Goal: Task Accomplishment & Management: Complete application form

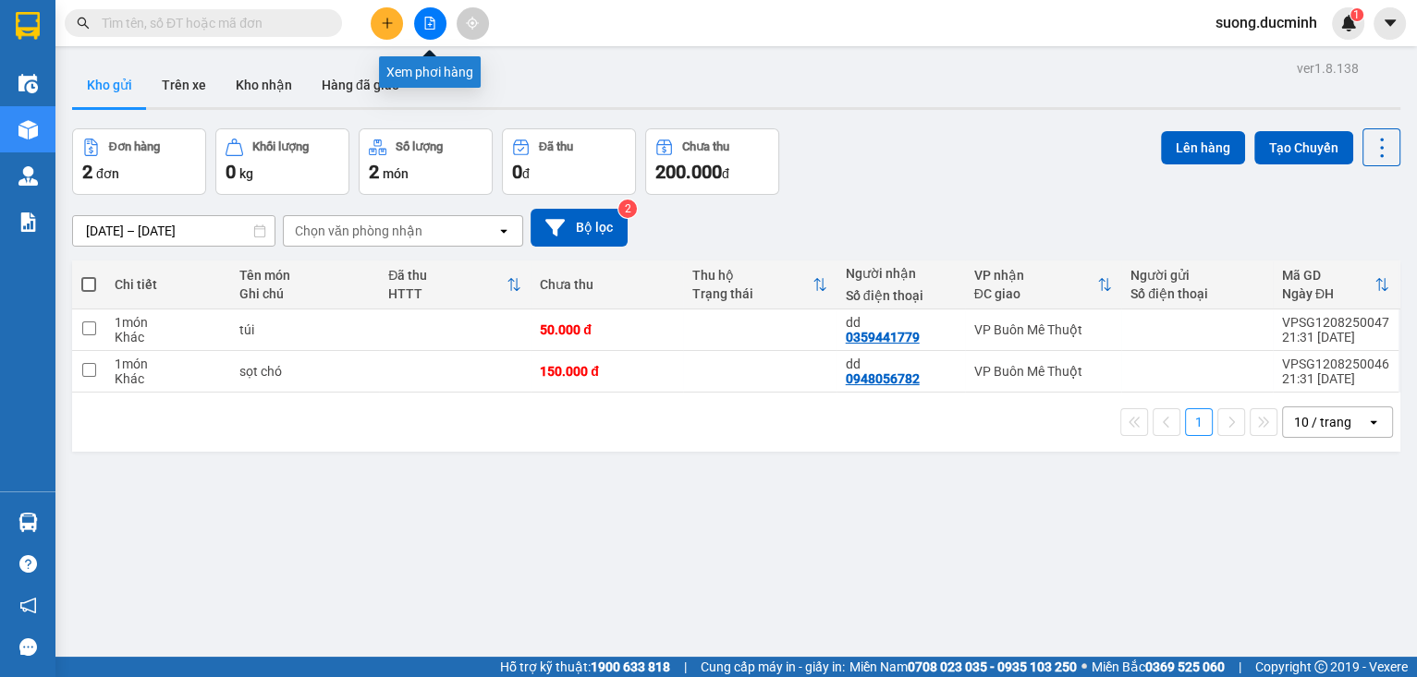
click at [425, 26] on icon "file-add" at bounding box center [429, 23] width 13 height 13
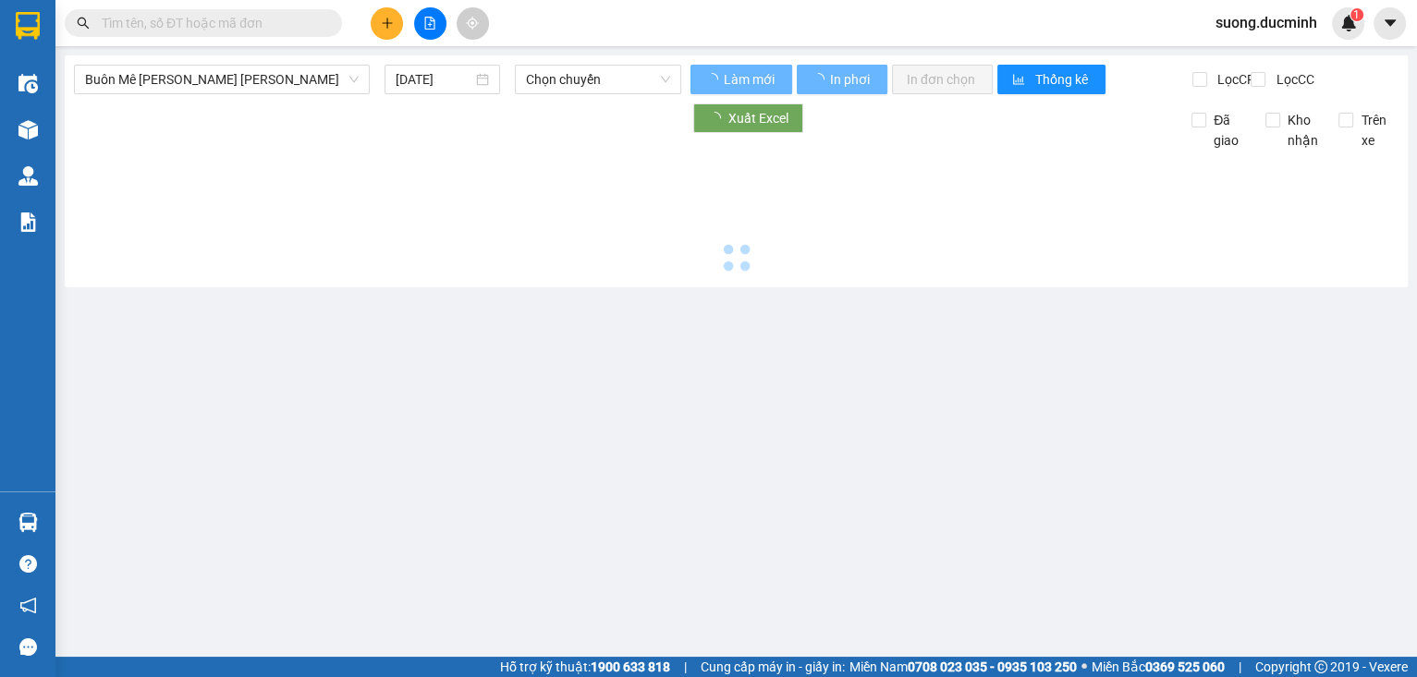
type input "[DATE]"
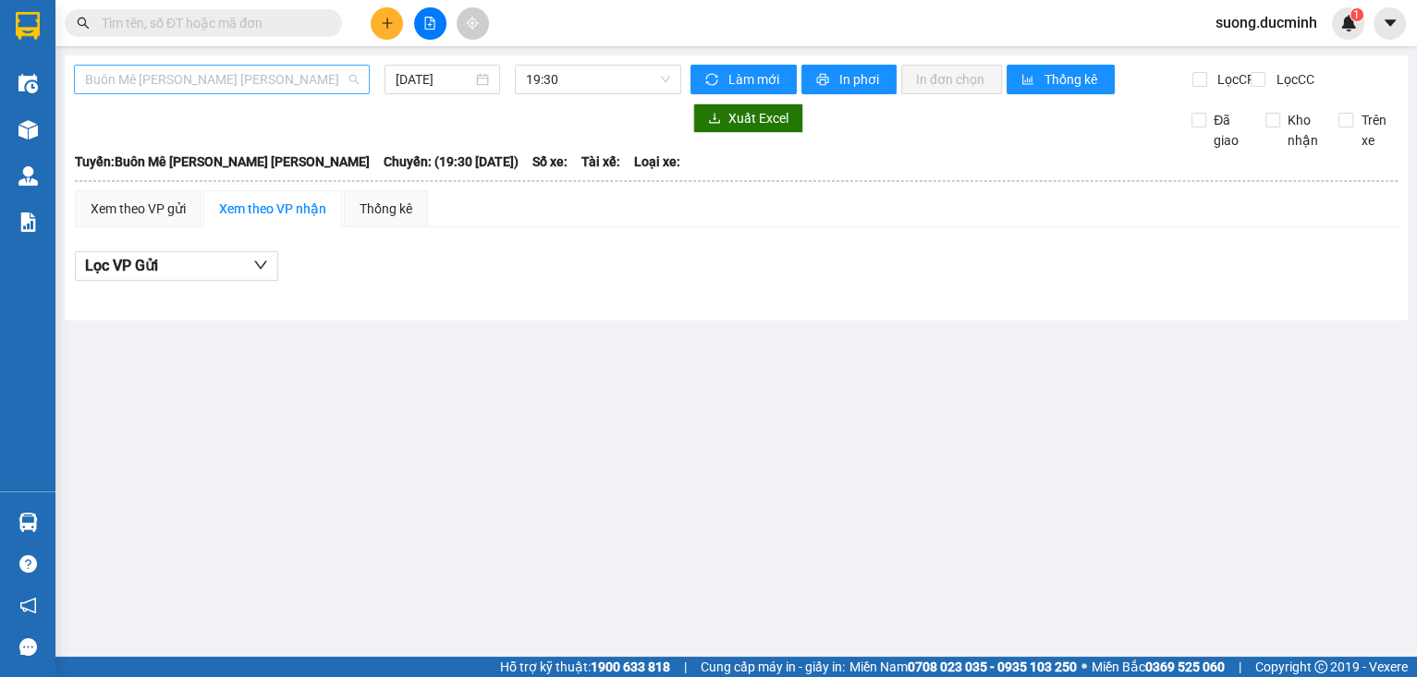
click at [266, 79] on span "Buôn Mê [PERSON_NAME] [PERSON_NAME]" at bounding box center [222, 80] width 274 height 28
click at [342, 91] on span "Buôn Mê [PERSON_NAME] [PERSON_NAME]" at bounding box center [222, 80] width 274 height 28
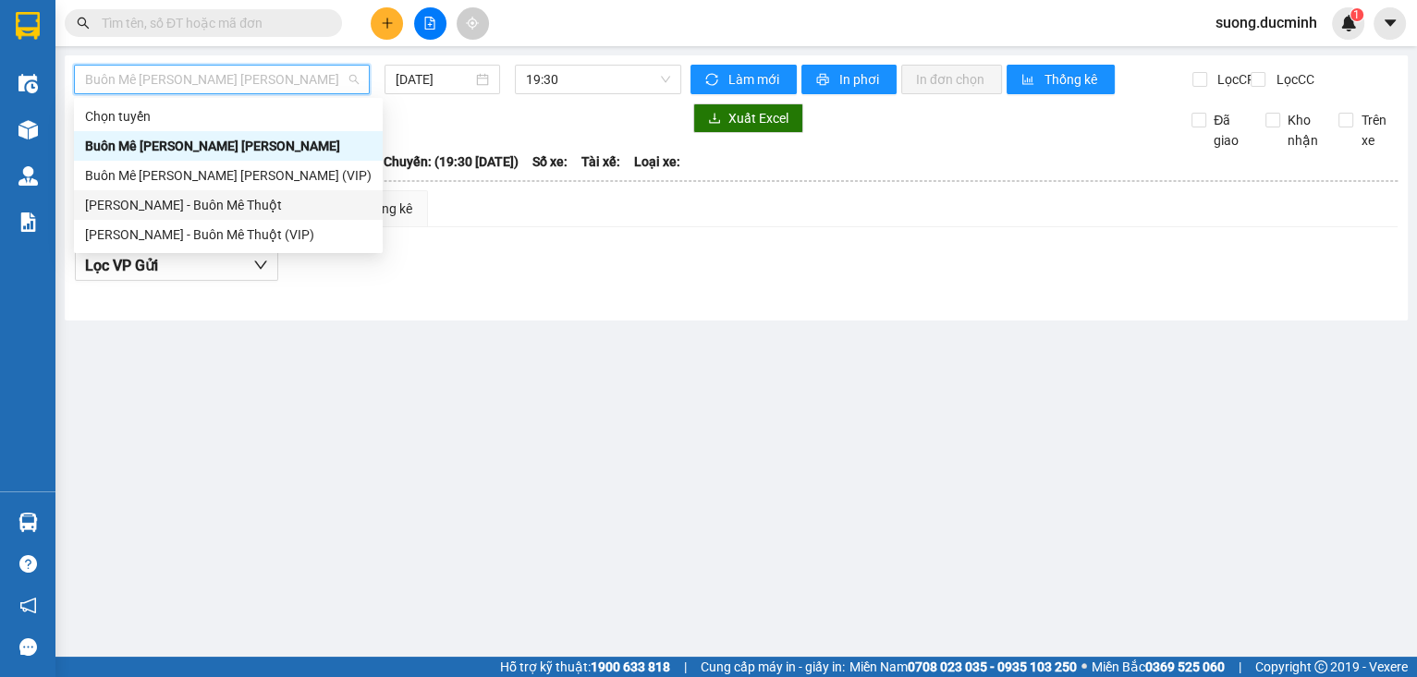
click at [271, 212] on div "[PERSON_NAME] - Buôn Mê Thuột" at bounding box center [228, 205] width 286 height 20
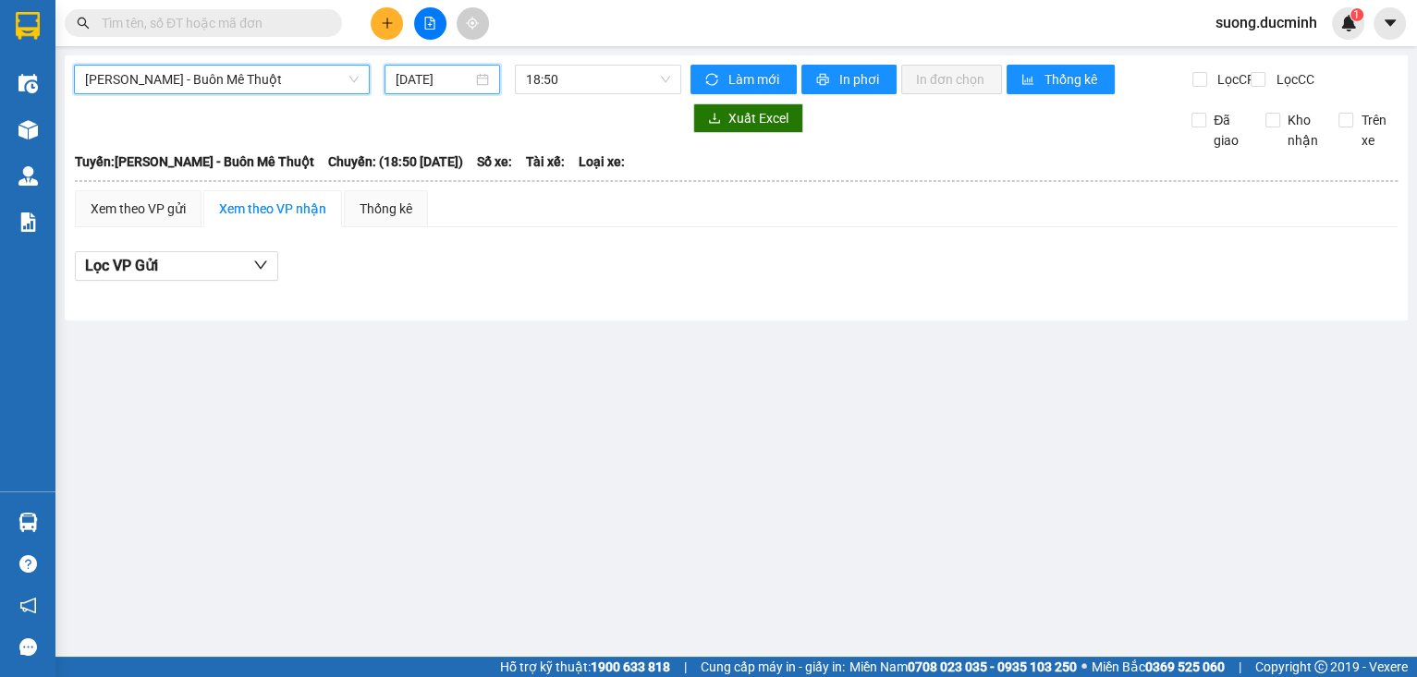
click at [397, 81] on input "[DATE]" at bounding box center [433, 79] width 76 height 20
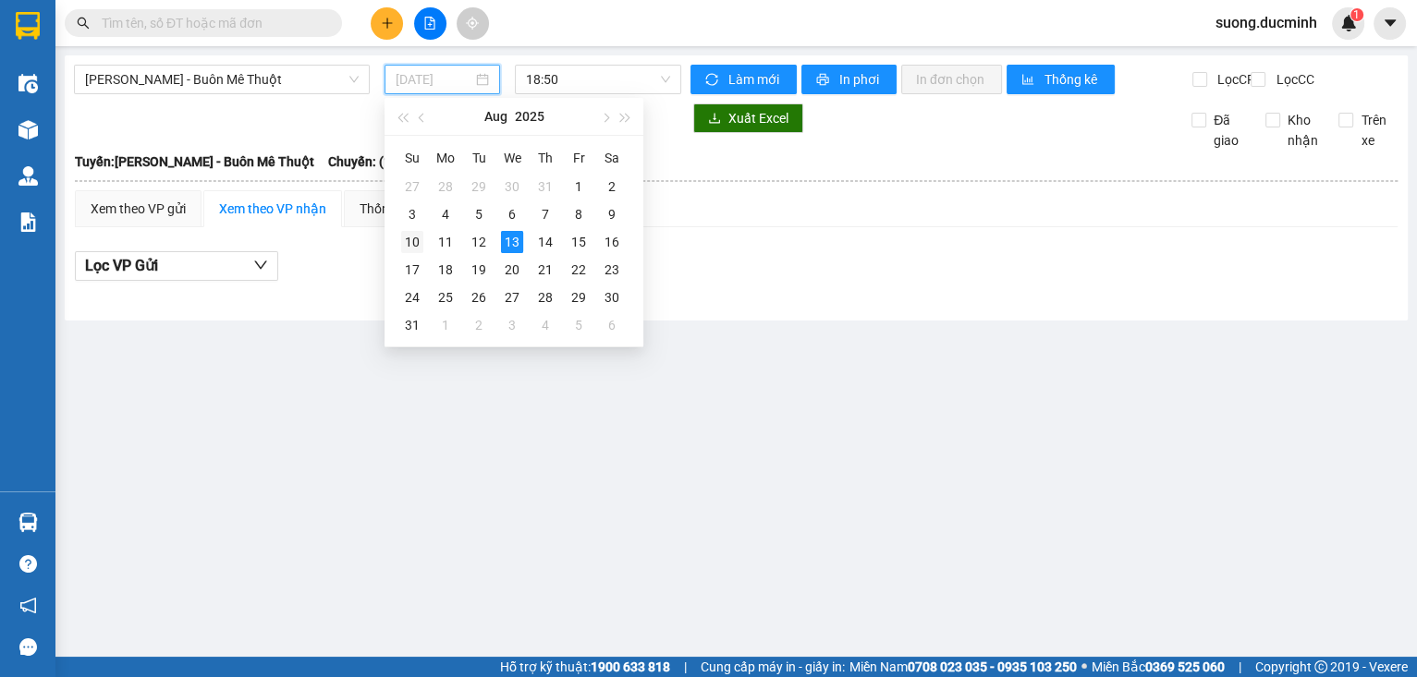
click at [407, 240] on div "10" at bounding box center [412, 242] width 22 height 22
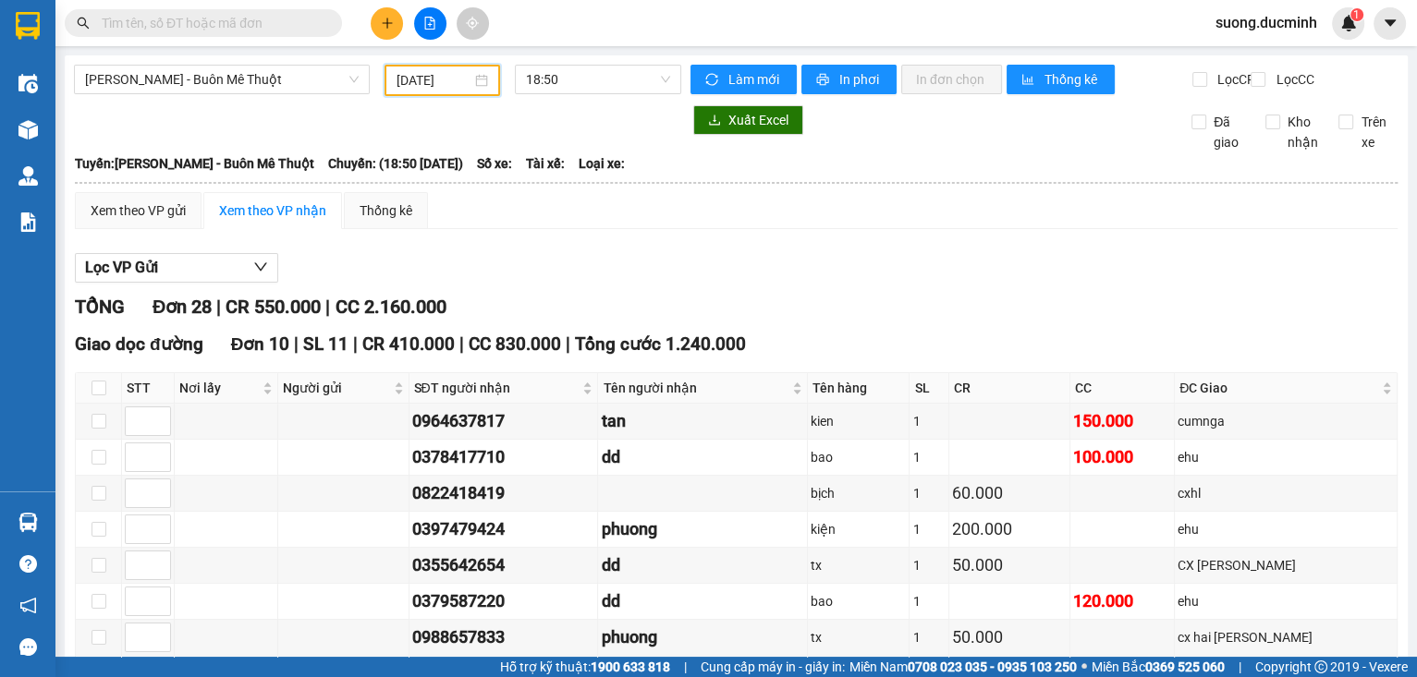
drag, startPoint x: 425, startPoint y: 100, endPoint x: 432, endPoint y: 85, distance: 16.1
click at [425, 96] on div "[PERSON_NAME] - Buôn Mê Thuột [DATE] 18:50" at bounding box center [377, 80] width 607 height 31
click at [432, 85] on input "[DATE]" at bounding box center [433, 80] width 74 height 20
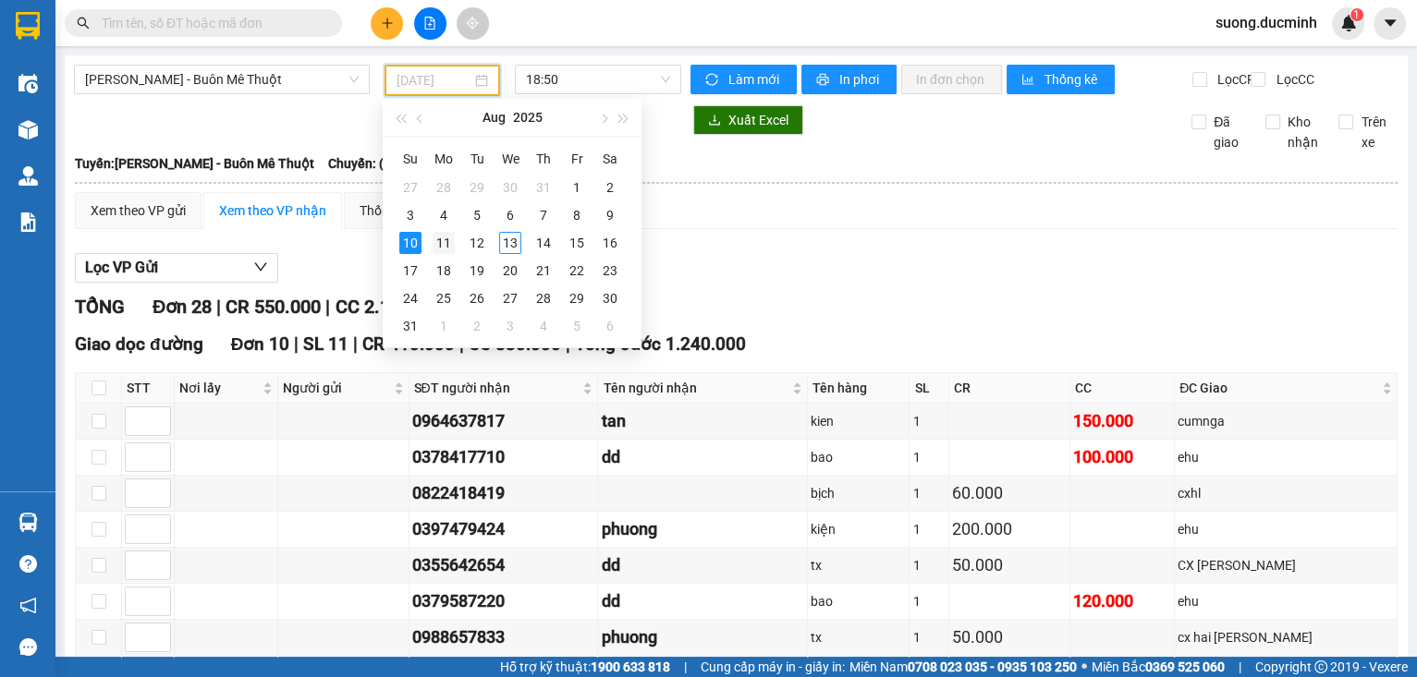
click at [437, 248] on div "11" at bounding box center [443, 243] width 22 height 22
type input "[DATE]"
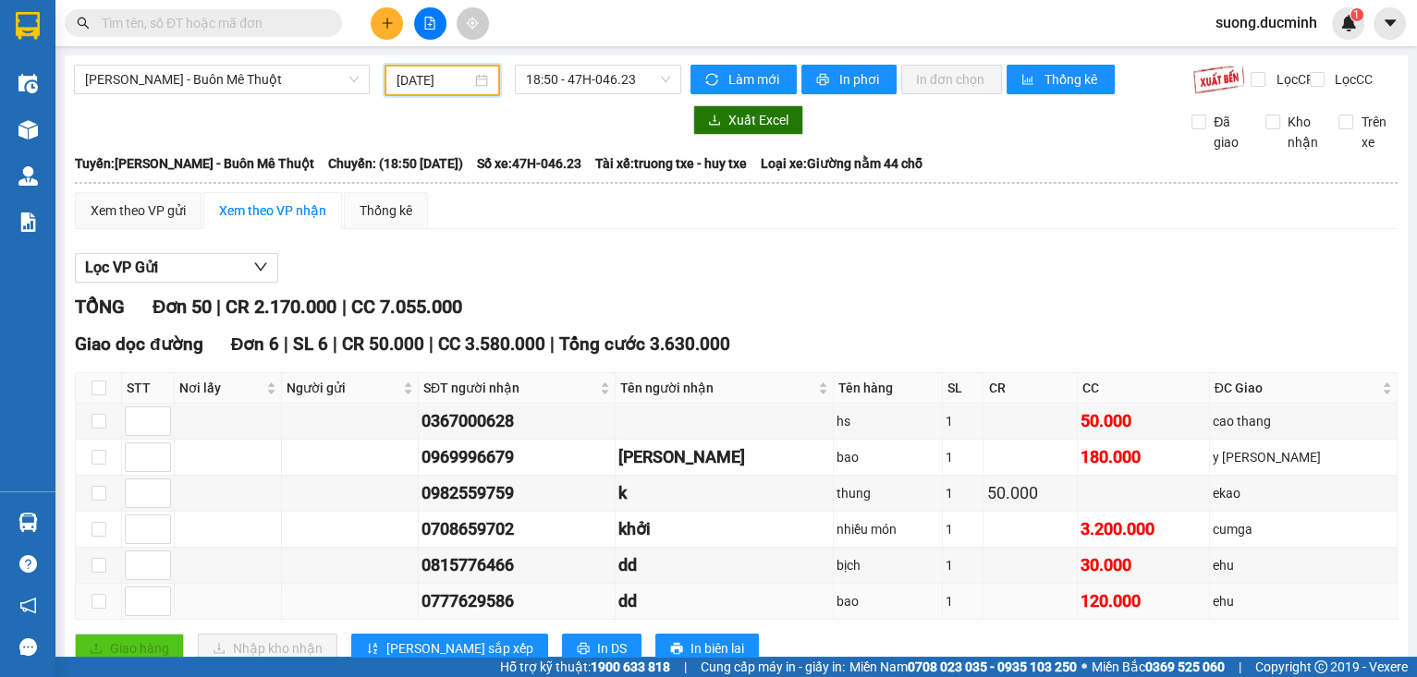
scroll to position [222, 0]
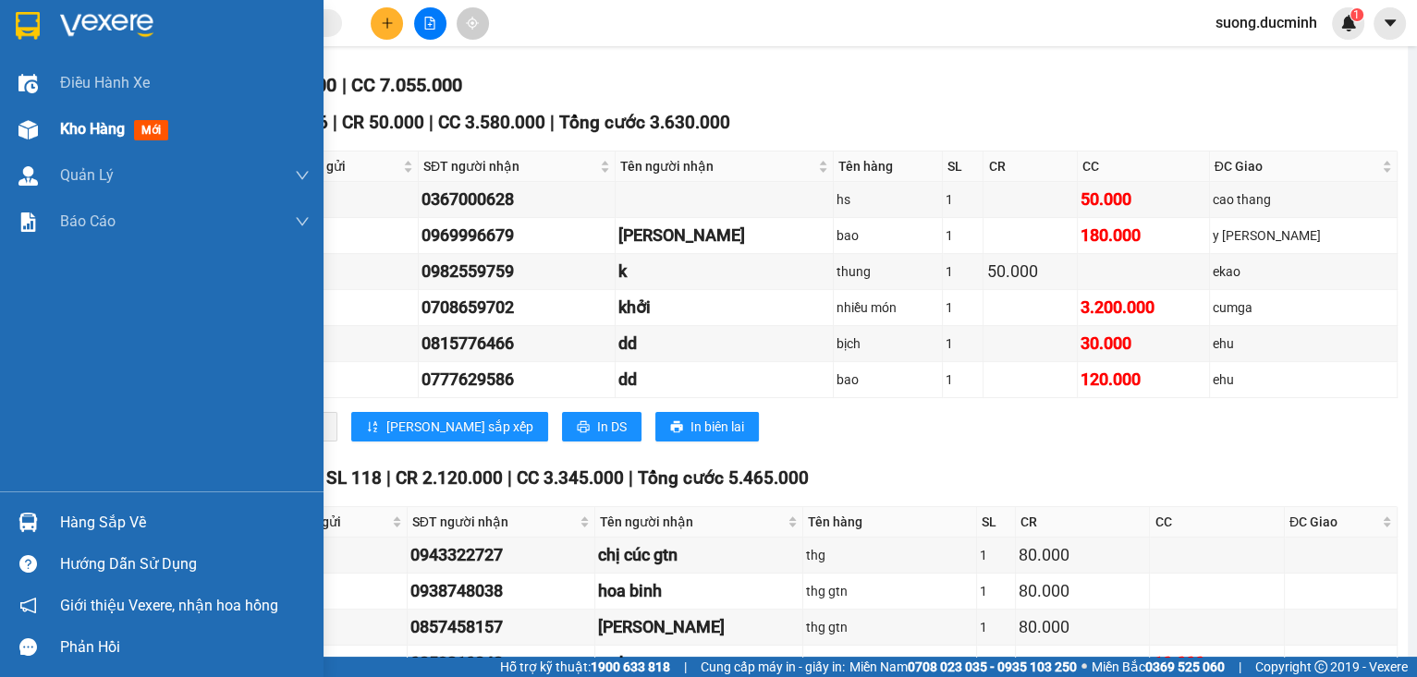
click at [86, 139] on div "Kho hàng mới" at bounding box center [118, 128] width 116 height 23
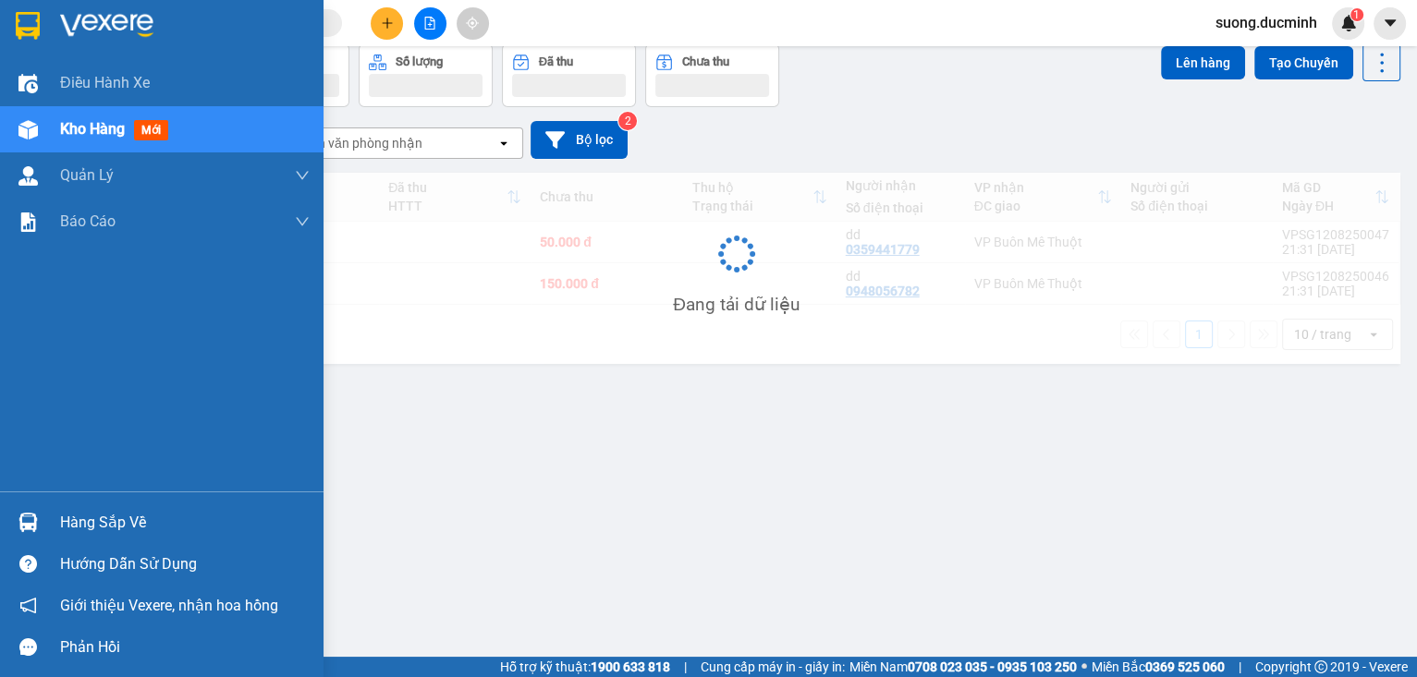
scroll to position [85, 0]
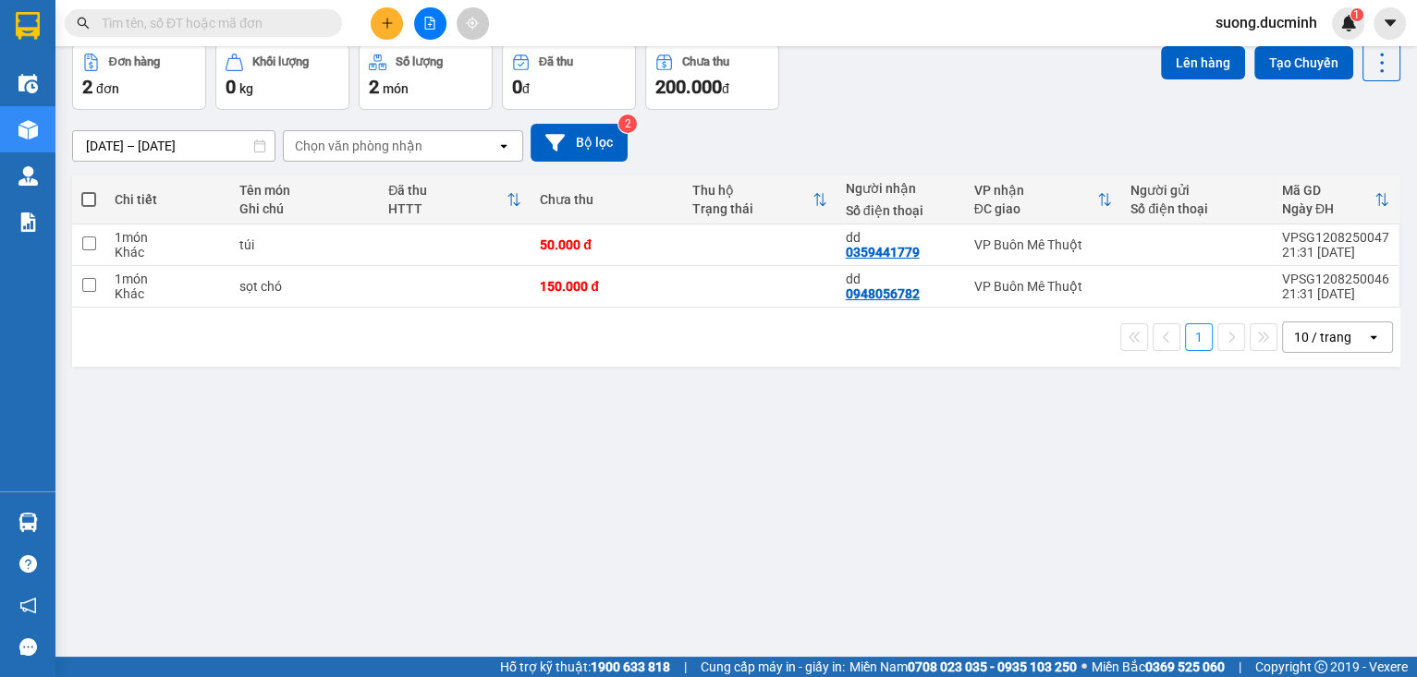
click at [88, 204] on span at bounding box center [88, 199] width 15 height 15
click at [89, 190] on input "checkbox" at bounding box center [89, 190] width 0 height 0
checkbox input "true"
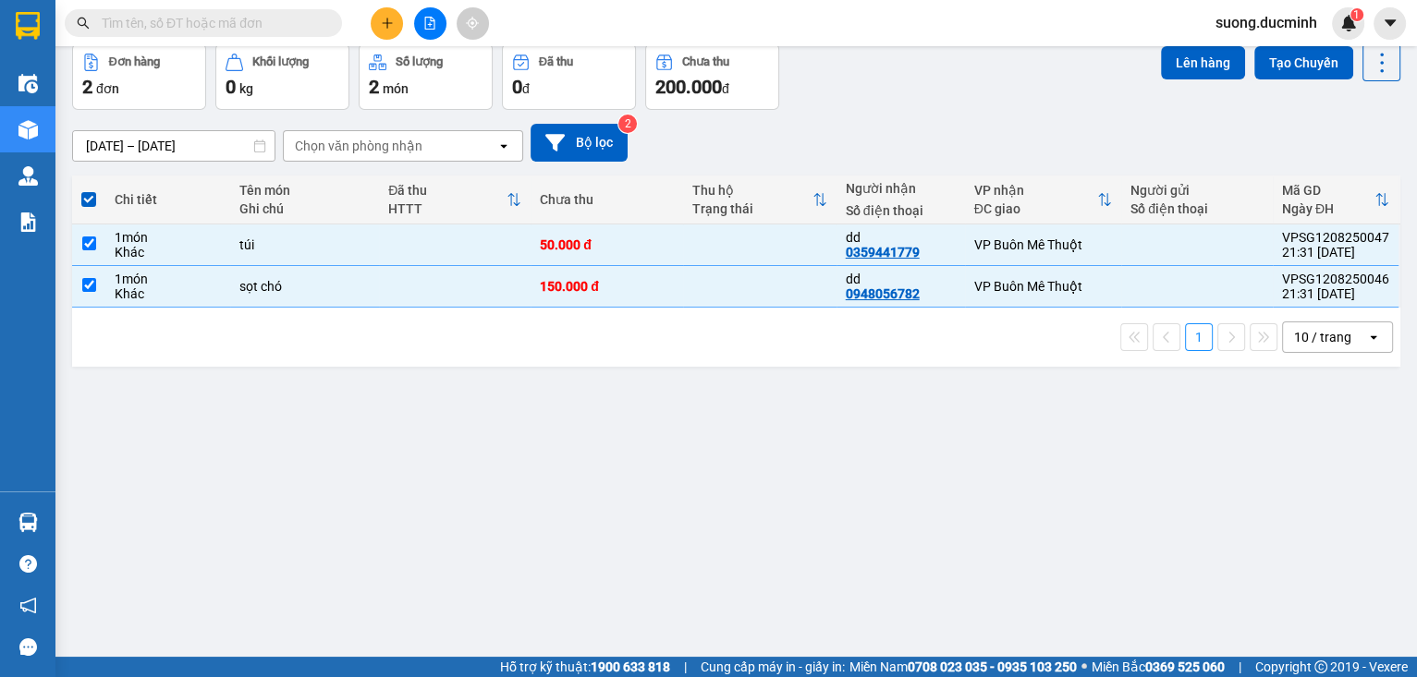
scroll to position [0, 0]
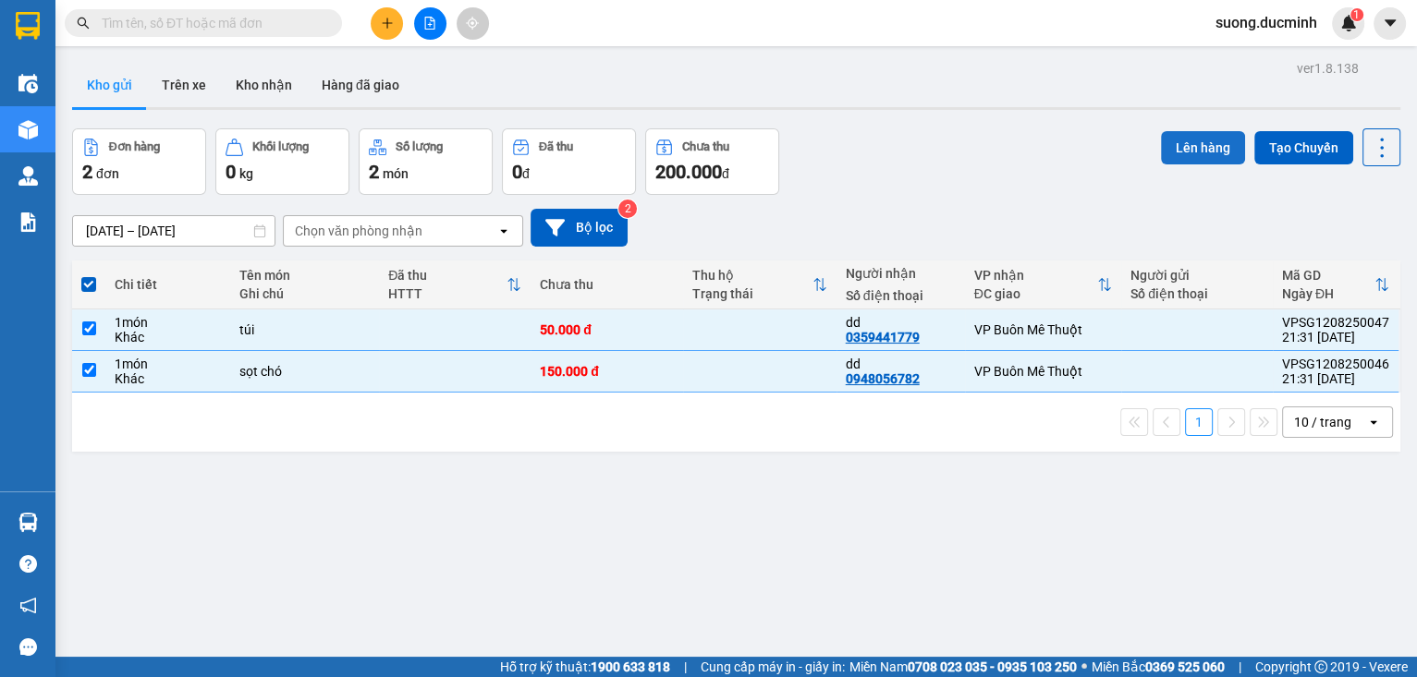
click at [1196, 153] on button "Lên hàng" at bounding box center [1203, 147] width 84 height 33
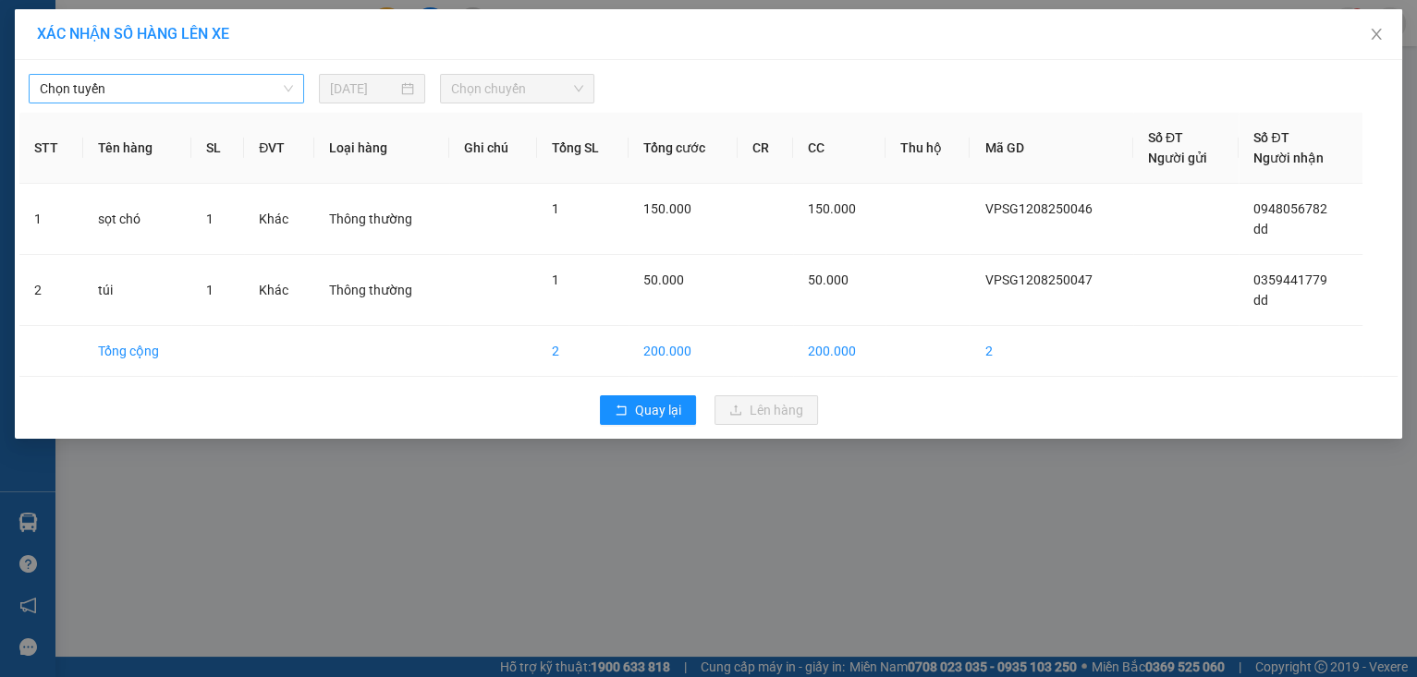
click at [123, 81] on span "Chọn tuyến" at bounding box center [166, 89] width 253 height 28
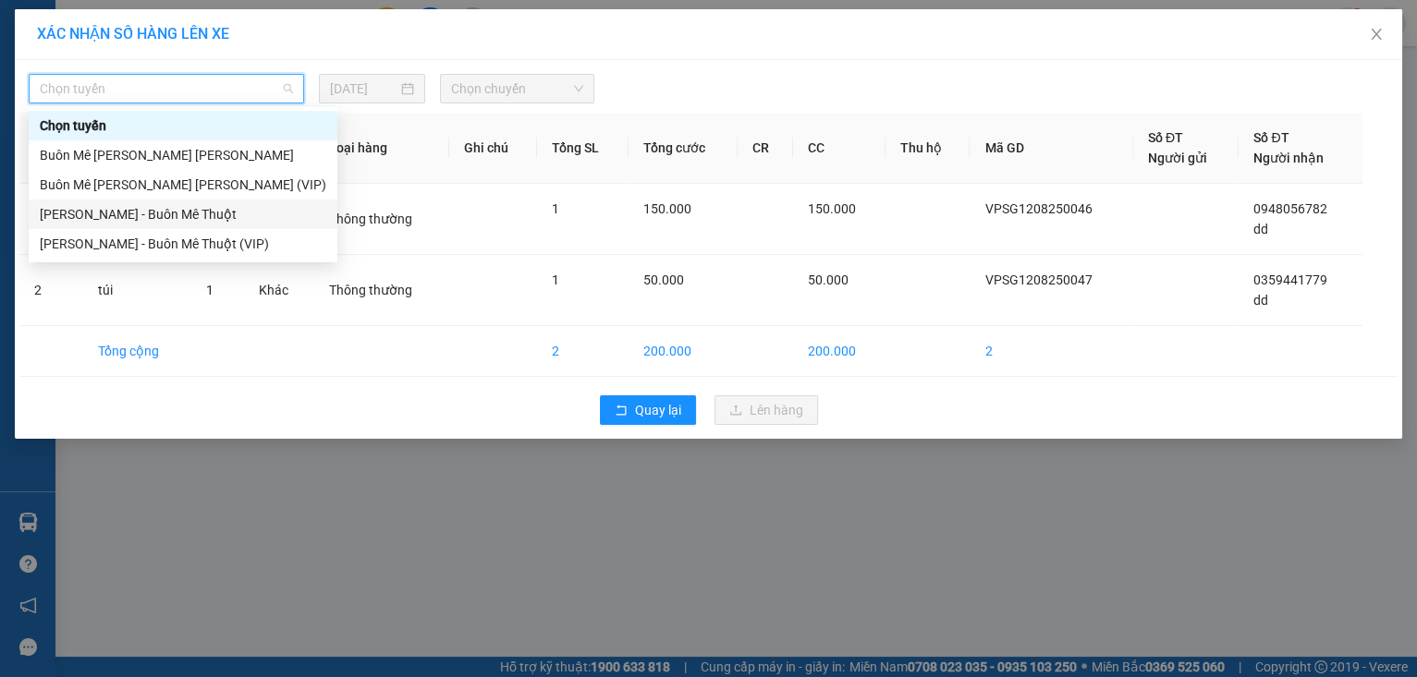
click at [160, 213] on div "[PERSON_NAME] - Buôn Mê Thuột" at bounding box center [183, 214] width 286 height 20
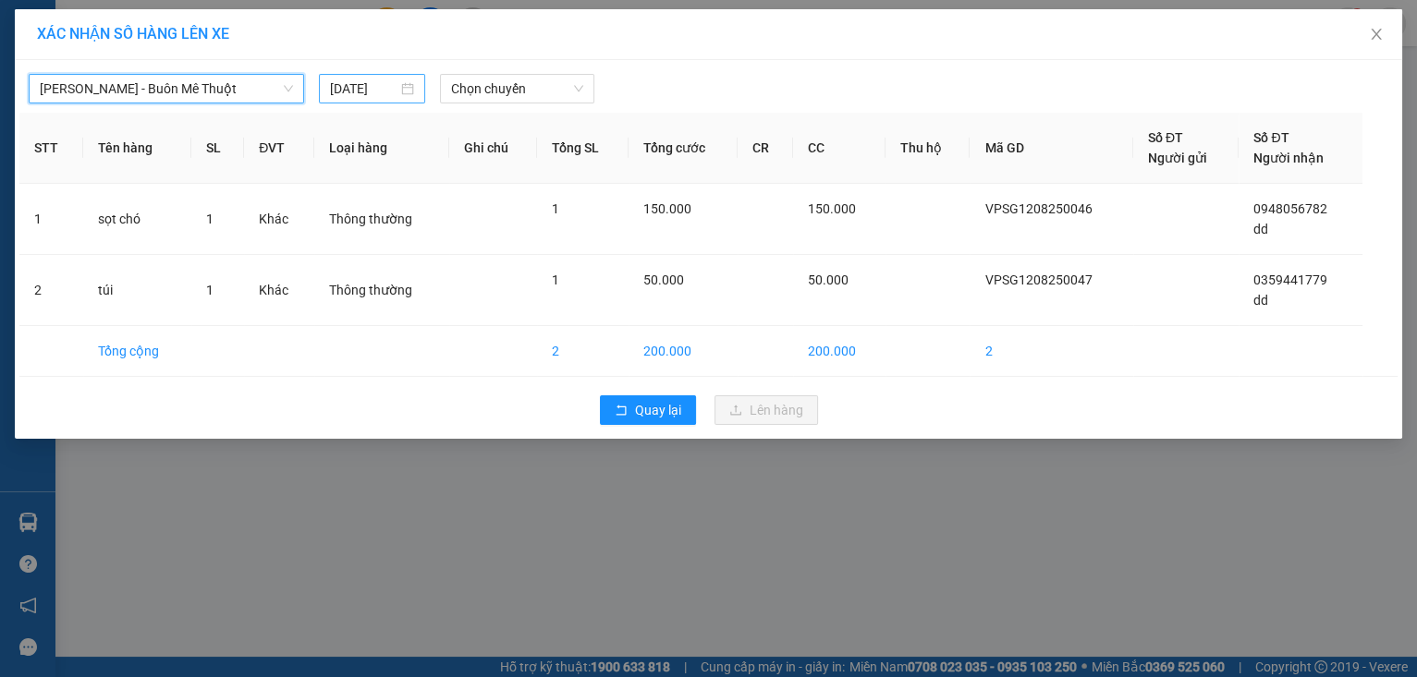
click at [352, 92] on input "[DATE]" at bounding box center [363, 89] width 67 height 20
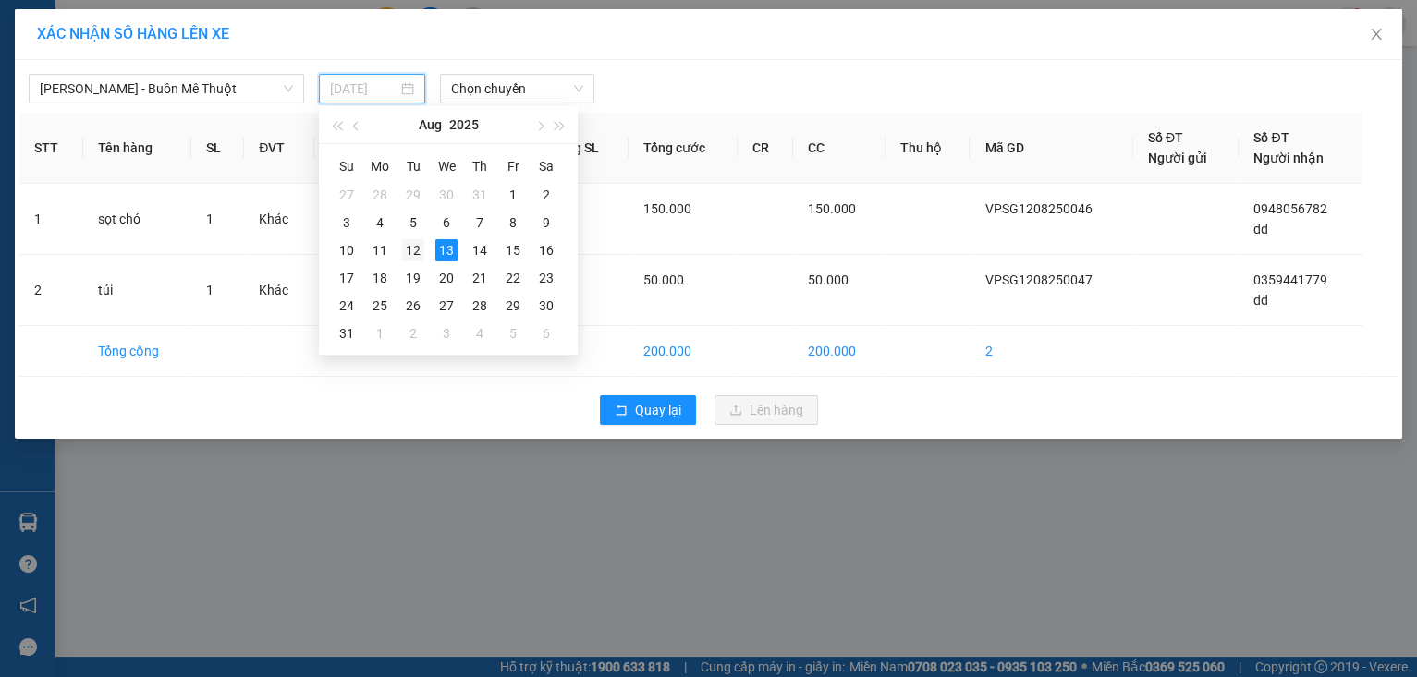
click at [427, 251] on td "12" at bounding box center [412, 251] width 33 height 28
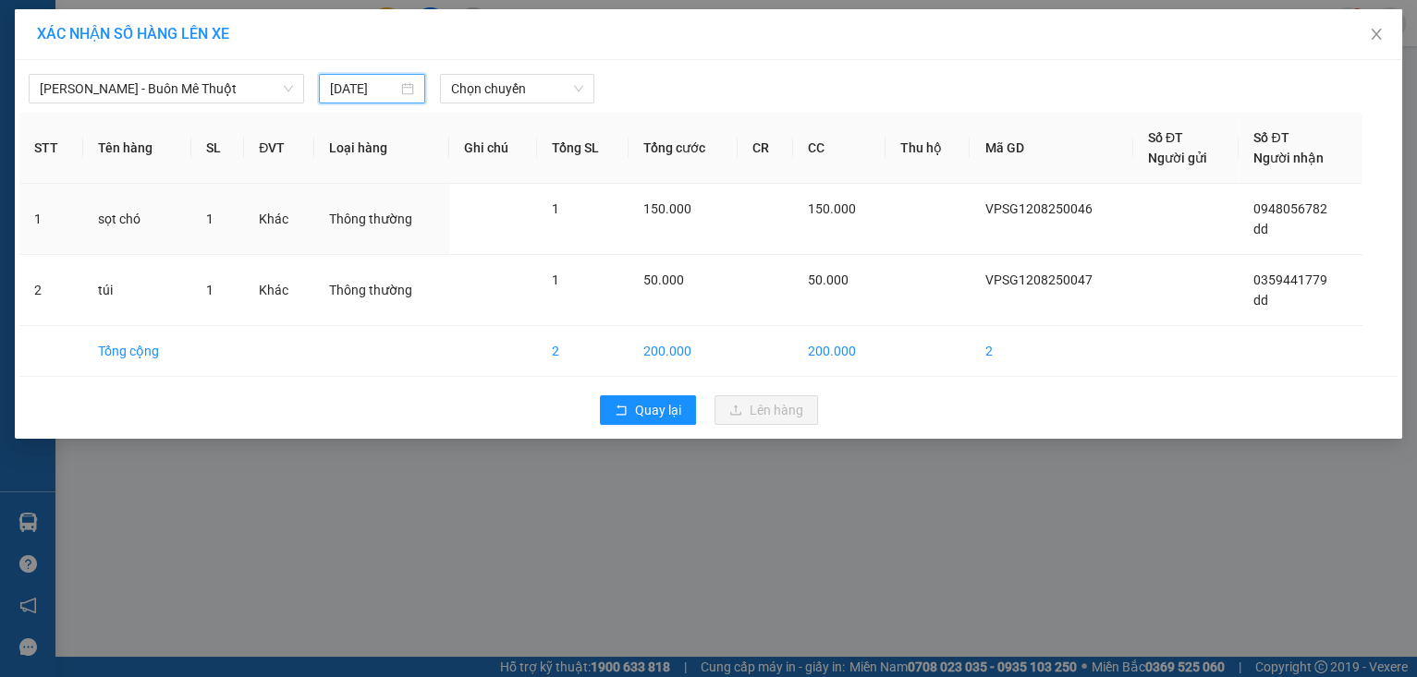
type input "[DATE]"
click at [506, 95] on span "Chọn chuyến" at bounding box center [517, 89] width 132 height 28
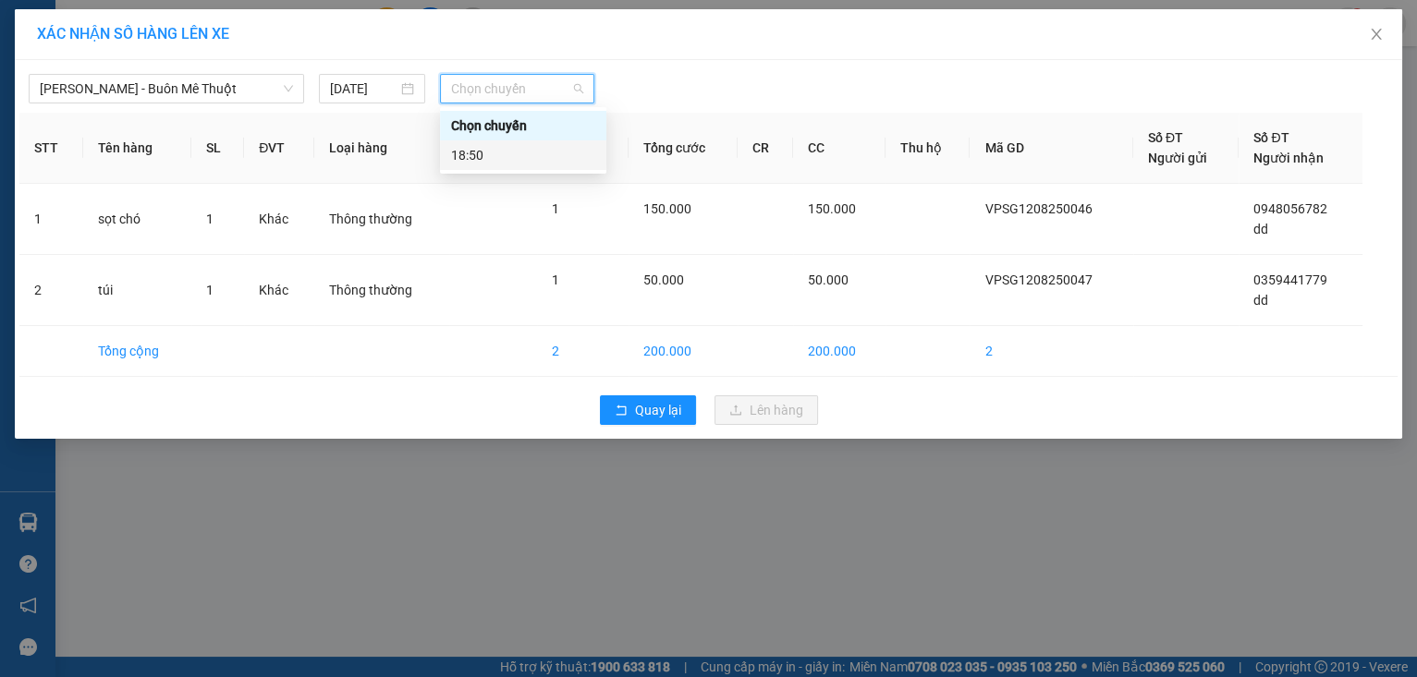
click at [515, 166] on div "18:50" at bounding box center [523, 155] width 166 height 30
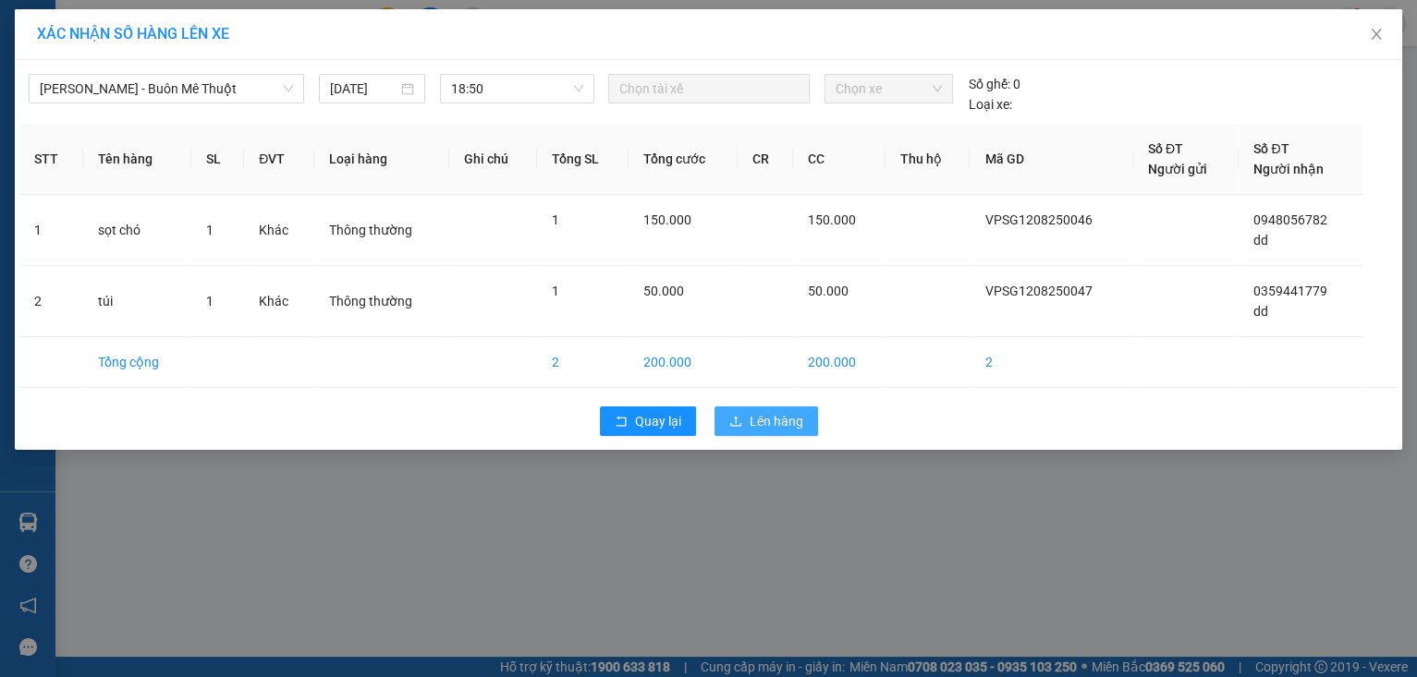
click at [776, 420] on span "Lên hàng" at bounding box center [776, 421] width 54 height 20
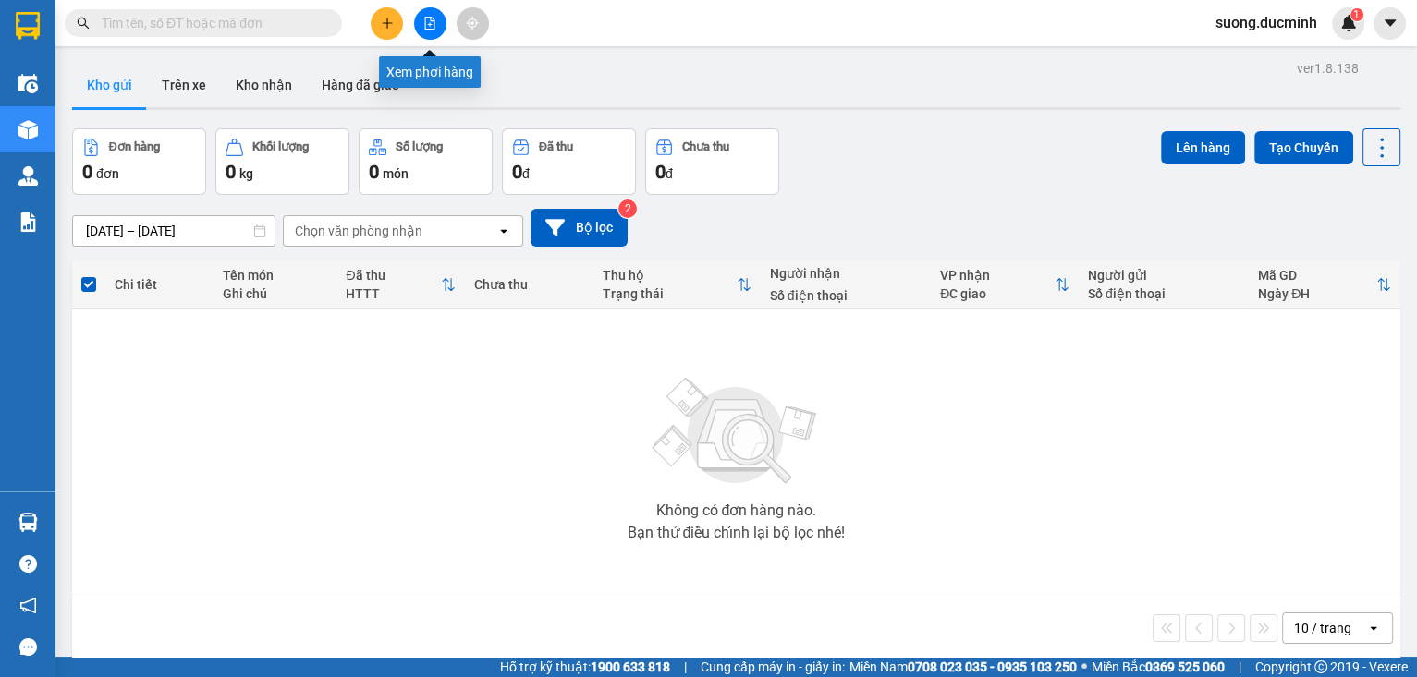
click at [420, 33] on button at bounding box center [430, 23] width 32 height 32
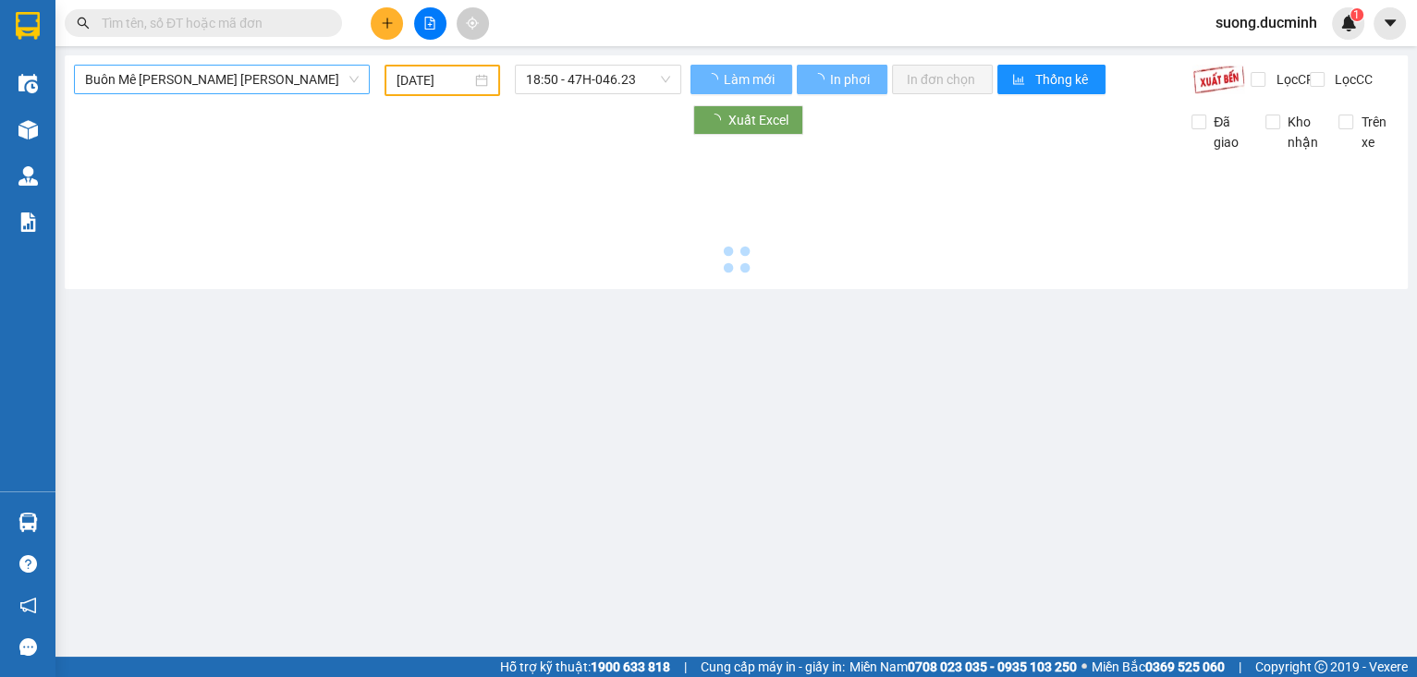
click at [288, 82] on span "Buôn Mê [PERSON_NAME] [PERSON_NAME]" at bounding box center [222, 80] width 274 height 28
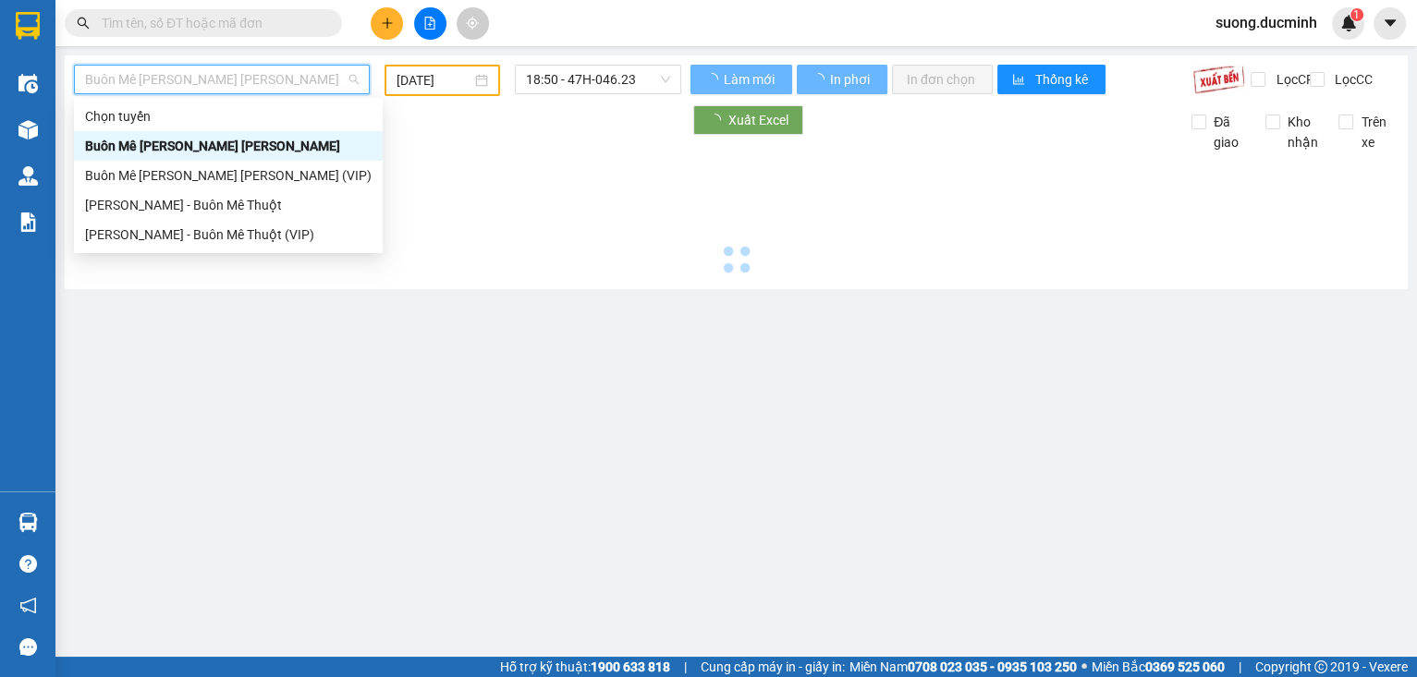
type input "[DATE]"
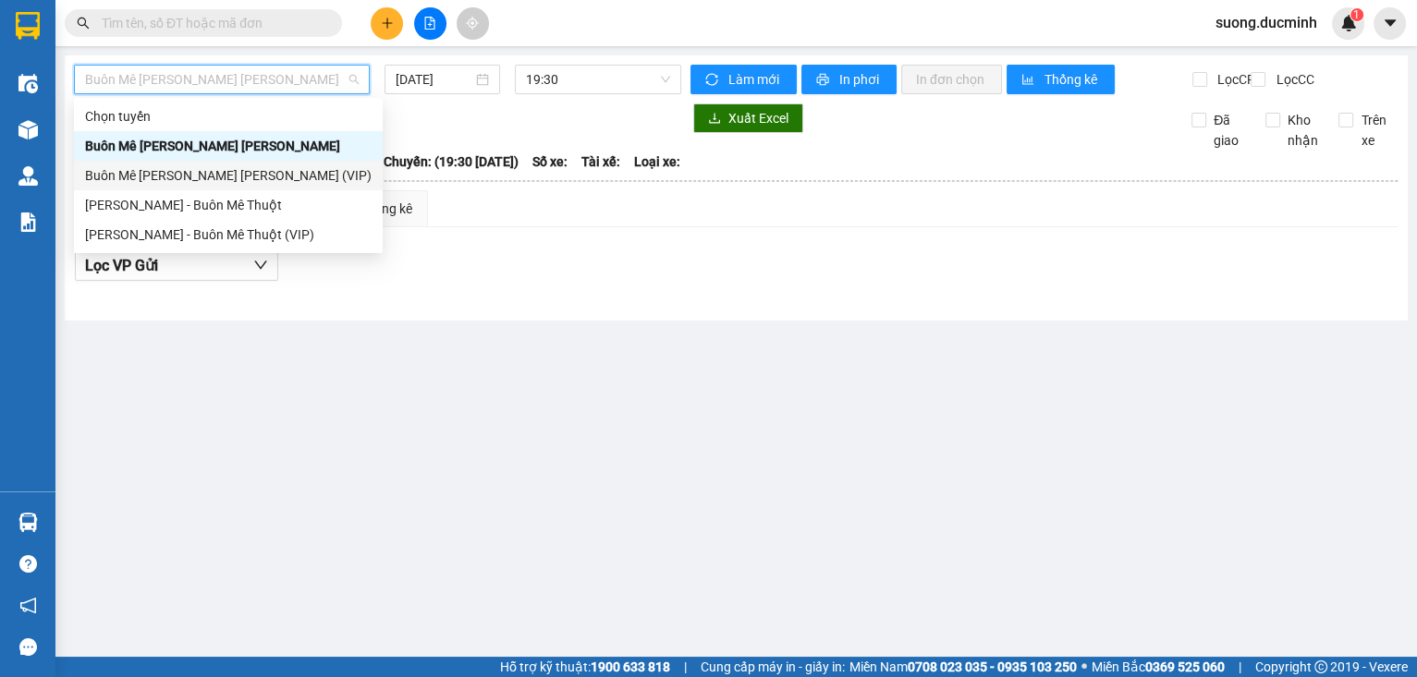
click at [263, 183] on div "Buôn Mê [PERSON_NAME] [PERSON_NAME] (VIP)" at bounding box center [228, 175] width 286 height 20
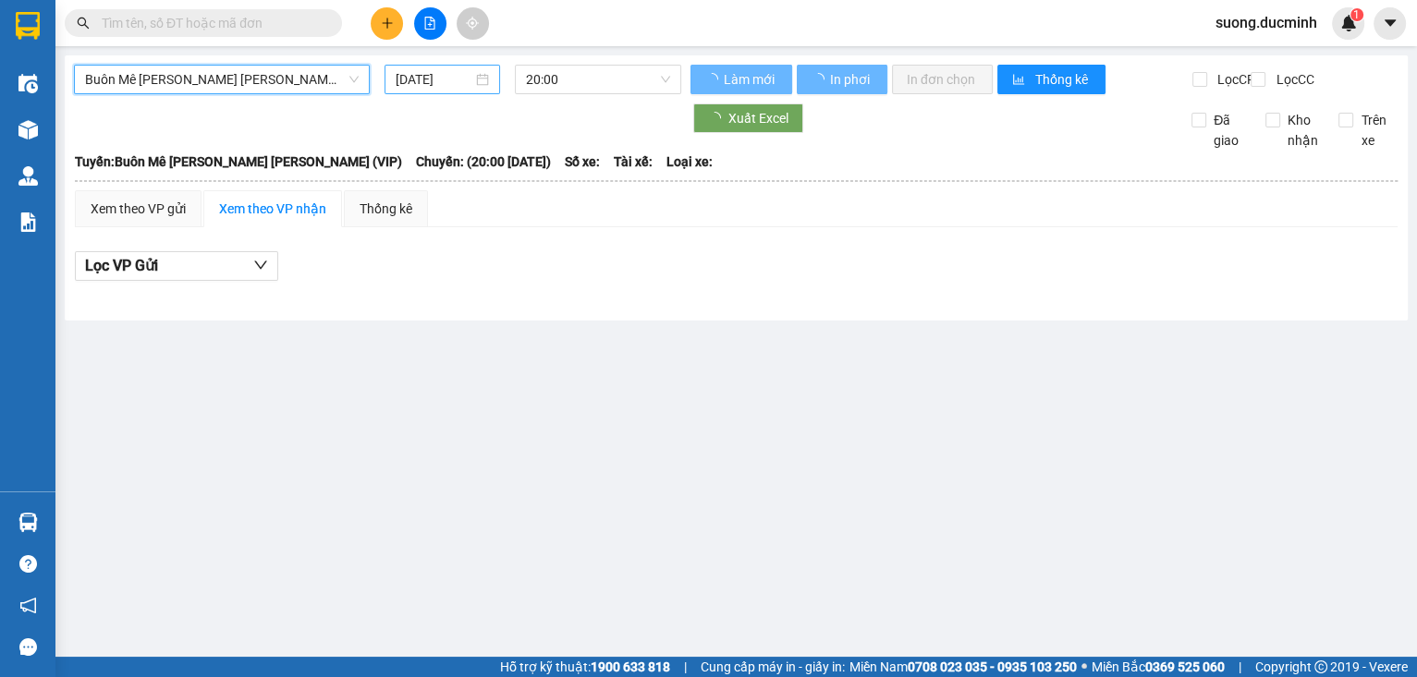
click at [428, 86] on input "[DATE]" at bounding box center [433, 79] width 76 height 20
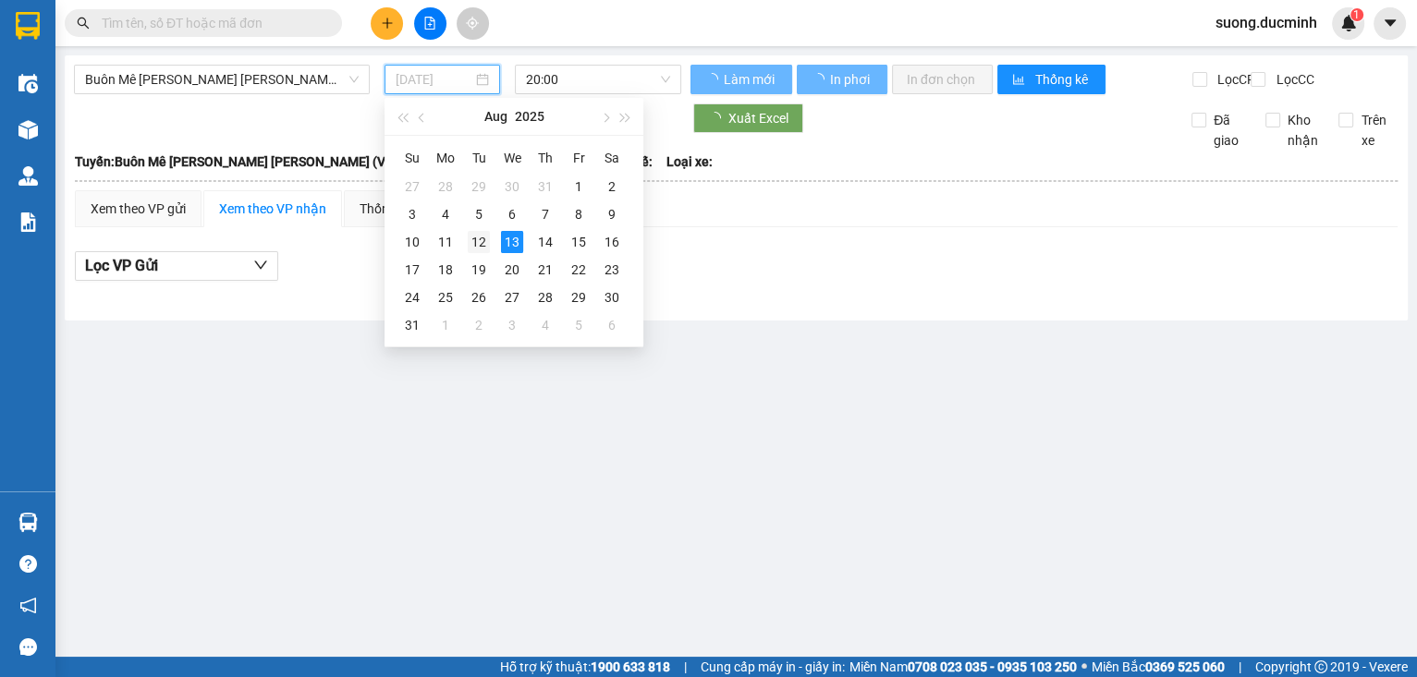
click at [473, 240] on div "12" at bounding box center [479, 242] width 22 height 22
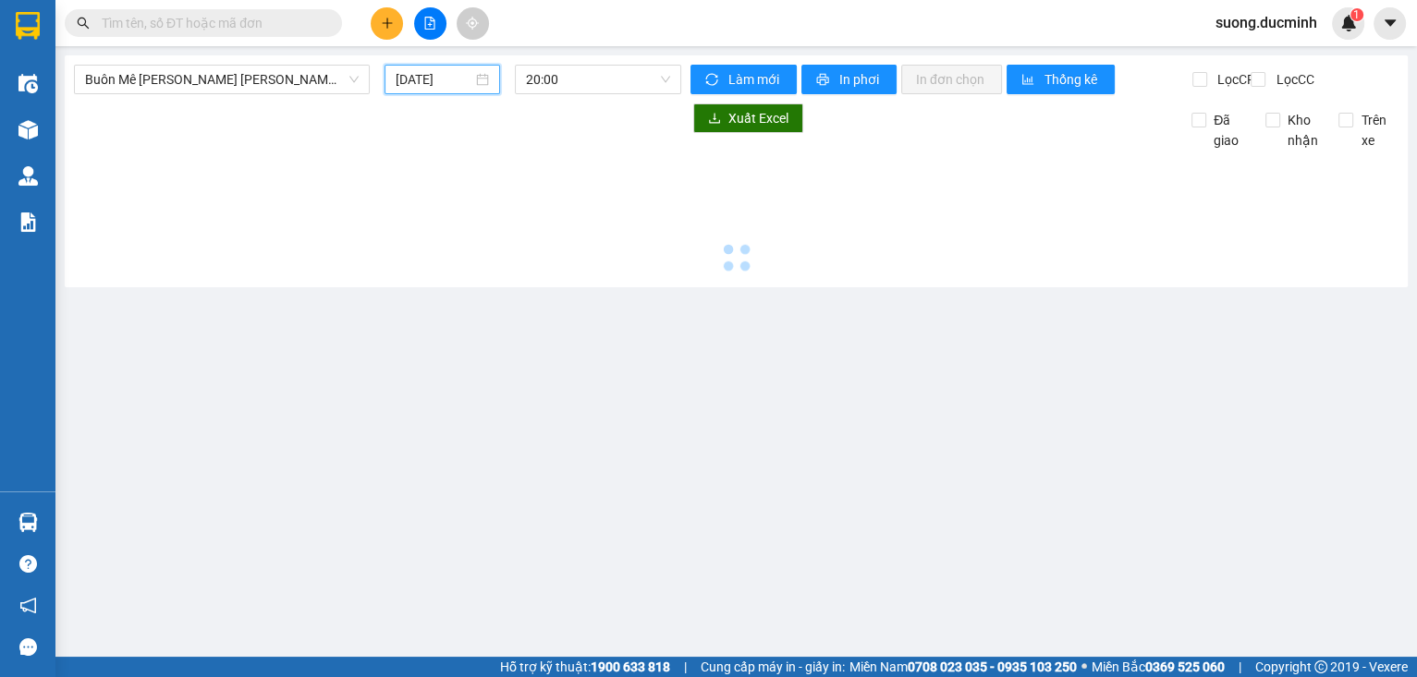
type input "[DATE]"
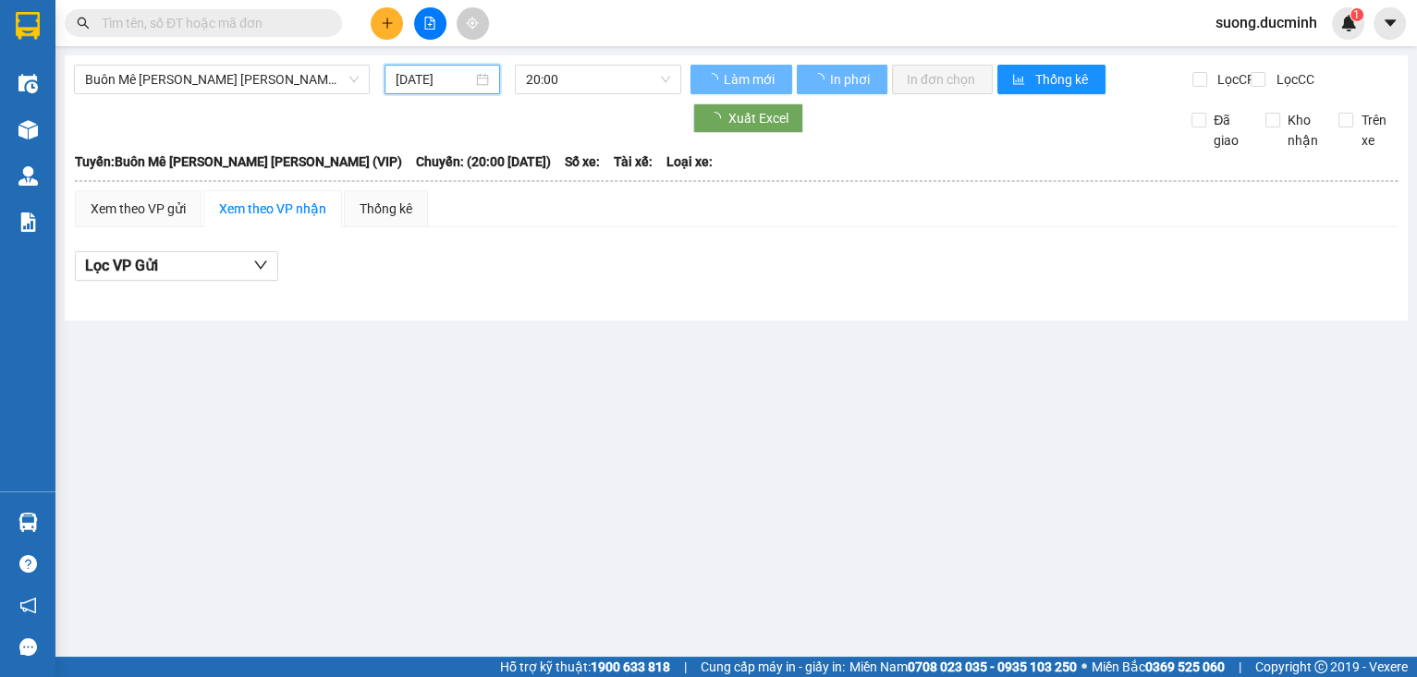
click at [311, 82] on span "Buôn Mê [PERSON_NAME] [PERSON_NAME] (VIP)" at bounding box center [222, 80] width 274 height 28
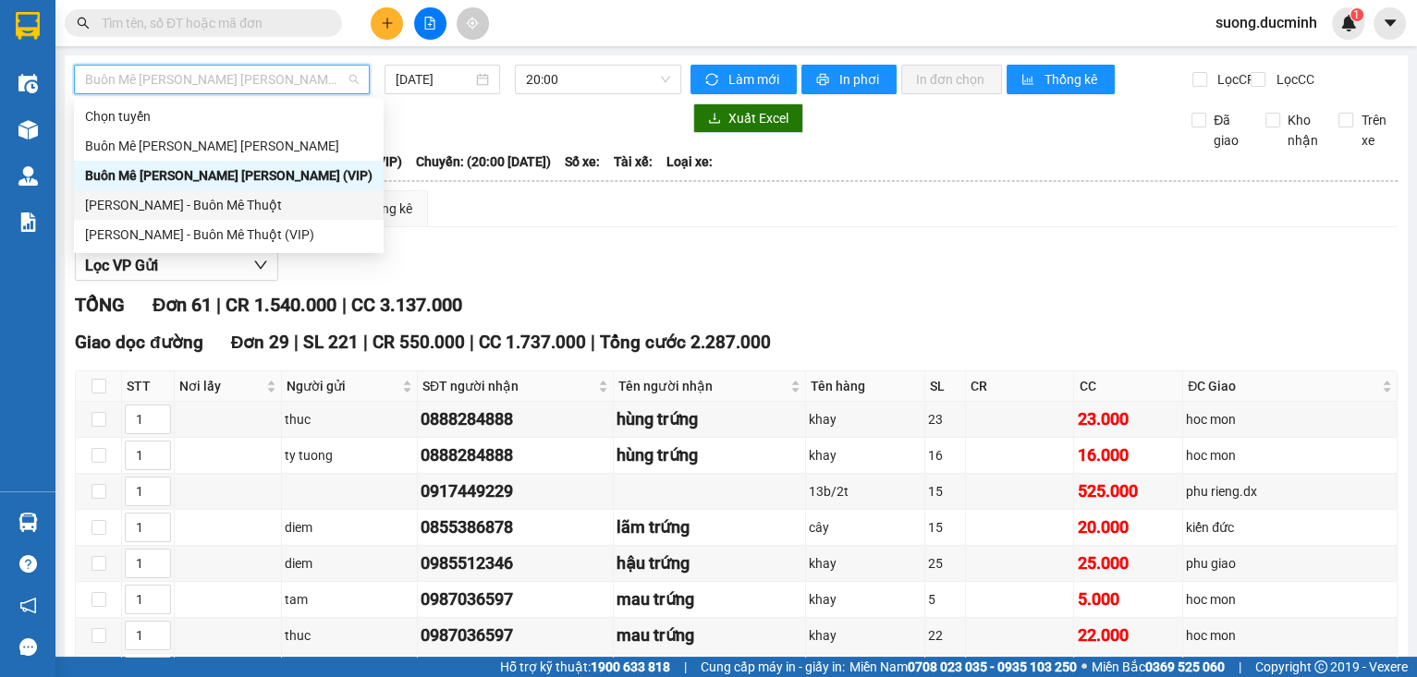
click at [272, 206] on div "[PERSON_NAME] - Buôn Mê Thuột" at bounding box center [228, 205] width 287 height 20
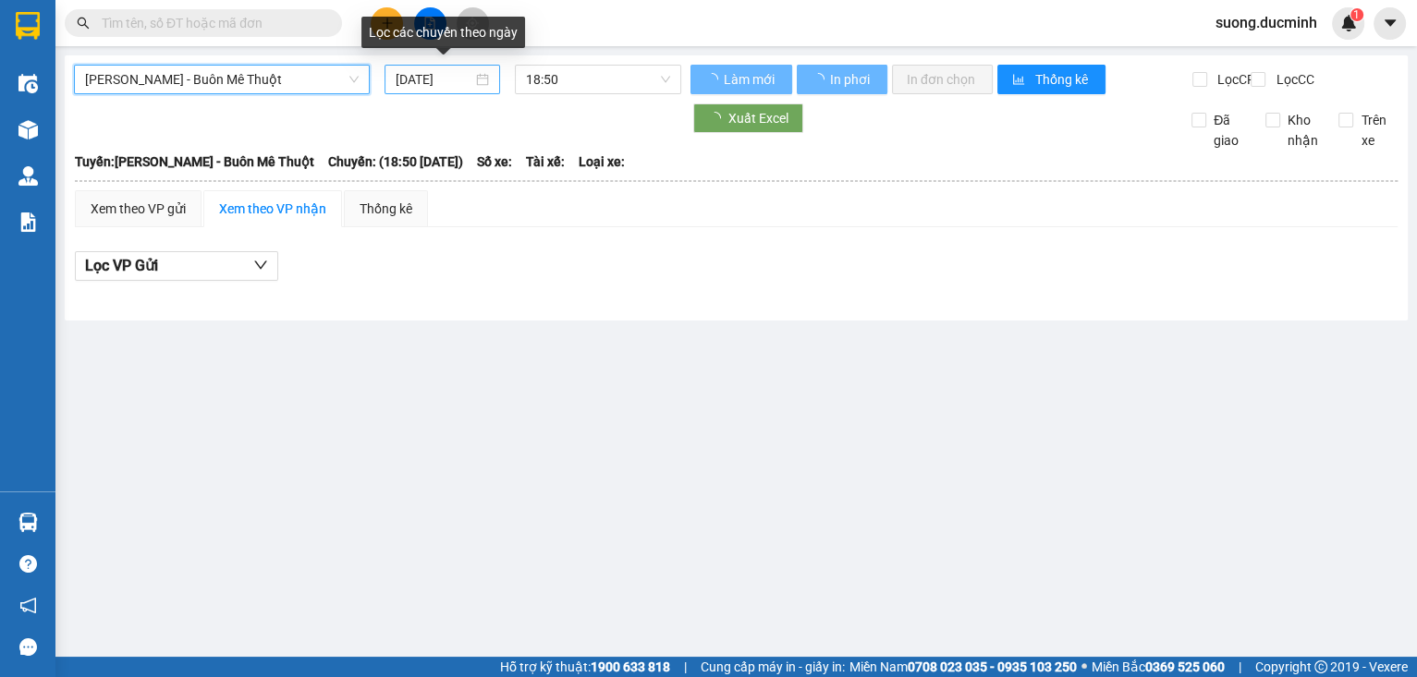
click at [425, 78] on input "[DATE]" at bounding box center [433, 79] width 76 height 20
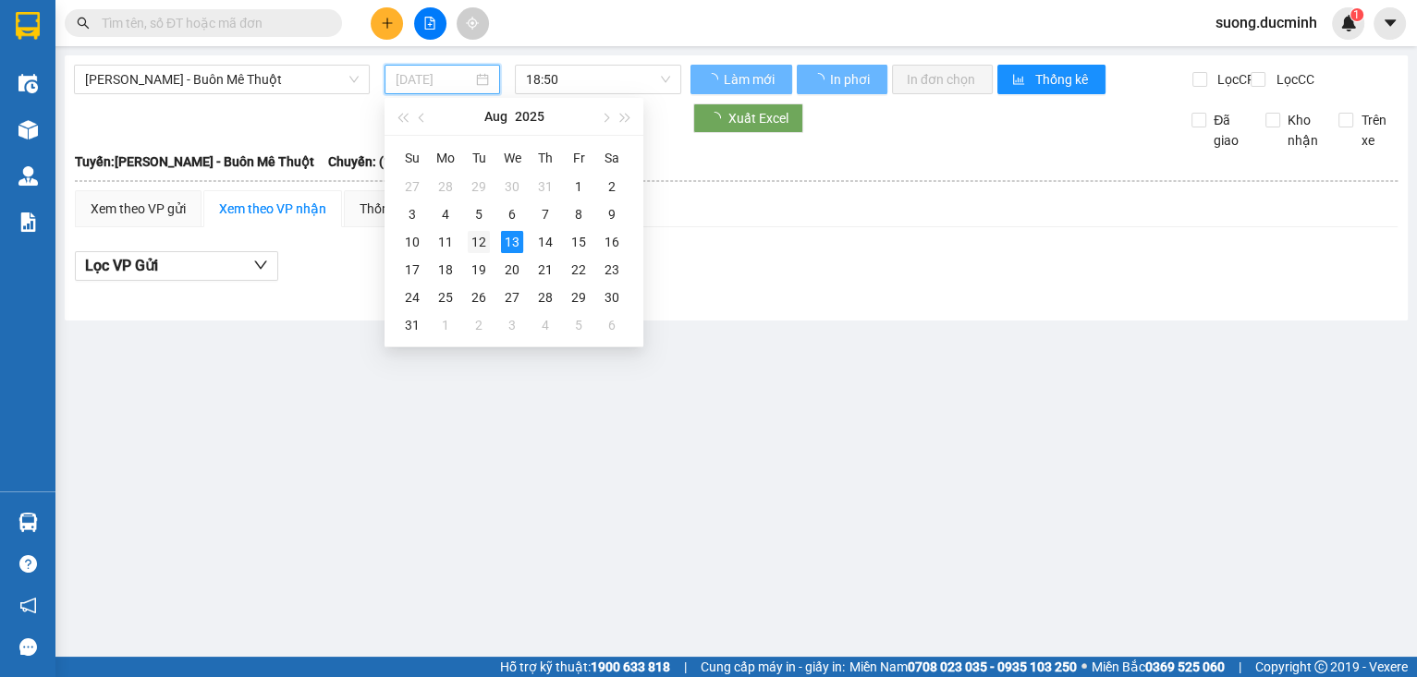
click at [477, 237] on div "12" at bounding box center [479, 242] width 22 height 22
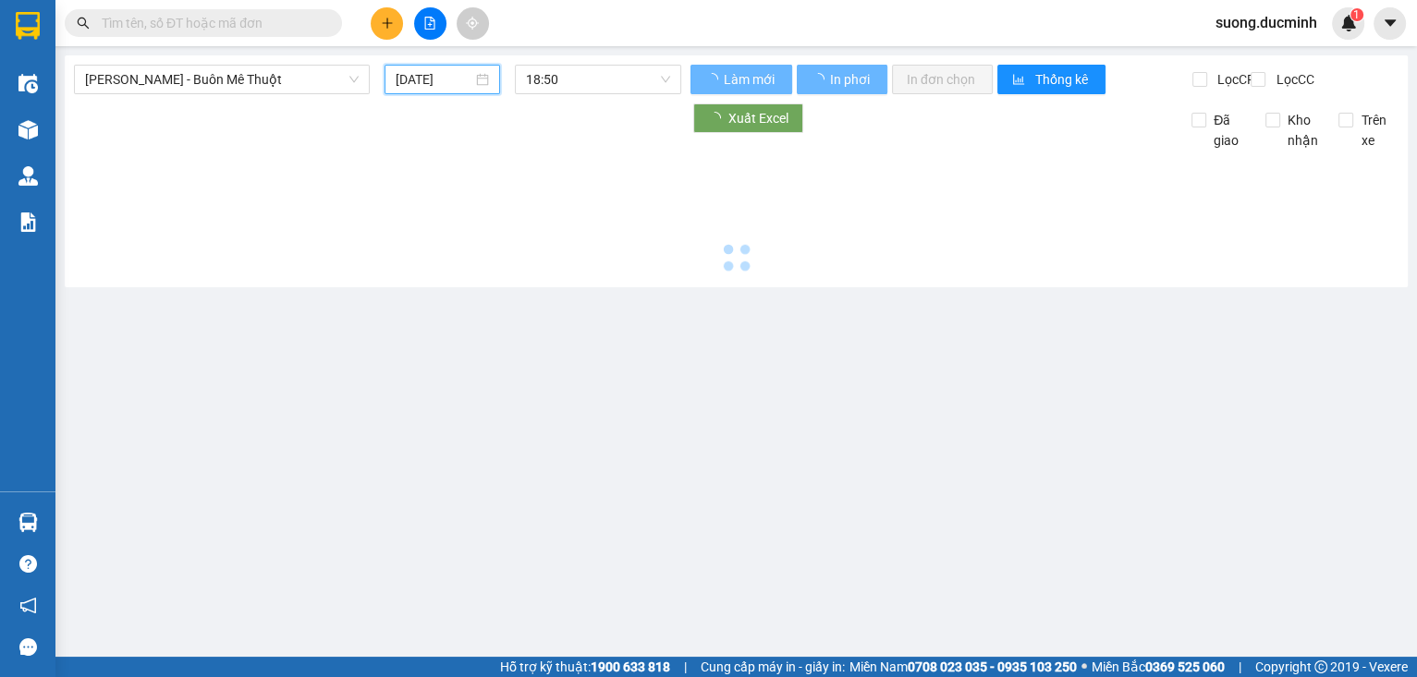
type input "[DATE]"
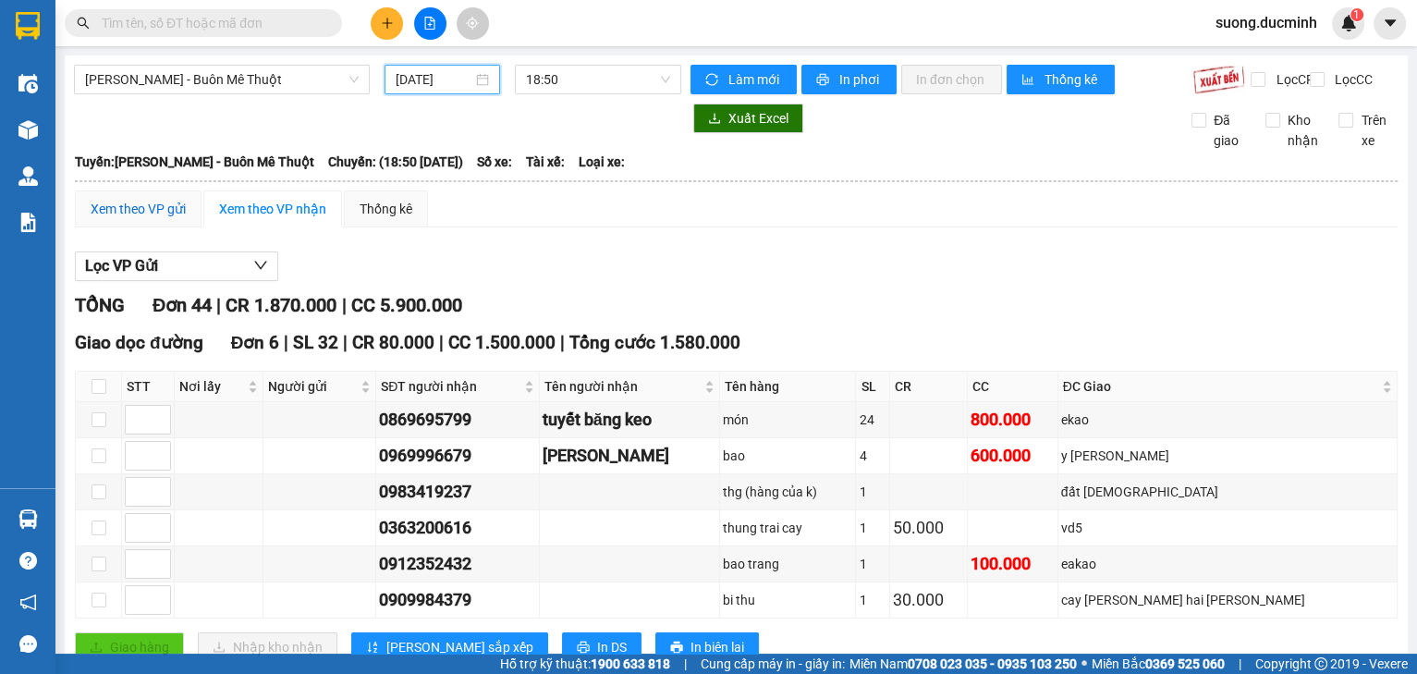
click at [165, 219] on div "Xem theo VP gửi" at bounding box center [138, 209] width 95 height 20
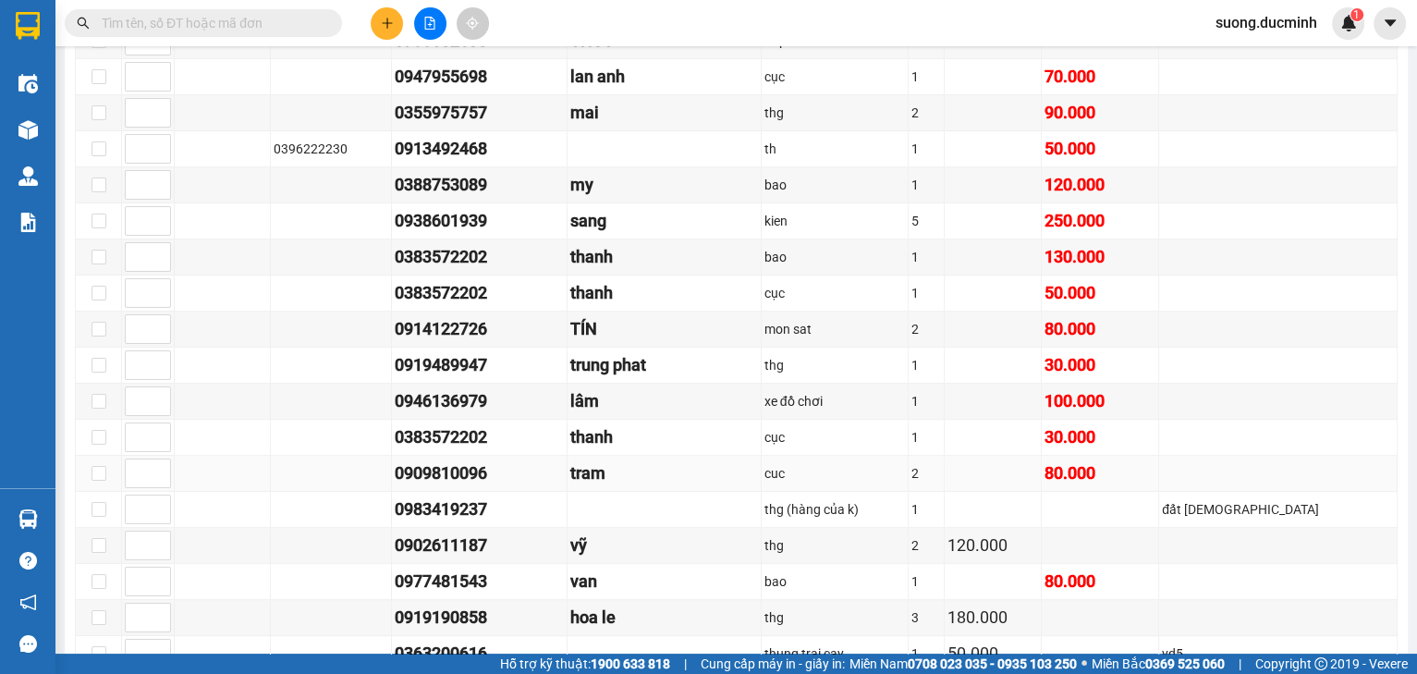
scroll to position [961, 0]
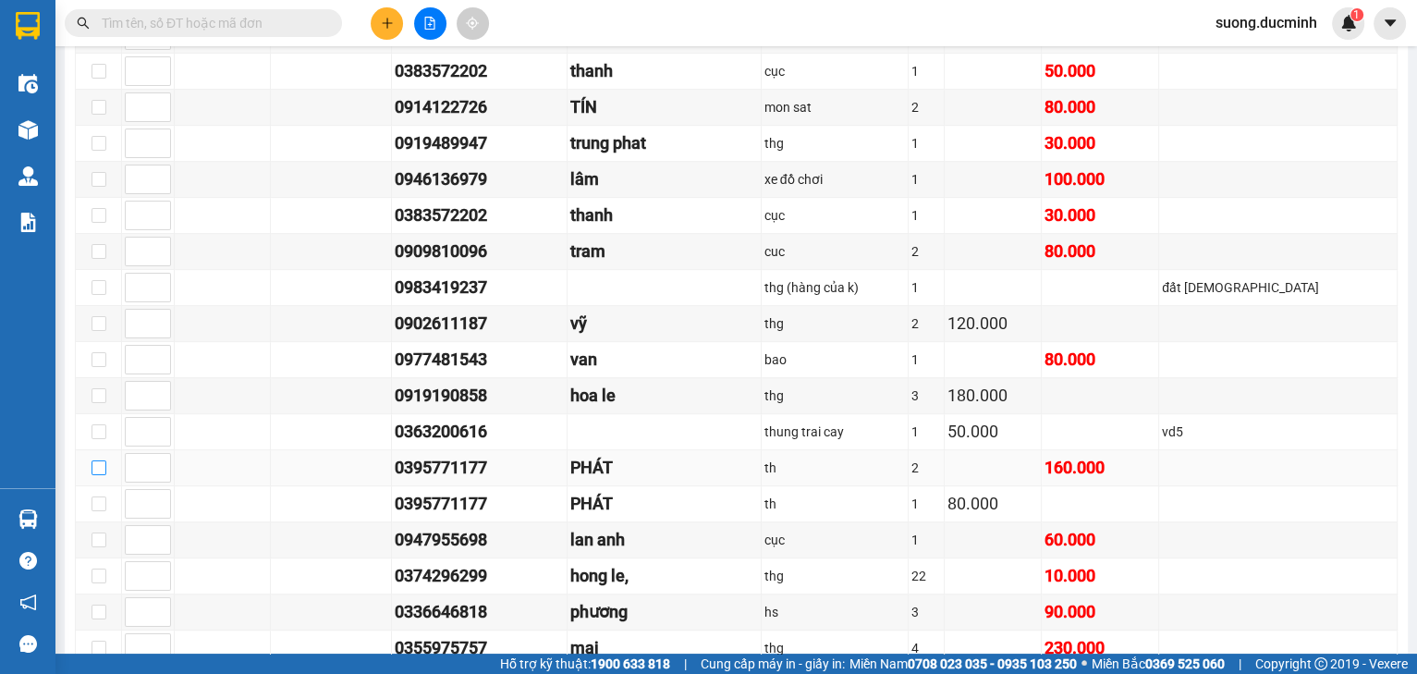
click at [100, 466] on input "checkbox" at bounding box center [98, 467] width 15 height 15
checkbox input "true"
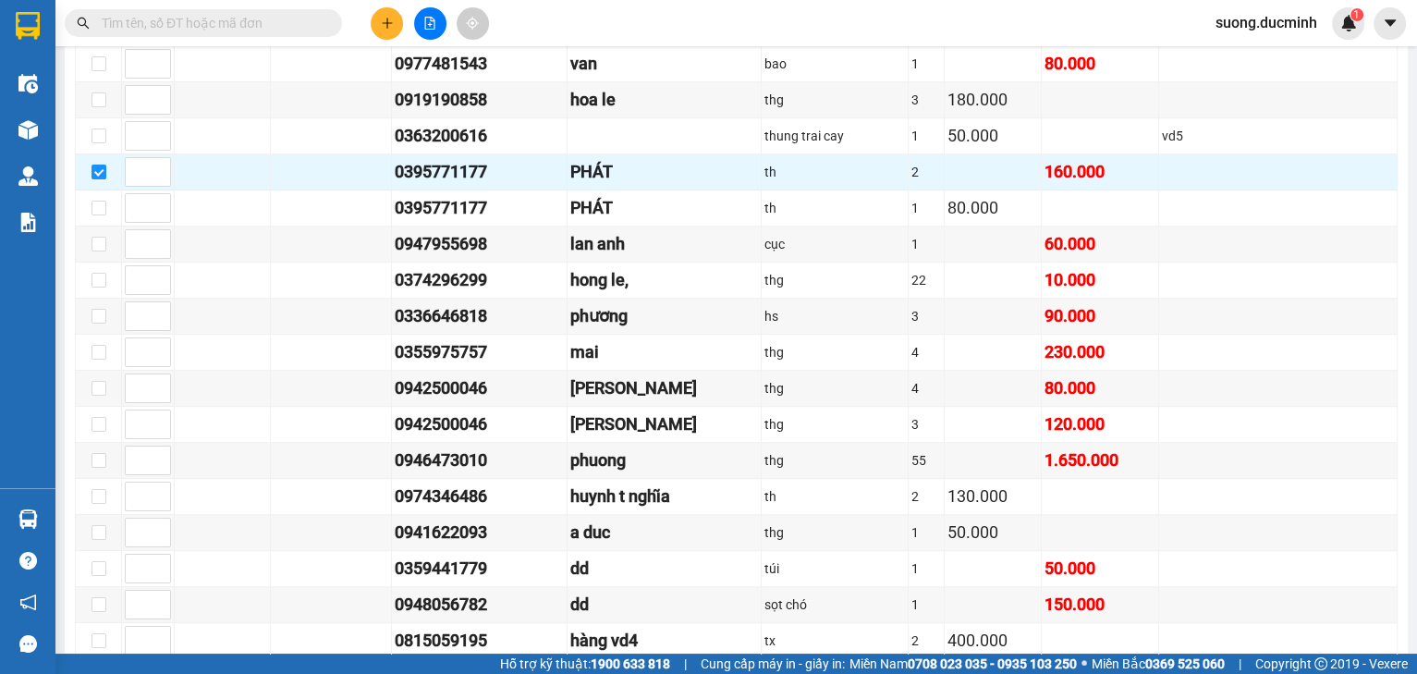
scroll to position [1552, 0]
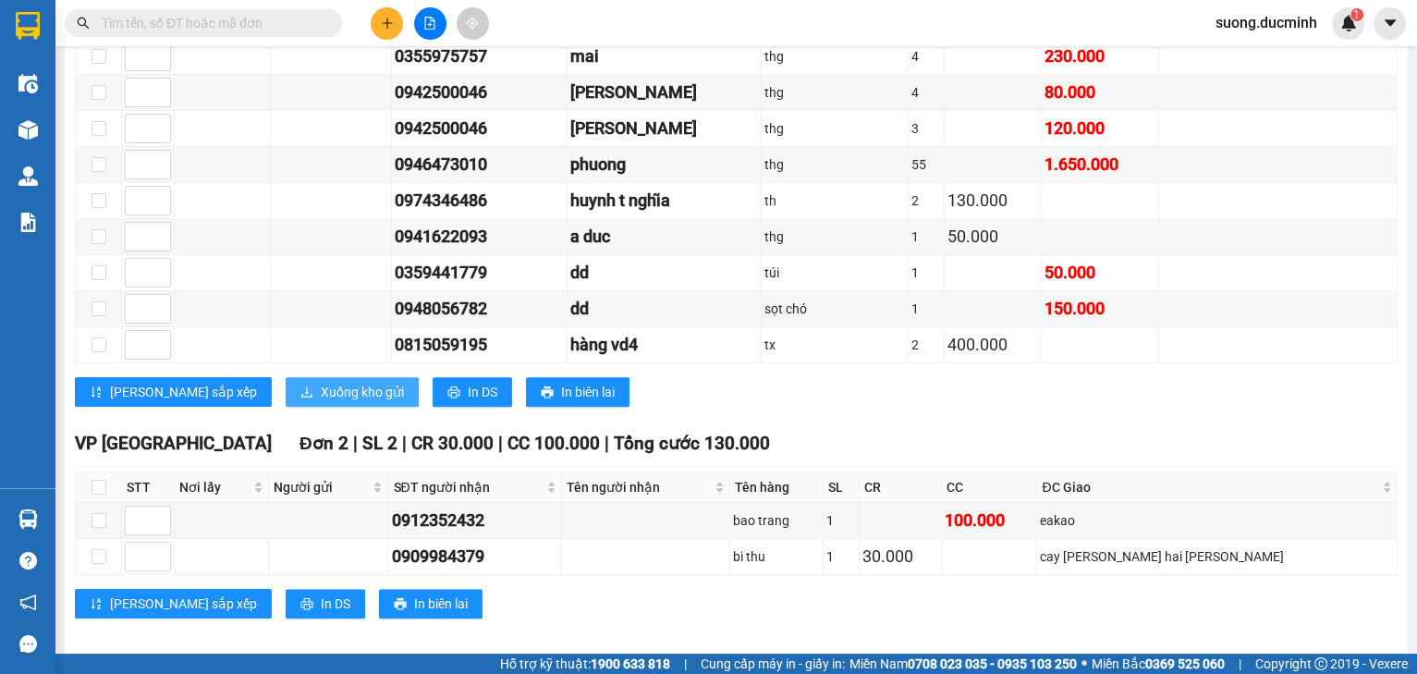
click at [321, 388] on span "Xuống kho gửi" at bounding box center [362, 392] width 83 height 20
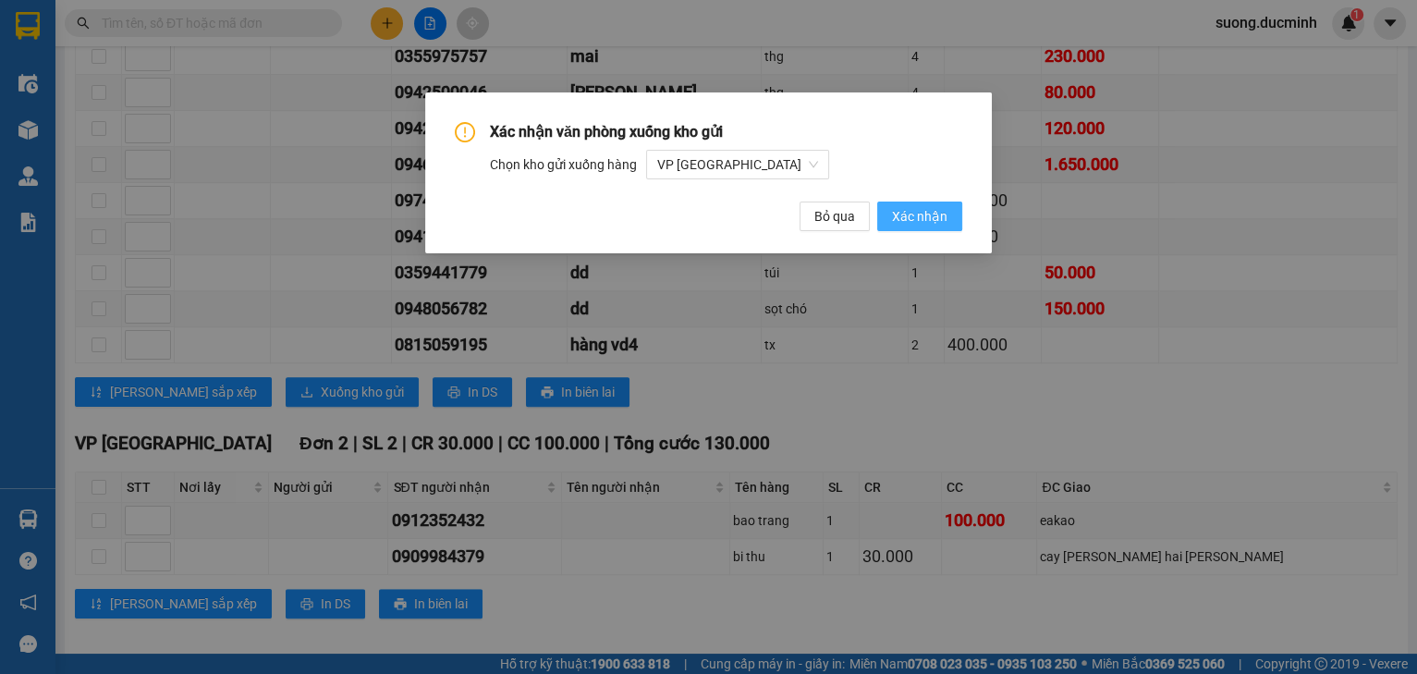
click at [909, 224] on span "Xác nhận" at bounding box center [919, 216] width 55 height 20
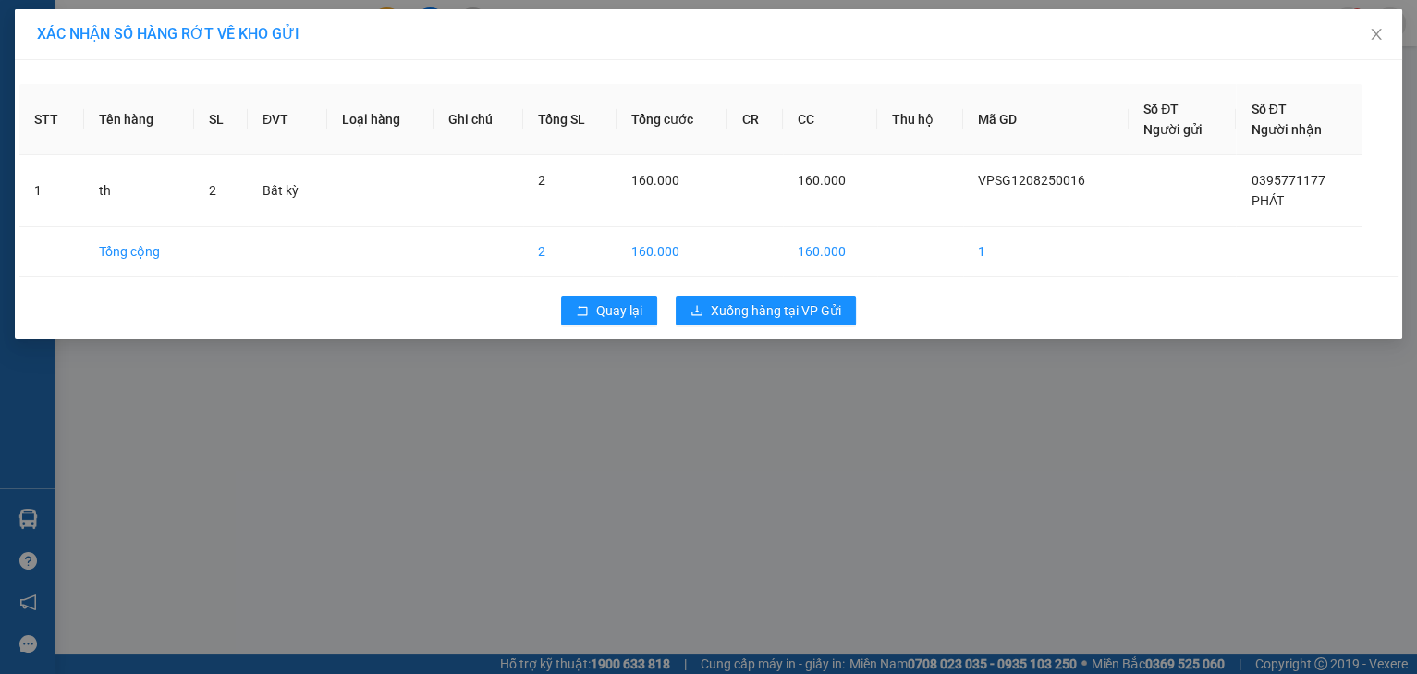
click at [806, 325] on div "Quay lại Xuống hàng tại VP Gửi" at bounding box center [708, 310] width 1378 height 48
click at [807, 315] on span "Xuống hàng tại VP Gửi" at bounding box center [776, 310] width 130 height 20
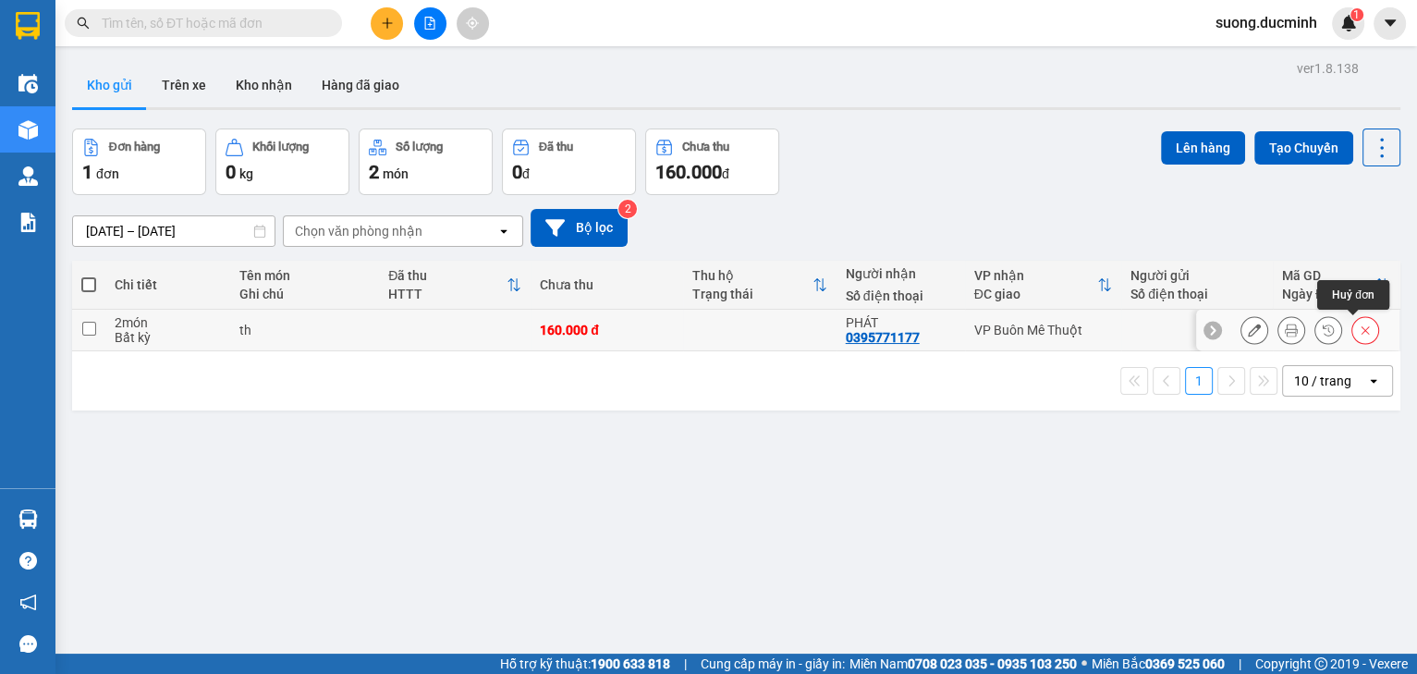
click at [1361, 332] on icon at bounding box center [1365, 330] width 8 height 8
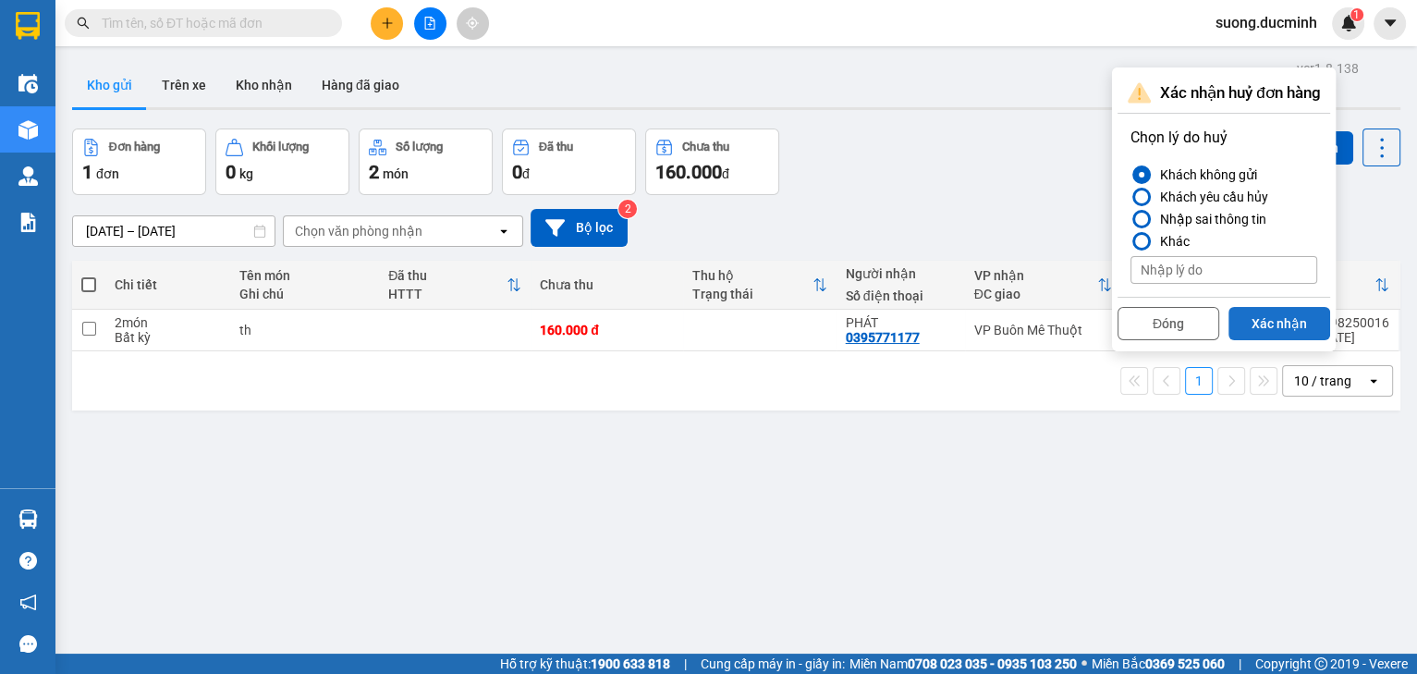
click at [1274, 333] on button "Xác nhận" at bounding box center [1279, 323] width 102 height 33
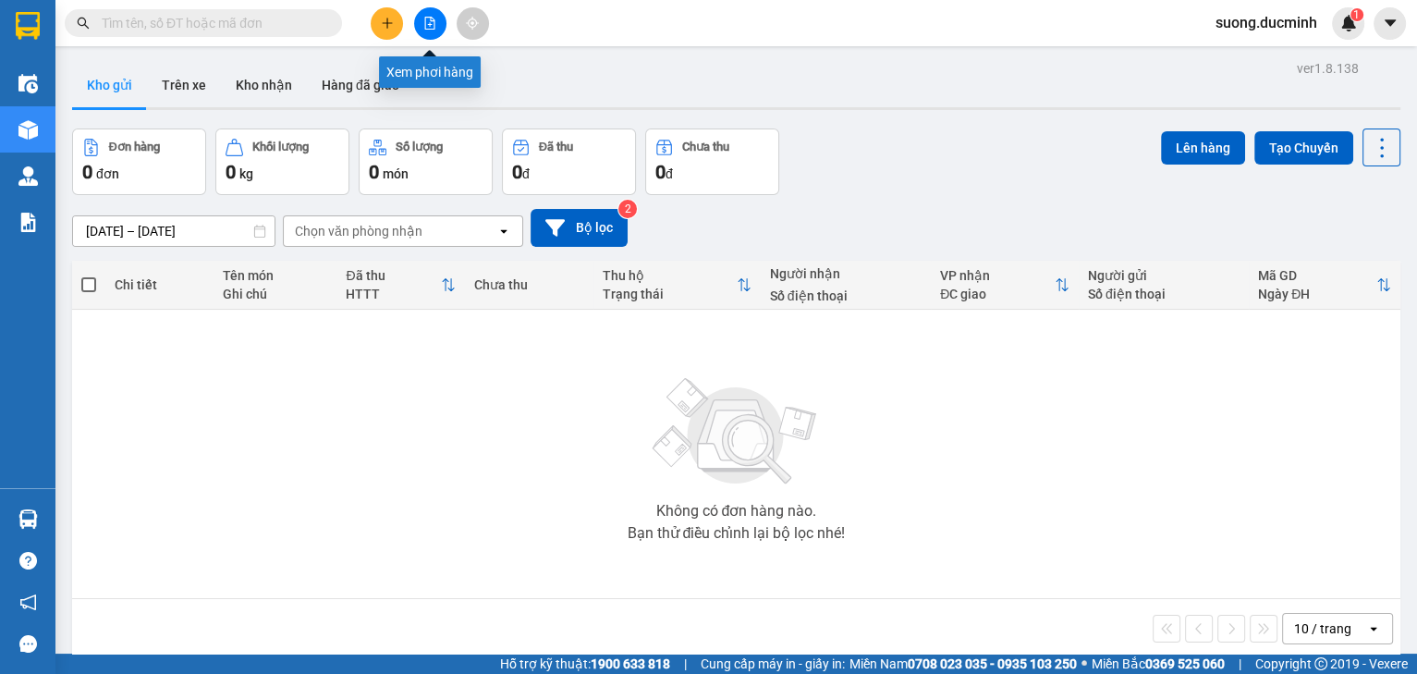
click at [422, 32] on button at bounding box center [430, 23] width 32 height 32
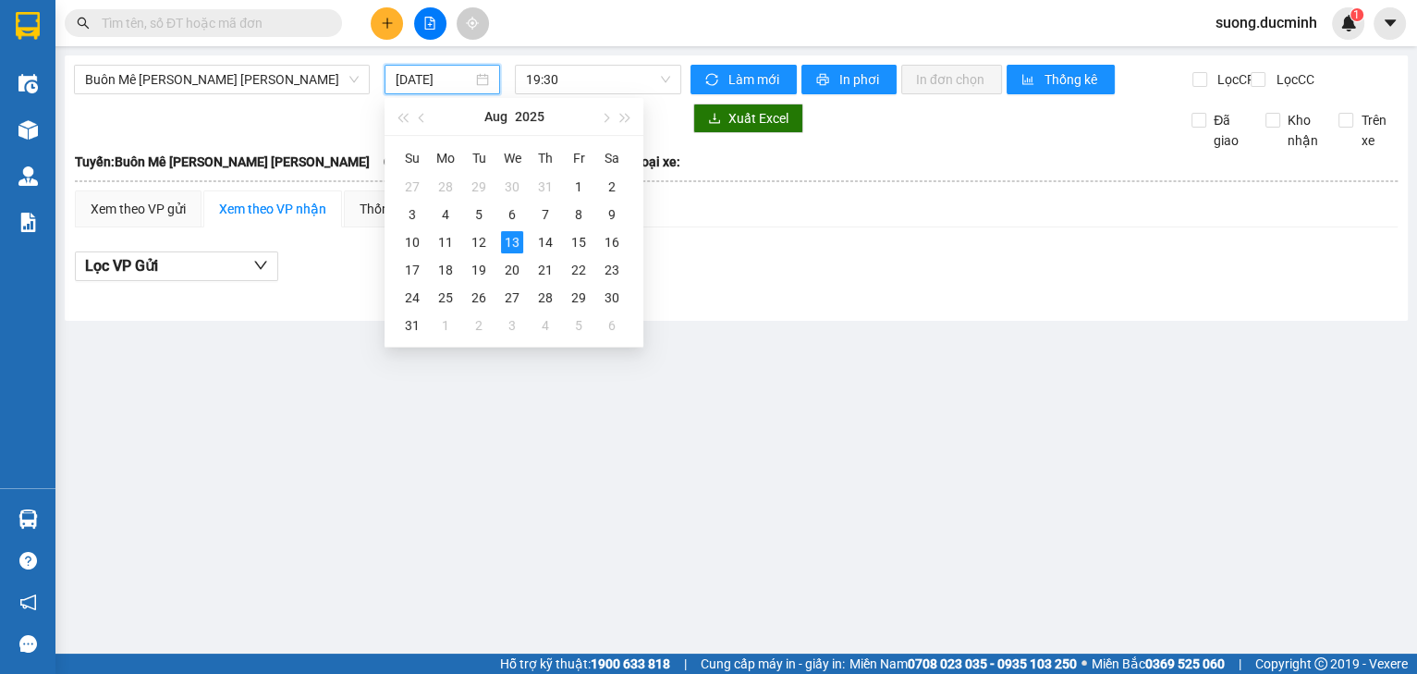
click at [451, 86] on input "[DATE]" at bounding box center [433, 79] width 76 height 20
click at [480, 249] on div "12" at bounding box center [479, 242] width 22 height 22
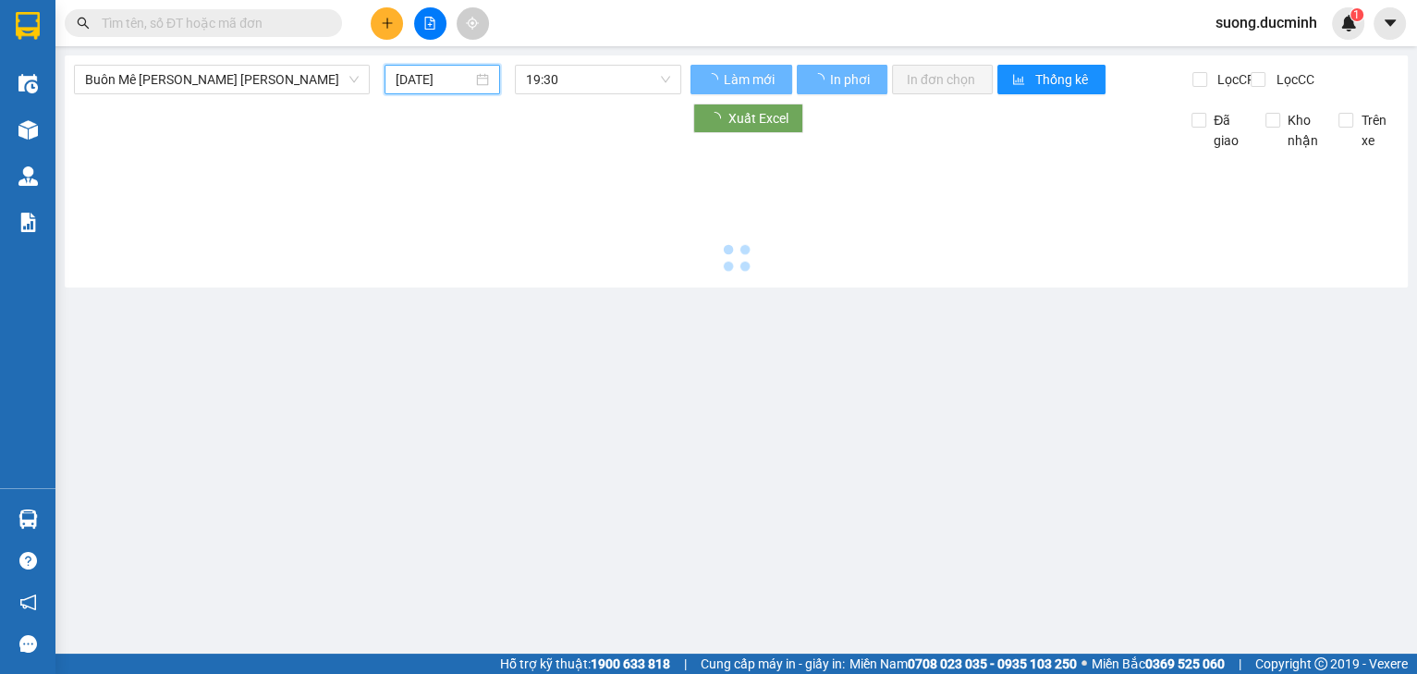
type input "[DATE]"
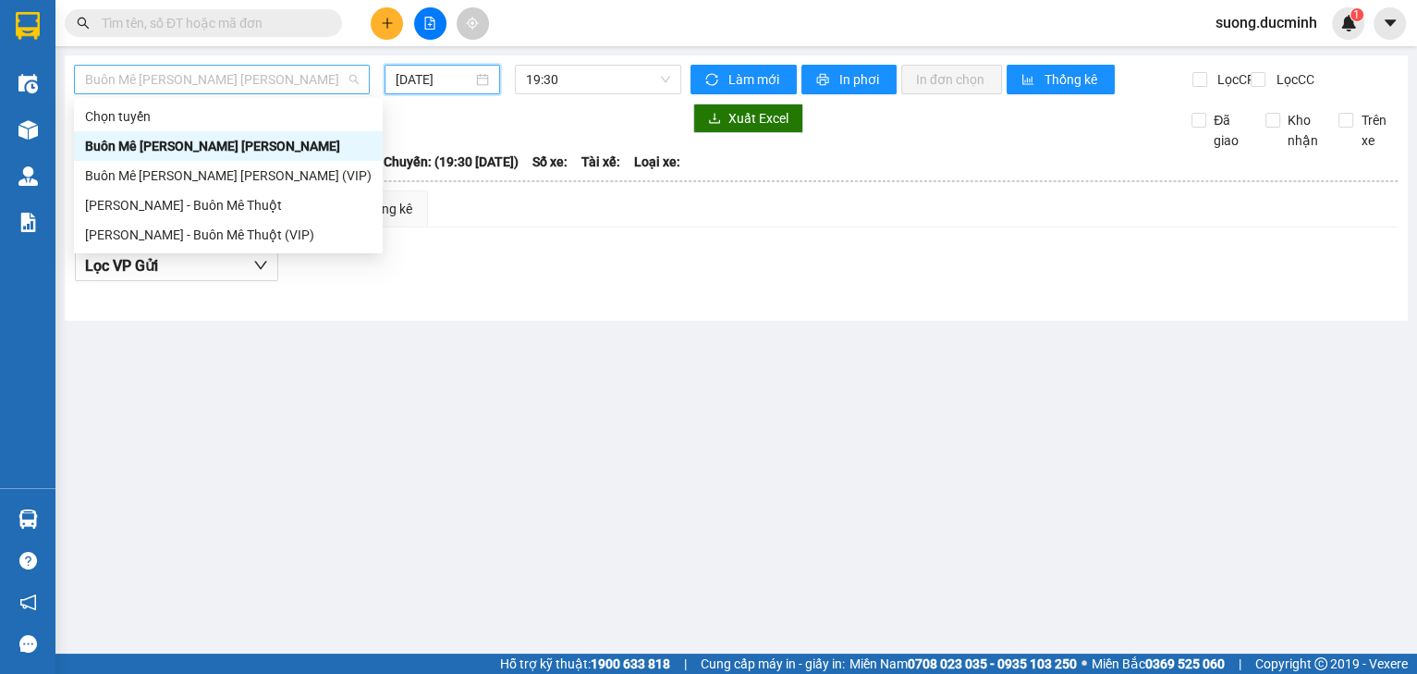
click at [305, 85] on span "Buôn Mê [PERSON_NAME] [PERSON_NAME]" at bounding box center [222, 80] width 274 height 28
click at [270, 195] on div "[PERSON_NAME] - Buôn Mê Thuột" at bounding box center [228, 205] width 286 height 20
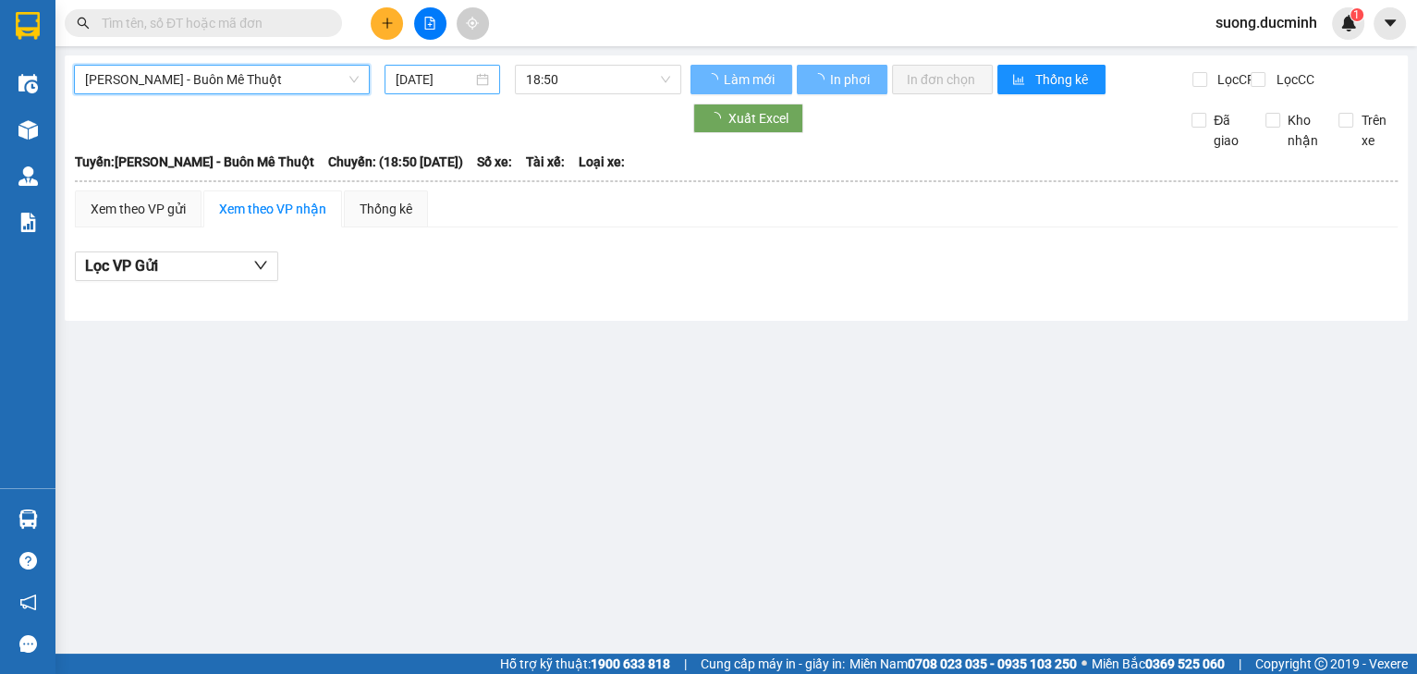
click at [419, 85] on input "[DATE]" at bounding box center [433, 79] width 76 height 20
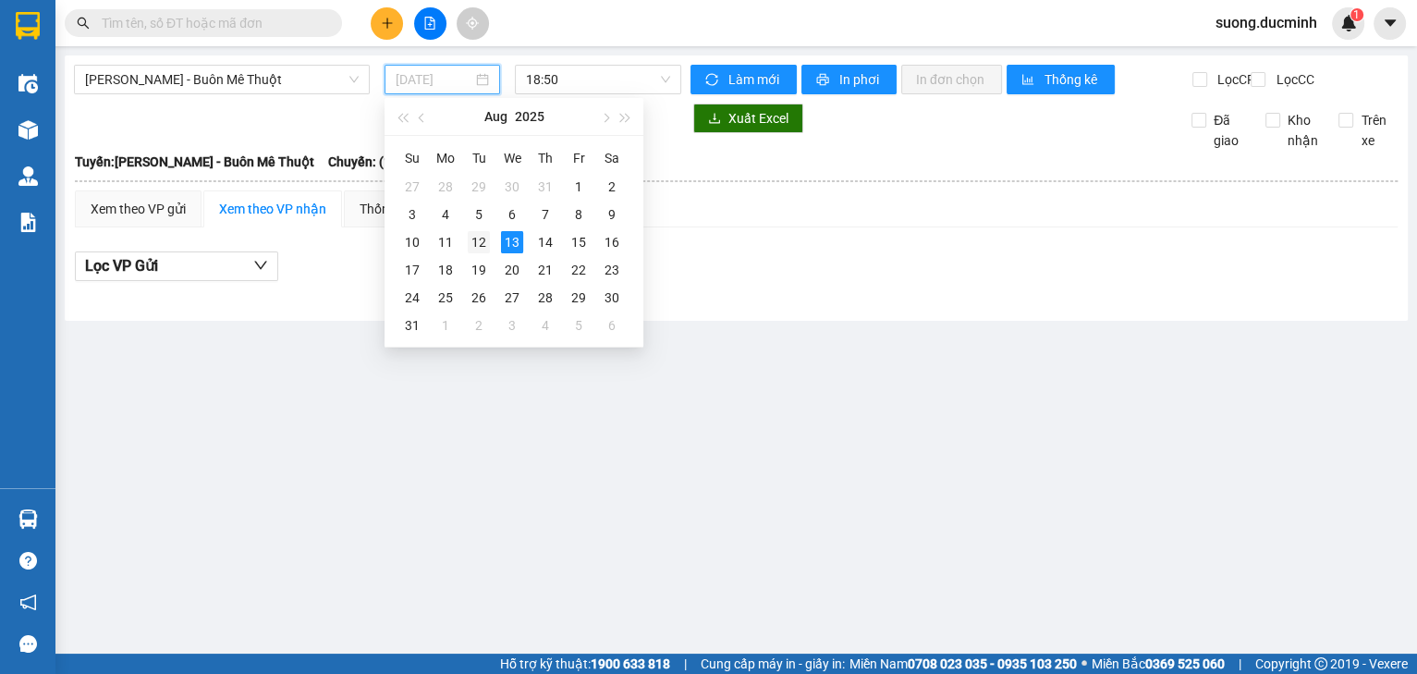
click at [482, 249] on div "12" at bounding box center [479, 242] width 22 height 22
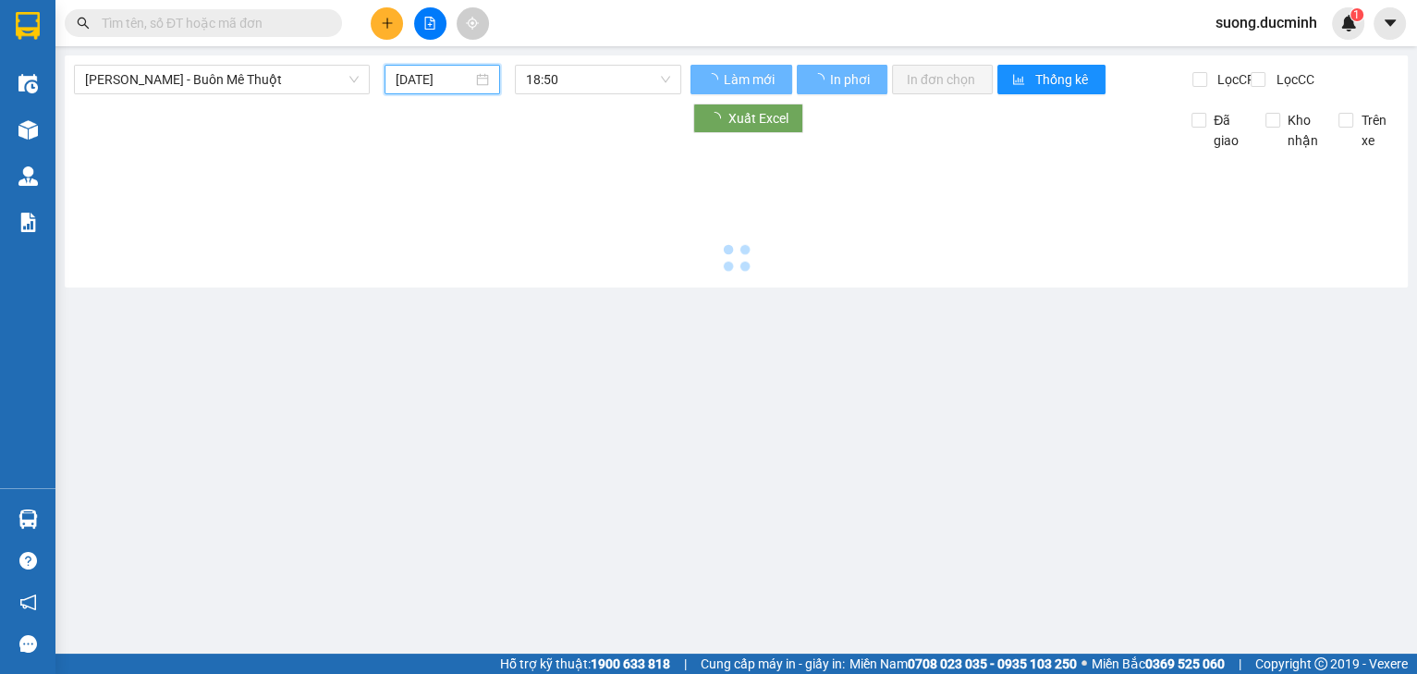
type input "[DATE]"
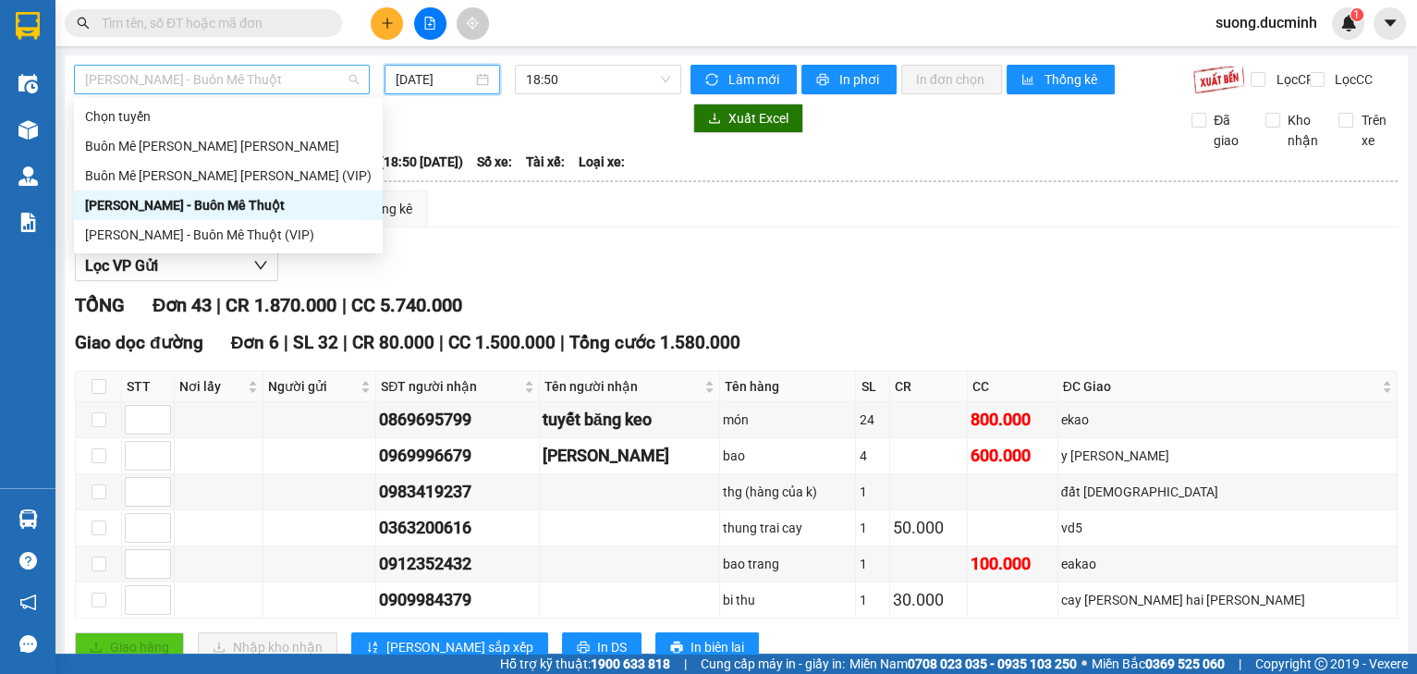
click at [260, 87] on span "[PERSON_NAME] - Buôn Mê Thuột" at bounding box center [222, 80] width 274 height 28
click at [235, 236] on div "[PERSON_NAME] - Buôn Mê Thuột (VIP)" at bounding box center [228, 235] width 286 height 20
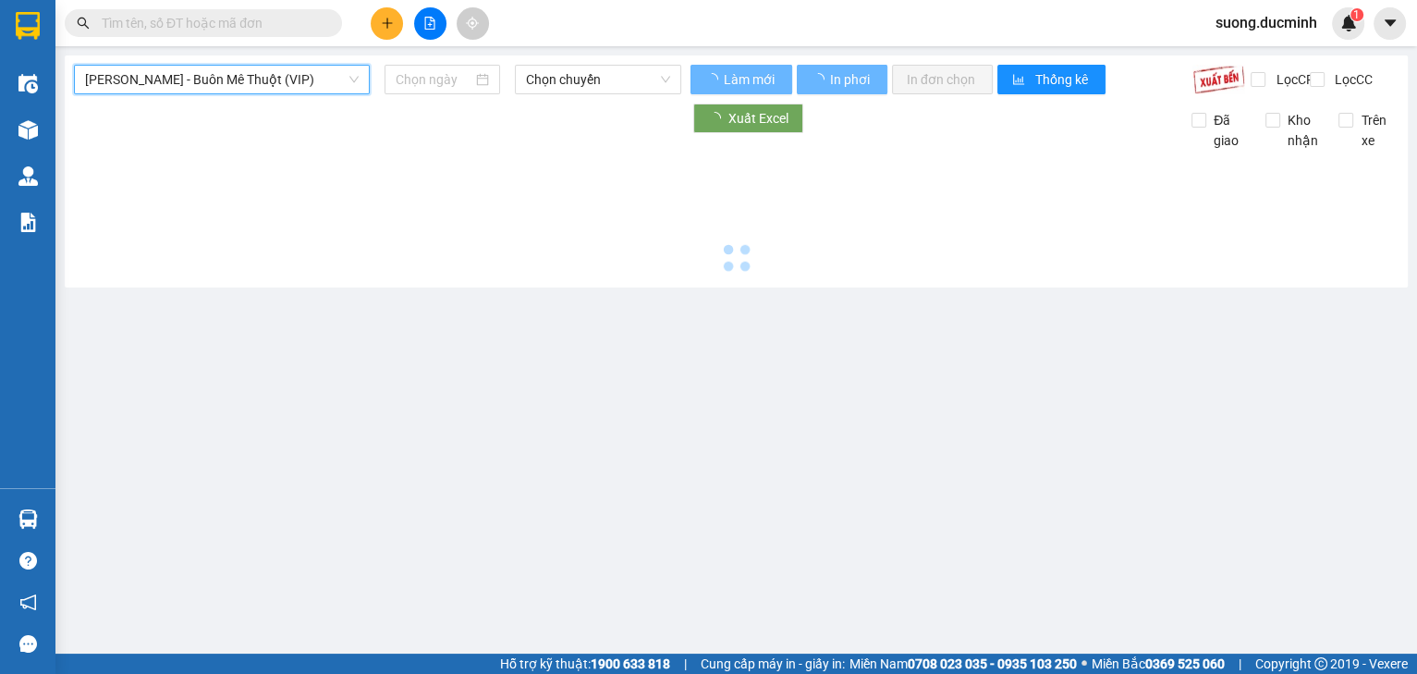
type input "[DATE]"
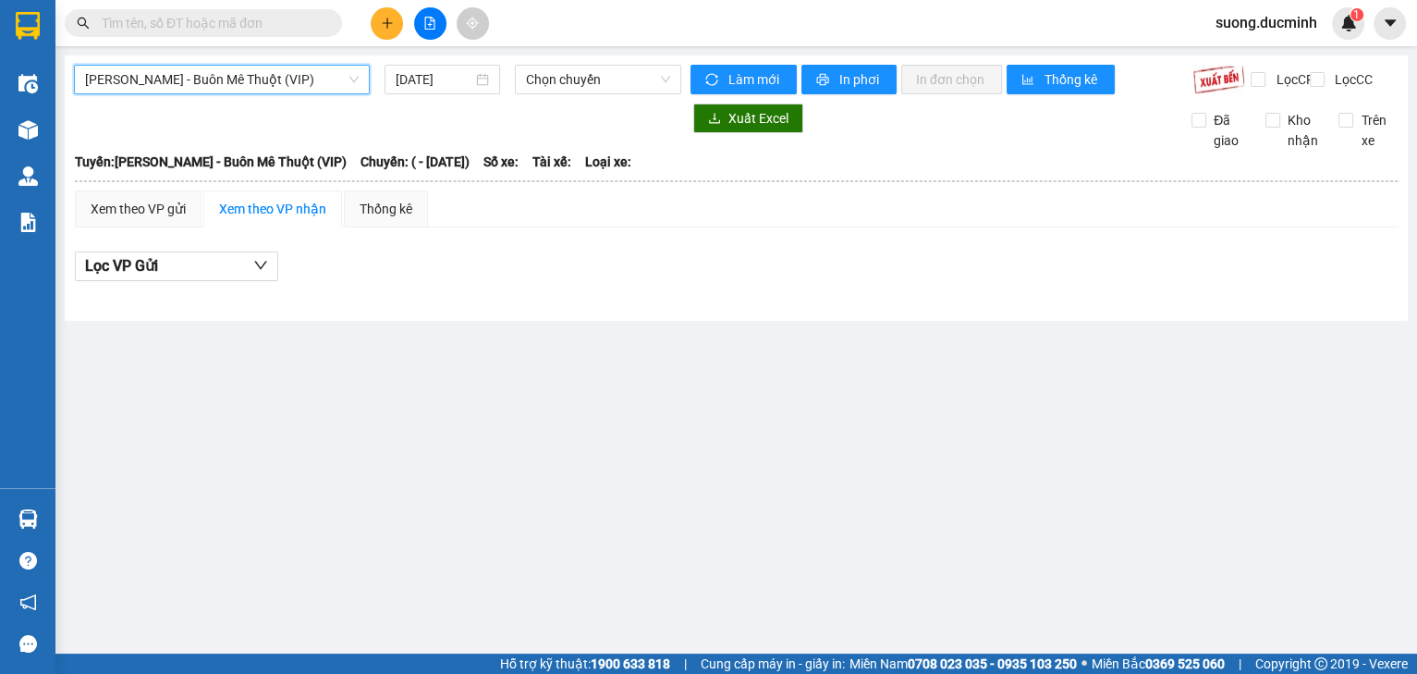
click at [255, 89] on span "[PERSON_NAME] - Buôn Mê Thuột (VIP)" at bounding box center [222, 80] width 274 height 28
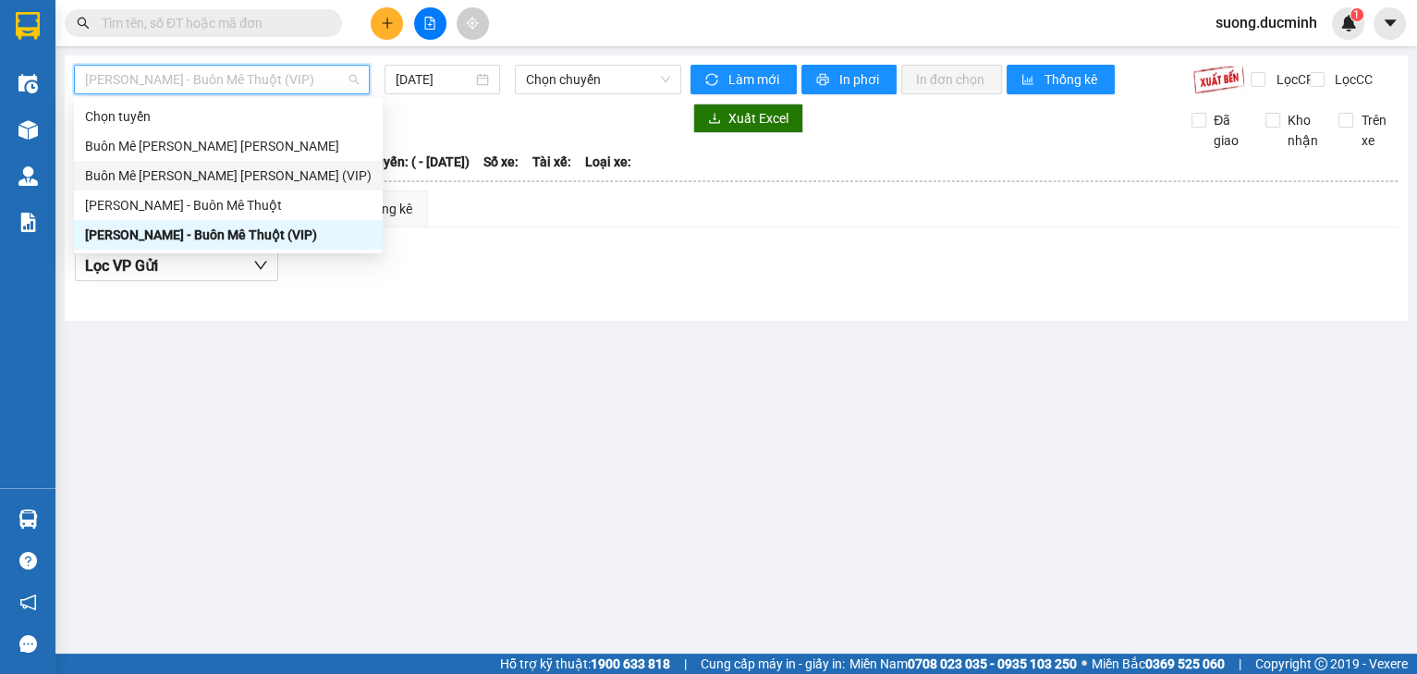
click at [249, 170] on div "Buôn Mê [PERSON_NAME] [PERSON_NAME] (VIP)" at bounding box center [228, 175] width 286 height 20
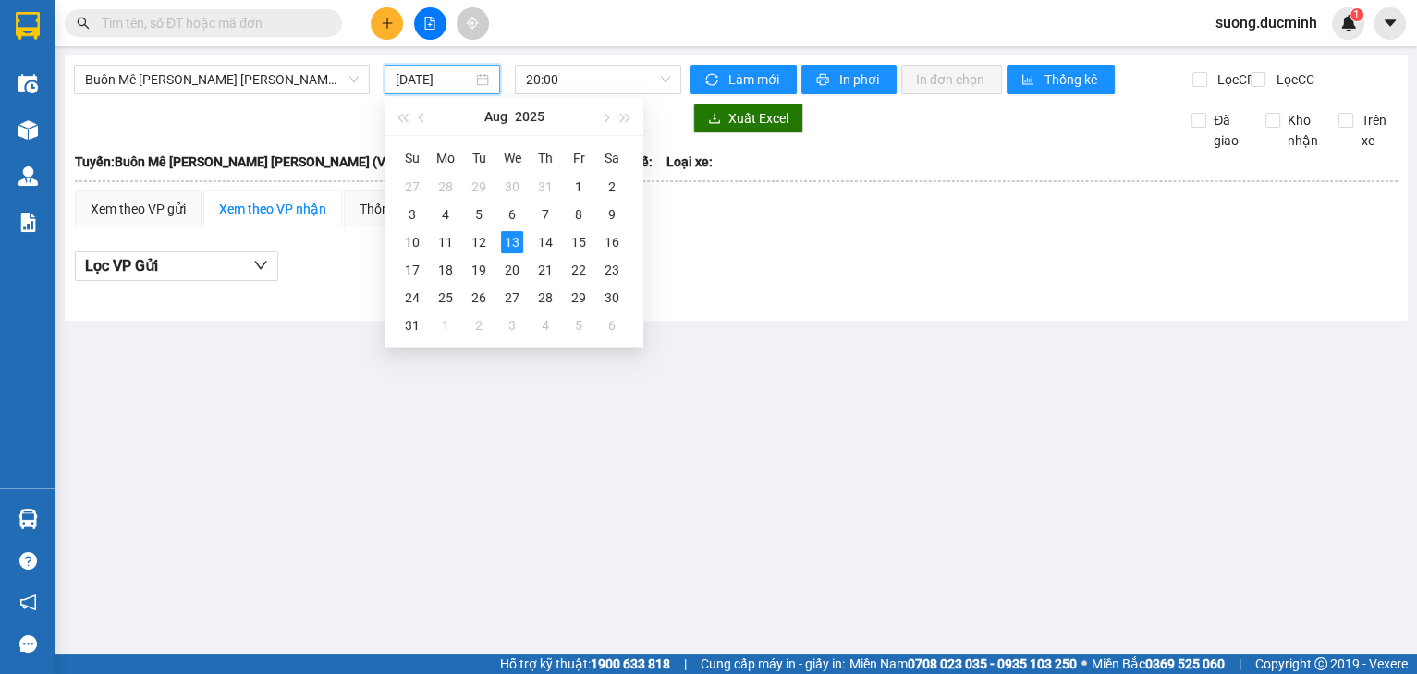
click at [452, 84] on input "[DATE]" at bounding box center [433, 79] width 76 height 20
click at [468, 236] on div "12" at bounding box center [479, 242] width 22 height 22
type input "[DATE]"
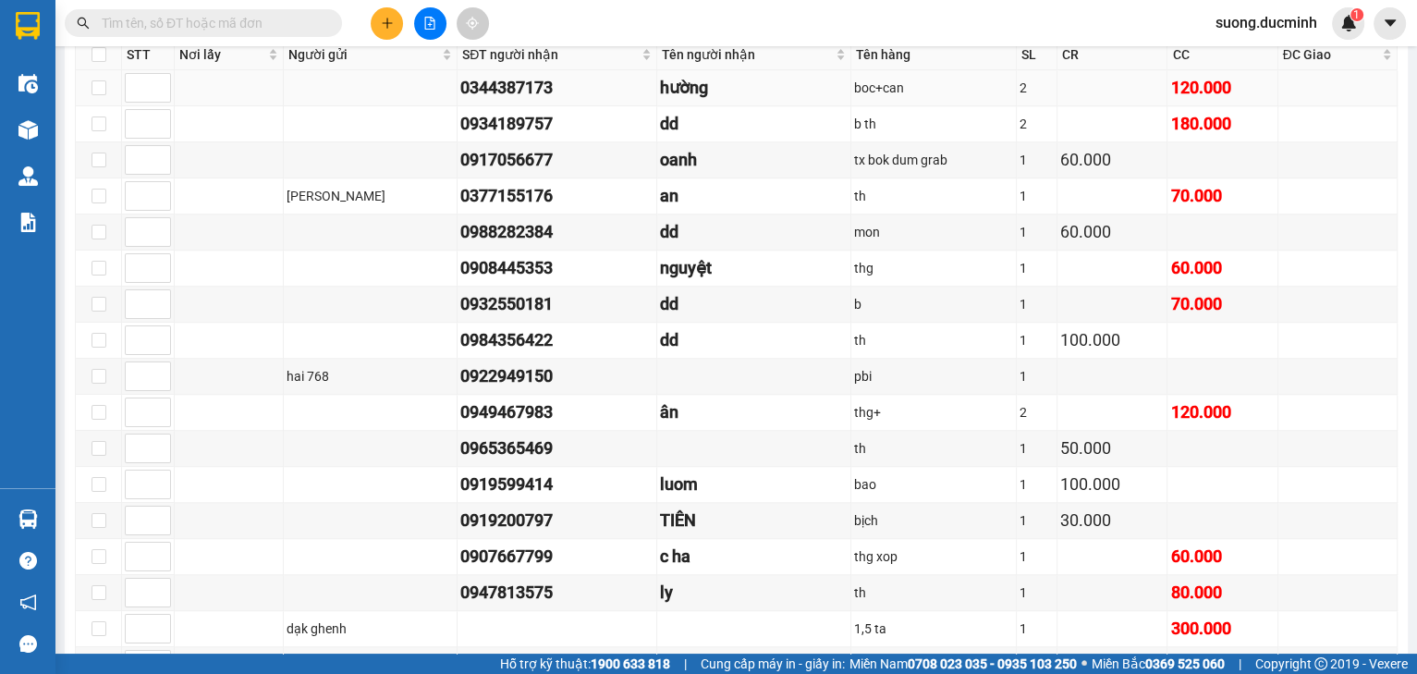
scroll to position [1257, 0]
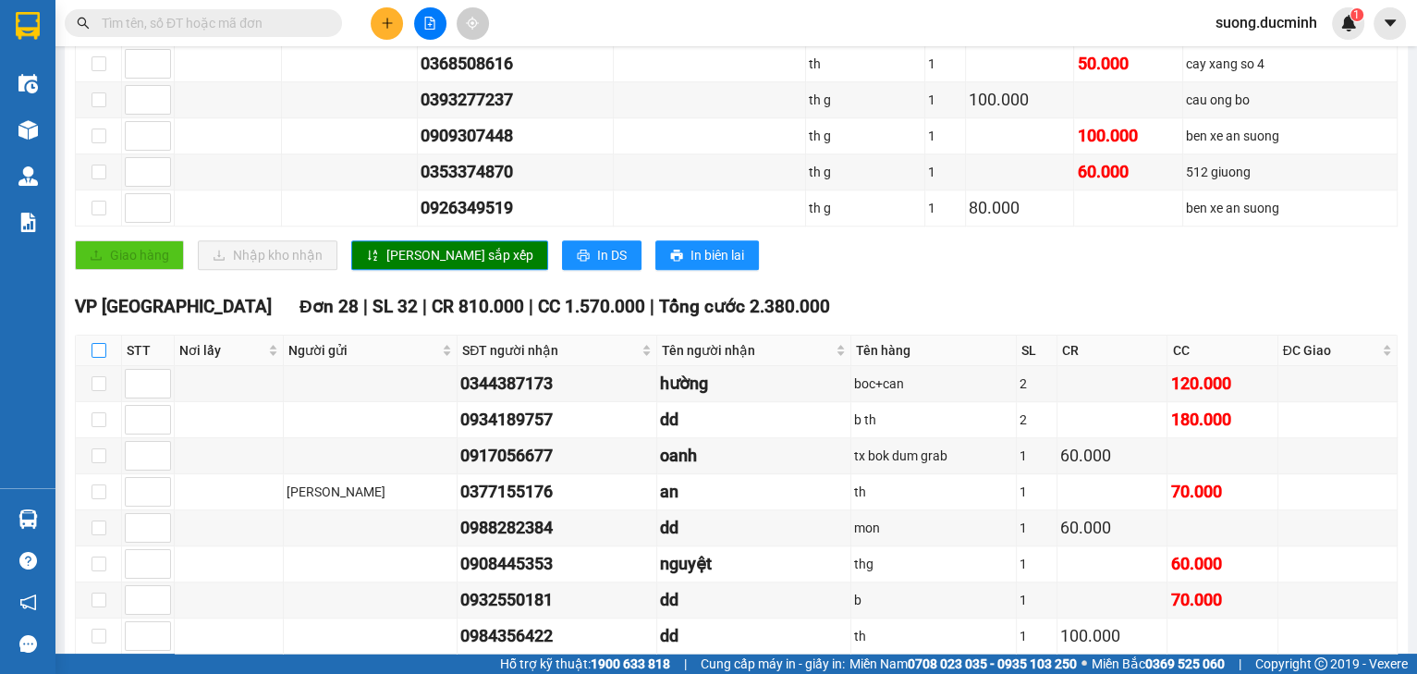
click at [101, 346] on input "checkbox" at bounding box center [98, 350] width 15 height 15
checkbox input "true"
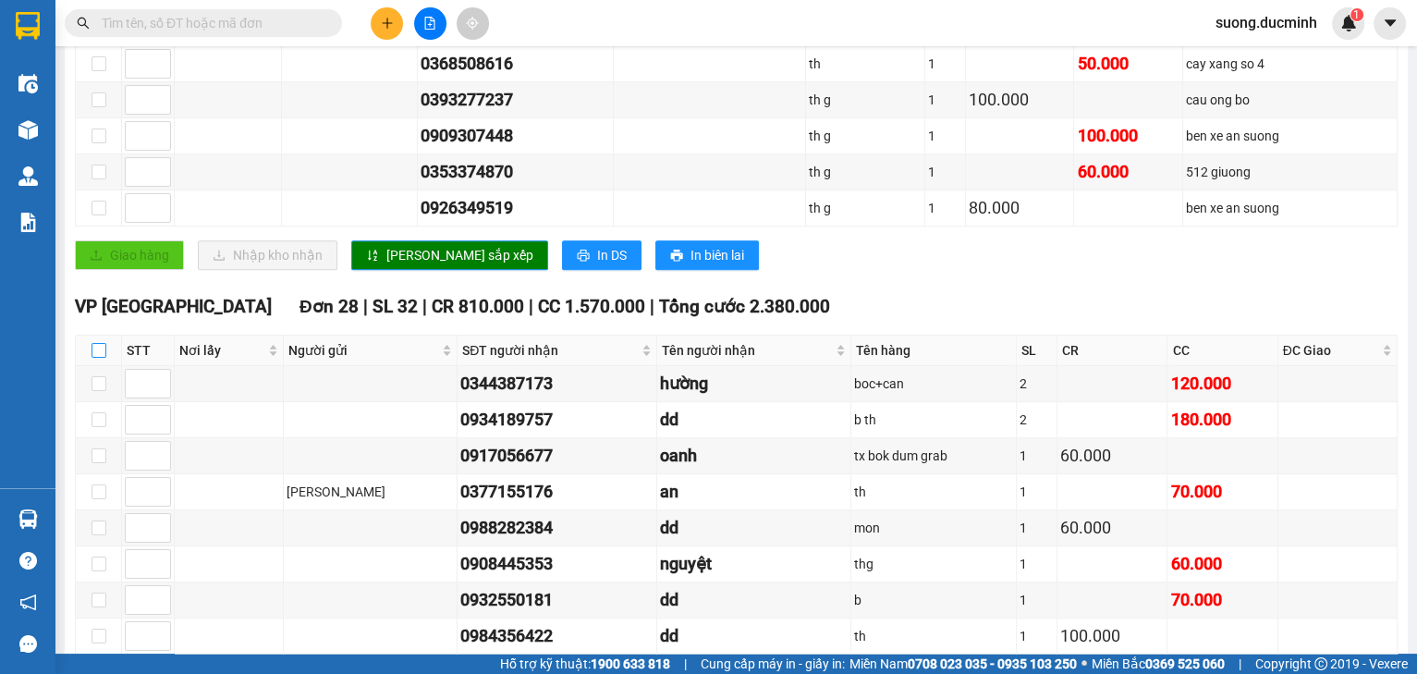
checkbox input "true"
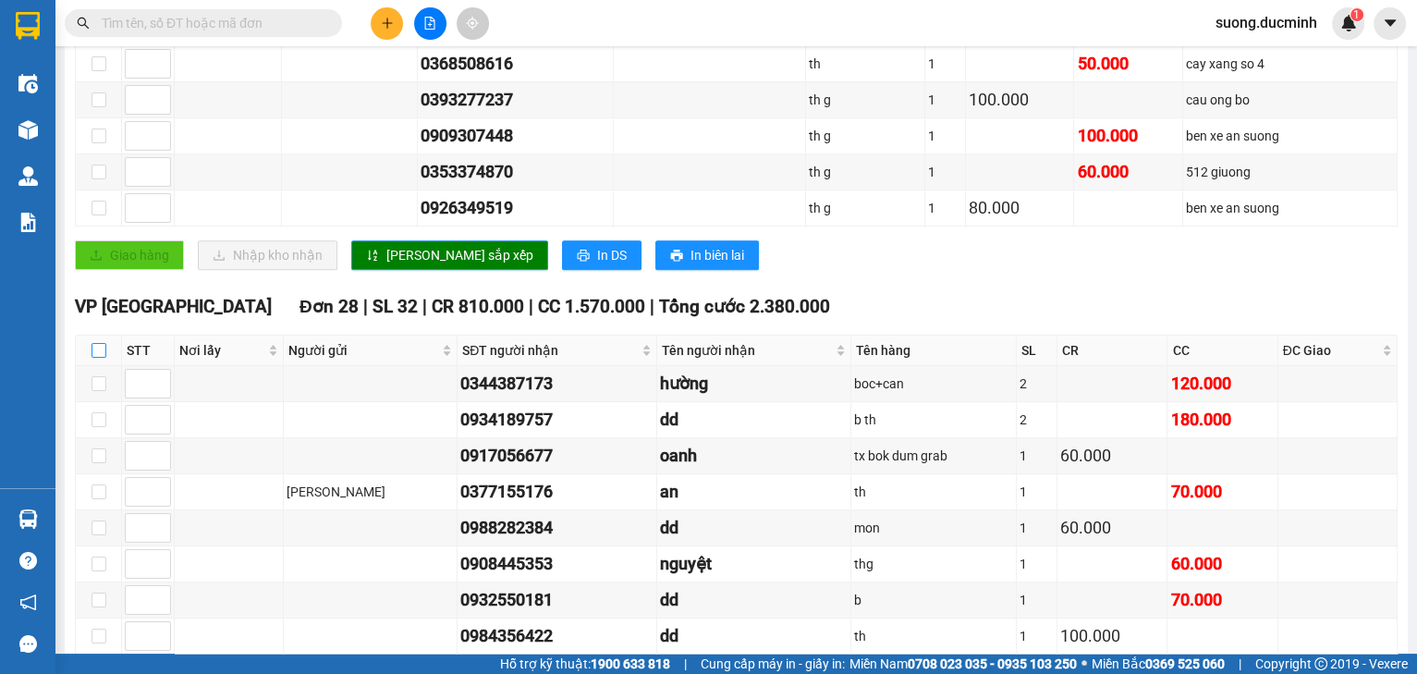
checkbox input "true"
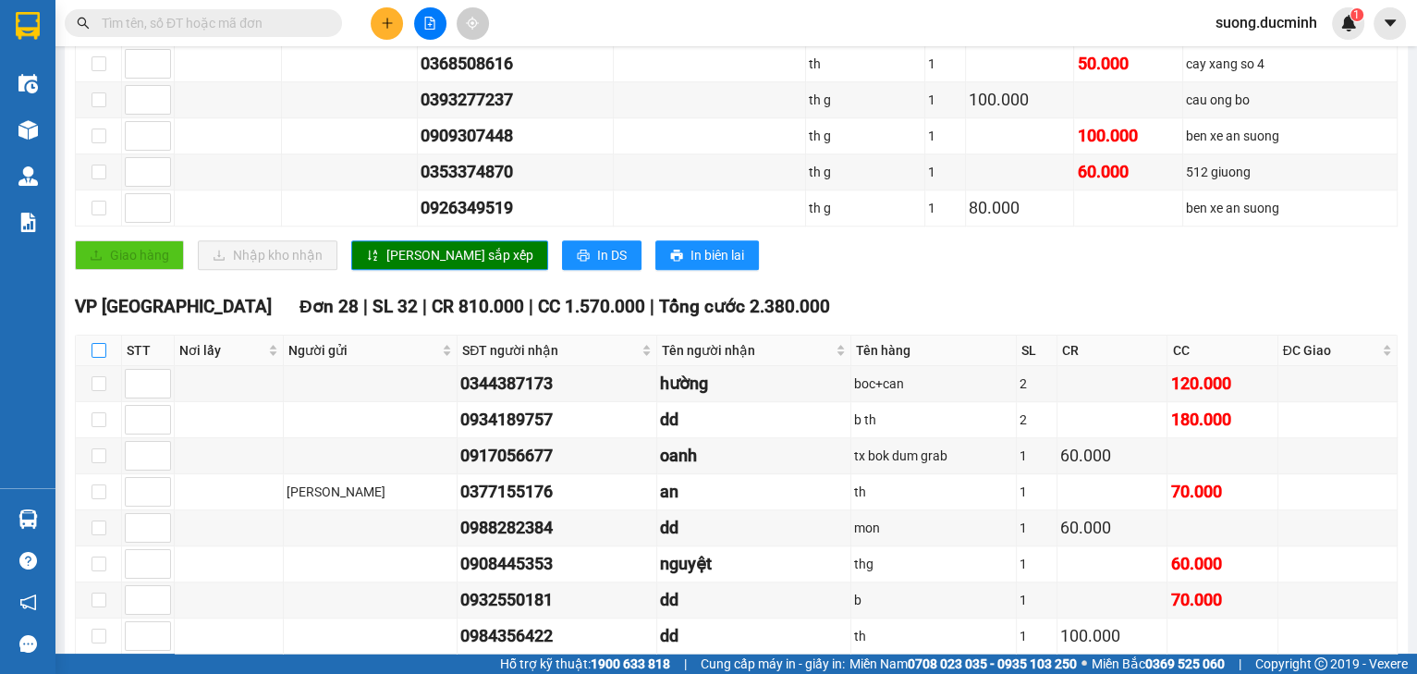
checkbox input "true"
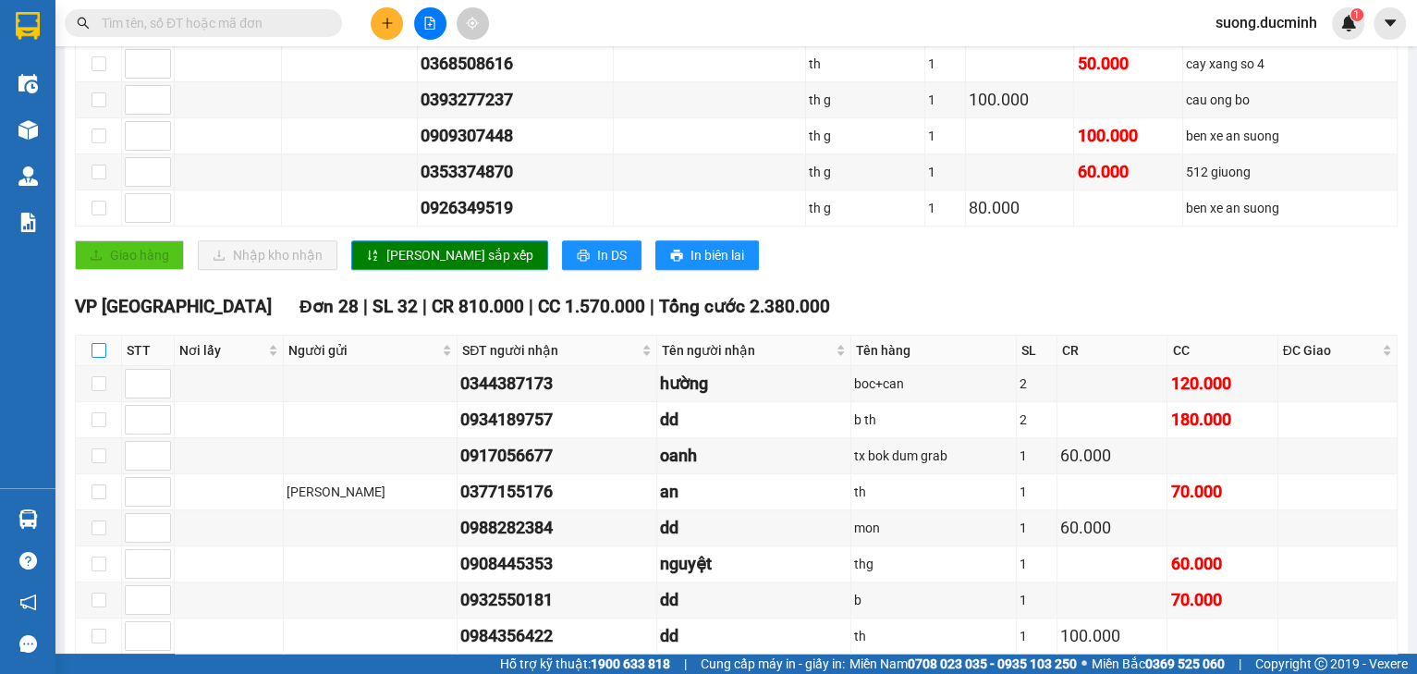
checkbox input "true"
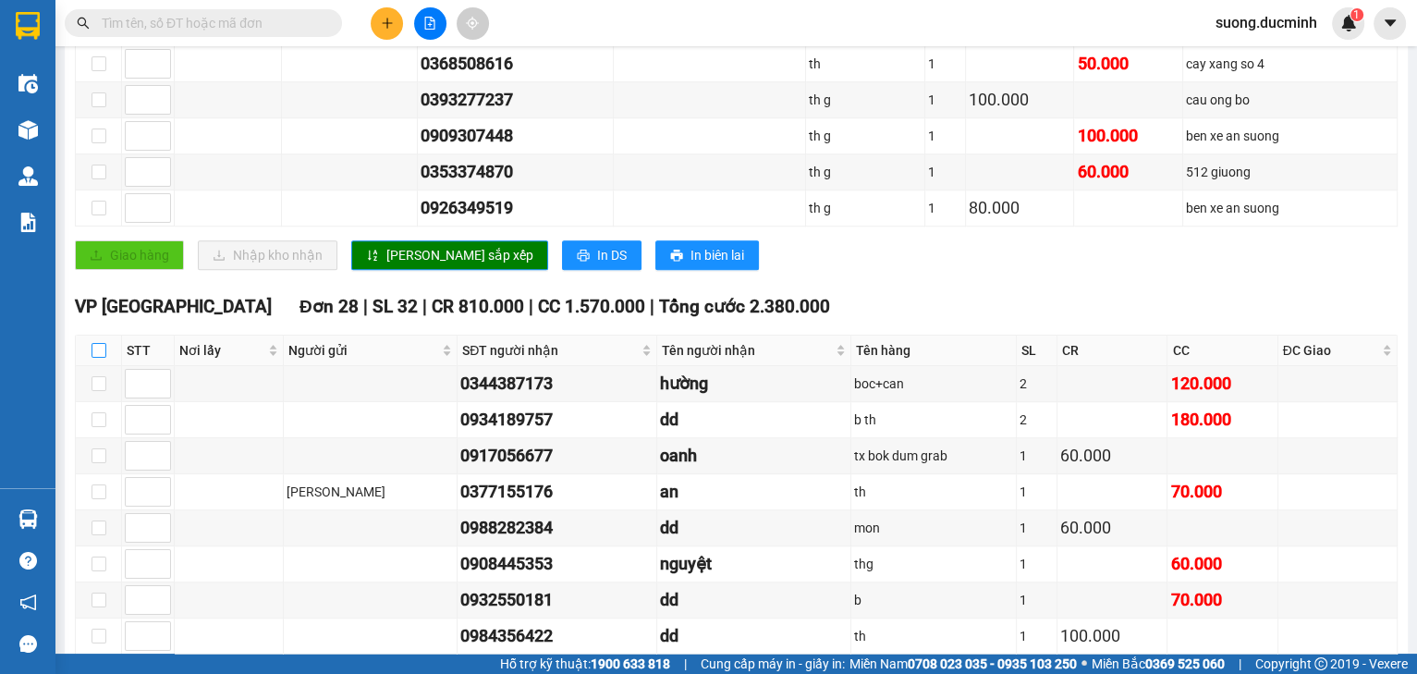
checkbox input "true"
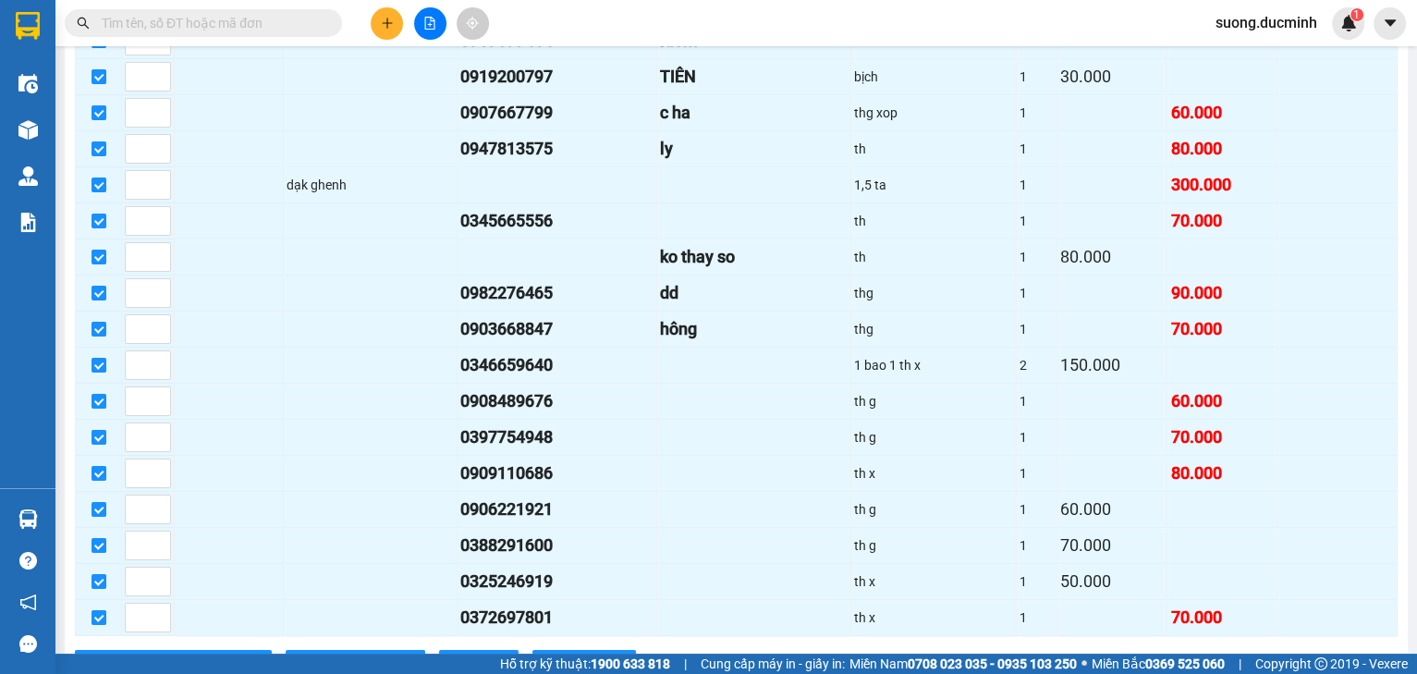
scroll to position [2218, 0]
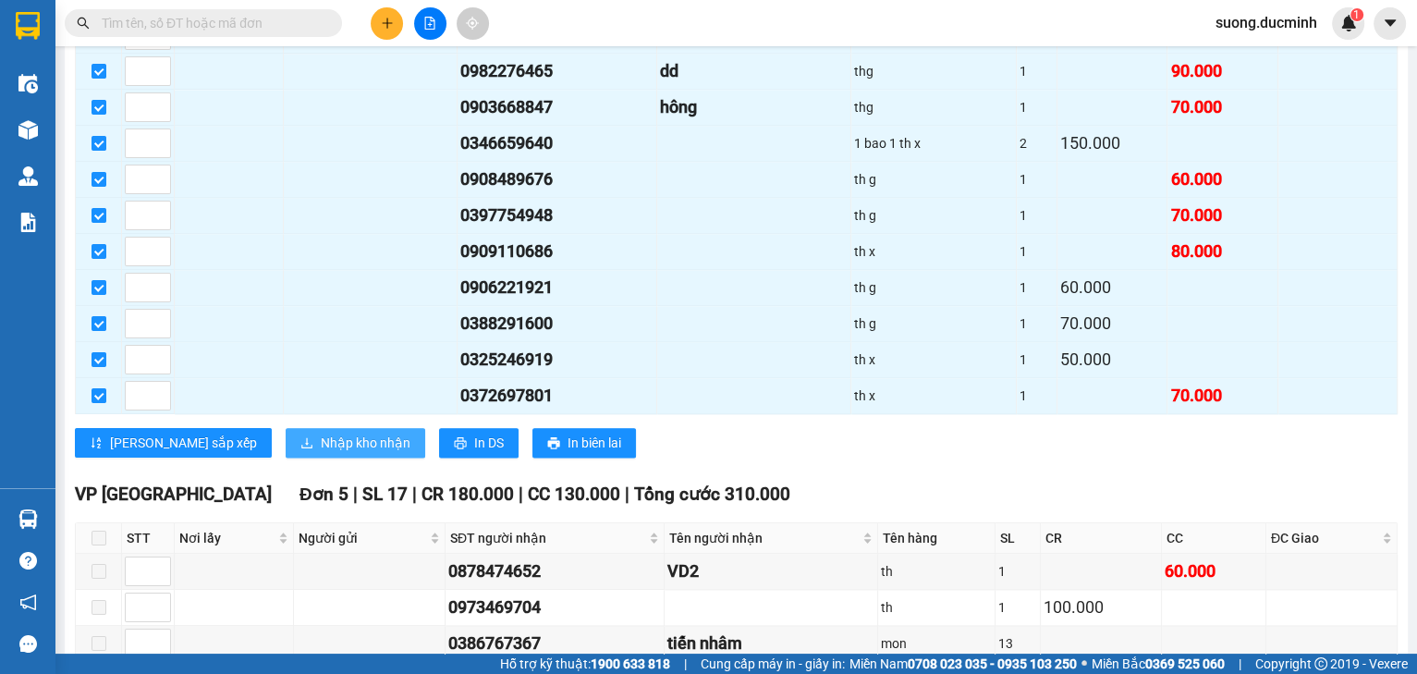
click at [321, 432] on span "Nhập kho nhận" at bounding box center [366, 442] width 90 height 20
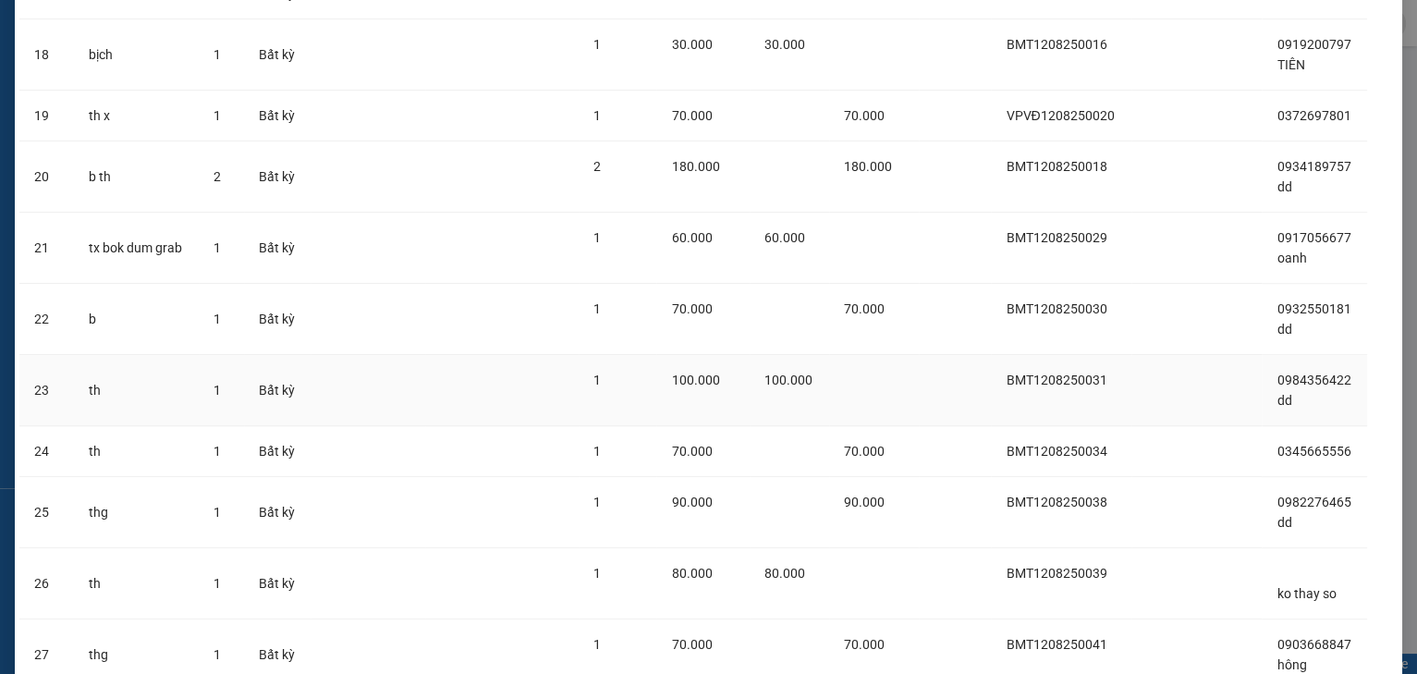
scroll to position [1400, 0]
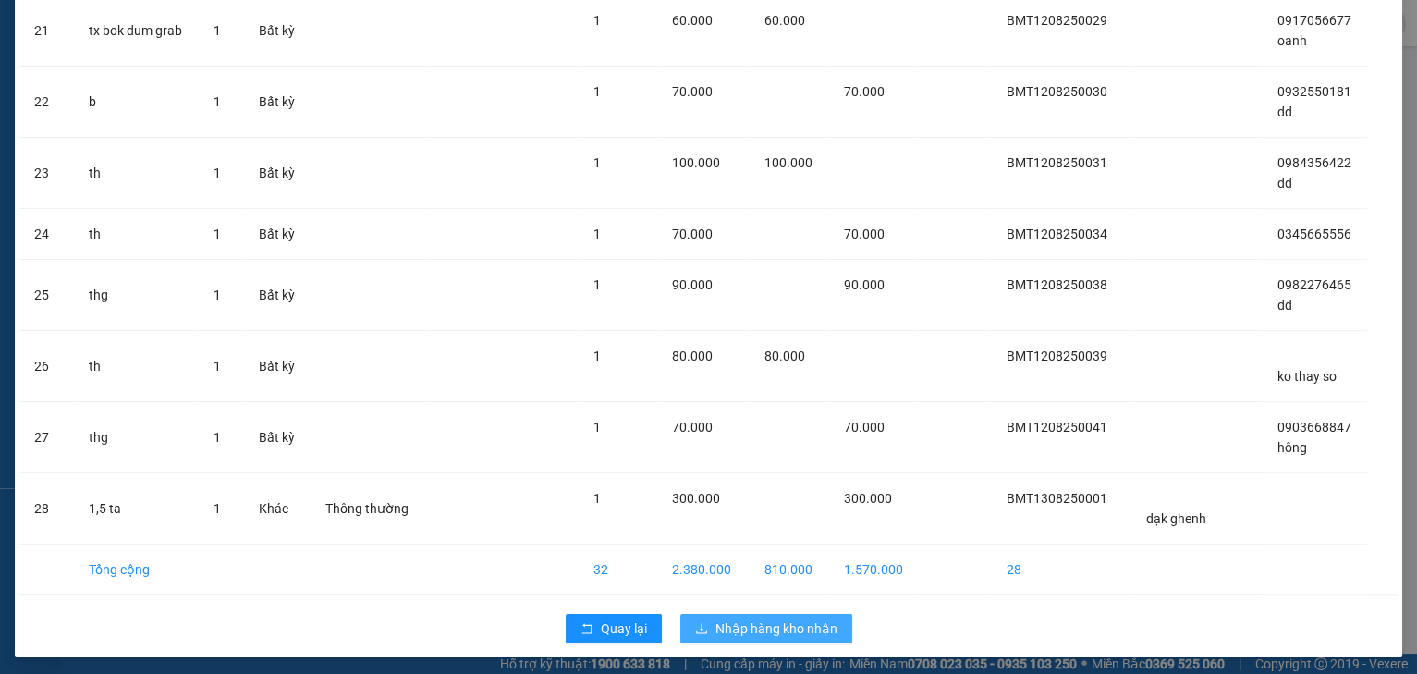
click at [705, 614] on button "Nhập hàng kho nhận" at bounding box center [766, 629] width 172 height 30
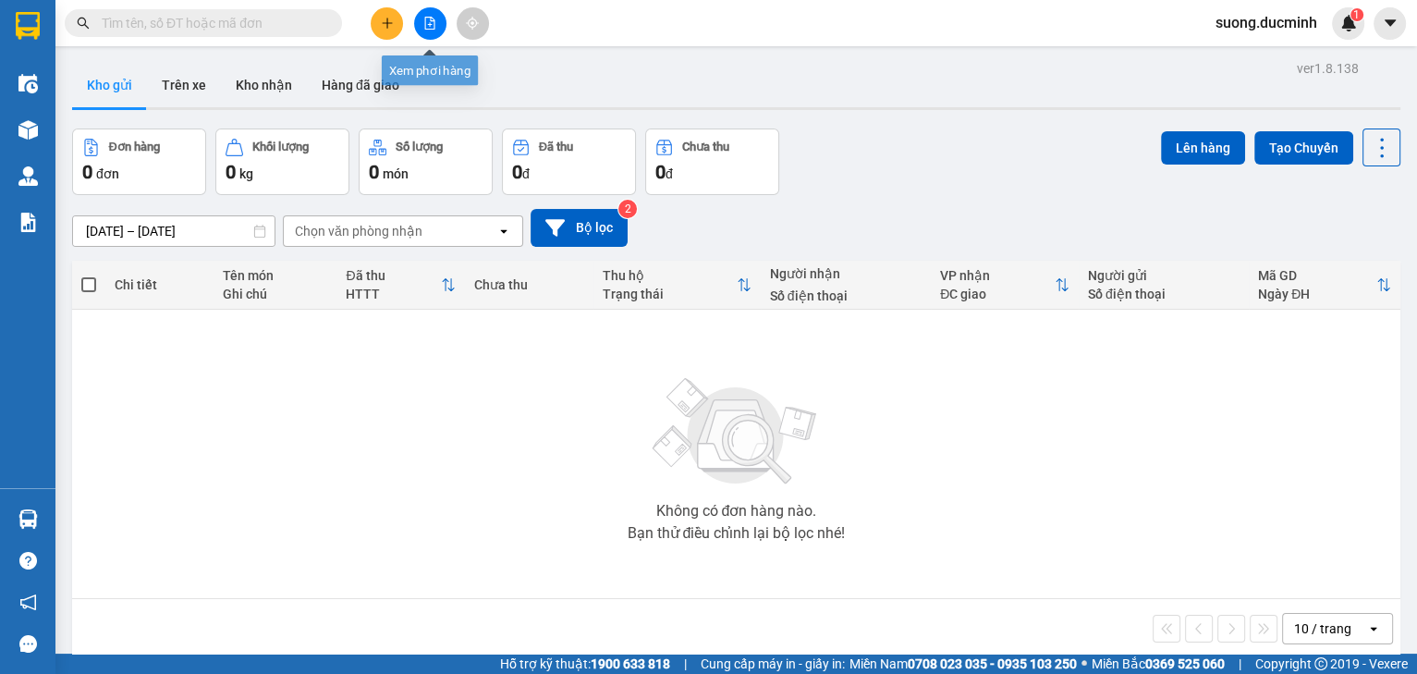
click at [438, 22] on button at bounding box center [430, 23] width 32 height 32
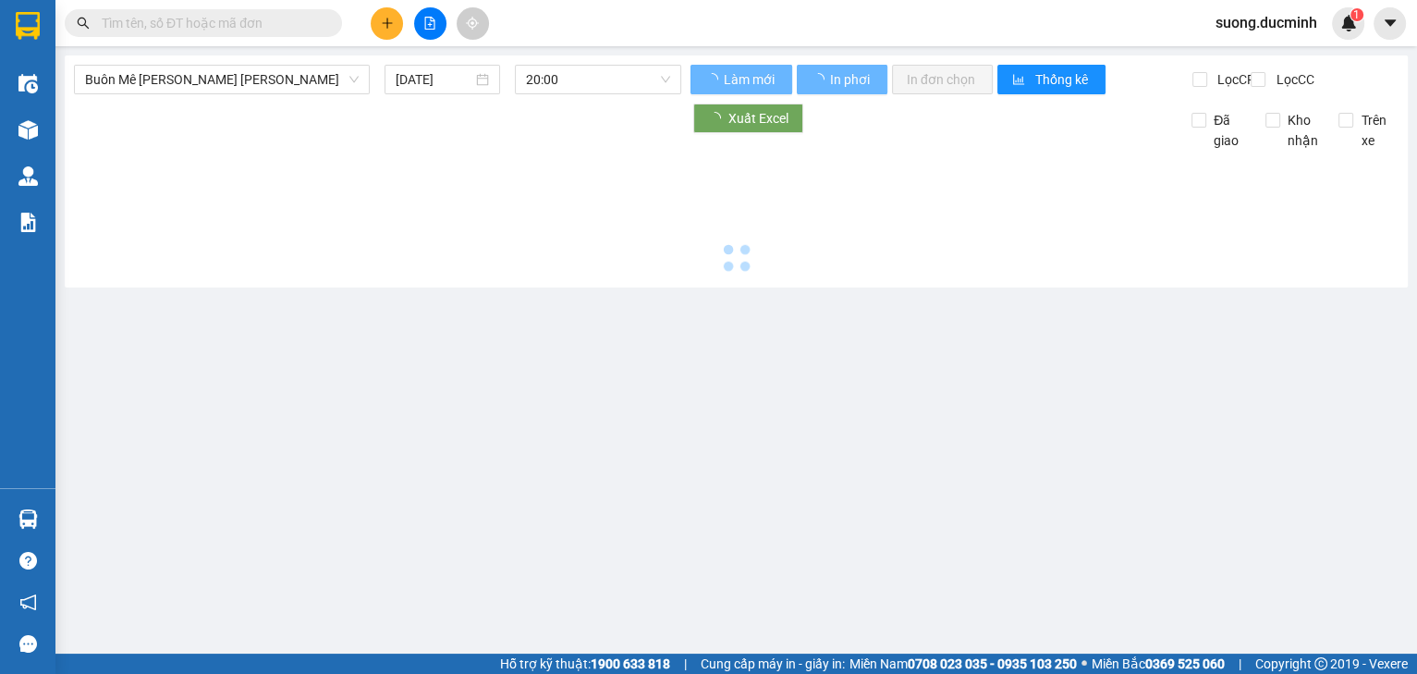
type input "[DATE]"
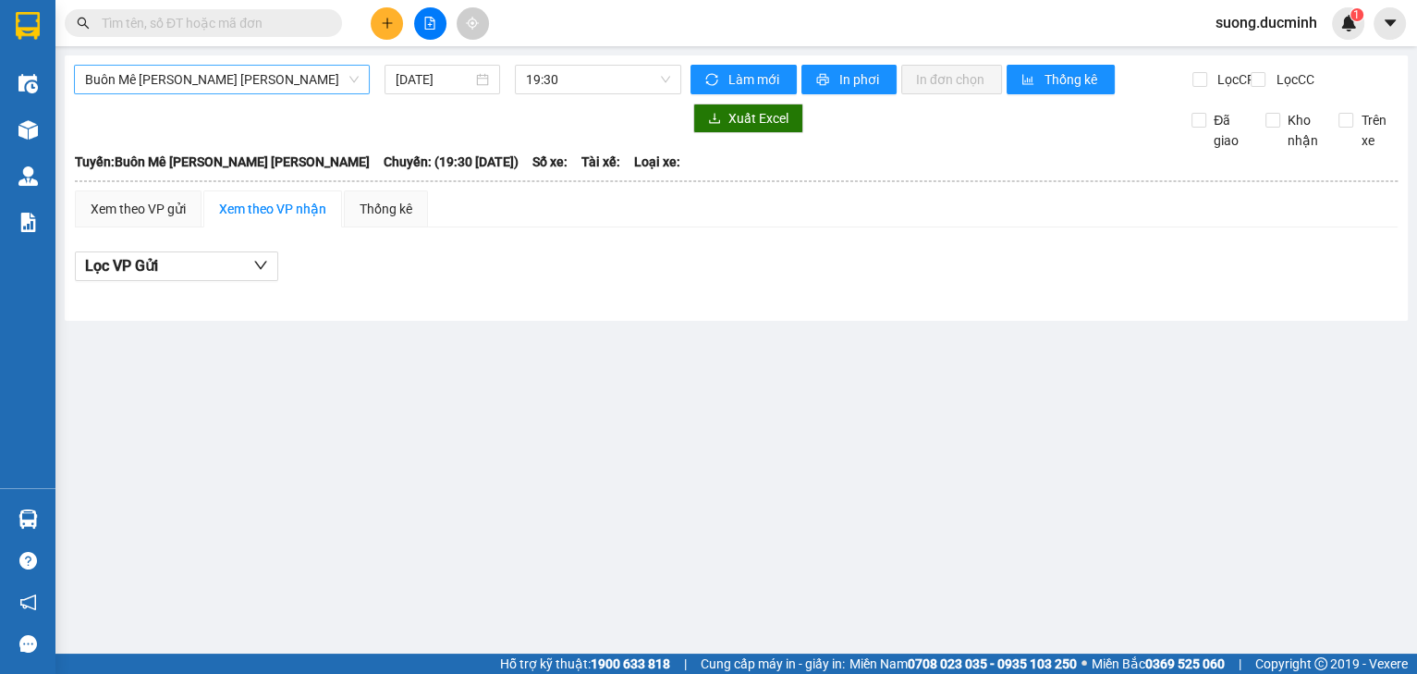
click at [322, 77] on span "Buôn Mê [PERSON_NAME] [PERSON_NAME]" at bounding box center [222, 80] width 274 height 28
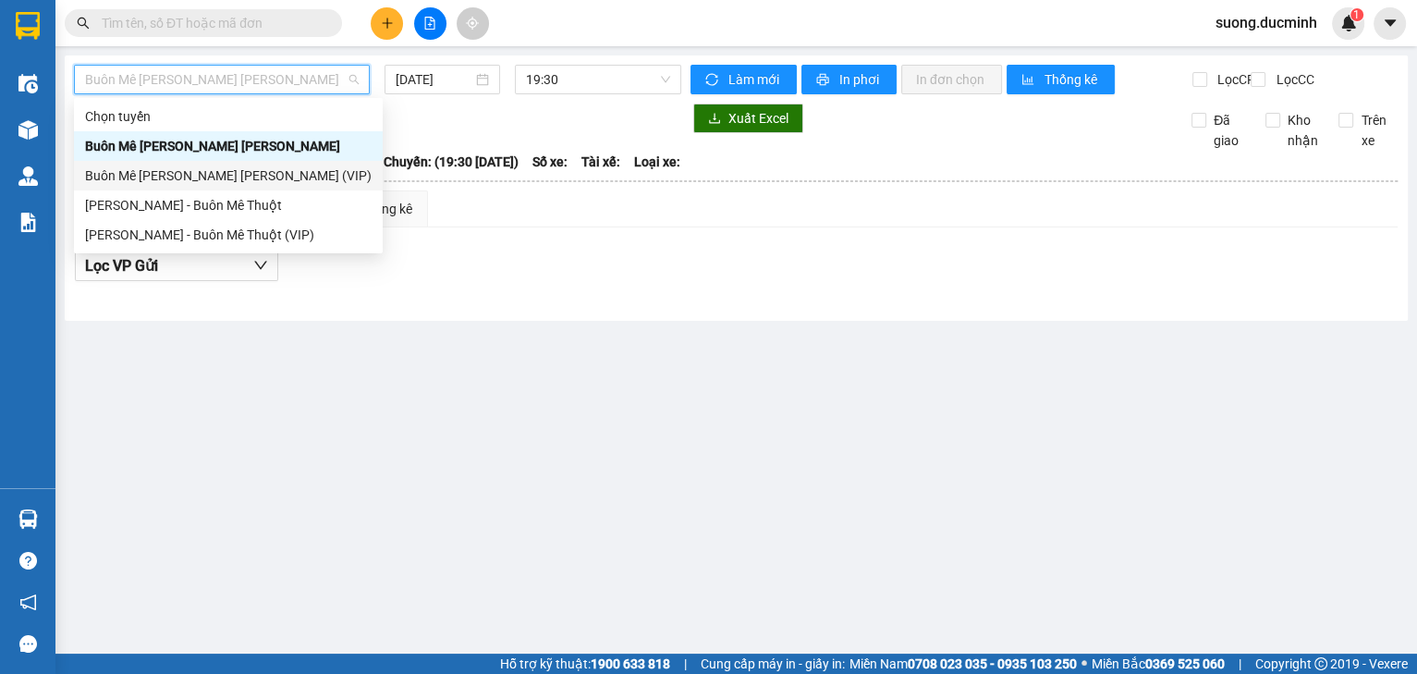
click at [264, 167] on div "Buôn Mê [PERSON_NAME] [PERSON_NAME] (VIP)" at bounding box center [228, 175] width 286 height 20
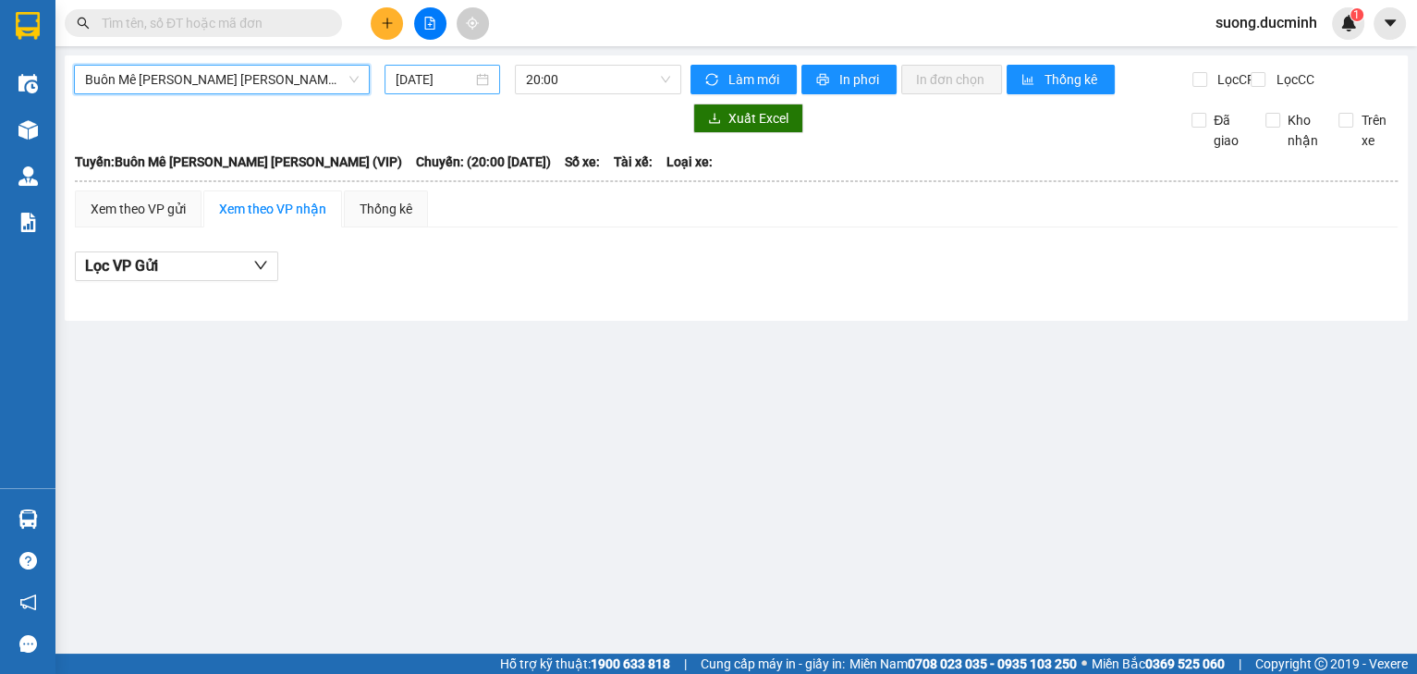
click at [442, 80] on input "[DATE]" at bounding box center [433, 79] width 76 height 20
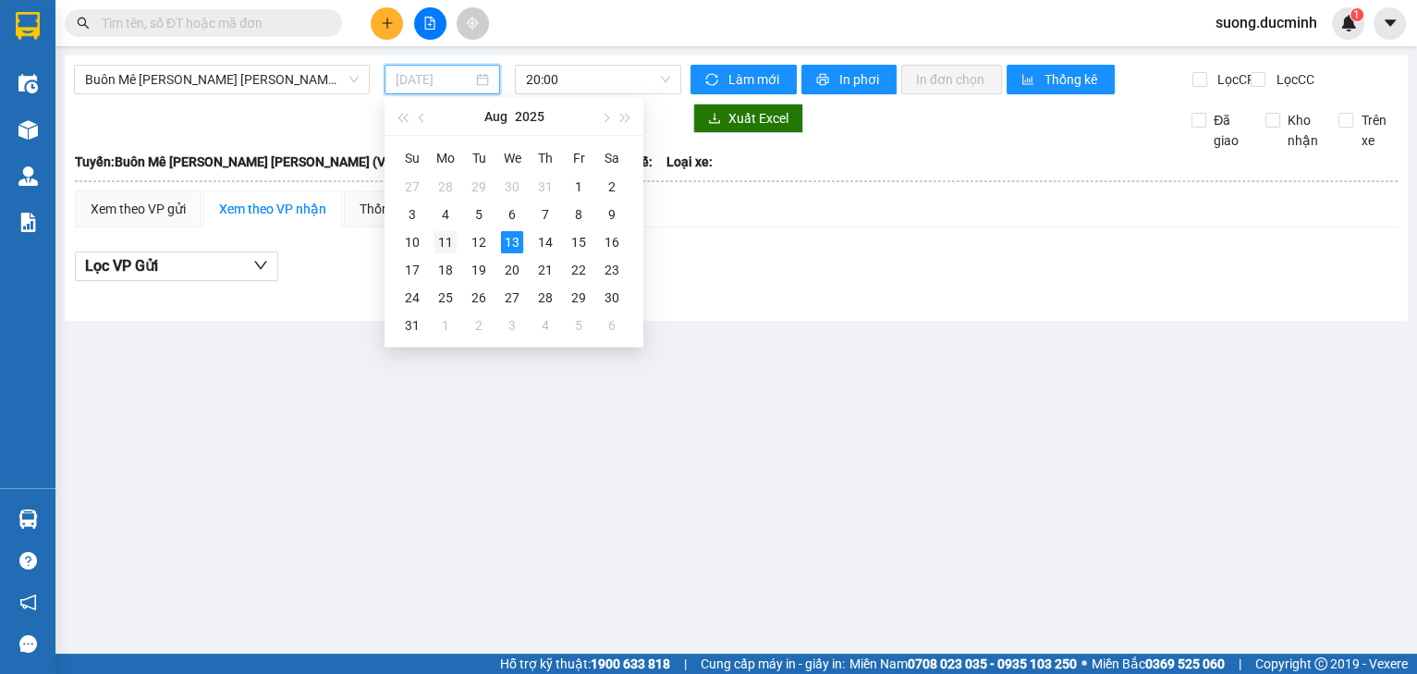
click at [438, 243] on div "11" at bounding box center [445, 242] width 22 height 22
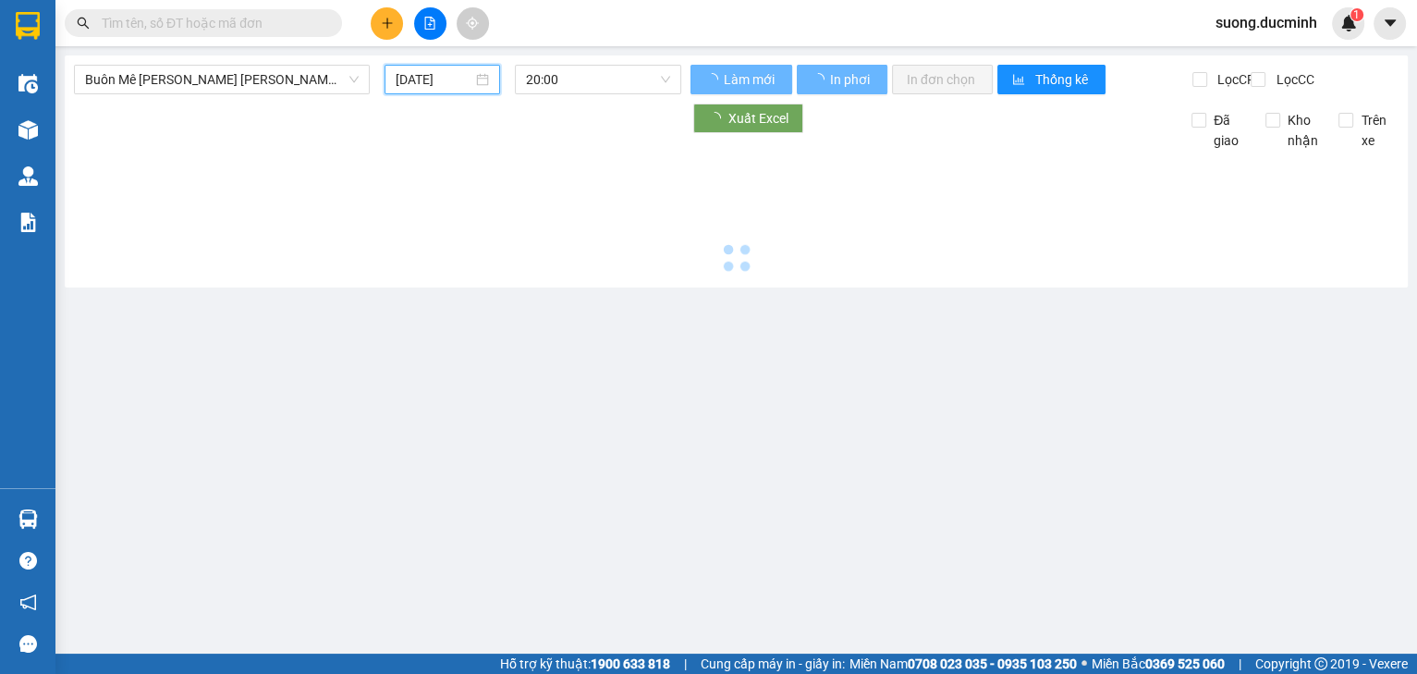
type input "[DATE]"
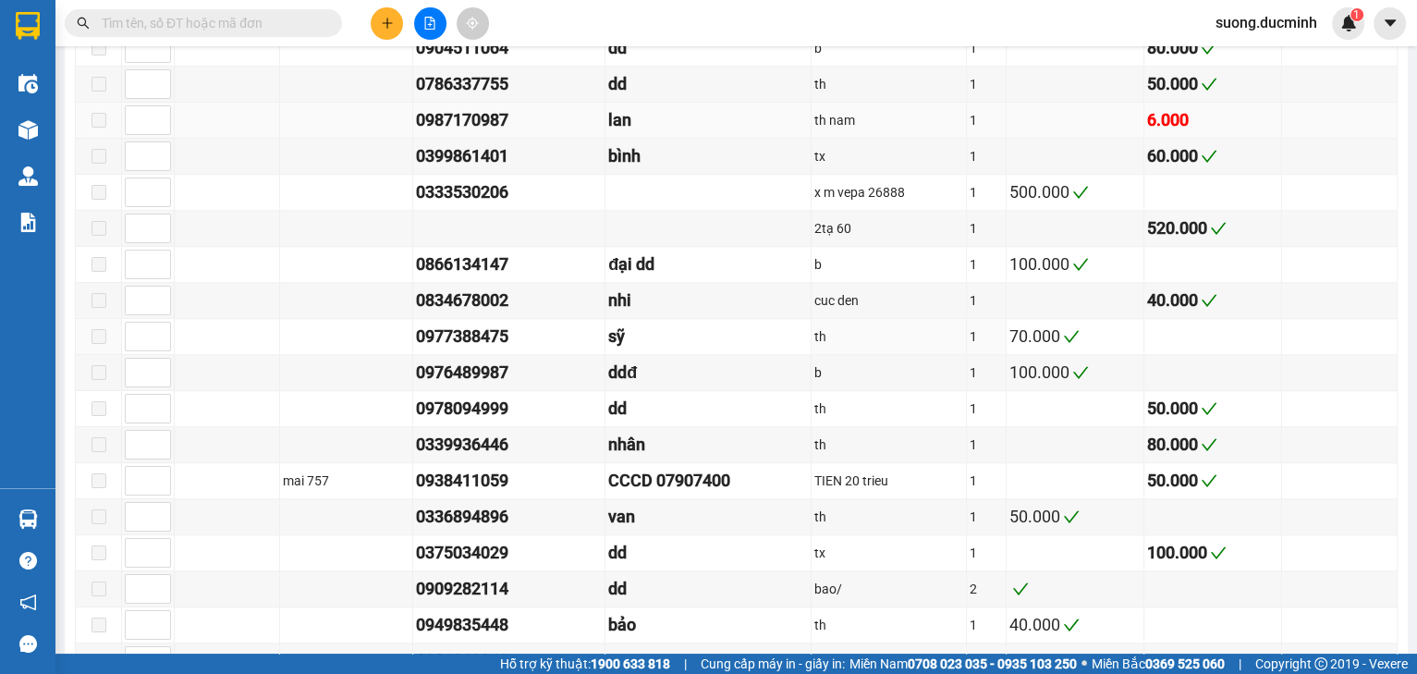
scroll to position [2070, 0]
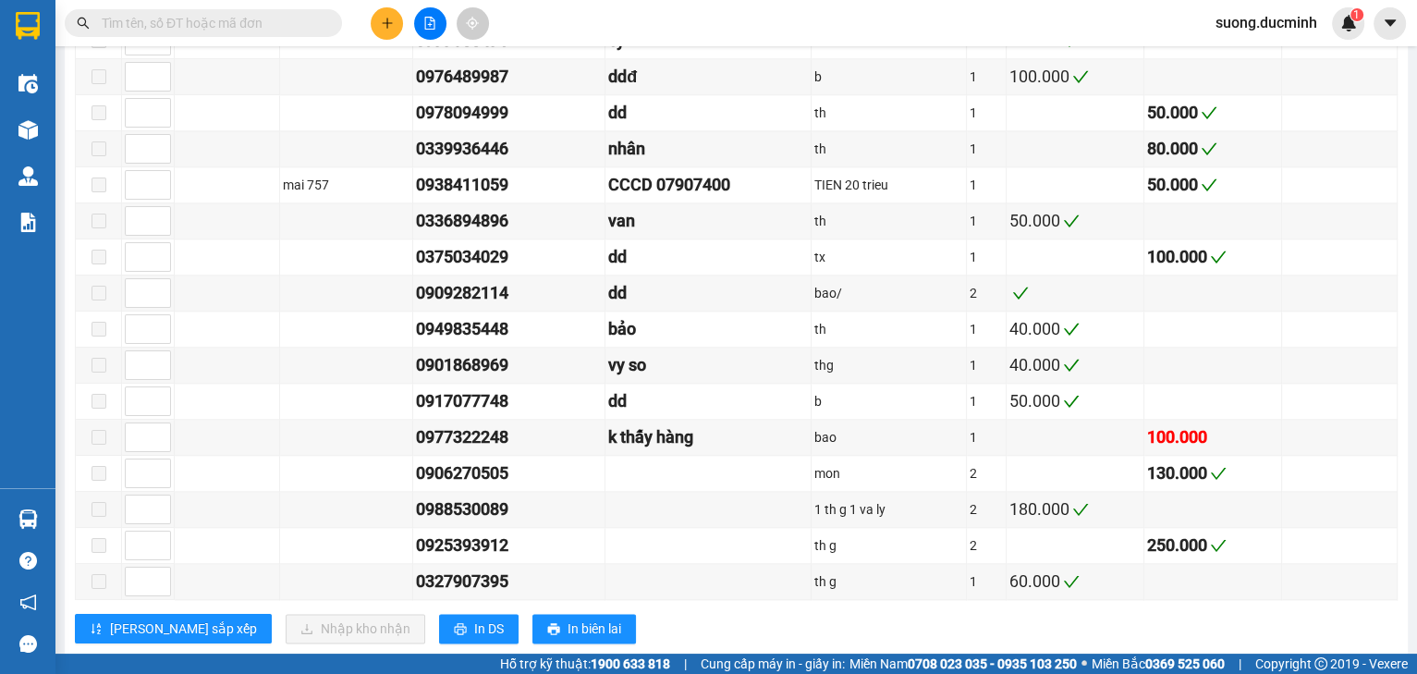
click at [274, 18] on input "text" at bounding box center [211, 23] width 218 height 20
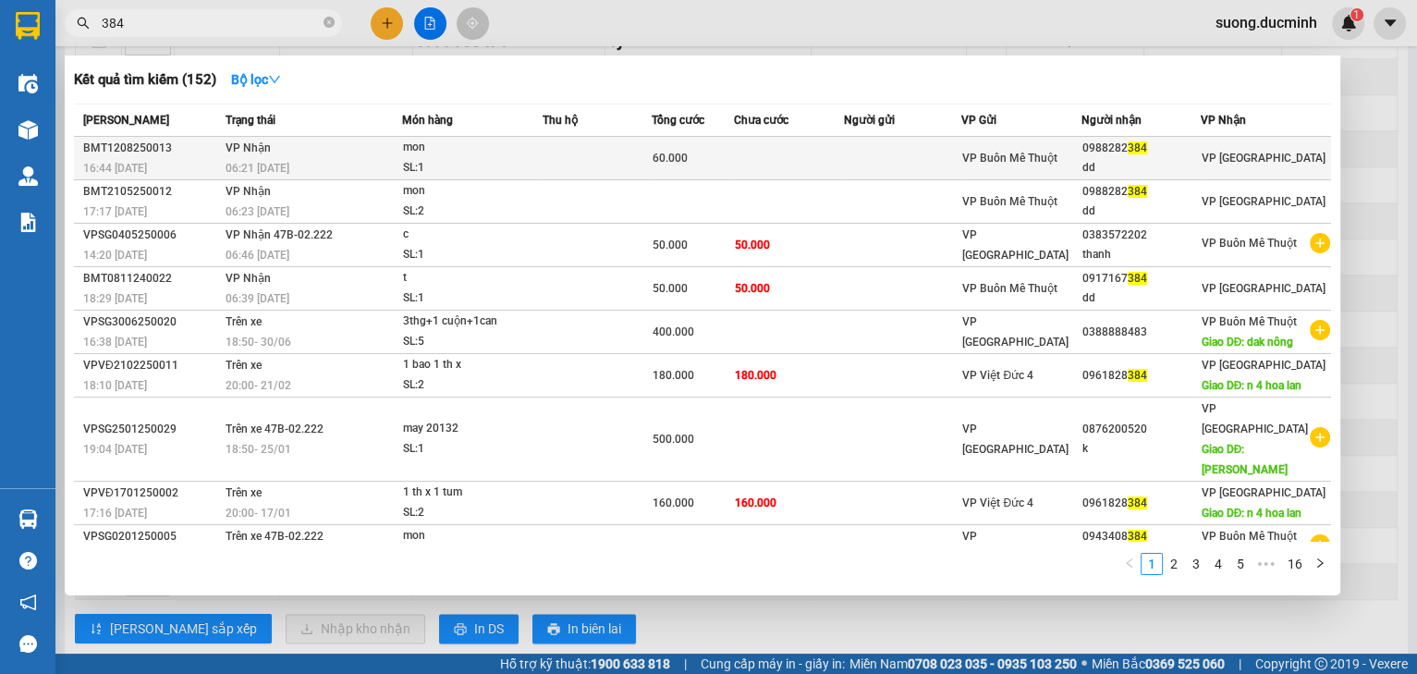
type input "384"
click at [1015, 160] on span "VP Buôn Mê Thuột" at bounding box center [1009, 158] width 95 height 13
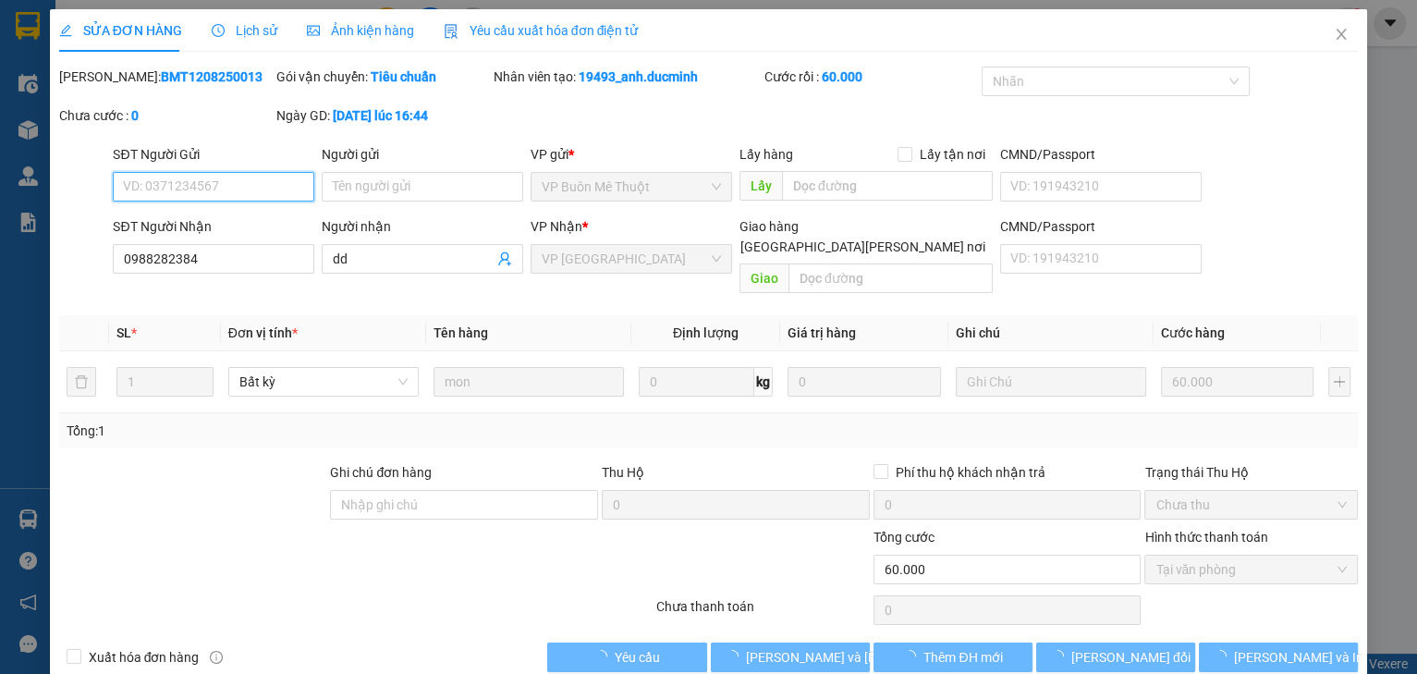
type input "0988282384"
type input "dd"
type input "60.000"
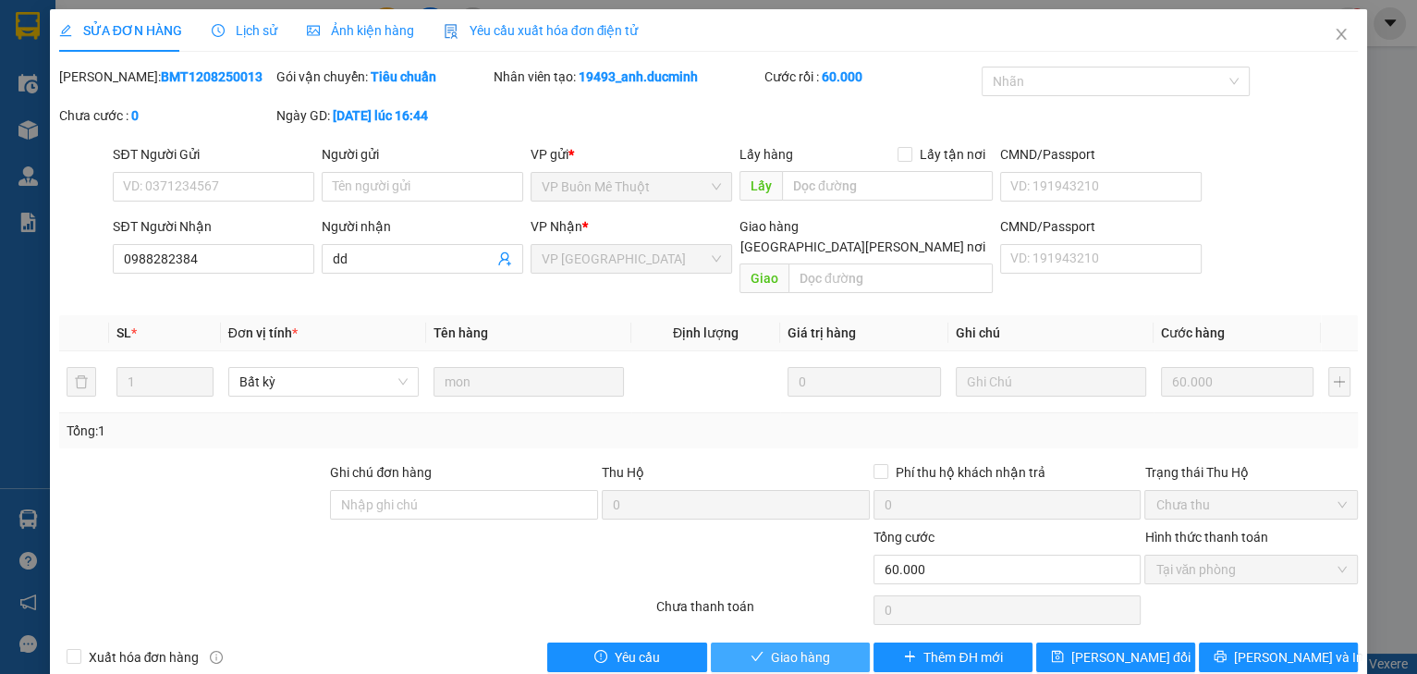
click at [820, 647] on span "Giao hàng" at bounding box center [800, 657] width 59 height 20
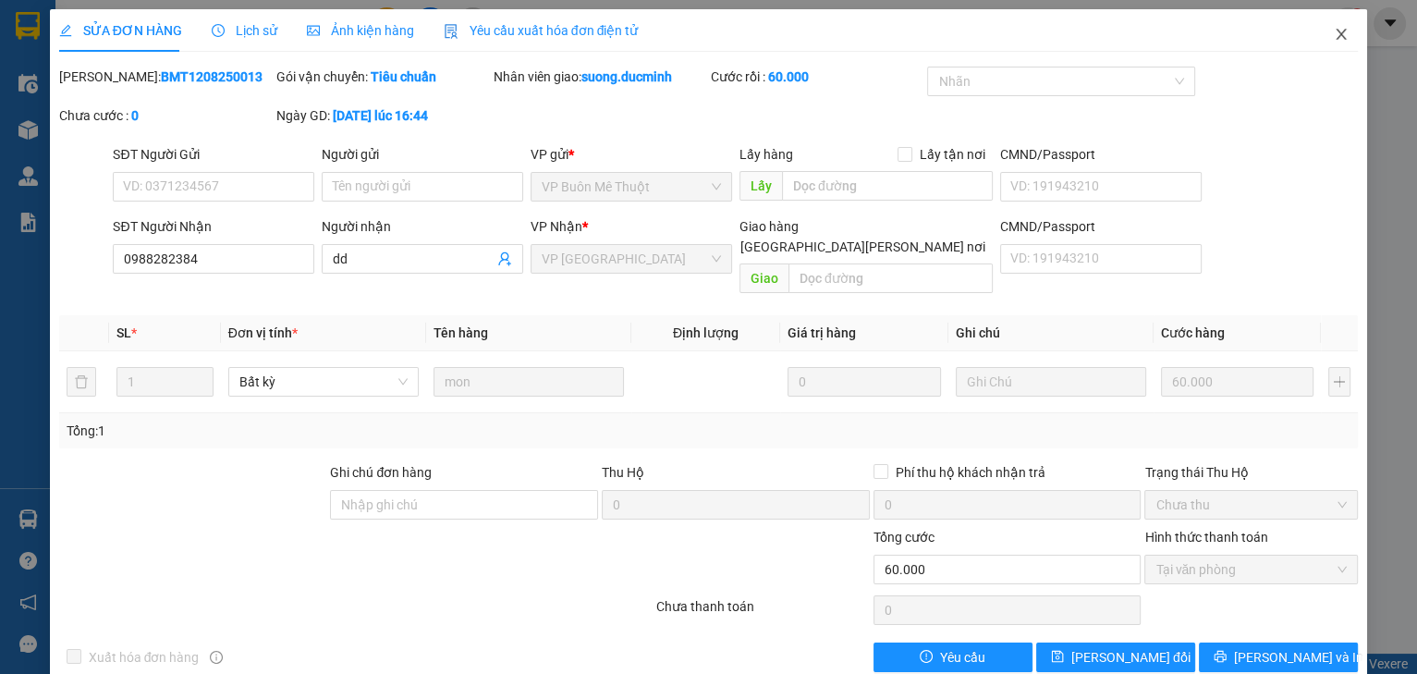
click at [1333, 39] on icon "close" at bounding box center [1340, 34] width 15 height 15
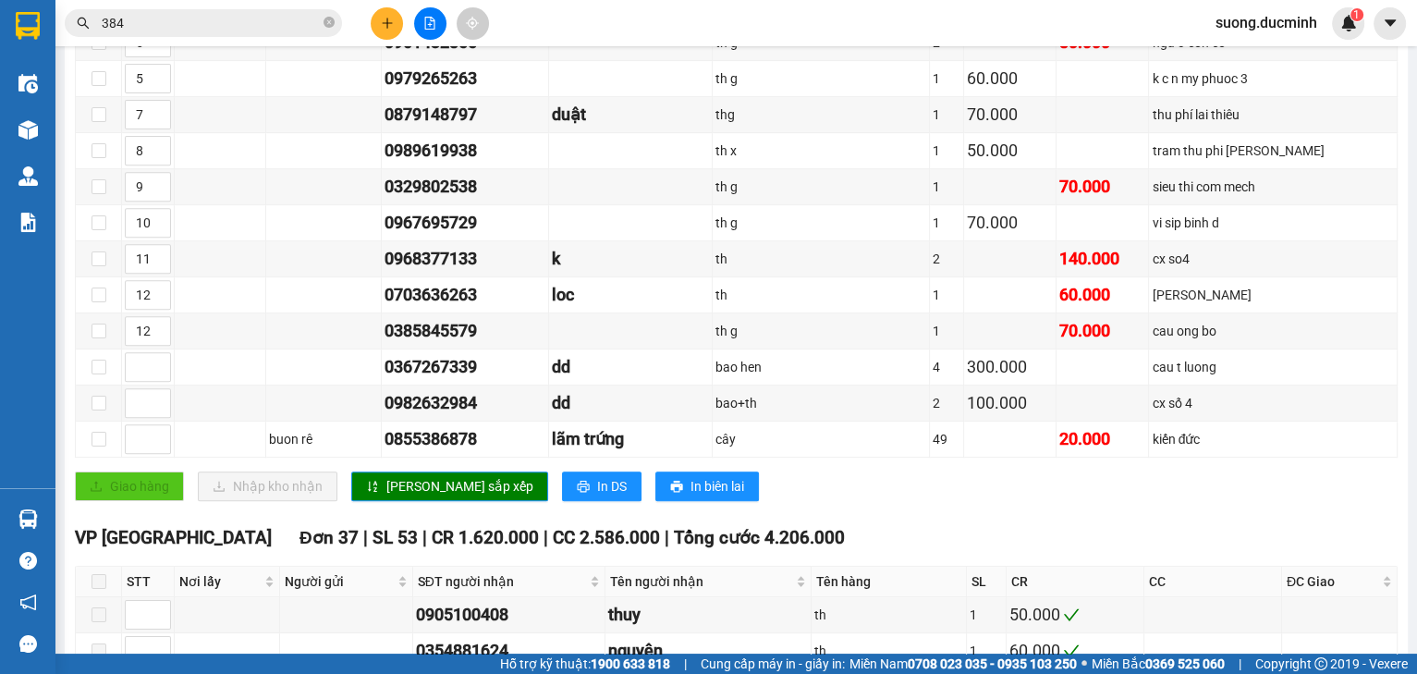
scroll to position [665, 0]
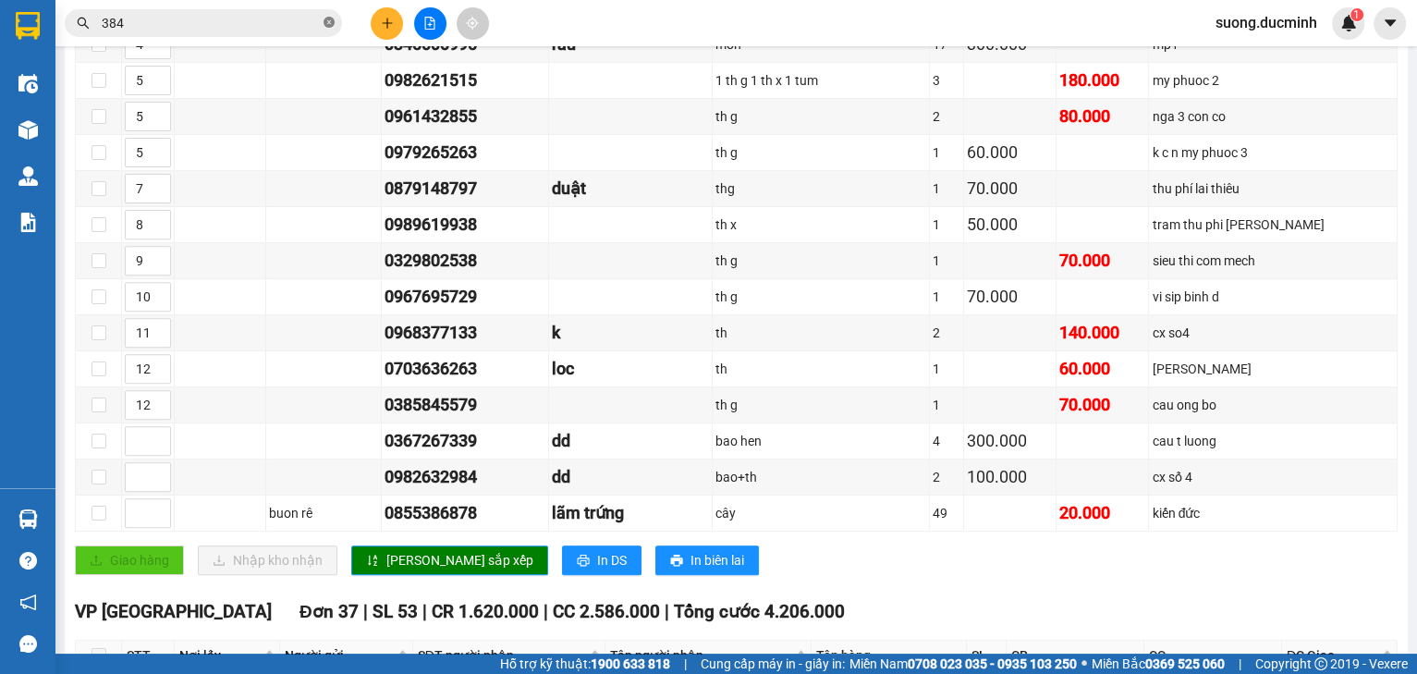
click at [331, 26] on icon "close-circle" at bounding box center [328, 22] width 11 height 11
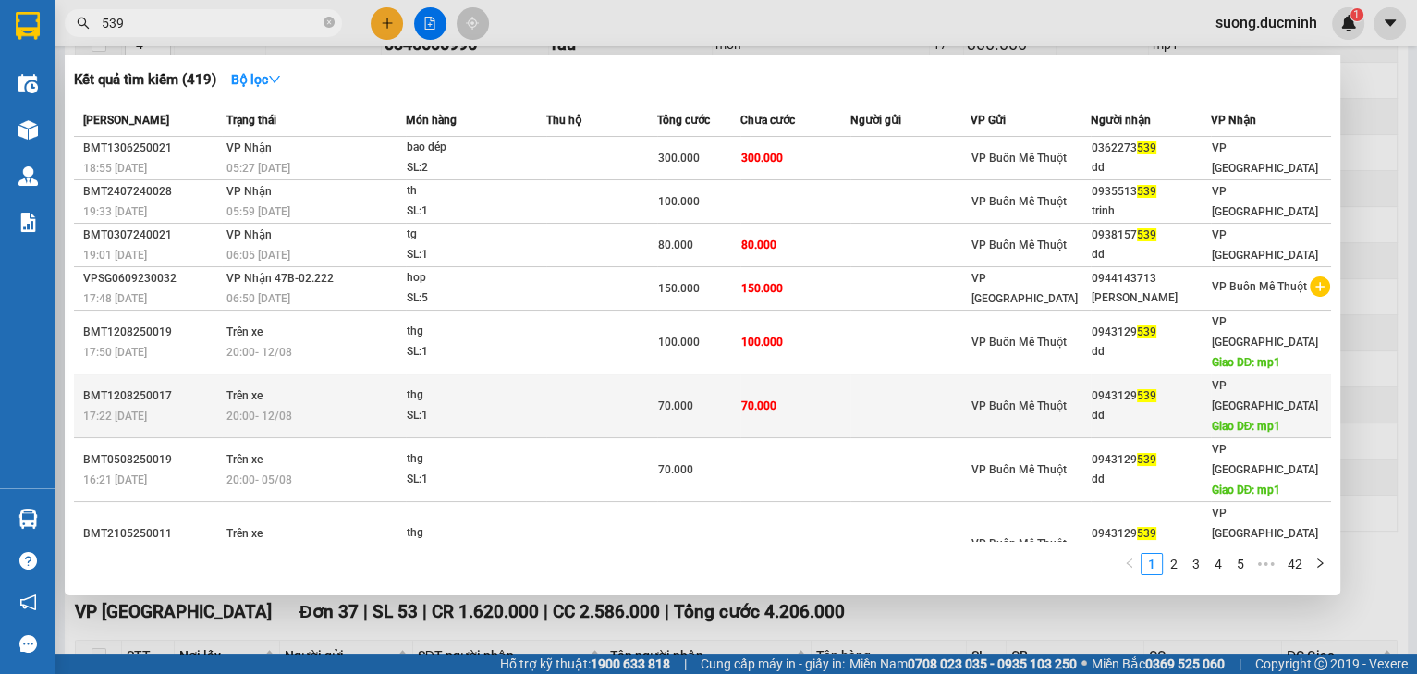
type input "539"
click at [758, 399] on span "70.000" at bounding box center [758, 405] width 35 height 13
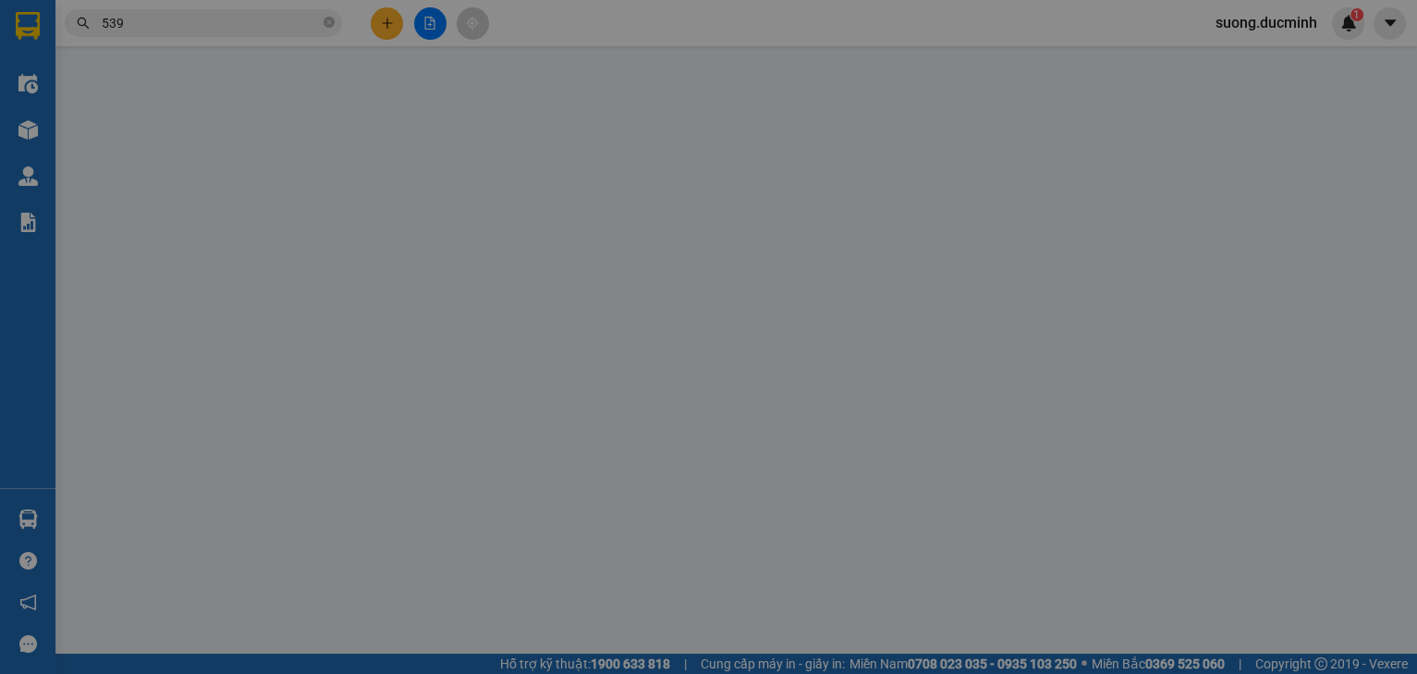
type input "0943129539"
type input "dd"
type input "mp1"
type input "70.000"
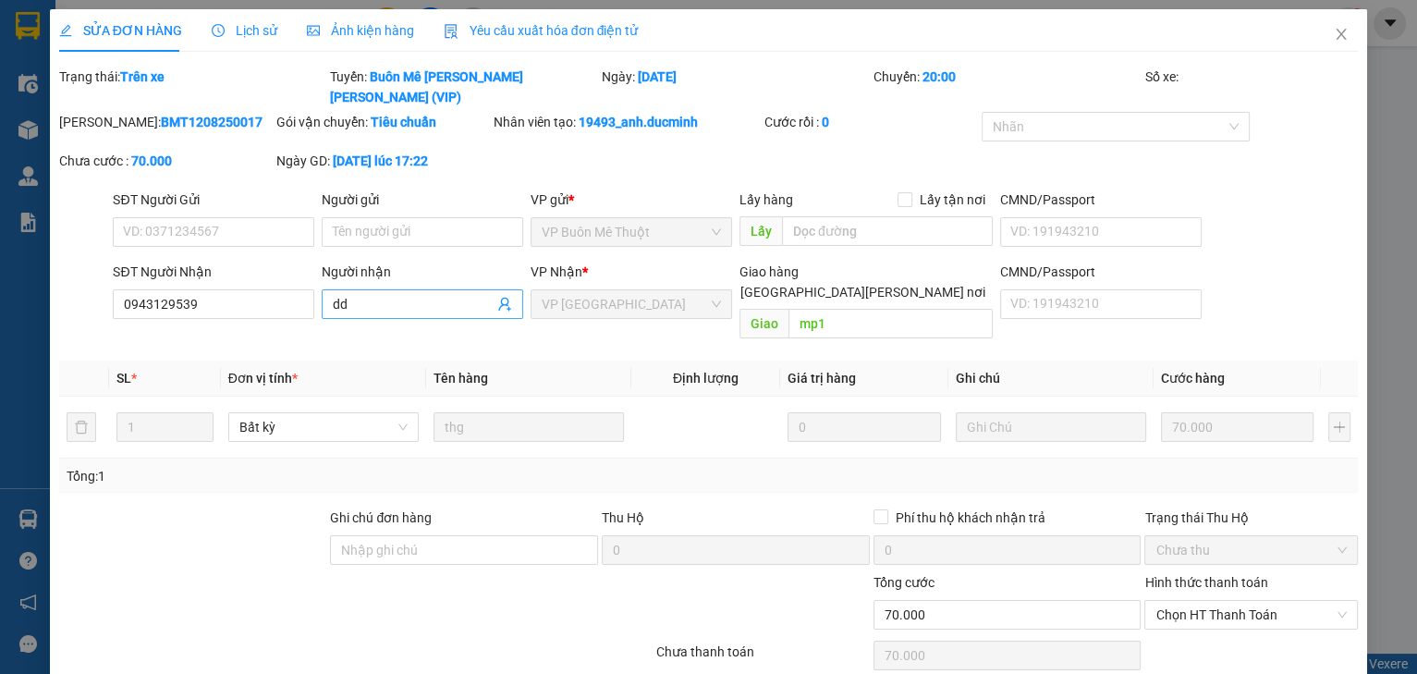
click at [433, 294] on input "dd" at bounding box center [413, 304] width 161 height 20
type input "dd [PERSON_NAME]"
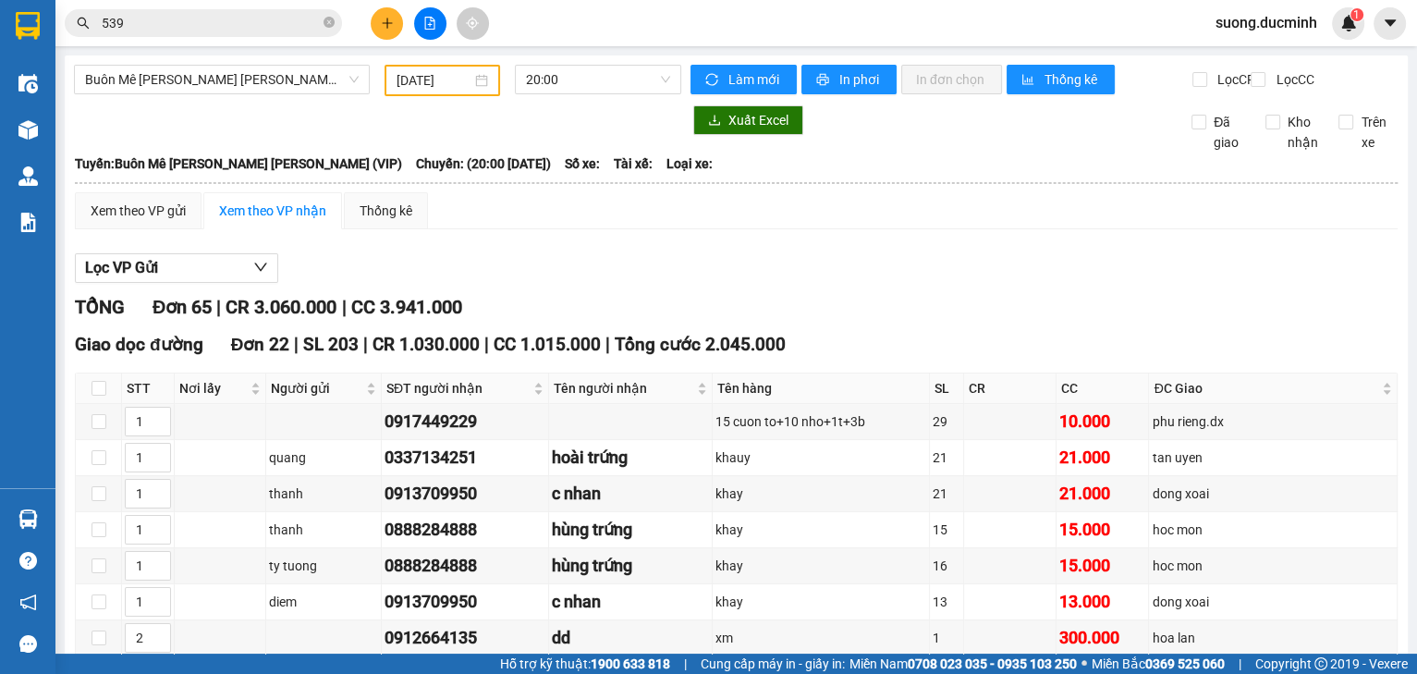
click at [430, 96] on div "Buôn Mê [PERSON_NAME] [PERSON_NAME] (VIP) [DATE] 20:00" at bounding box center [377, 80] width 607 height 31
click at [432, 75] on input "[DATE]" at bounding box center [433, 80] width 74 height 20
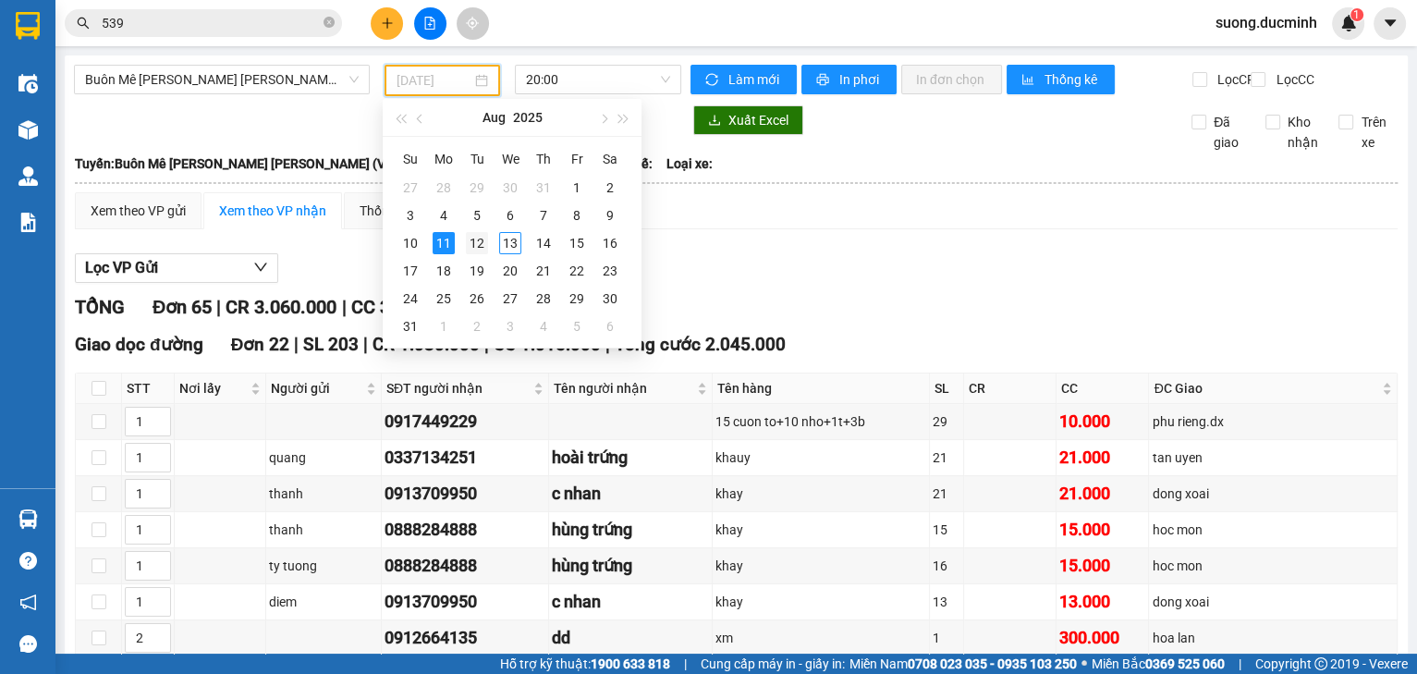
click at [469, 251] on div "12" at bounding box center [477, 243] width 22 height 22
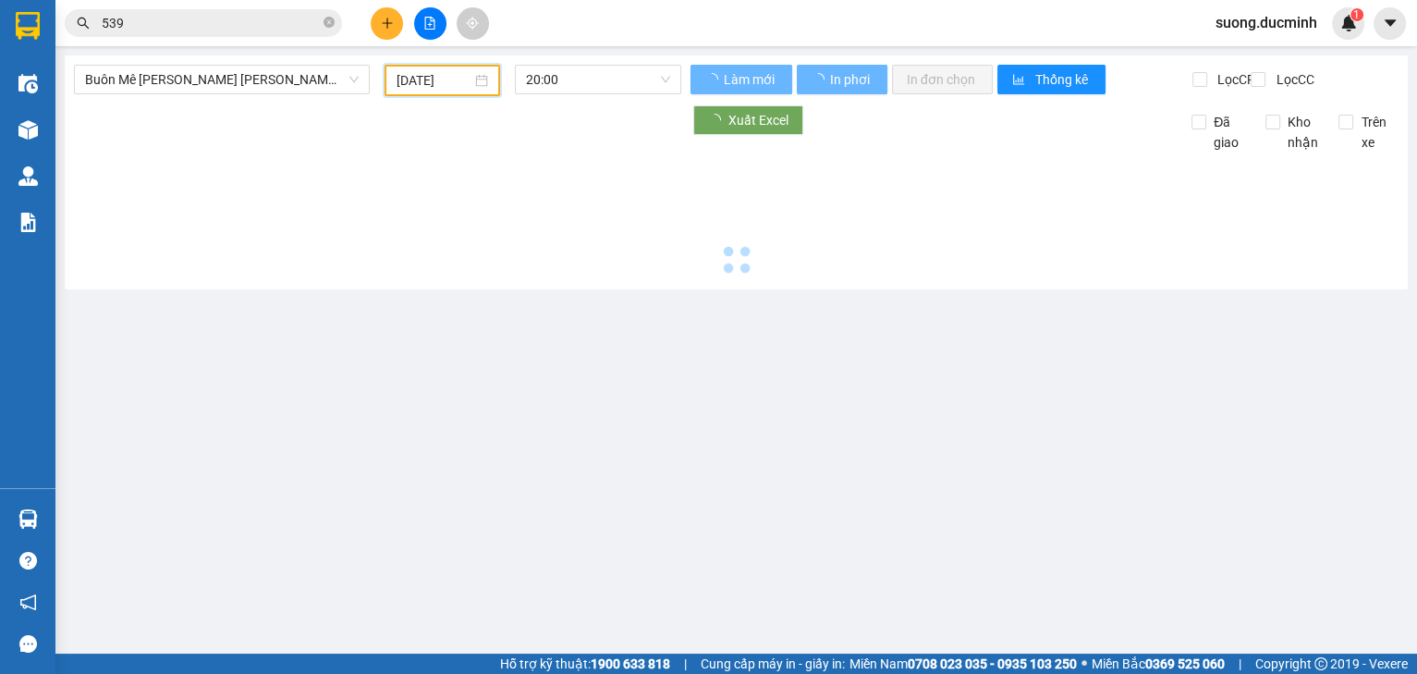
type input "[DATE]"
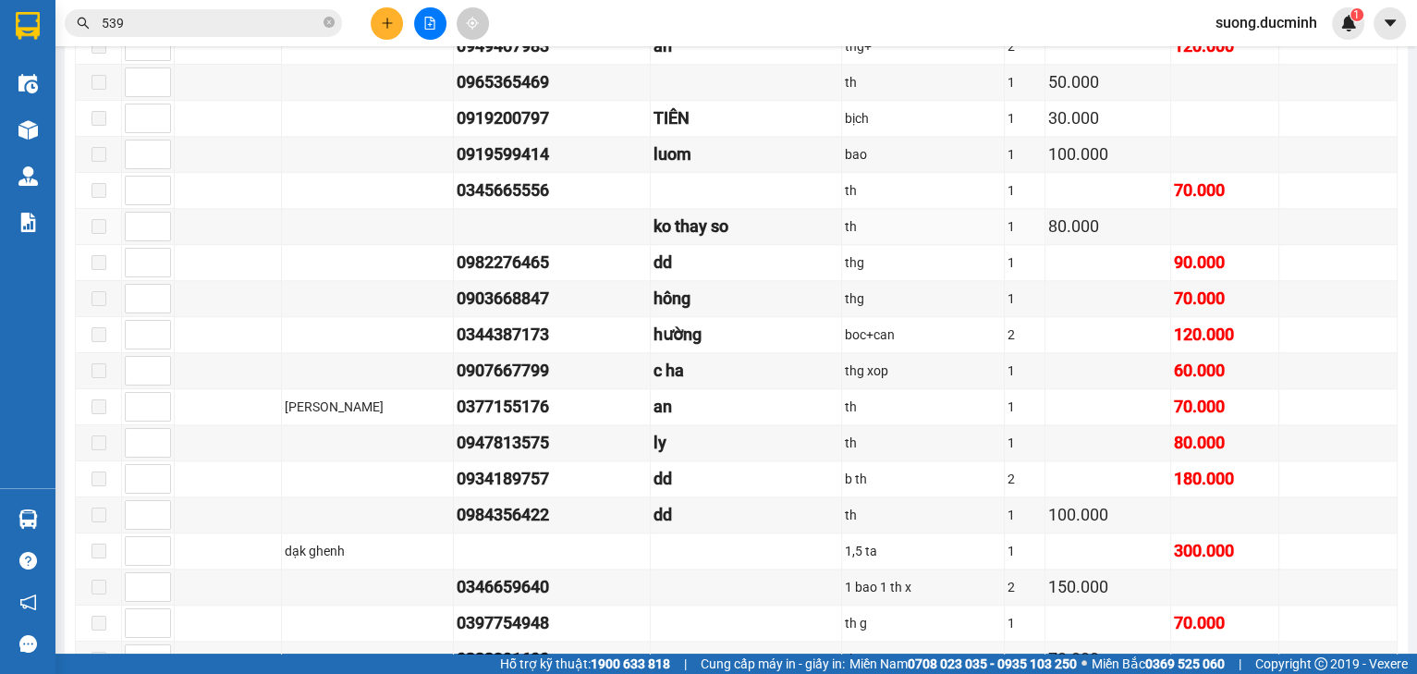
scroll to position [2070, 0]
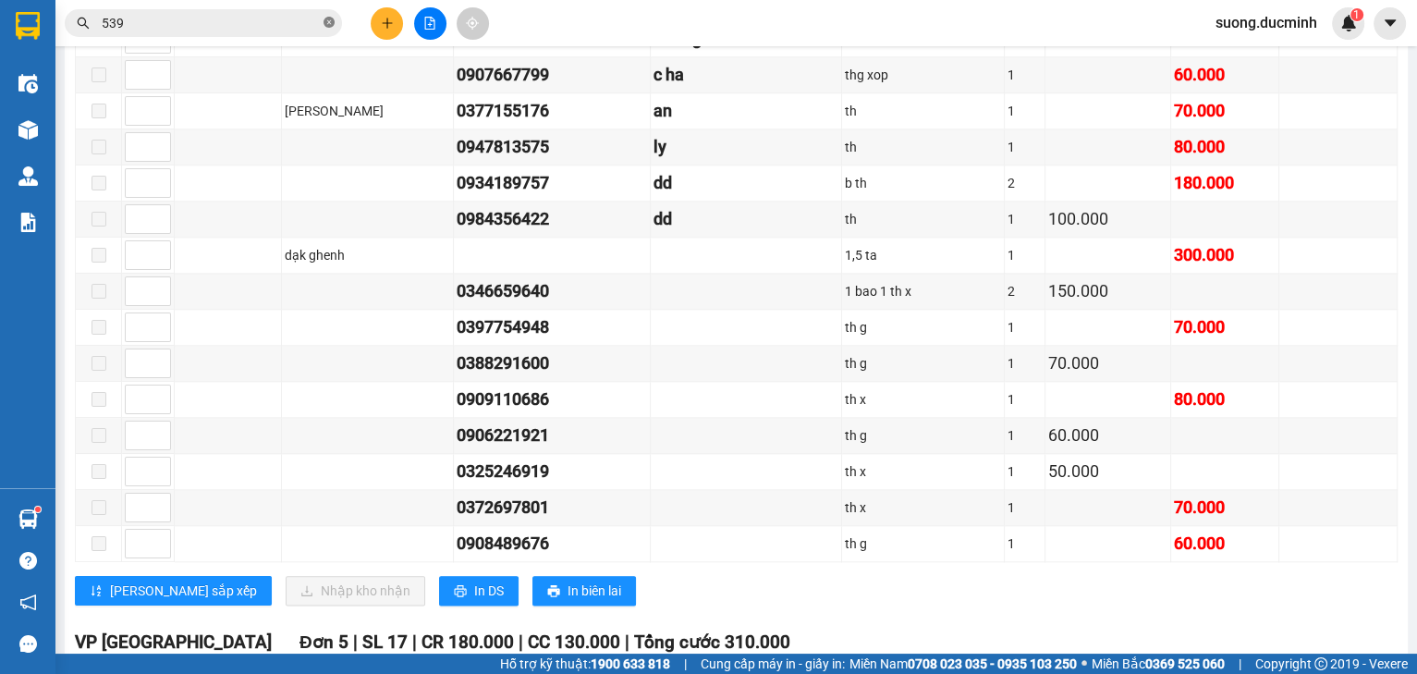
click at [329, 22] on icon "close-circle" at bounding box center [328, 22] width 11 height 11
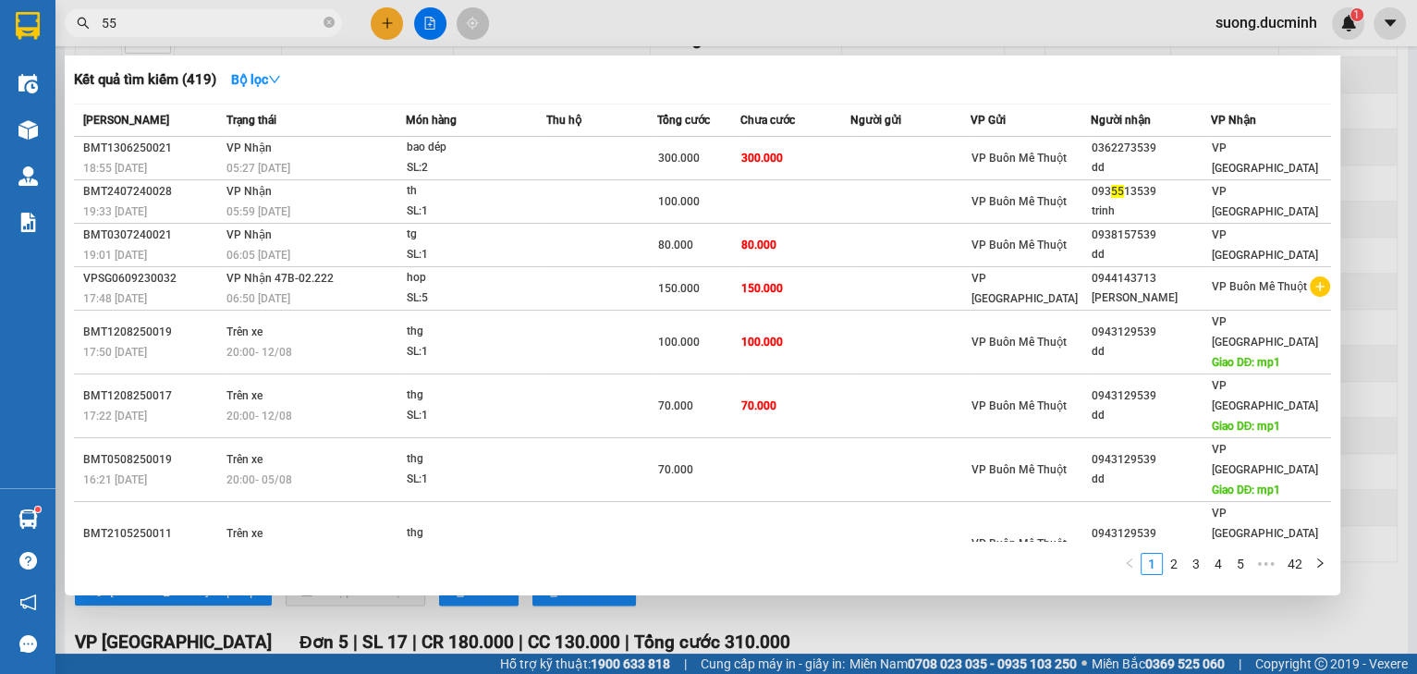
type input "554"
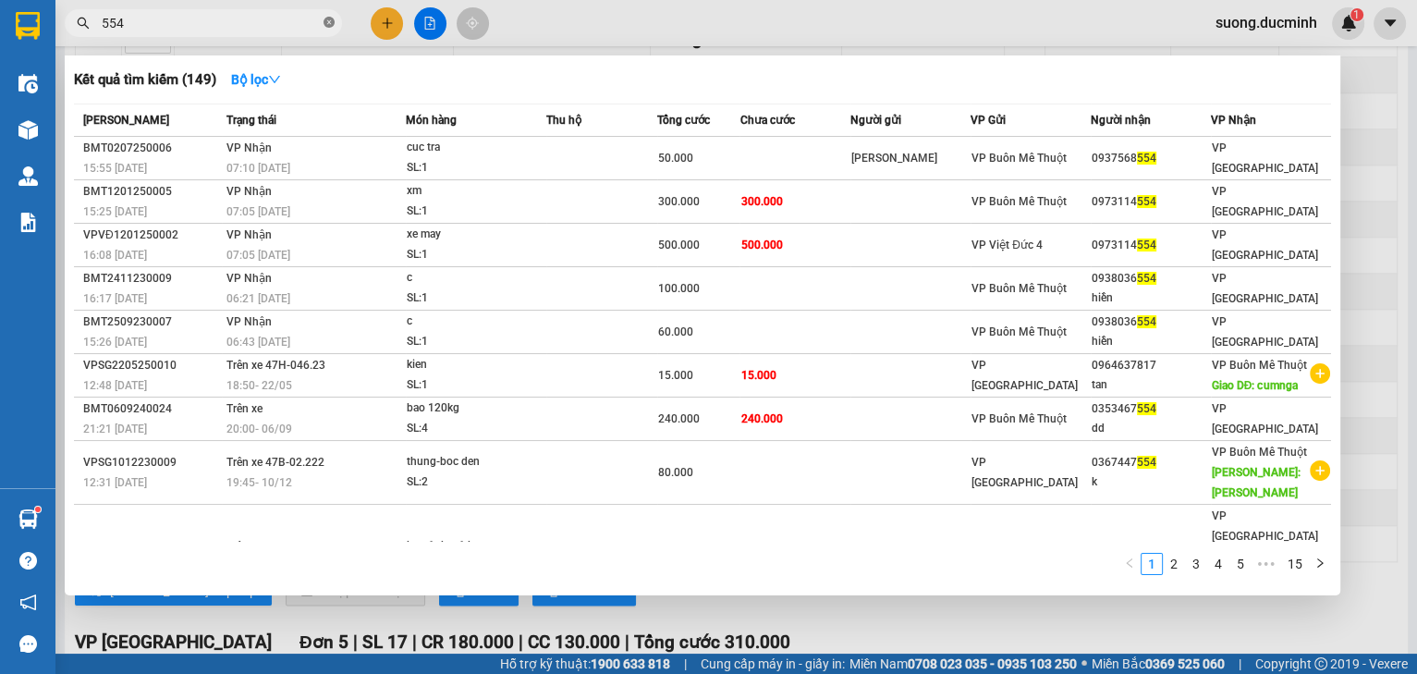
click at [329, 18] on icon "close-circle" at bounding box center [328, 22] width 11 height 11
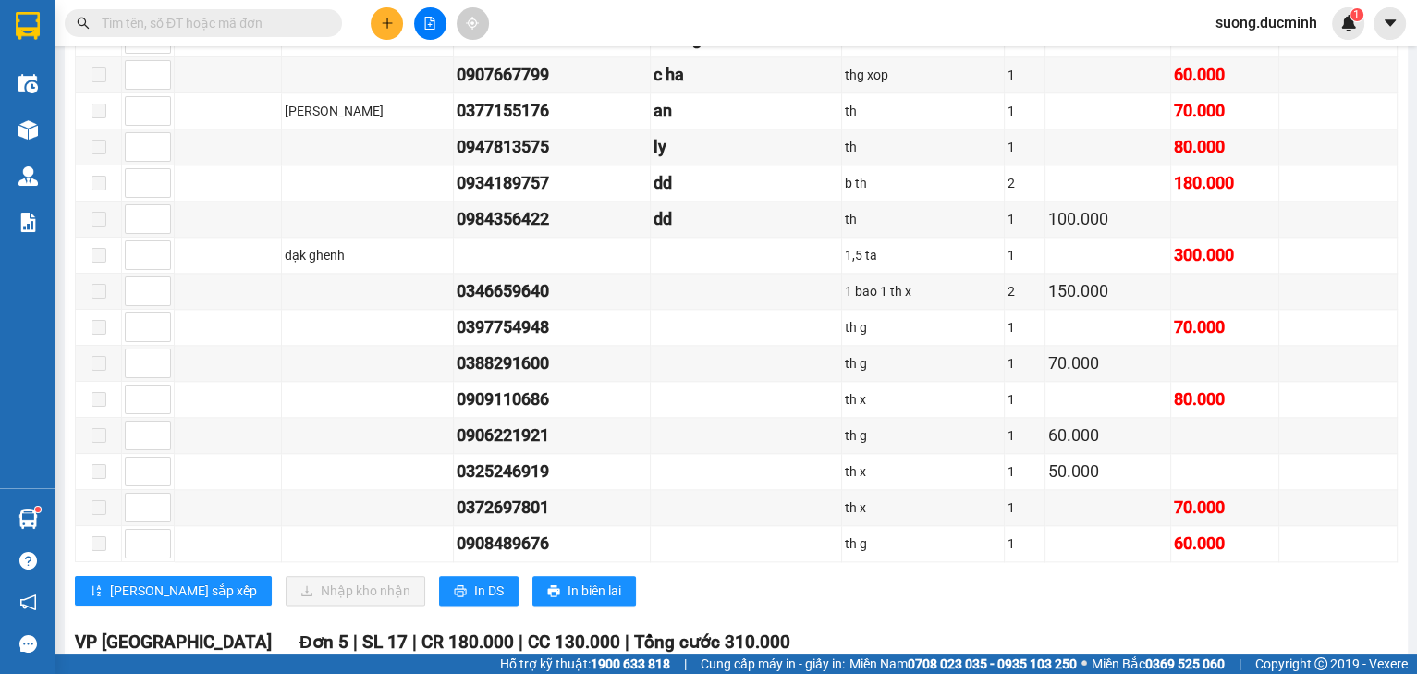
click at [250, 24] on input "text" at bounding box center [211, 23] width 218 height 20
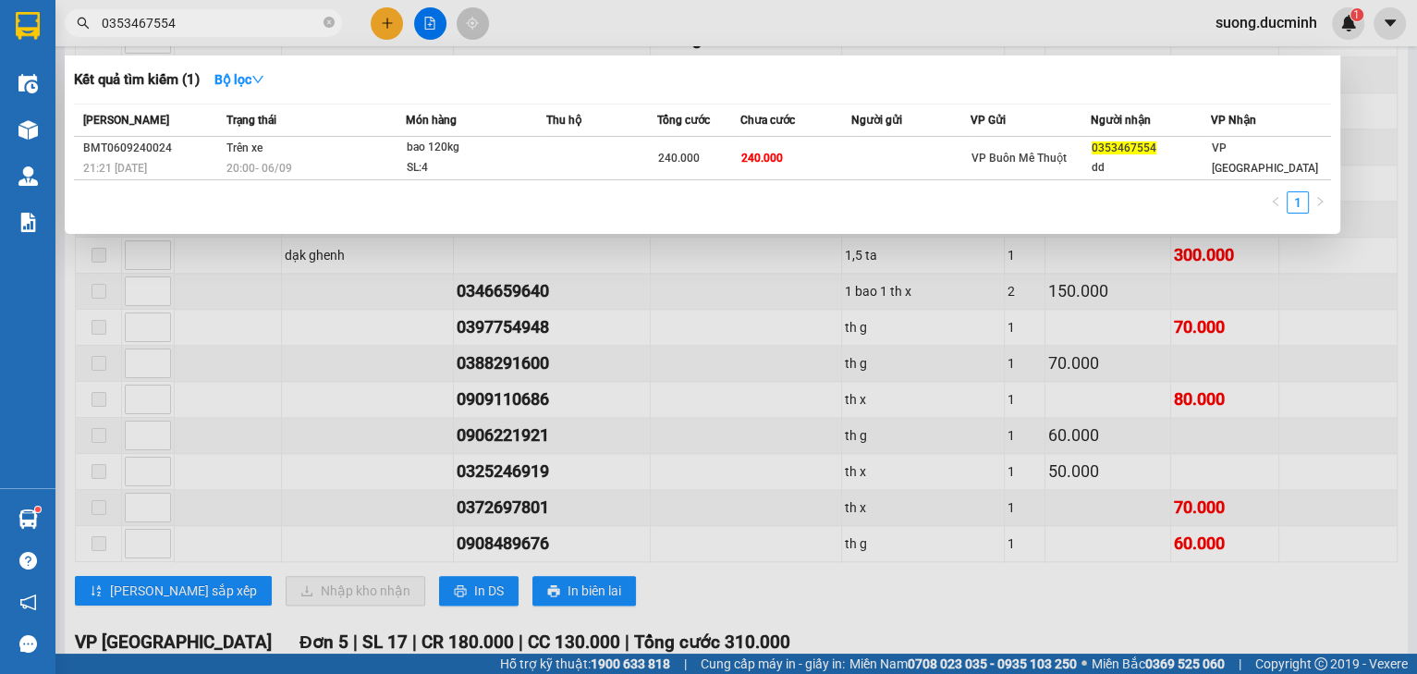
type input "0353467554"
click at [584, 371] on div at bounding box center [708, 337] width 1417 height 674
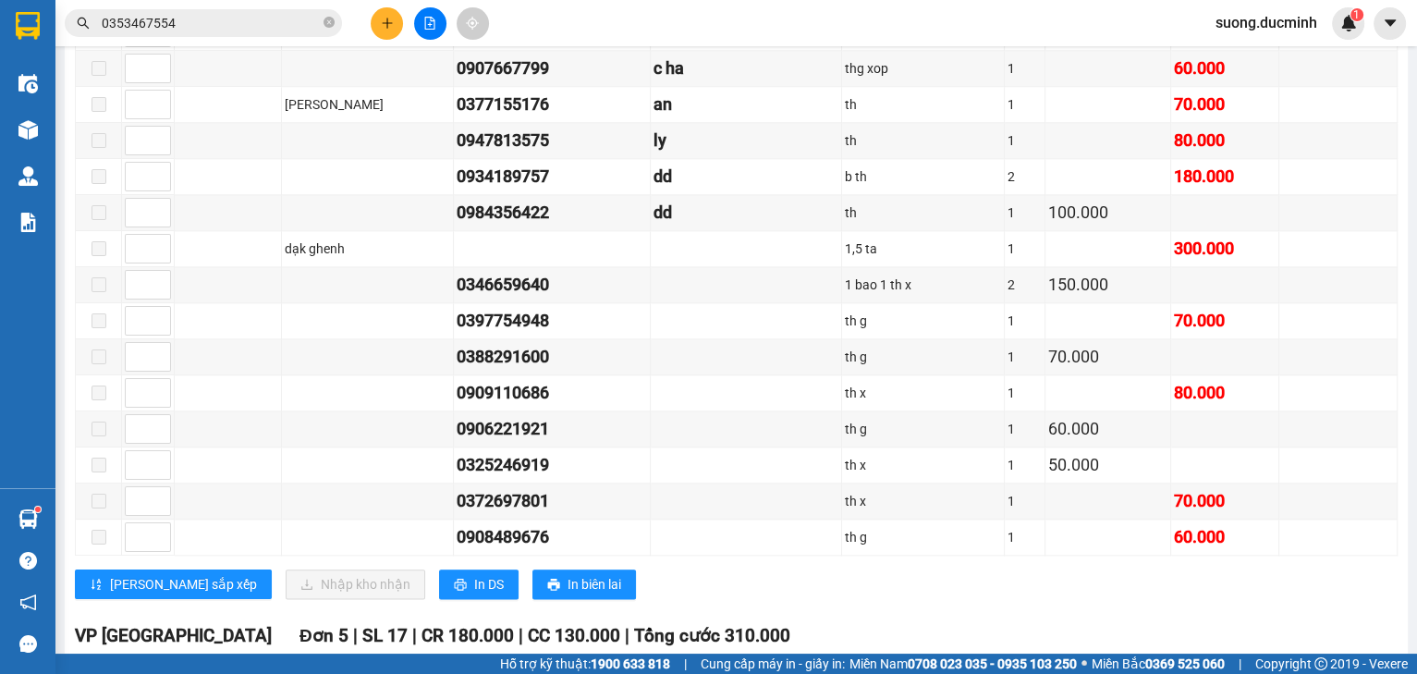
scroll to position [1928, 0]
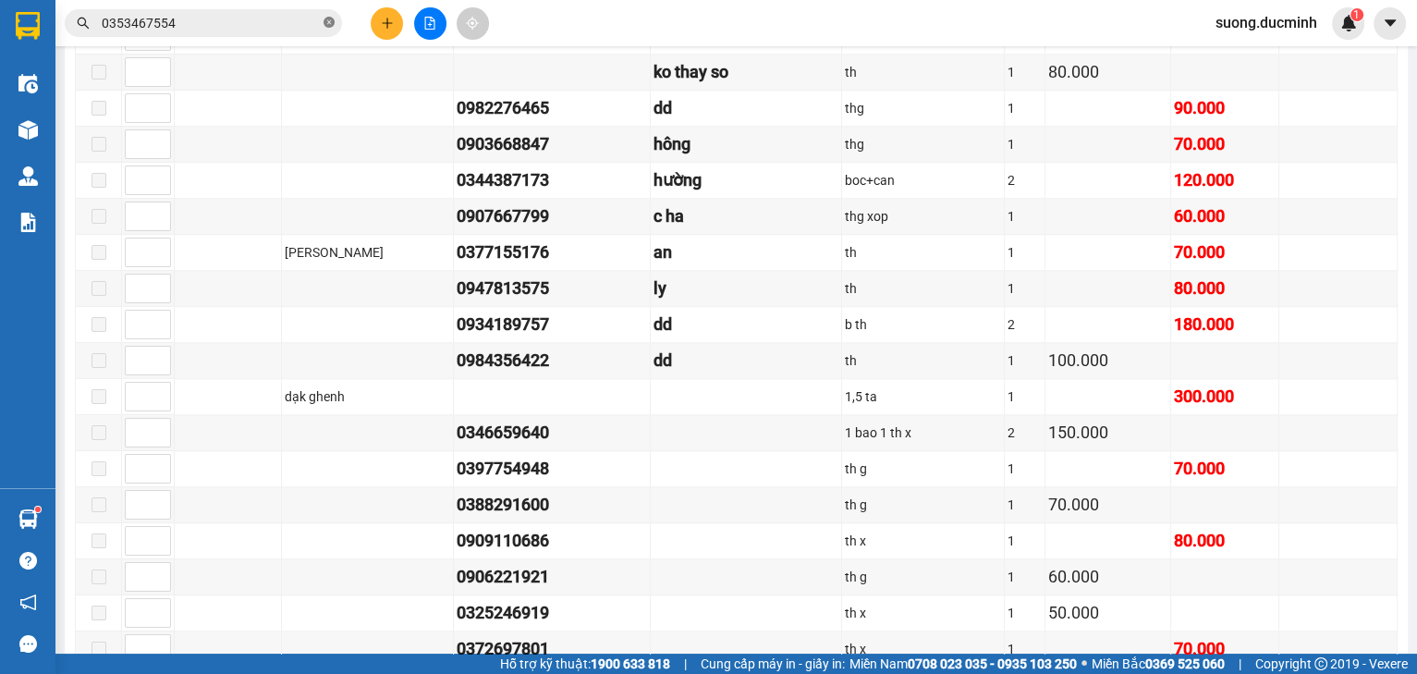
click at [333, 24] on icon "close-circle" at bounding box center [328, 22] width 11 height 11
click at [333, 24] on span at bounding box center [328, 23] width 11 height 20
click at [296, 30] on input "text" at bounding box center [211, 23] width 218 height 20
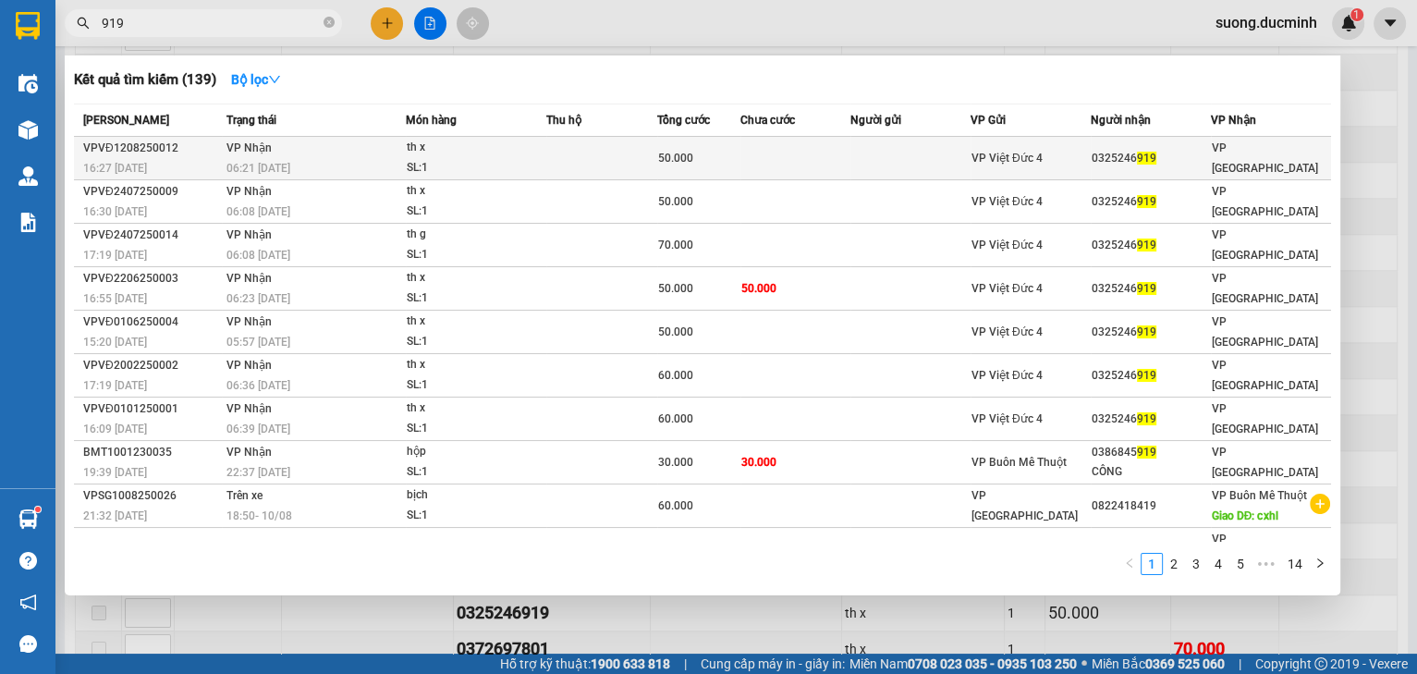
type input "919"
click at [651, 160] on td at bounding box center [601, 158] width 111 height 43
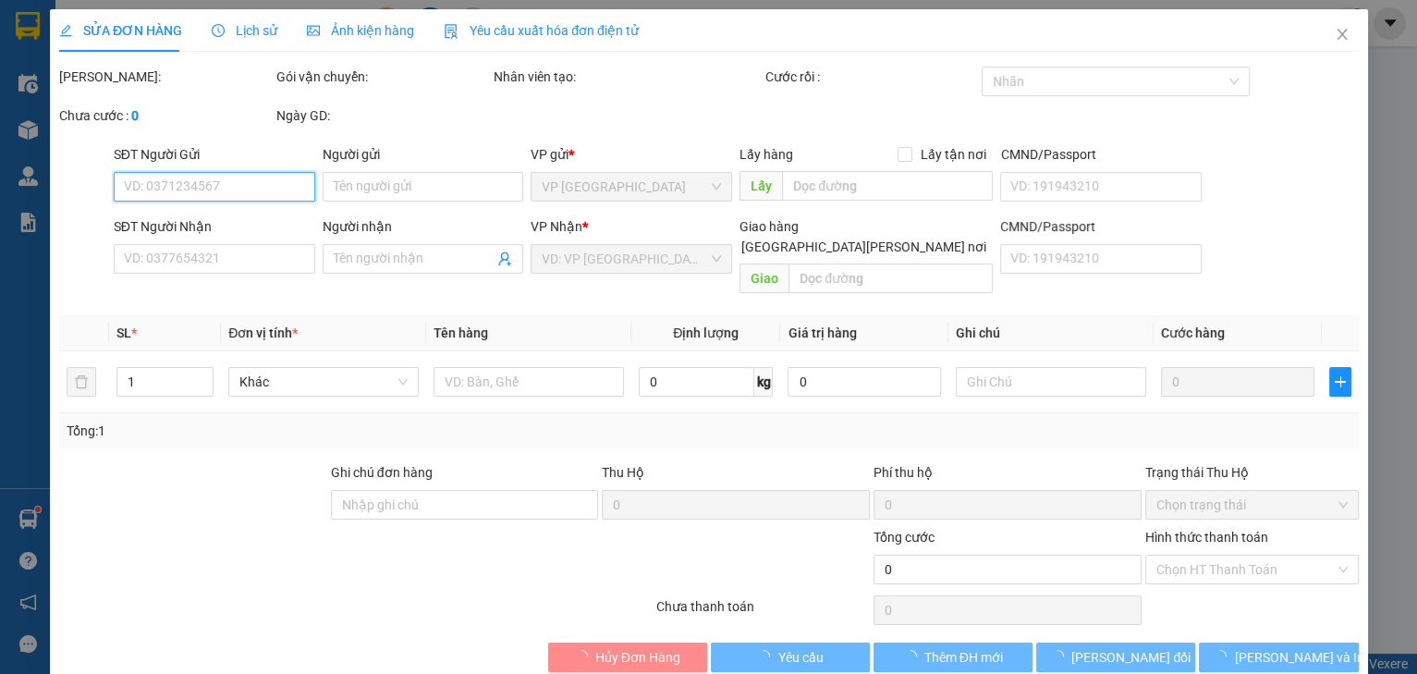
type input "0325246919"
type input "50.000"
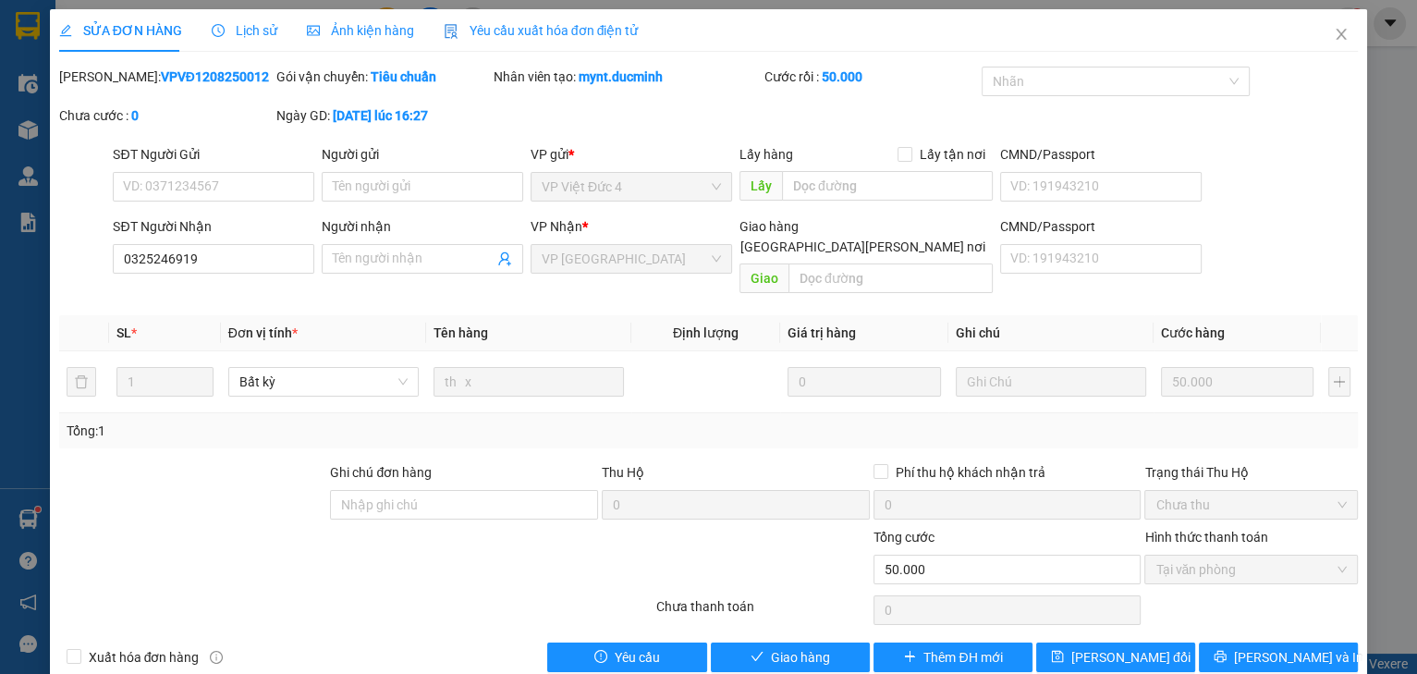
drag, startPoint x: 920, startPoint y: 82, endPoint x: 760, endPoint y: 593, distance: 535.4
click at [760, 596] on div "Chưa thanh toán" at bounding box center [762, 612] width 217 height 32
click at [786, 647] on span "Giao hàng" at bounding box center [800, 657] width 59 height 20
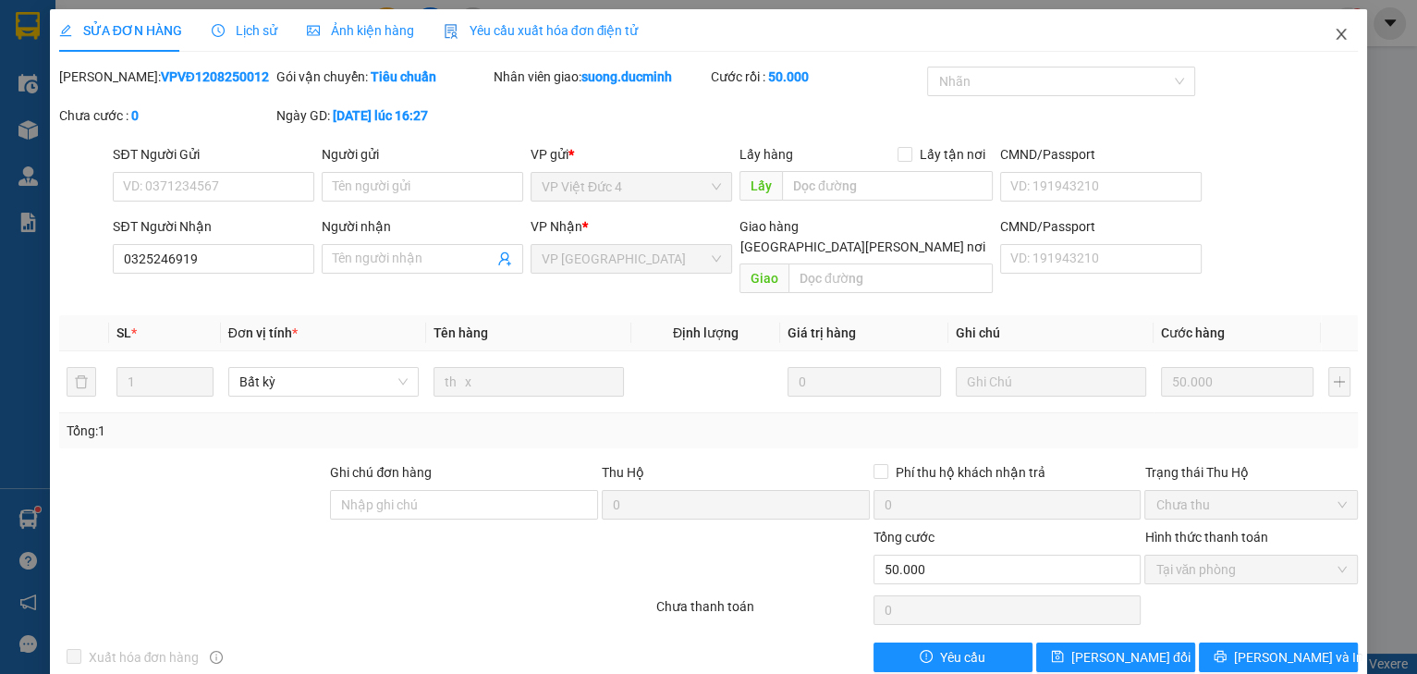
click at [1333, 35] on icon "close" at bounding box center [1340, 34] width 15 height 15
click at [1328, 35] on div "suong.ducminh 1" at bounding box center [1282, 23] width 164 height 32
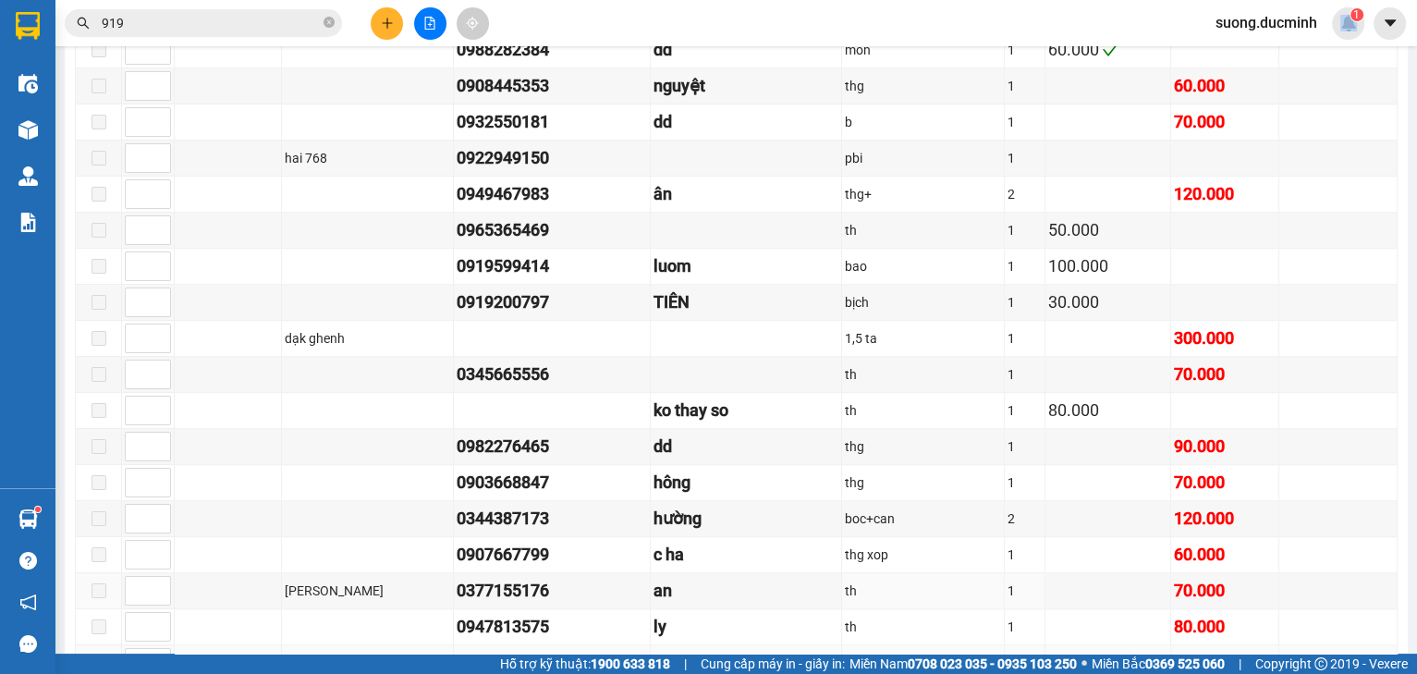
scroll to position [1700, 0]
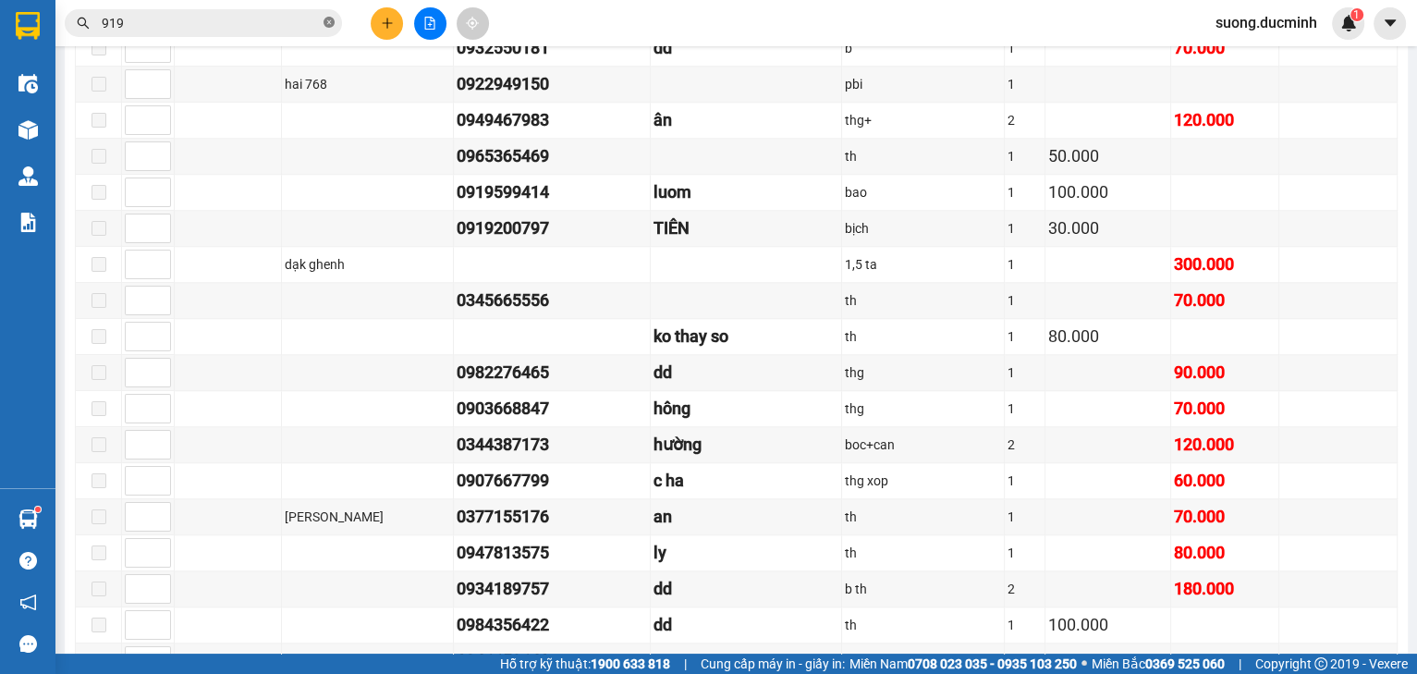
click at [331, 22] on icon "close-circle" at bounding box center [328, 22] width 11 height 11
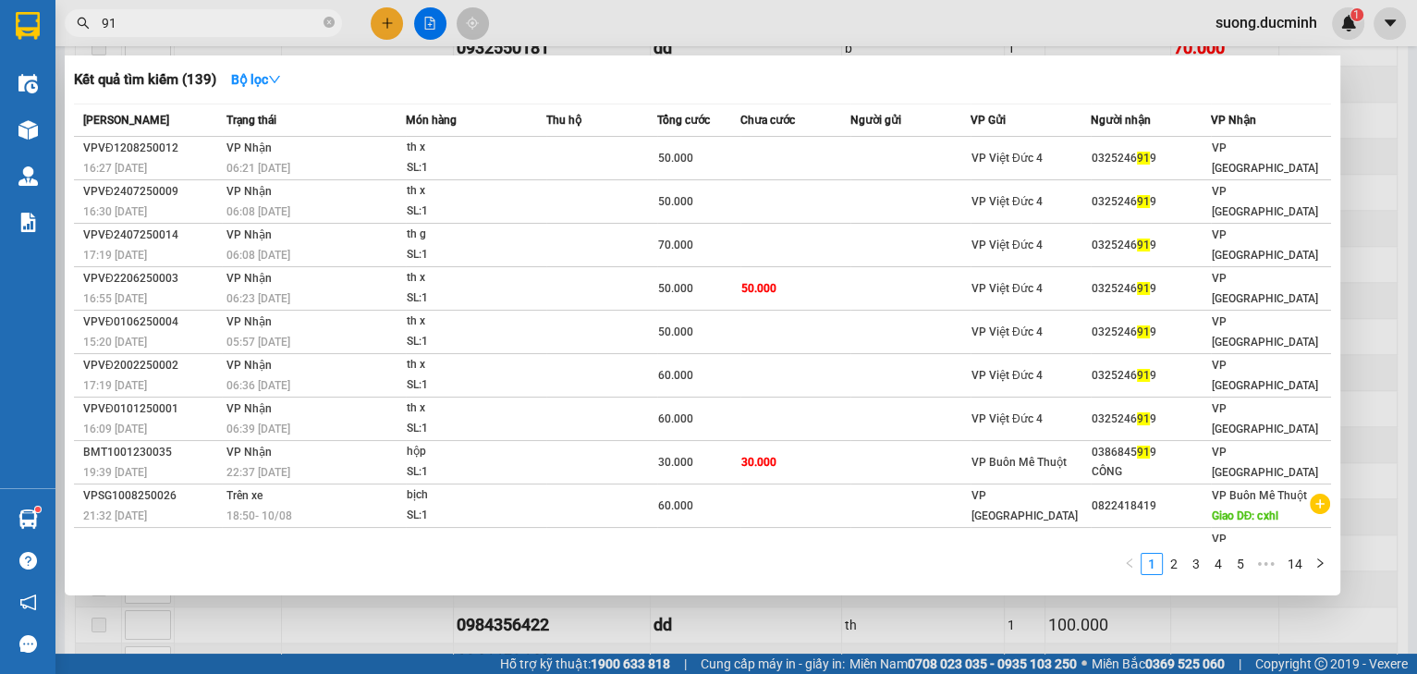
type input "919"
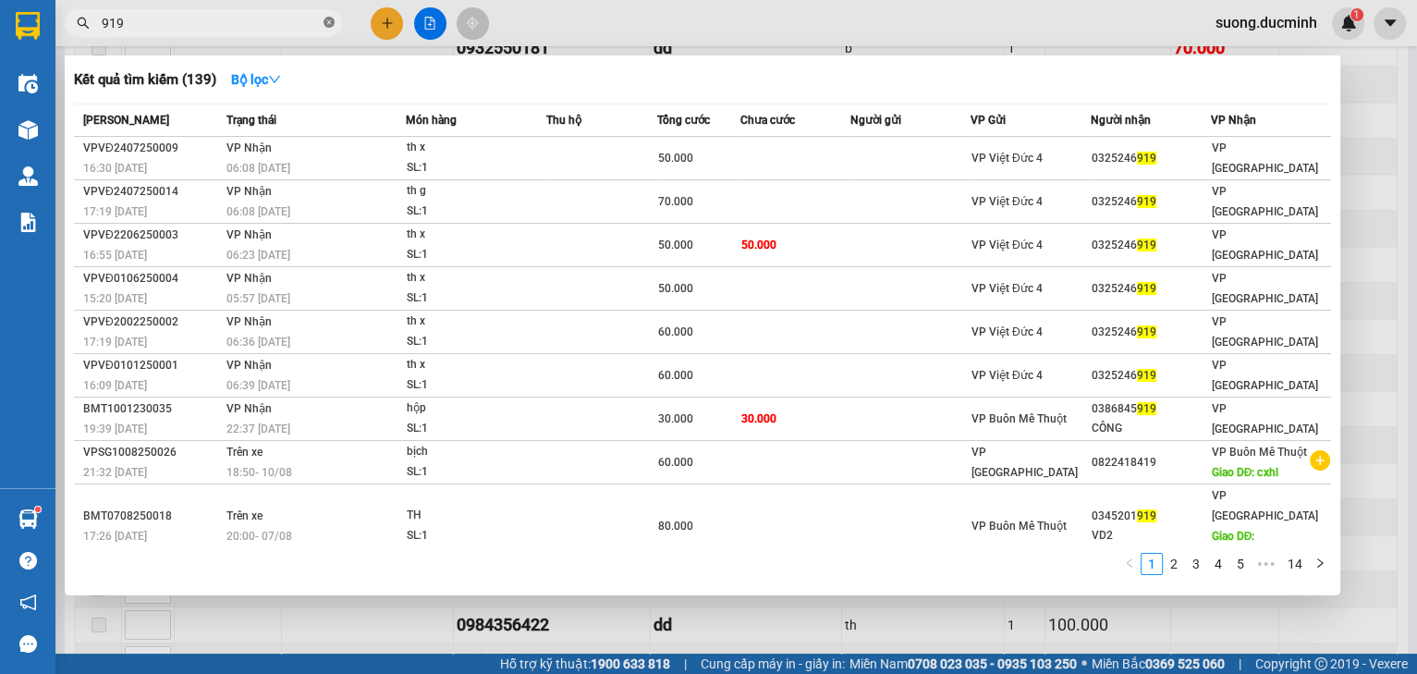
click at [332, 28] on icon "close-circle" at bounding box center [328, 22] width 11 height 11
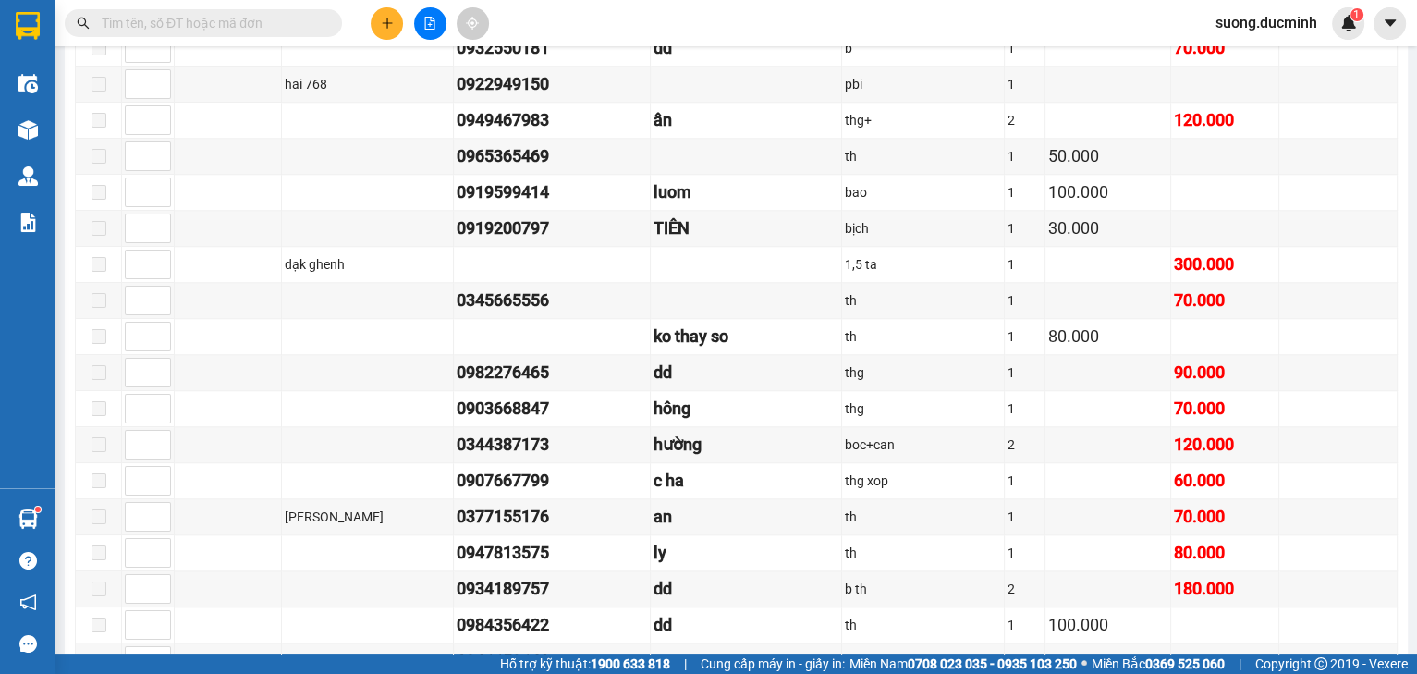
click at [196, 30] on input "text" at bounding box center [211, 23] width 218 height 20
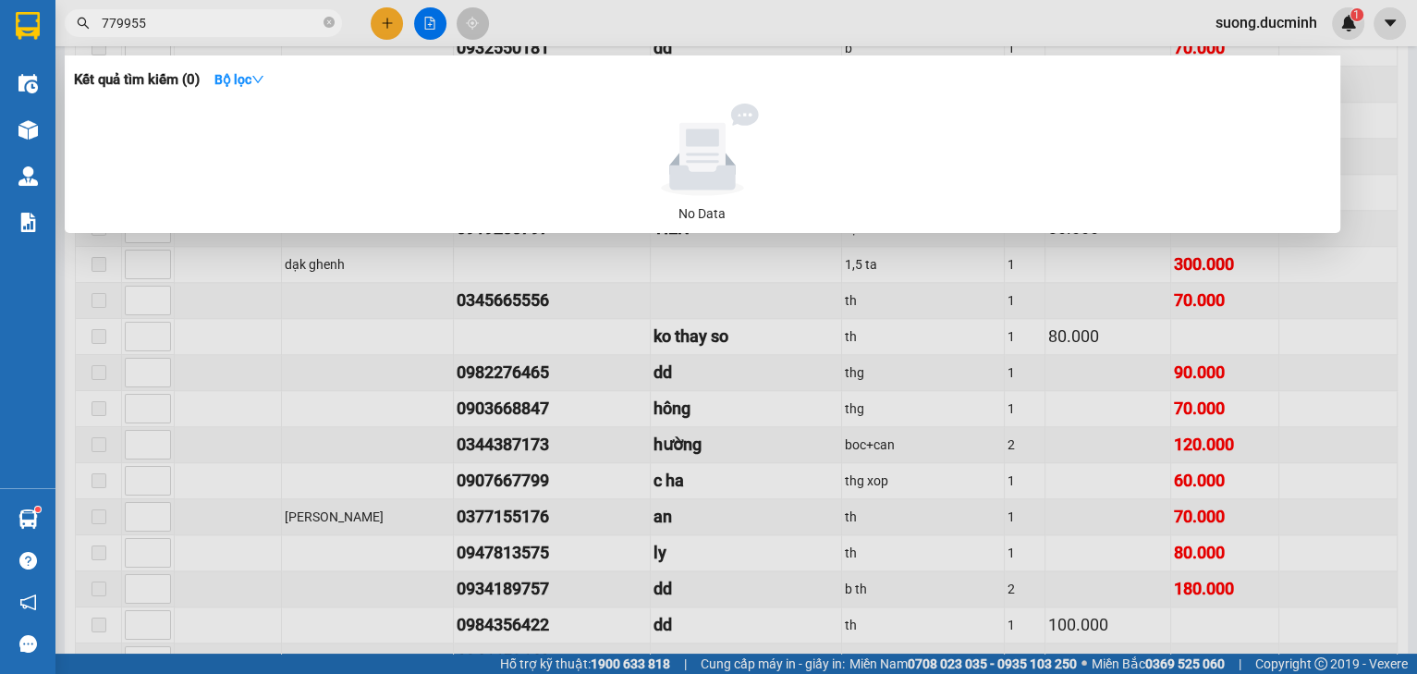
type input "779955"
click at [324, 0] on div at bounding box center [708, 337] width 1417 height 674
click at [327, 18] on icon "close-circle" at bounding box center [328, 22] width 11 height 11
type input "556"
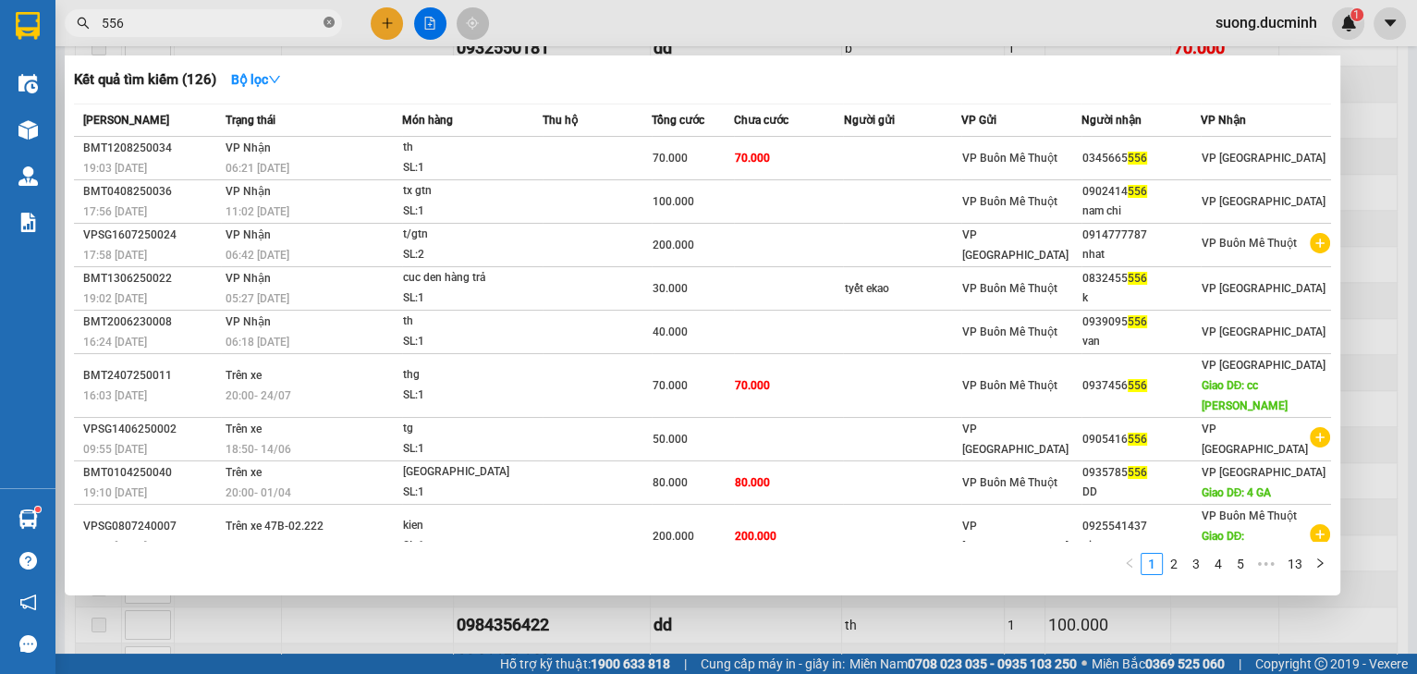
click at [334, 19] on icon "close-circle" at bounding box center [328, 22] width 11 height 11
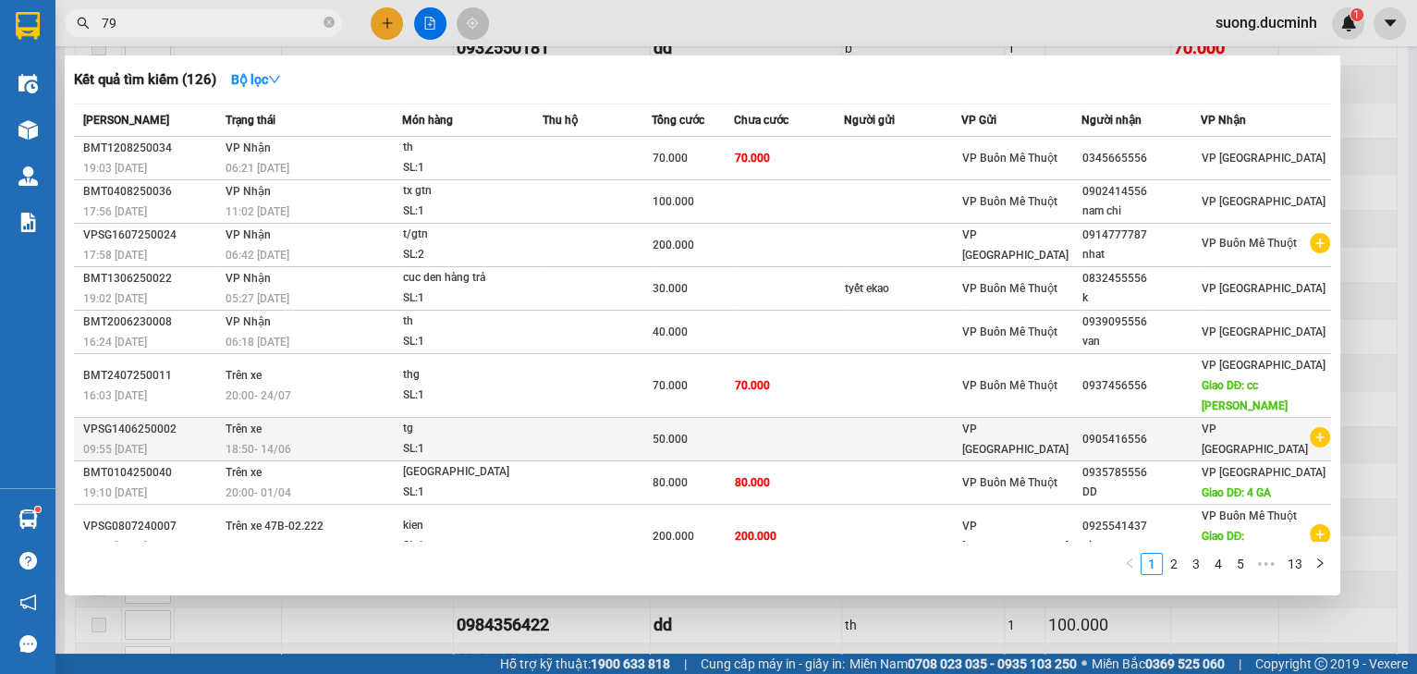
type input "797"
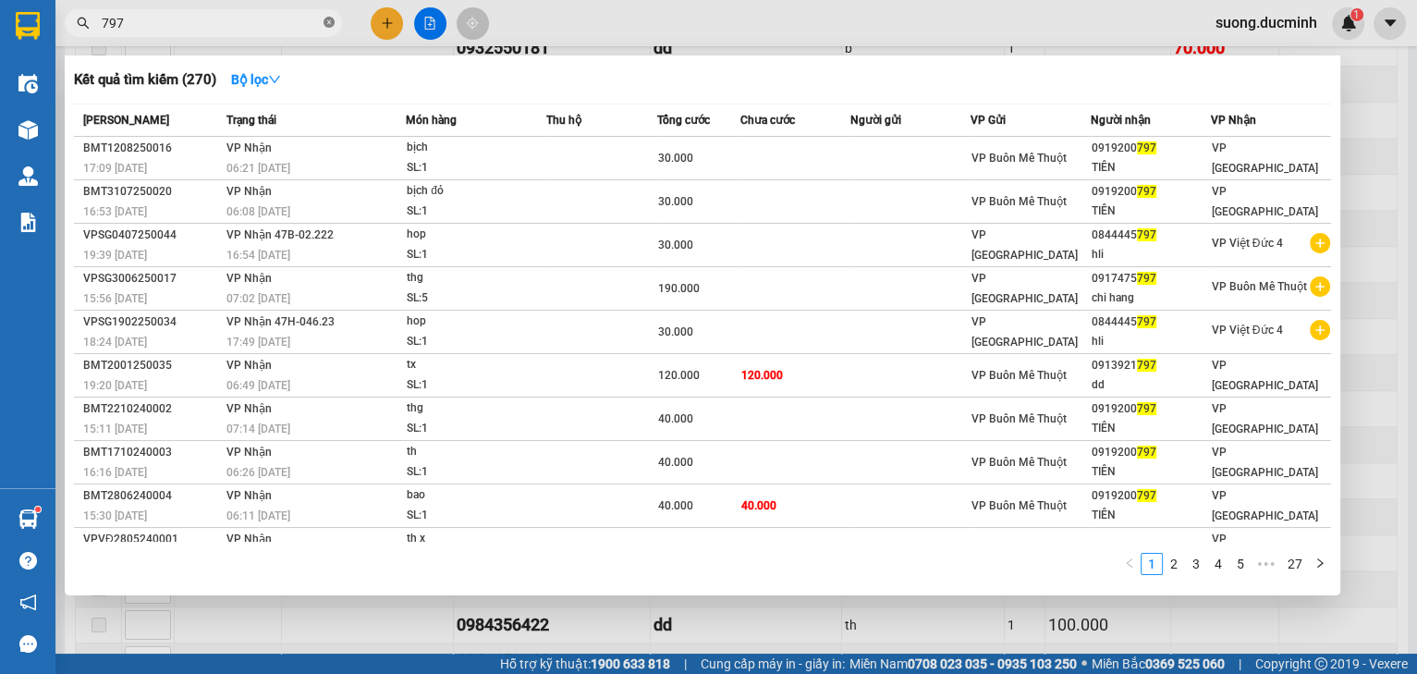
click at [323, 23] on icon "close-circle" at bounding box center [328, 22] width 11 height 11
click at [323, 23] on span at bounding box center [328, 23] width 11 height 20
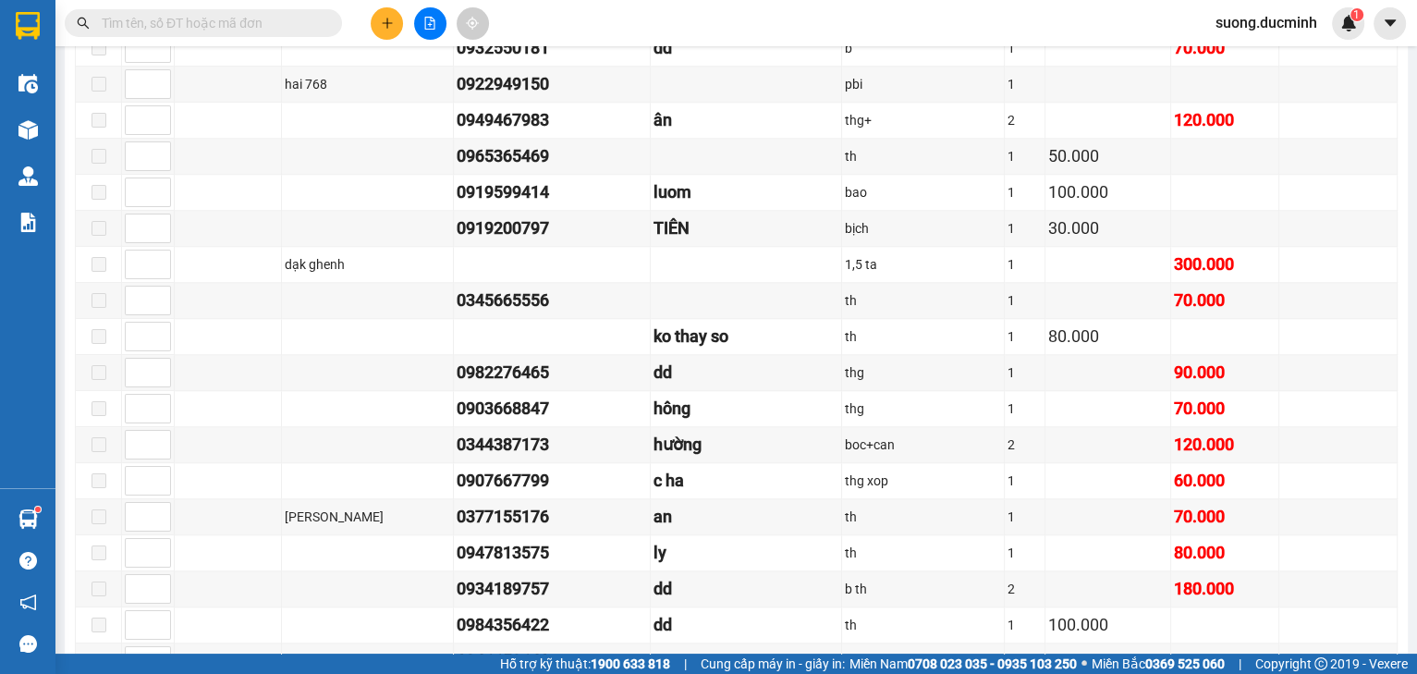
click at [259, 31] on input "text" at bounding box center [211, 23] width 218 height 20
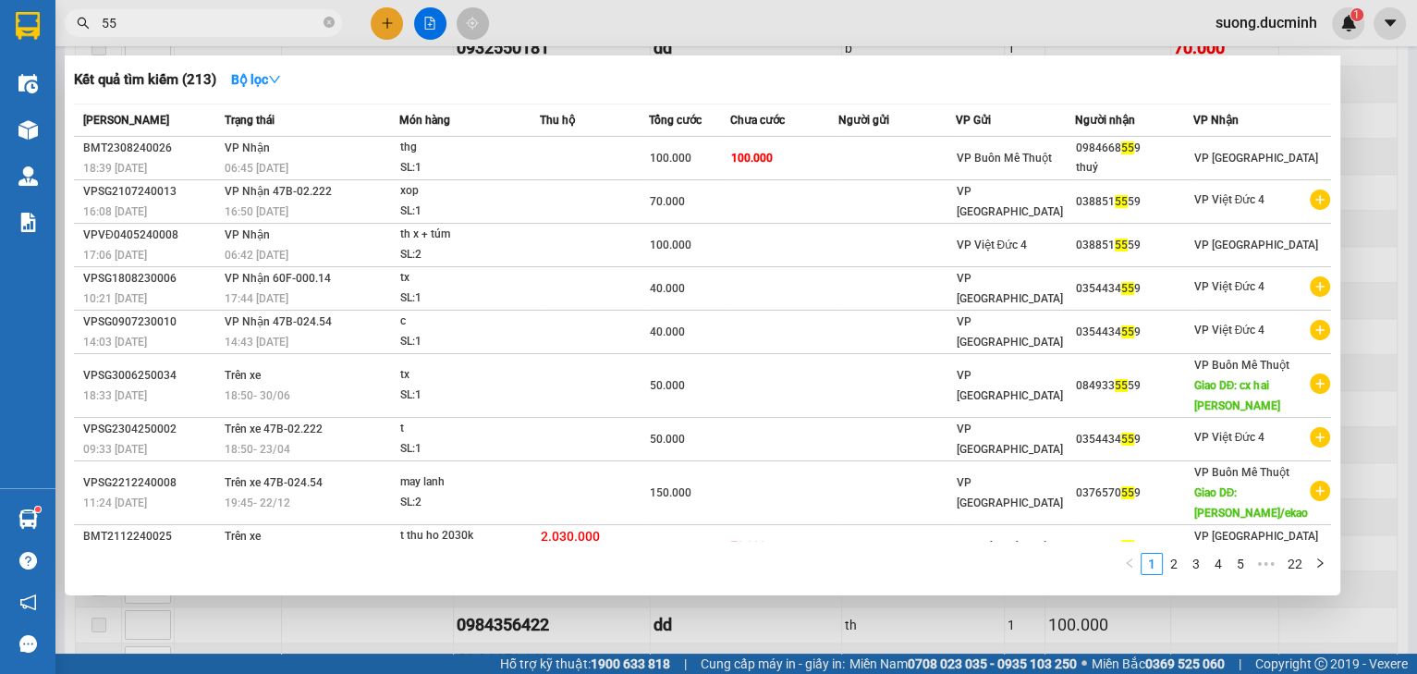
type input "556"
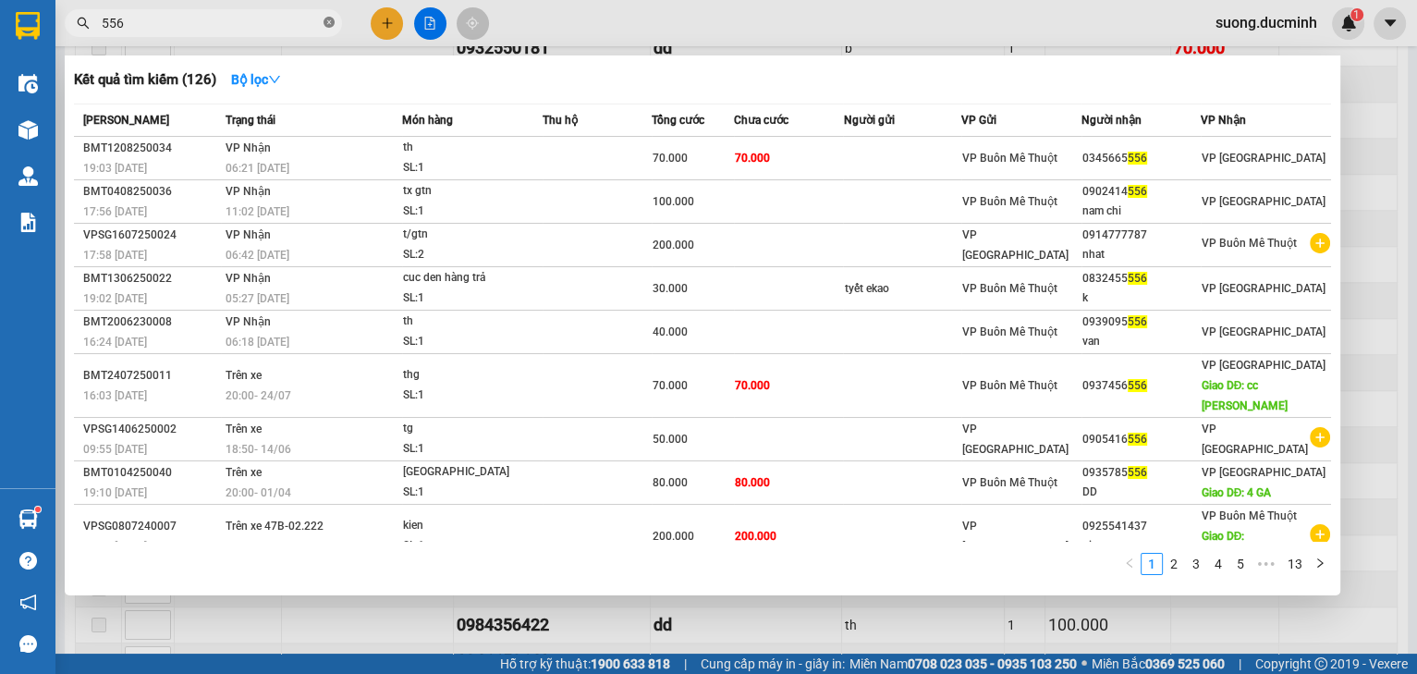
click at [329, 20] on icon "close-circle" at bounding box center [328, 22] width 11 height 11
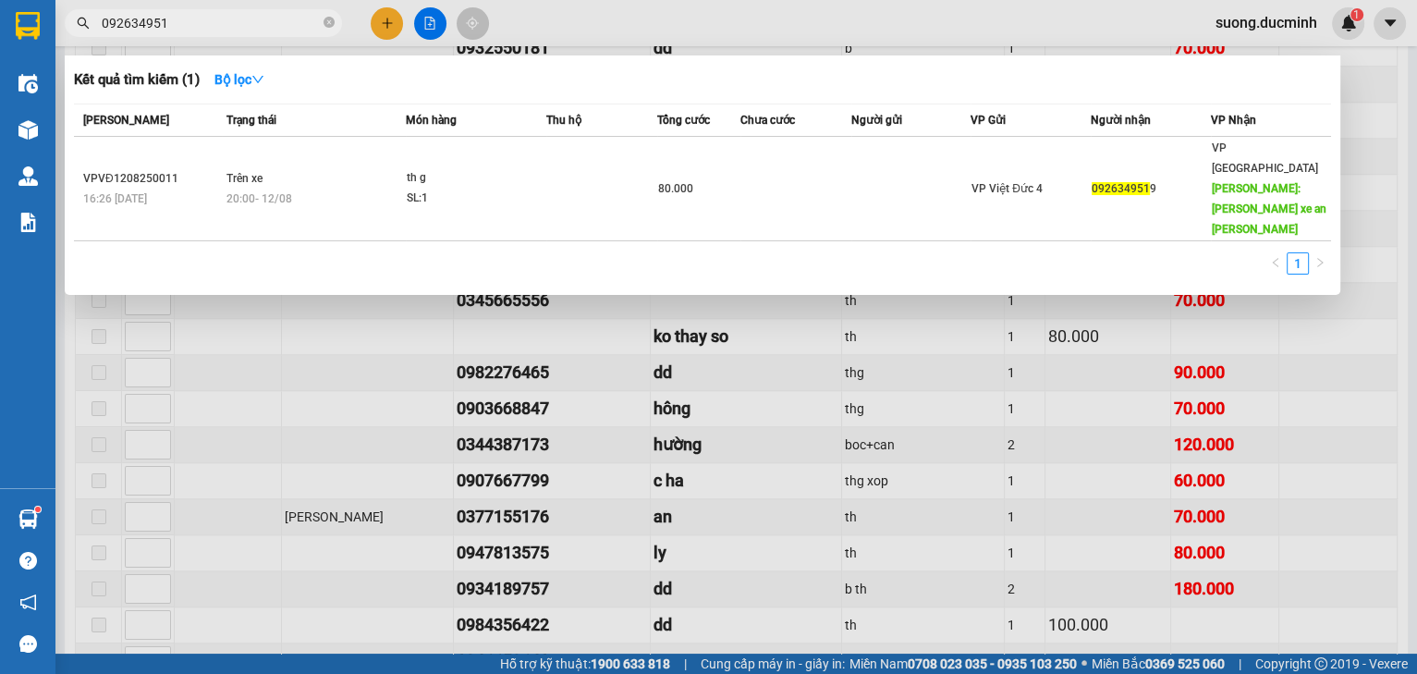
type input "0926349519"
click at [325, 16] on span at bounding box center [328, 24] width 11 height 18
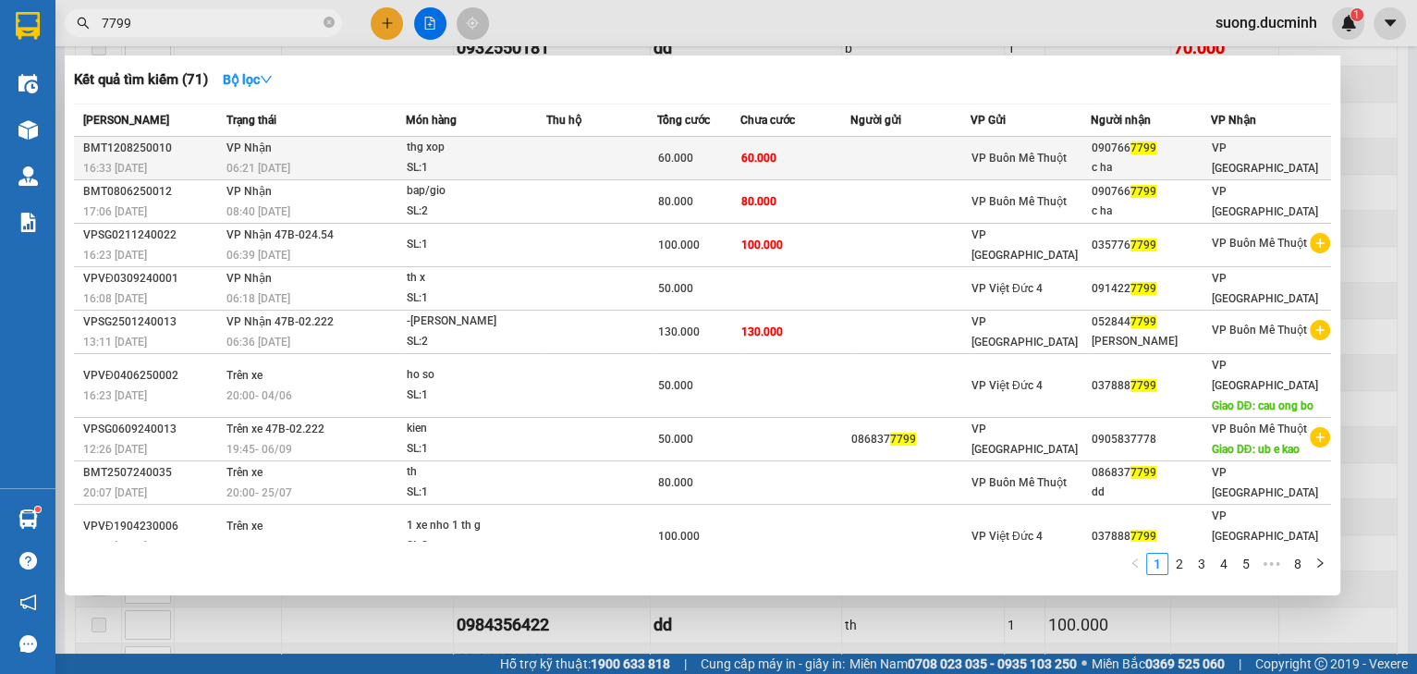
type input "7799"
click at [905, 161] on td at bounding box center [910, 158] width 120 height 43
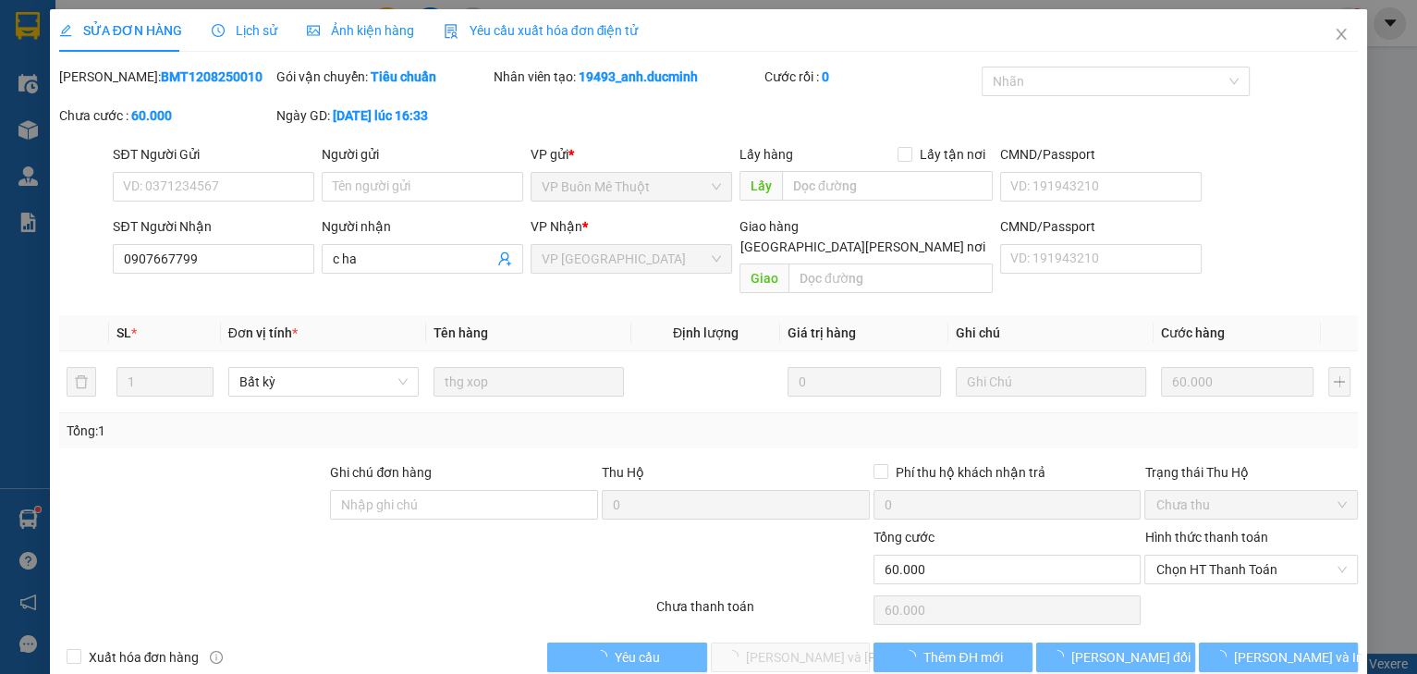
type input "0907667799"
type input "c ha"
type input "60.000"
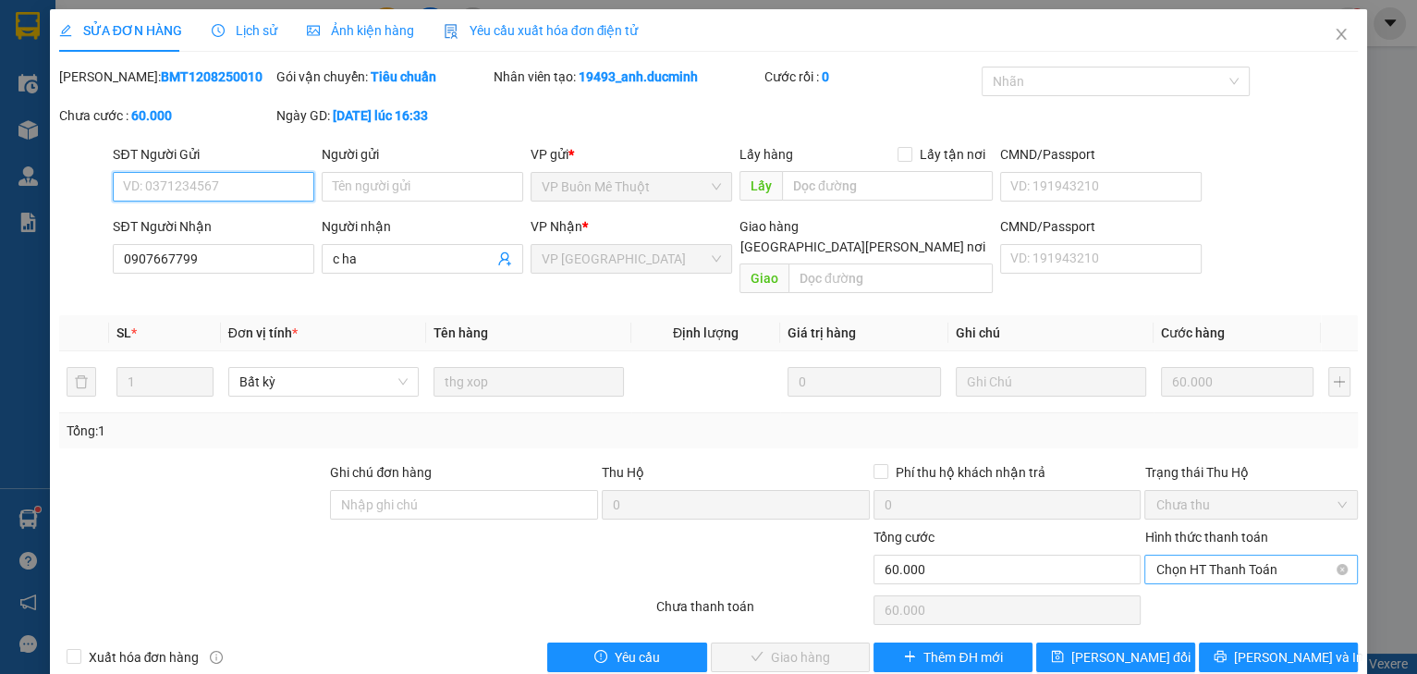
click at [1168, 555] on span "Chọn HT Thanh Toán" at bounding box center [1250, 569] width 191 height 28
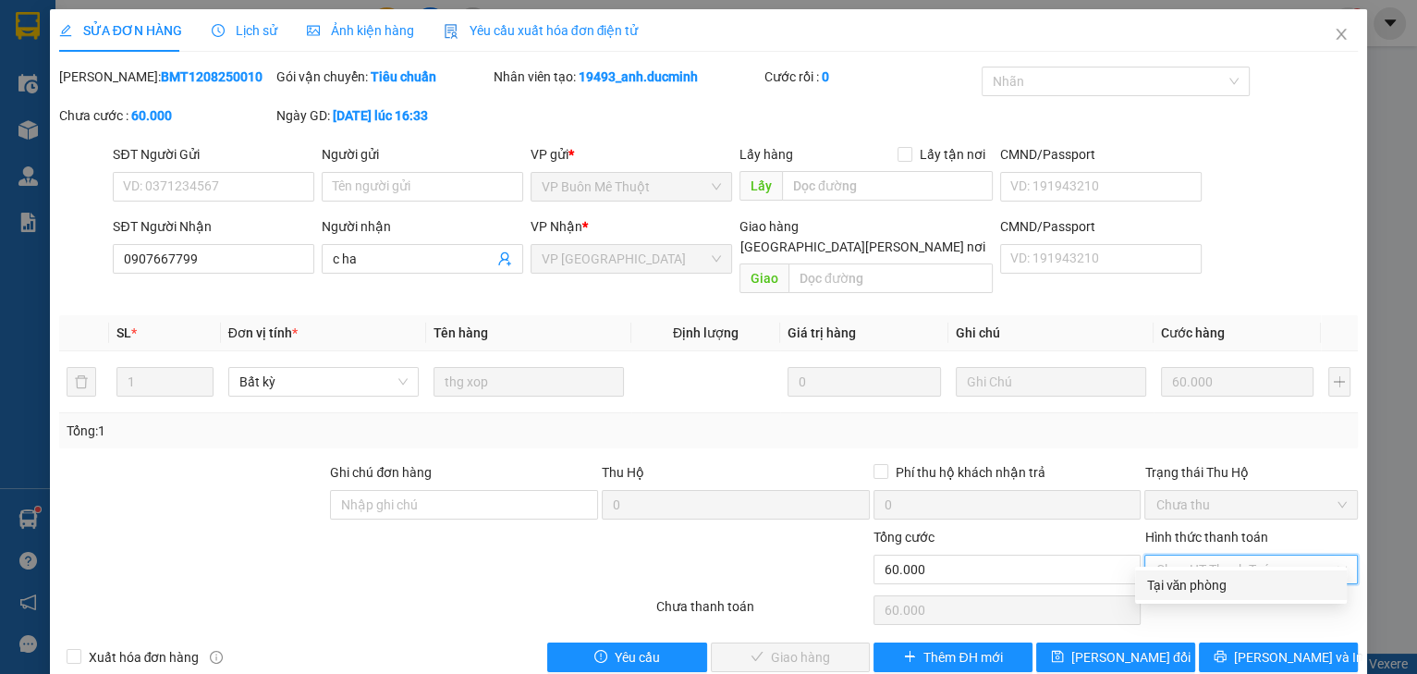
click at [1165, 580] on div "Tại văn phòng" at bounding box center [1240, 585] width 189 height 20
type input "0"
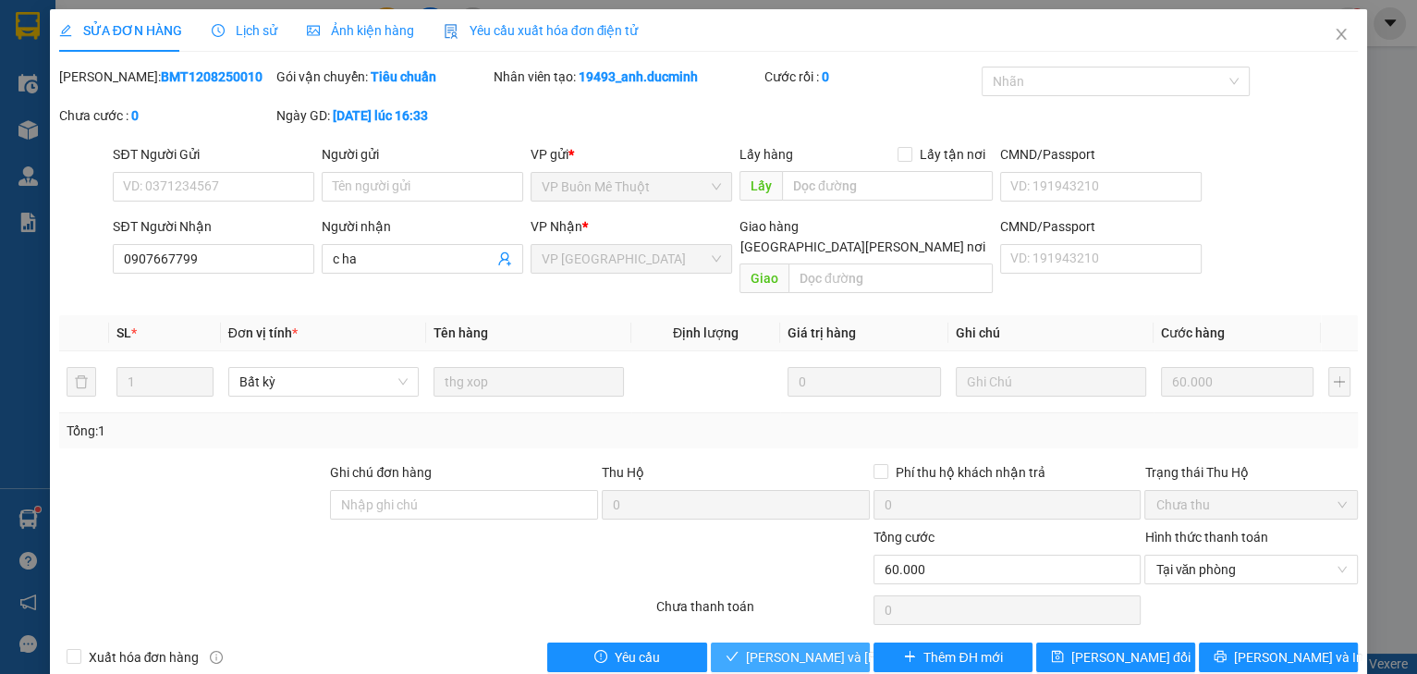
click at [837, 647] on span "[PERSON_NAME] và [PERSON_NAME] hàng" at bounding box center [870, 657] width 249 height 20
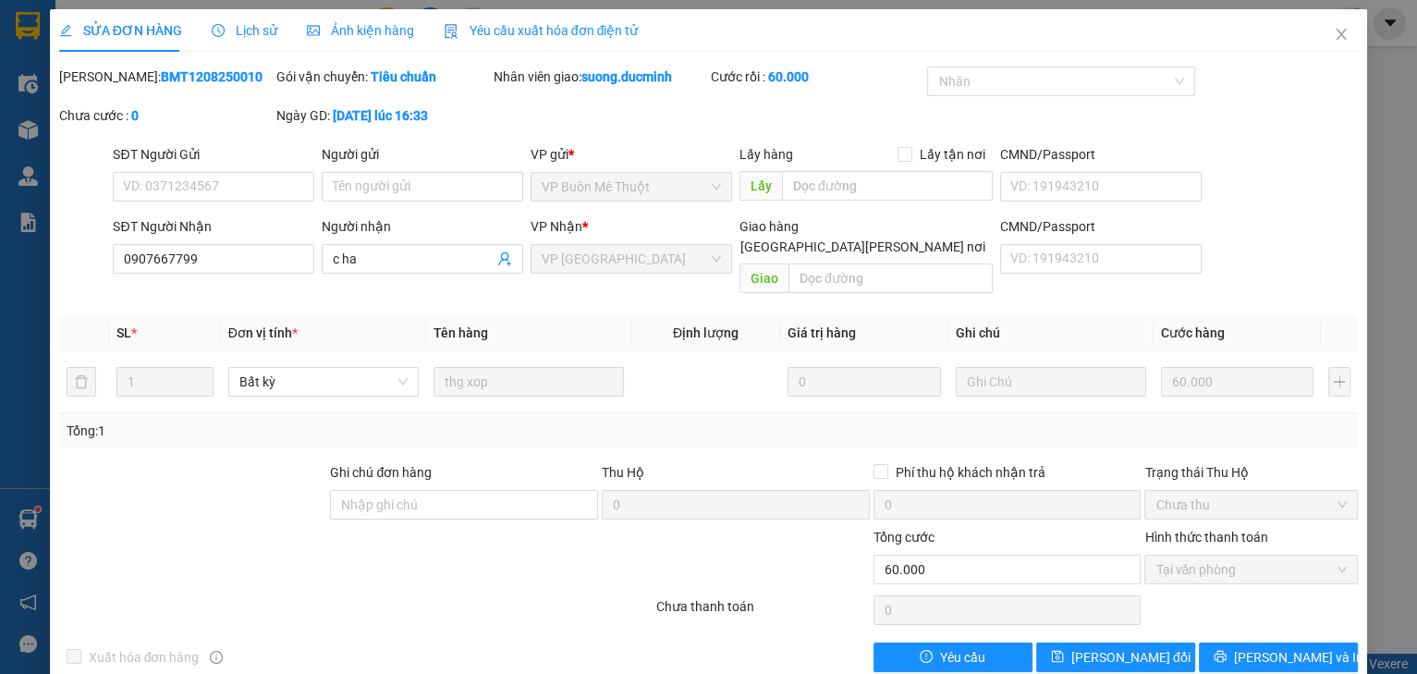
click at [1368, 49] on div "SỬA ĐƠN HÀNG Lịch sử [PERSON_NAME] hàng Yêu cầu xuất [PERSON_NAME] điện tử Tota…" at bounding box center [708, 337] width 1417 height 674
drag, startPoint x: 1258, startPoint y: 203, endPoint x: 1318, endPoint y: 37, distance: 176.8
click at [1316, 36] on div "SỬA ĐƠN HÀNG Lịch sử [PERSON_NAME] hàng Yêu cầu xuất [PERSON_NAME] điện tử Tota…" at bounding box center [709, 347] width 1318 height 676
drag, startPoint x: 1318, startPoint y: 37, endPoint x: 1335, endPoint y: 33, distance: 17.9
click at [1346, 35] on span "Close" at bounding box center [1341, 35] width 52 height 52
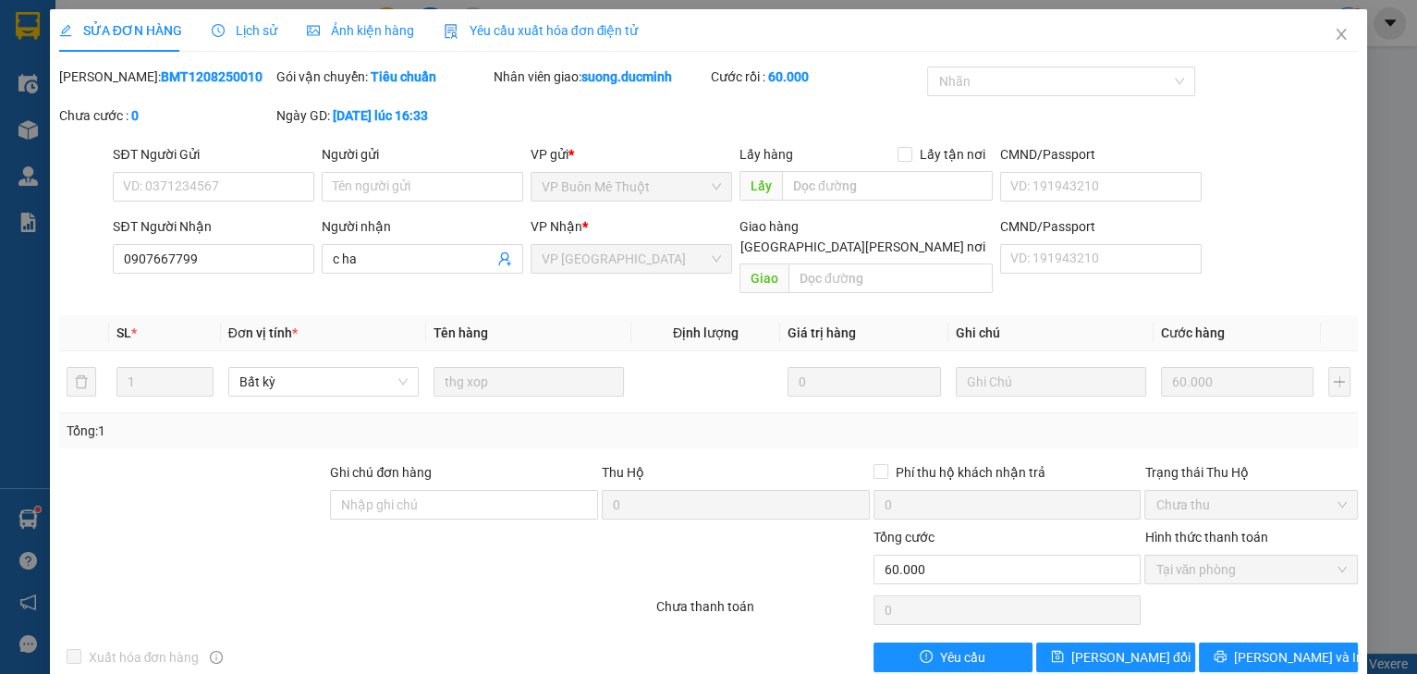
click at [1355, 30] on div "1" at bounding box center [1347, 23] width 32 height 32
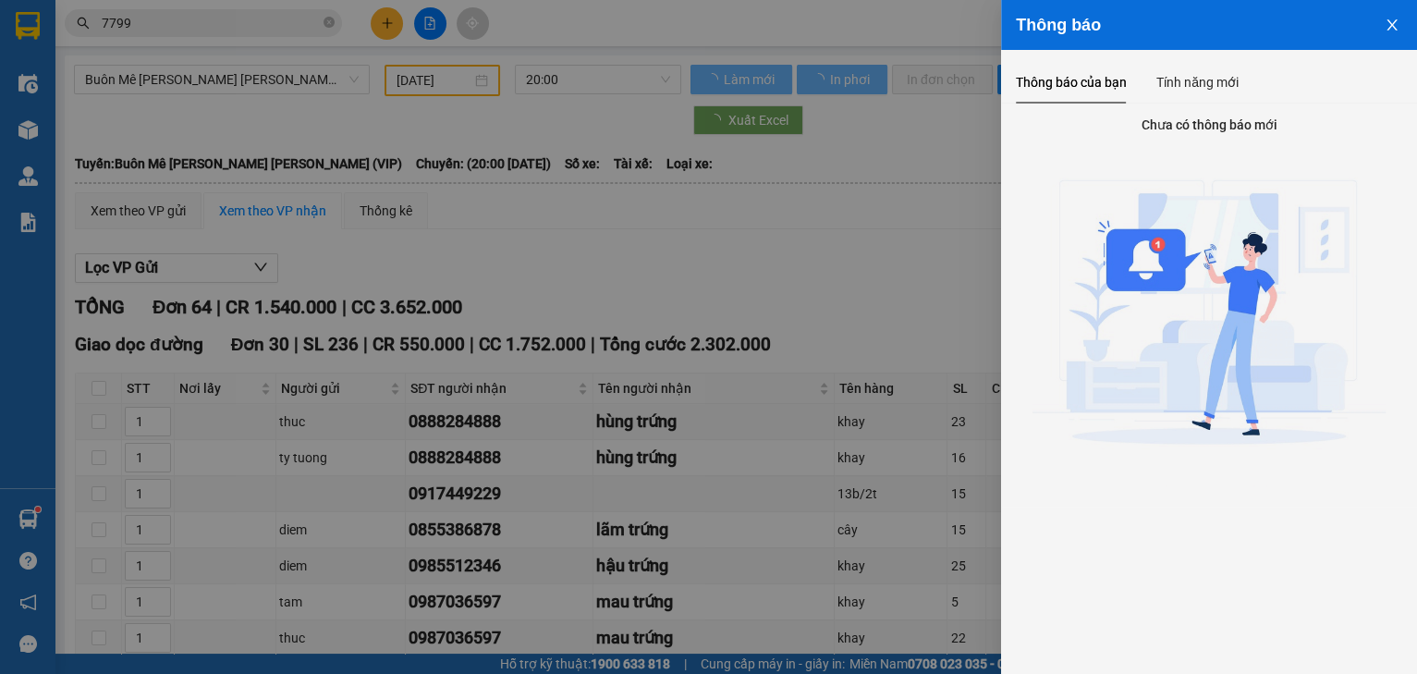
drag, startPoint x: 1331, startPoint y: 33, endPoint x: 1393, endPoint y: 26, distance: 63.3
click at [1364, 26] on div "Thông báo Thông báo của bạn Tính năng mới Chưa có thông báo mới" at bounding box center [708, 337] width 1417 height 674
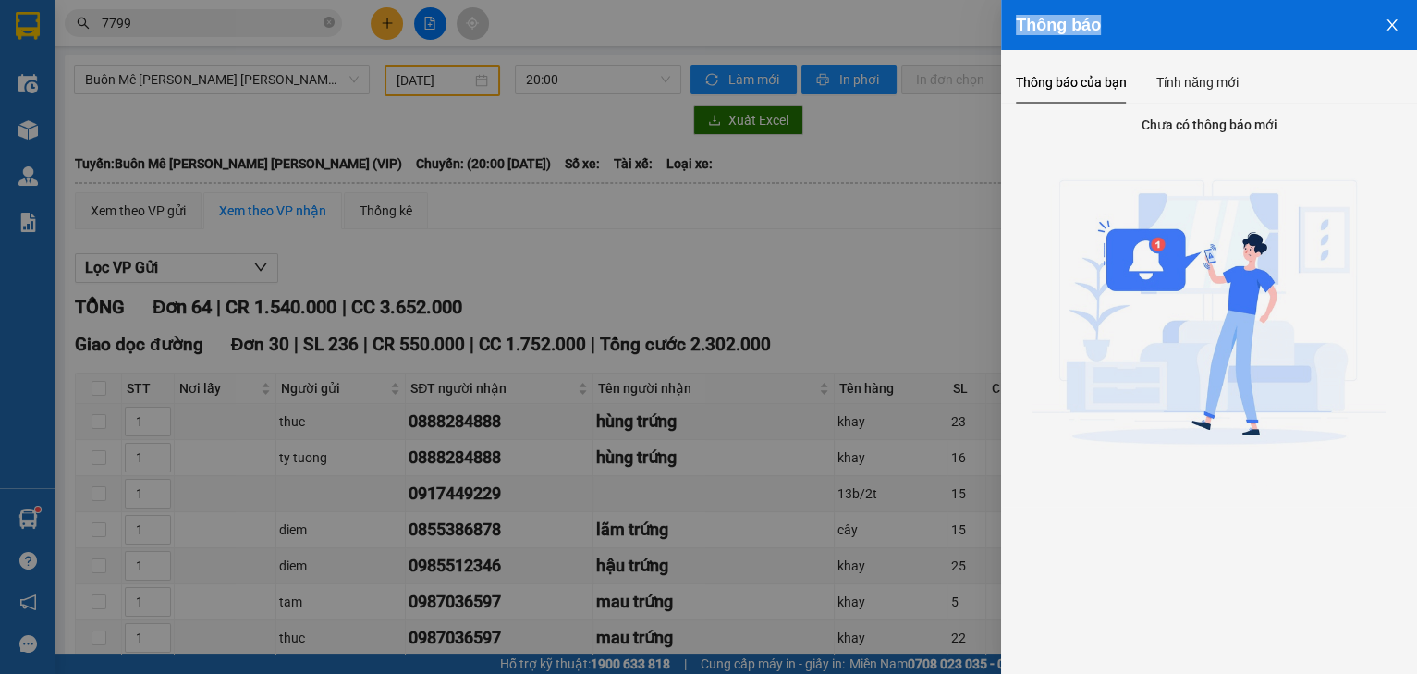
click at [1389, 18] on icon "close" at bounding box center [1391, 25] width 15 height 15
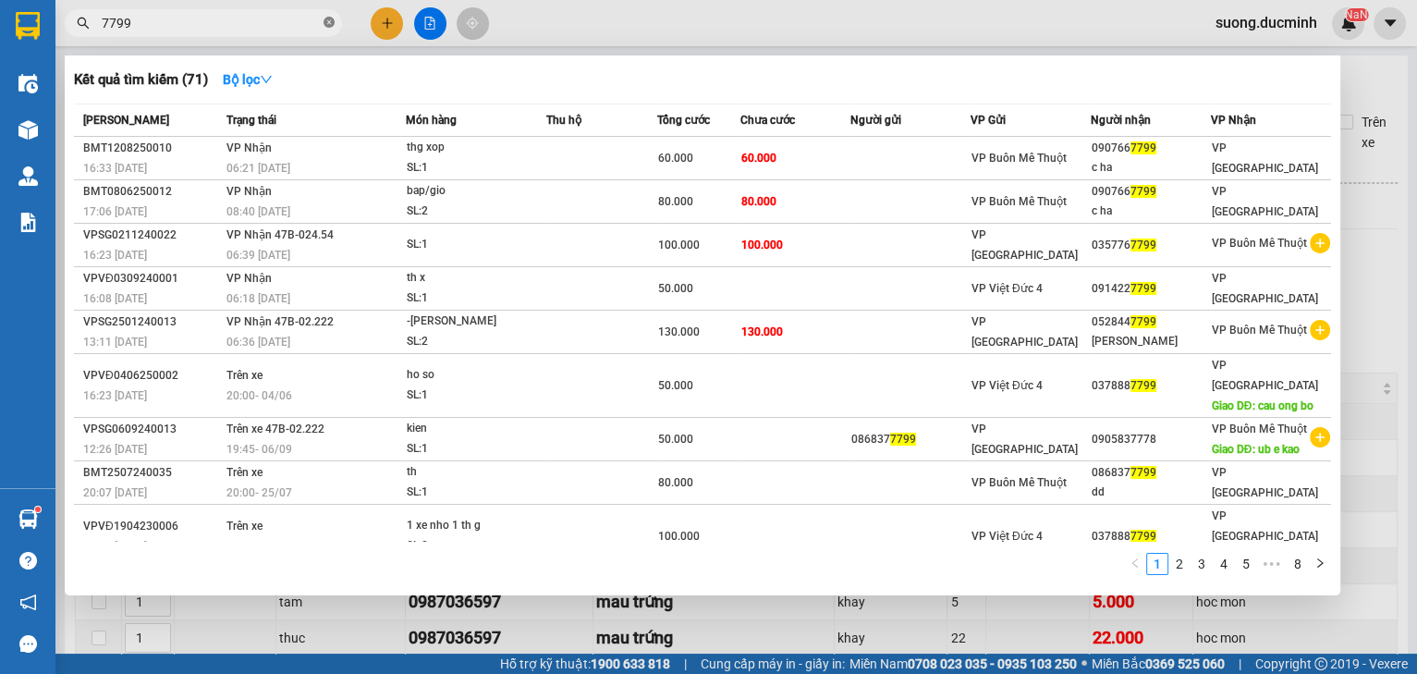
click at [333, 22] on icon "close-circle" at bounding box center [328, 22] width 11 height 11
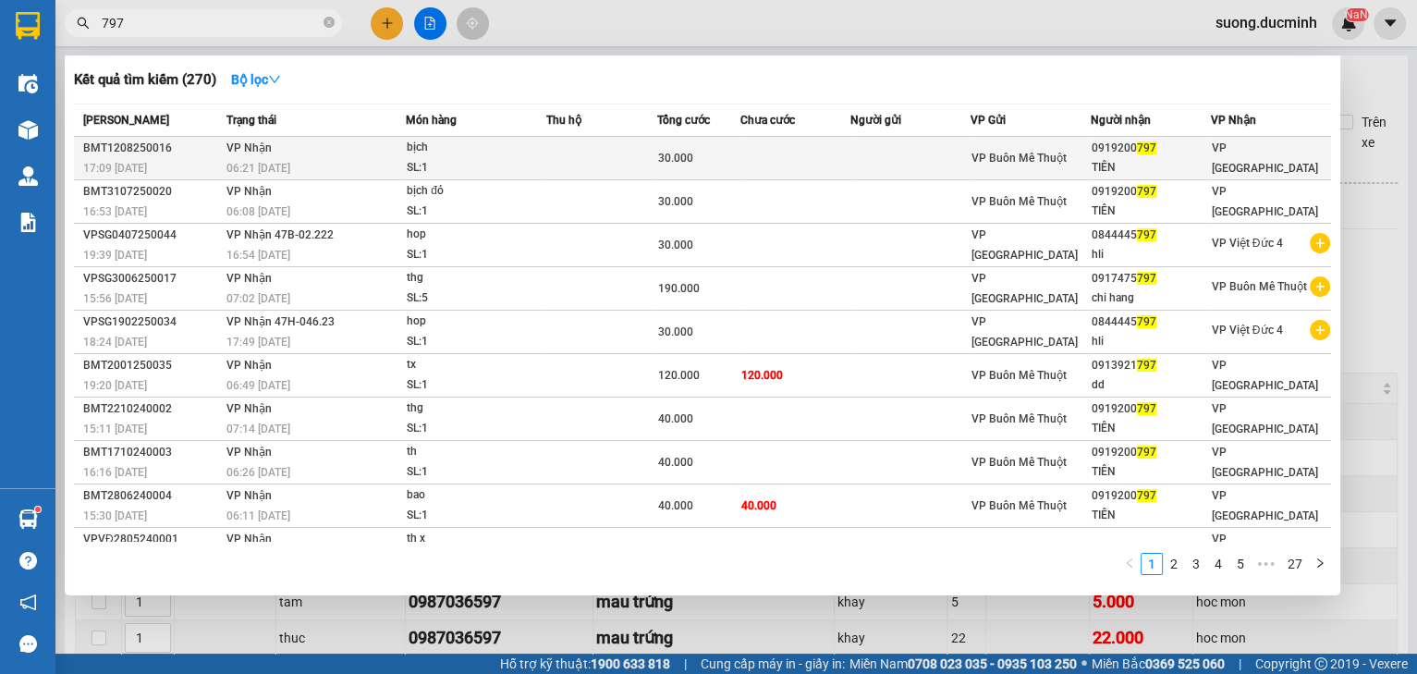
type input "797"
click at [594, 171] on td at bounding box center [601, 158] width 111 height 43
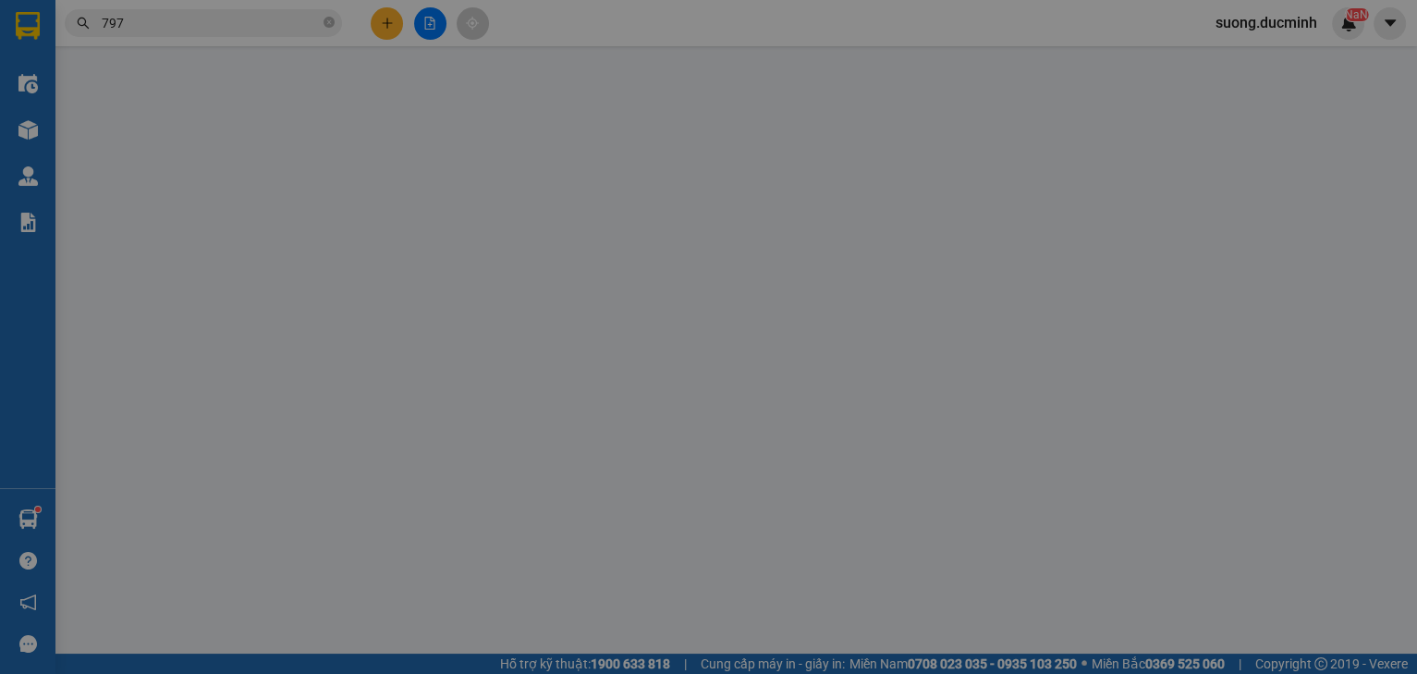
type input "0919200797"
type input "TIÊN"
type input "30.000"
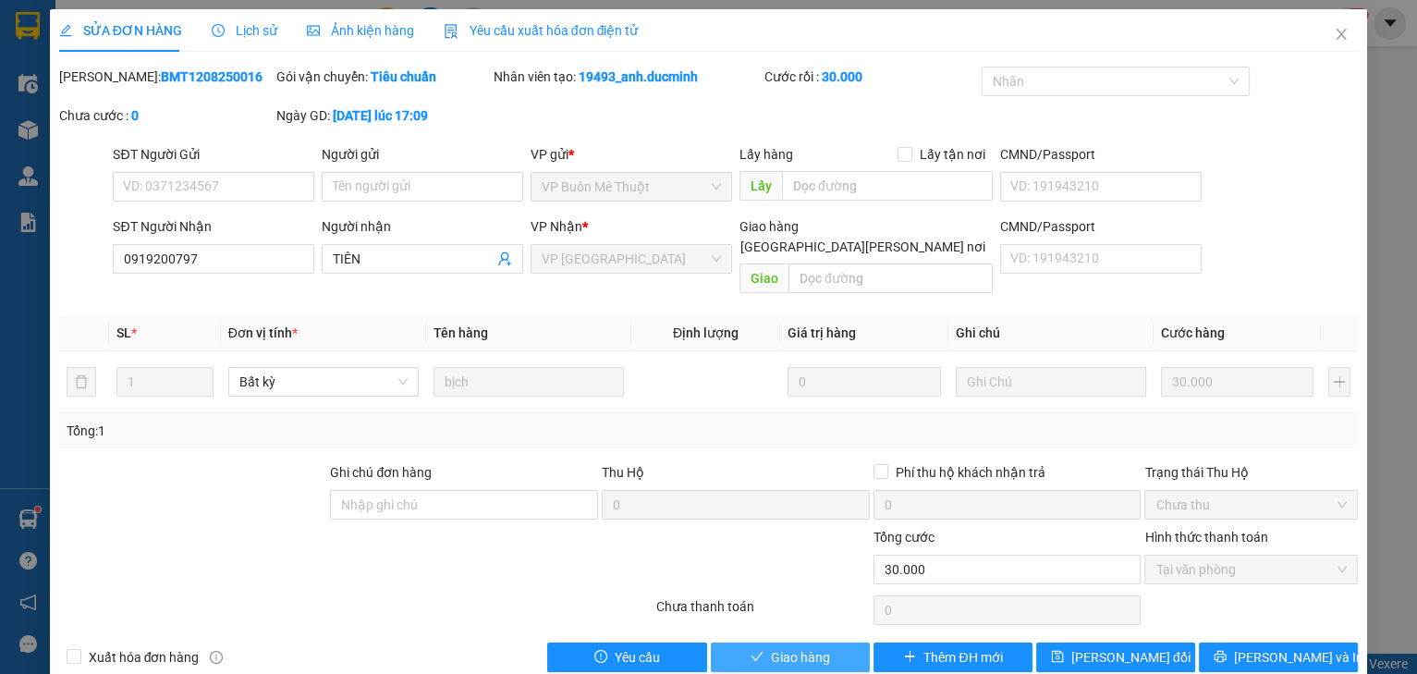
click at [750, 650] on span "check" at bounding box center [756, 657] width 13 height 15
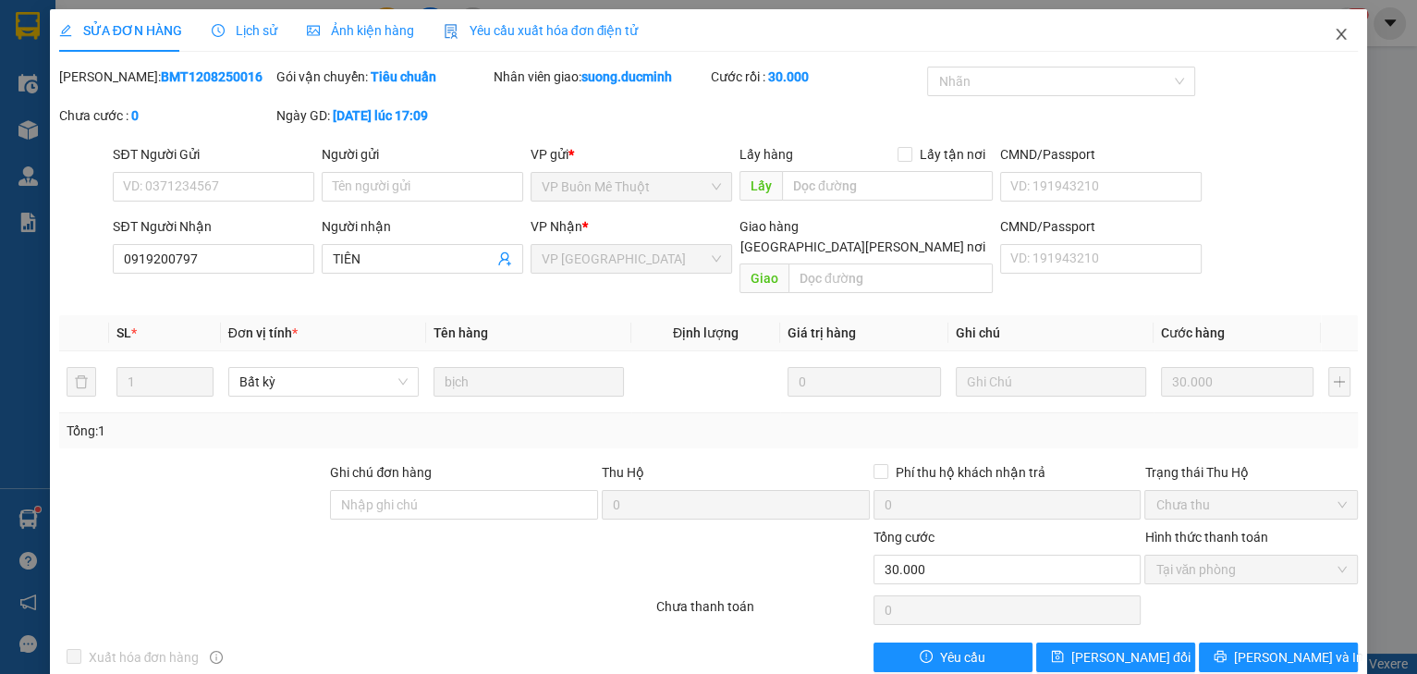
click at [1336, 33] on icon "close" at bounding box center [1341, 34] width 10 height 11
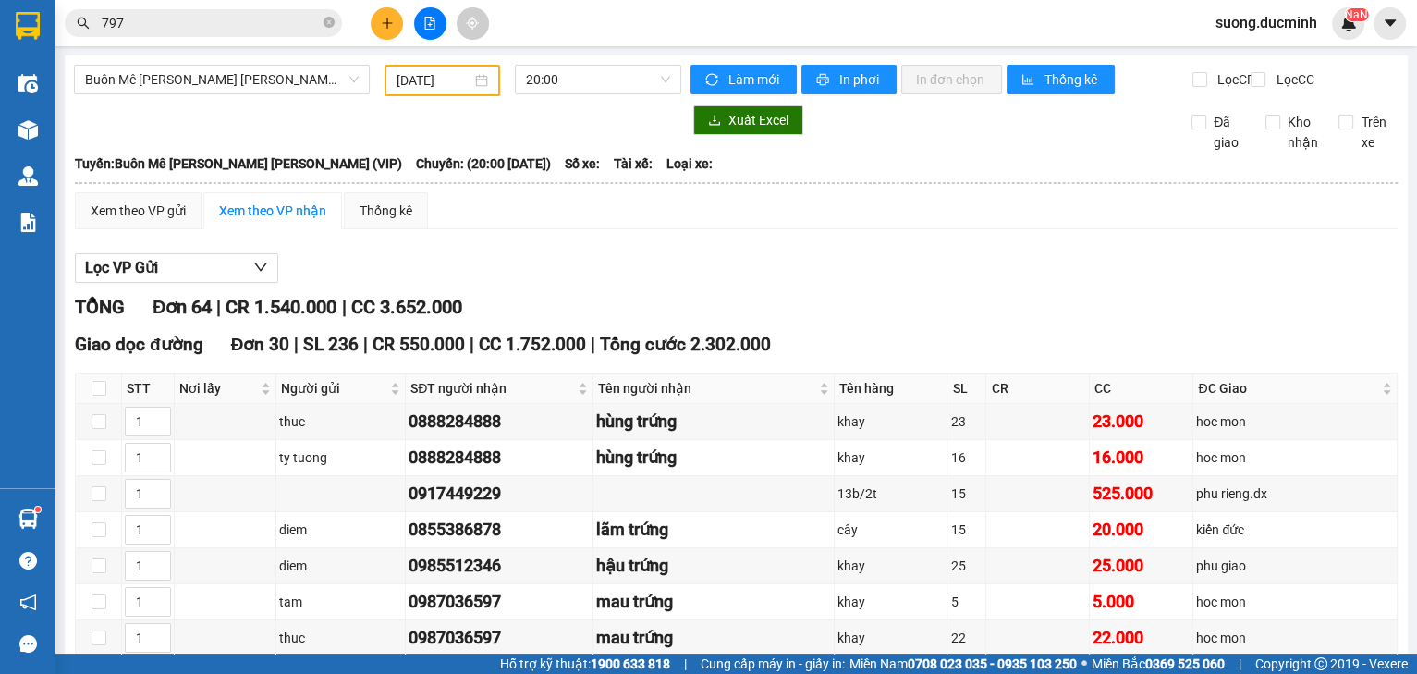
click at [320, 26] on span "797" at bounding box center [203, 23] width 277 height 28
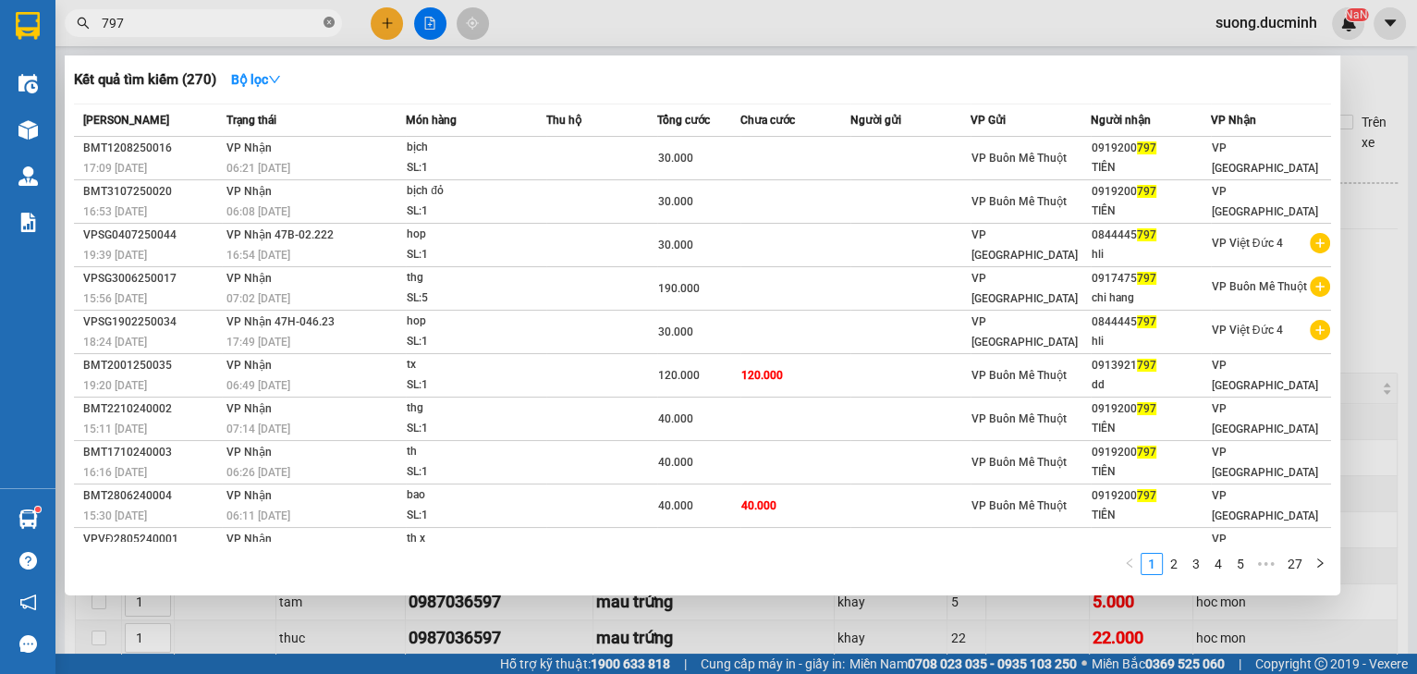
click at [328, 18] on icon "close-circle" at bounding box center [328, 22] width 11 height 11
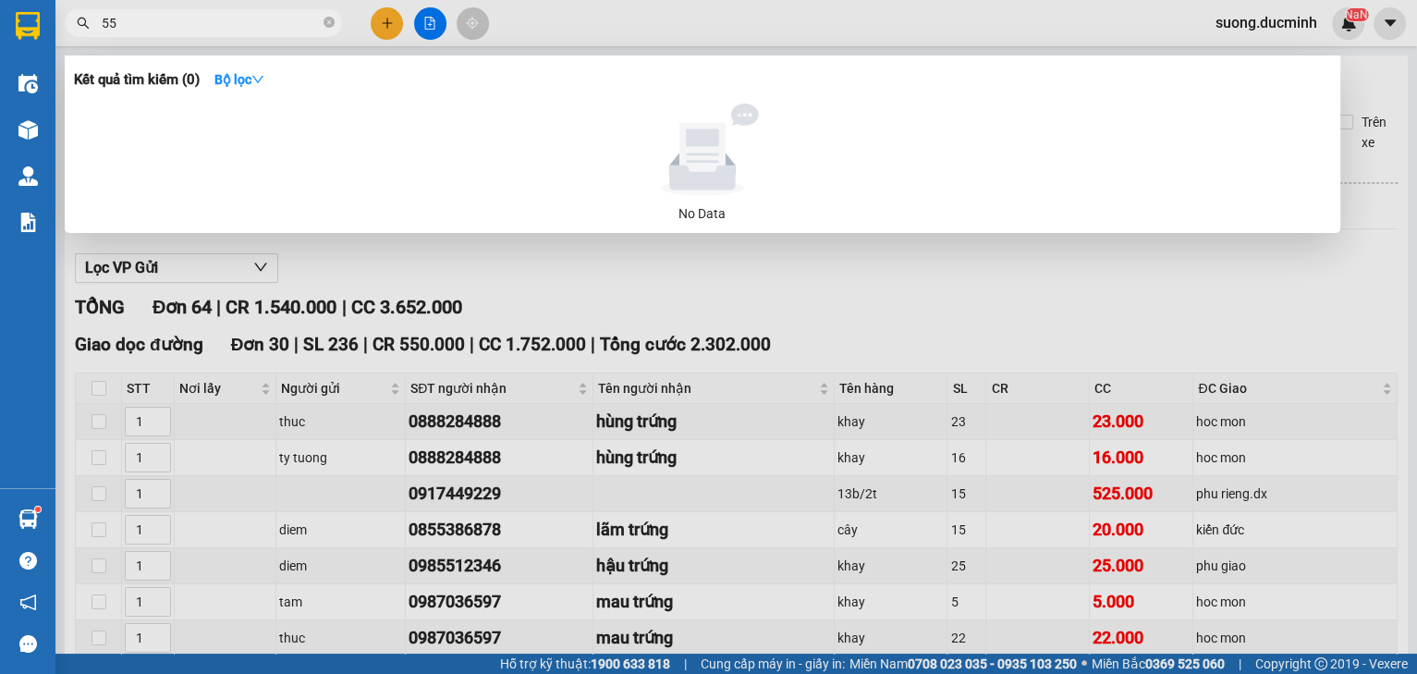
type input "5"
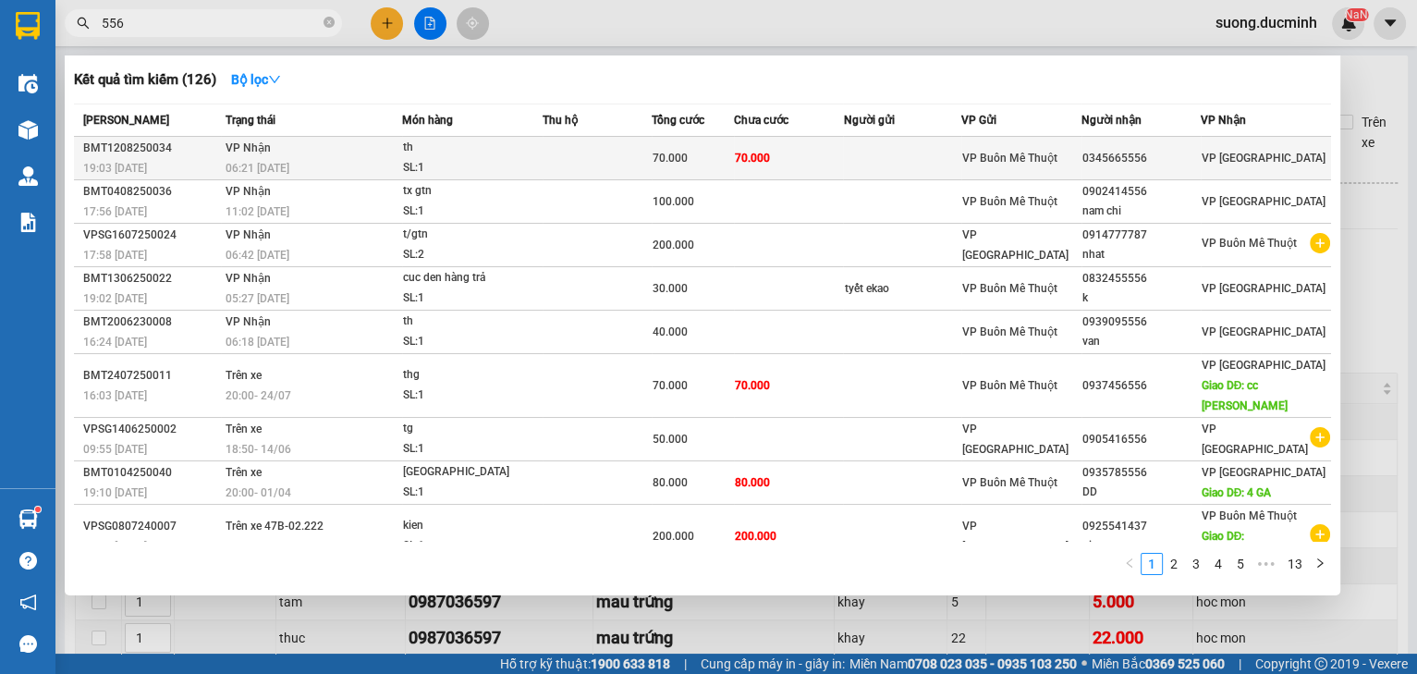
type input "556"
click at [822, 155] on td "70.000" at bounding box center [788, 158] width 109 height 43
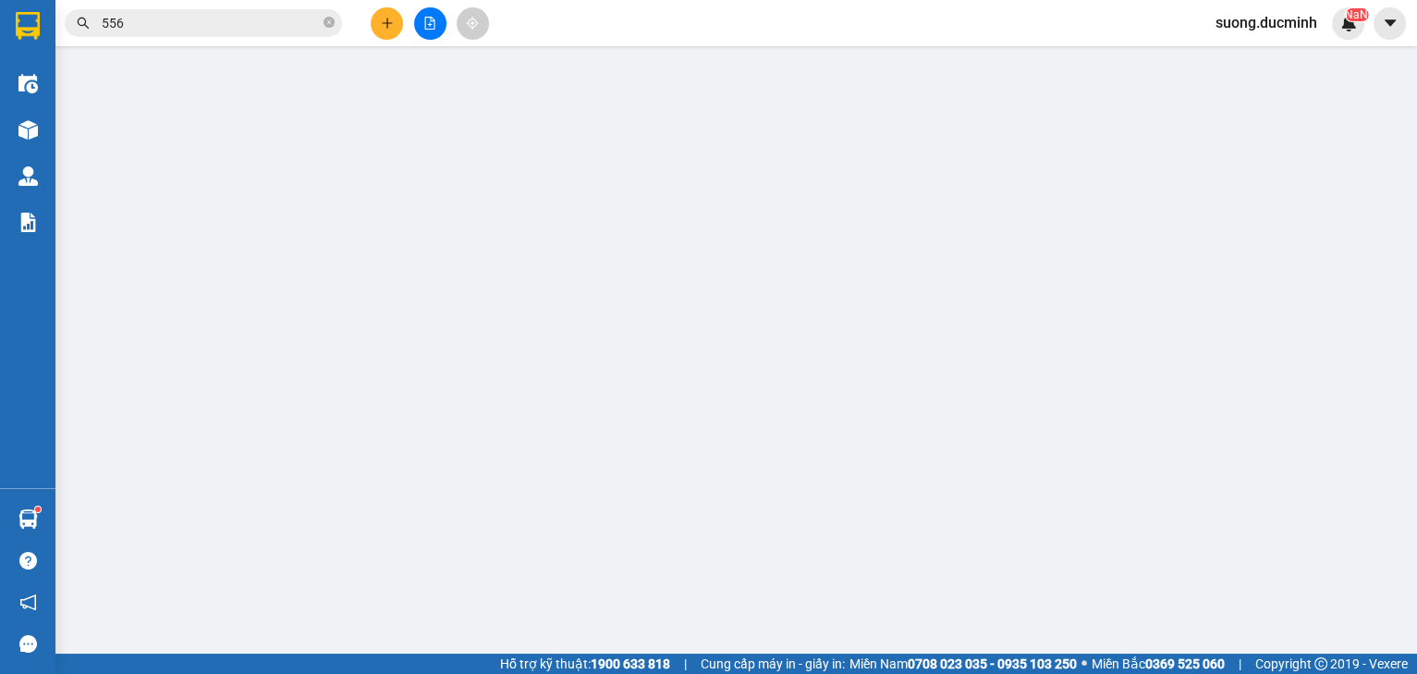
type input "0345665556"
type input "70.000"
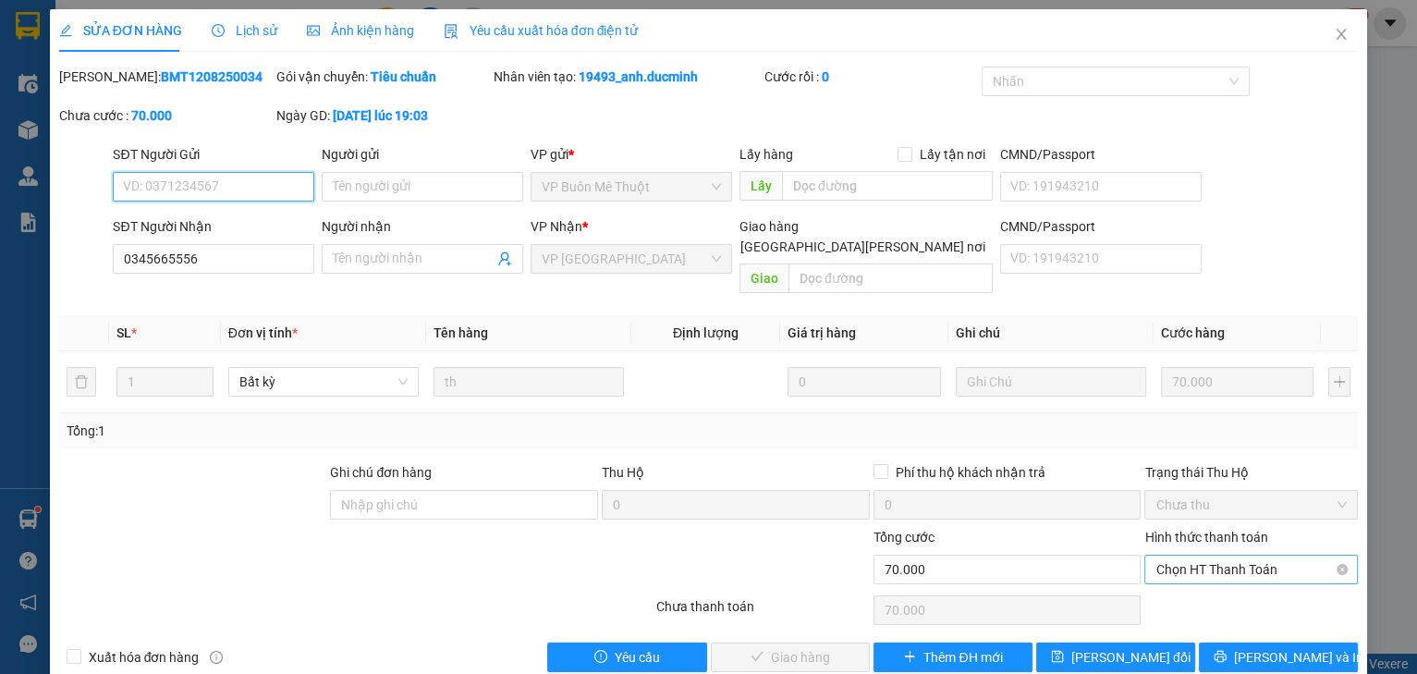
click at [1257, 555] on span "Chọn HT Thanh Toán" at bounding box center [1250, 569] width 191 height 28
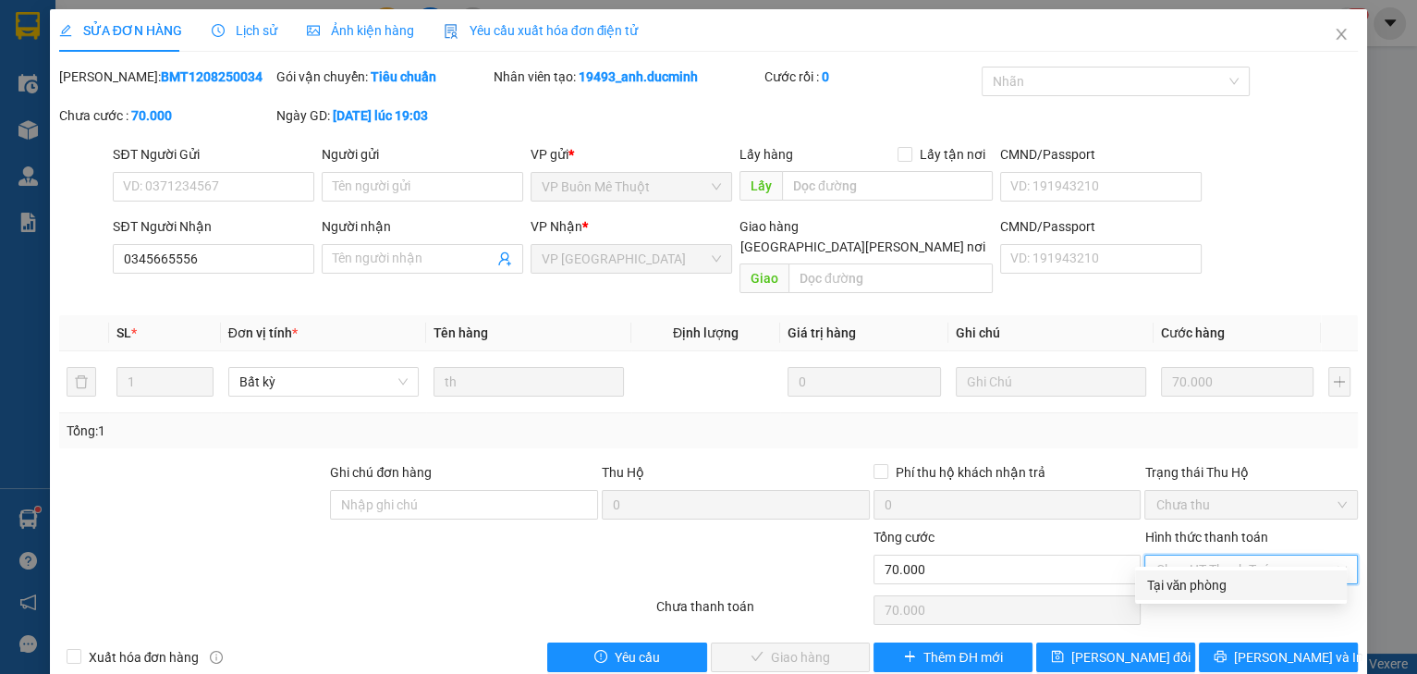
click at [1209, 584] on div "Tại văn phòng" at bounding box center [1240, 585] width 189 height 20
type input "0"
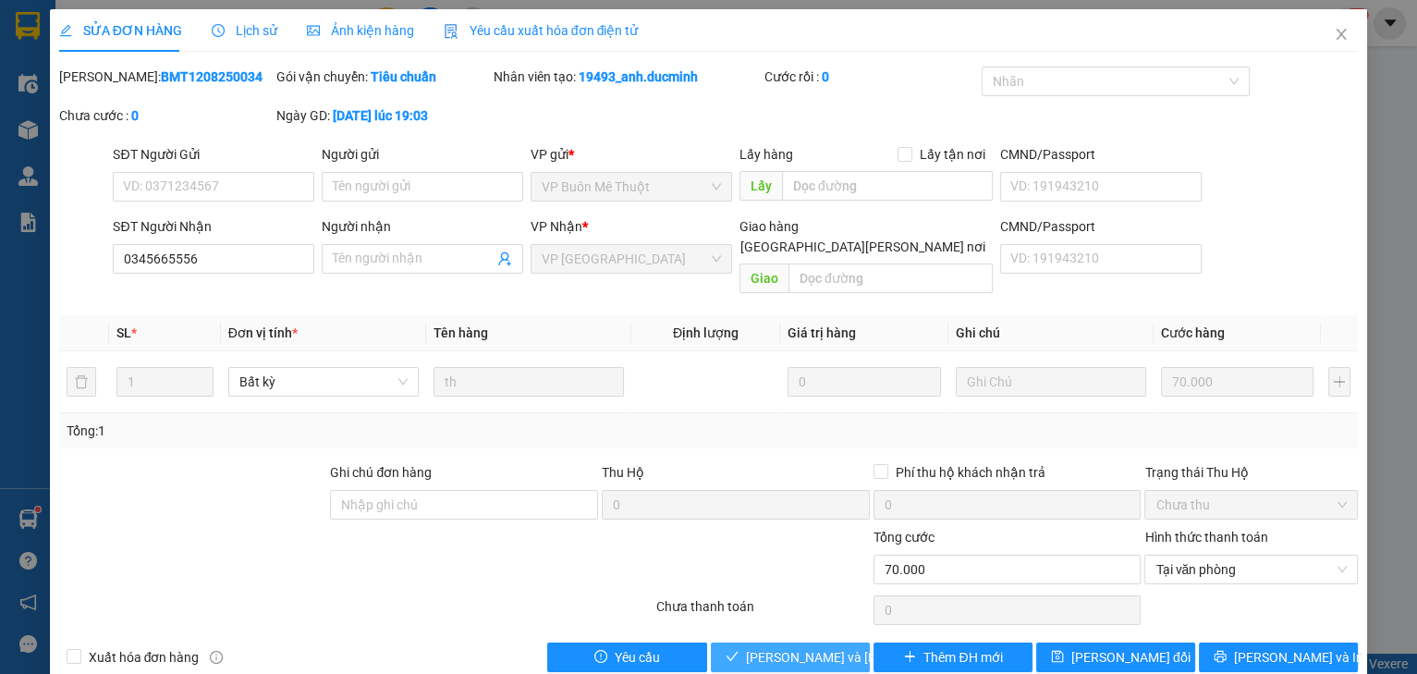
click at [776, 642] on button "[PERSON_NAME] và [PERSON_NAME] hàng" at bounding box center [790, 657] width 159 height 30
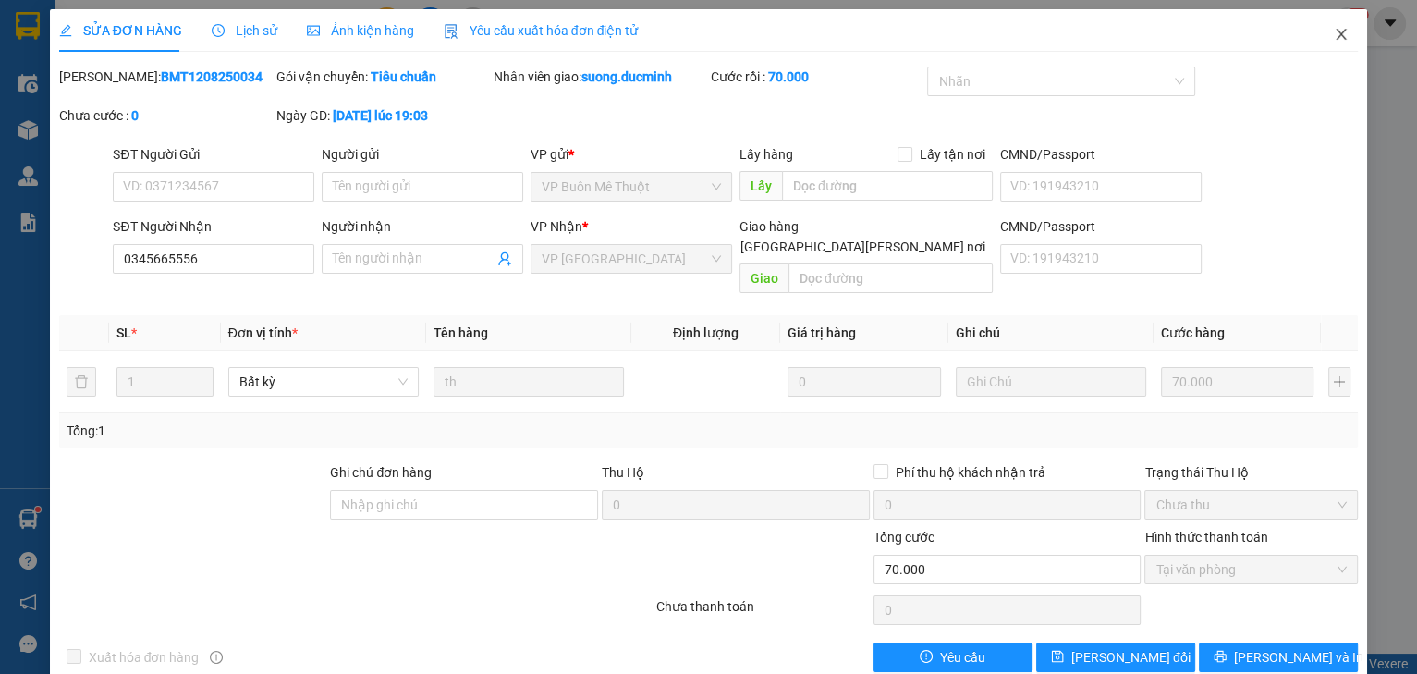
click at [1333, 35] on icon "close" at bounding box center [1340, 34] width 15 height 15
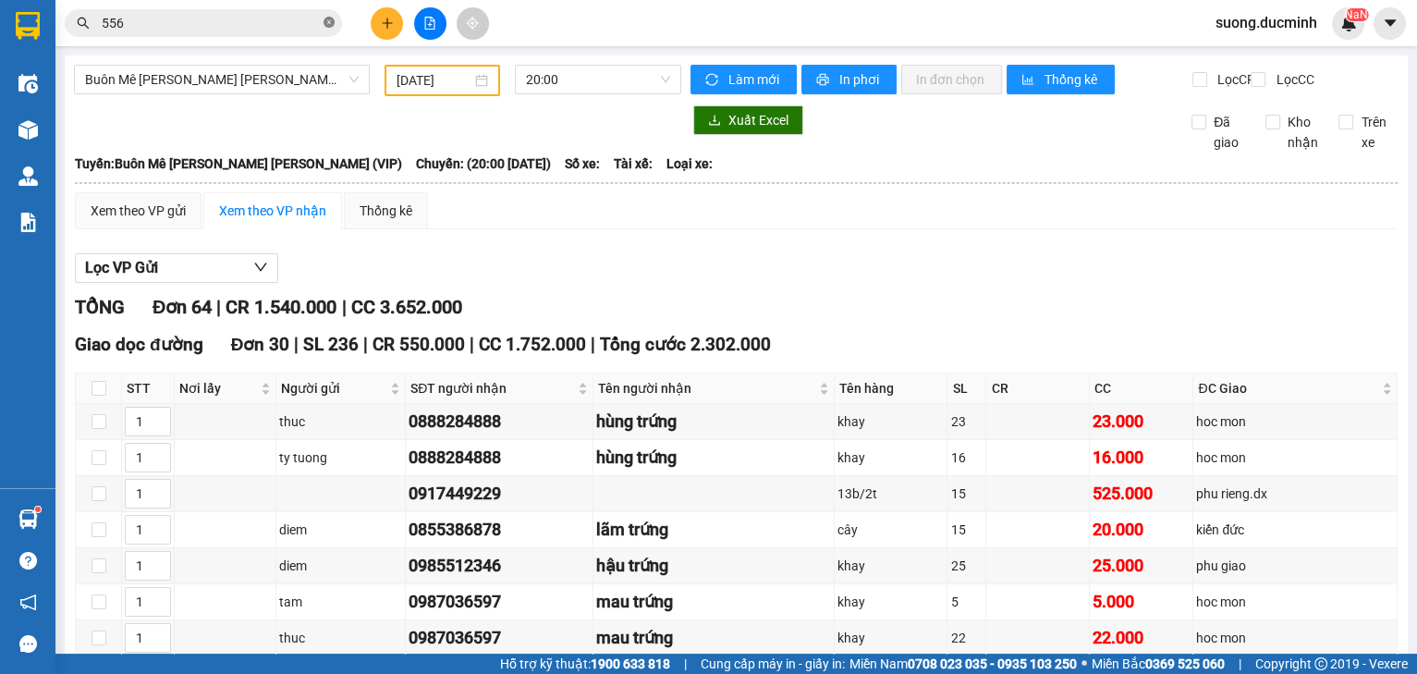
click at [332, 23] on icon "close-circle" at bounding box center [328, 22] width 11 height 11
click at [250, 26] on input "text" at bounding box center [211, 23] width 218 height 20
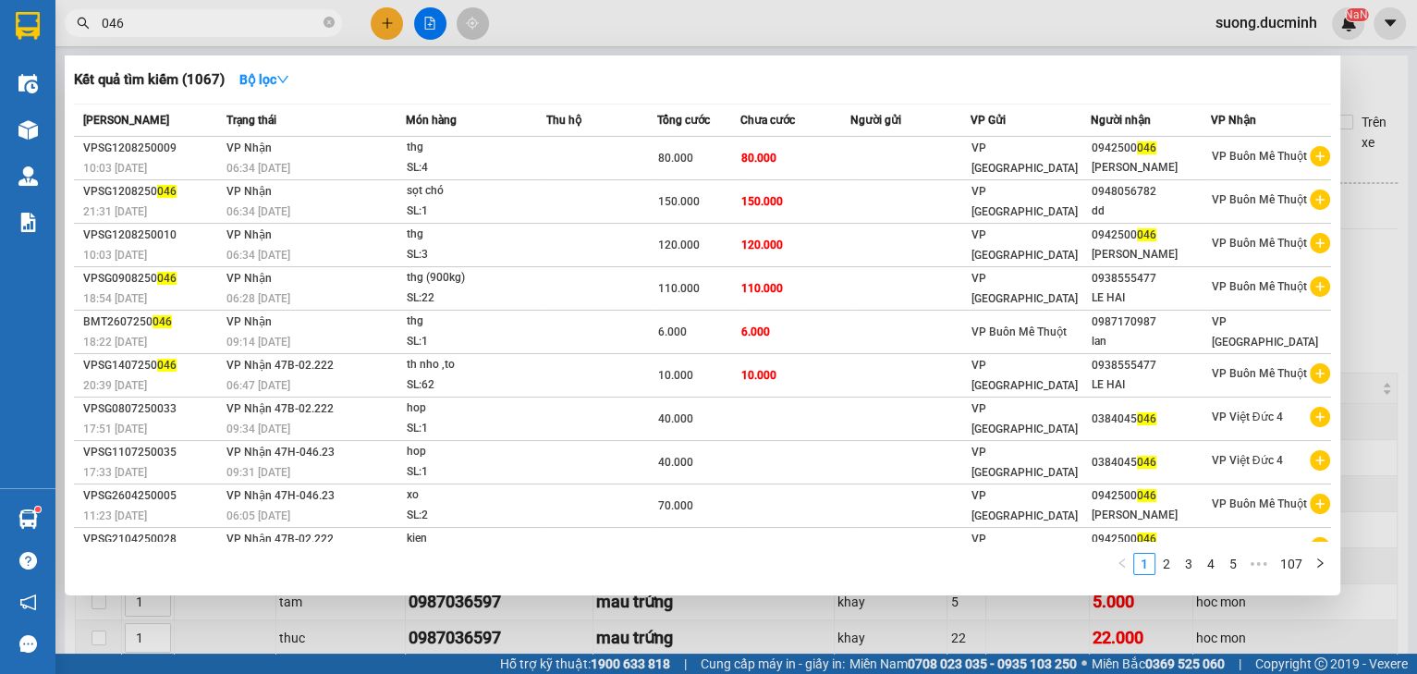
type input "046"
click at [1392, 347] on div at bounding box center [708, 337] width 1417 height 674
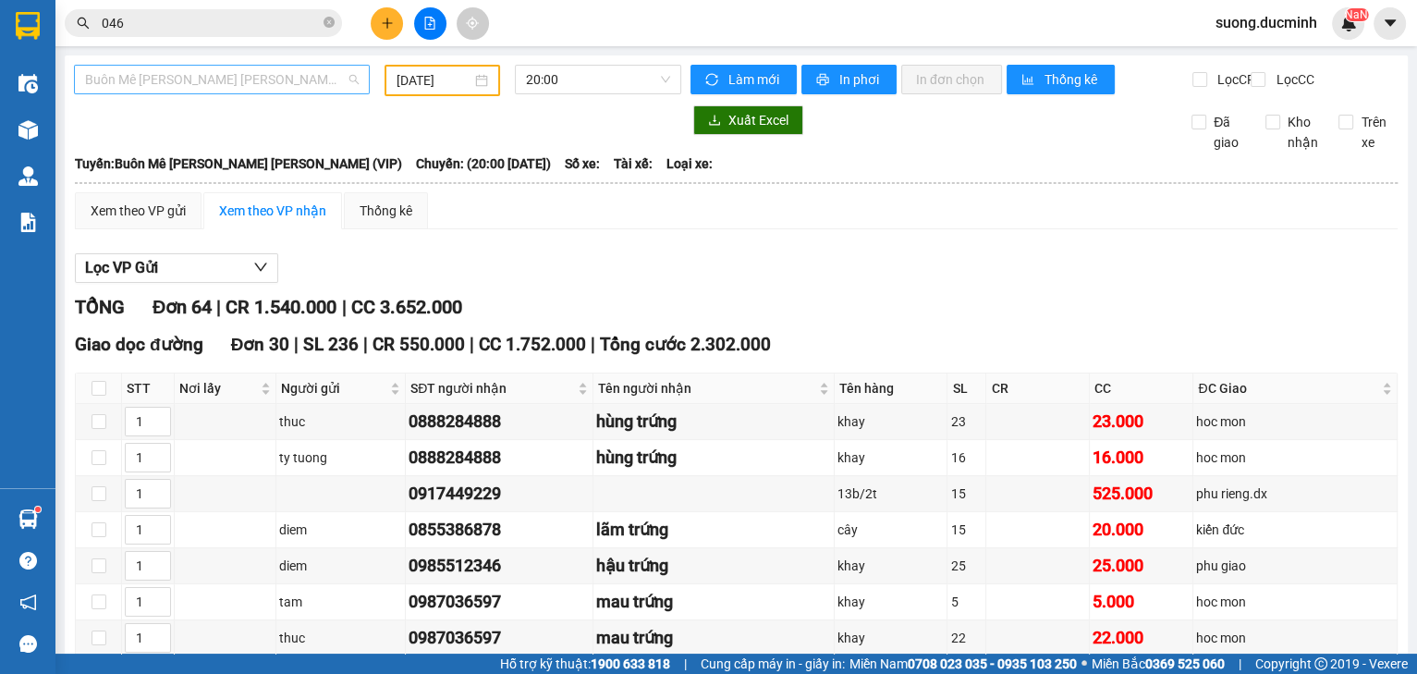
click at [295, 80] on span "Buôn Mê [PERSON_NAME] [PERSON_NAME] (VIP)" at bounding box center [222, 80] width 274 height 28
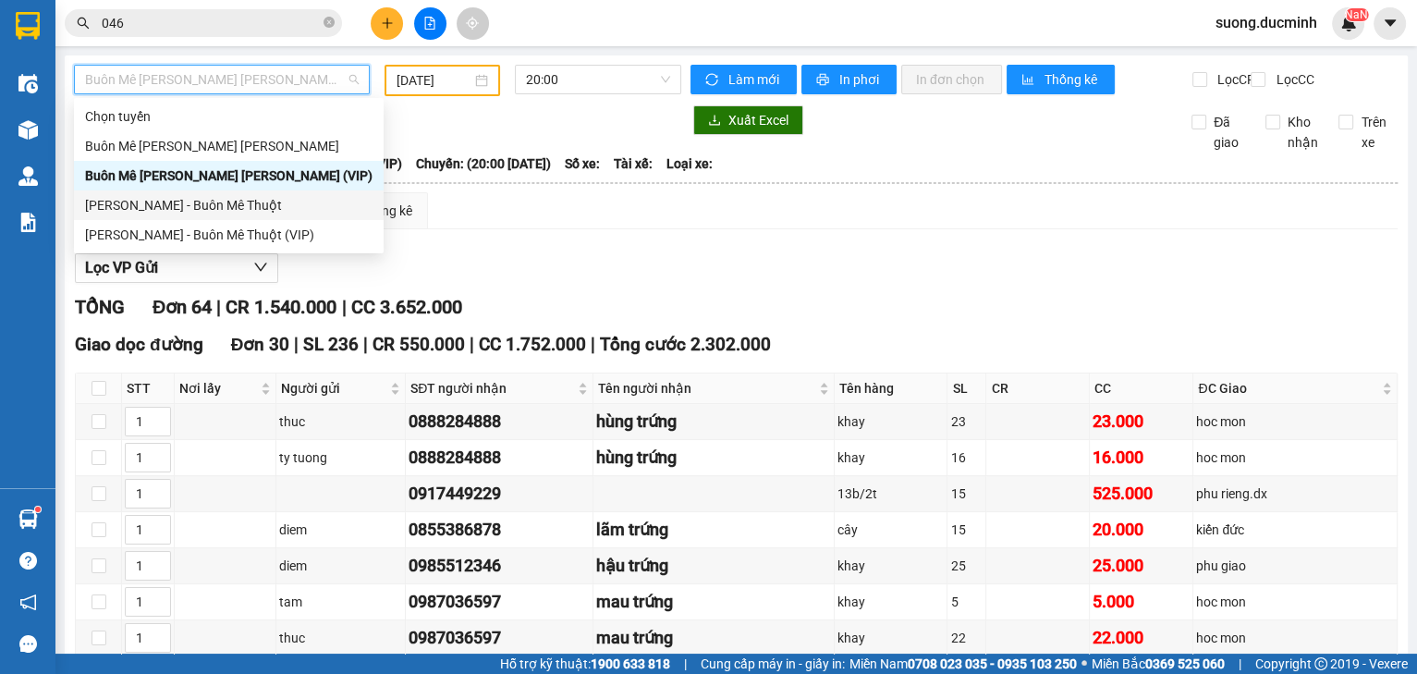
click at [247, 207] on div "[PERSON_NAME] - Buôn Mê Thuột" at bounding box center [228, 205] width 287 height 20
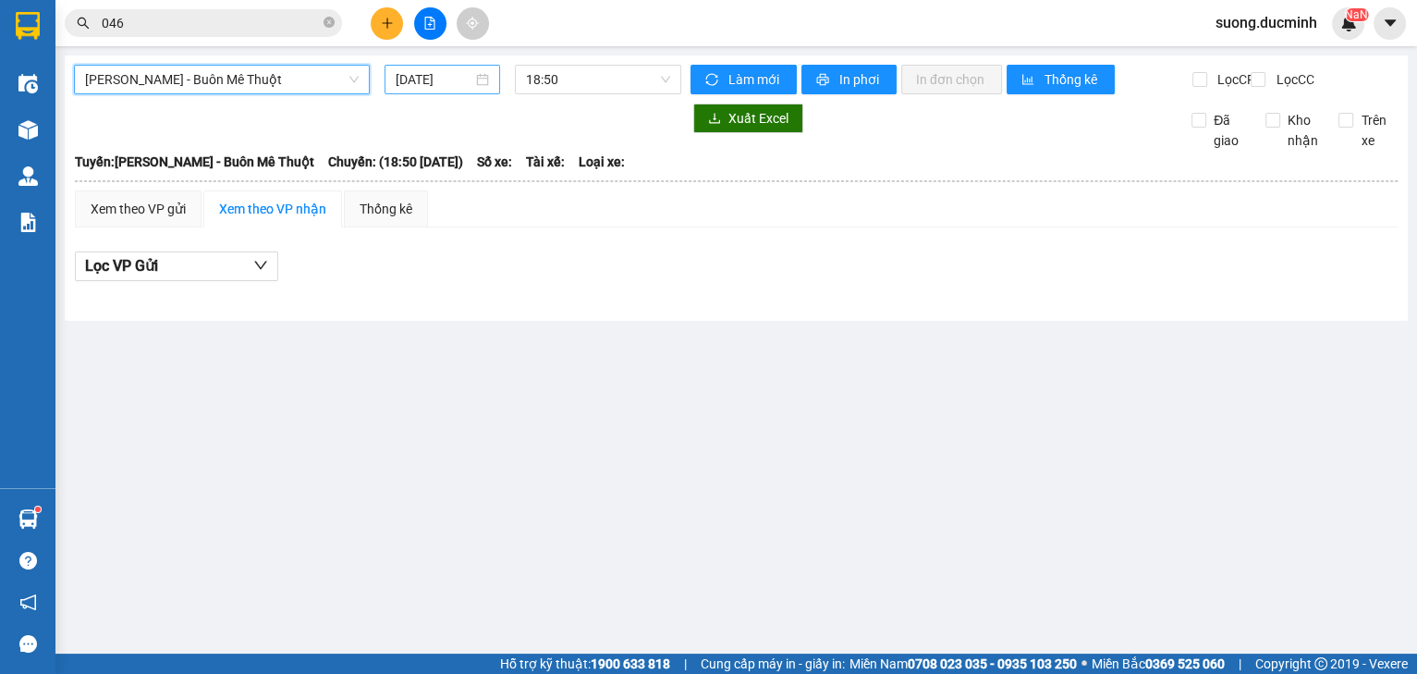
click at [424, 75] on input "[DATE]" at bounding box center [433, 79] width 76 height 20
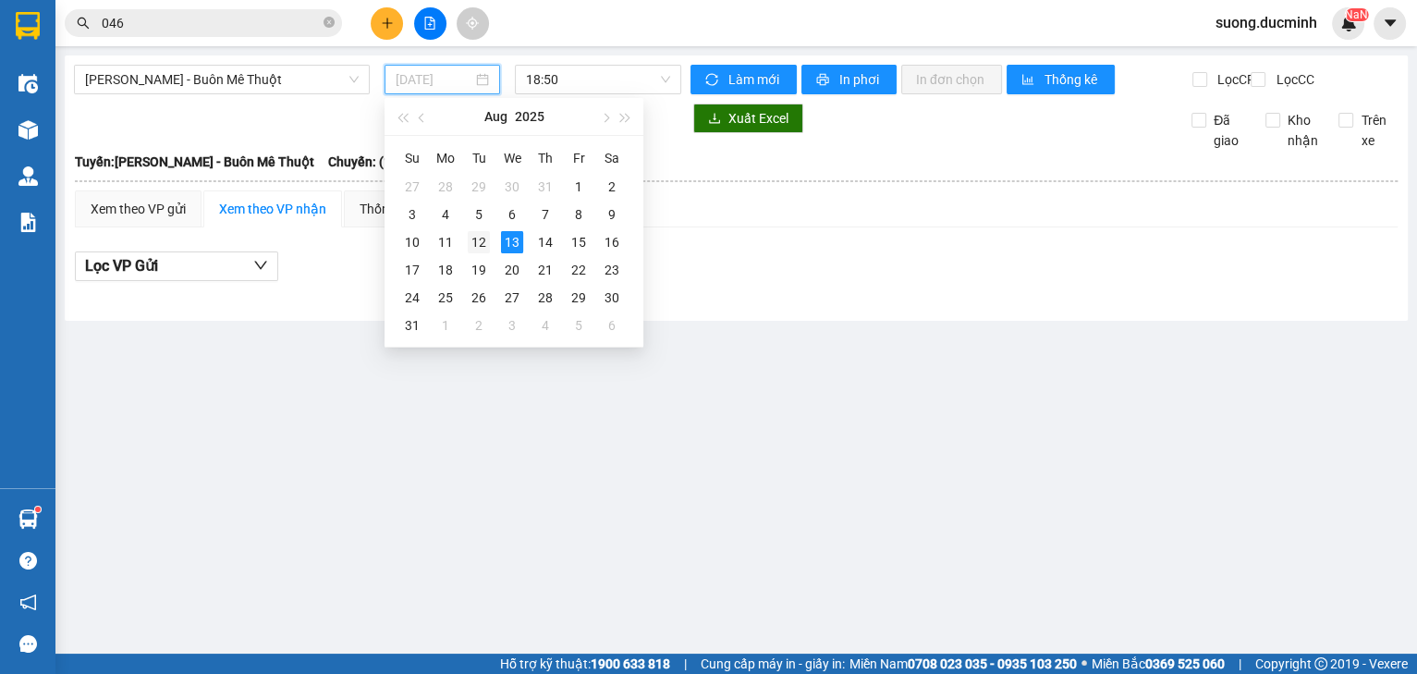
click at [477, 243] on div "12" at bounding box center [479, 242] width 22 height 22
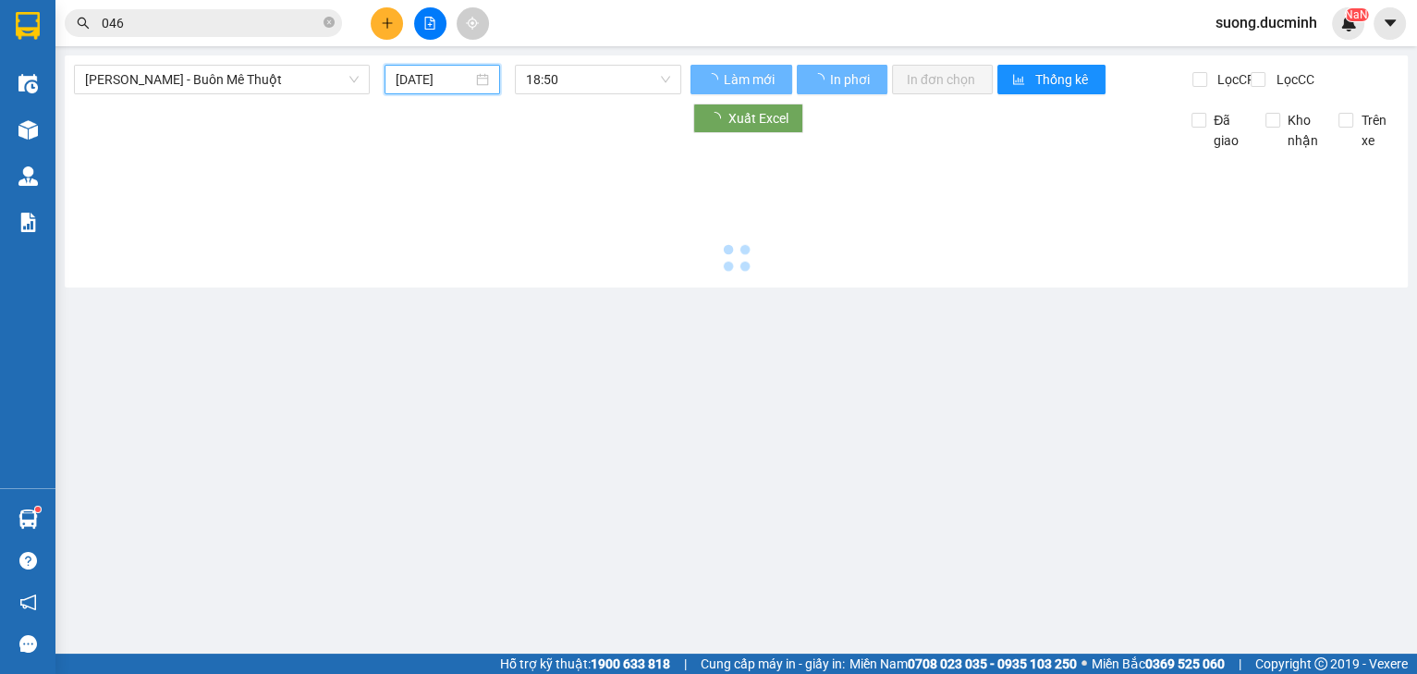
type input "[DATE]"
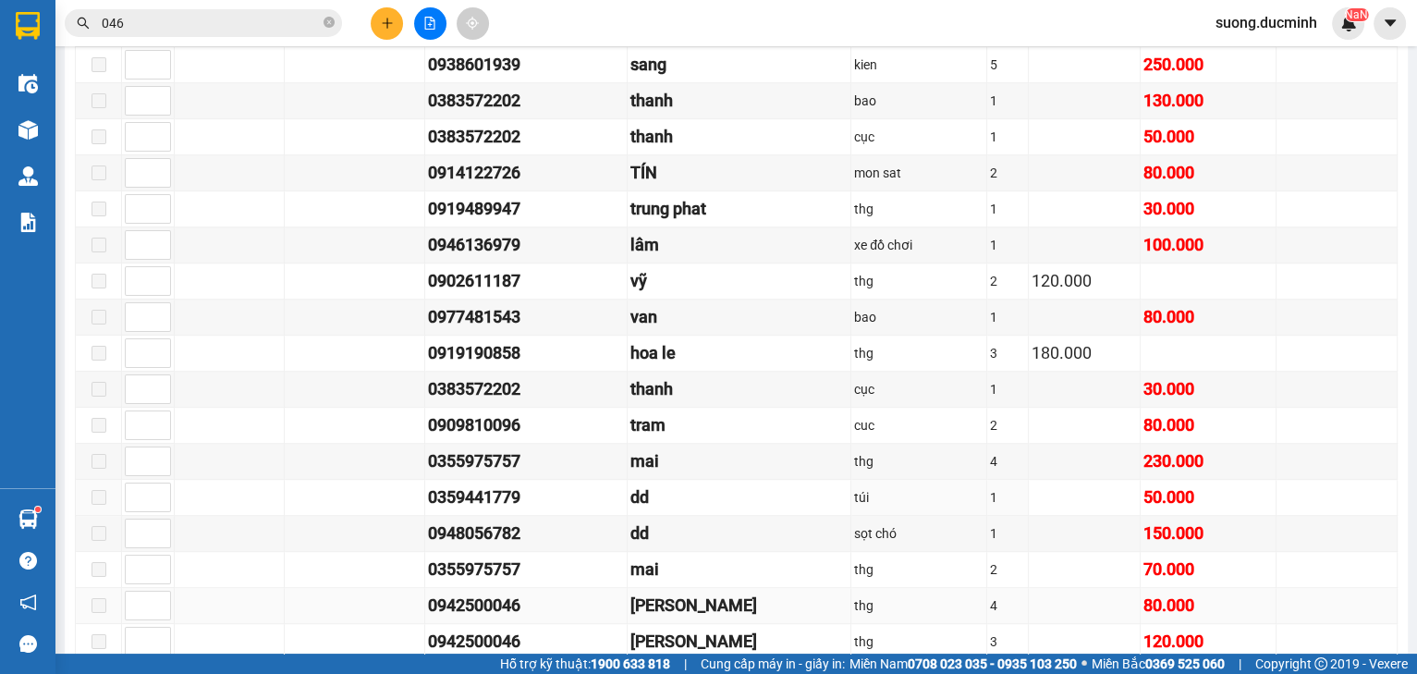
scroll to position [1183, 0]
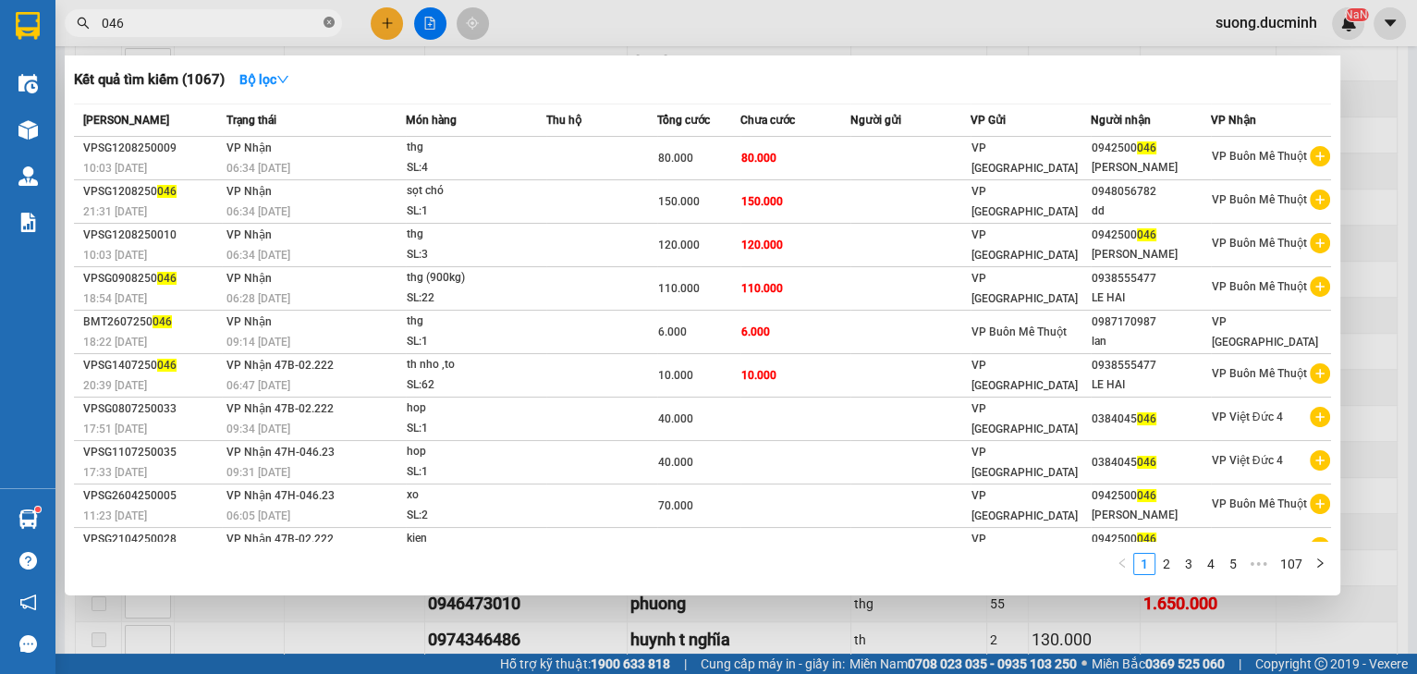
click at [328, 19] on icon "close-circle" at bounding box center [328, 22] width 11 height 11
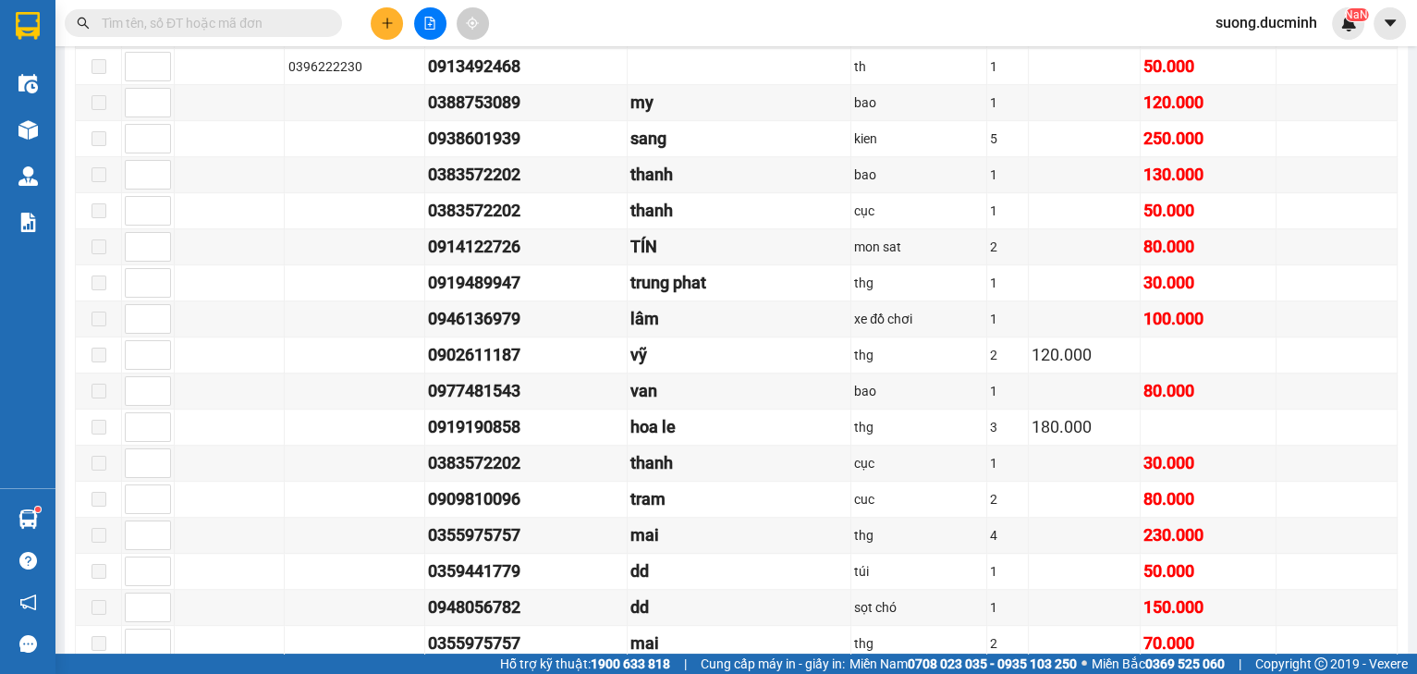
scroll to position [887, 0]
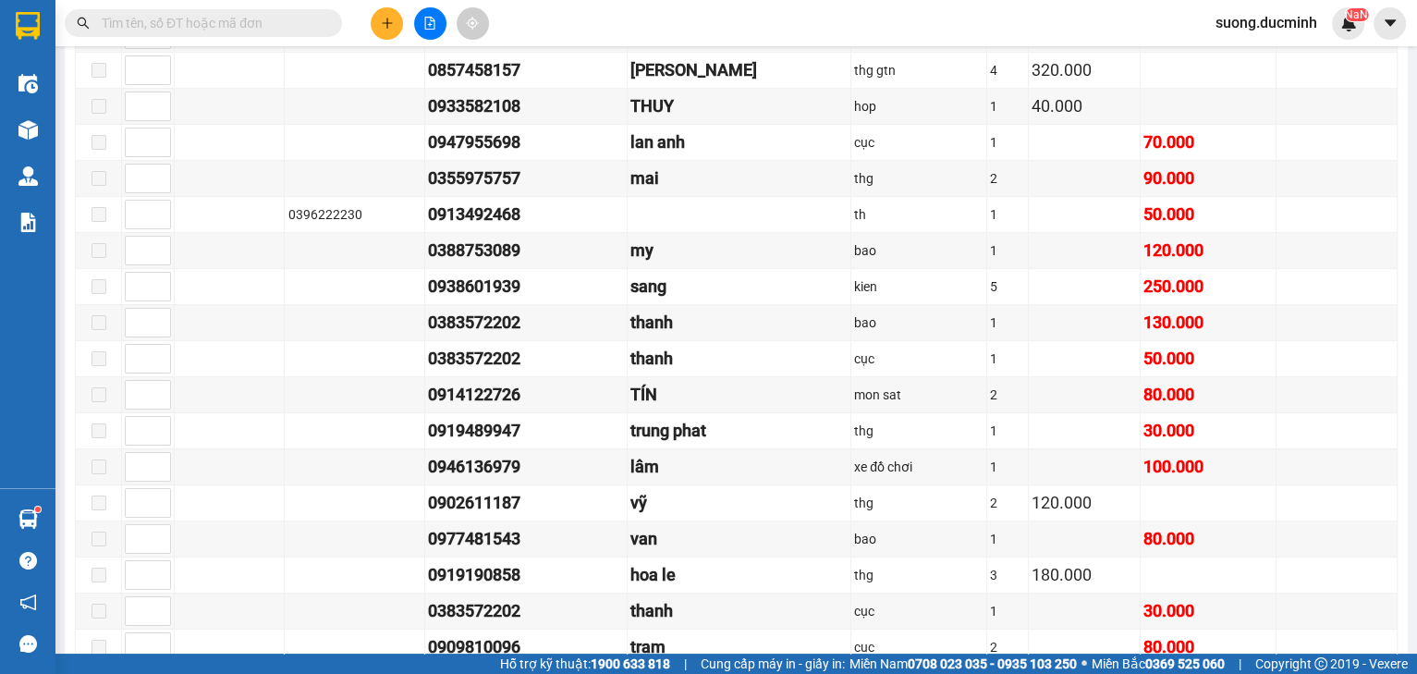
click at [267, 22] on input "text" at bounding box center [211, 23] width 218 height 20
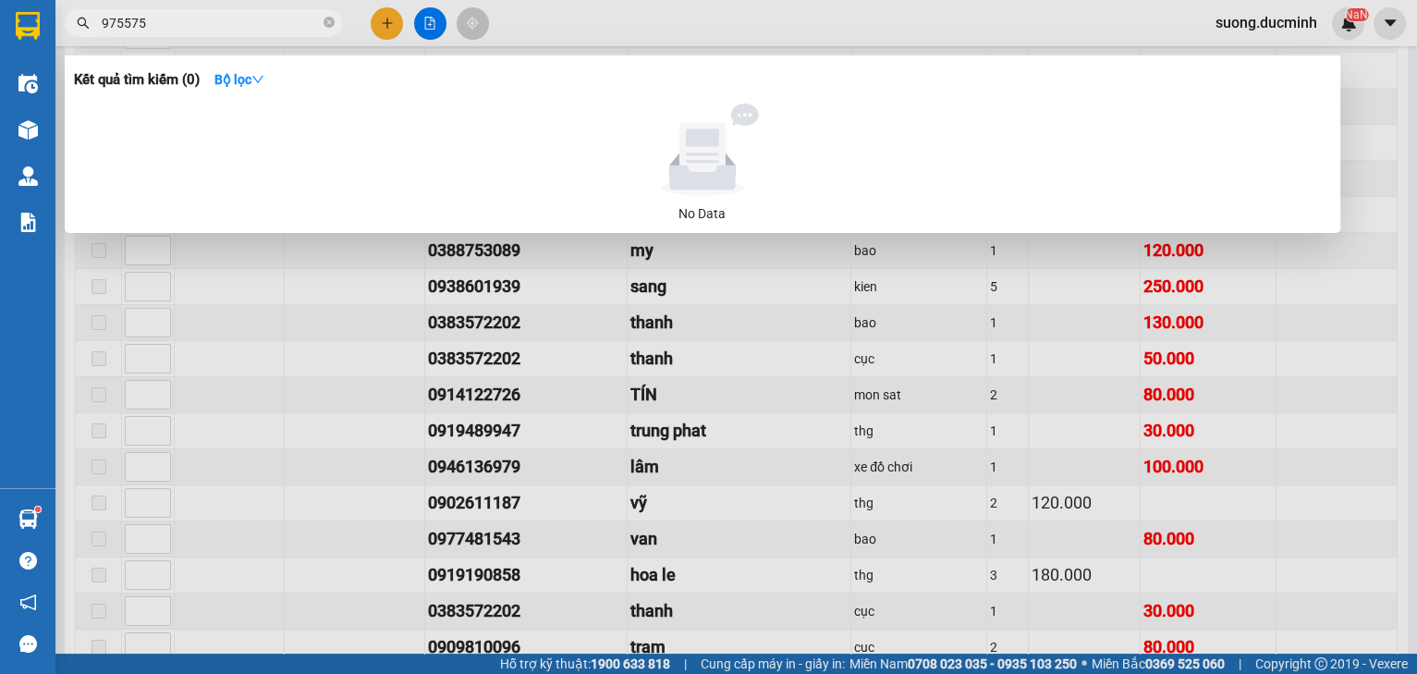
type input "975575"
click at [432, 314] on div at bounding box center [708, 337] width 1417 height 674
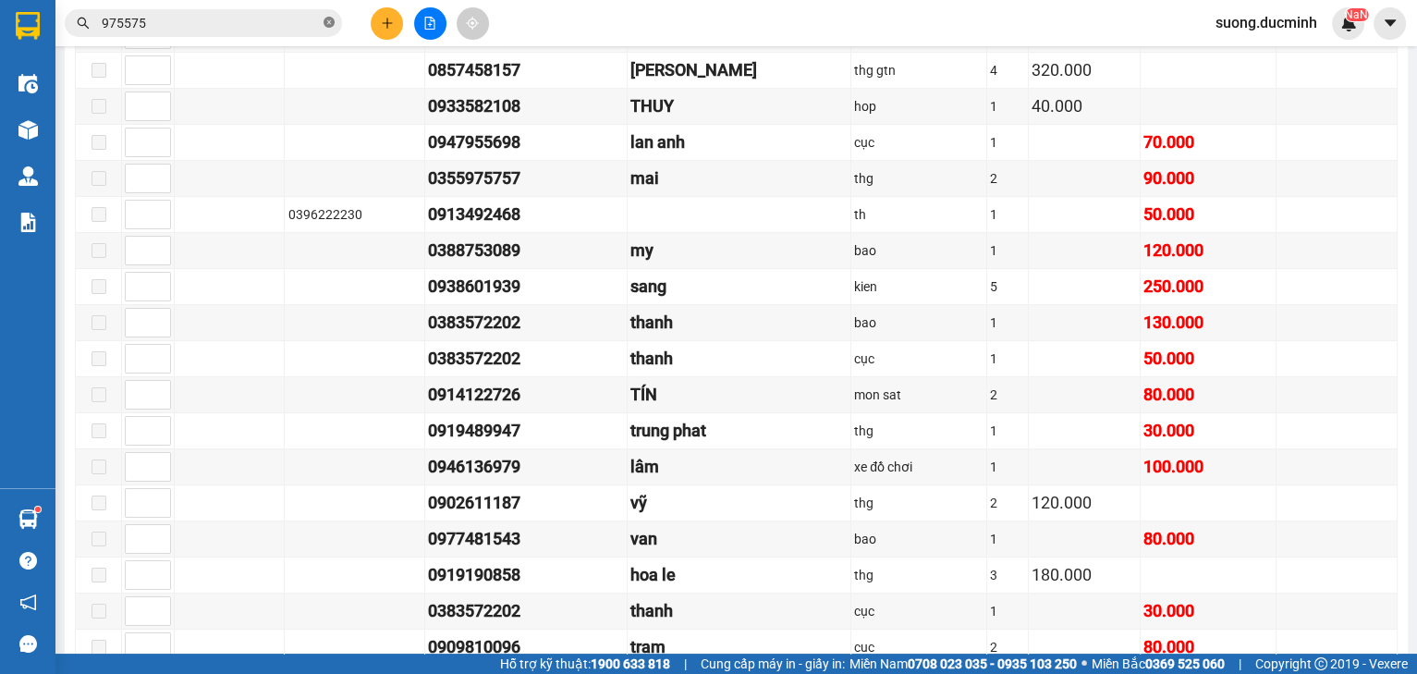
click at [329, 23] on icon "close-circle" at bounding box center [328, 22] width 11 height 11
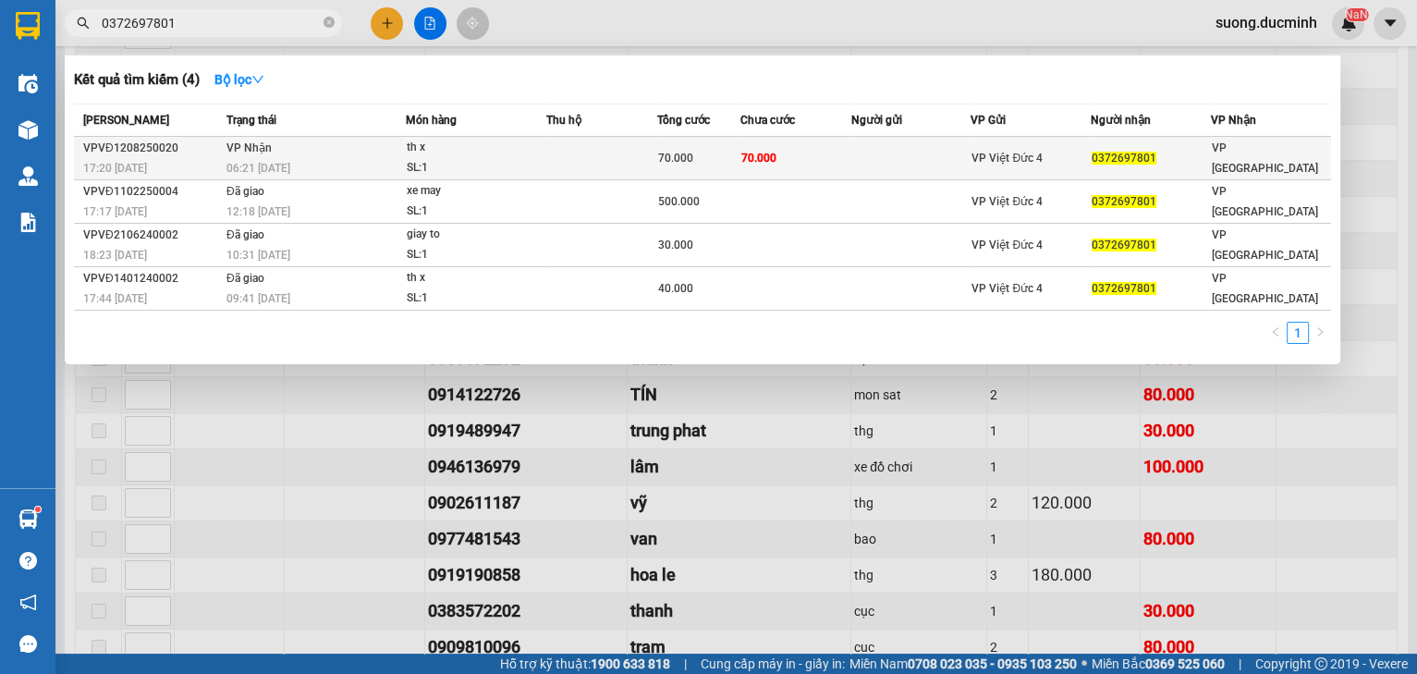
type input "0372697801"
click at [377, 145] on td "[PERSON_NAME] 06:21 [DATE]" at bounding box center [314, 158] width 184 height 43
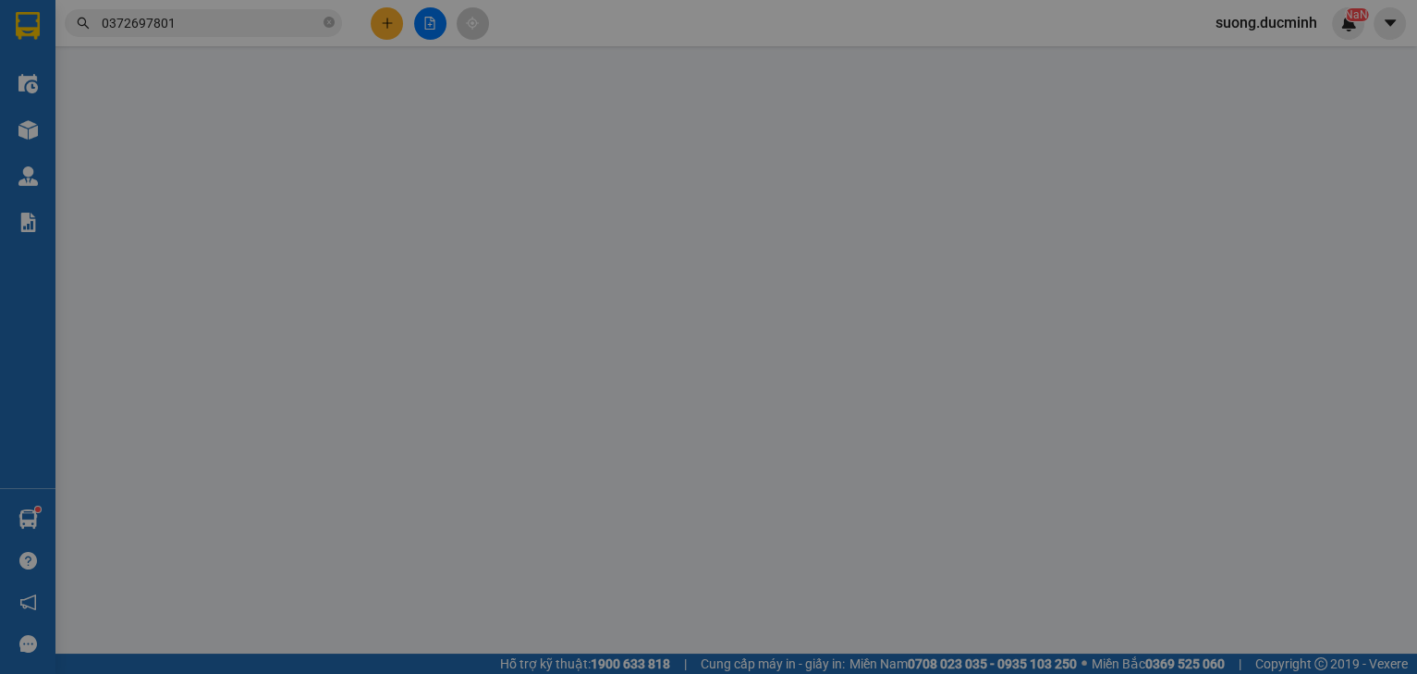
type input "0372697801"
type input "70.000"
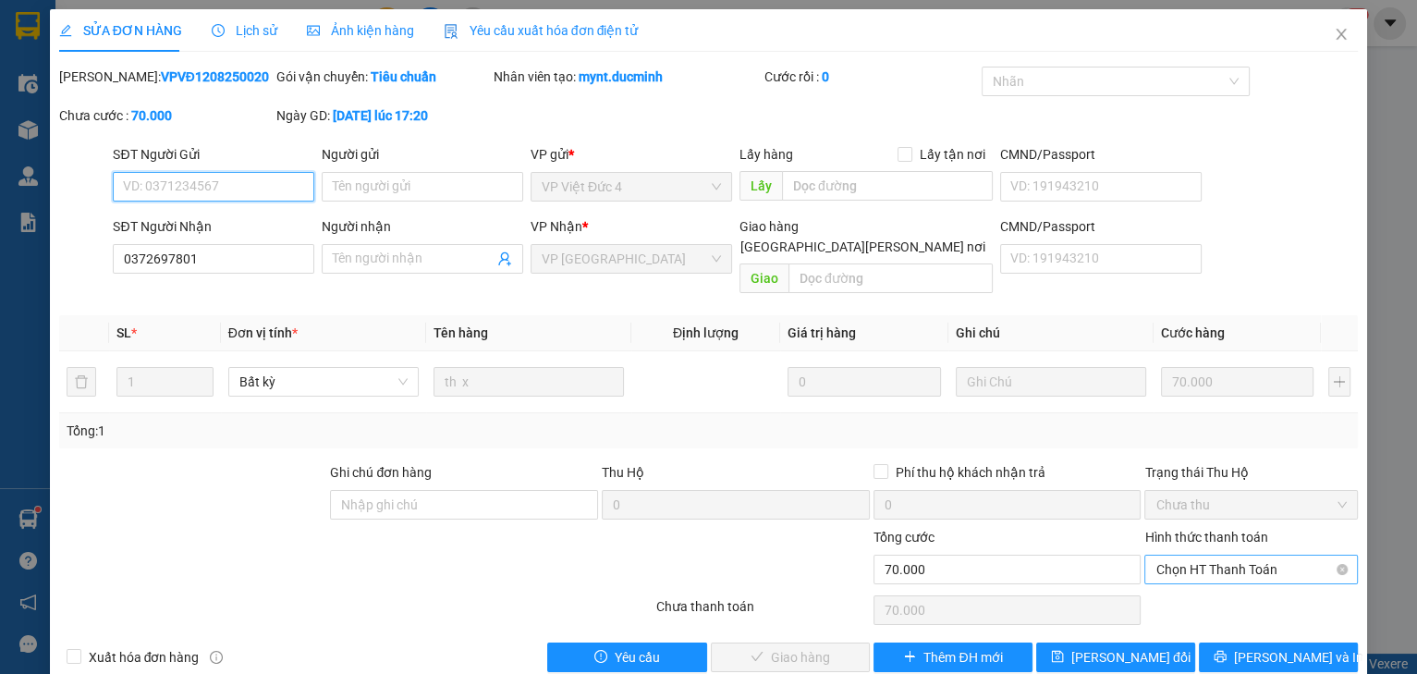
click at [1199, 555] on span "Chọn HT Thanh Toán" at bounding box center [1250, 569] width 191 height 28
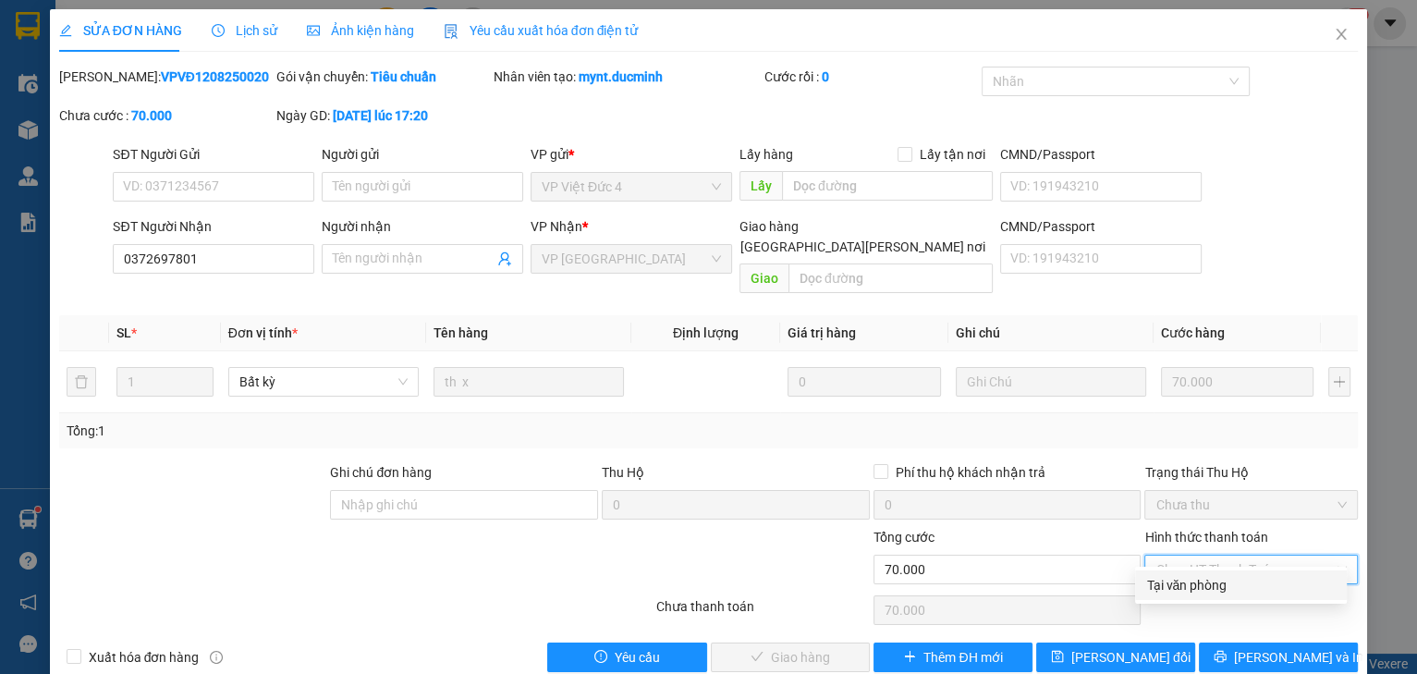
click at [1157, 589] on div "Tại văn phòng" at bounding box center [1240, 585] width 189 height 20
type input "0"
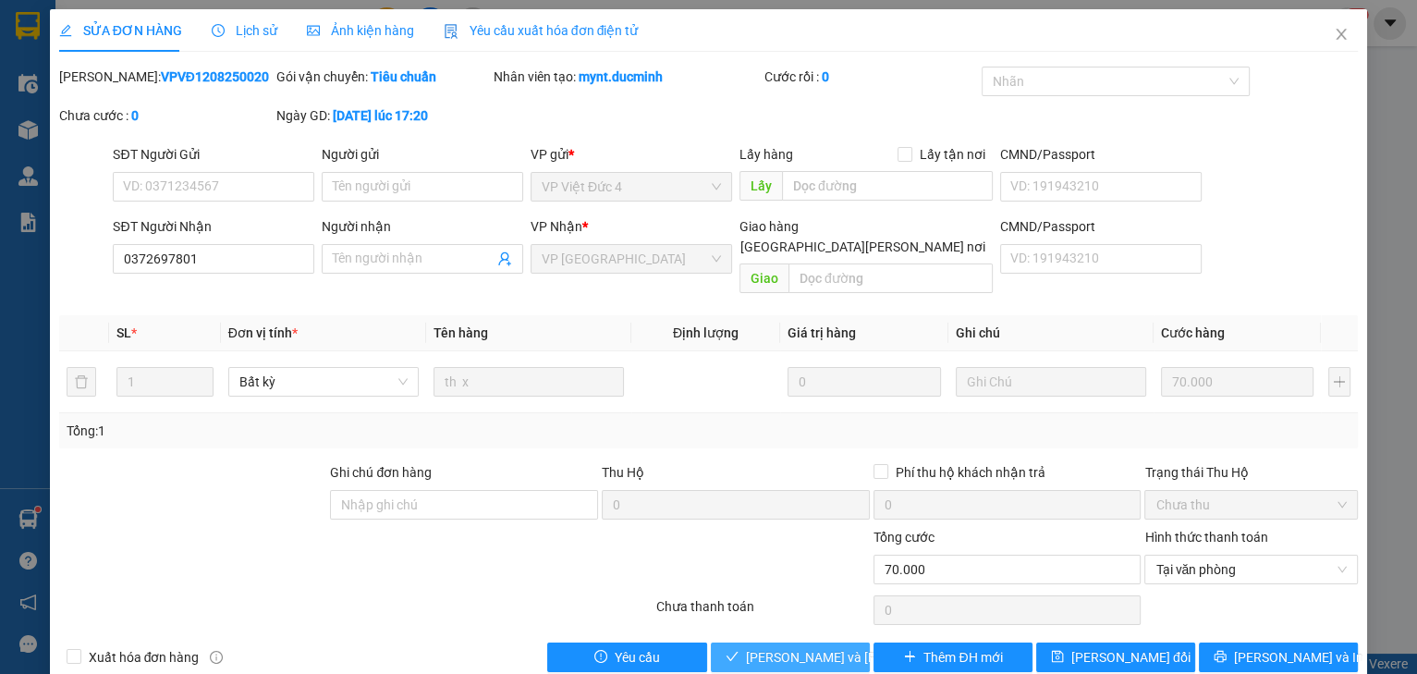
click at [806, 647] on span "[PERSON_NAME] và [PERSON_NAME] hàng" at bounding box center [870, 657] width 249 height 20
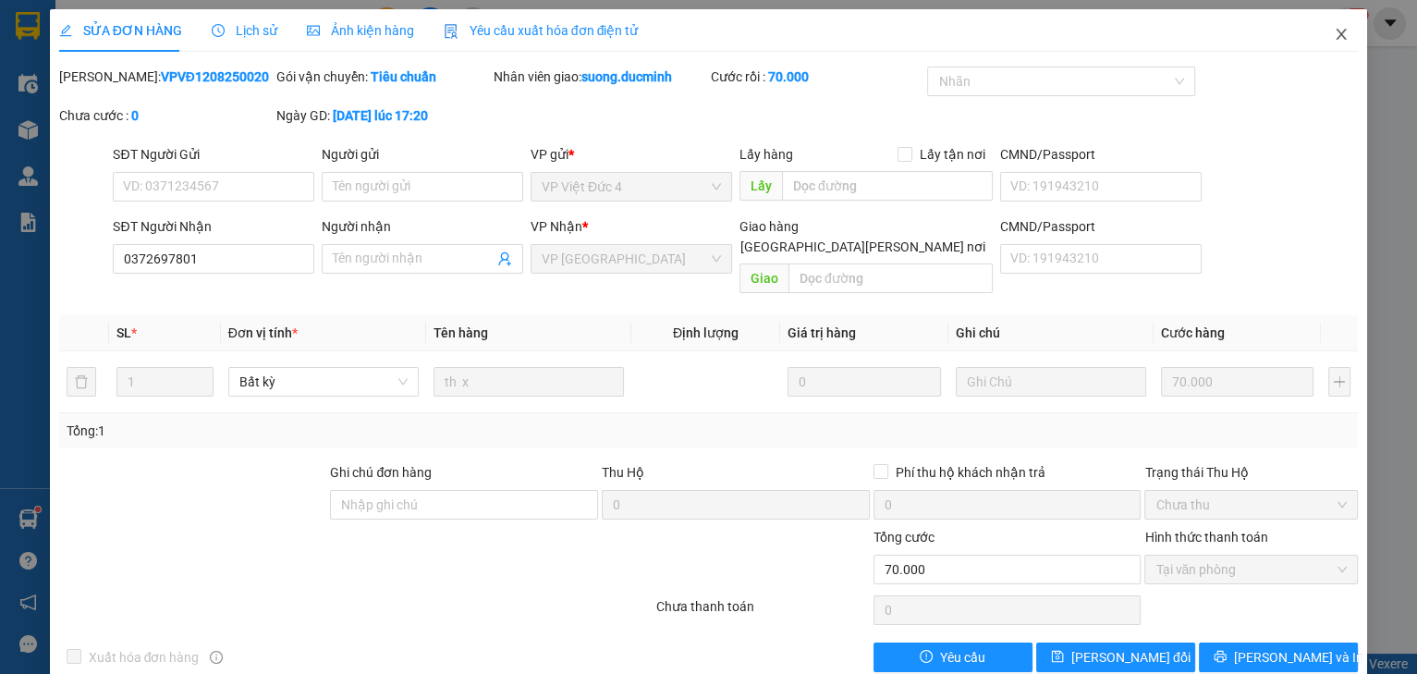
click at [1333, 34] on icon "close" at bounding box center [1340, 34] width 15 height 15
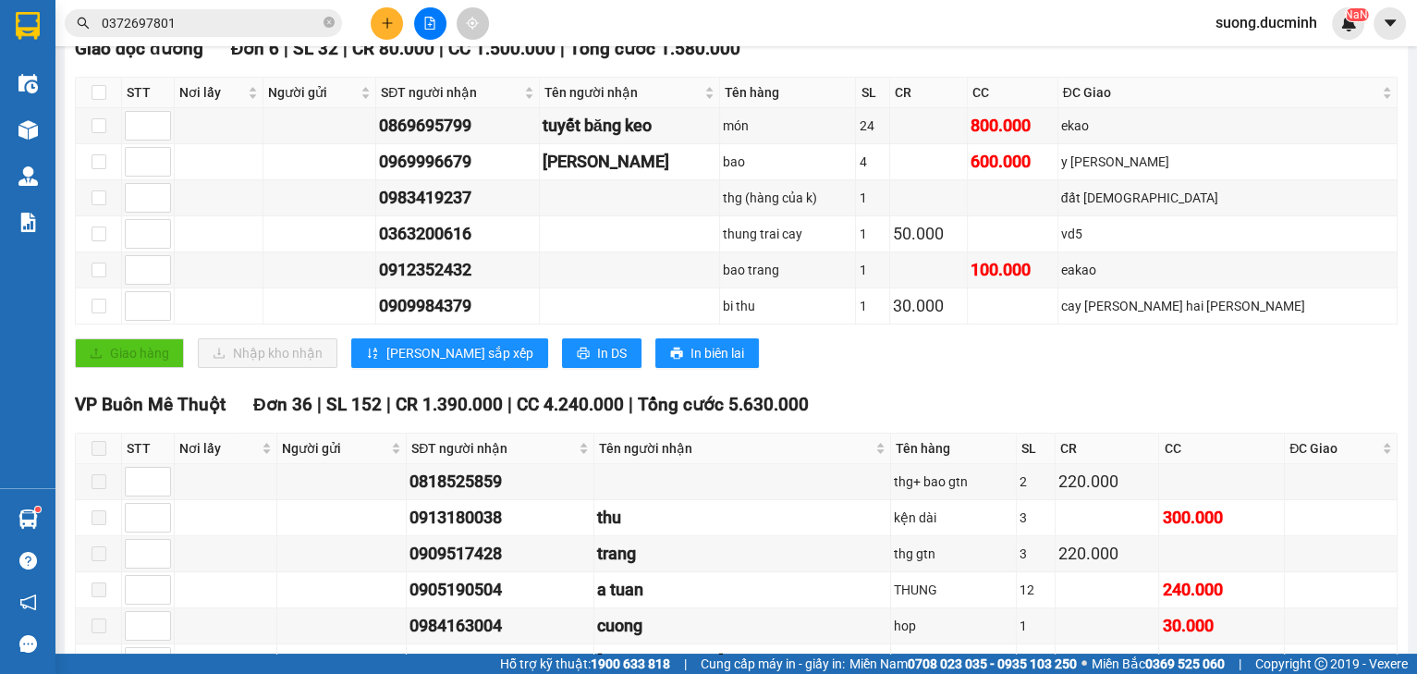
scroll to position [591, 0]
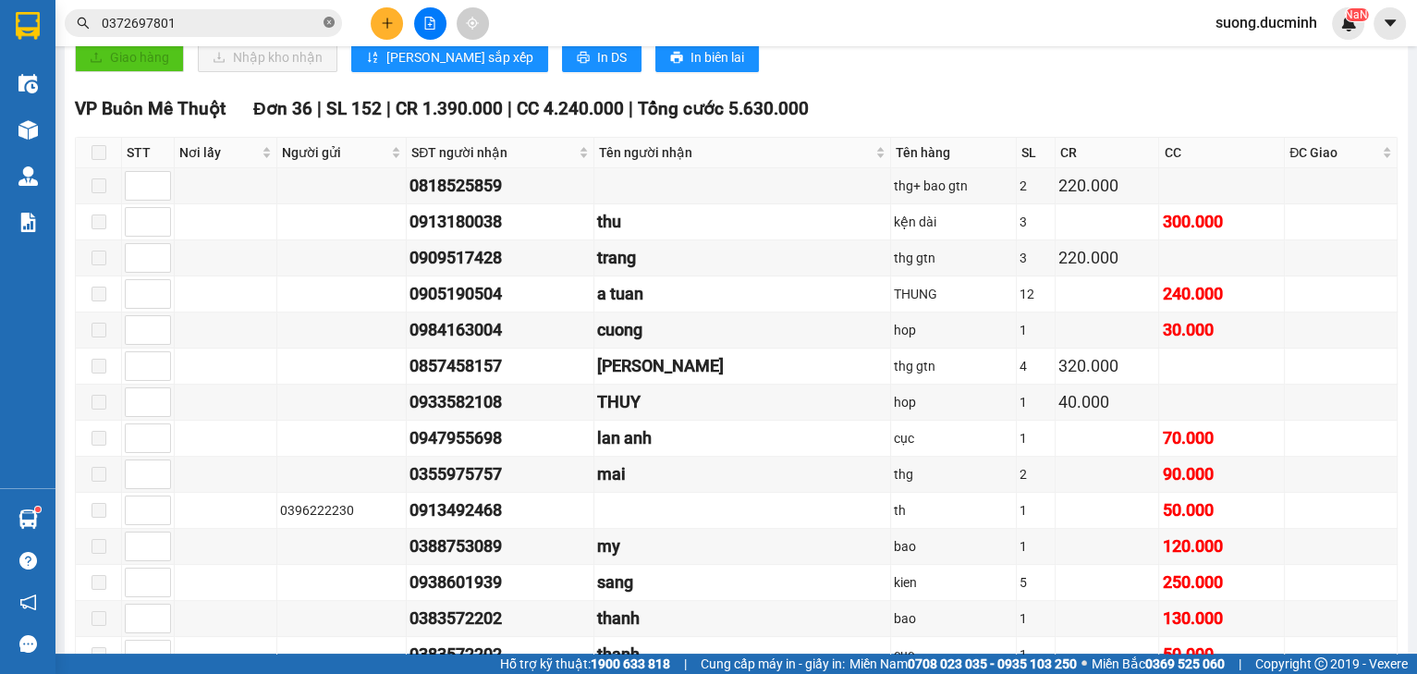
click at [330, 22] on icon "close-circle" at bounding box center [328, 22] width 11 height 11
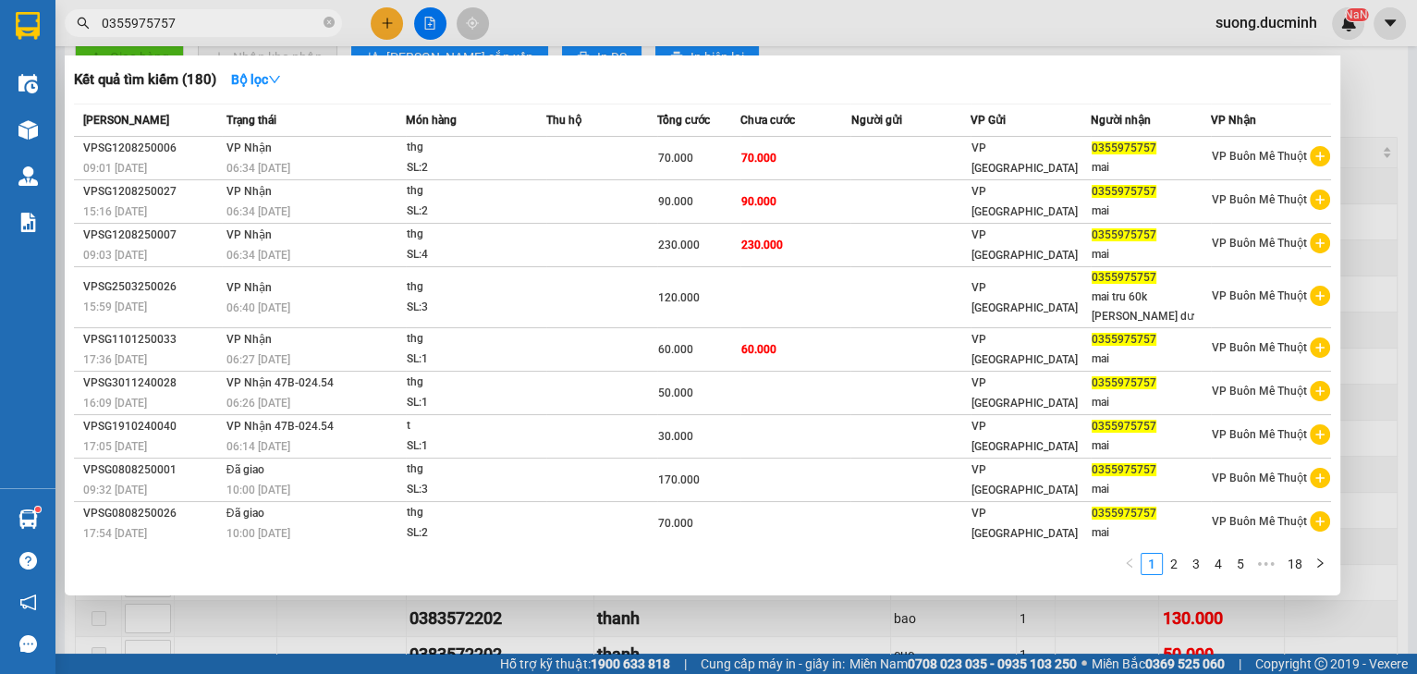
type input "0355975757"
click at [1377, 281] on div at bounding box center [708, 337] width 1417 height 674
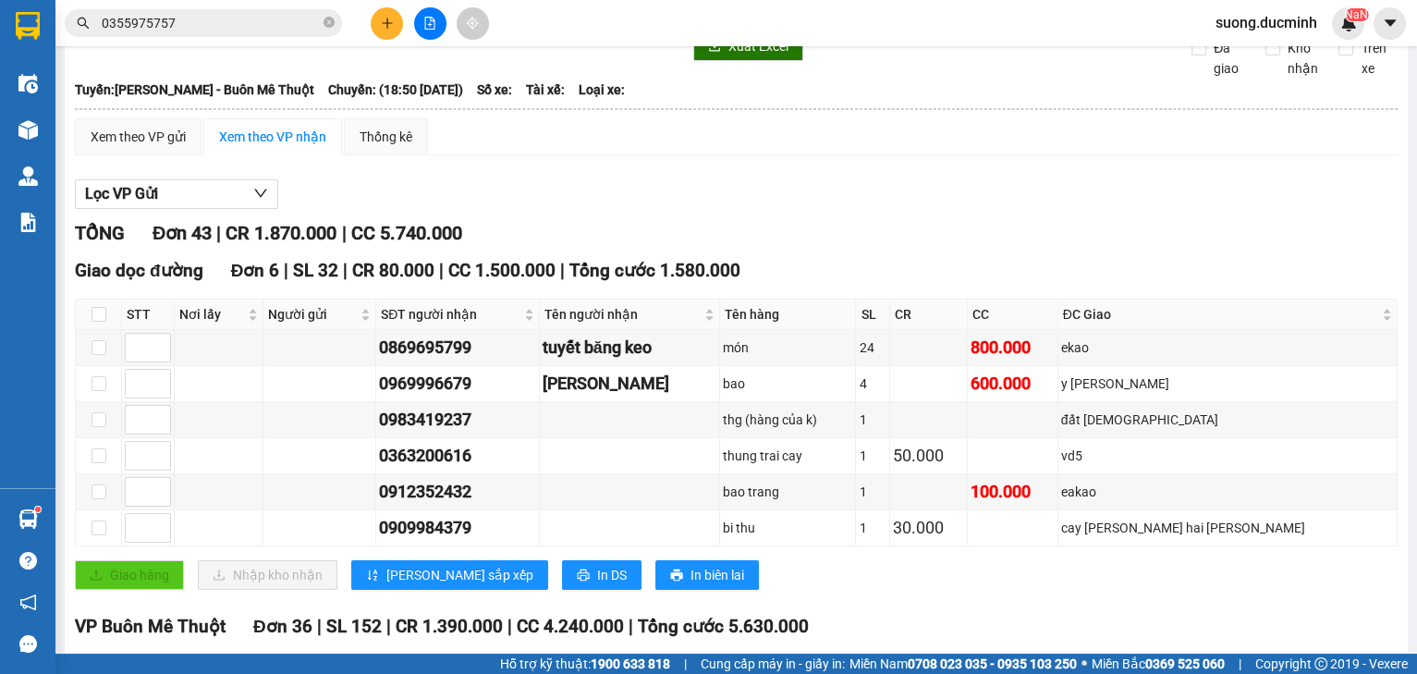
scroll to position [0, 0]
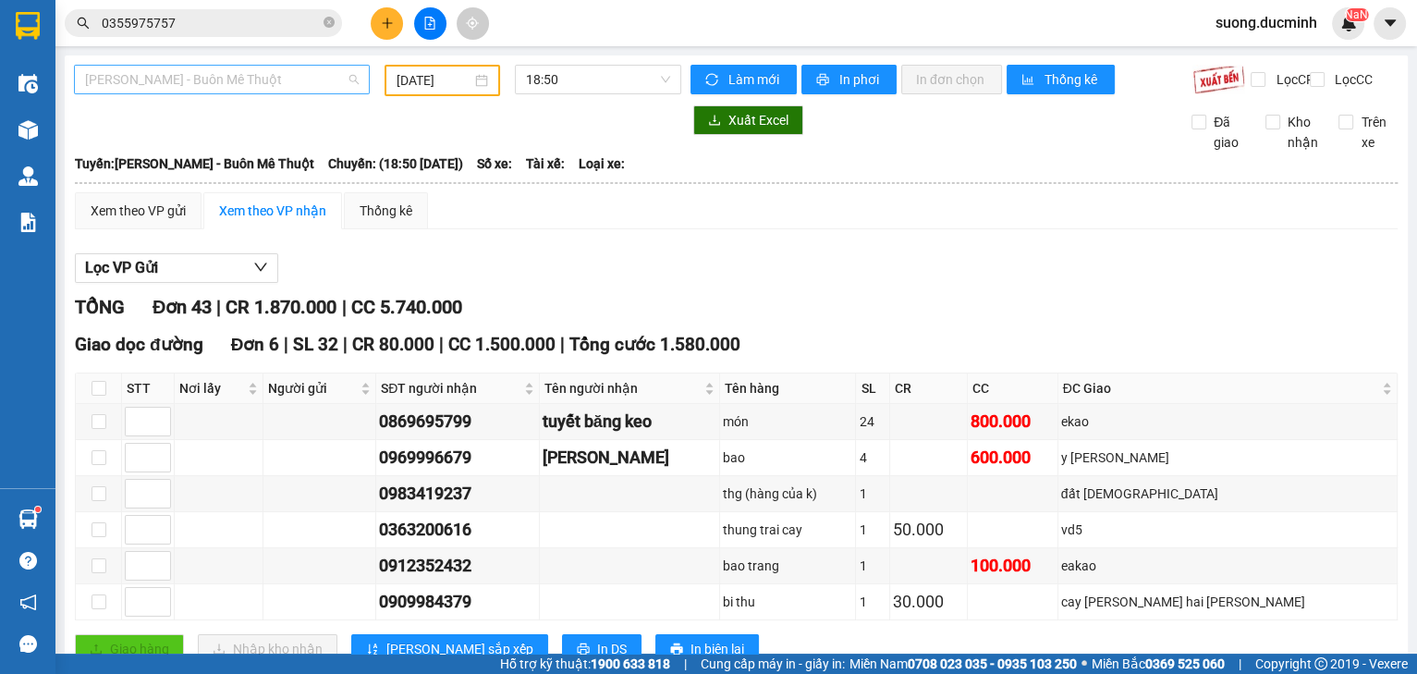
click at [254, 74] on span "[PERSON_NAME] - Buôn Mê Thuột" at bounding box center [222, 80] width 274 height 28
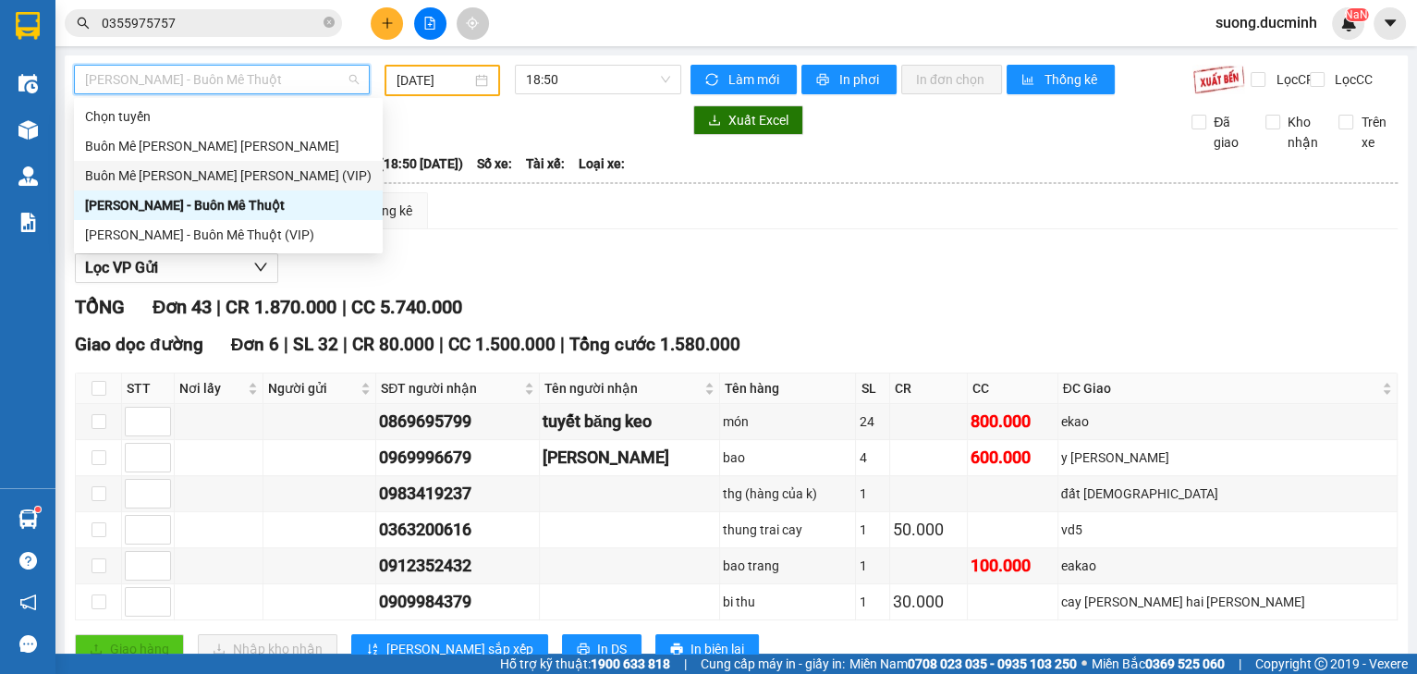
click at [272, 181] on div "Buôn Mê [PERSON_NAME] [PERSON_NAME] (VIP)" at bounding box center [228, 175] width 286 height 20
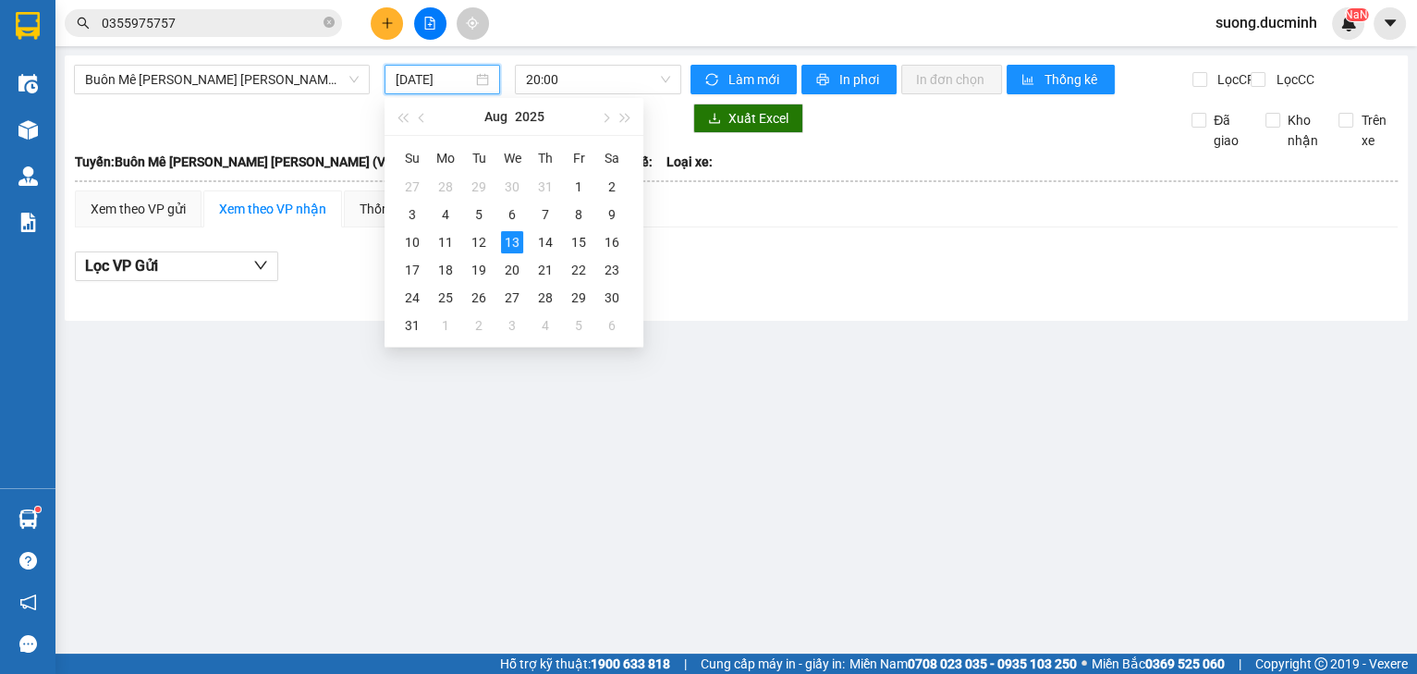
click at [434, 73] on input "[DATE]" at bounding box center [433, 79] width 76 height 20
click at [434, 74] on input "[DATE]" at bounding box center [433, 79] width 76 height 20
click at [480, 244] on div "12" at bounding box center [479, 242] width 22 height 22
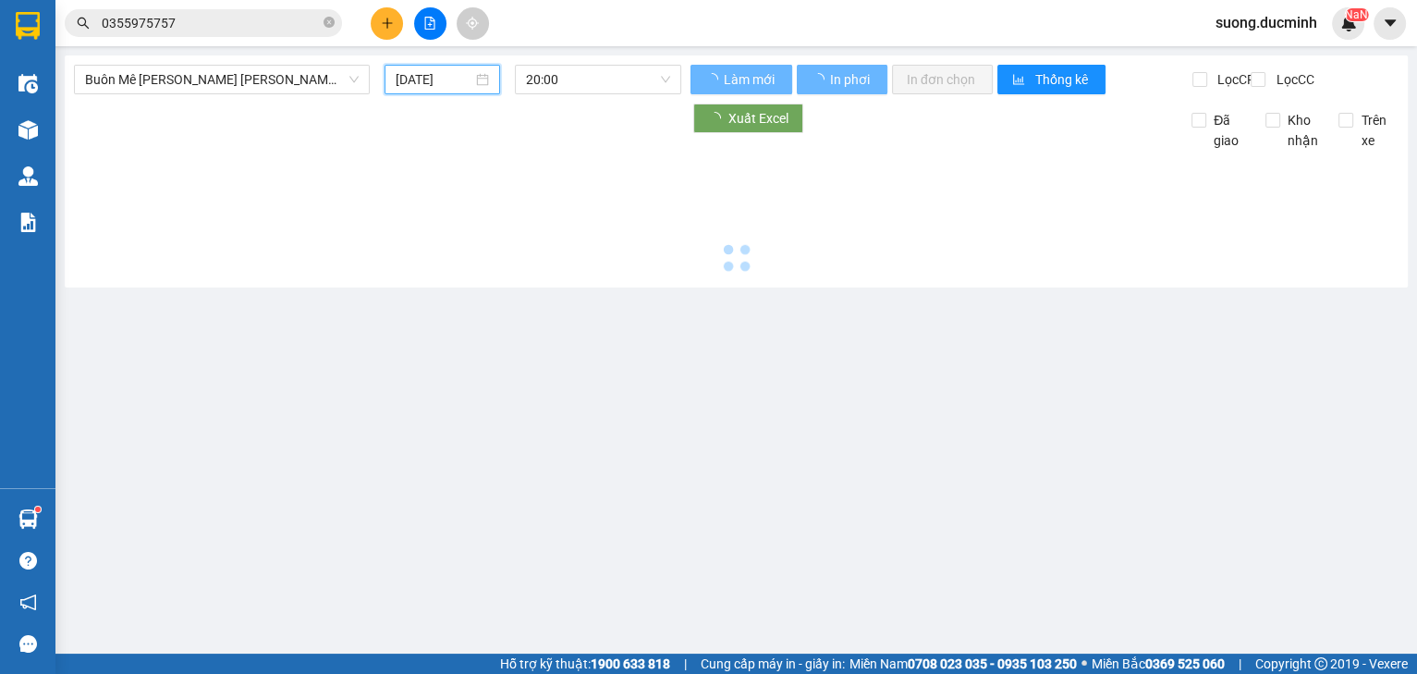
type input "[DATE]"
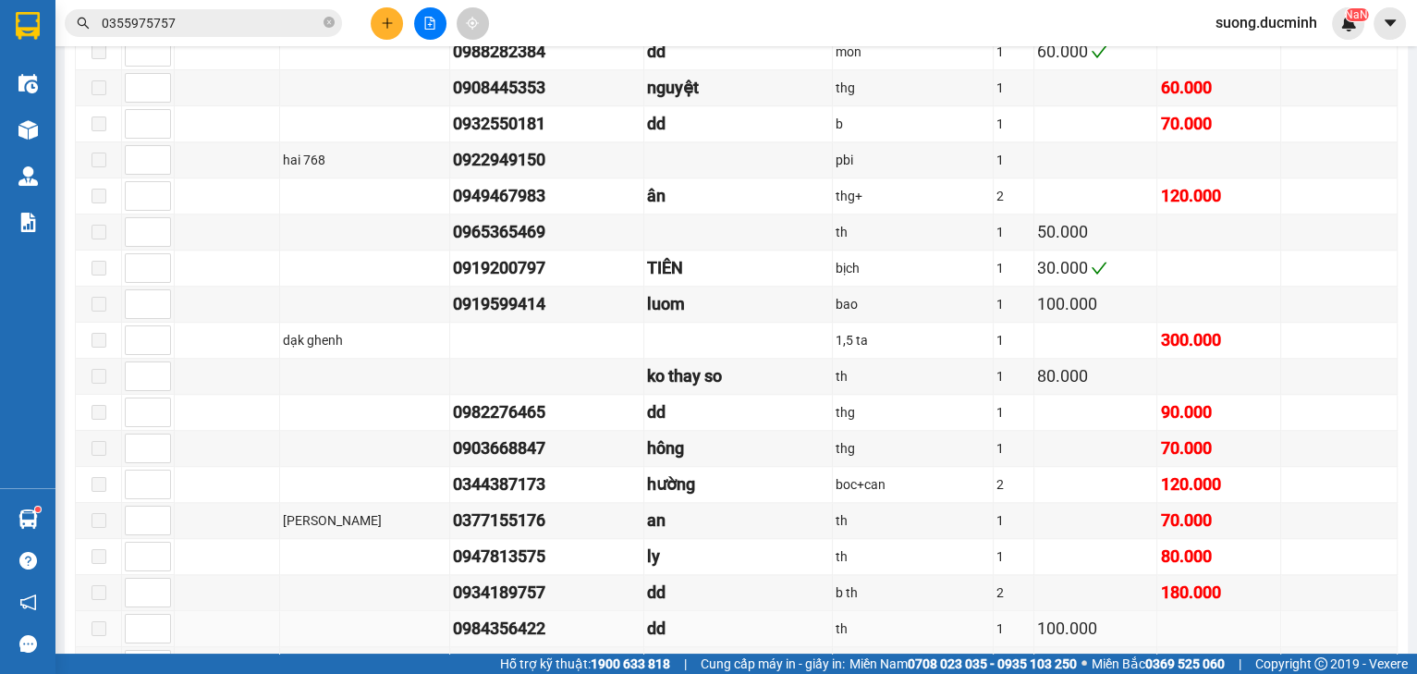
scroll to position [1700, 0]
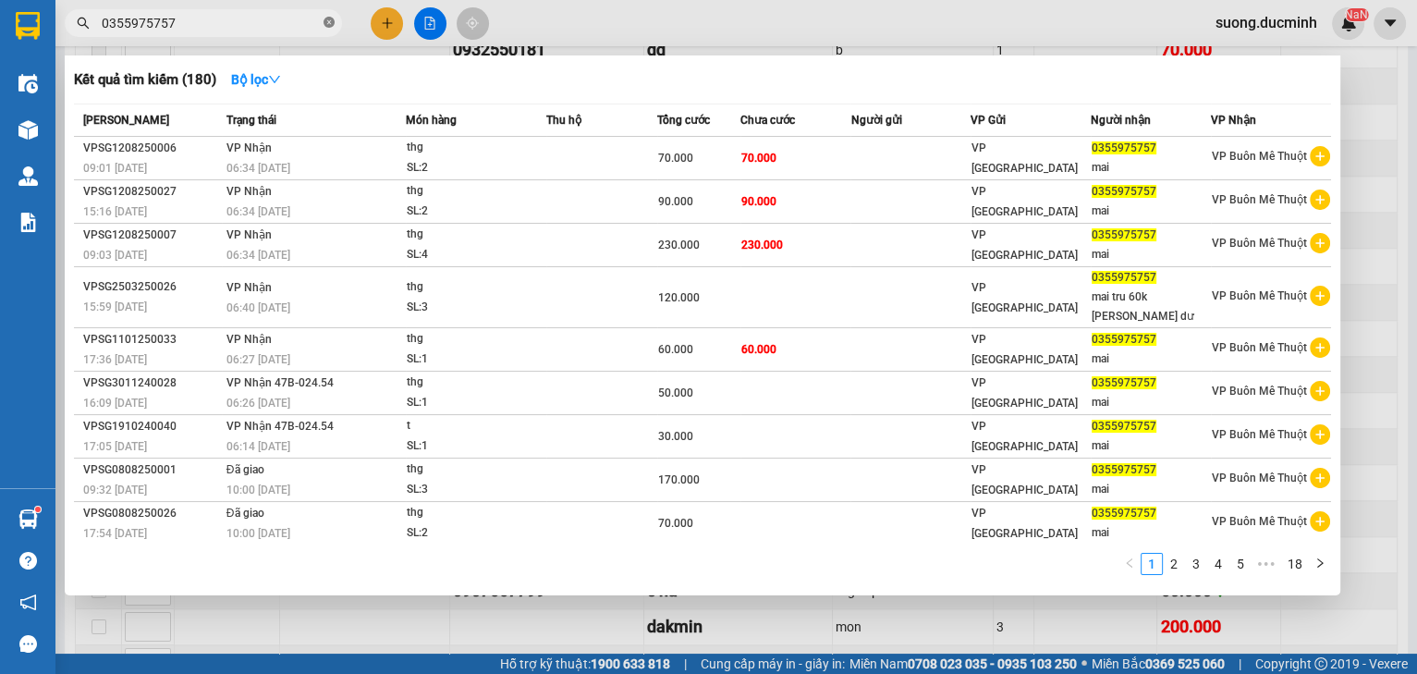
click at [330, 22] on icon "close-circle" at bounding box center [328, 22] width 11 height 11
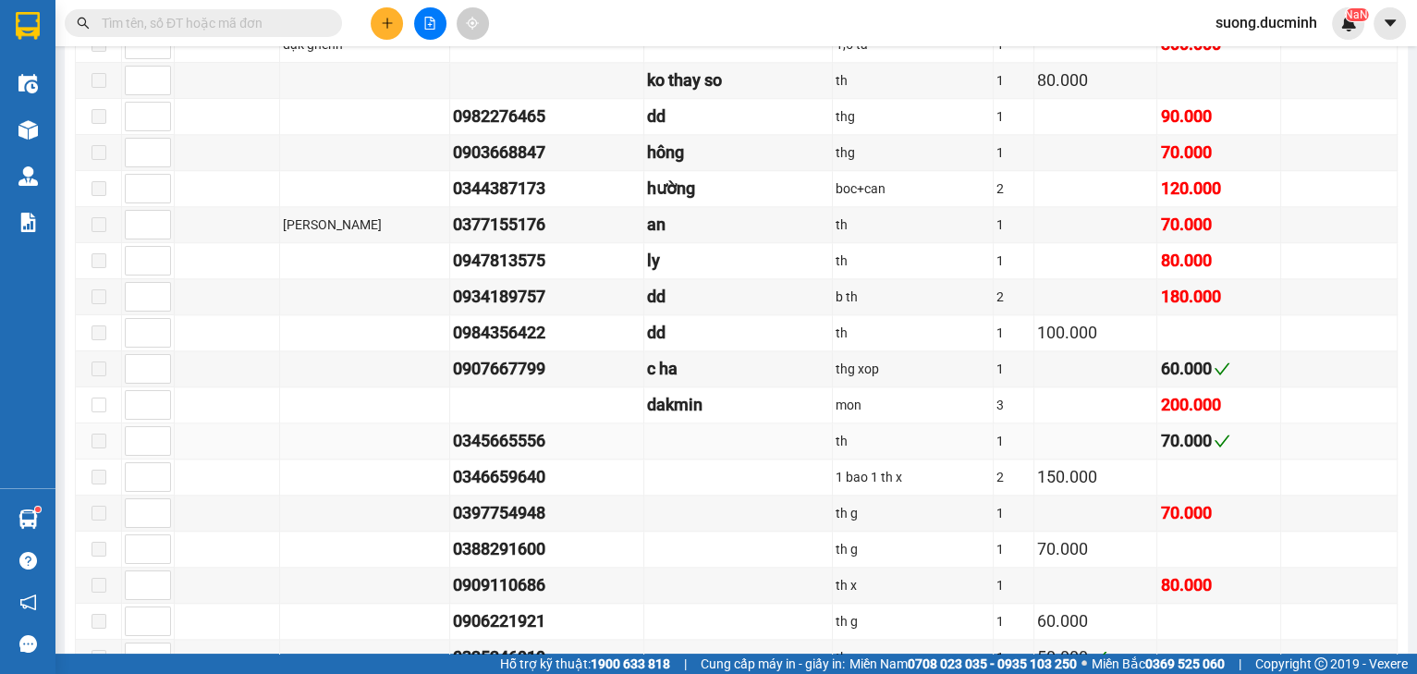
scroll to position [1774, 0]
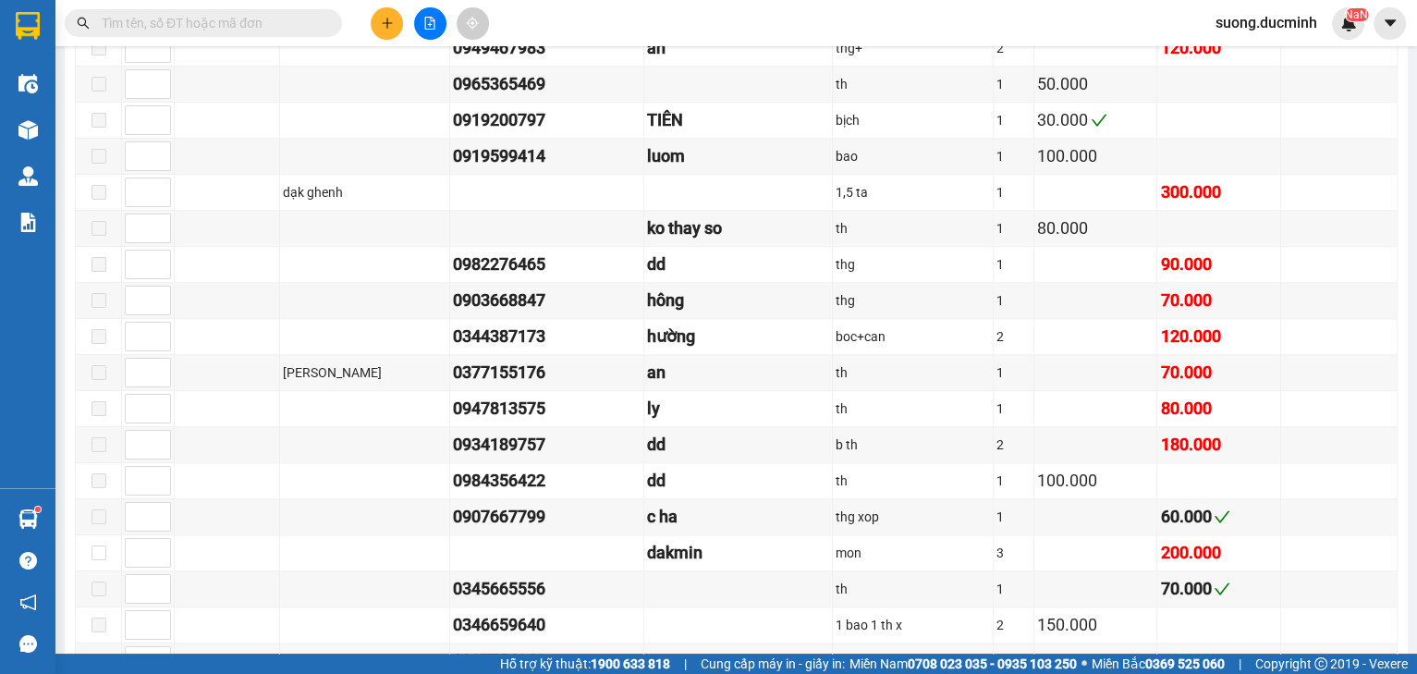
click at [227, 27] on input "text" at bounding box center [211, 23] width 218 height 20
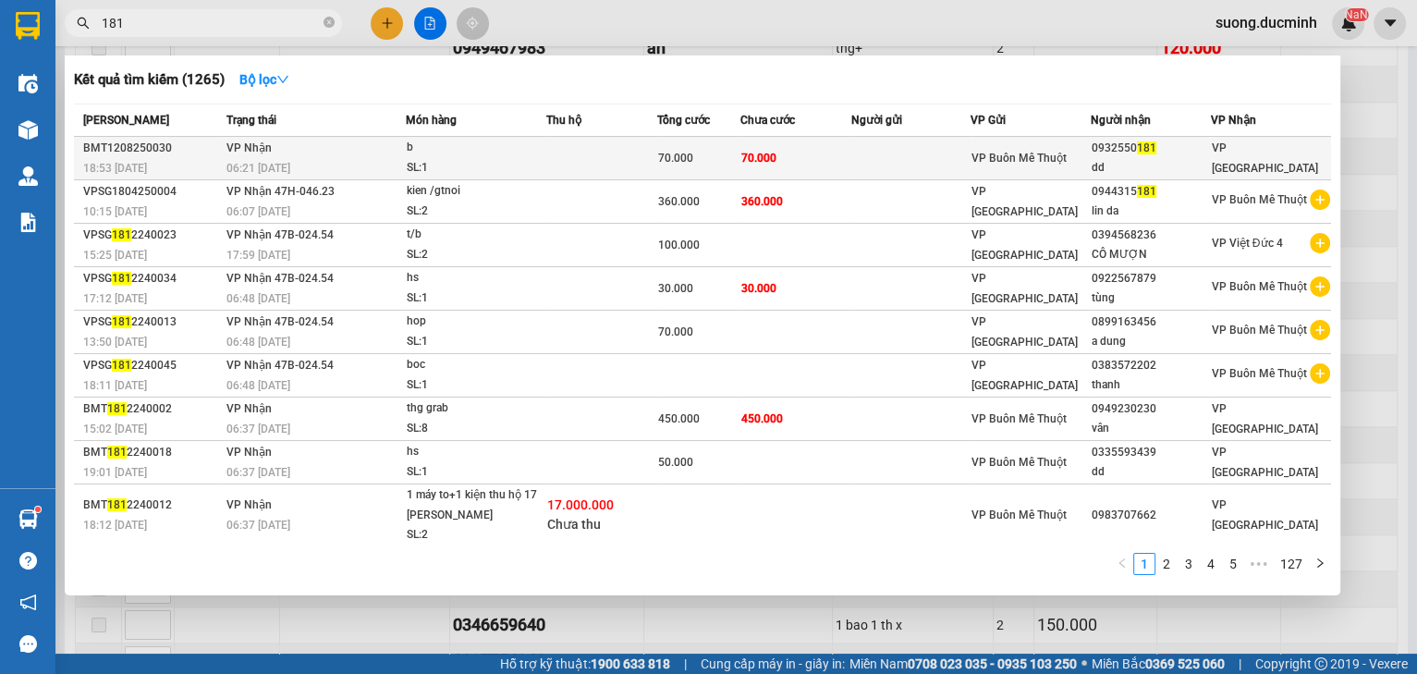
type input "181"
click at [780, 145] on td "70.000" at bounding box center [795, 158] width 111 height 43
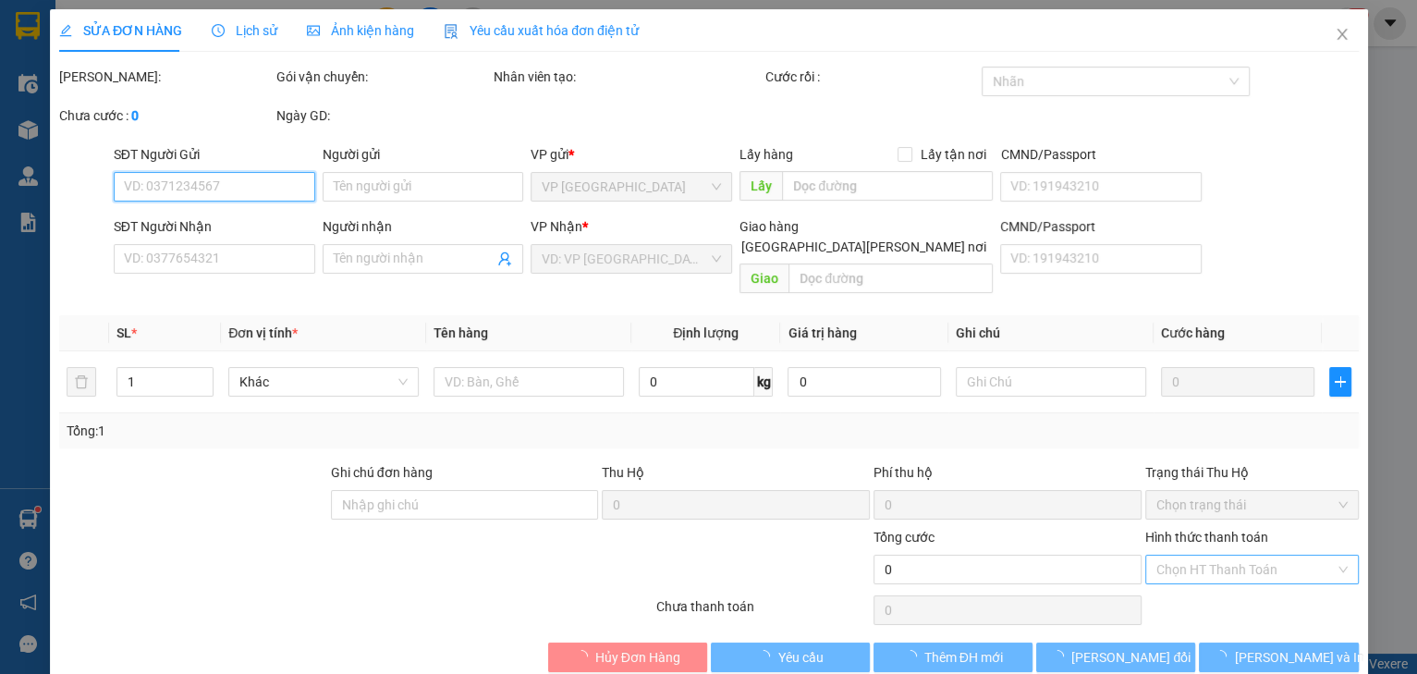
type input "0932550181"
type input "dd"
type input "70.000"
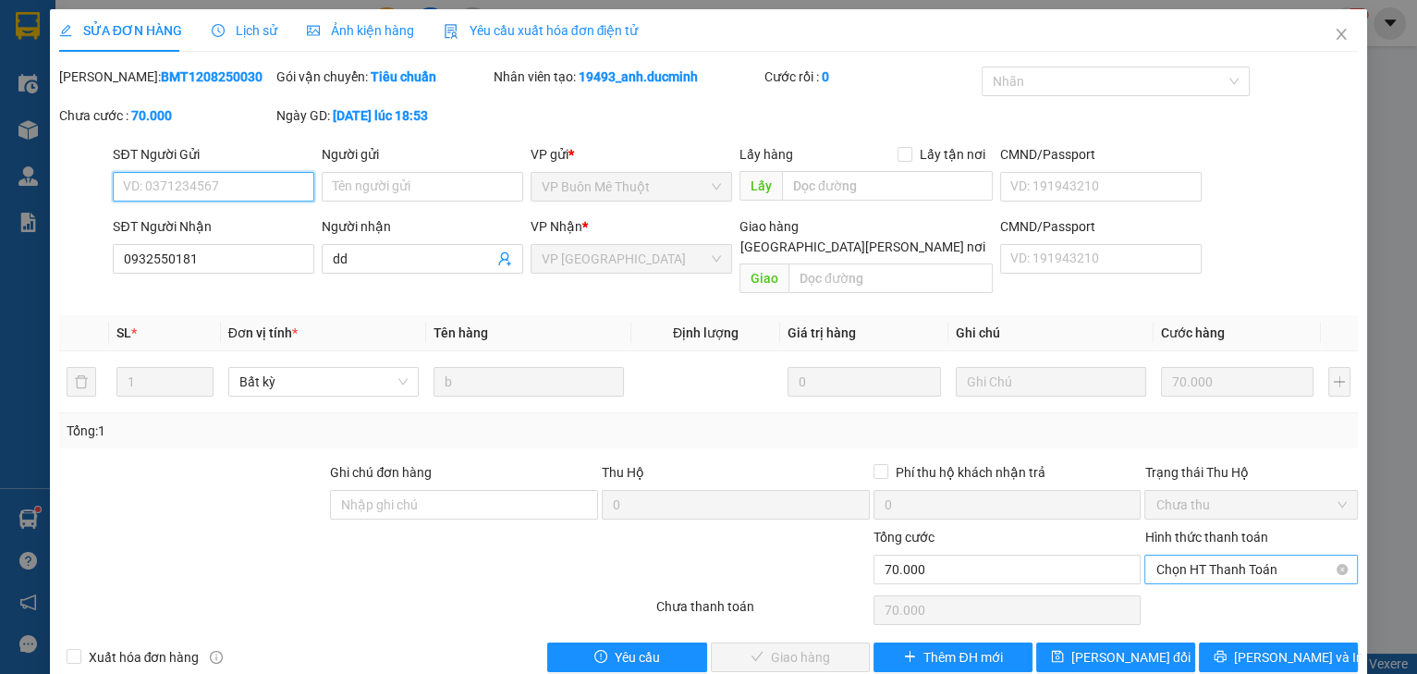
click at [1213, 555] on span "Chọn HT Thanh Toán" at bounding box center [1250, 569] width 191 height 28
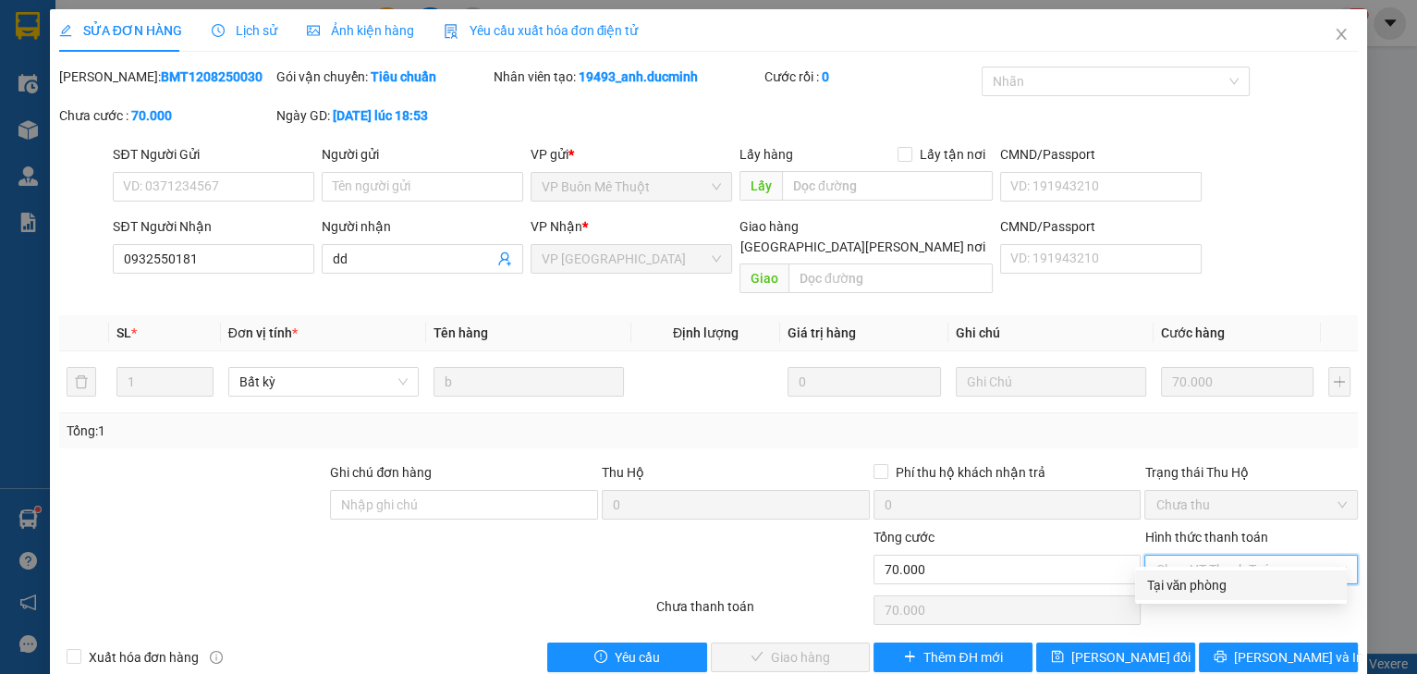
drag, startPoint x: 1198, startPoint y: 578, endPoint x: 1186, endPoint y: 586, distance: 13.3
click at [1198, 579] on div "Tại văn phòng" at bounding box center [1240, 585] width 189 height 20
type input "0"
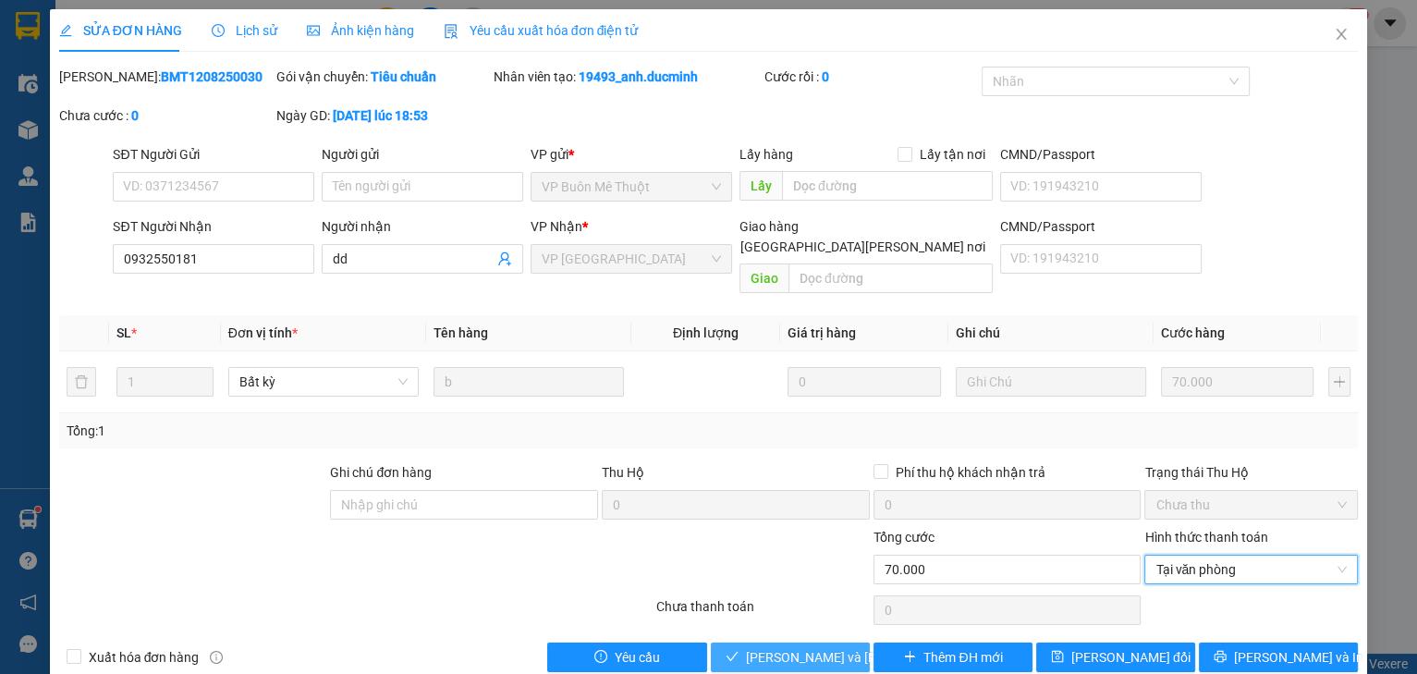
click at [769, 647] on span "[PERSON_NAME] và [PERSON_NAME] hàng" at bounding box center [870, 657] width 249 height 20
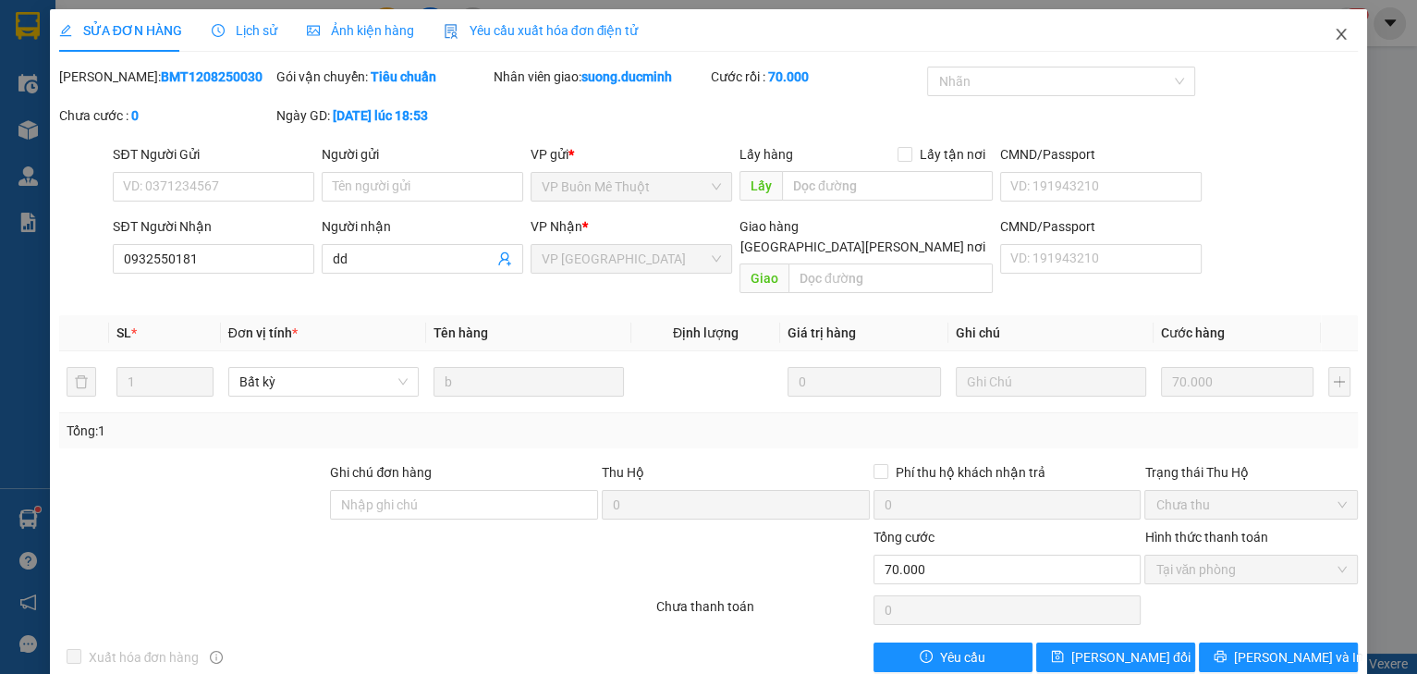
click at [1333, 30] on icon "close" at bounding box center [1340, 34] width 15 height 15
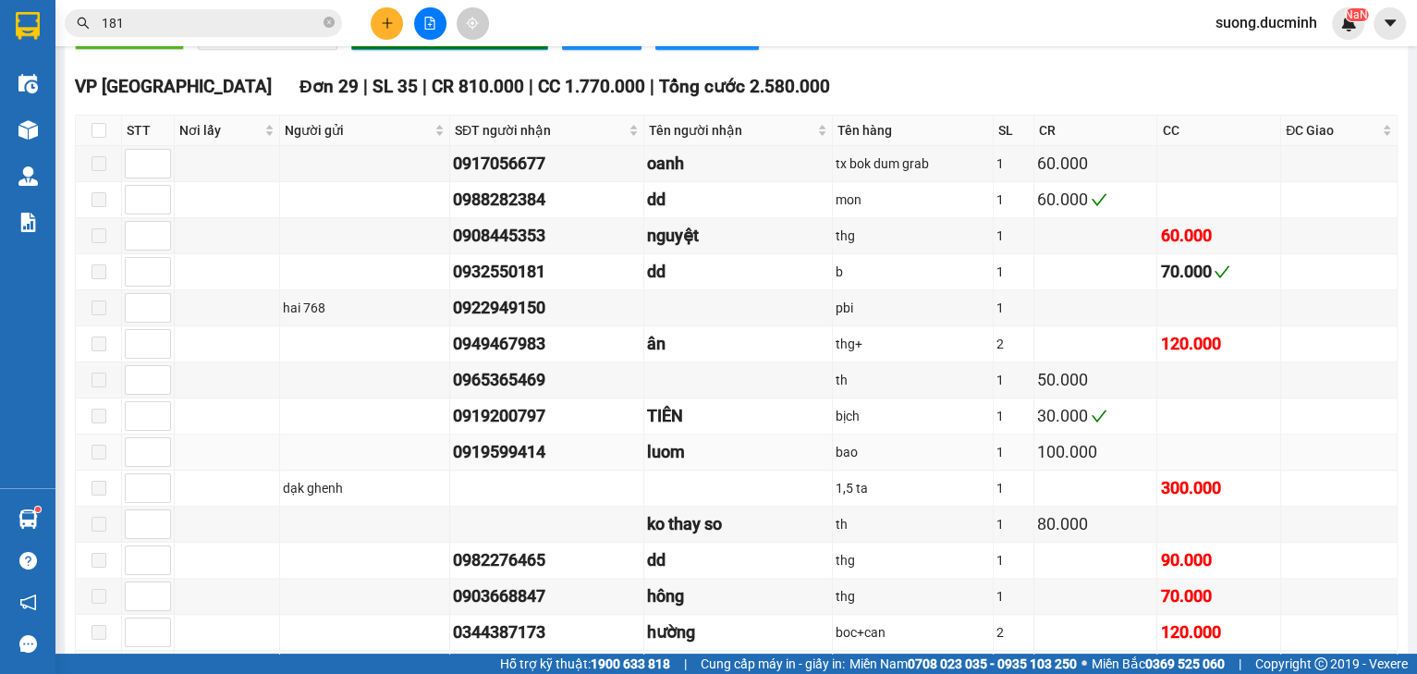
scroll to position [1700, 0]
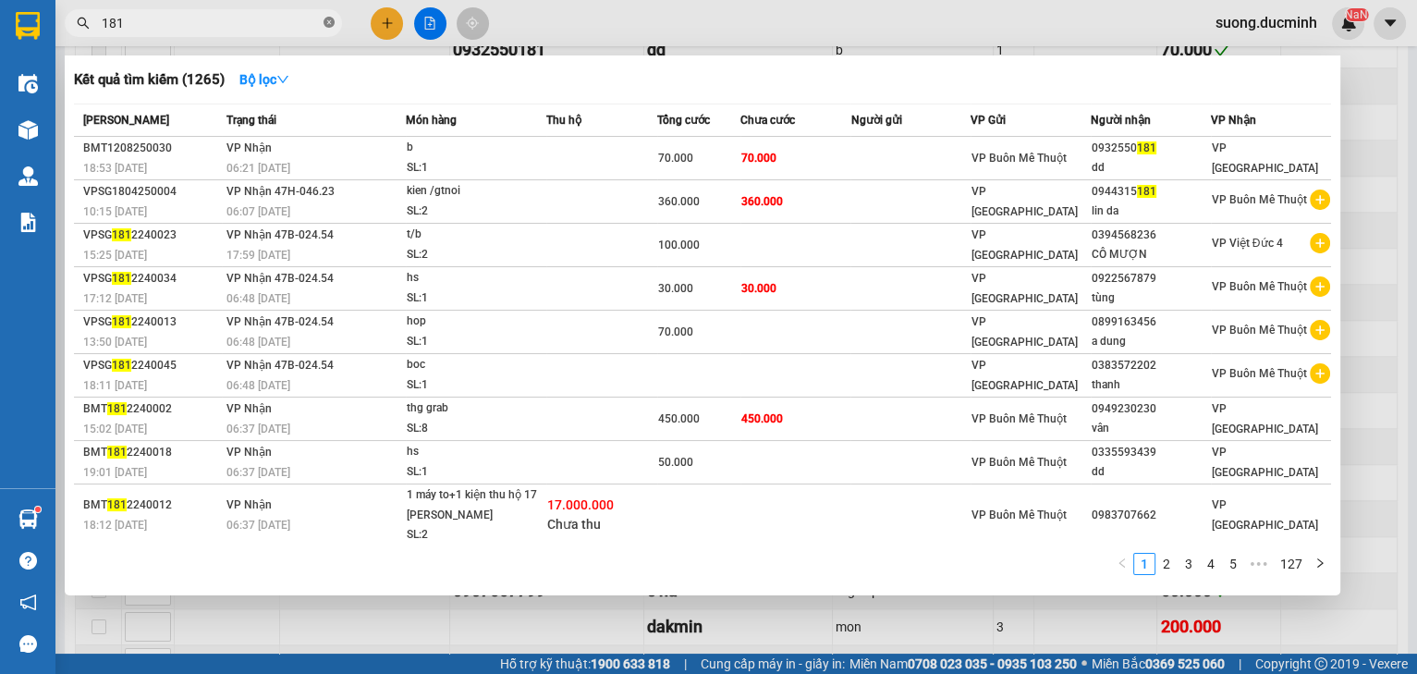
click at [326, 25] on icon "close-circle" at bounding box center [328, 22] width 11 height 11
click at [326, 25] on span at bounding box center [328, 23] width 11 height 20
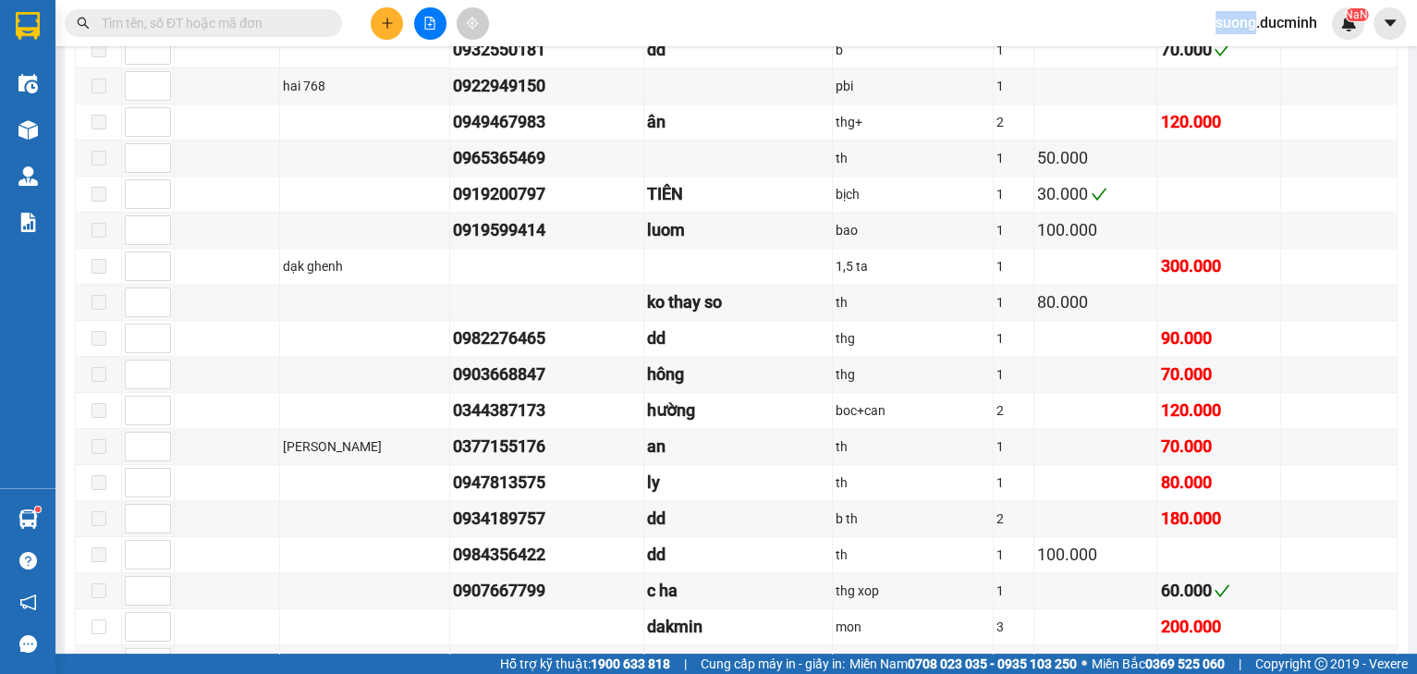
click at [182, 33] on span at bounding box center [203, 23] width 277 height 28
click at [188, 25] on input "text" at bounding box center [211, 23] width 218 height 20
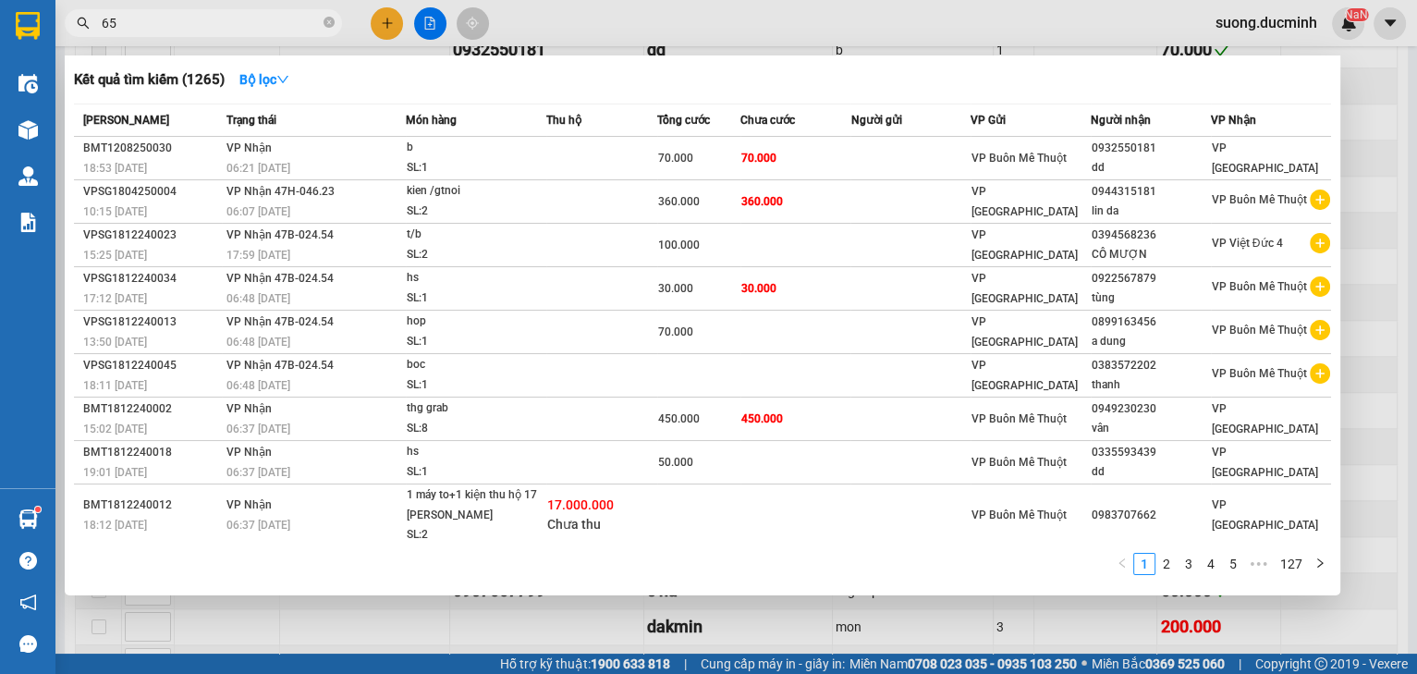
drag, startPoint x: 107, startPoint y: 22, endPoint x: 55, endPoint y: 22, distance: 52.7
click at [55, 22] on section "Kết quả [PERSON_NAME] ( 1265 ) Bộ lọc Mã ĐH Trạng thái Món hàng Thu hộ [PERSON_…" at bounding box center [708, 337] width 1417 height 674
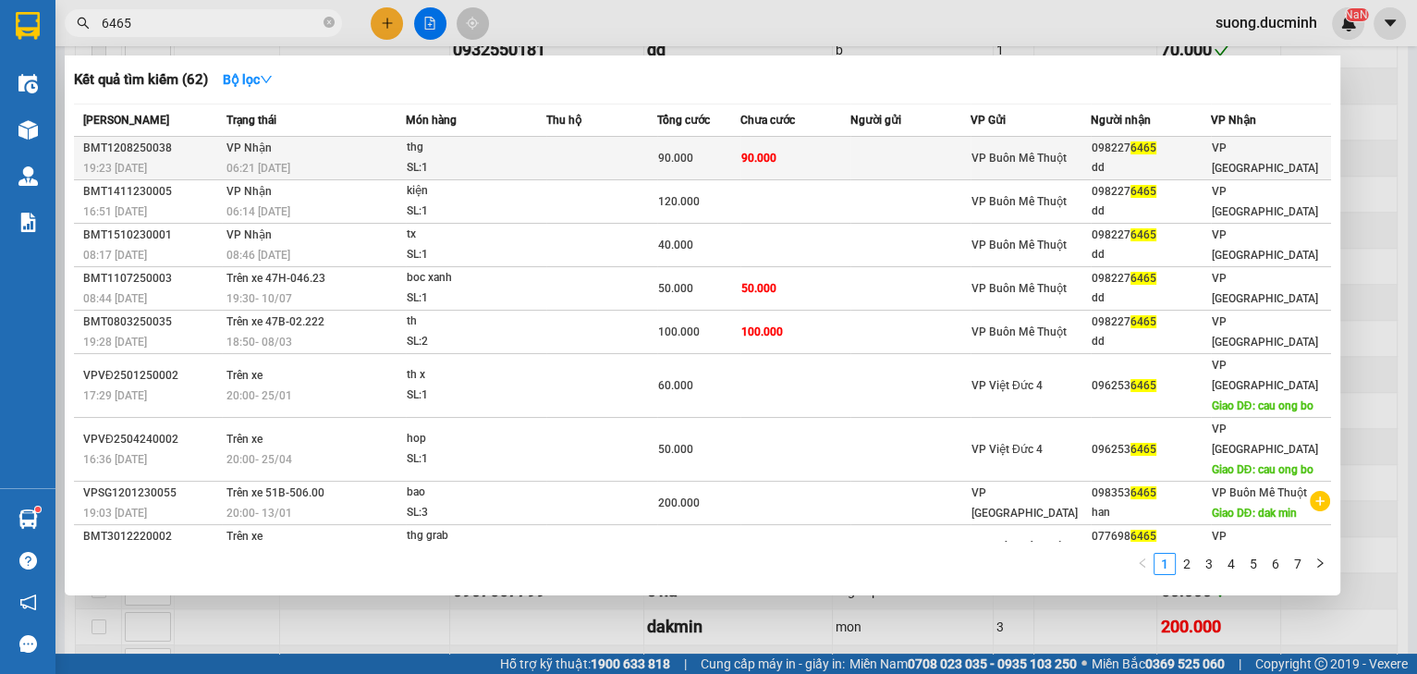
type input "6465"
click at [1200, 160] on div "dd" at bounding box center [1150, 167] width 118 height 19
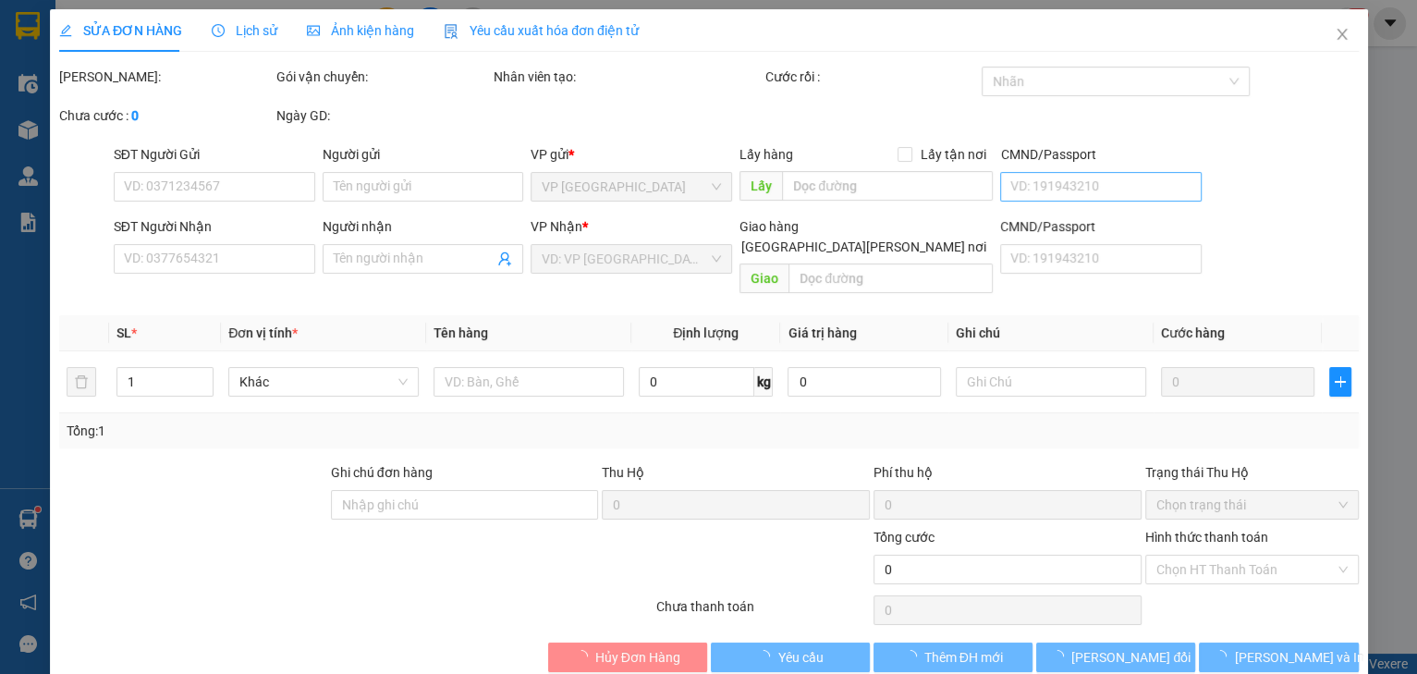
type input "0982276465"
type input "dd"
type input "90.000"
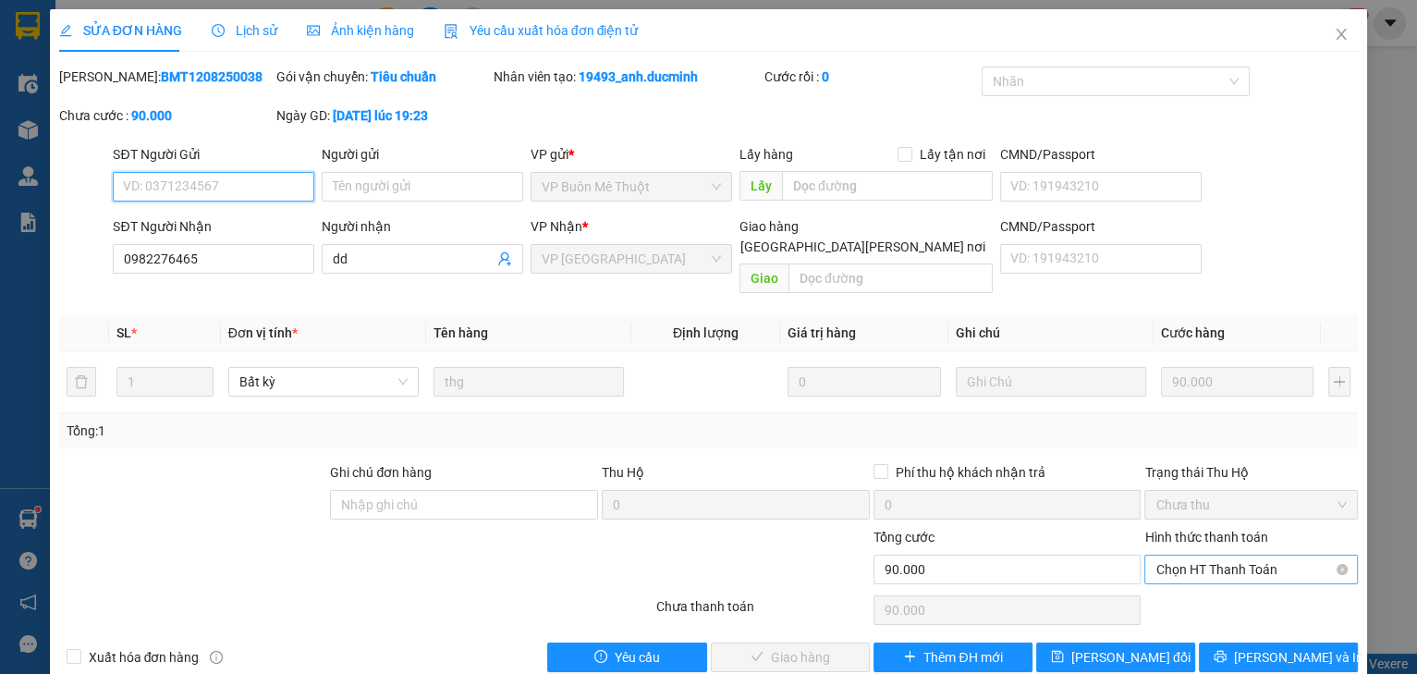
drag, startPoint x: 1249, startPoint y: 541, endPoint x: 1246, endPoint y: 552, distance: 11.7
click at [1249, 555] on span "Chọn HT Thanh Toán" at bounding box center [1250, 569] width 191 height 28
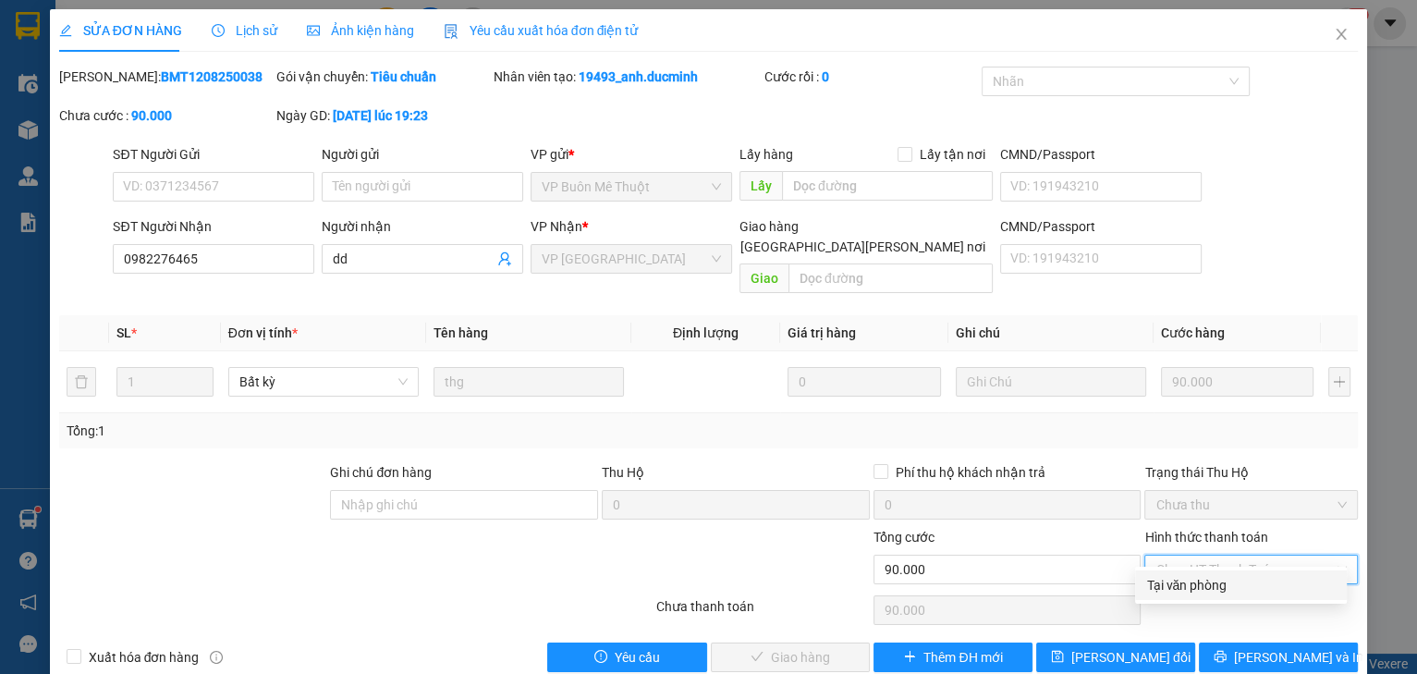
drag, startPoint x: 1216, startPoint y: 587, endPoint x: 990, endPoint y: 663, distance: 238.7
click at [1206, 590] on div "Tại văn phòng" at bounding box center [1240, 585] width 189 height 20
type input "0"
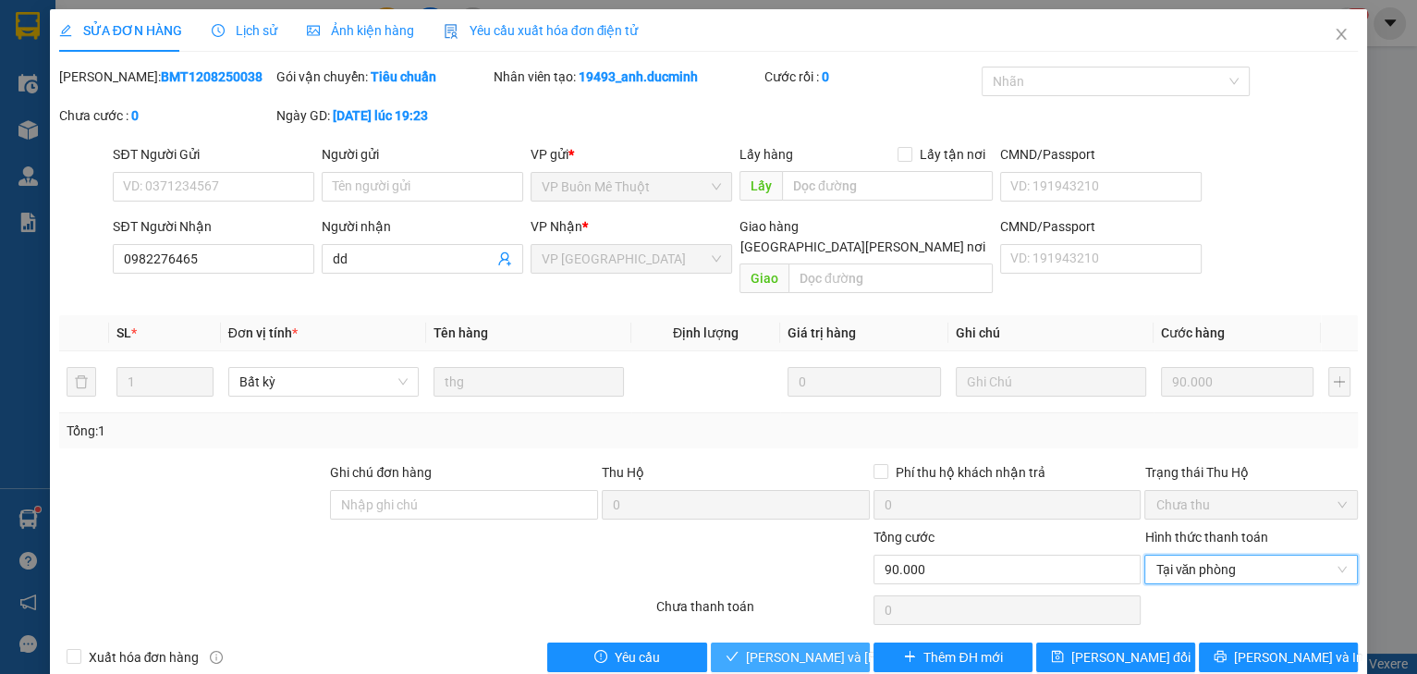
click at [842, 642] on button "[PERSON_NAME] và [PERSON_NAME] hàng" at bounding box center [790, 657] width 159 height 30
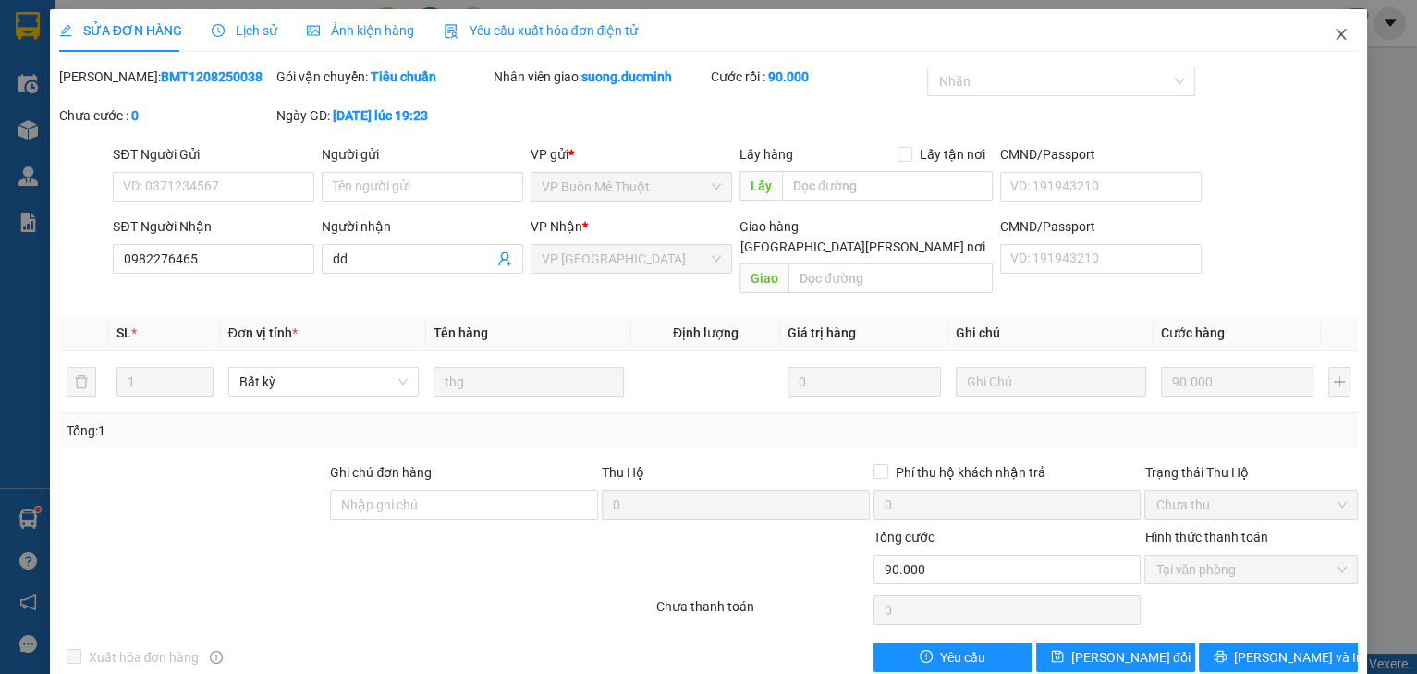
click at [1333, 35] on icon "close" at bounding box center [1340, 34] width 15 height 15
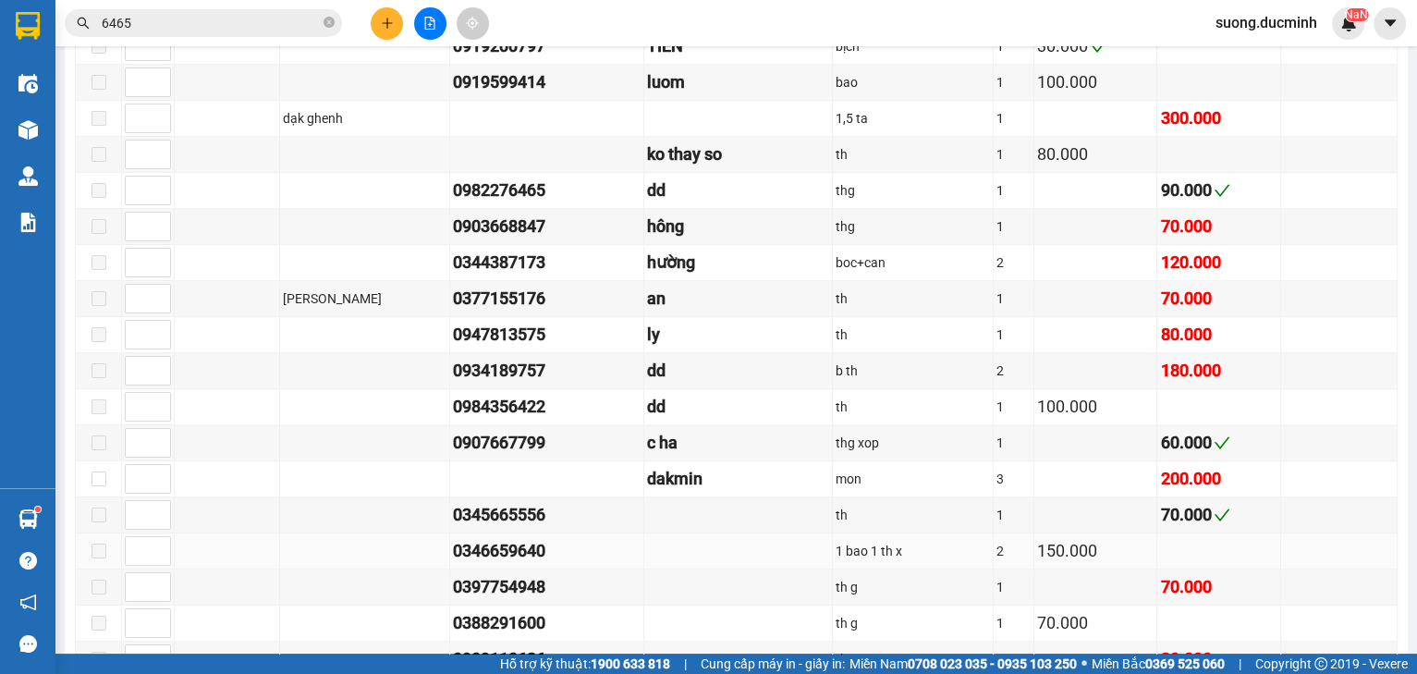
scroll to position [1922, 0]
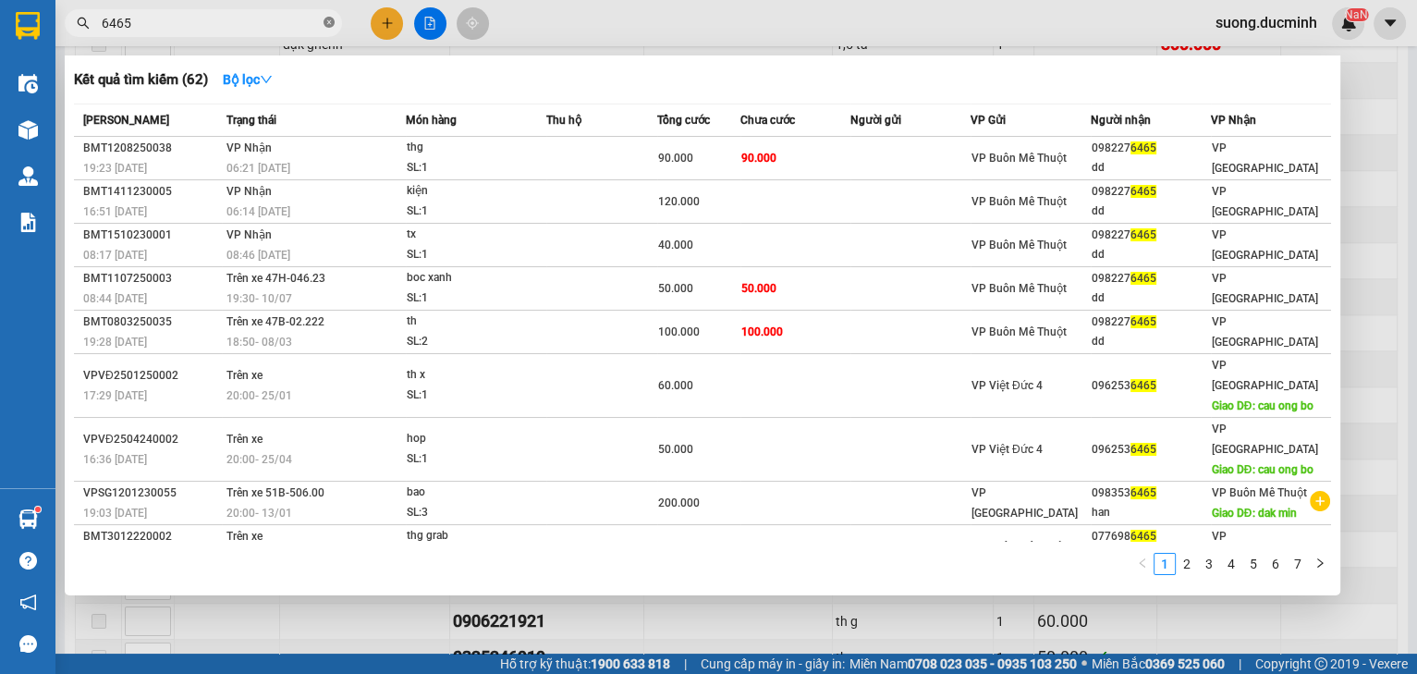
click at [328, 20] on icon "close-circle" at bounding box center [328, 22] width 11 height 11
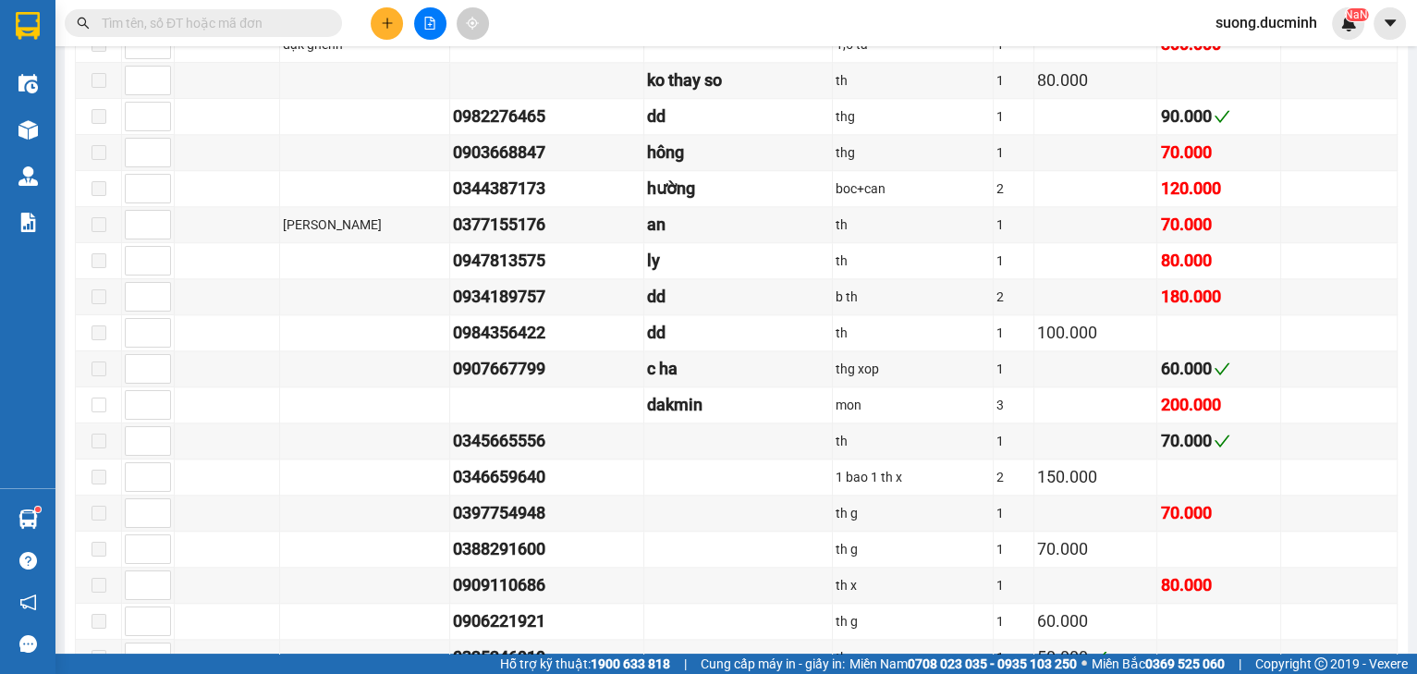
click at [285, 30] on input "text" at bounding box center [211, 23] width 218 height 20
click at [304, 13] on input "text" at bounding box center [211, 23] width 218 height 20
click at [225, 33] on span at bounding box center [203, 23] width 277 height 28
click at [225, 30] on input "text" at bounding box center [211, 23] width 218 height 20
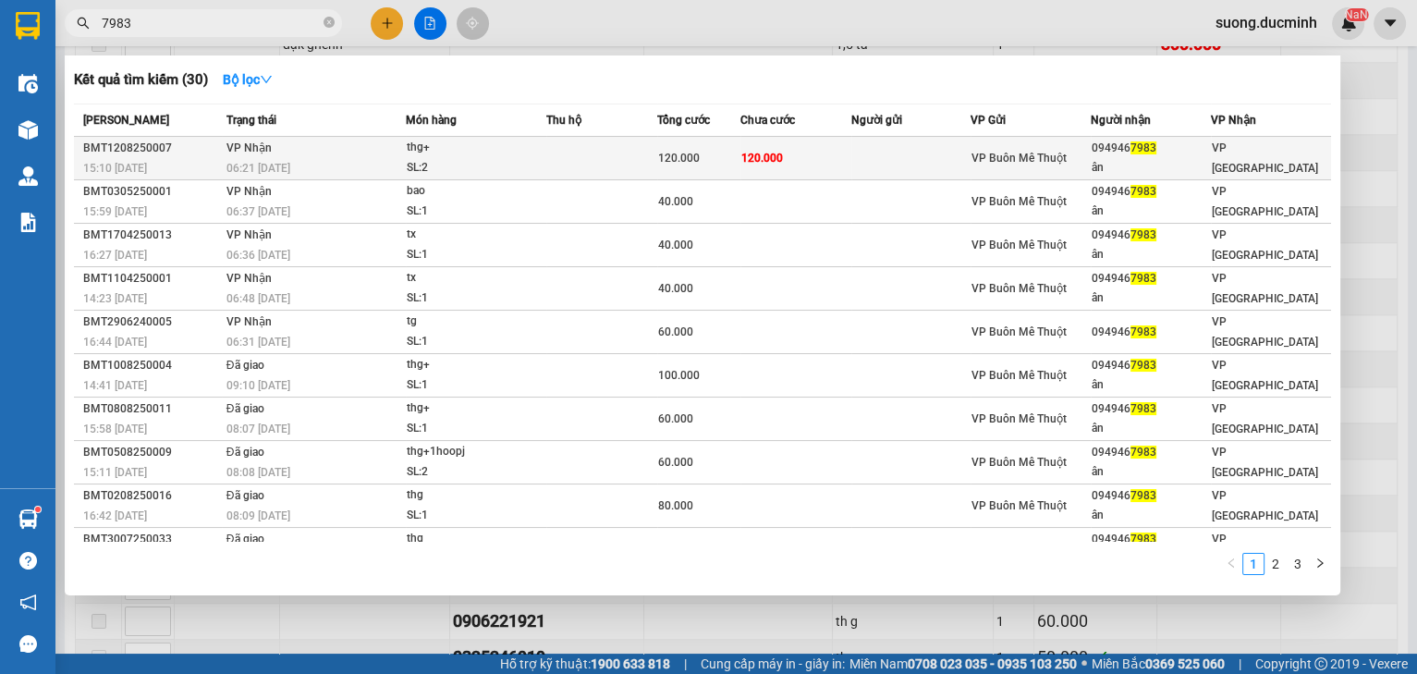
type input "7983"
click at [699, 154] on div "120.000" at bounding box center [698, 158] width 81 height 20
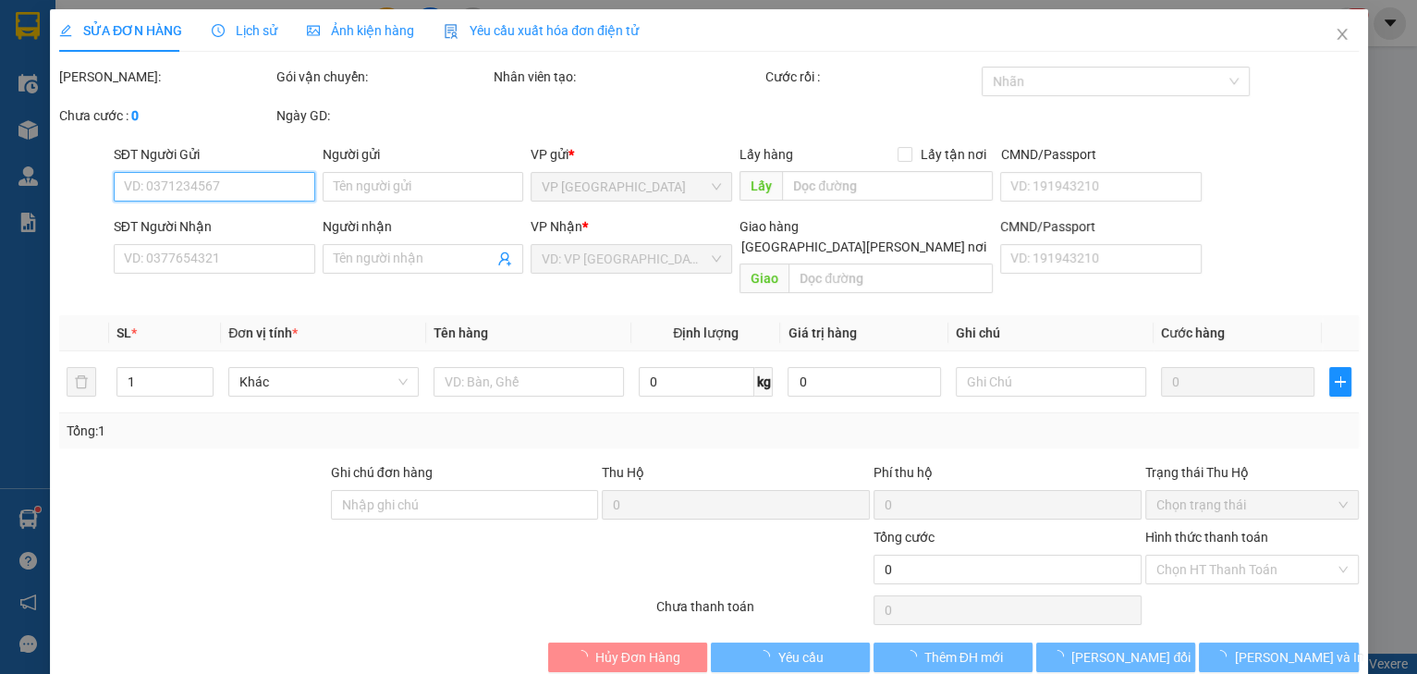
type input "0949467983"
type input "ân"
type input "120.000"
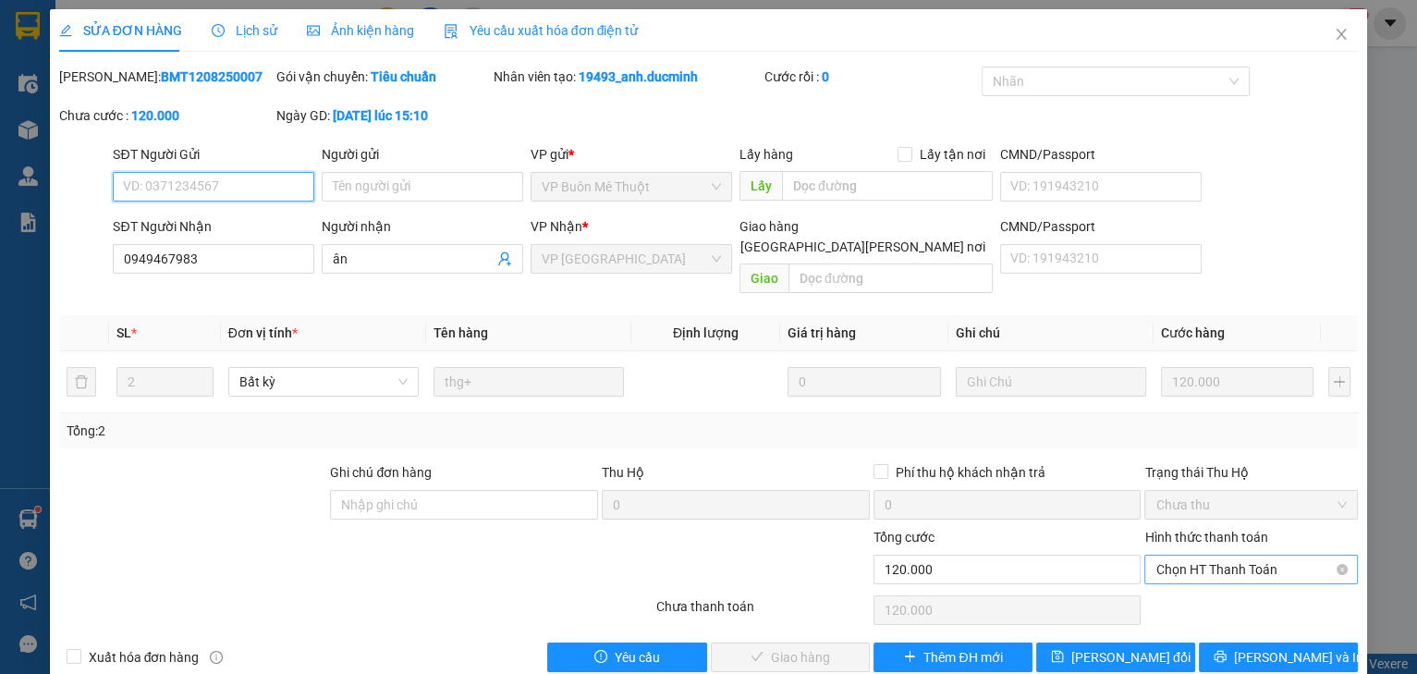
click at [1210, 555] on span "Chọn HT Thanh Toán" at bounding box center [1250, 569] width 191 height 28
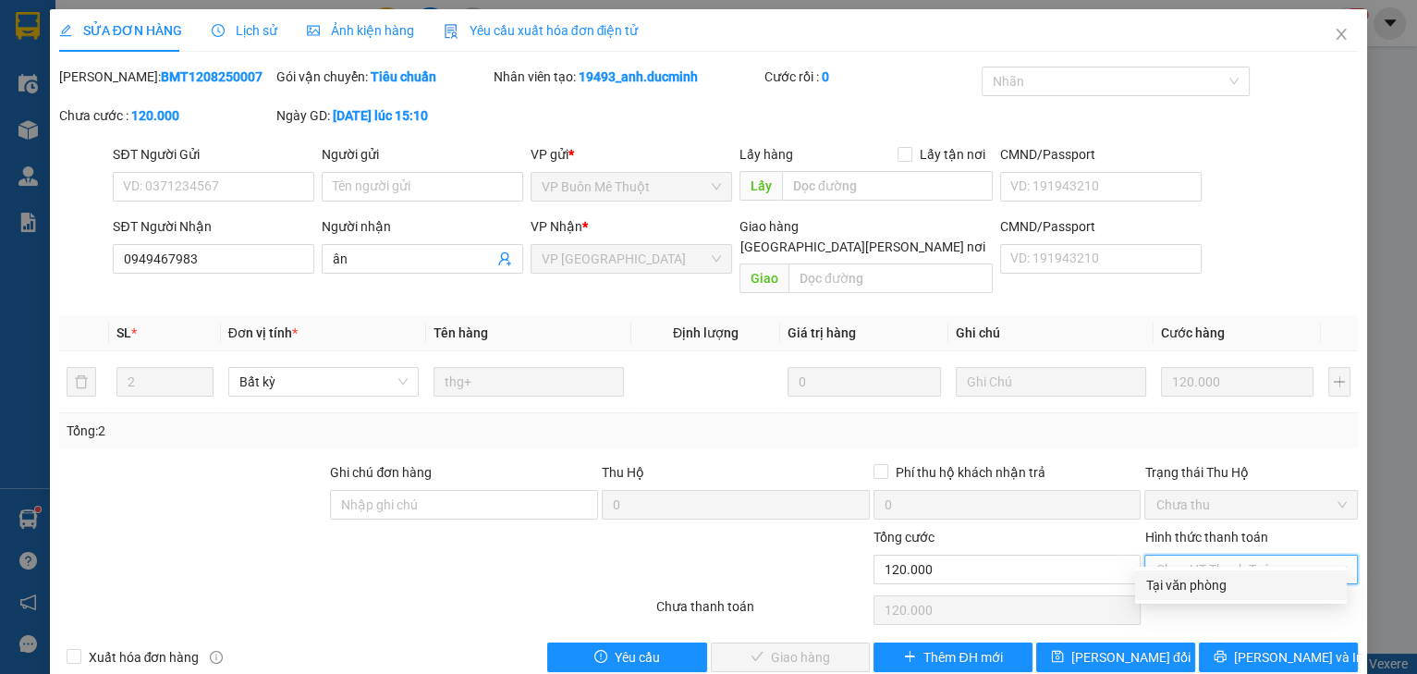
click at [1209, 585] on div "Tại văn phòng" at bounding box center [1240, 585] width 189 height 20
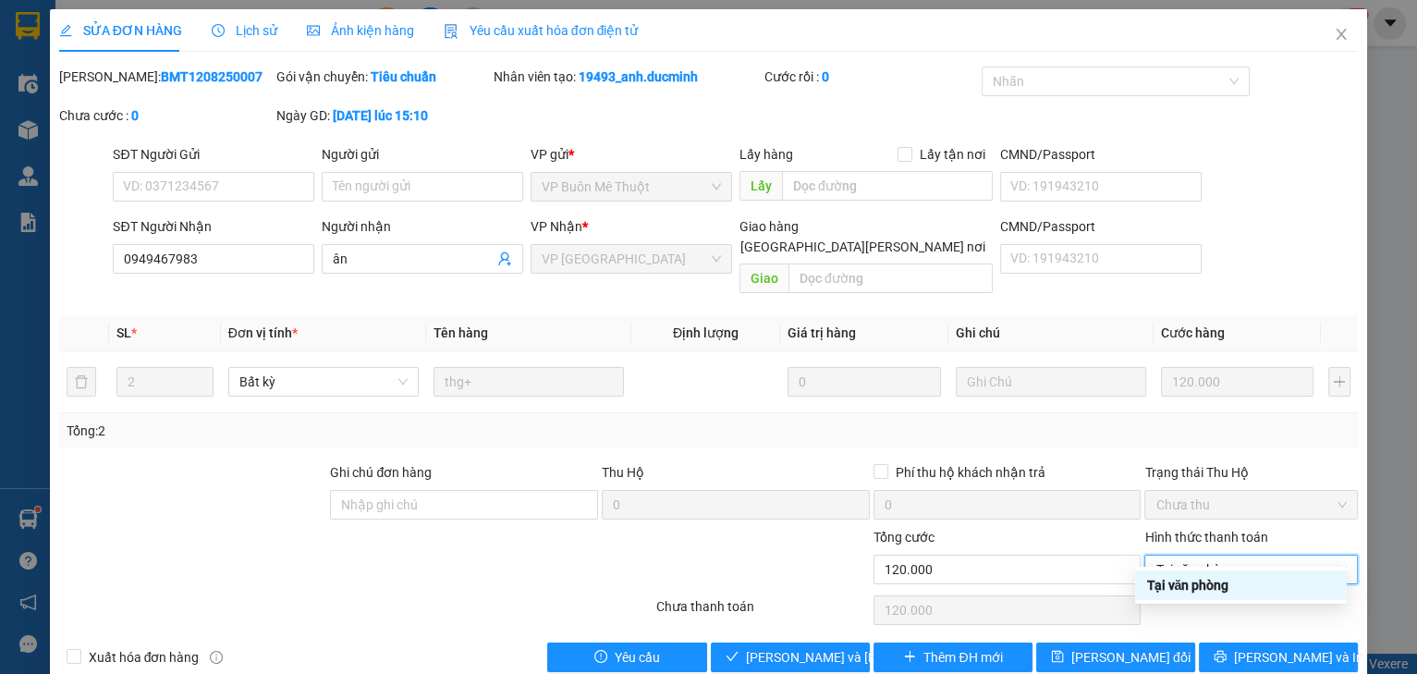
type input "0"
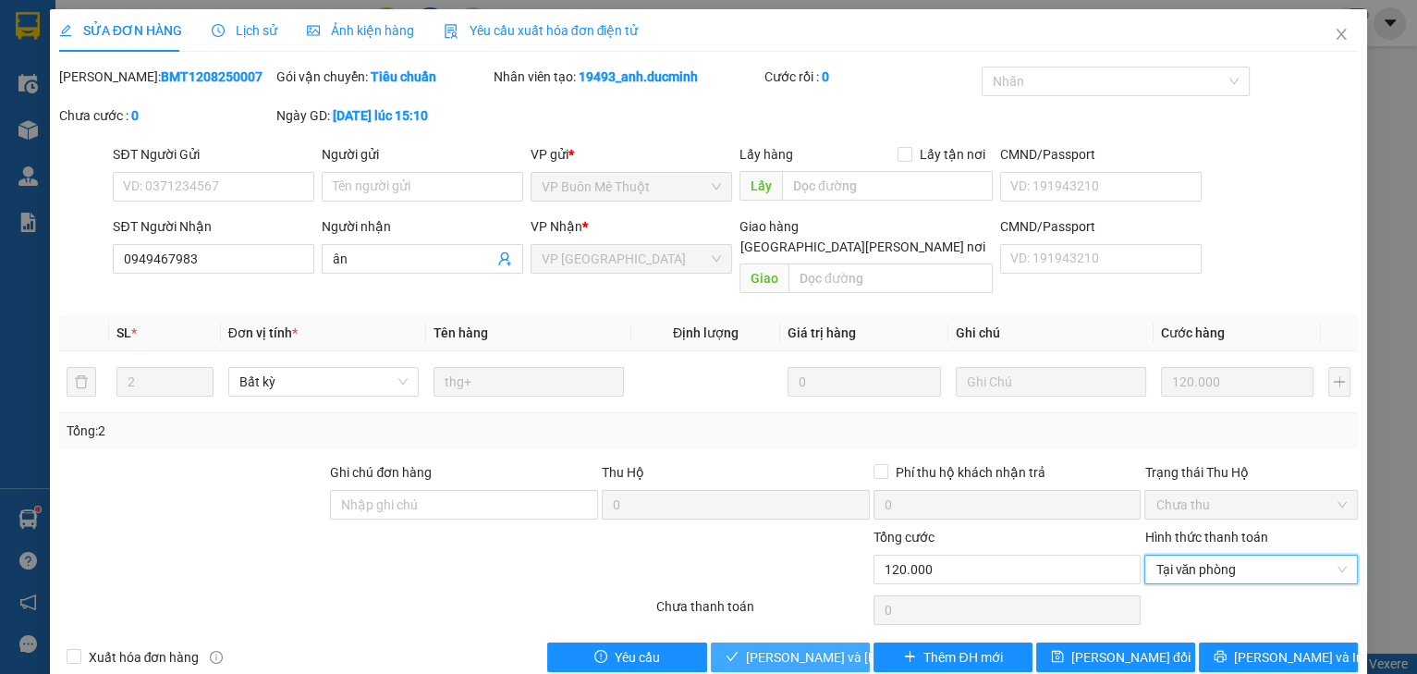
click at [819, 647] on span "[PERSON_NAME] và [PERSON_NAME] hàng" at bounding box center [870, 657] width 249 height 20
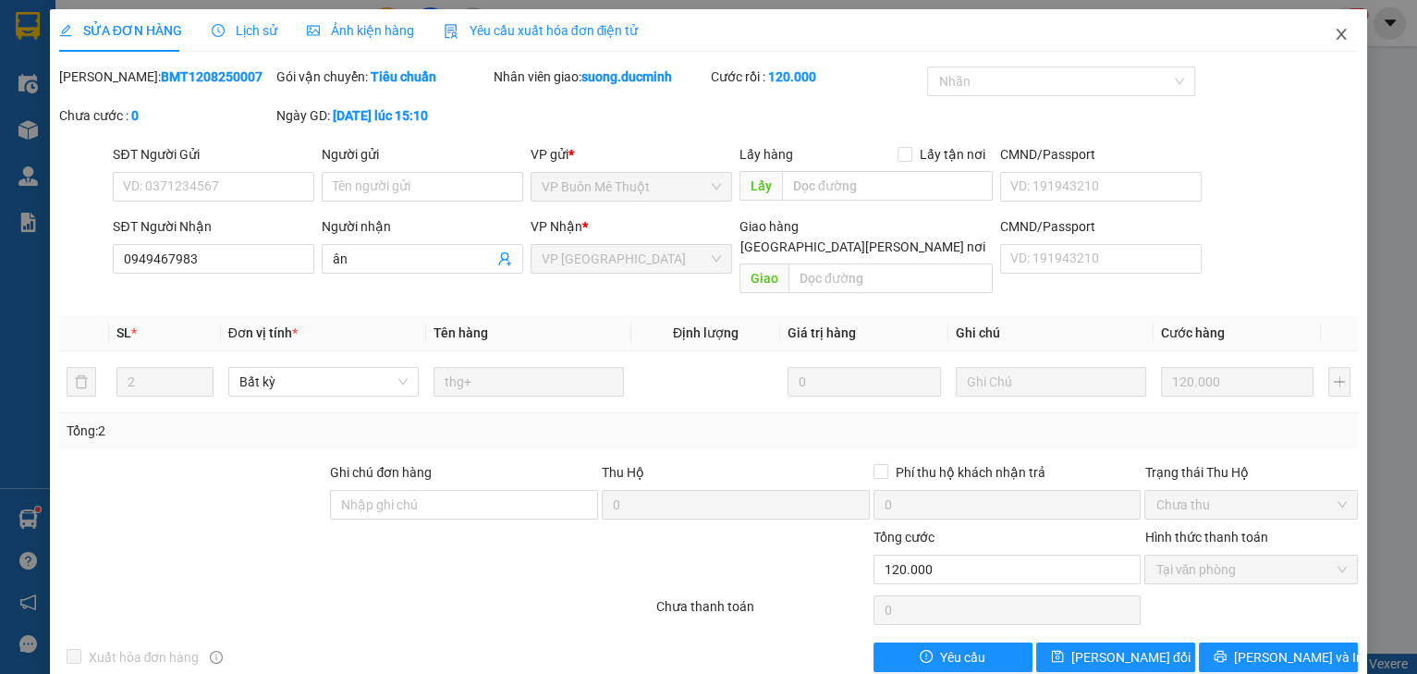
click at [1334, 38] on icon "close" at bounding box center [1340, 34] width 15 height 15
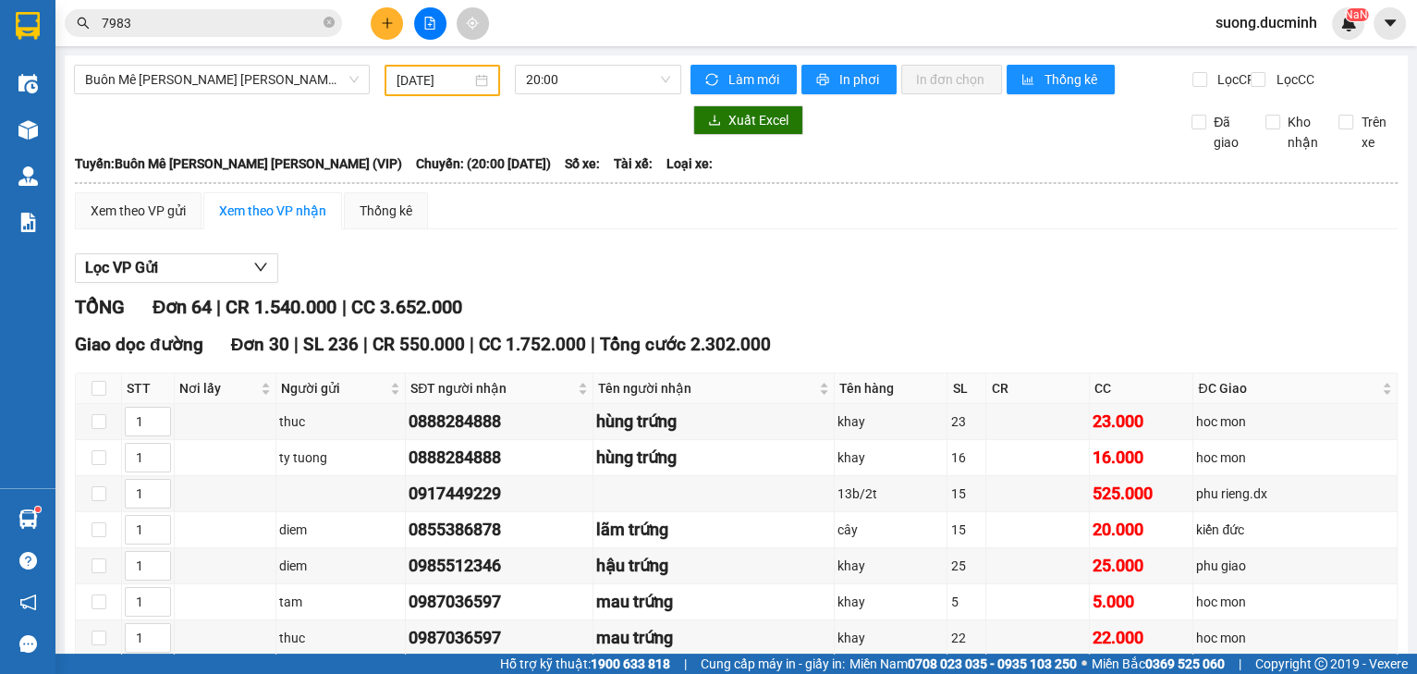
click at [269, 229] on div "Xem theo VP nhận" at bounding box center [272, 210] width 139 height 37
click at [303, 218] on div "Xem theo VP nhận" at bounding box center [272, 211] width 107 height 20
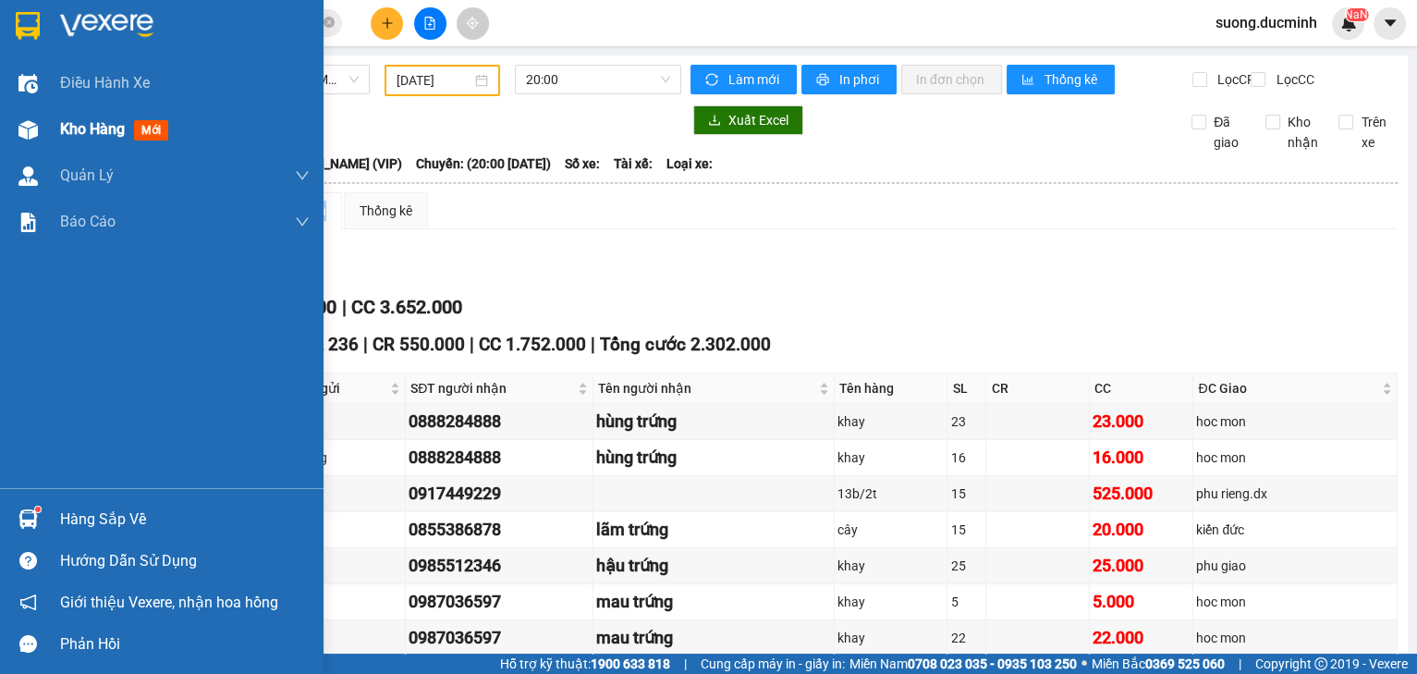
click at [67, 133] on span "Kho hàng" at bounding box center [92, 129] width 65 height 18
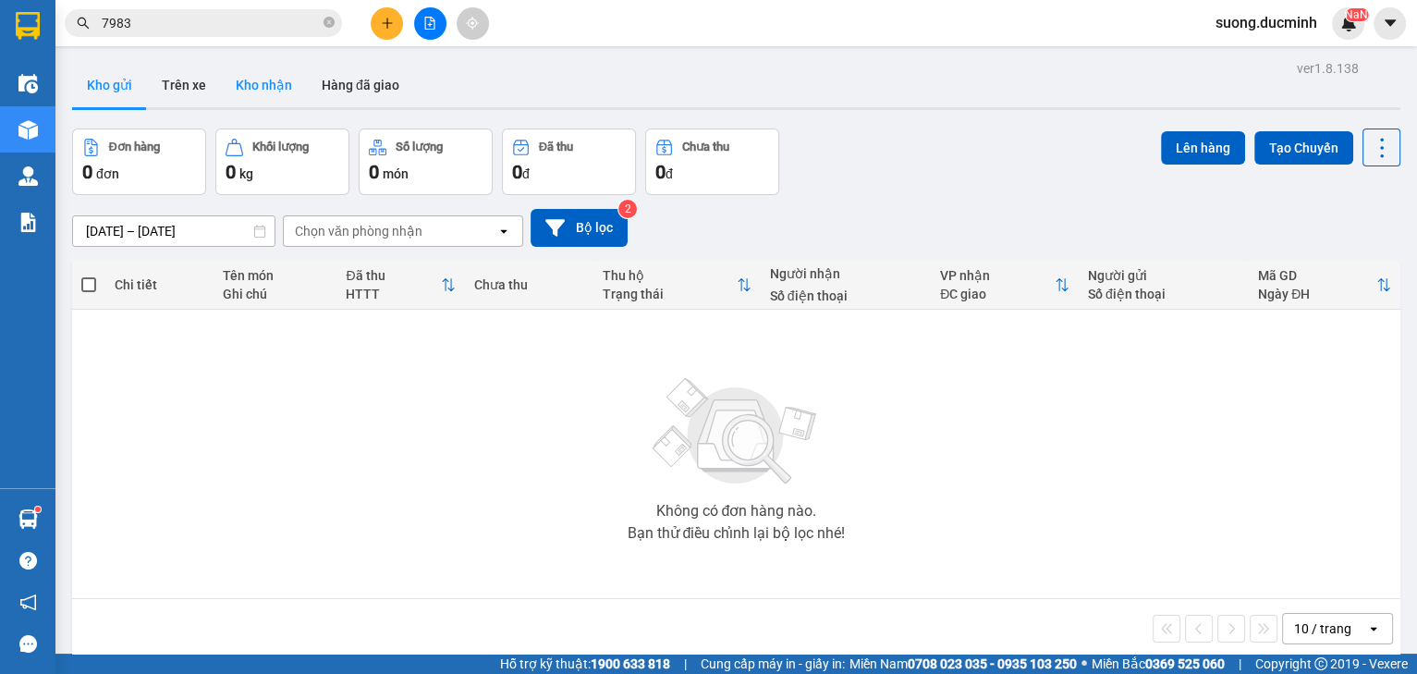
click at [277, 76] on button "Kho nhận" at bounding box center [264, 85] width 86 height 44
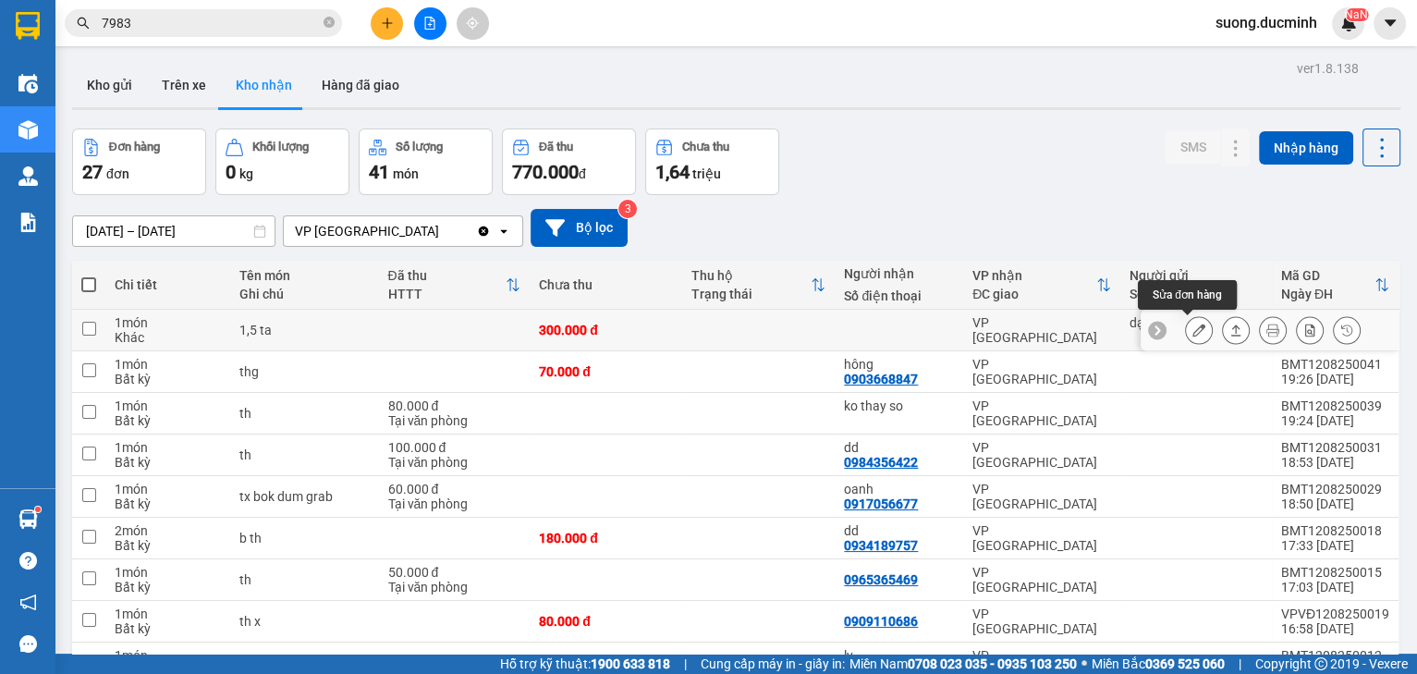
click at [1192, 333] on icon at bounding box center [1198, 329] width 13 height 13
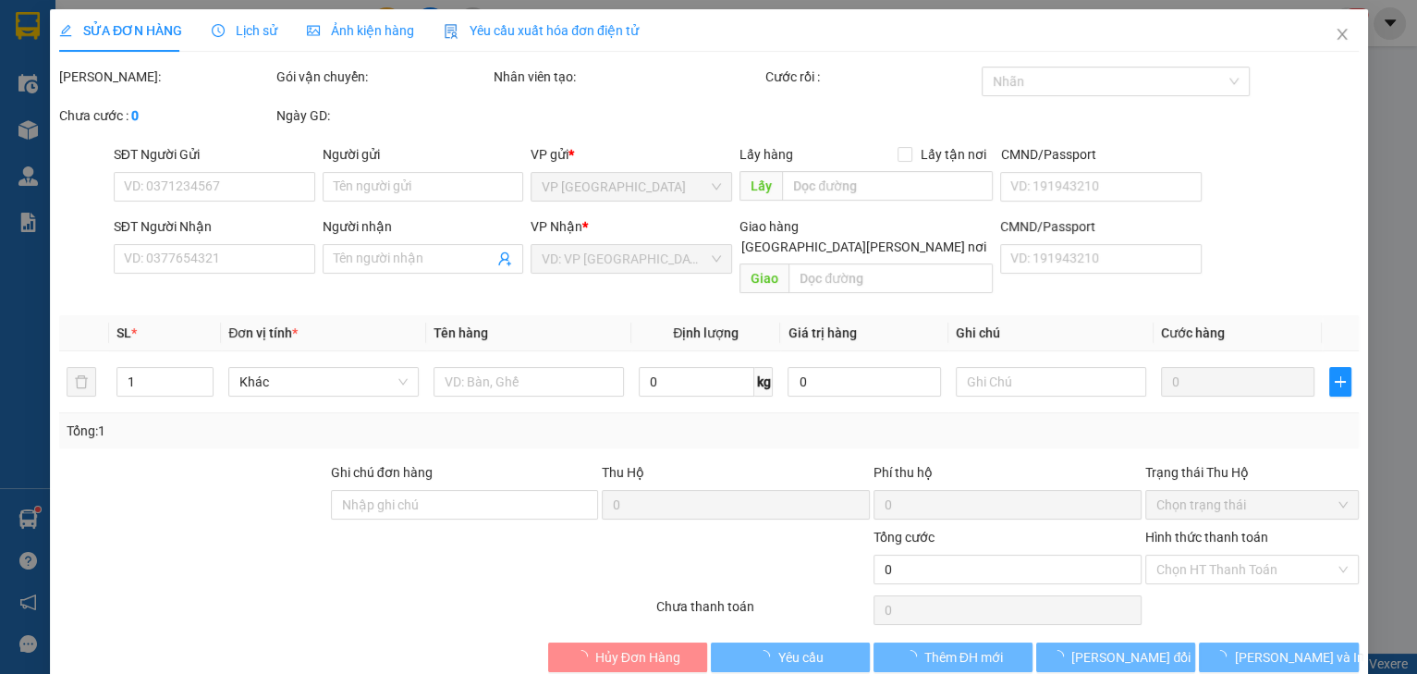
type input "dạk ghenh"
type input "300.000"
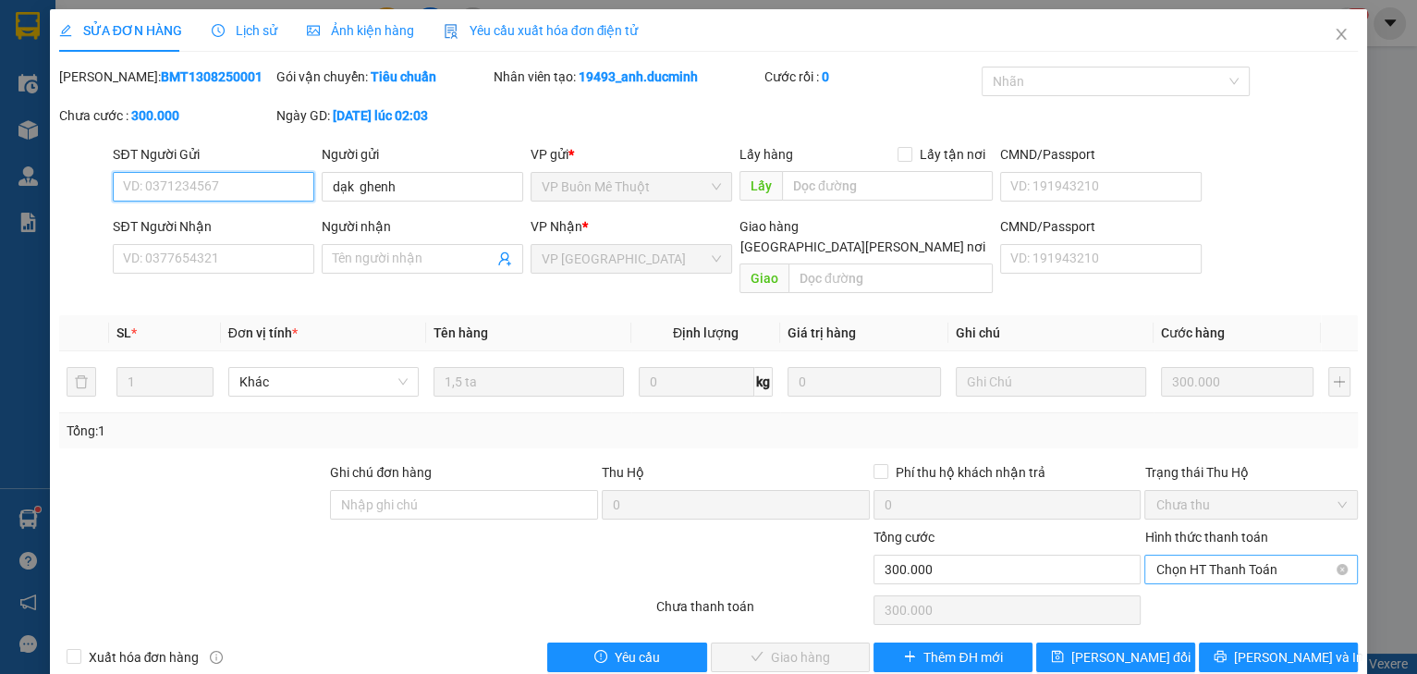
click at [1244, 555] on span "Chọn HT Thanh Toán" at bounding box center [1250, 569] width 191 height 28
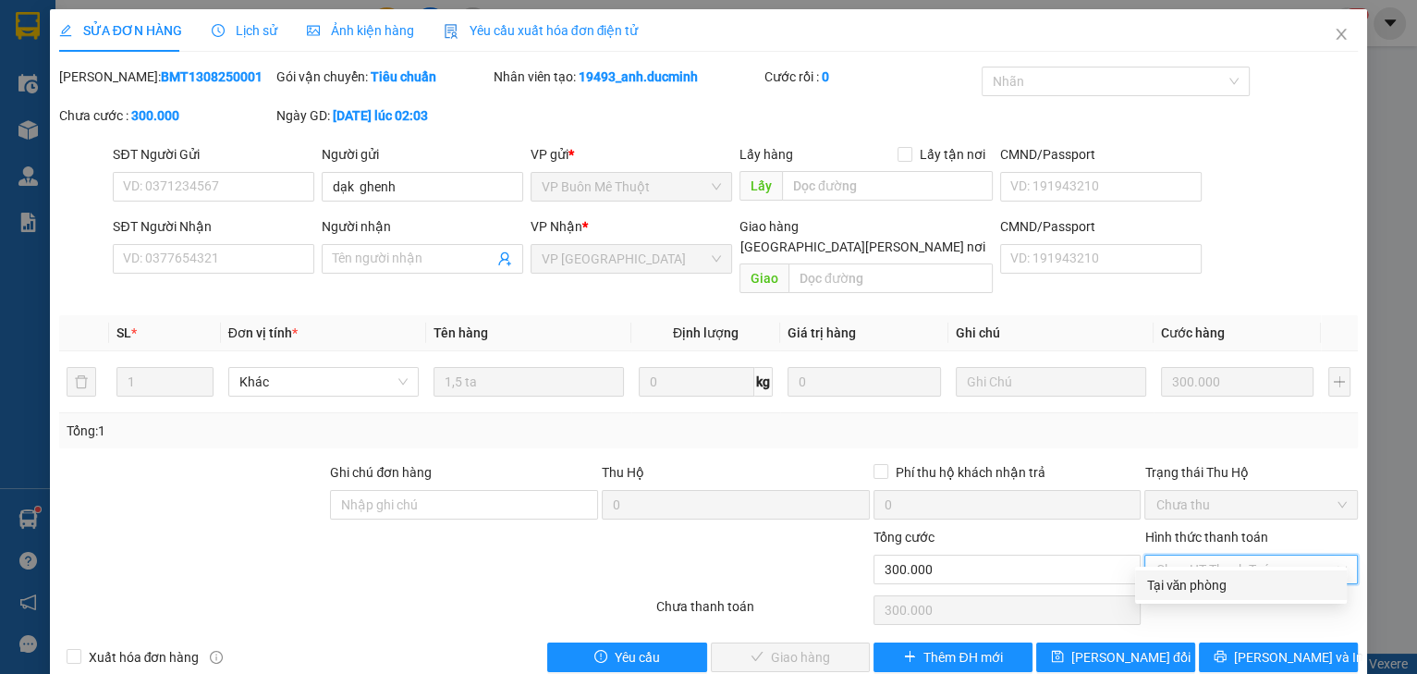
click at [1227, 586] on div "Tại văn phòng" at bounding box center [1240, 585] width 189 height 20
type input "0"
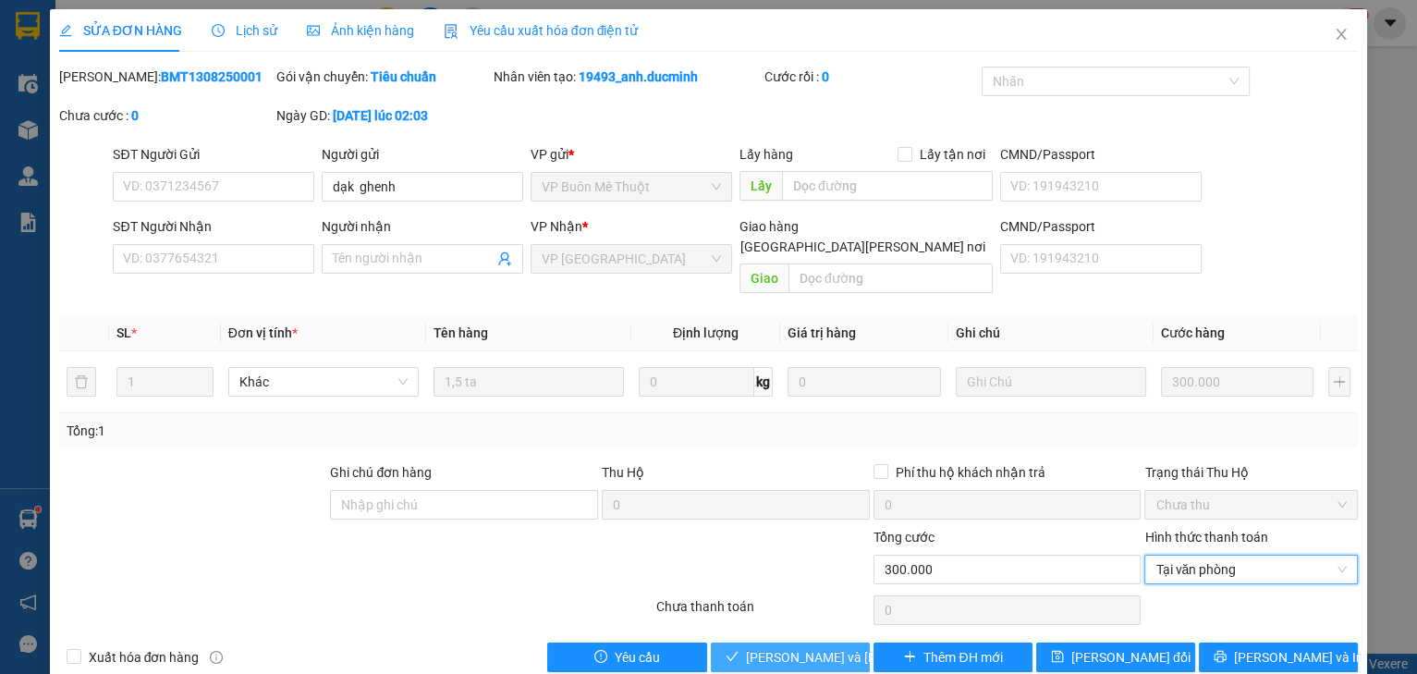
click at [843, 647] on span "[PERSON_NAME] và [PERSON_NAME] hàng" at bounding box center [870, 657] width 249 height 20
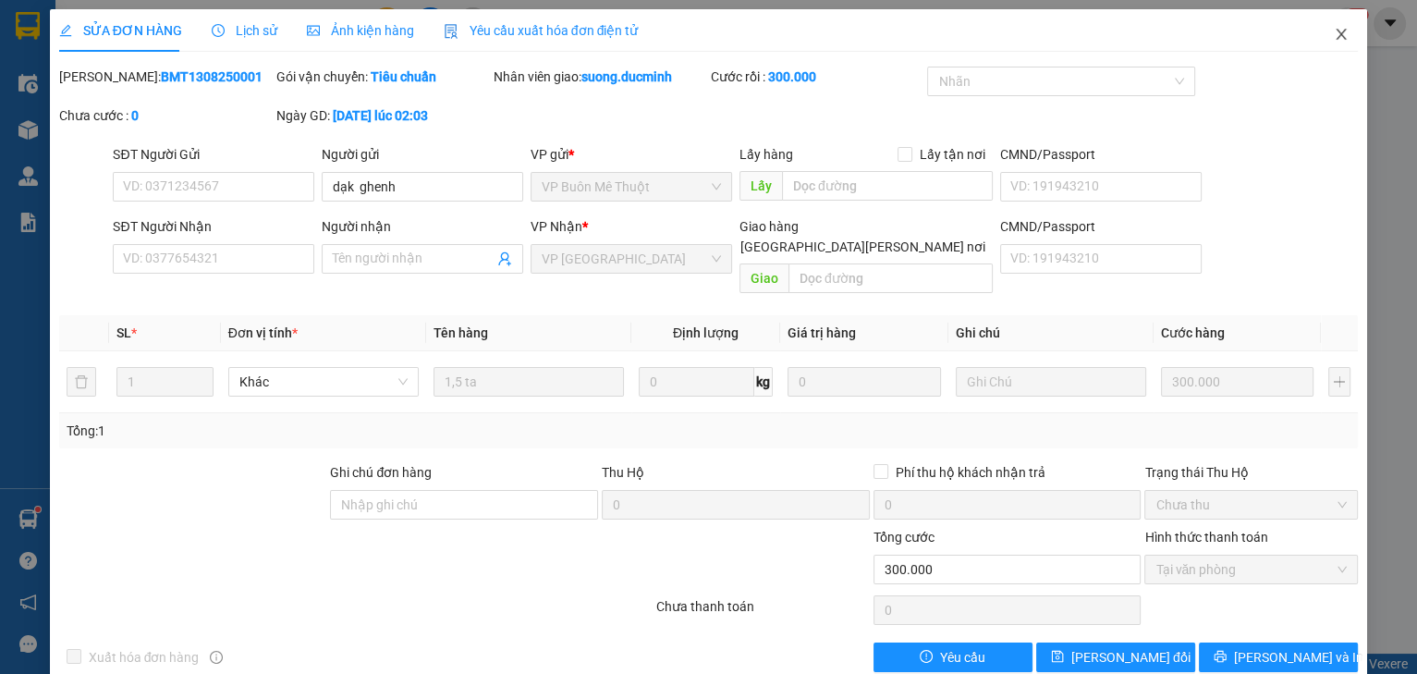
click at [1327, 43] on span "Close" at bounding box center [1341, 35] width 52 height 52
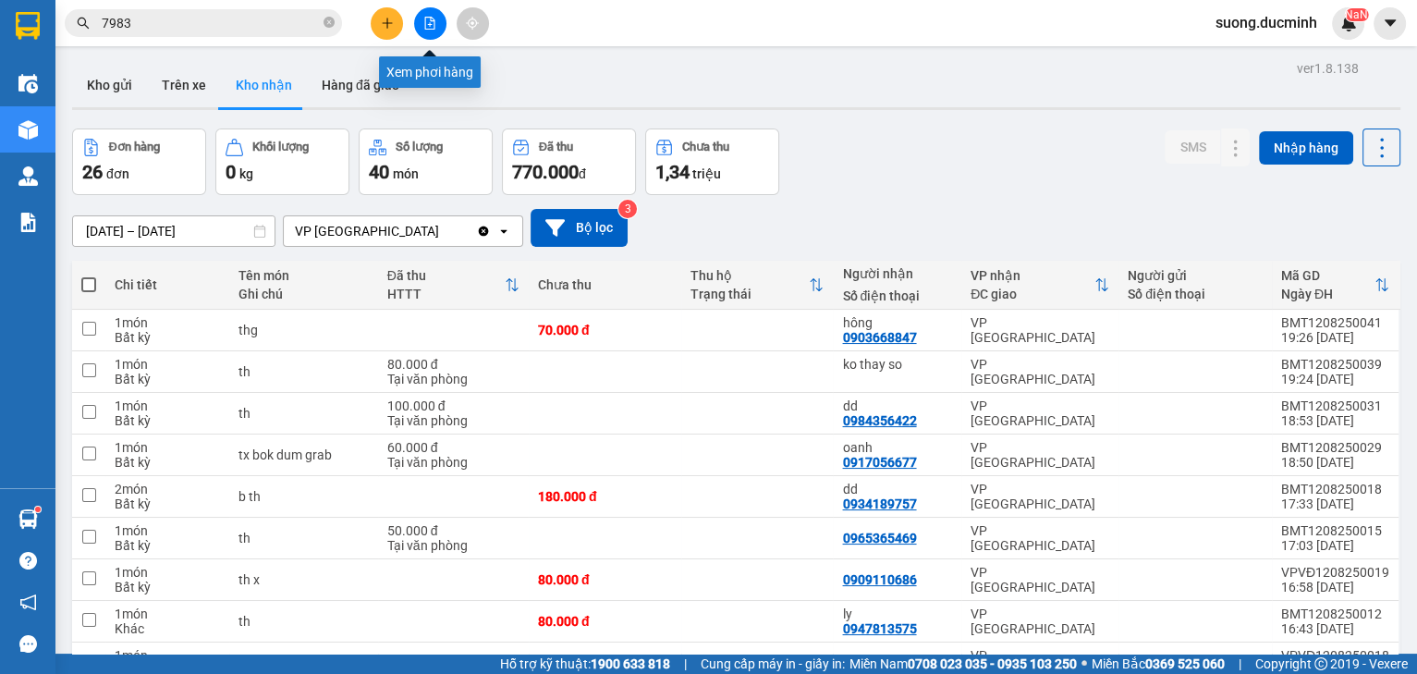
click at [429, 30] on button at bounding box center [430, 23] width 32 height 32
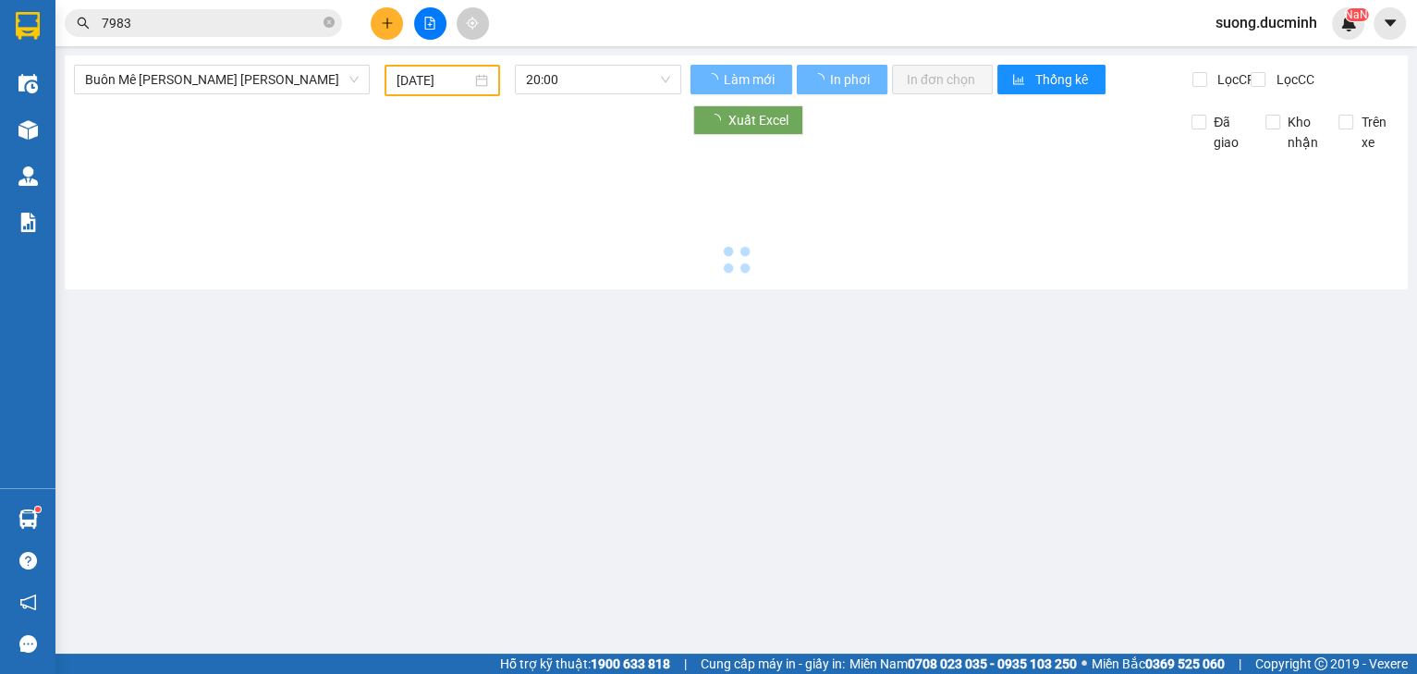
type input "[DATE]"
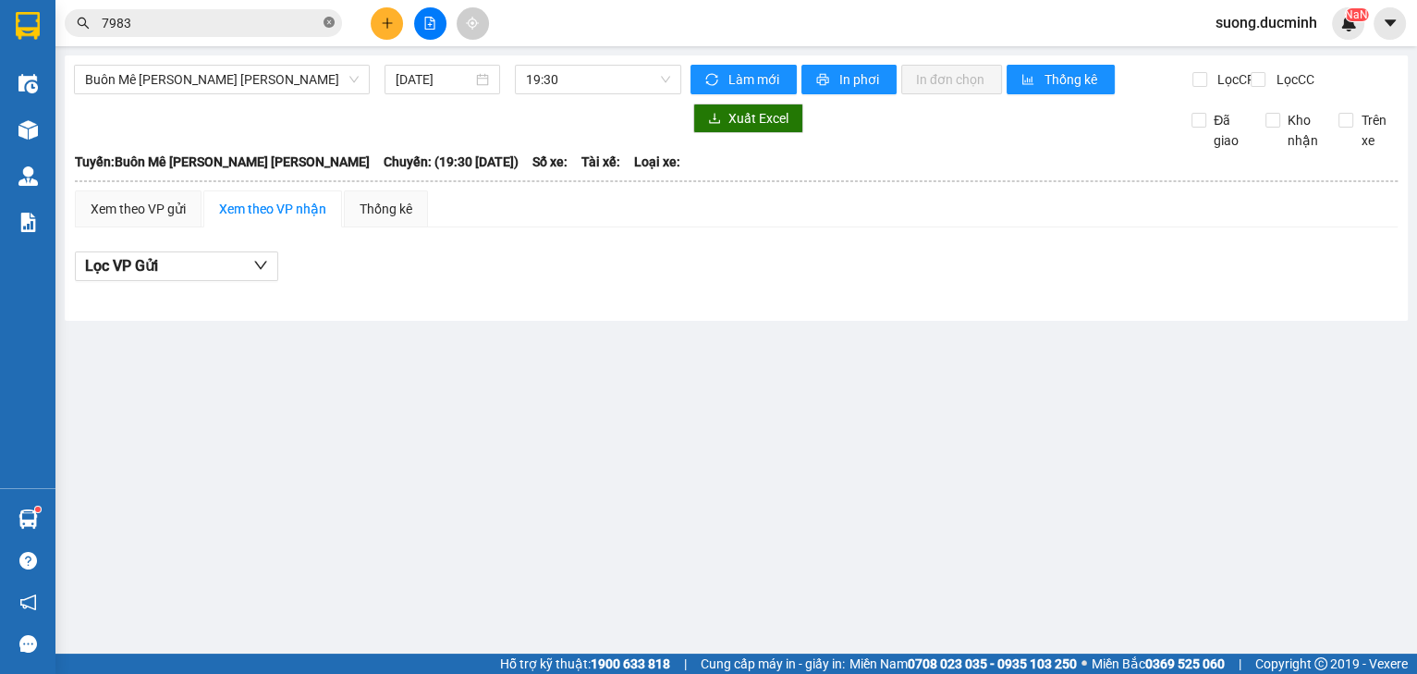
click at [329, 23] on icon "close-circle" at bounding box center [328, 22] width 11 height 11
click at [273, 24] on input "text" at bounding box center [211, 23] width 218 height 20
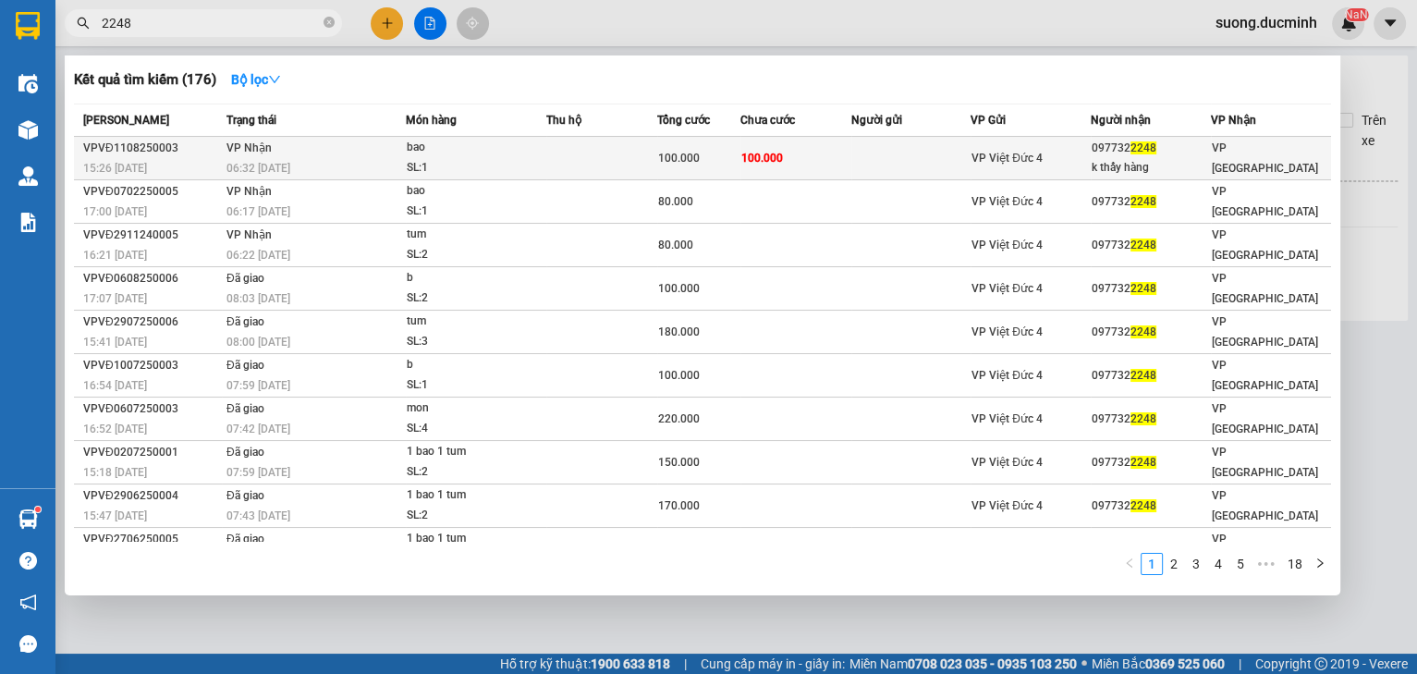
type input "2248"
click at [828, 161] on td "100.000" at bounding box center [795, 158] width 111 height 43
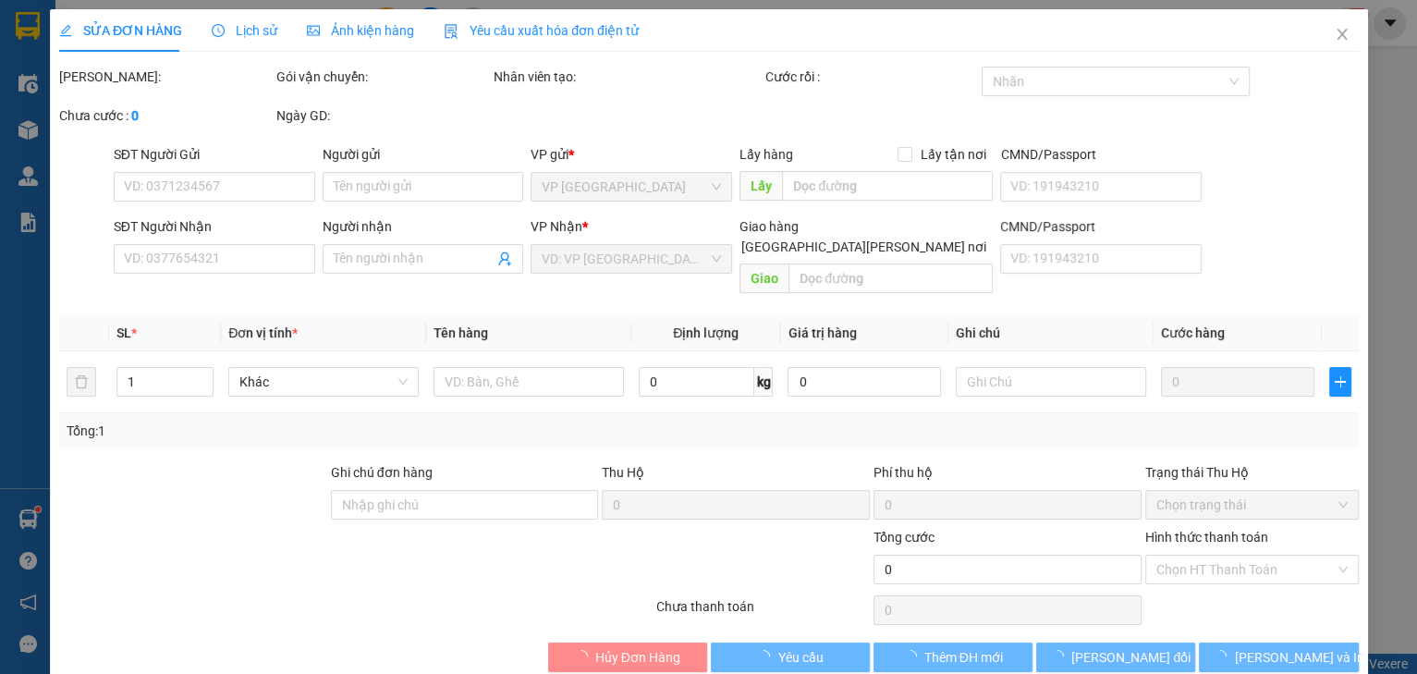
type input "0977322248"
type input "k thấy hàng"
type input "100.000"
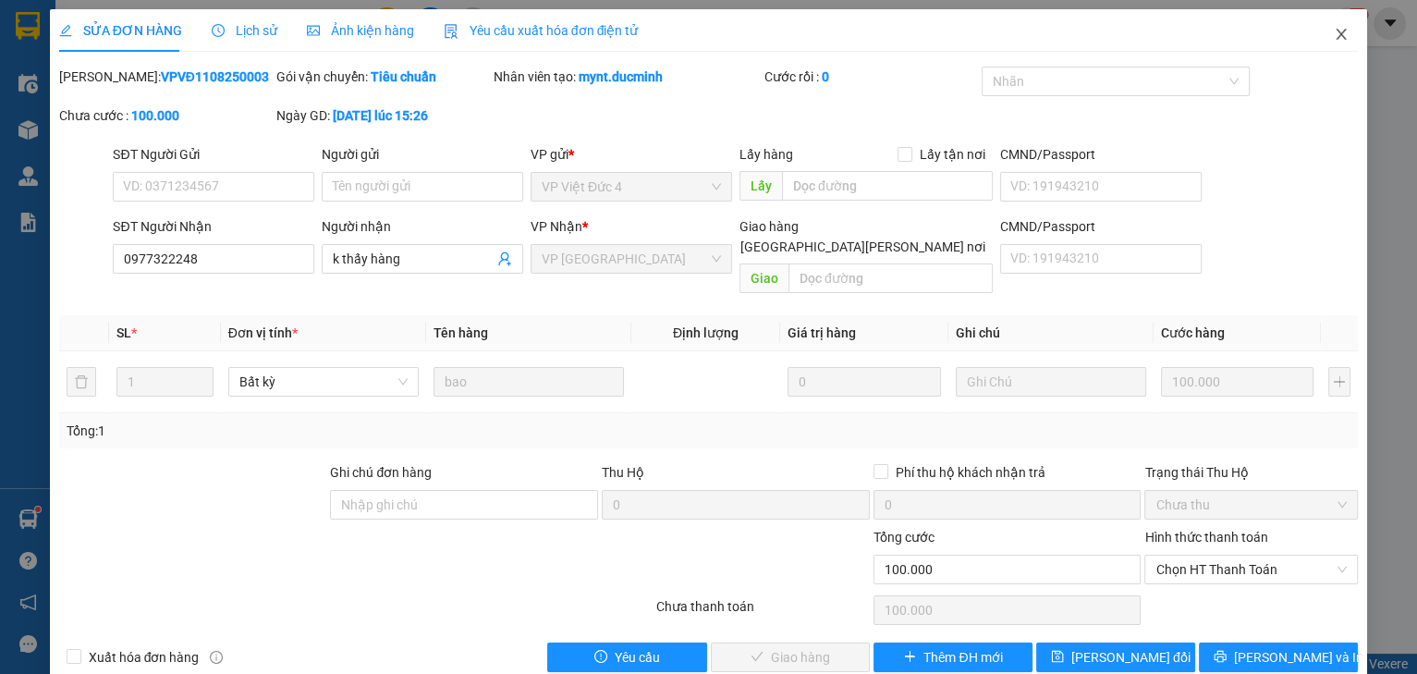
click at [1337, 37] on icon "close" at bounding box center [1340, 34] width 15 height 15
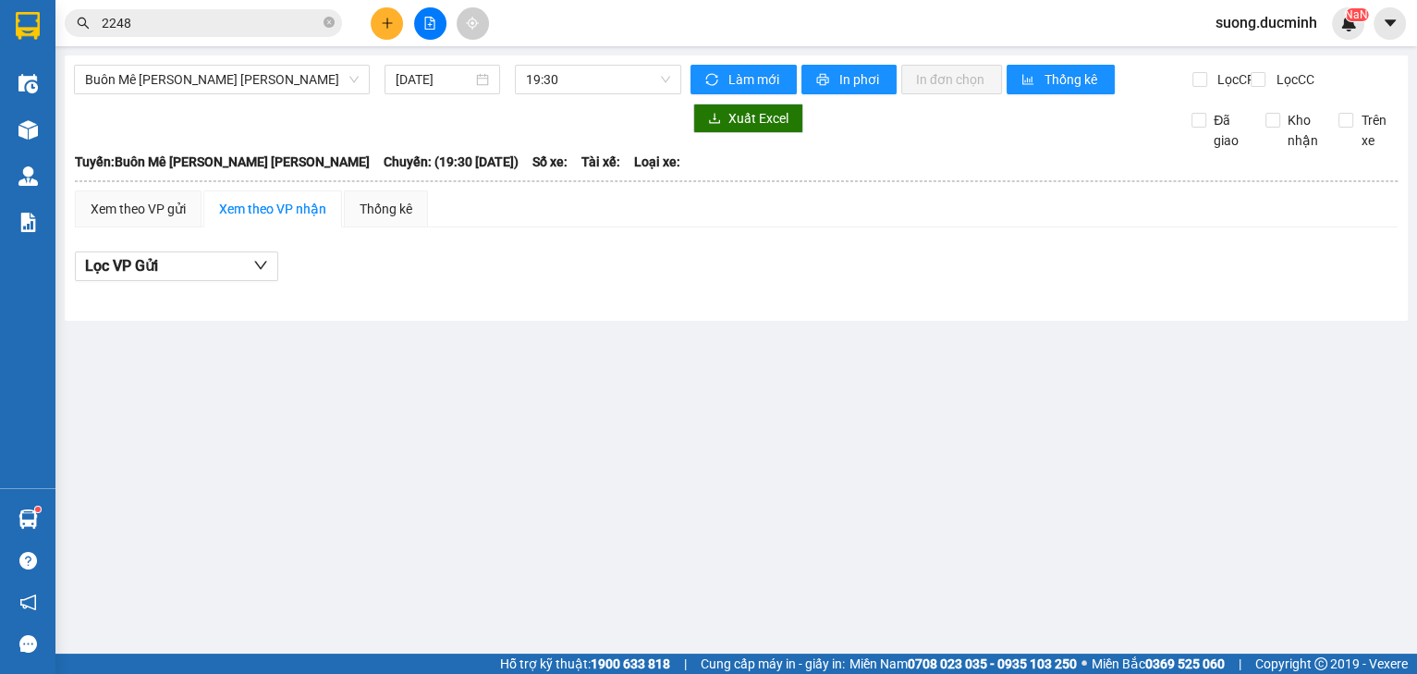
click at [188, 17] on input "2248" at bounding box center [211, 23] width 218 height 20
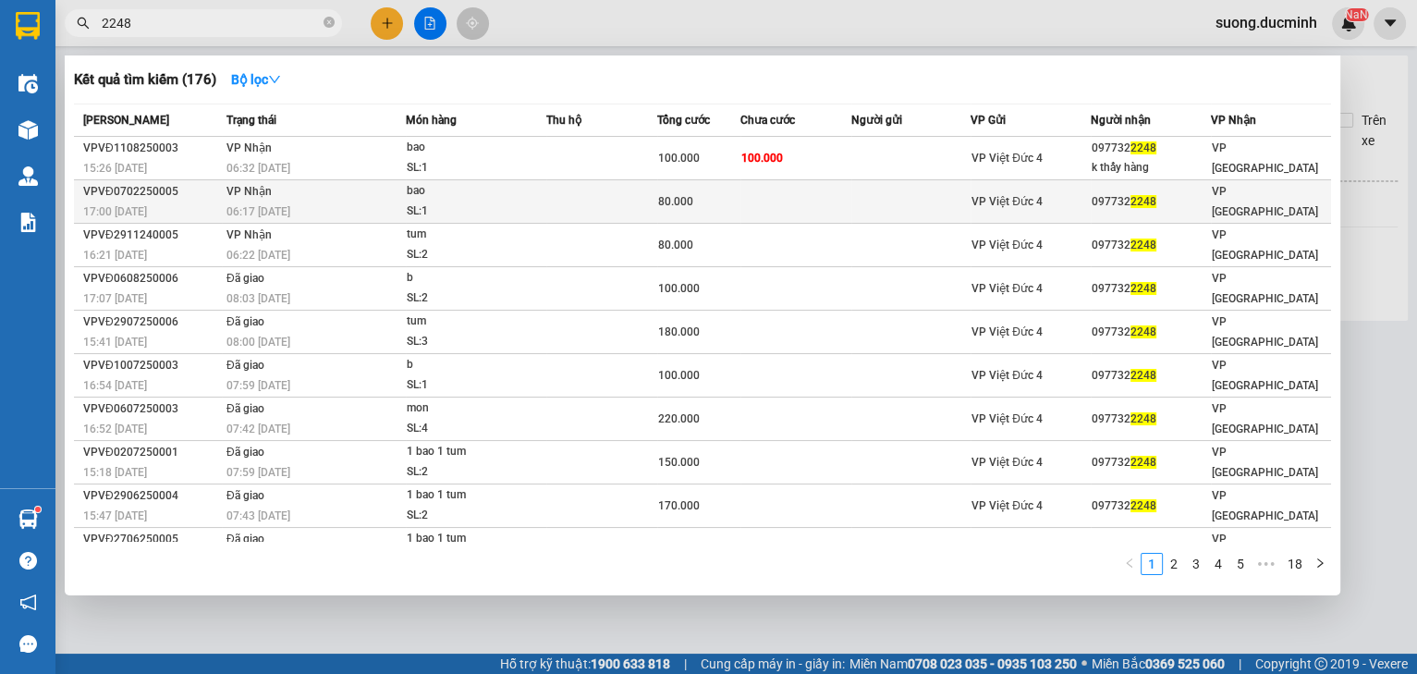
click at [621, 189] on td at bounding box center [601, 201] width 111 height 43
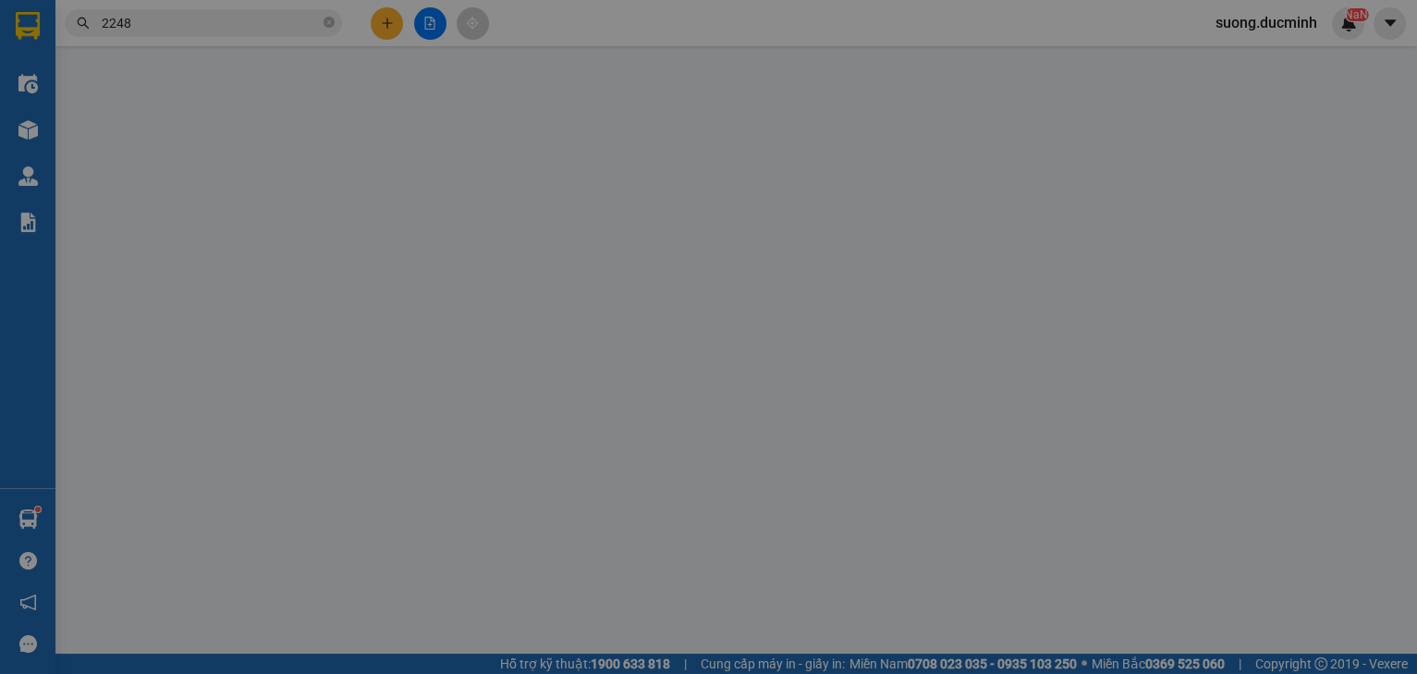
type input "0977322248"
type input "80.000"
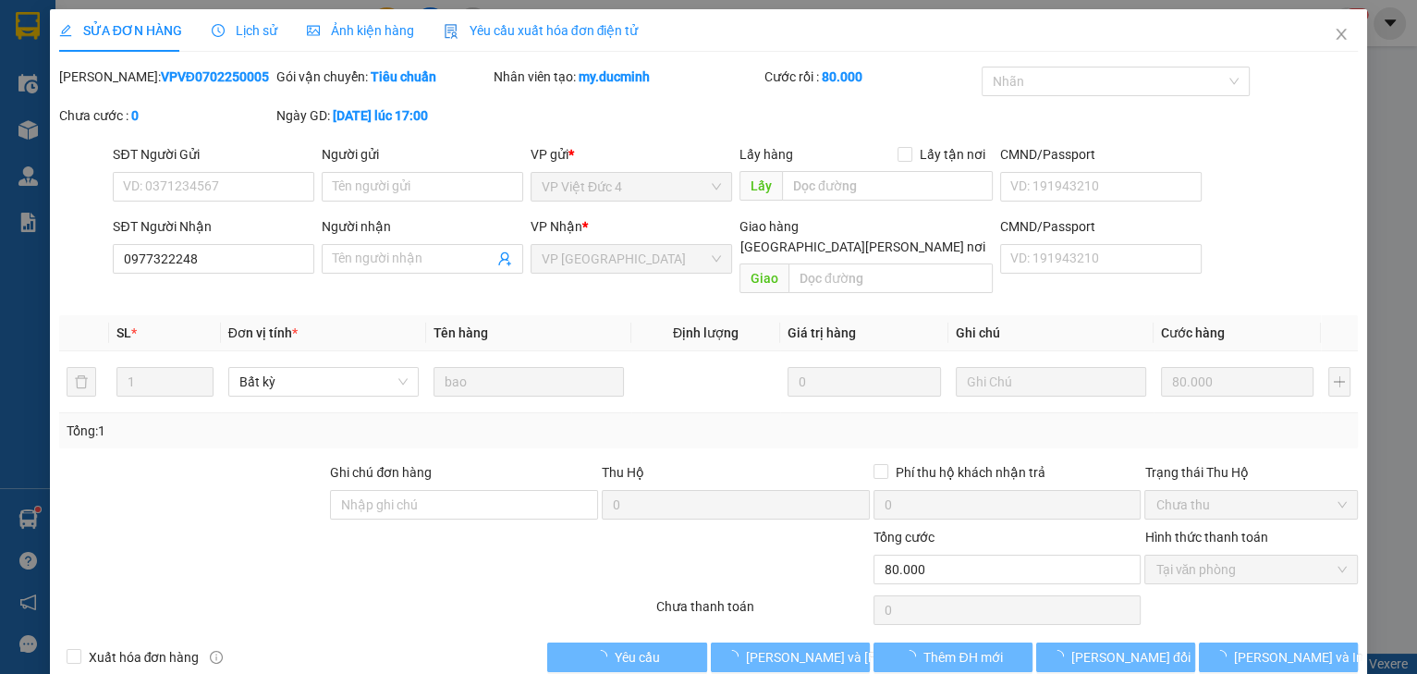
click at [233, 30] on span "Lịch sử" at bounding box center [245, 30] width 66 height 15
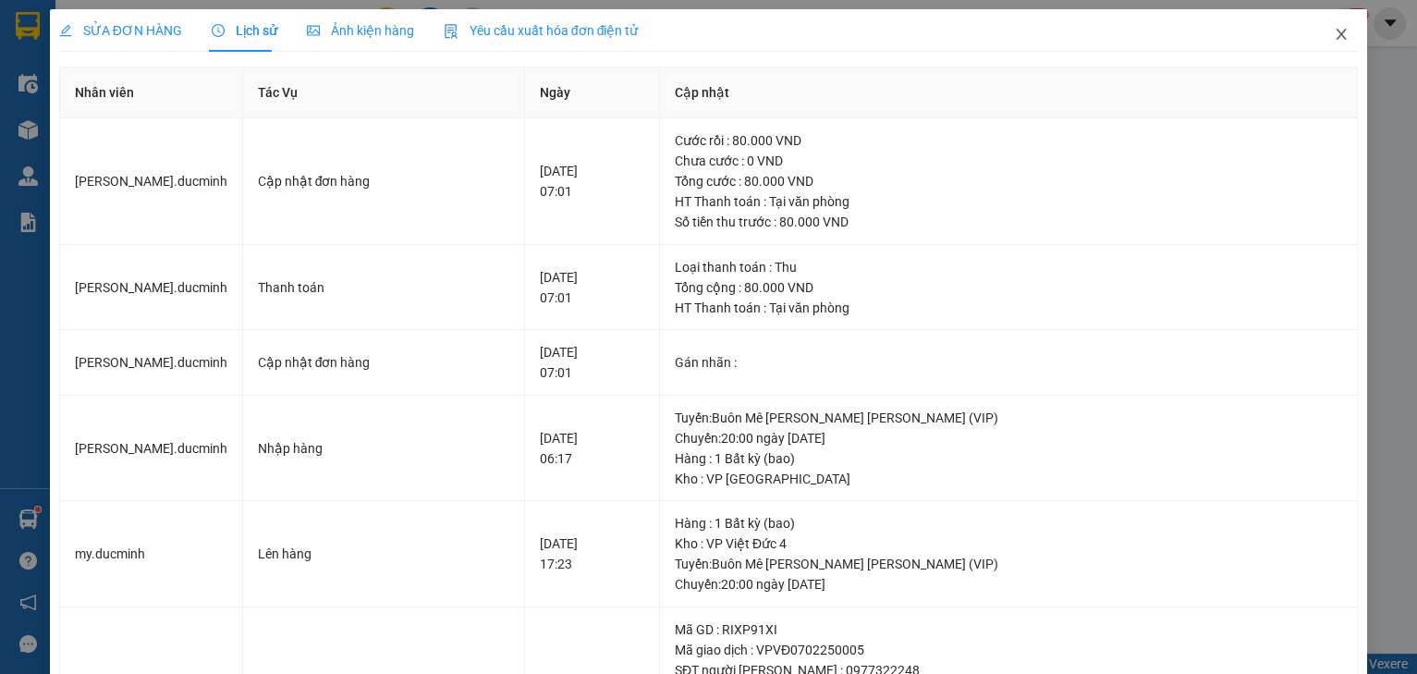
click at [1333, 41] on icon "close" at bounding box center [1340, 34] width 15 height 15
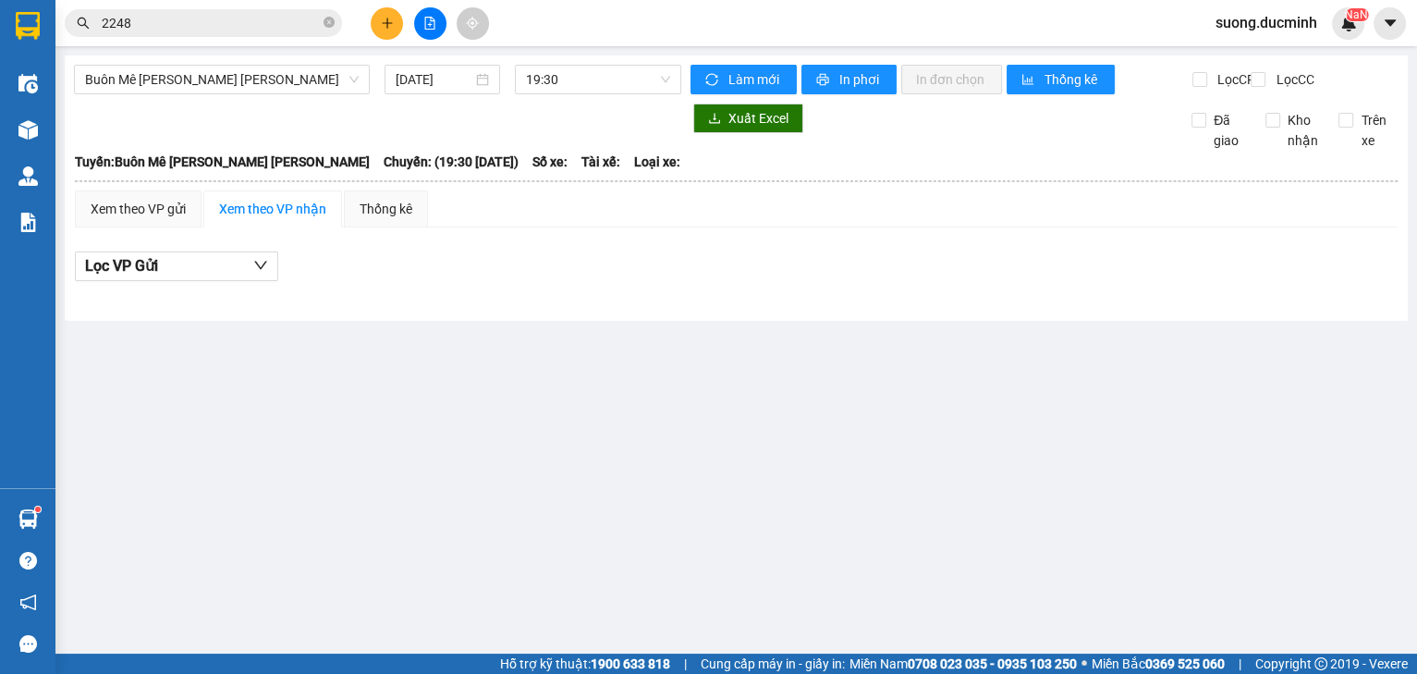
click at [251, 18] on input "2248" at bounding box center [211, 23] width 218 height 20
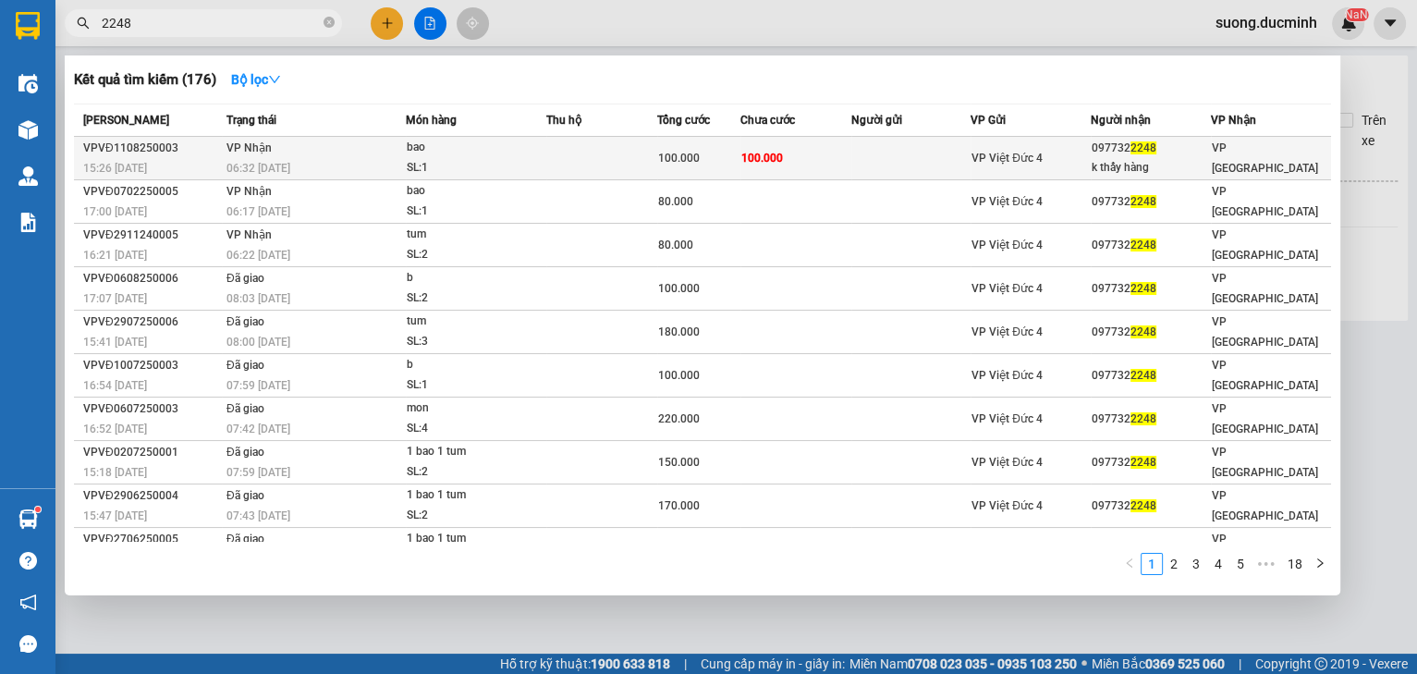
click at [596, 163] on td at bounding box center [601, 158] width 111 height 43
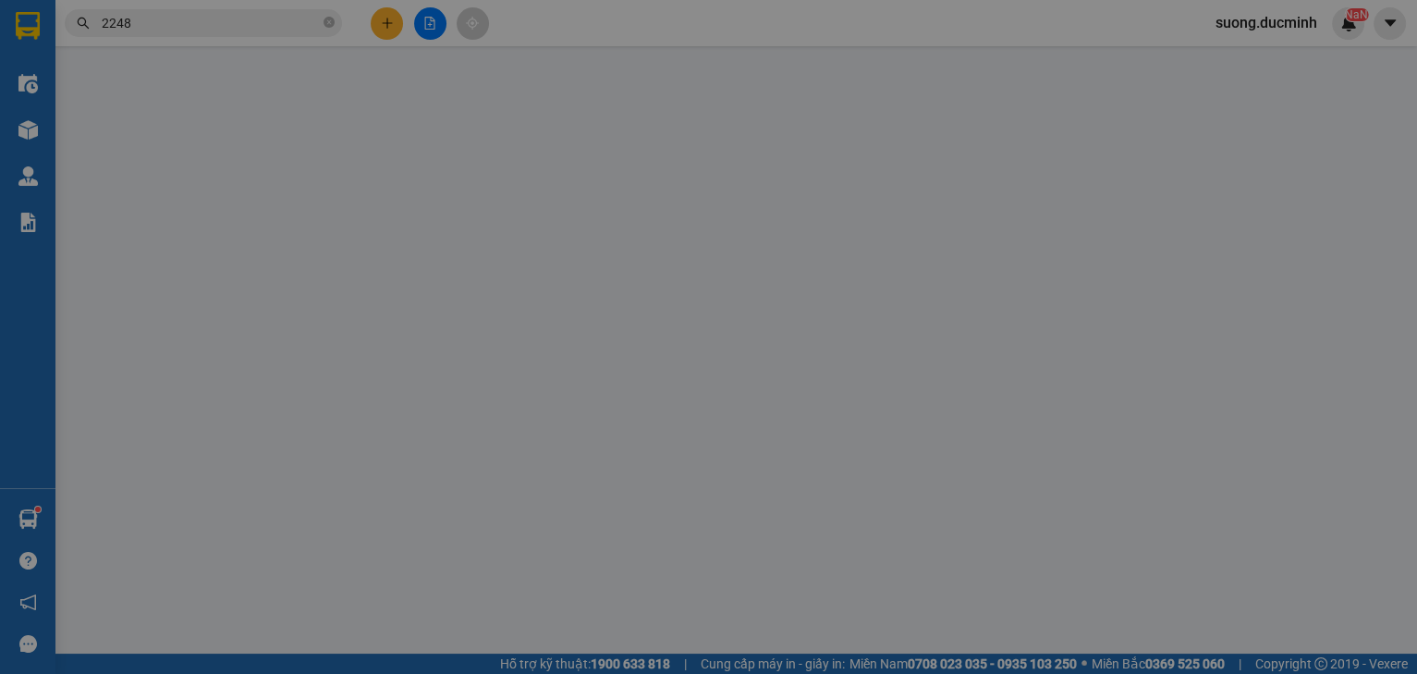
type input "0977322248"
type input "k thấy hàng"
type input "100.000"
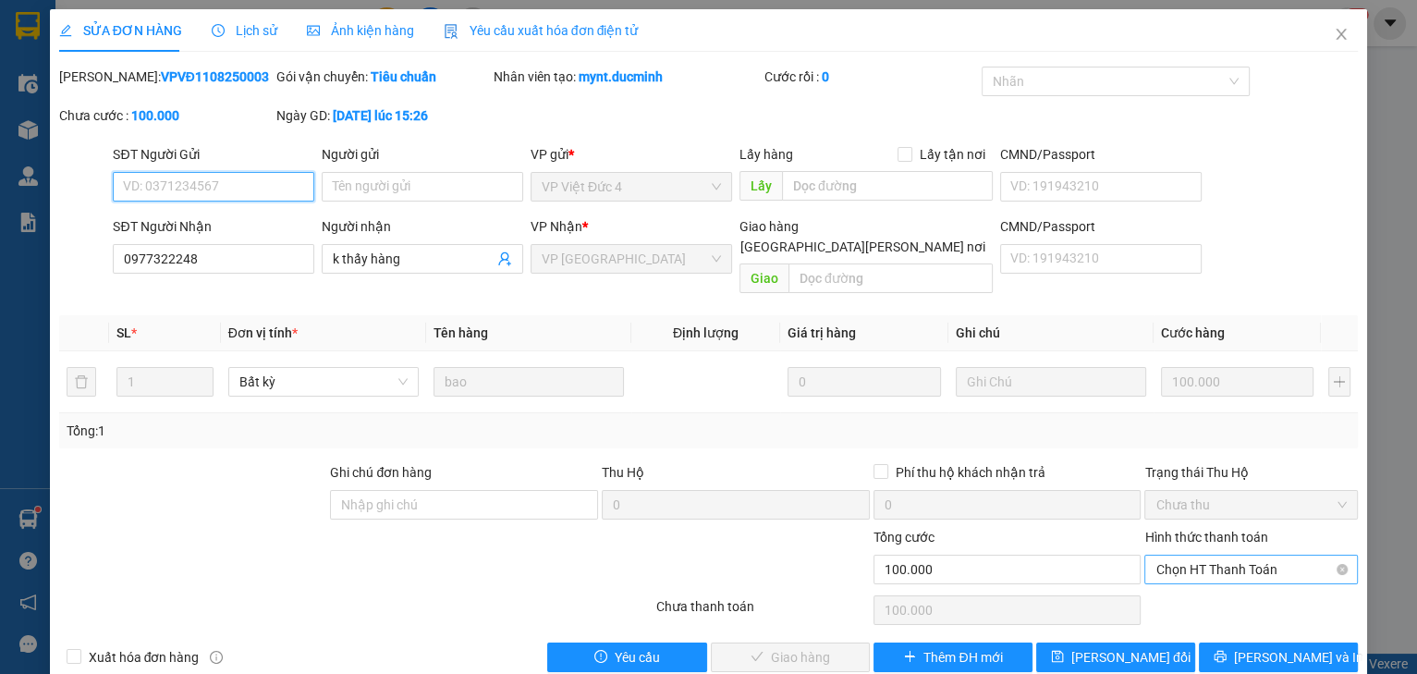
click at [1198, 555] on span "Chọn HT Thanh Toán" at bounding box center [1250, 569] width 191 height 28
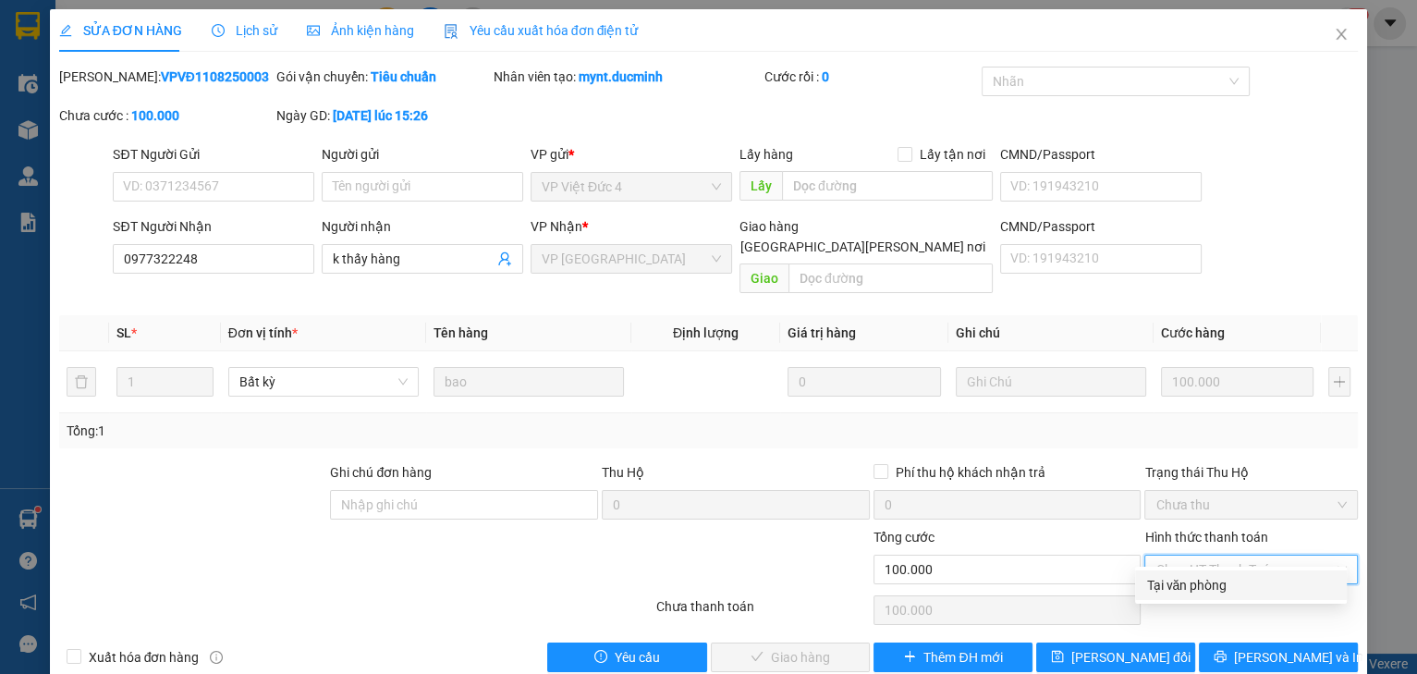
click at [1186, 573] on div "Tại văn phòng" at bounding box center [1241, 585] width 212 height 30
type input "0"
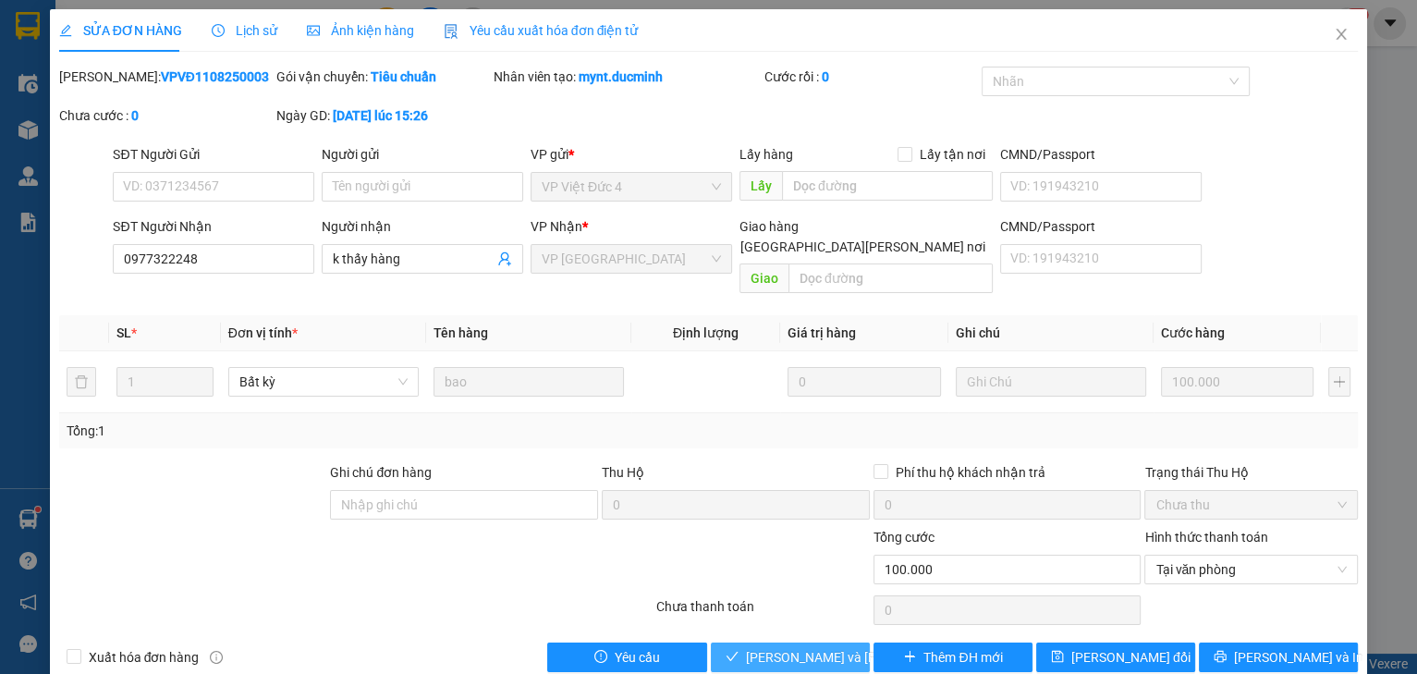
click at [800, 647] on span "[PERSON_NAME] và [PERSON_NAME] hàng" at bounding box center [870, 657] width 249 height 20
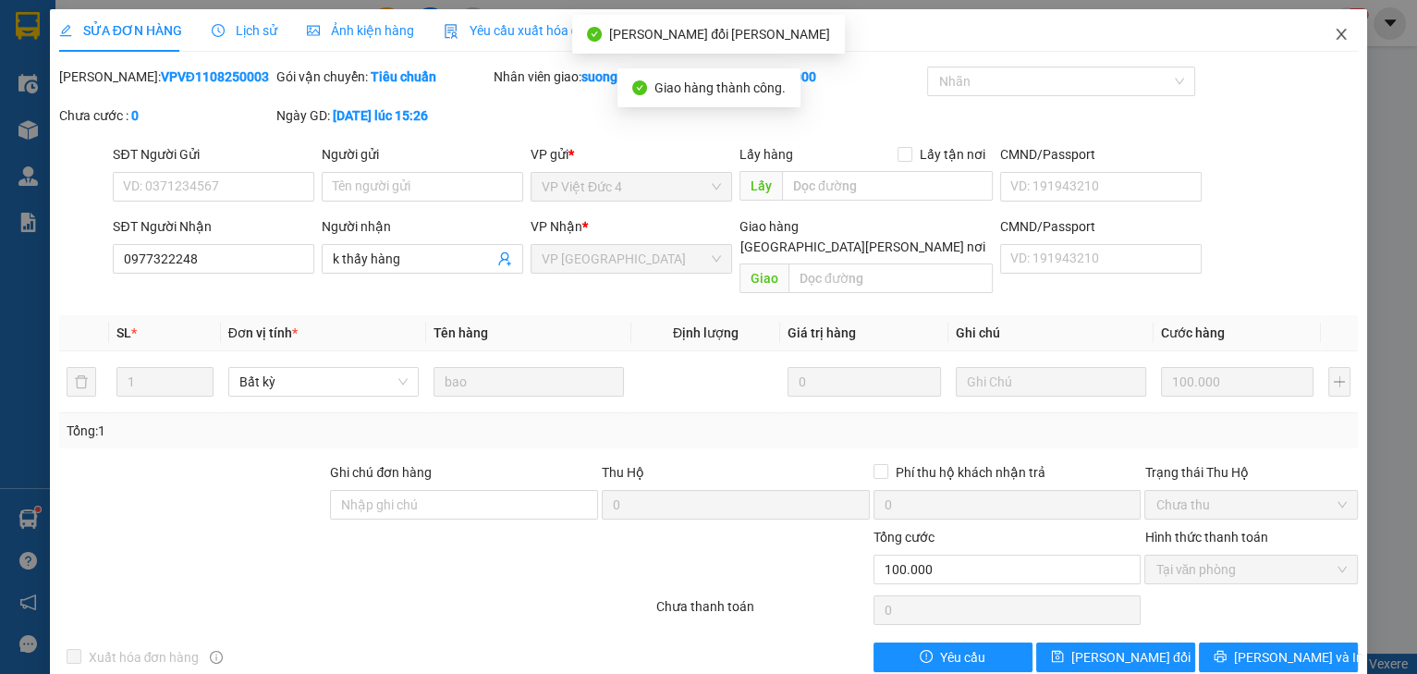
click at [1333, 29] on icon "close" at bounding box center [1340, 34] width 15 height 15
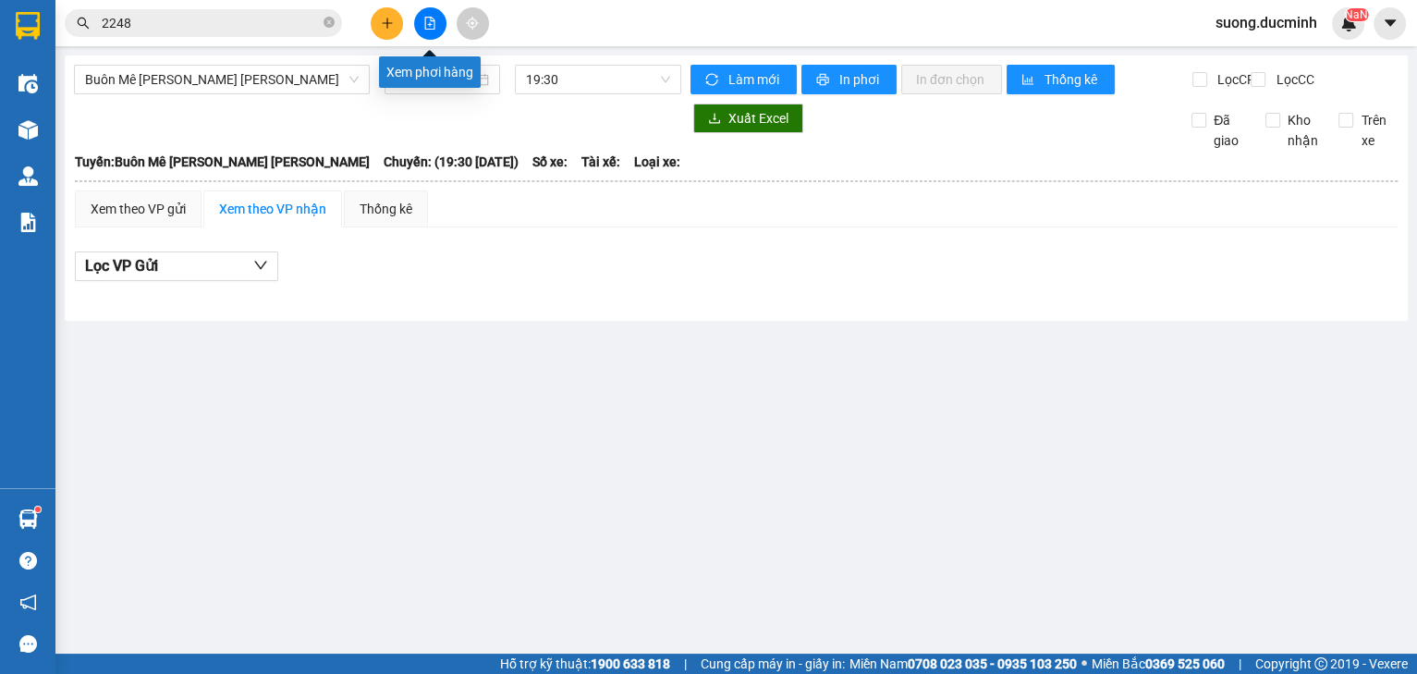
click at [432, 30] on button at bounding box center [430, 23] width 32 height 32
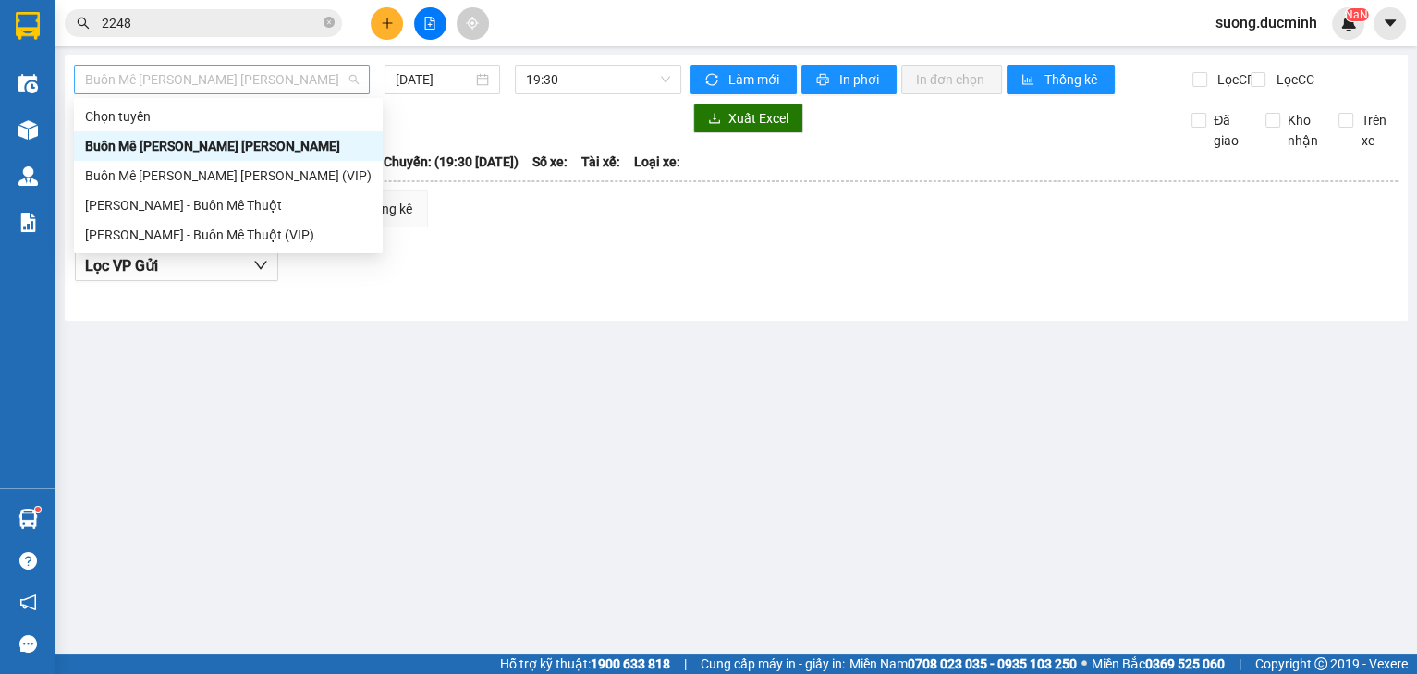
click at [302, 92] on span "Buôn Mê [PERSON_NAME] [PERSON_NAME]" at bounding box center [222, 80] width 274 height 28
click at [285, 207] on div "[PERSON_NAME] - Buôn Mê Thuột" at bounding box center [228, 205] width 286 height 20
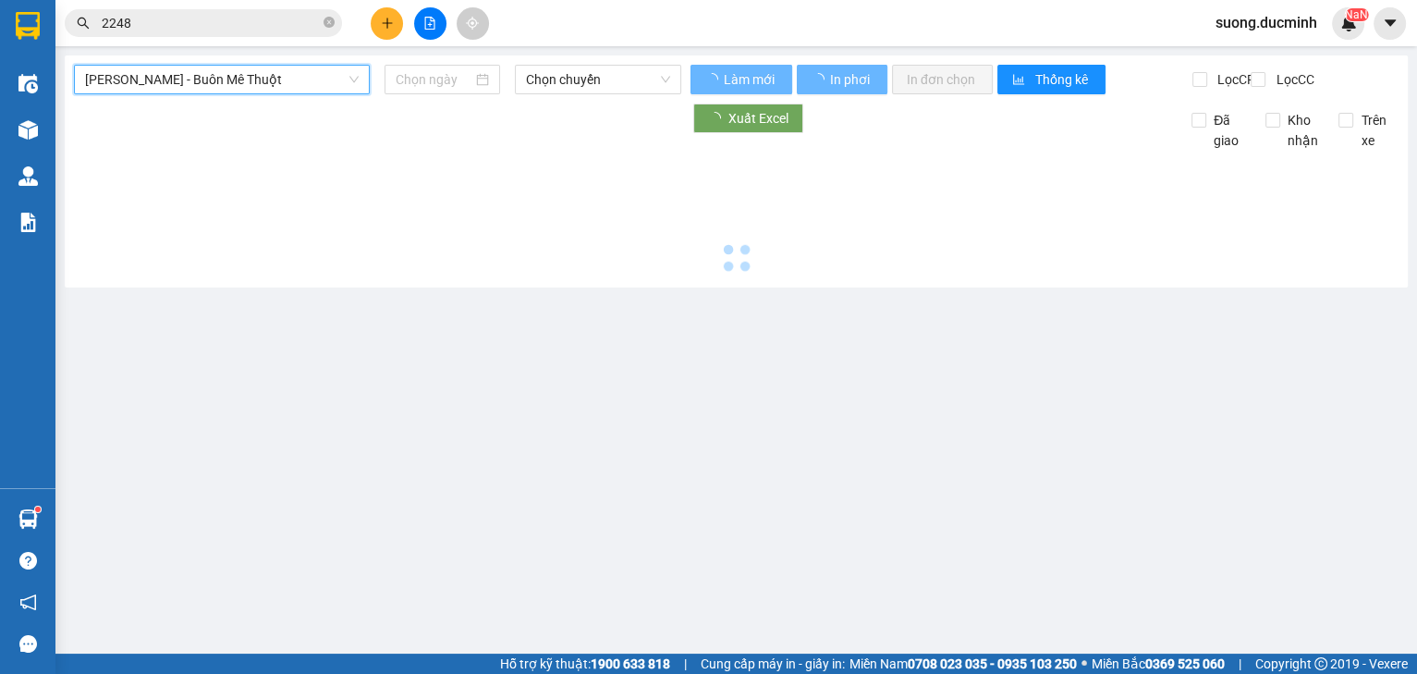
type input "[DATE]"
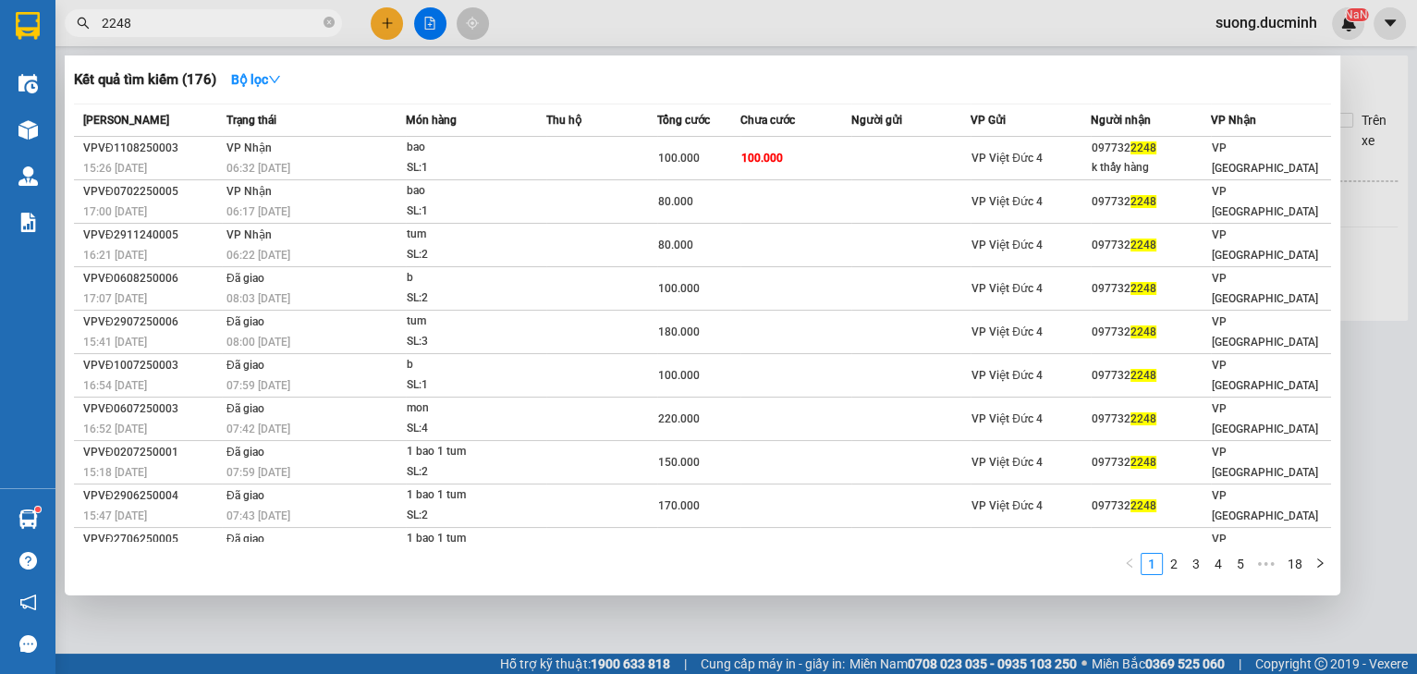
click at [287, 20] on input "2248" at bounding box center [211, 23] width 218 height 20
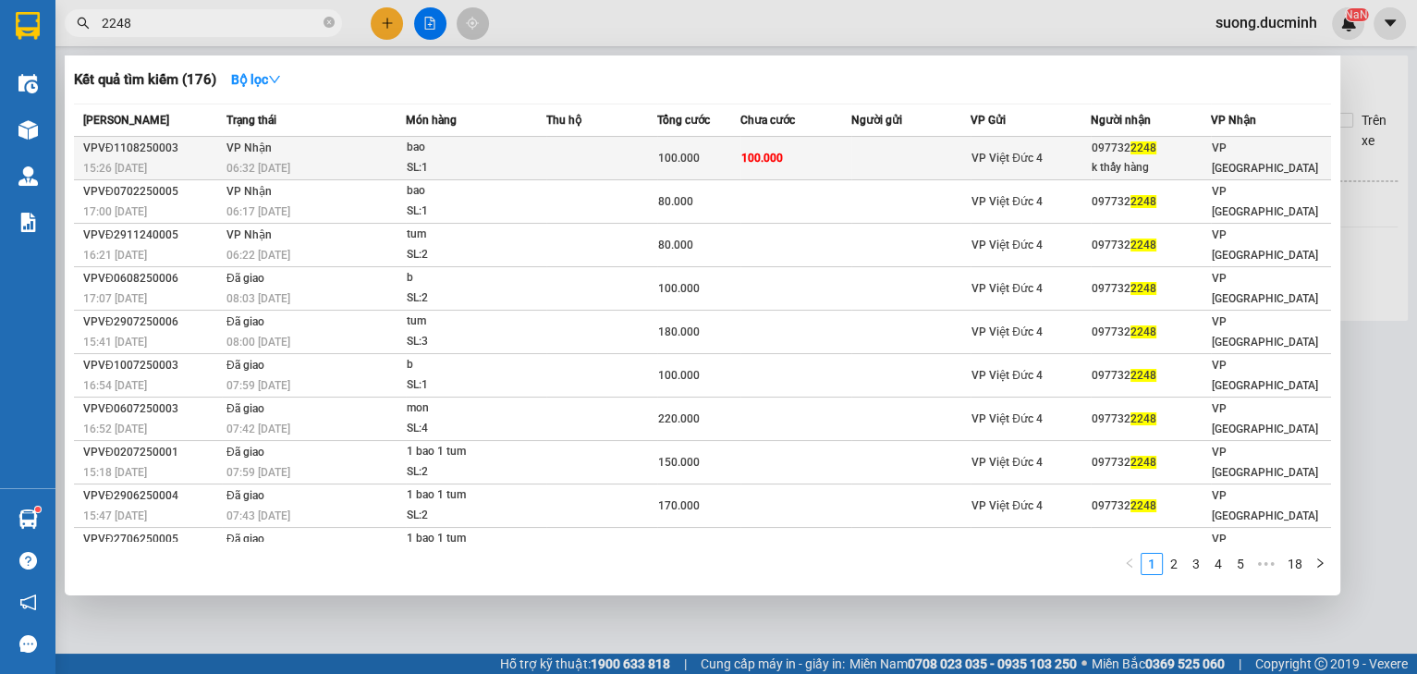
click at [602, 161] on td at bounding box center [601, 158] width 111 height 43
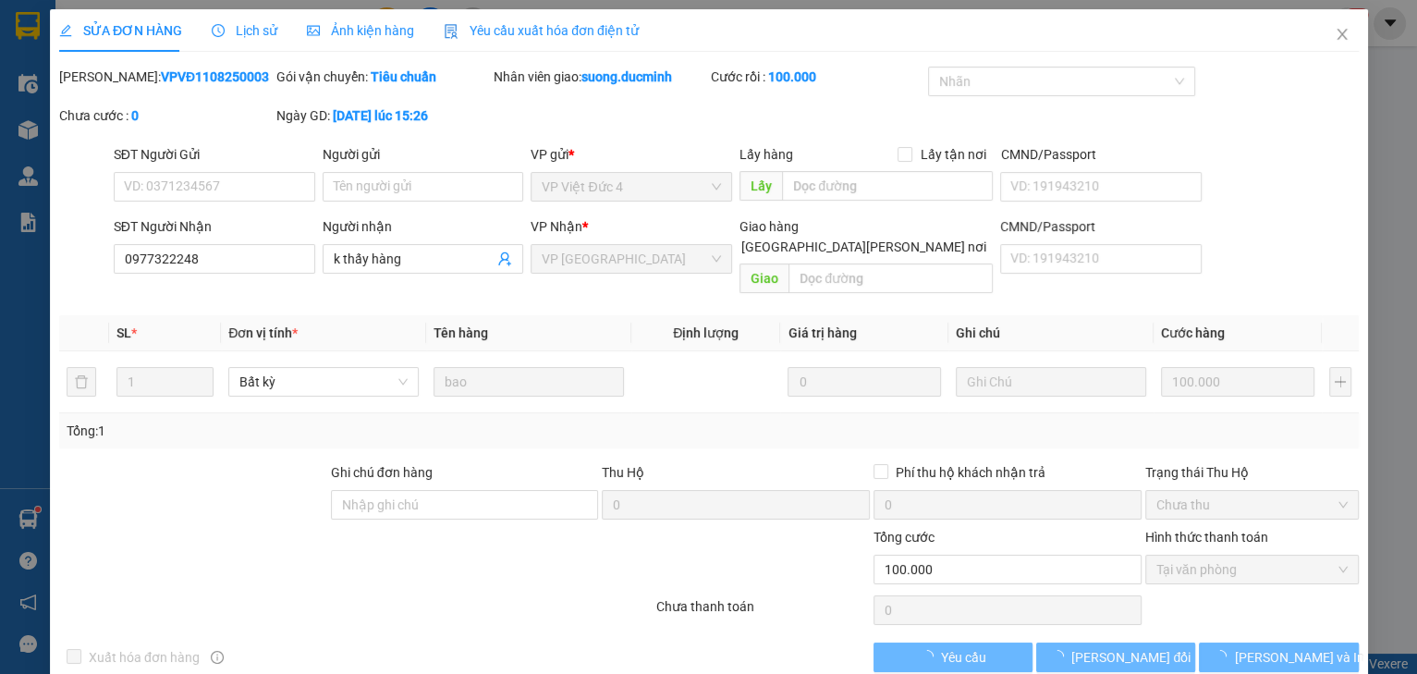
type input "0977322248"
type input "k thấy hàng"
type input "100.000"
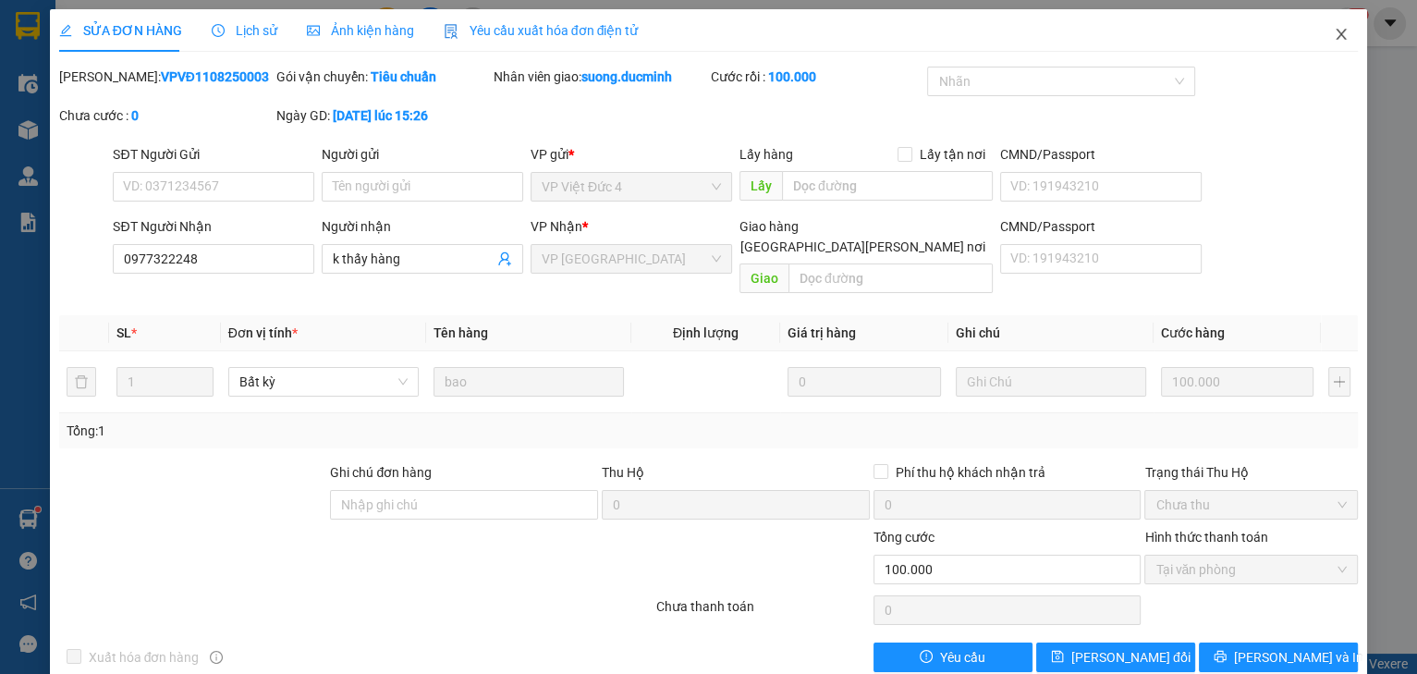
click at [1333, 33] on icon "close" at bounding box center [1340, 34] width 15 height 15
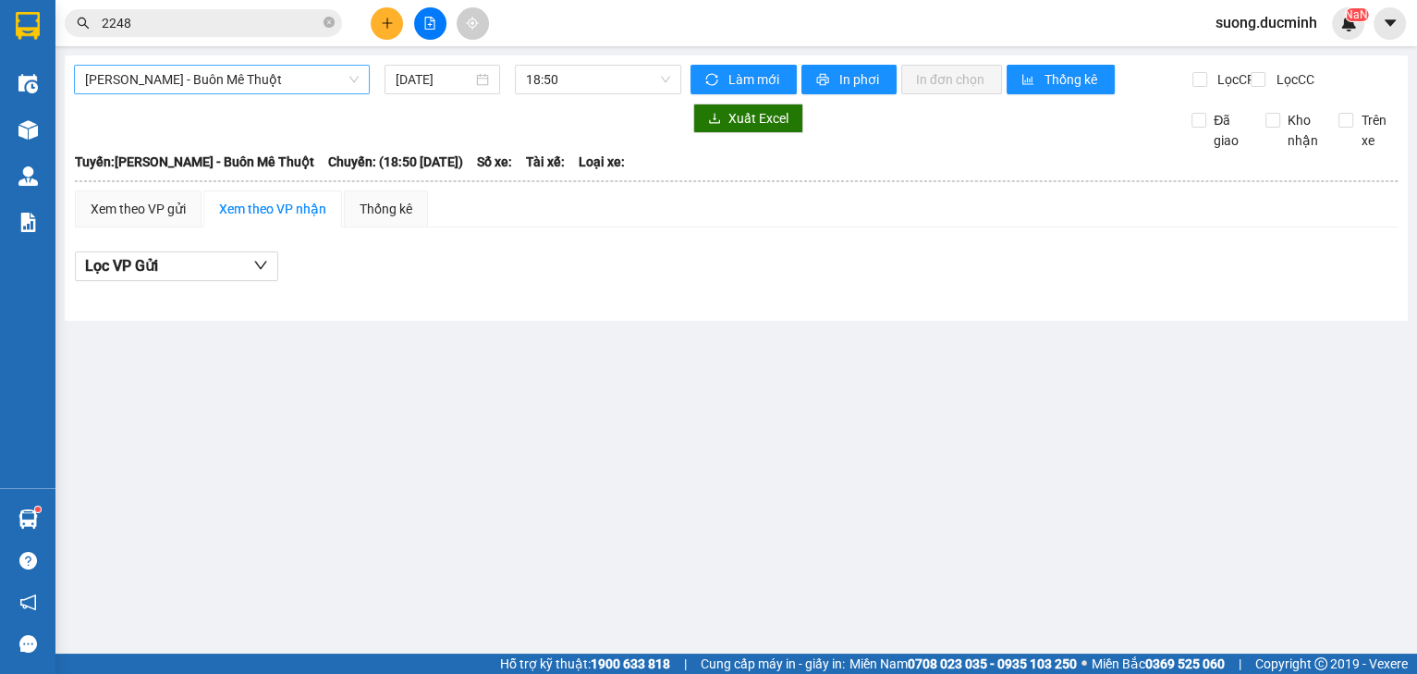
click at [309, 91] on span "[PERSON_NAME] - Buôn Mê Thuột" at bounding box center [222, 80] width 274 height 28
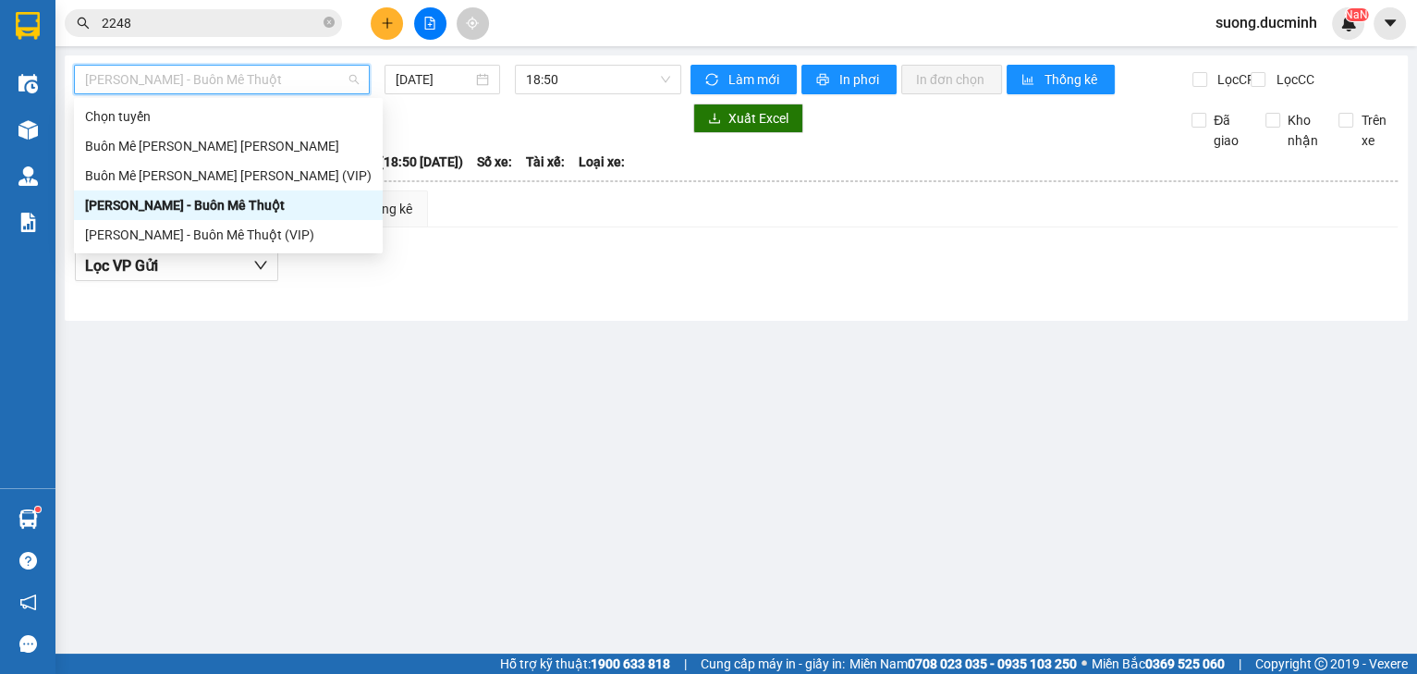
click at [298, 68] on span "[PERSON_NAME] - Buôn Mê Thuột" at bounding box center [222, 80] width 274 height 28
click at [265, 185] on div "Buôn Mê [PERSON_NAME] [PERSON_NAME] (VIP)" at bounding box center [228, 175] width 286 height 20
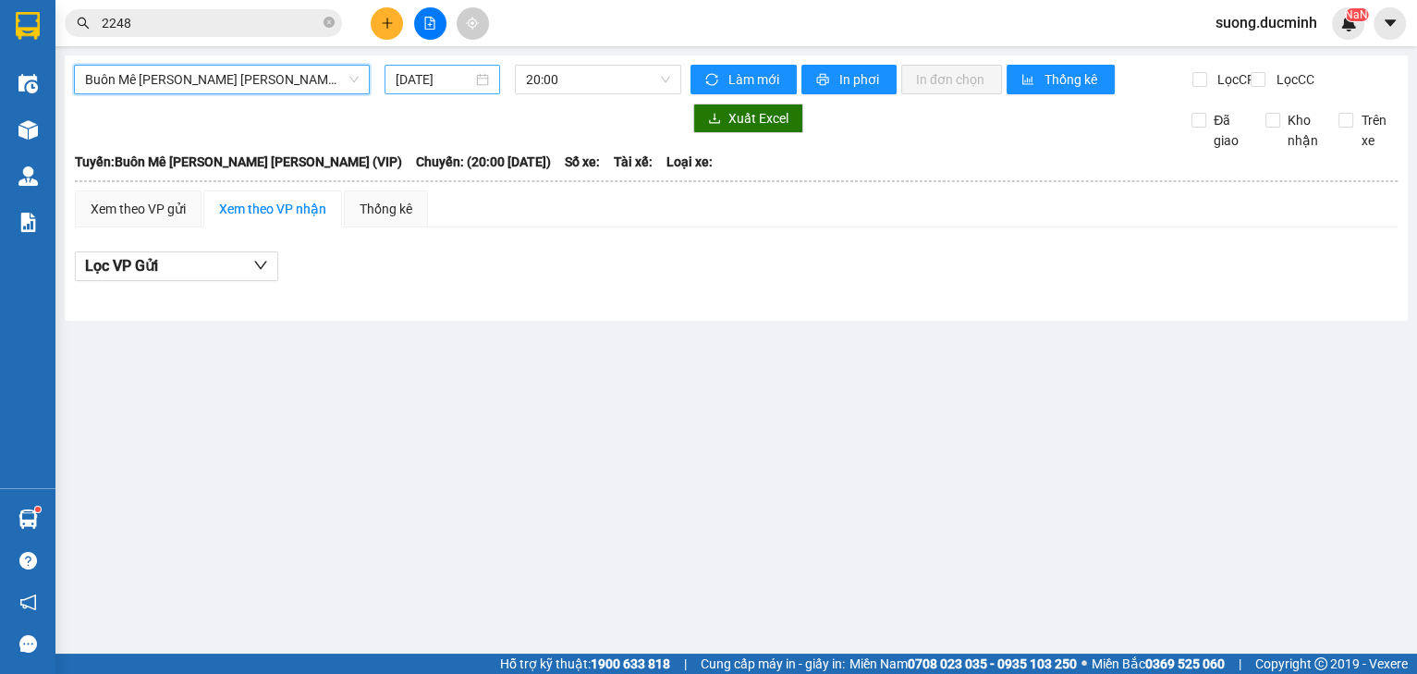
click at [417, 81] on input "[DATE]" at bounding box center [433, 79] width 76 height 20
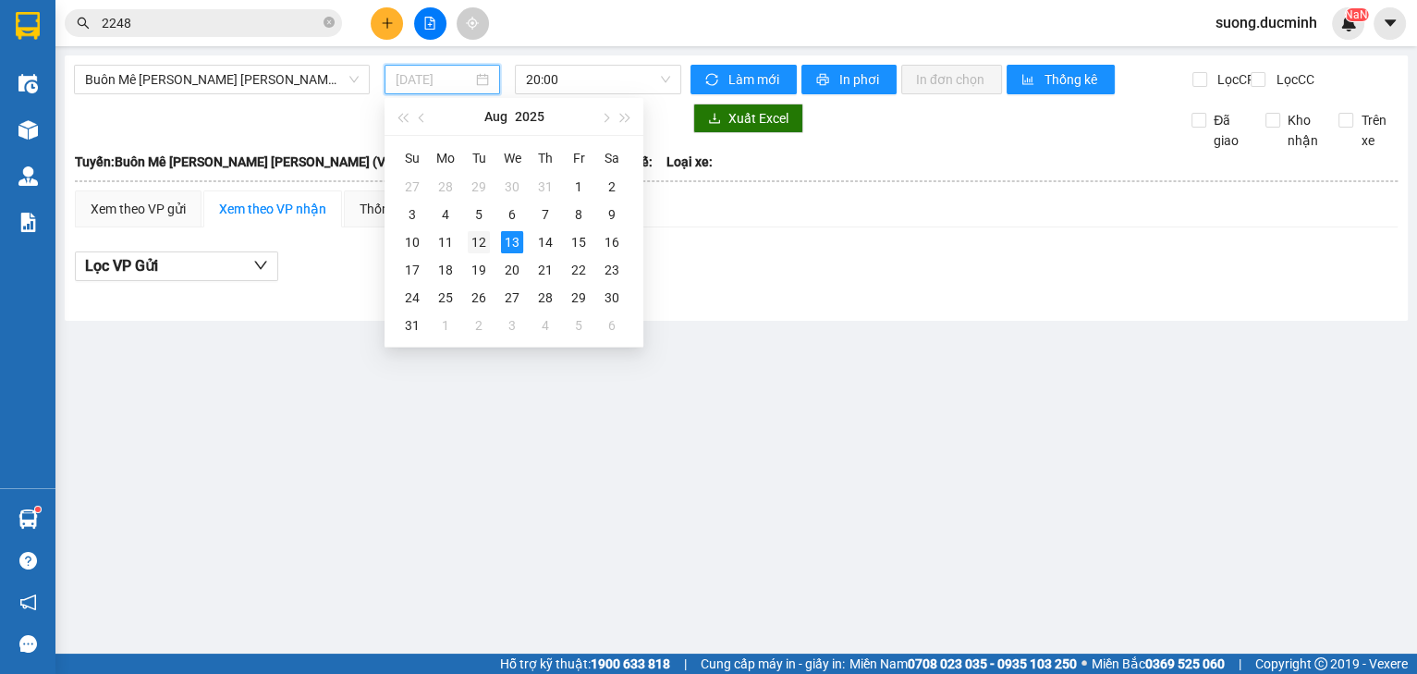
click at [470, 242] on div "12" at bounding box center [479, 242] width 22 height 22
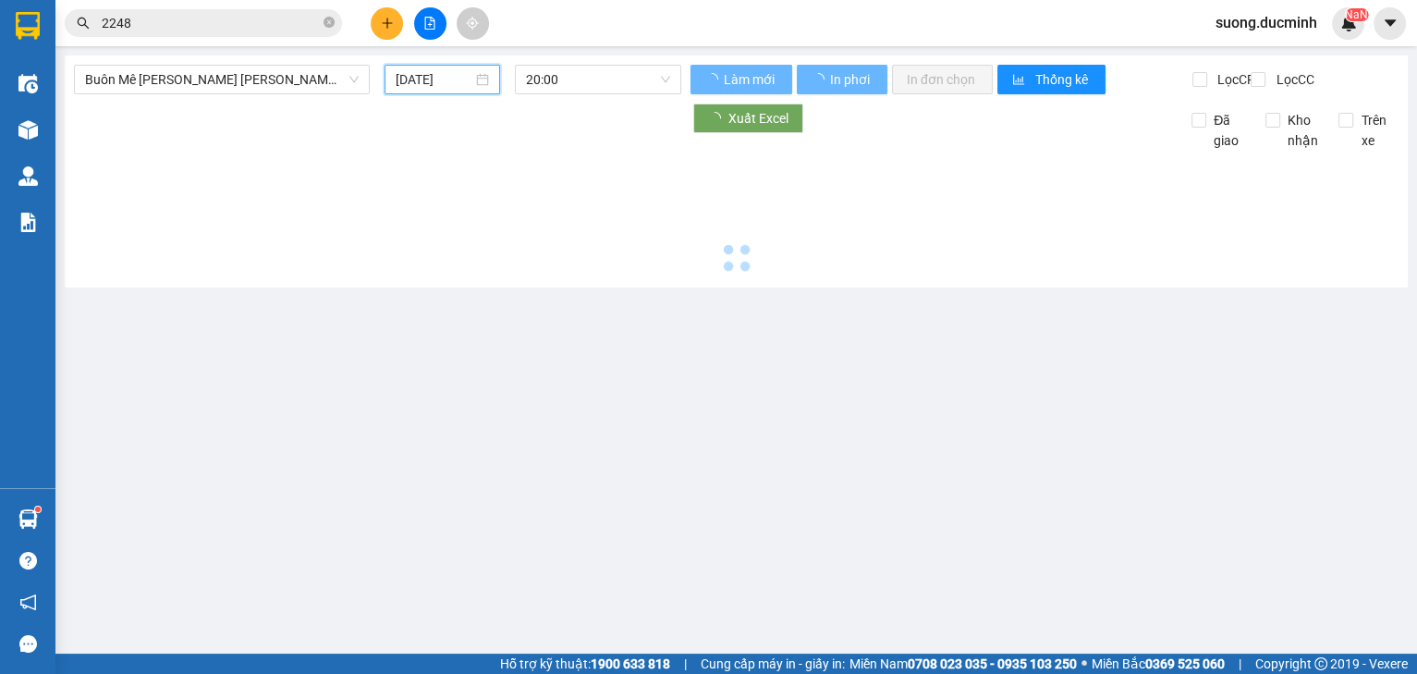
type input "[DATE]"
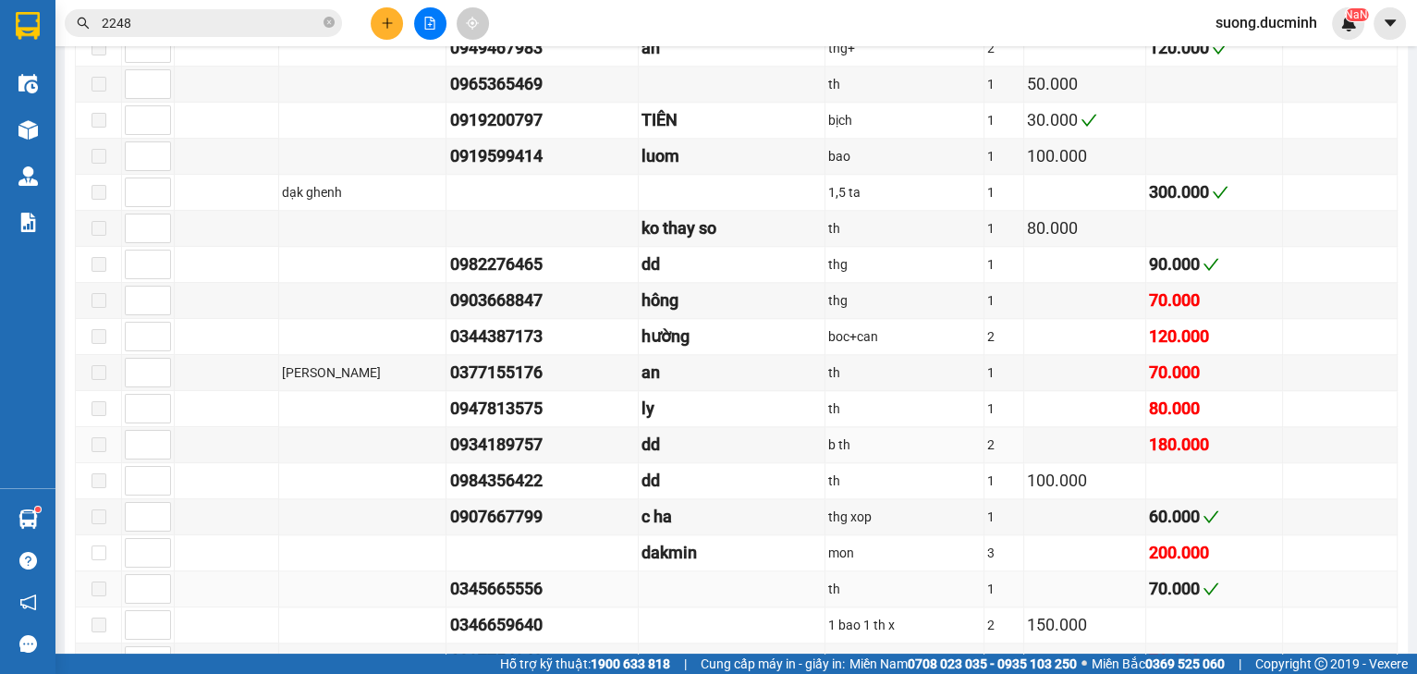
scroll to position [1922, 0]
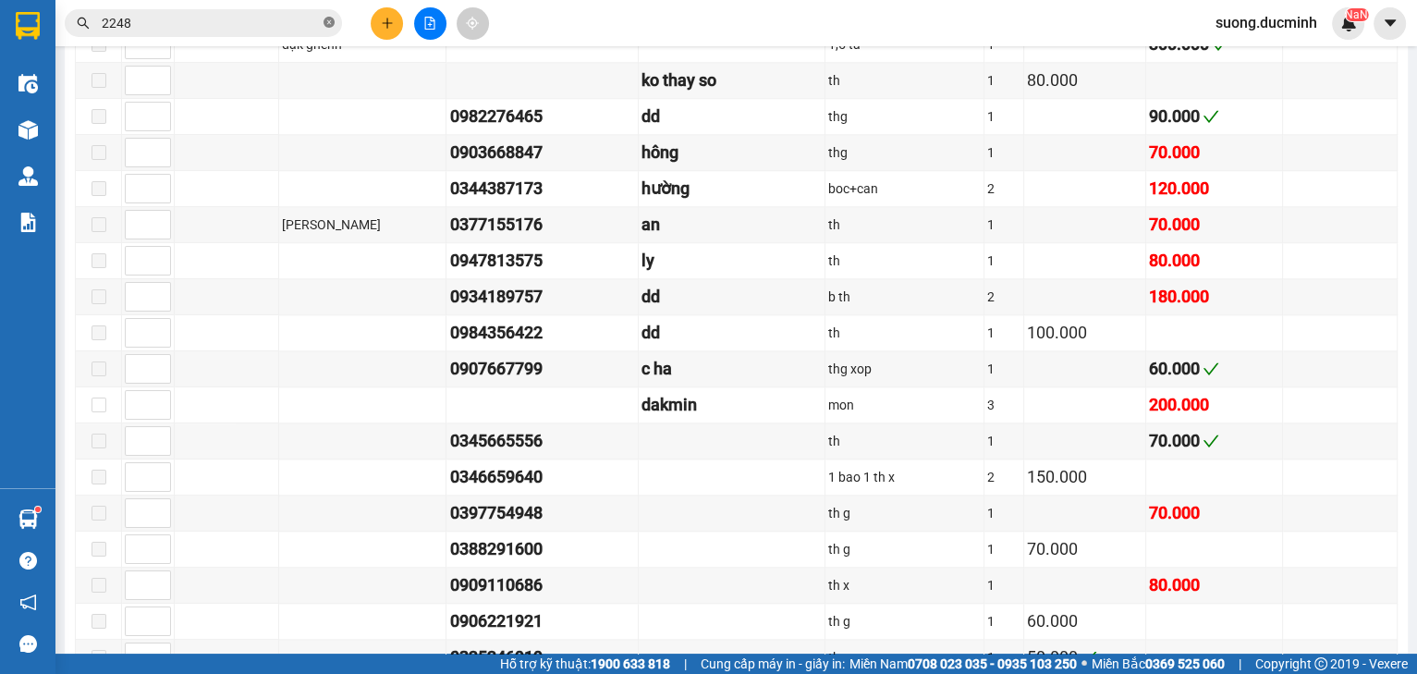
drag, startPoint x: 331, startPoint y: 22, endPoint x: 293, endPoint y: 30, distance: 38.6
click at [329, 23] on icon "close-circle" at bounding box center [328, 22] width 11 height 11
click at [265, 26] on input "text" at bounding box center [211, 23] width 218 height 20
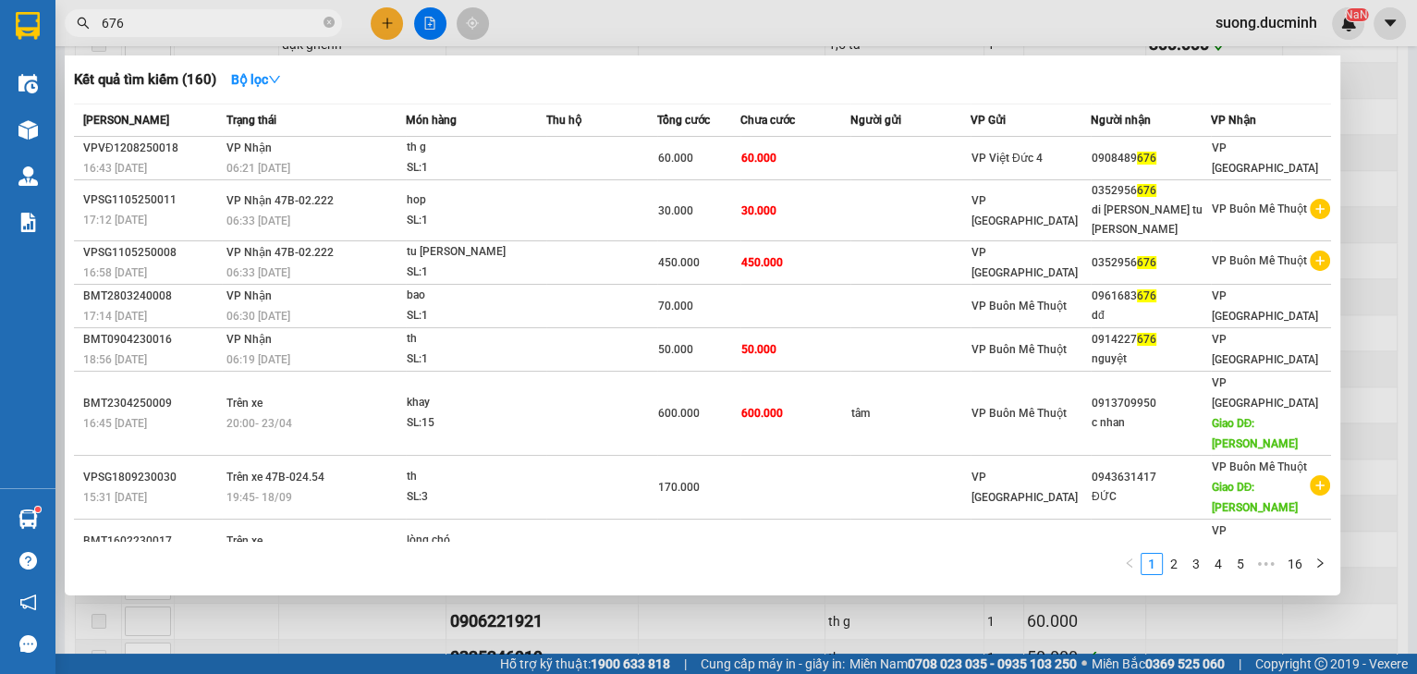
type input "676"
click at [1368, 346] on div at bounding box center [708, 337] width 1417 height 674
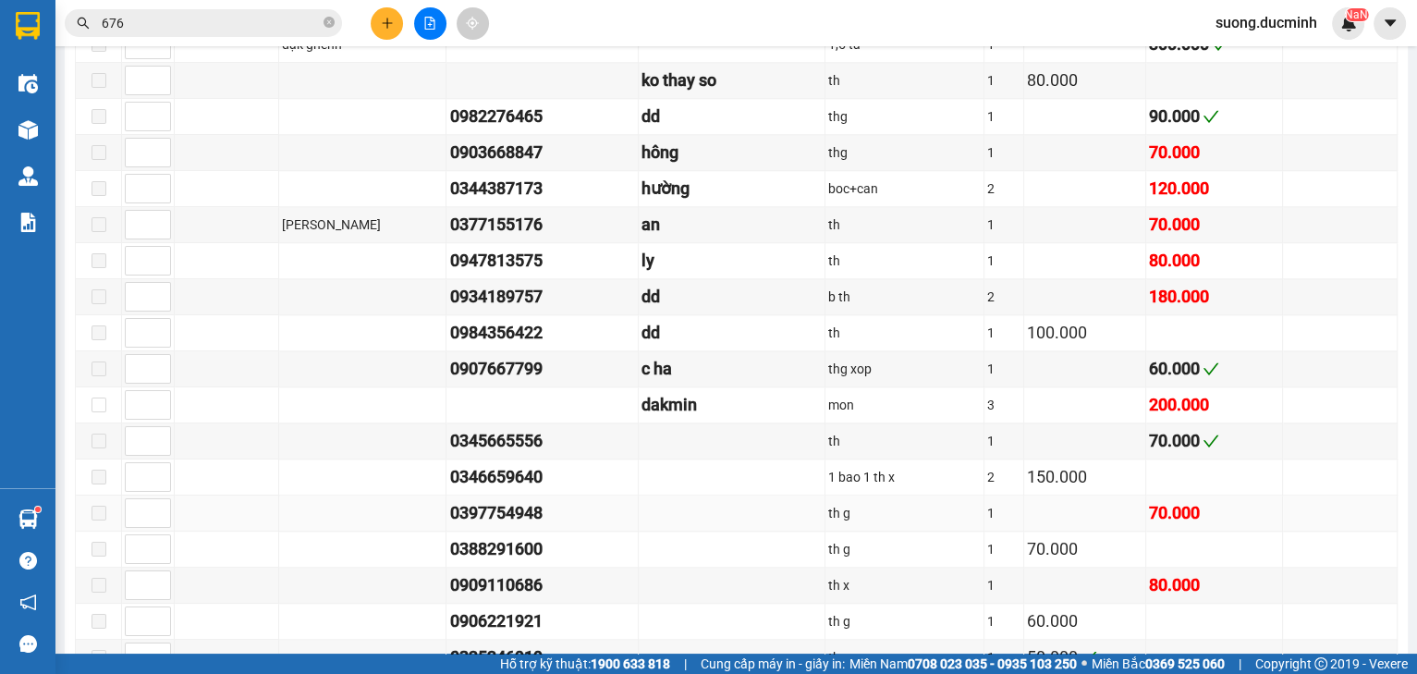
scroll to position [2070, 0]
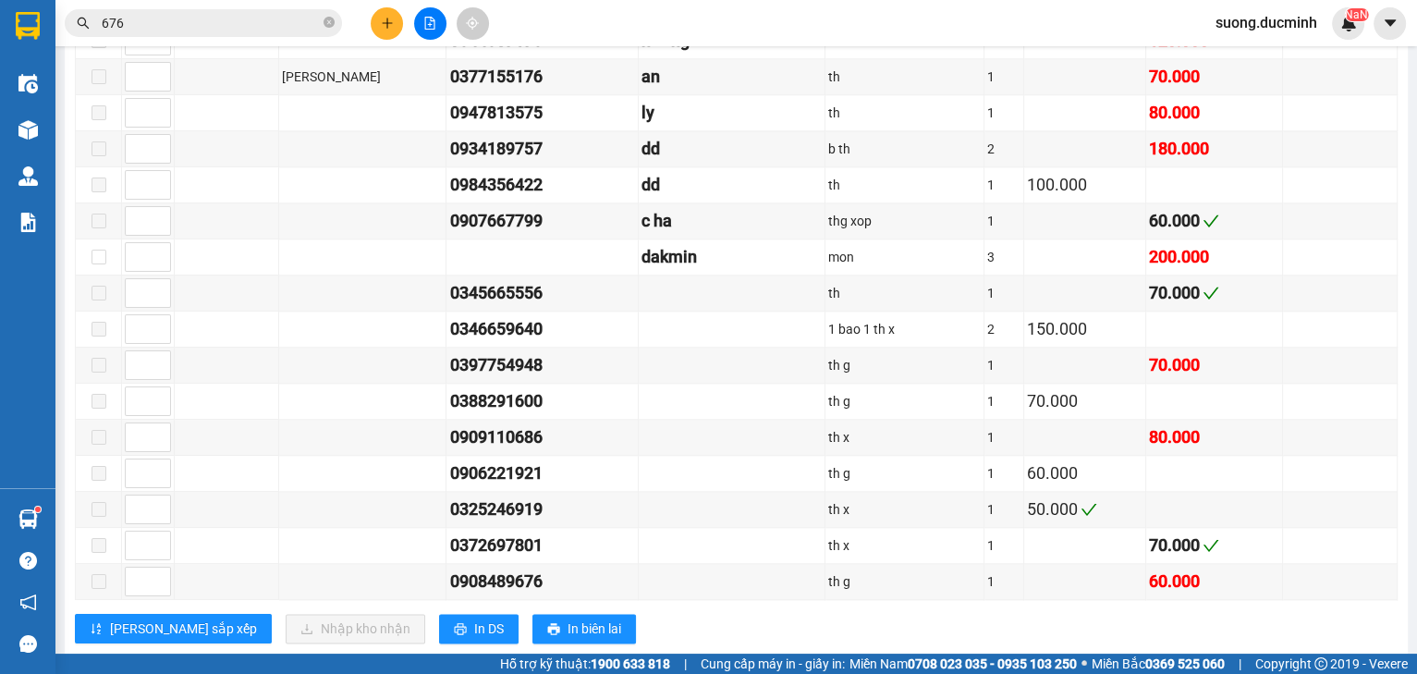
click at [322, 18] on span "676" at bounding box center [203, 23] width 277 height 28
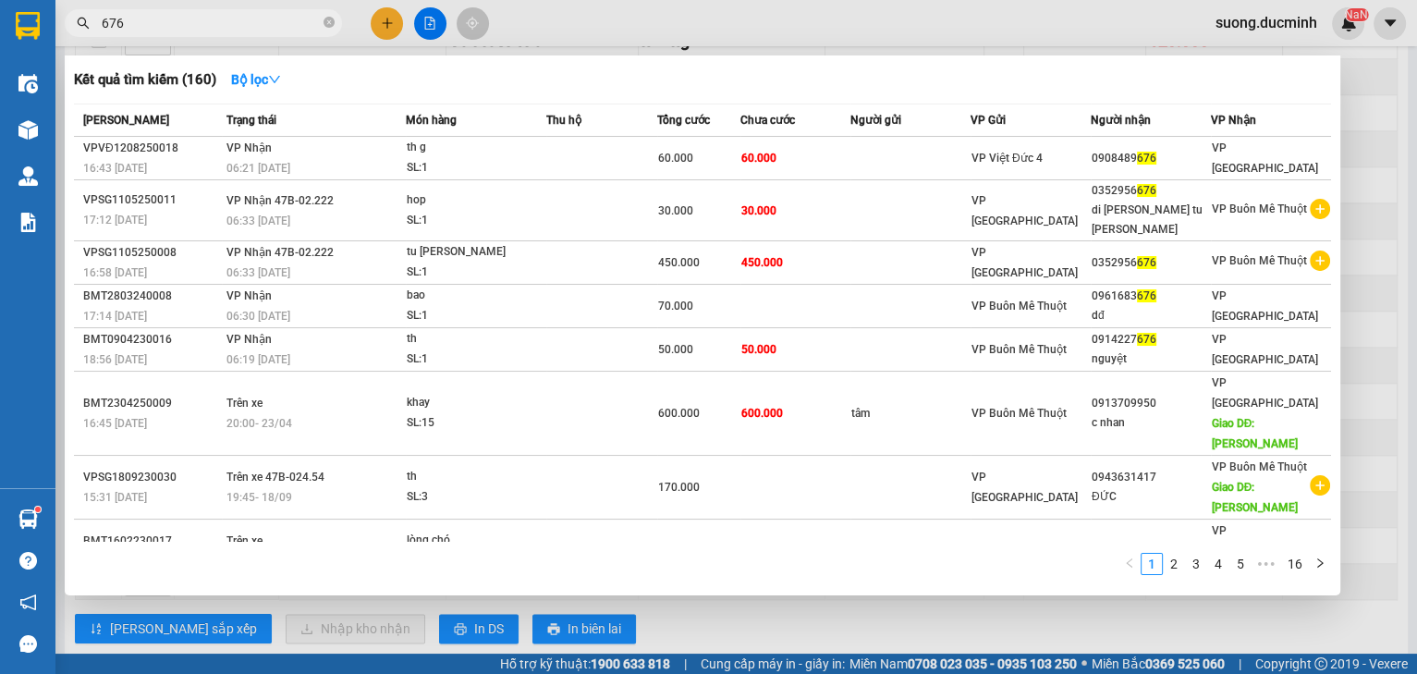
click at [326, 18] on icon "close-circle" at bounding box center [328, 22] width 11 height 11
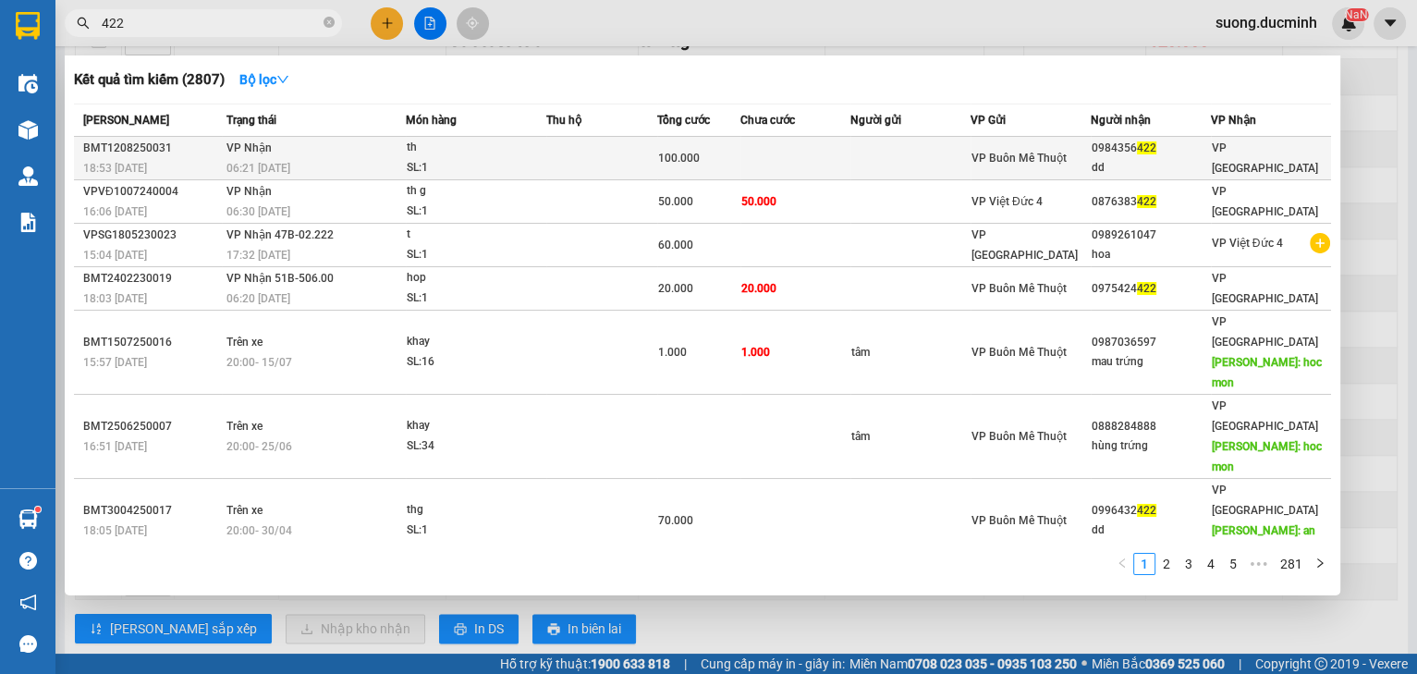
type input "422"
click at [721, 149] on div "100.000" at bounding box center [698, 158] width 81 height 20
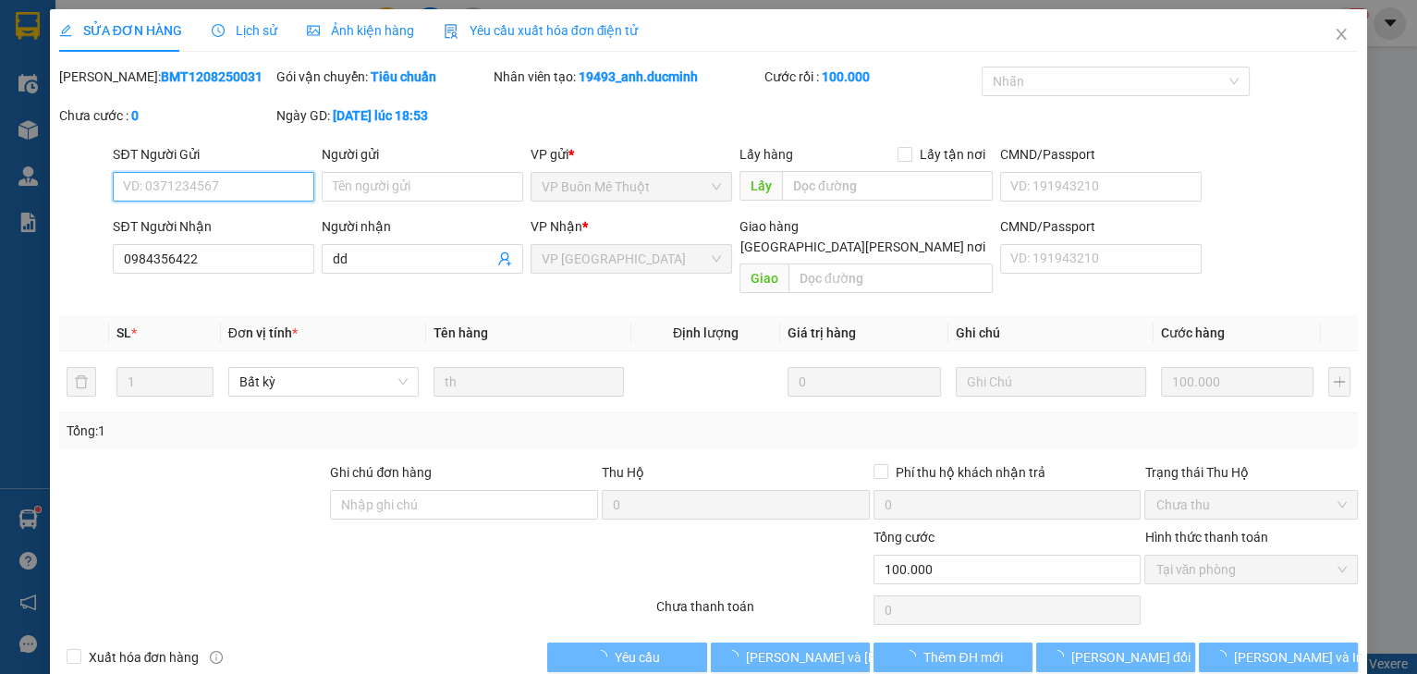
type input "0984356422"
type input "dd"
type input "100.000"
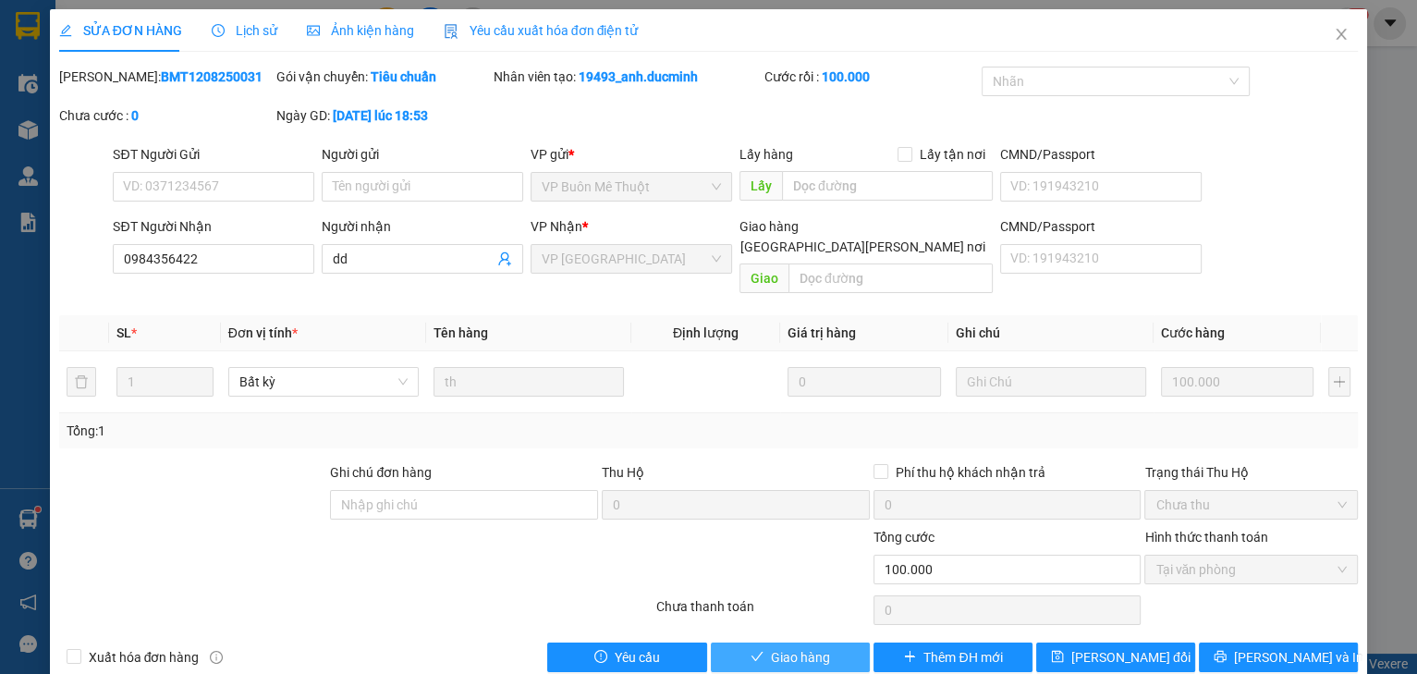
click at [804, 647] on span "Giao hàng" at bounding box center [800, 657] width 59 height 20
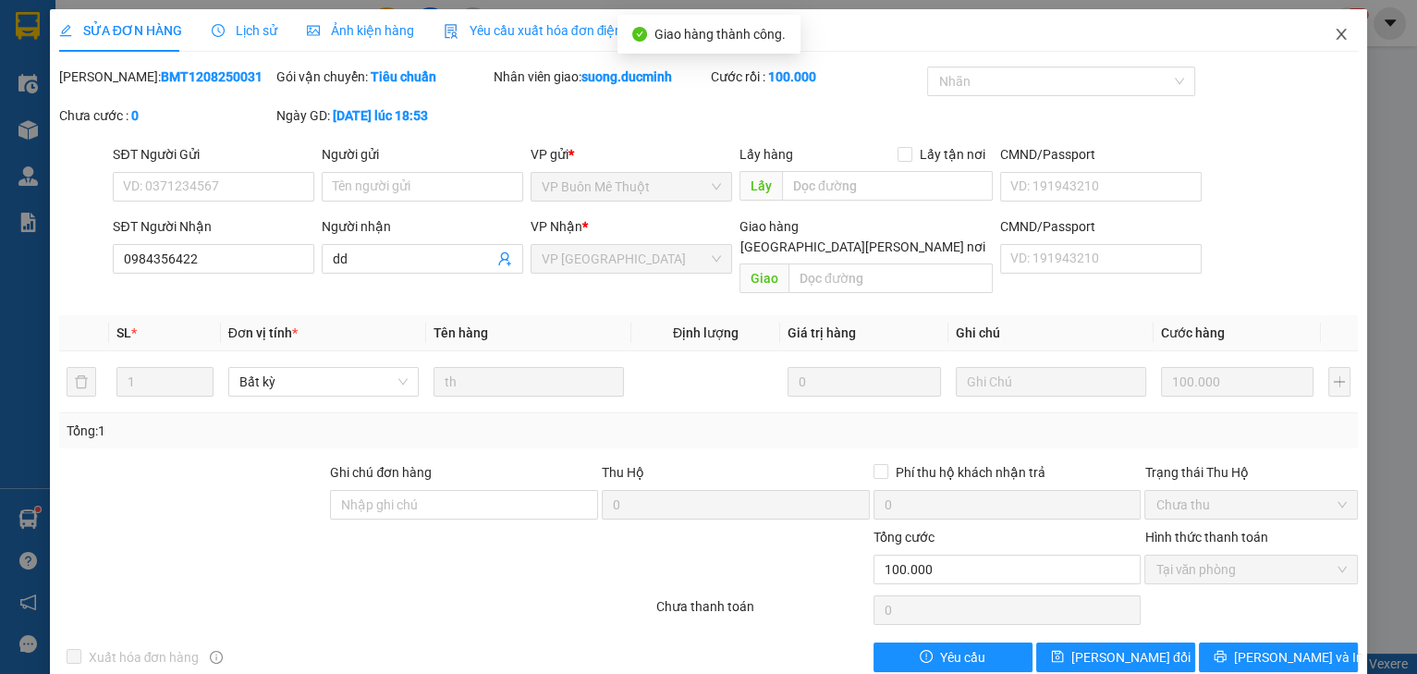
click at [1336, 33] on icon "close" at bounding box center [1341, 34] width 10 height 11
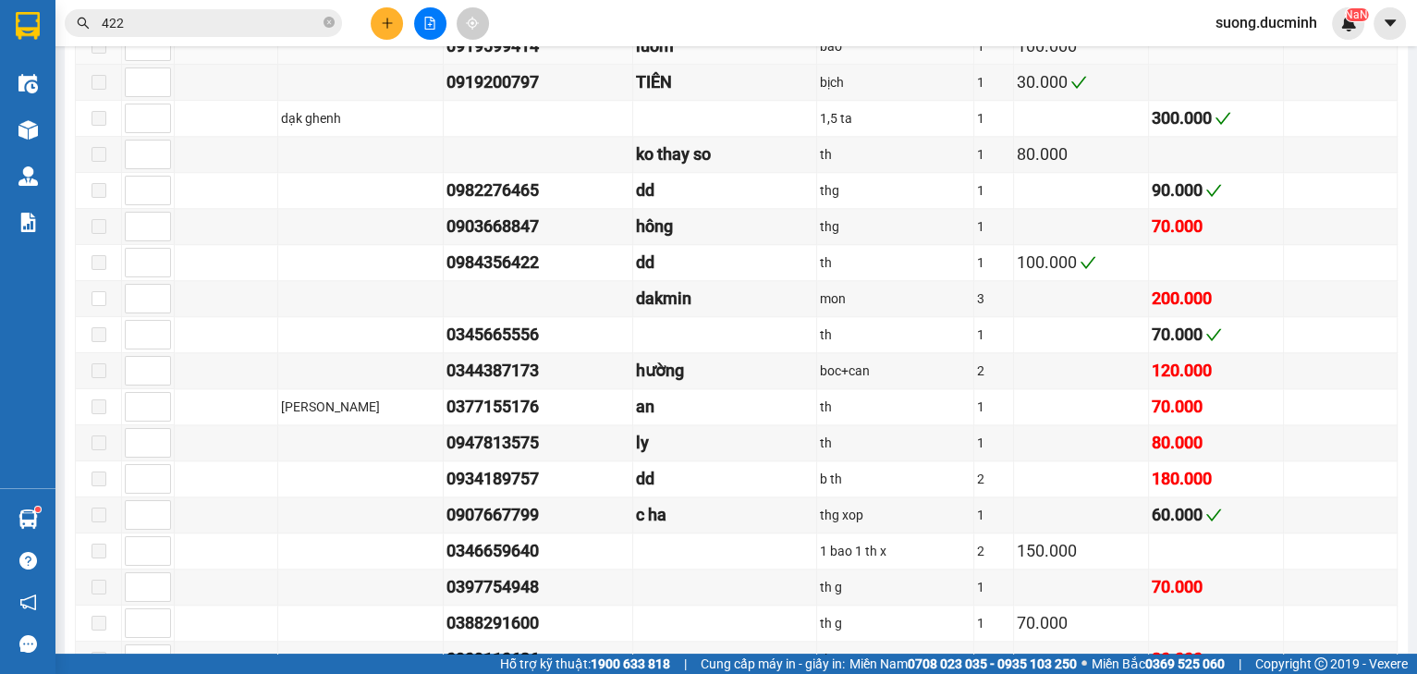
scroll to position [2218, 0]
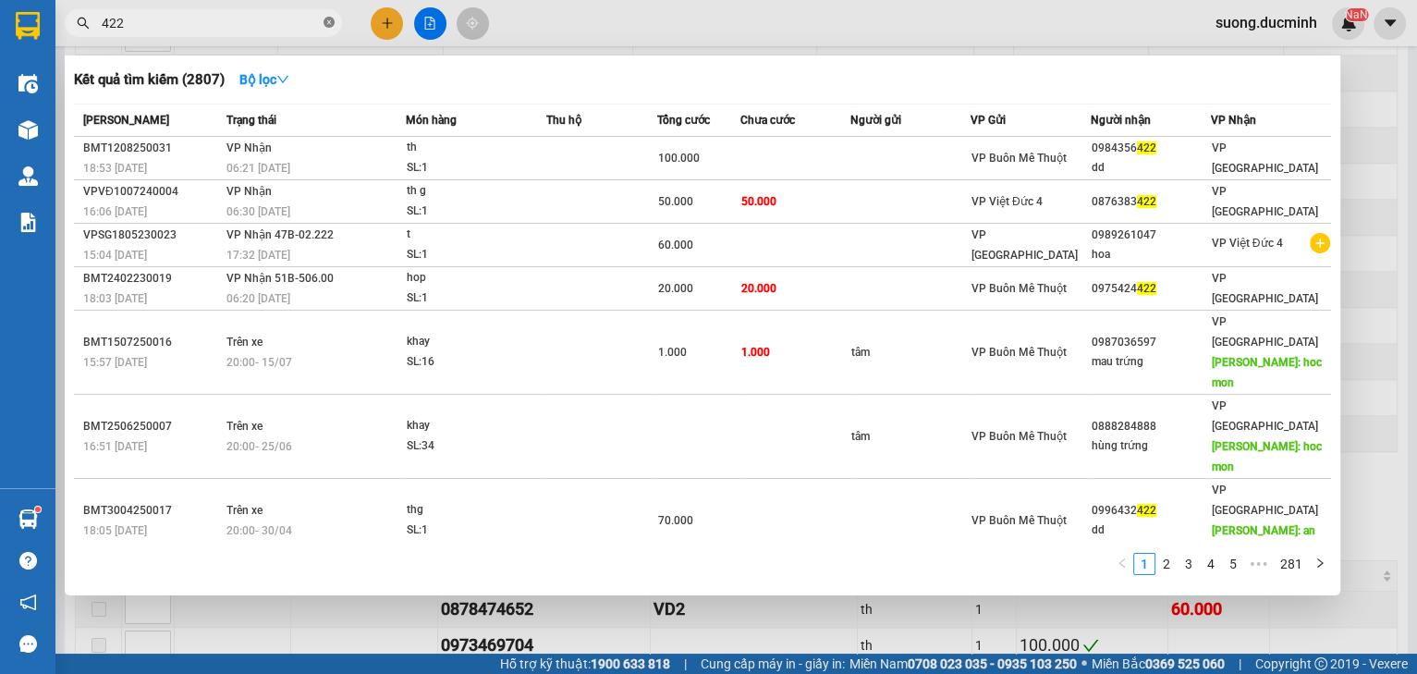
click at [331, 24] on icon "close-circle" at bounding box center [328, 22] width 11 height 11
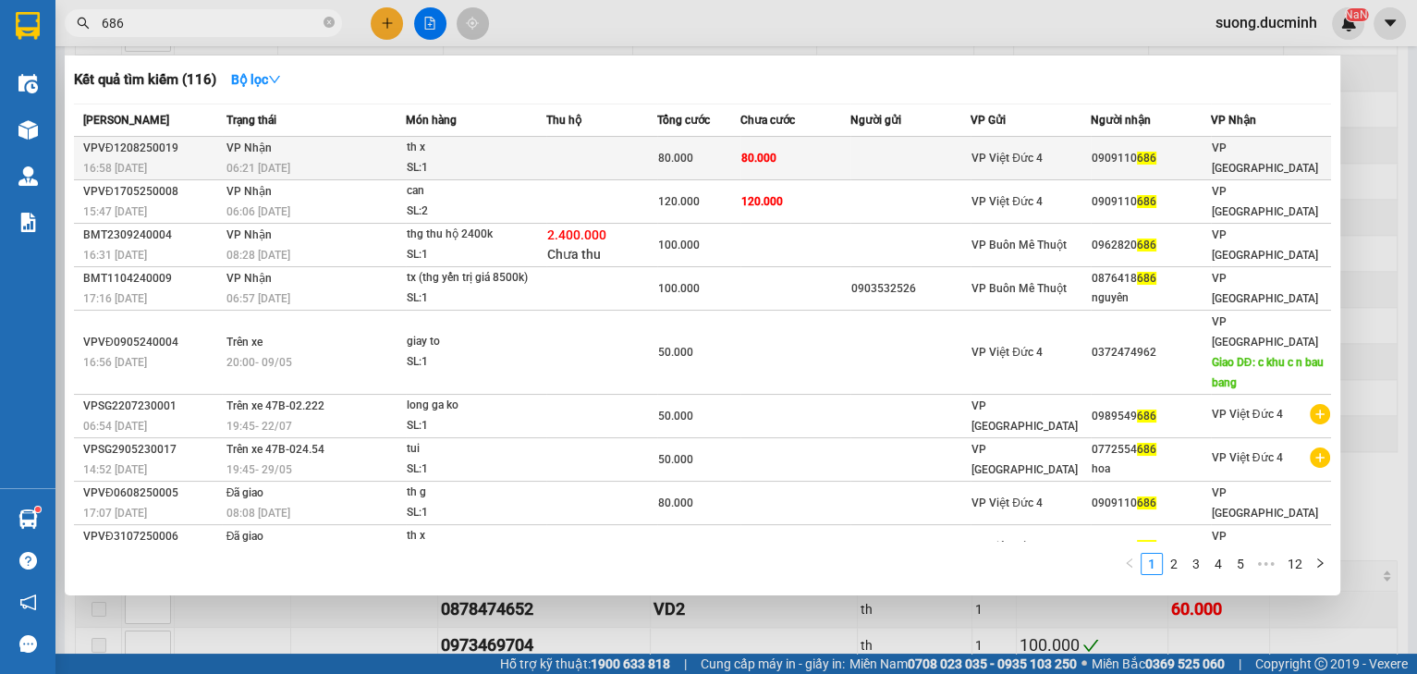
type input "686"
click at [857, 160] on td at bounding box center [910, 158] width 120 height 43
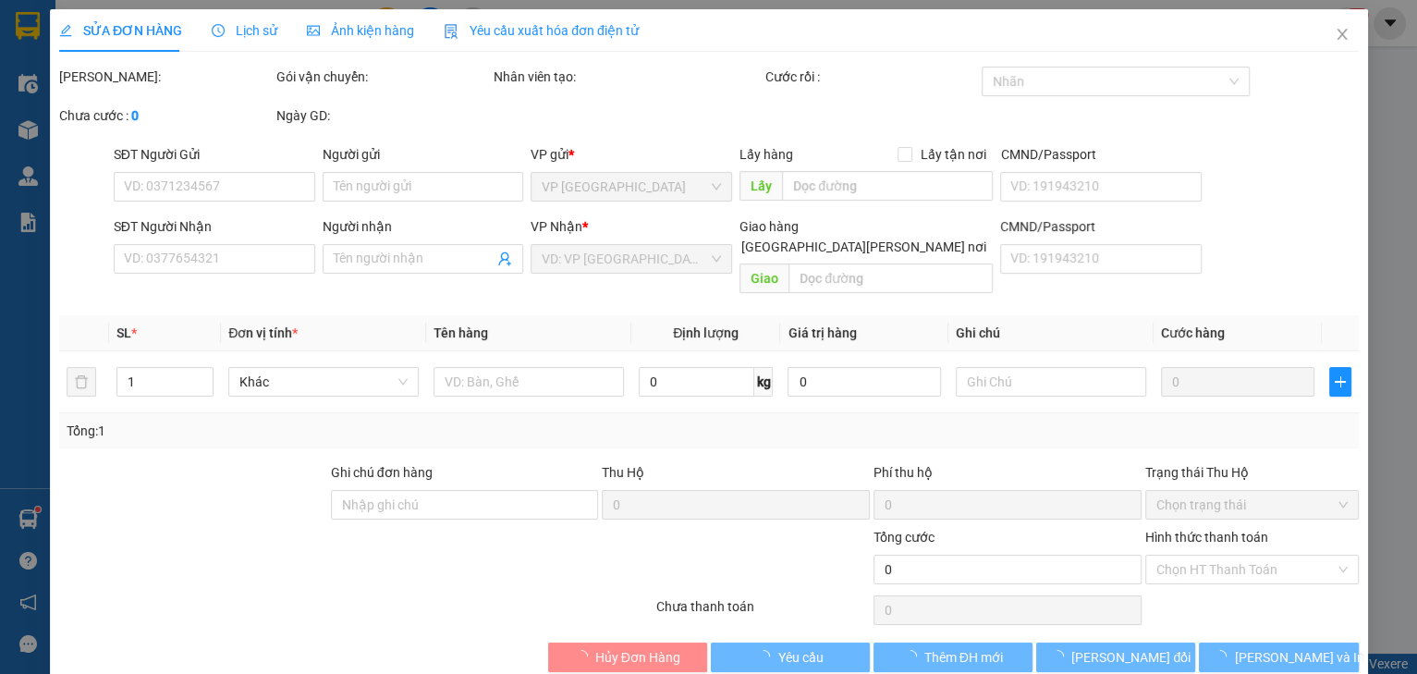
type input "0909110686"
type input "80.000"
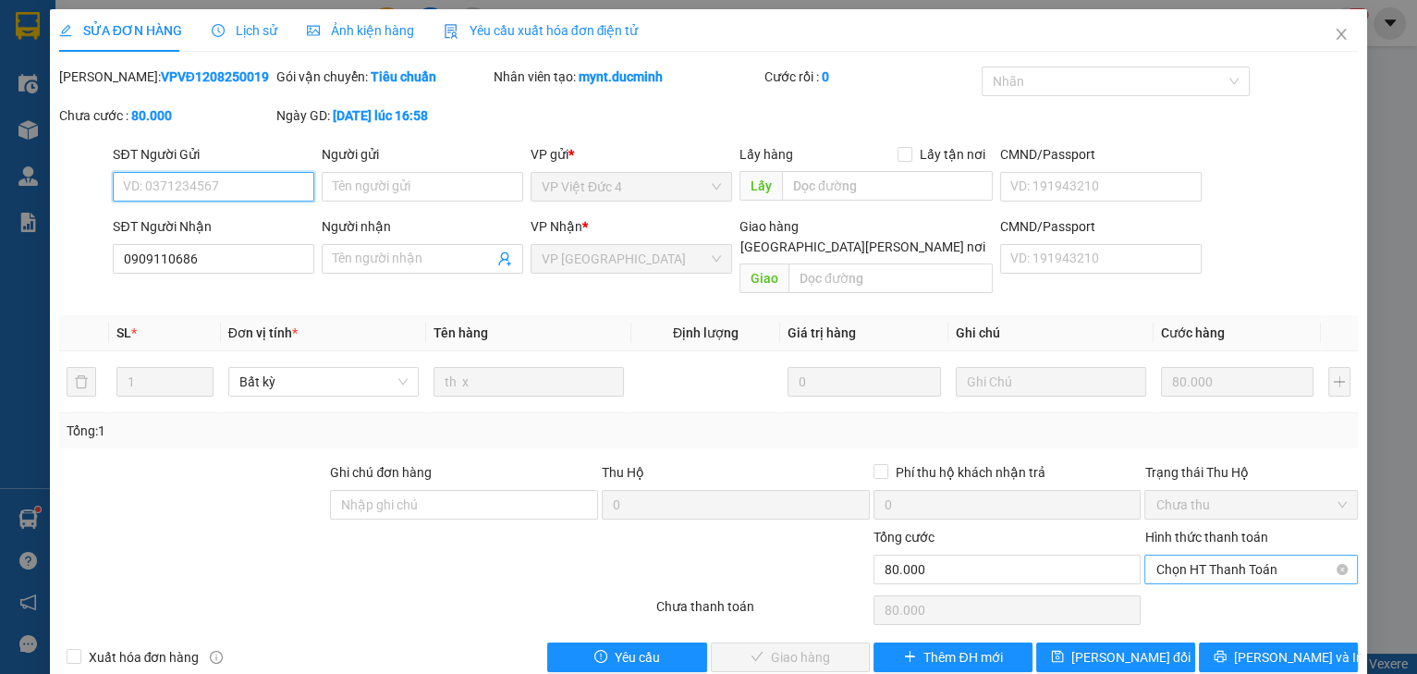
click at [1233, 555] on span "Chọn HT Thanh Toán" at bounding box center [1250, 569] width 191 height 28
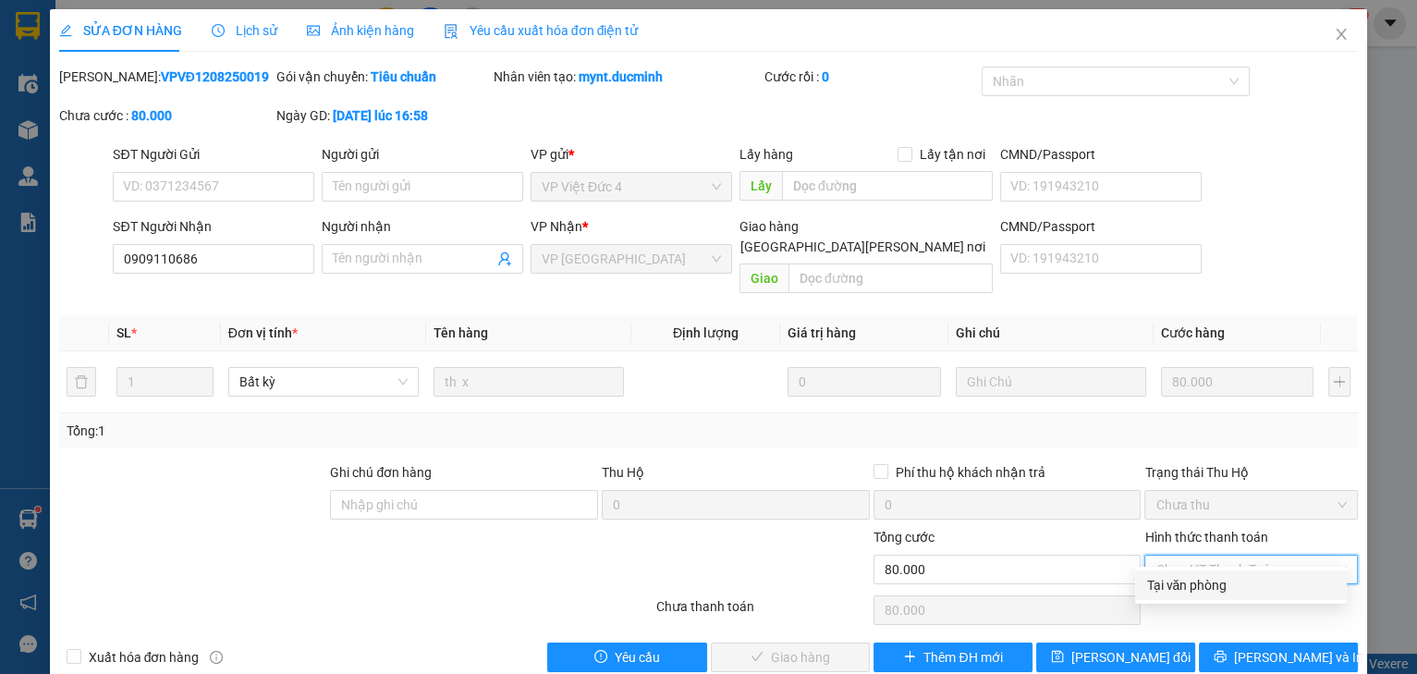
drag, startPoint x: 1216, startPoint y: 584, endPoint x: 868, endPoint y: 580, distance: 348.4
click at [1206, 586] on div "Tại văn phòng" at bounding box center [1240, 585] width 189 height 20
type input "0"
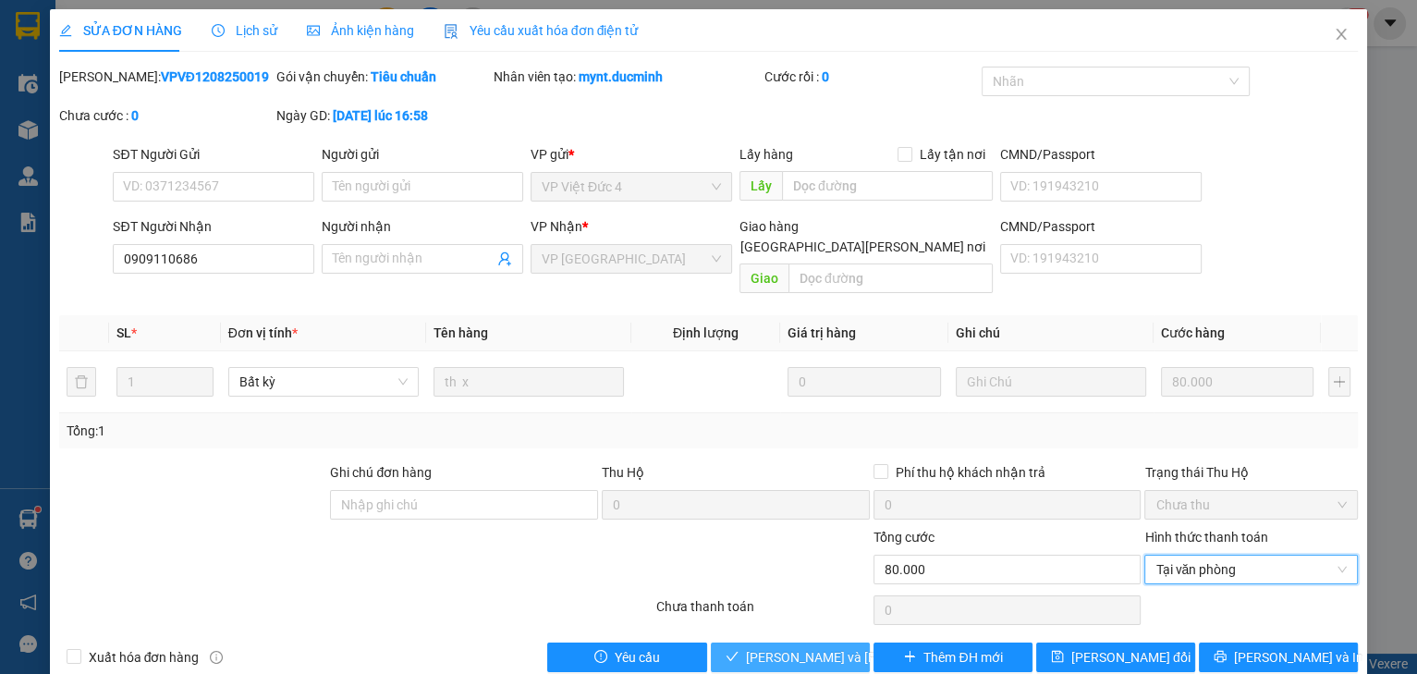
click at [781, 647] on span "[PERSON_NAME] và [PERSON_NAME] hàng" at bounding box center [870, 657] width 249 height 20
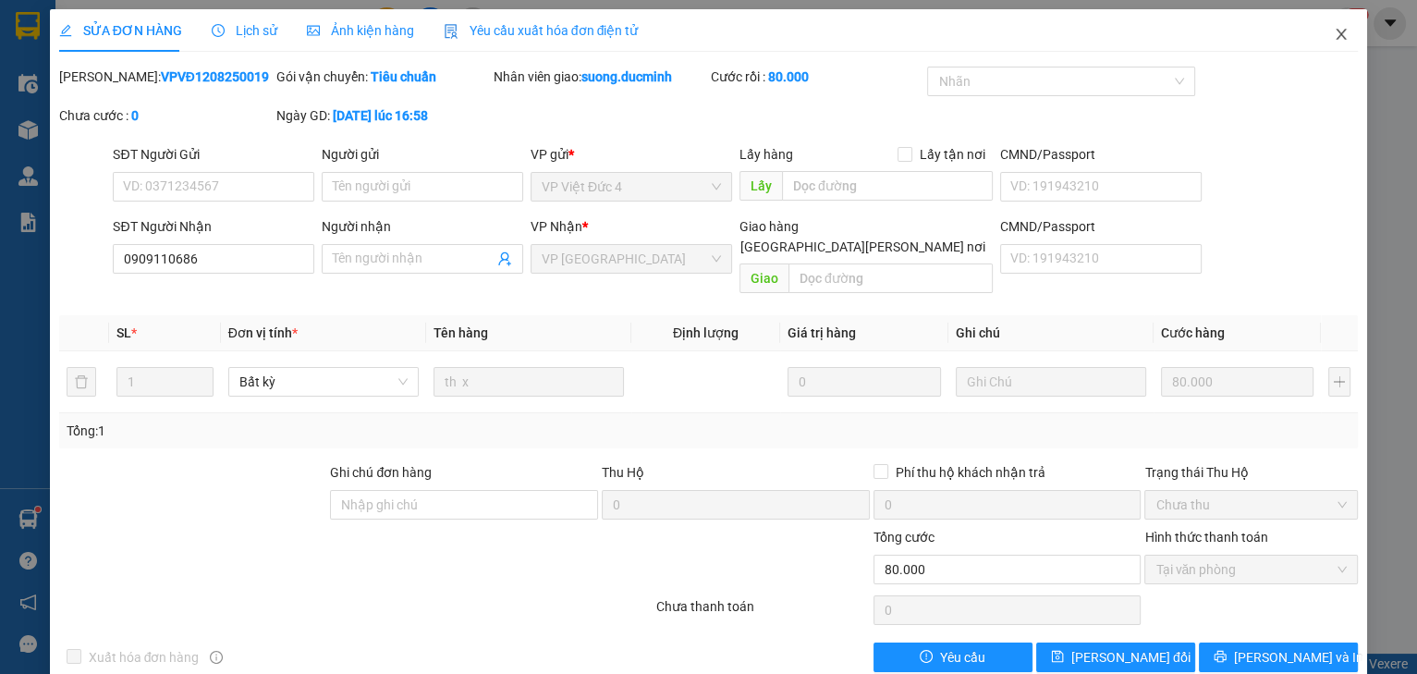
click at [1333, 39] on icon "close" at bounding box center [1340, 34] width 15 height 15
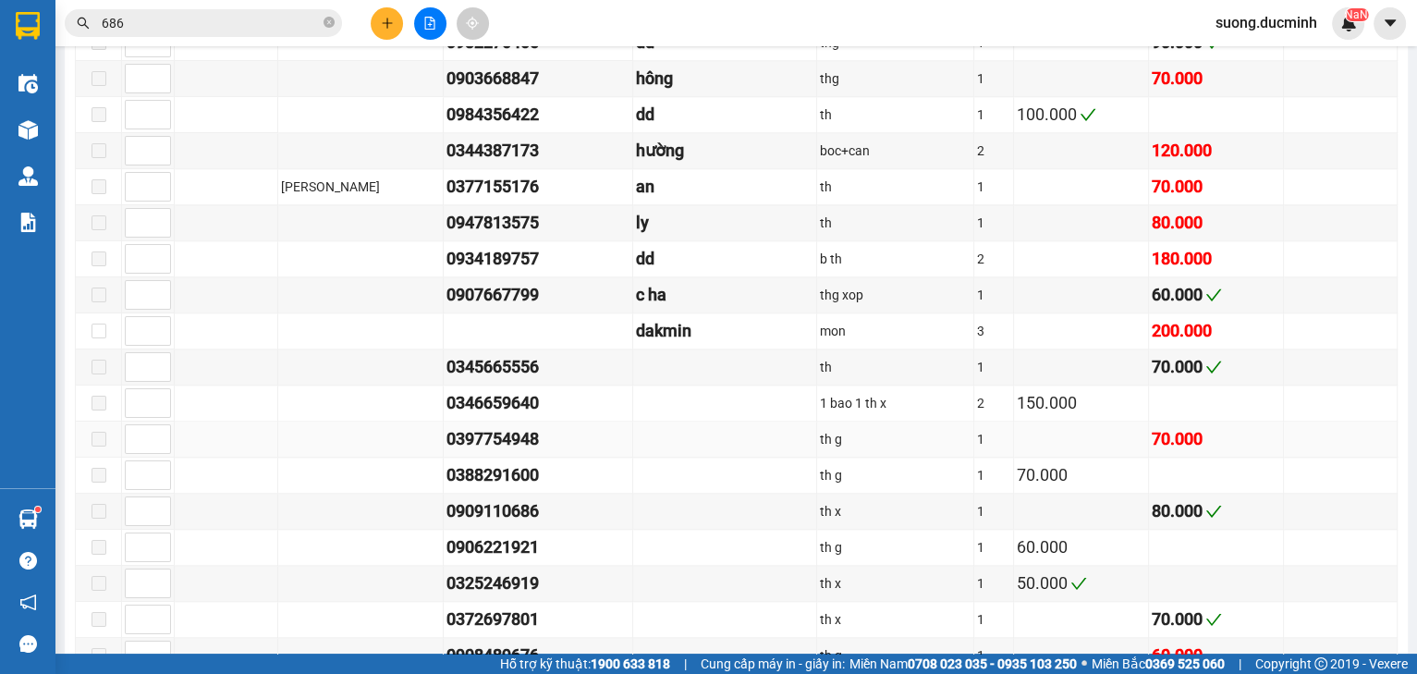
scroll to position [2144, 0]
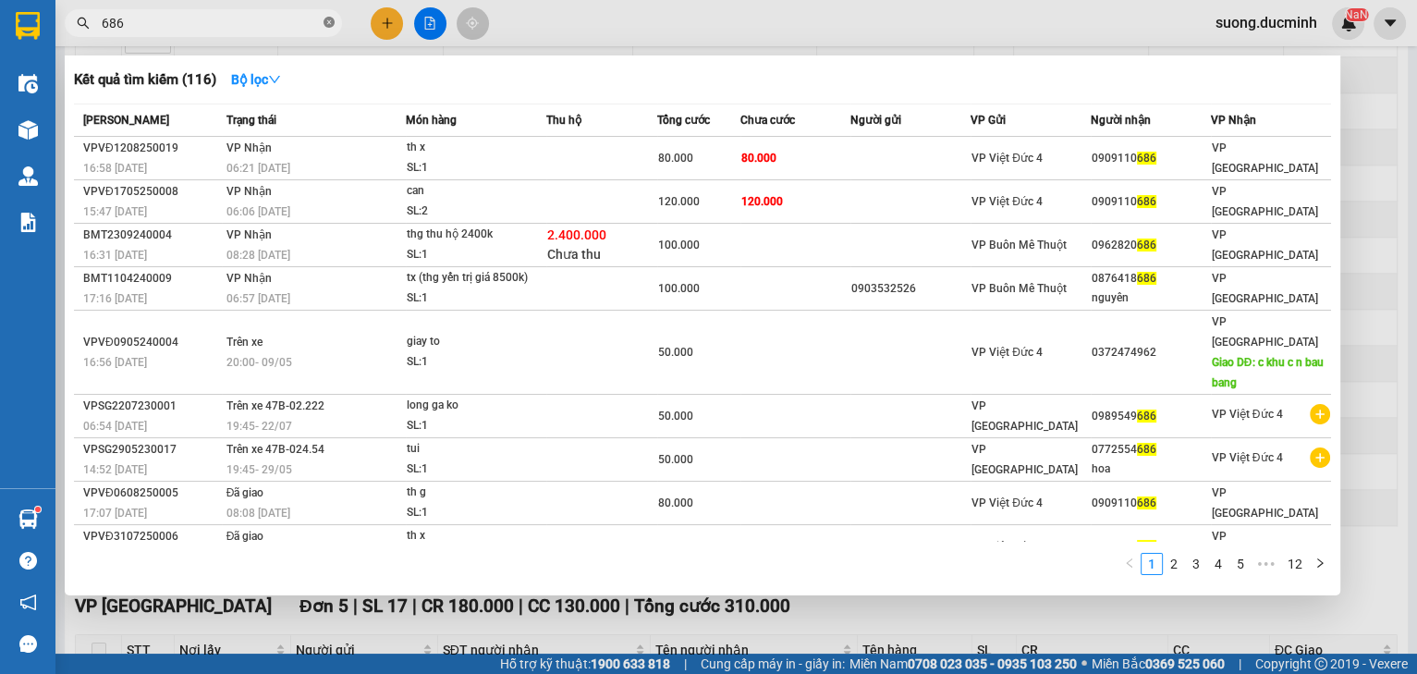
click at [332, 25] on icon "close-circle" at bounding box center [328, 22] width 11 height 11
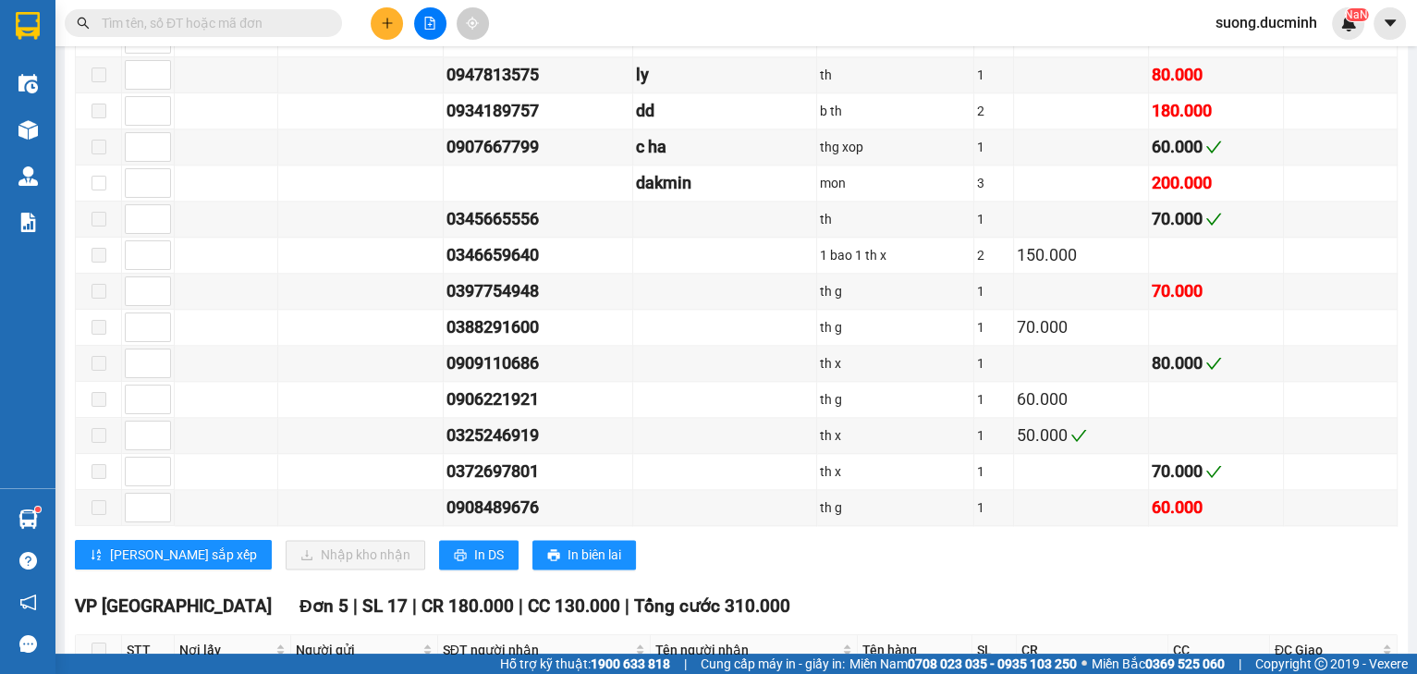
click at [304, 23] on input "text" at bounding box center [211, 23] width 218 height 20
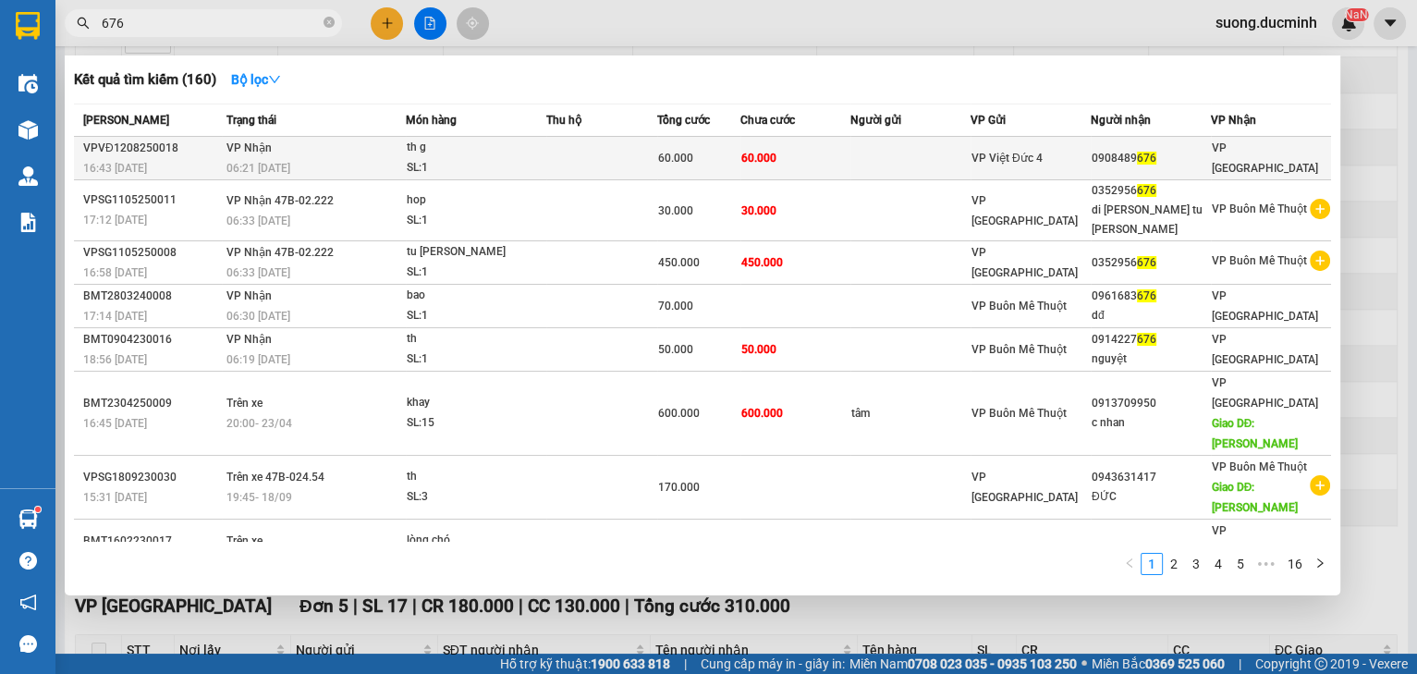
type input "676"
click at [819, 152] on td "60.000" at bounding box center [795, 158] width 111 height 43
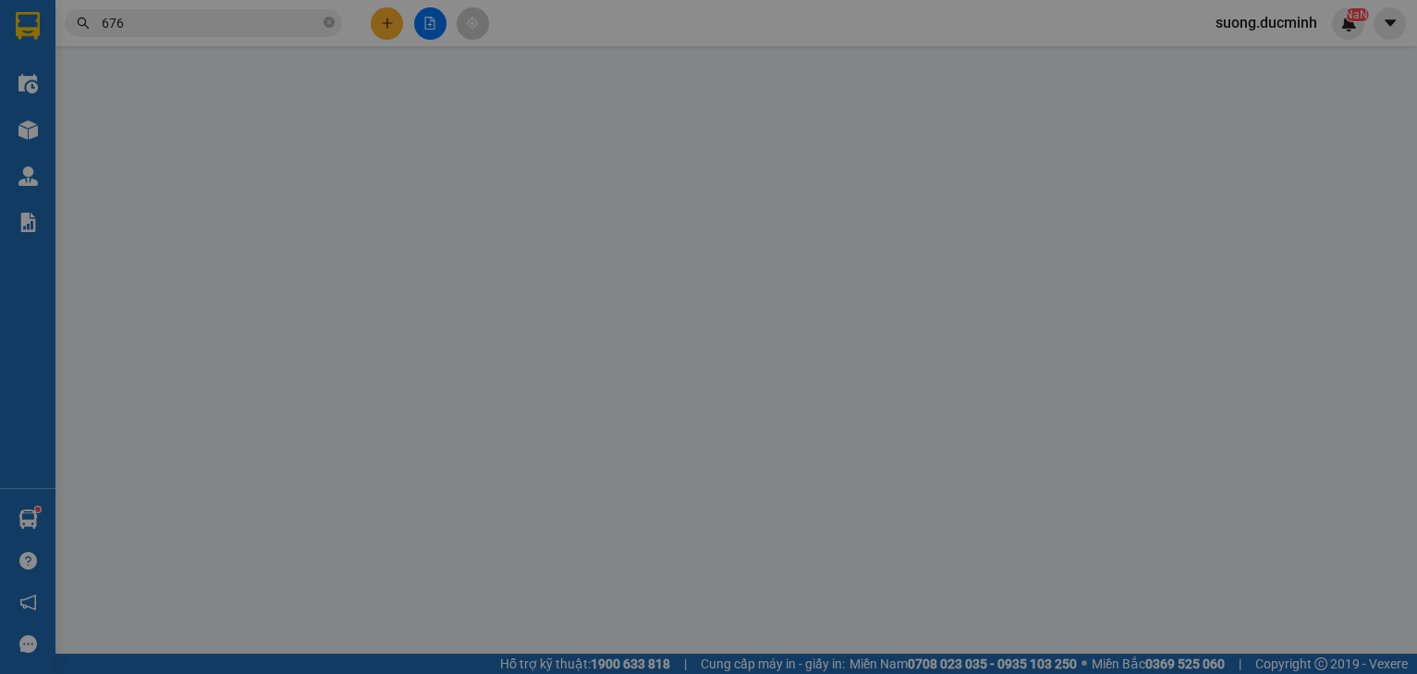
type input "0908489676"
type input "60.000"
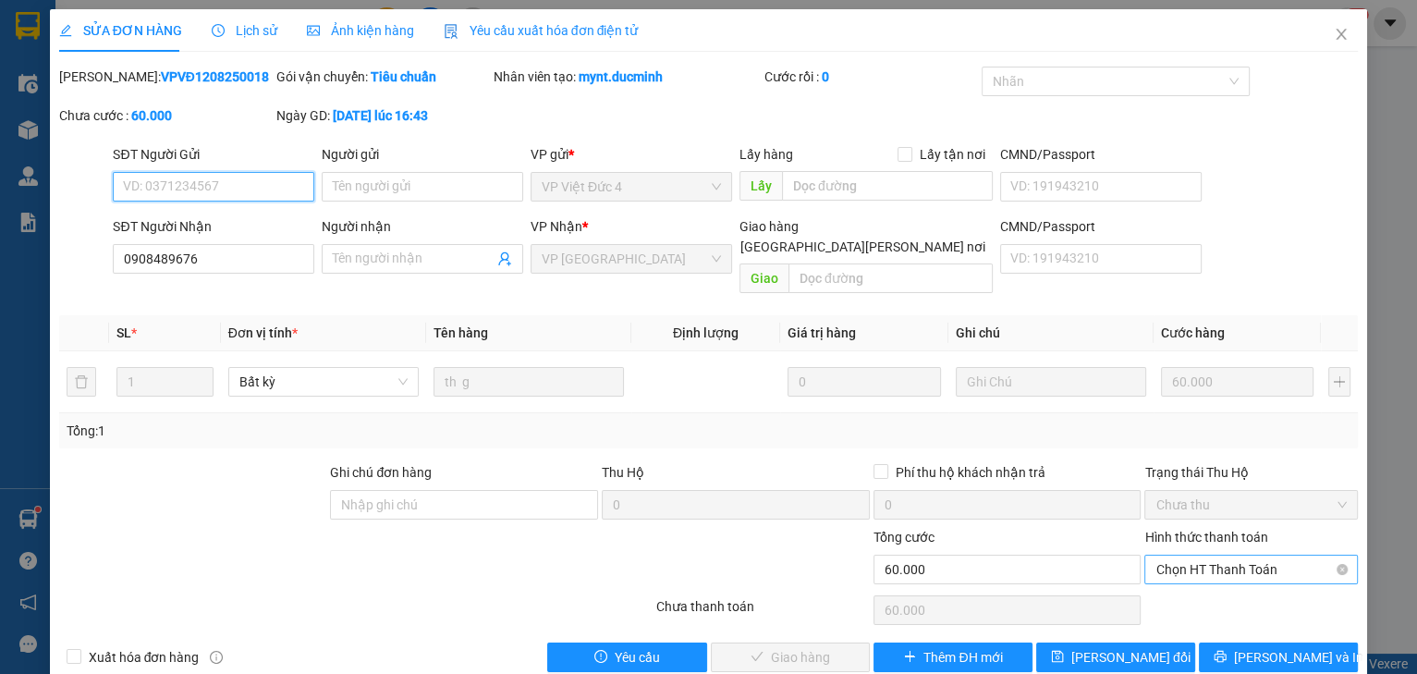
click at [1199, 555] on span "Chọn HT Thanh Toán" at bounding box center [1250, 569] width 191 height 28
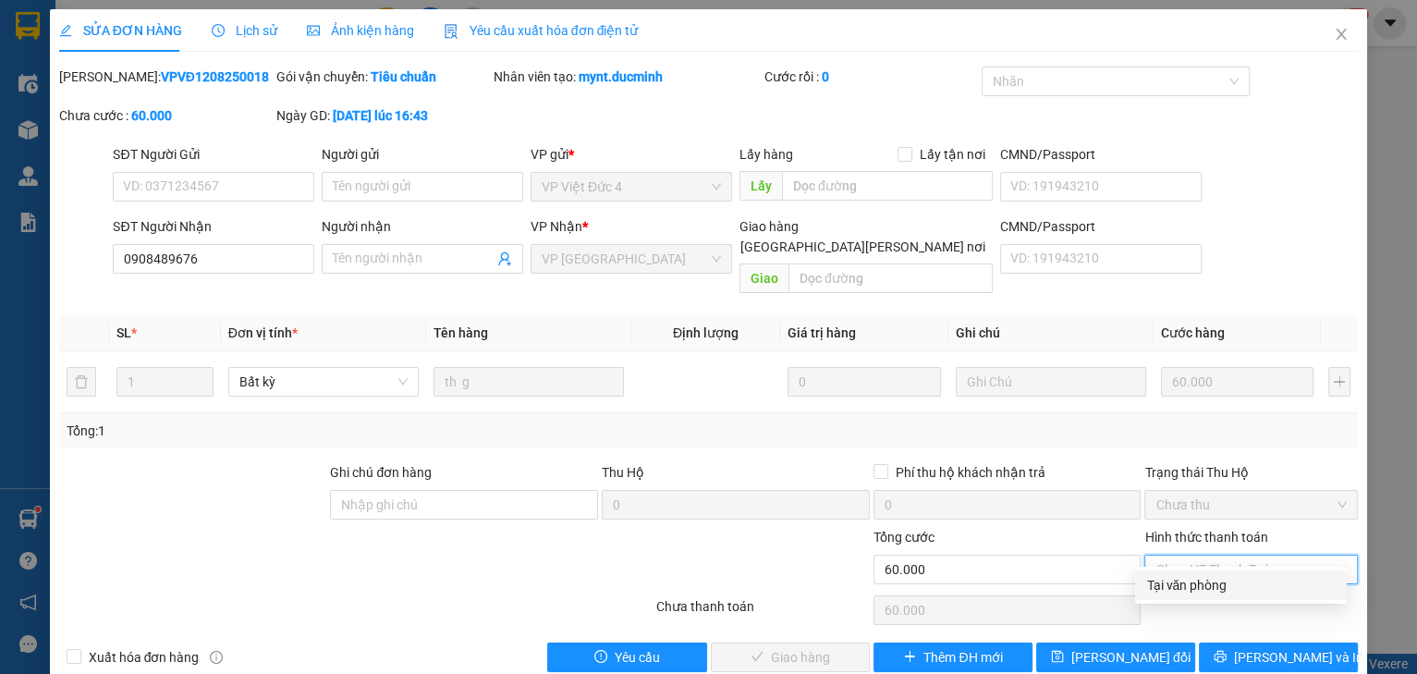
click at [1194, 575] on div "Tại văn phòng" at bounding box center [1240, 585] width 189 height 20
type input "0"
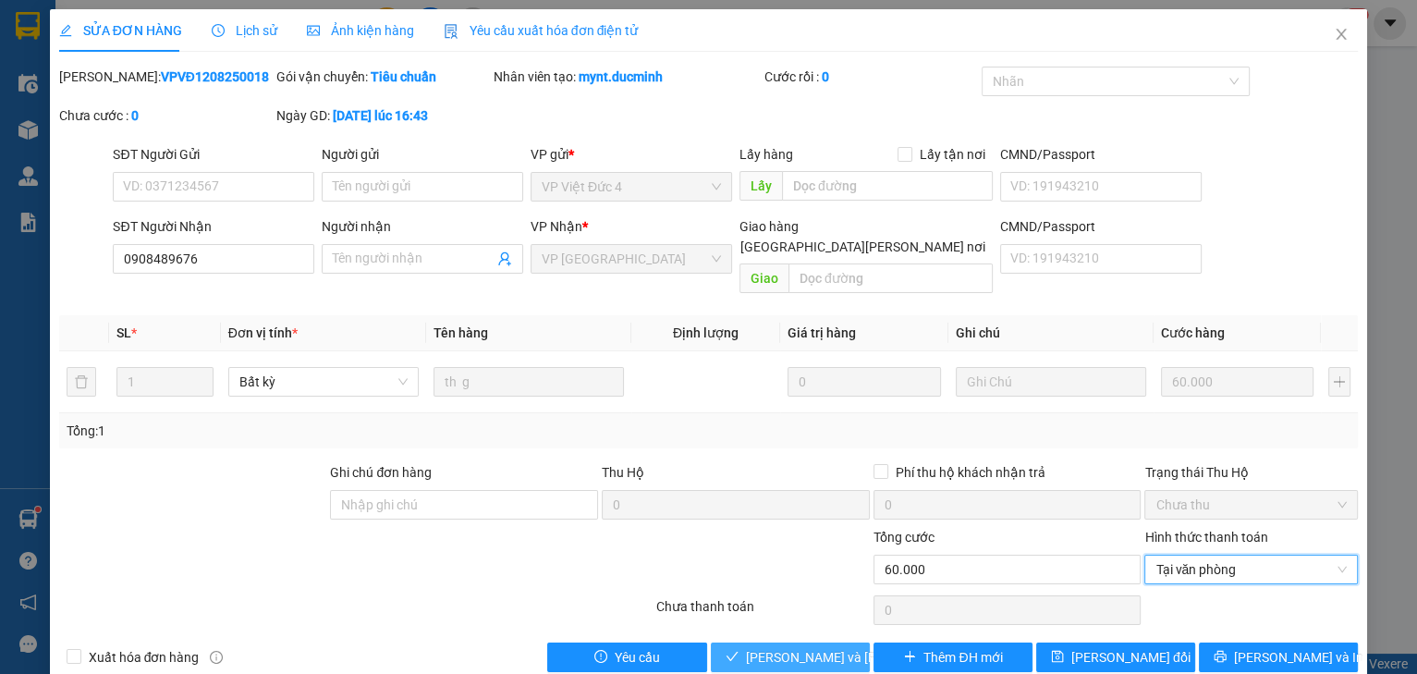
click at [760, 647] on span "[PERSON_NAME] và [PERSON_NAME] hàng" at bounding box center [870, 657] width 249 height 20
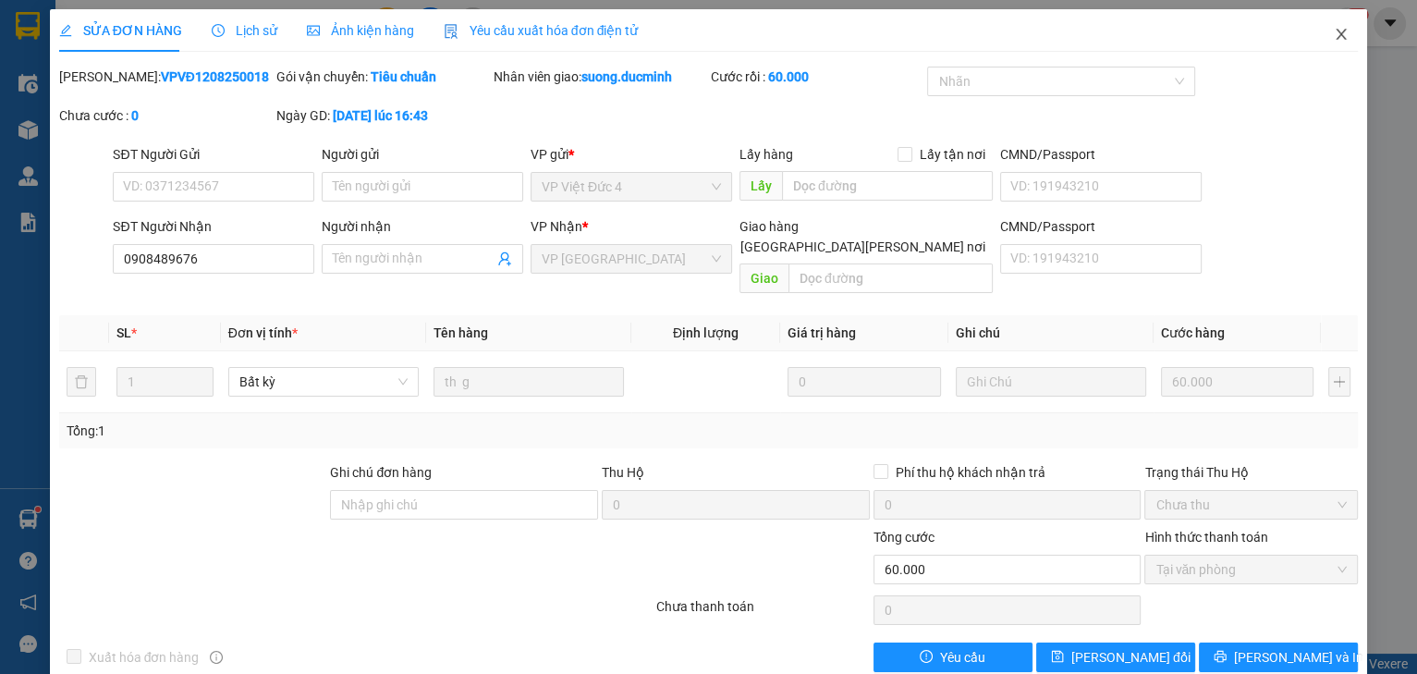
click at [1333, 40] on icon "close" at bounding box center [1340, 34] width 15 height 15
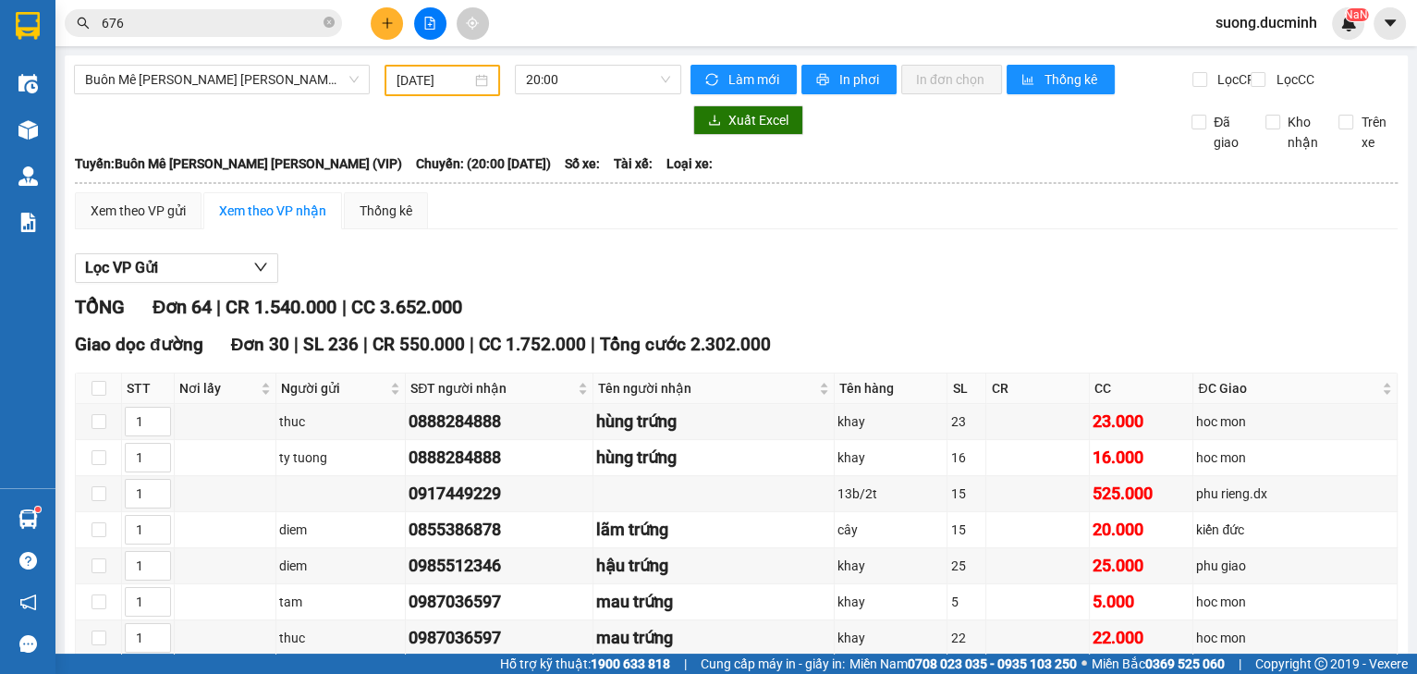
click at [337, 22] on span "676" at bounding box center [203, 23] width 277 height 28
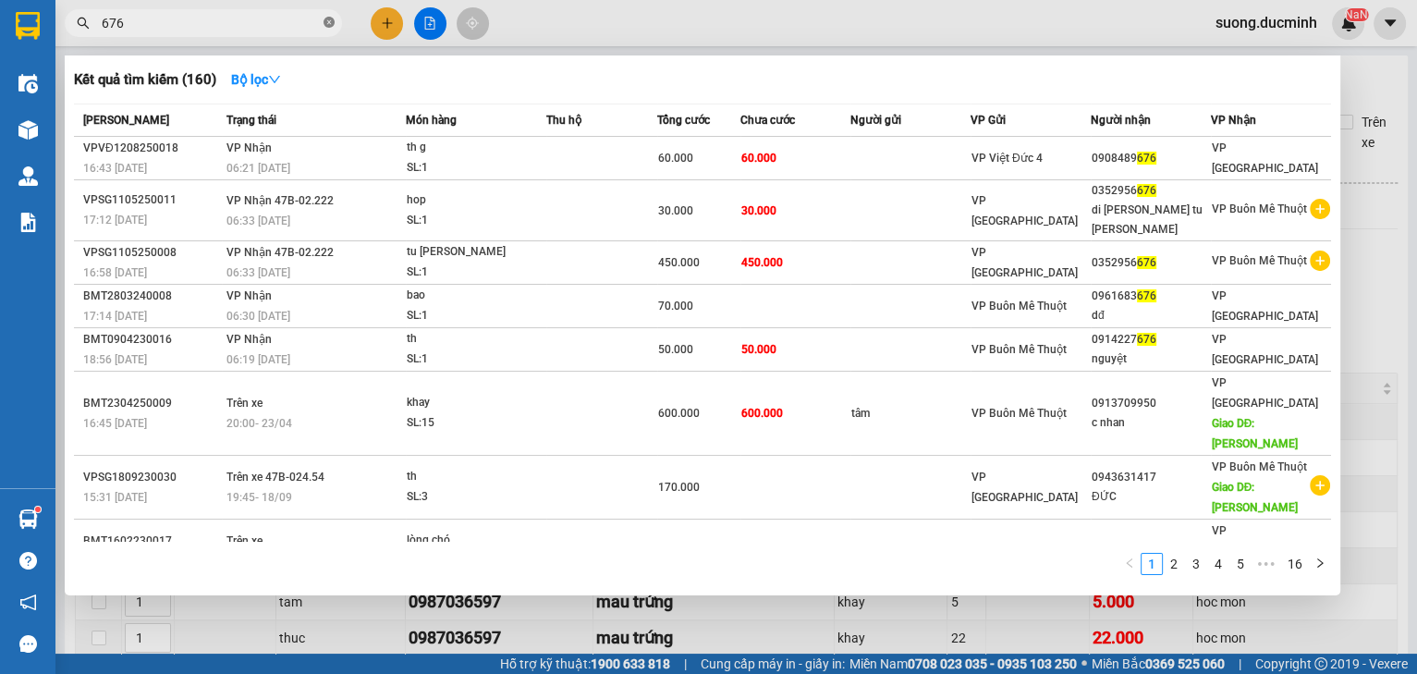
click at [325, 23] on icon "close-circle" at bounding box center [328, 22] width 11 height 11
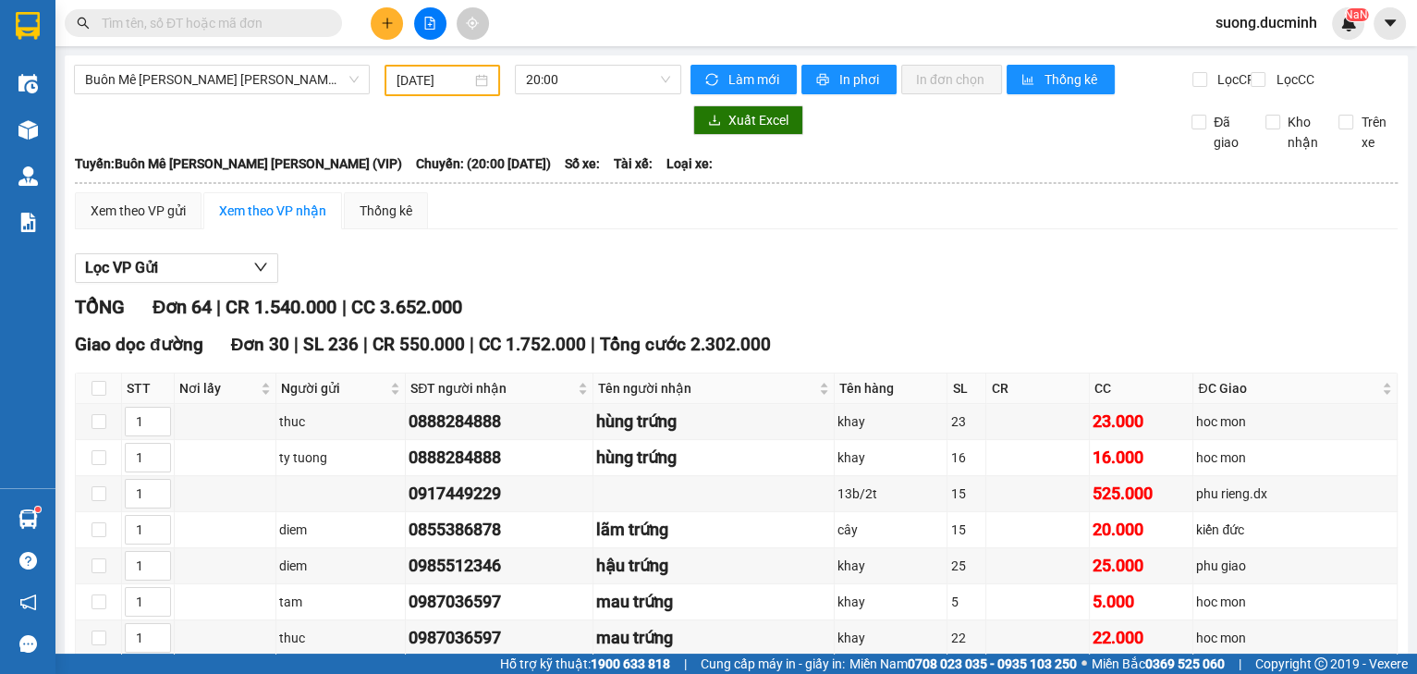
click at [255, 23] on input "text" at bounding box center [211, 23] width 218 height 20
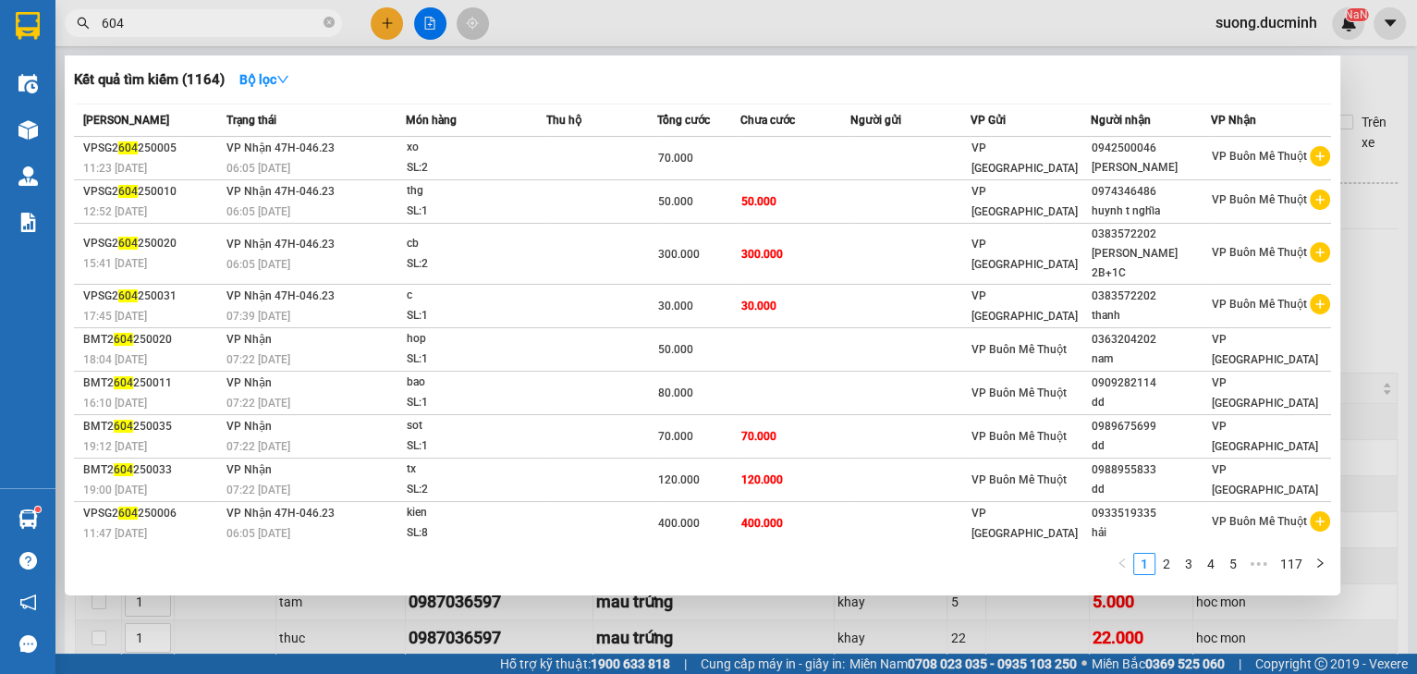
type input "604"
click at [1387, 372] on div at bounding box center [708, 337] width 1417 height 674
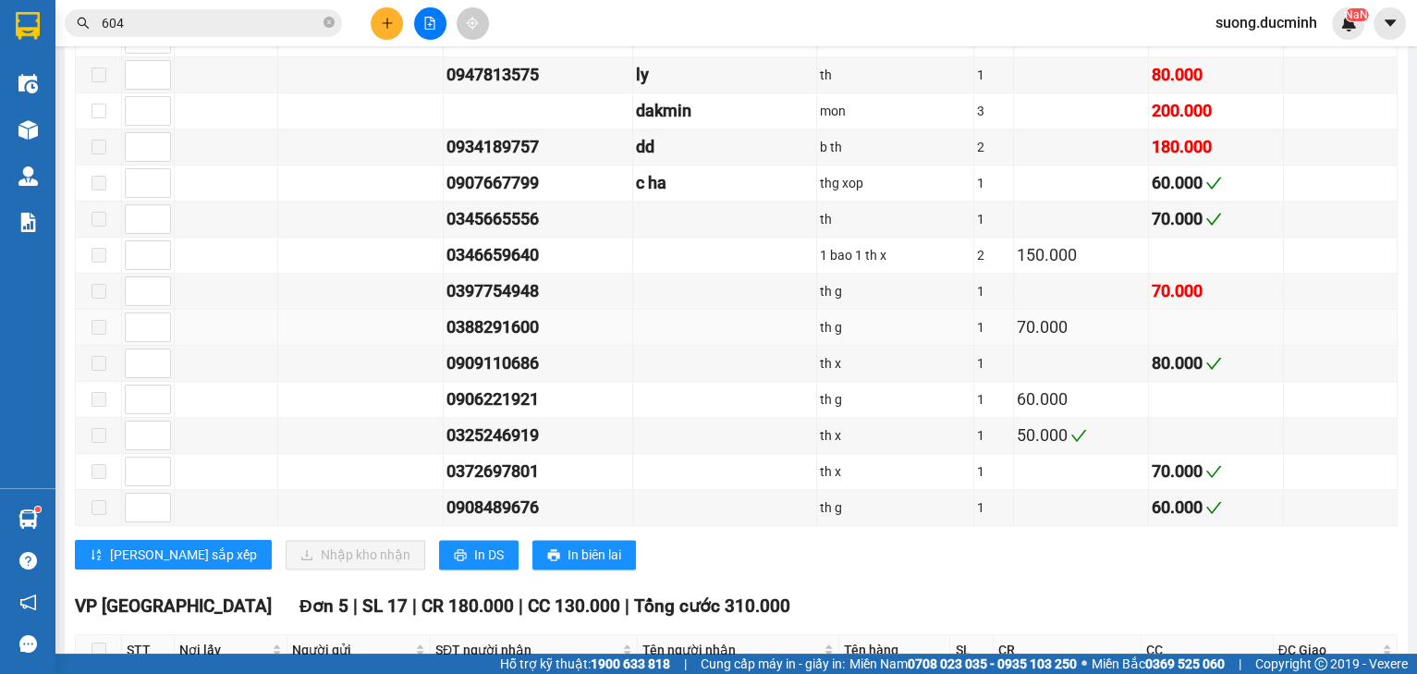
scroll to position [1996, 0]
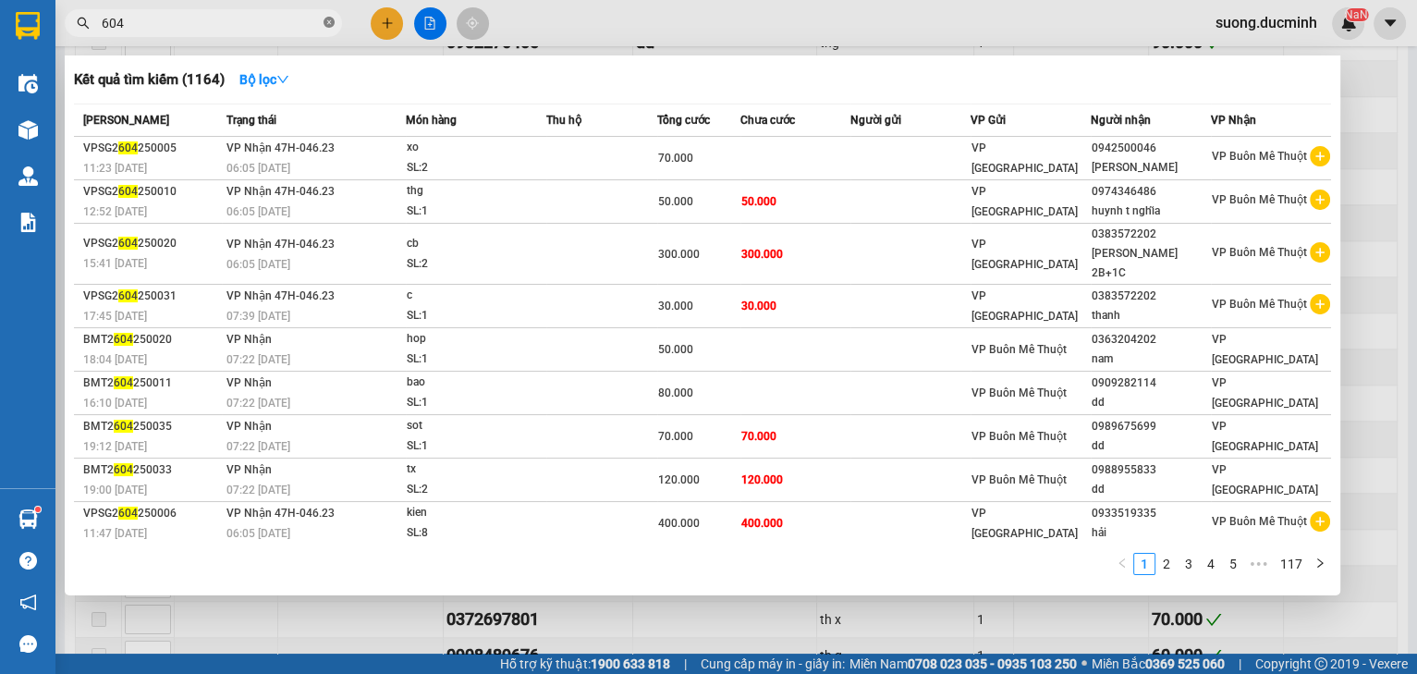
click at [329, 26] on icon "close-circle" at bounding box center [328, 22] width 11 height 11
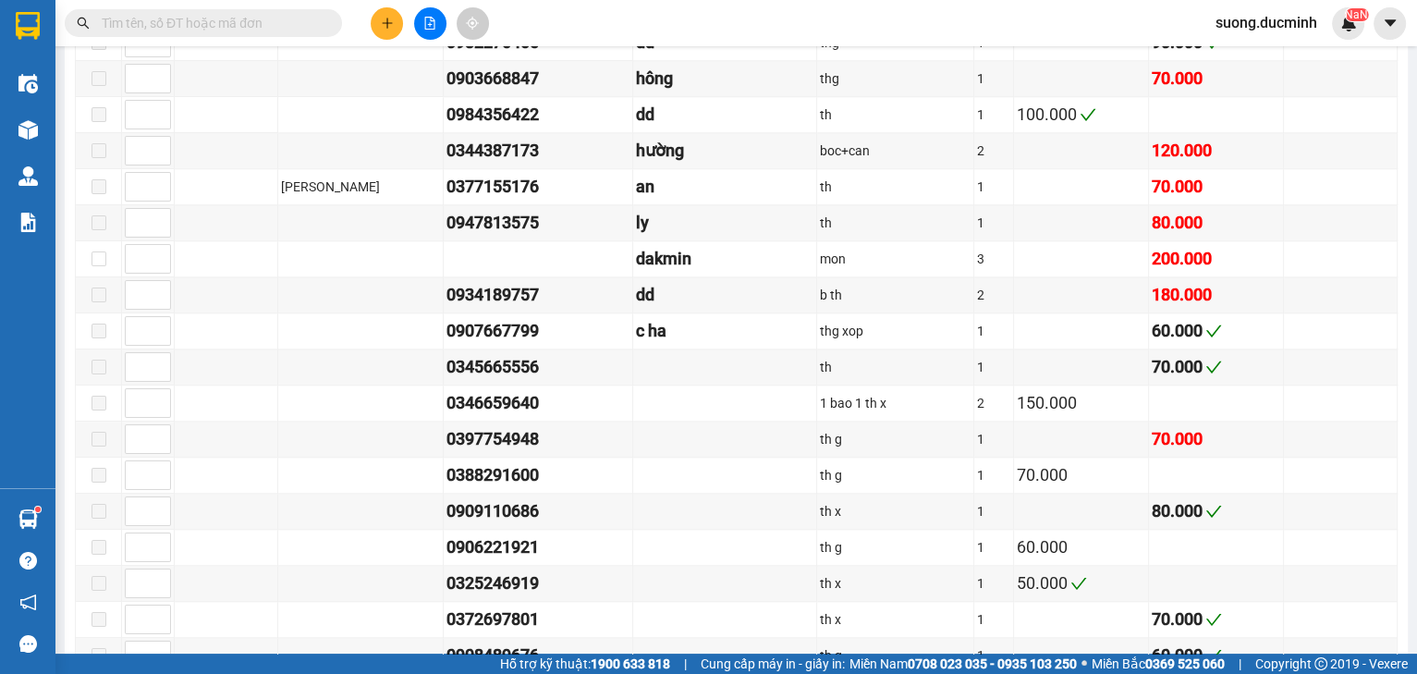
click at [262, 25] on input "text" at bounding box center [211, 23] width 218 height 20
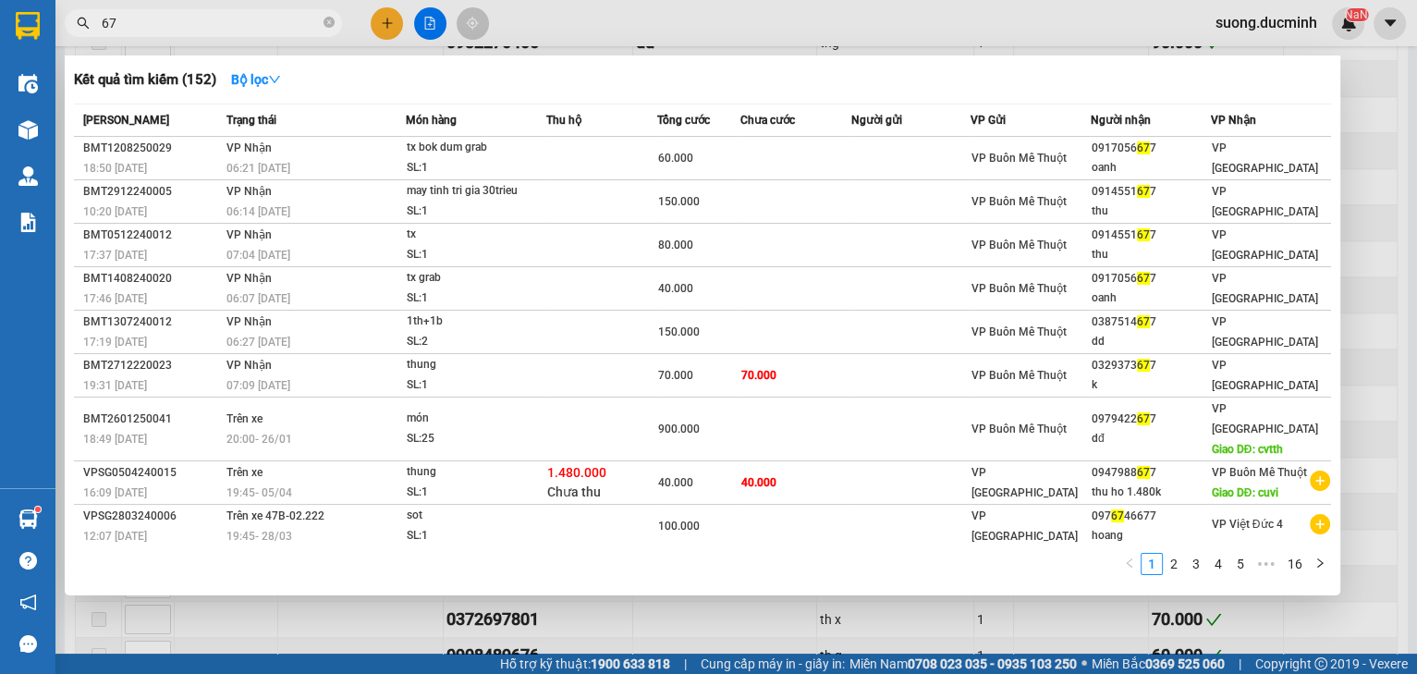
type input "6"
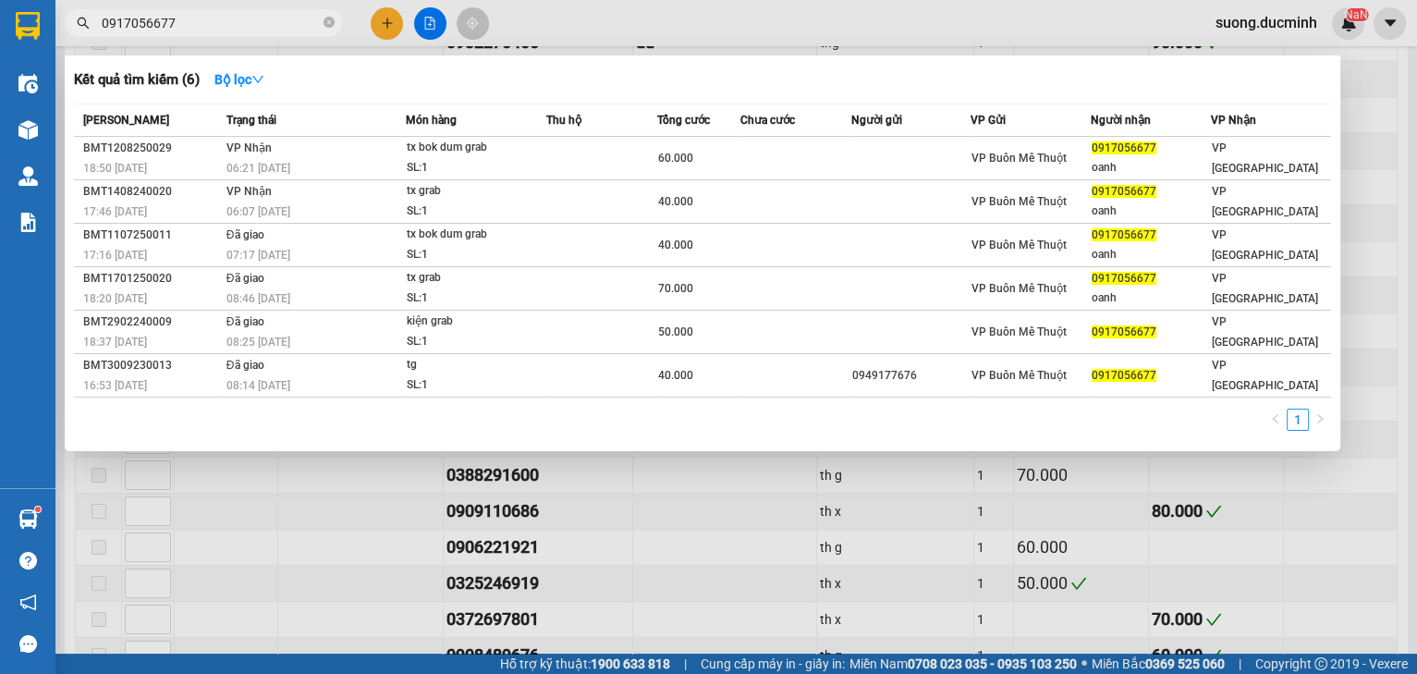
type input "0917056677"
click at [1371, 443] on div at bounding box center [708, 337] width 1417 height 674
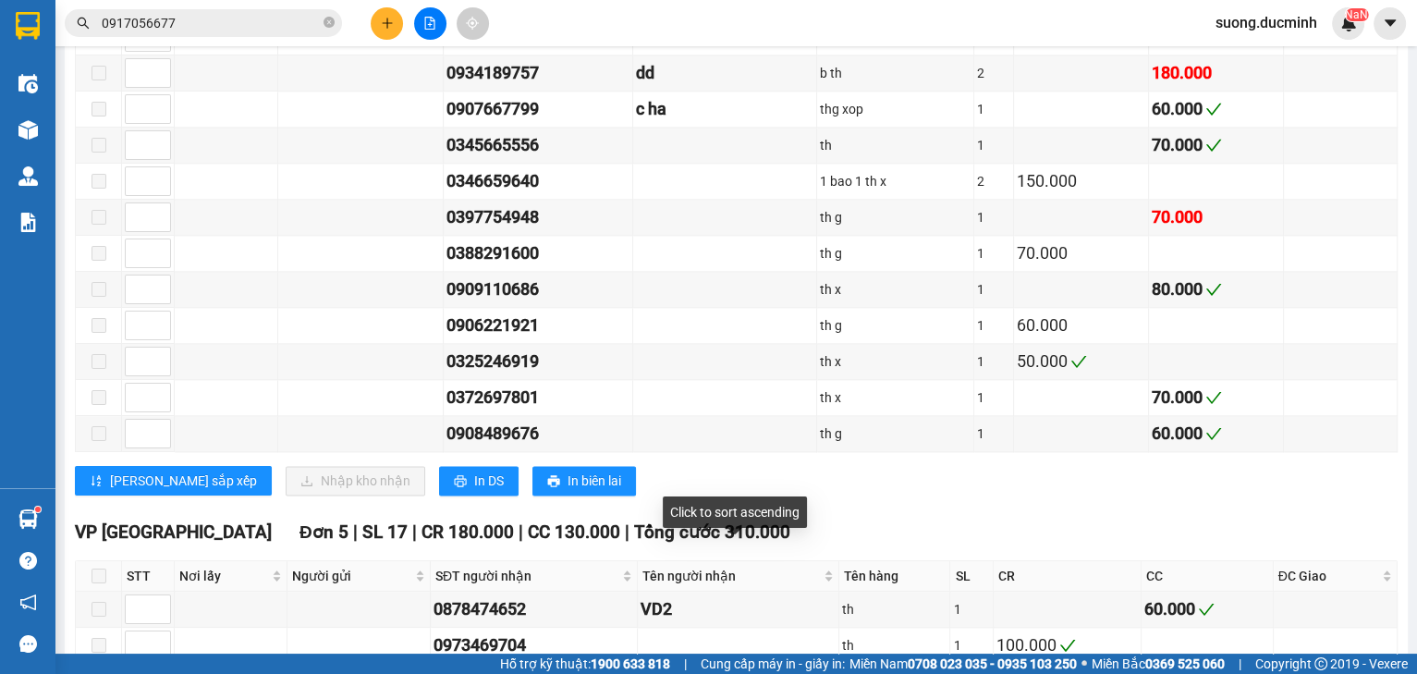
scroll to position [2407, 0]
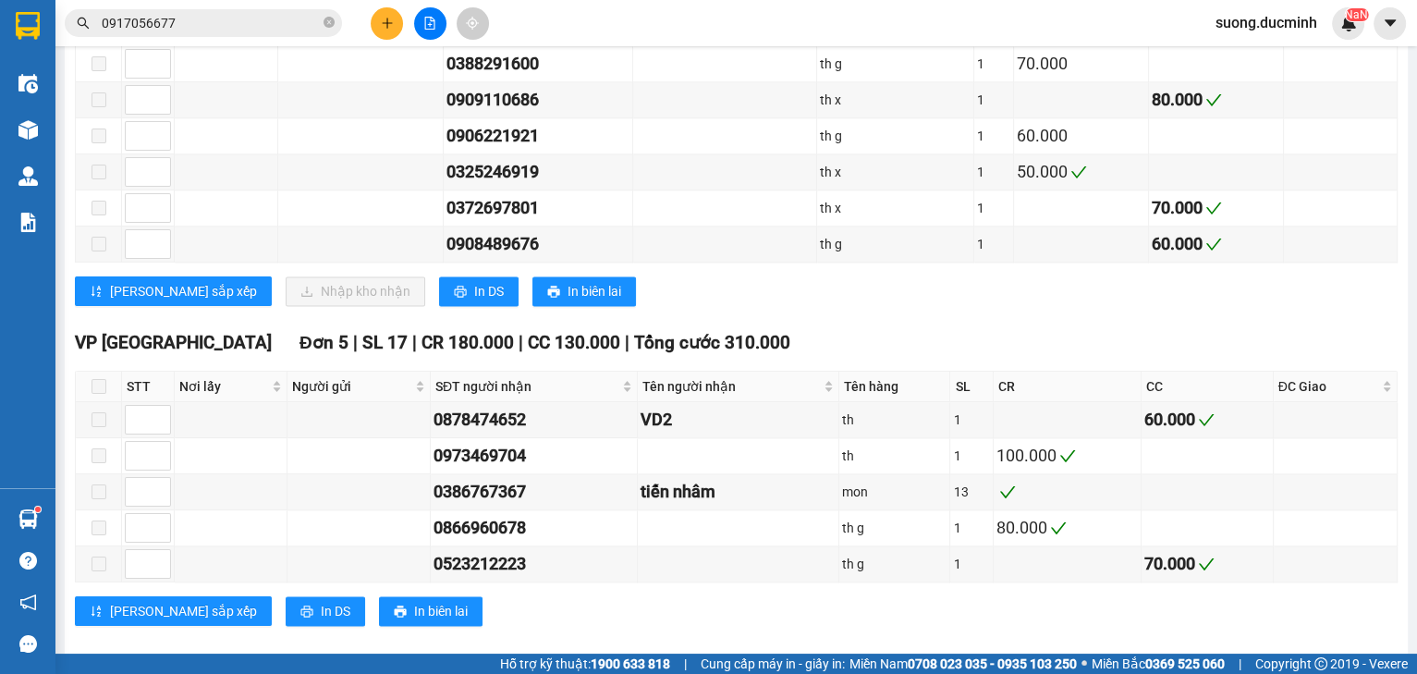
click at [293, 23] on input "0917056677" at bounding box center [211, 23] width 218 height 20
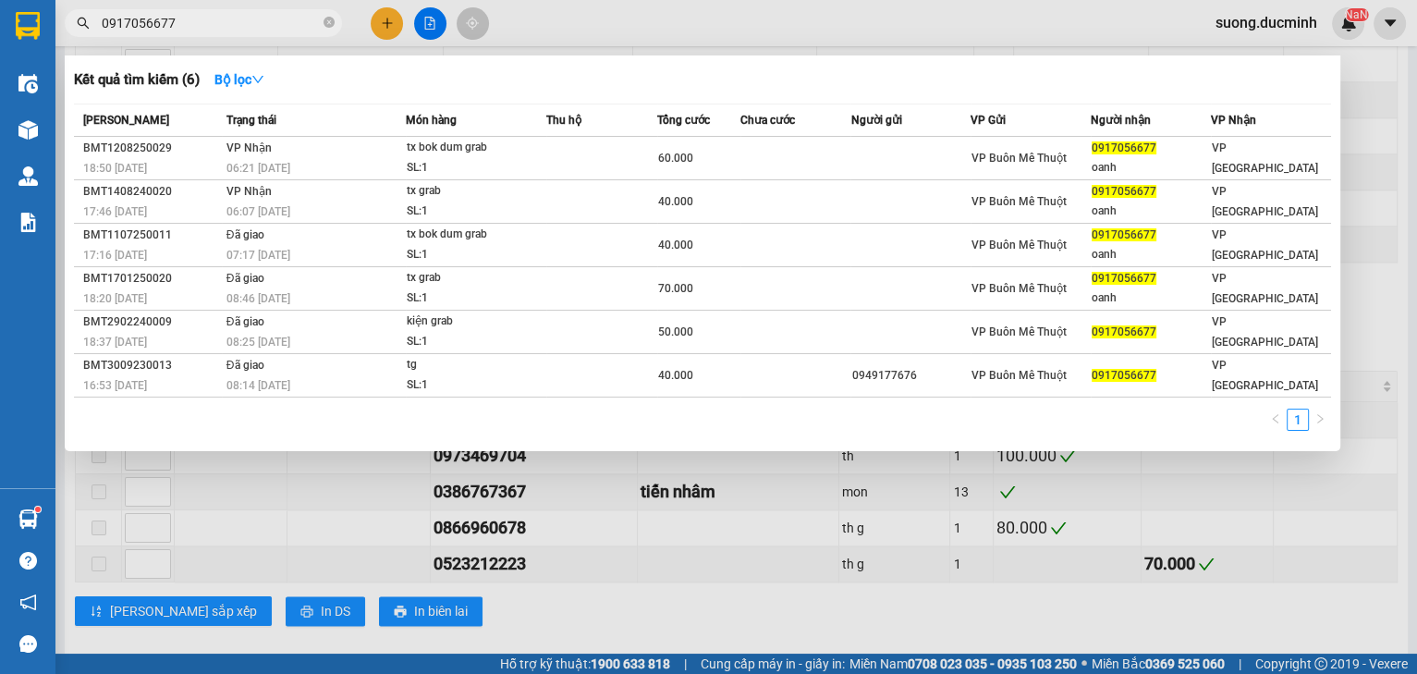
click at [292, 26] on input "0917056677" at bounding box center [211, 23] width 218 height 20
click at [721, 588] on div at bounding box center [708, 337] width 1417 height 674
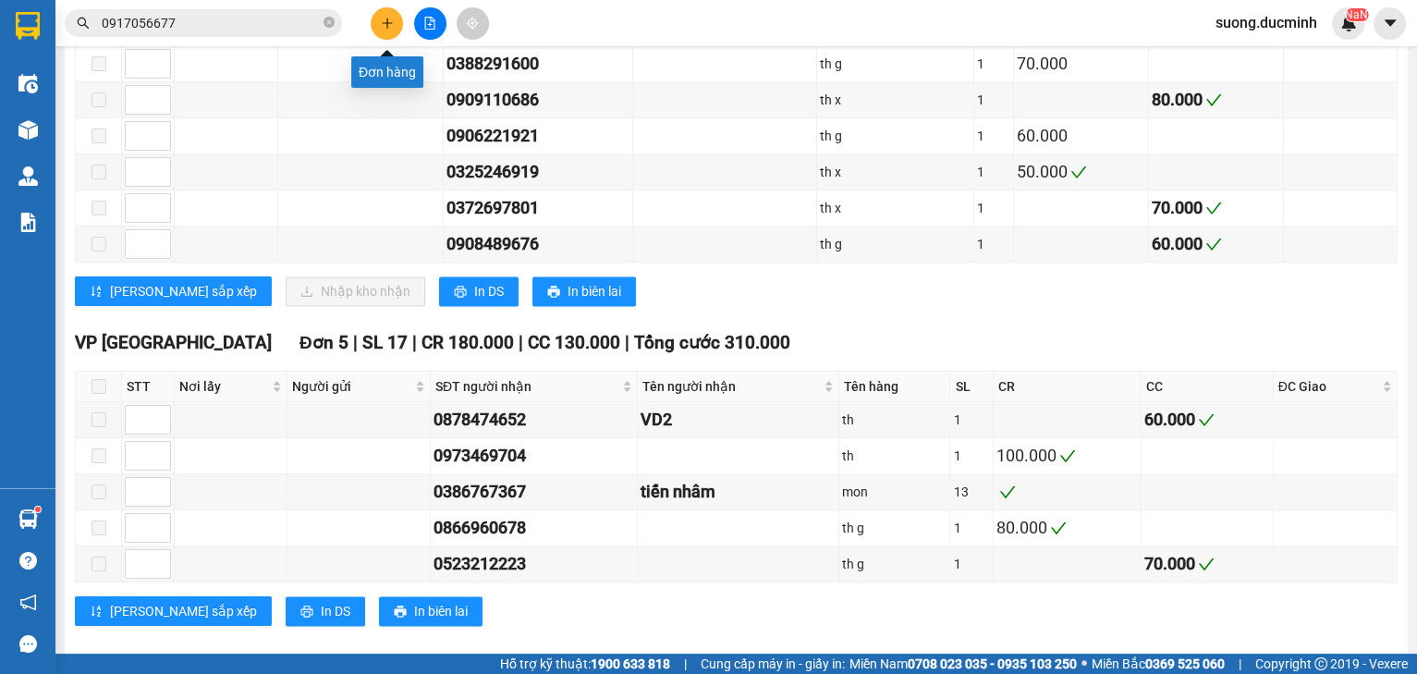
click at [383, 28] on icon "plus" at bounding box center [387, 23] width 13 height 13
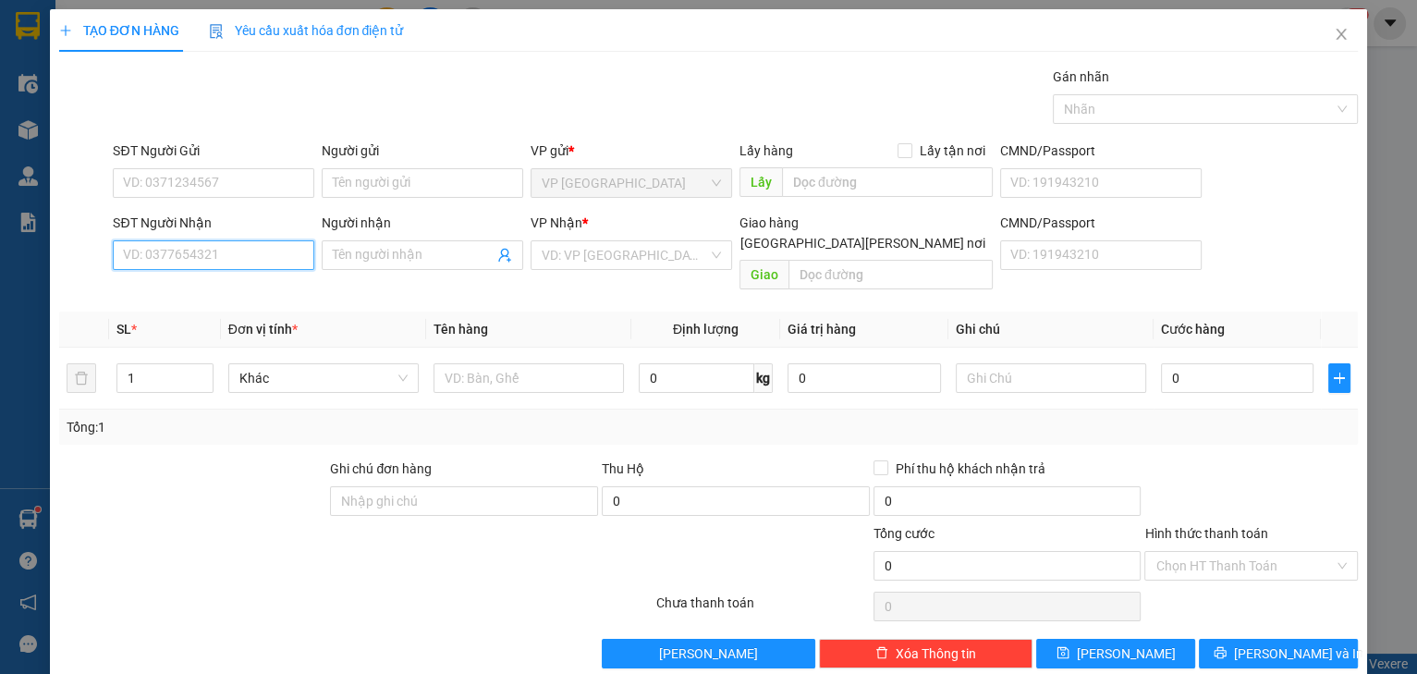
click at [186, 263] on input "SĐT Người Nhận" at bounding box center [213, 255] width 201 height 30
click at [213, 347] on td "1" at bounding box center [165, 378] width 112 height 62
click at [224, 252] on input "SĐT Người Nhận" at bounding box center [213, 255] width 201 height 30
type input "0966445199"
click at [181, 292] on div "0966445199 - di co" at bounding box center [211, 291] width 177 height 20
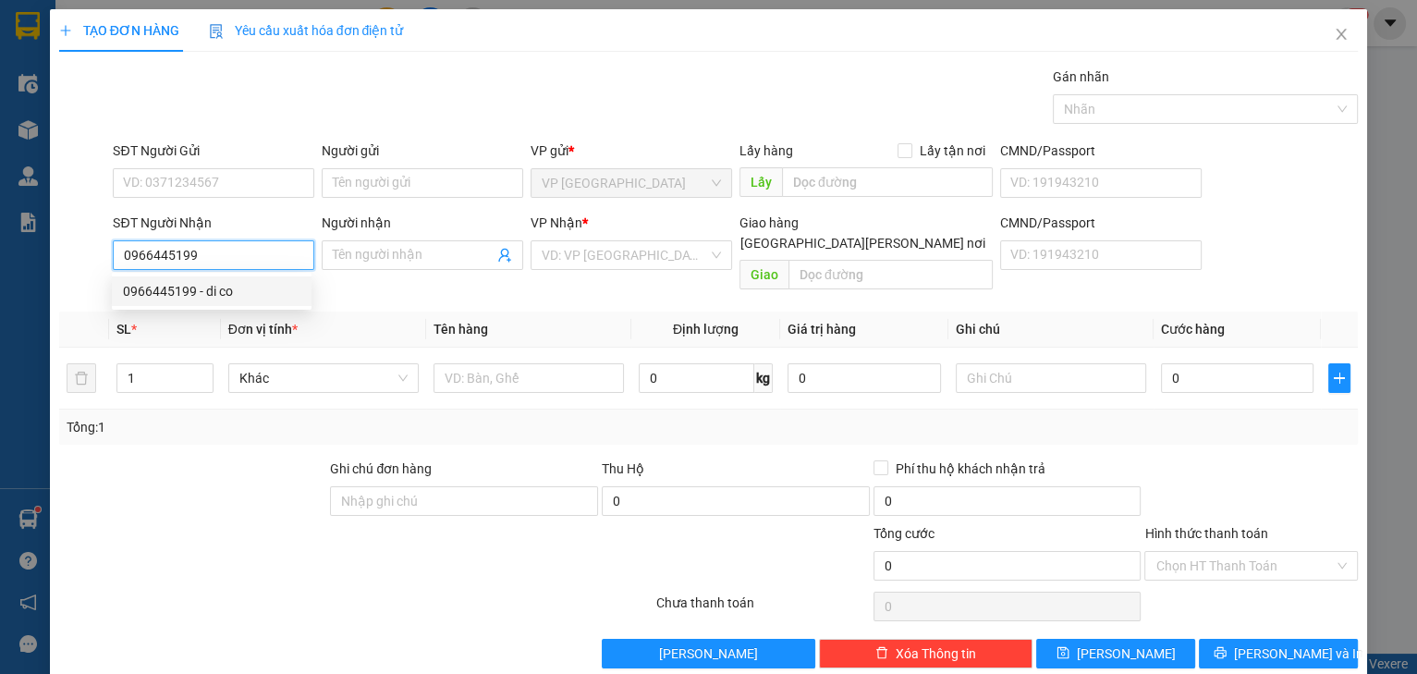
type input "di co"
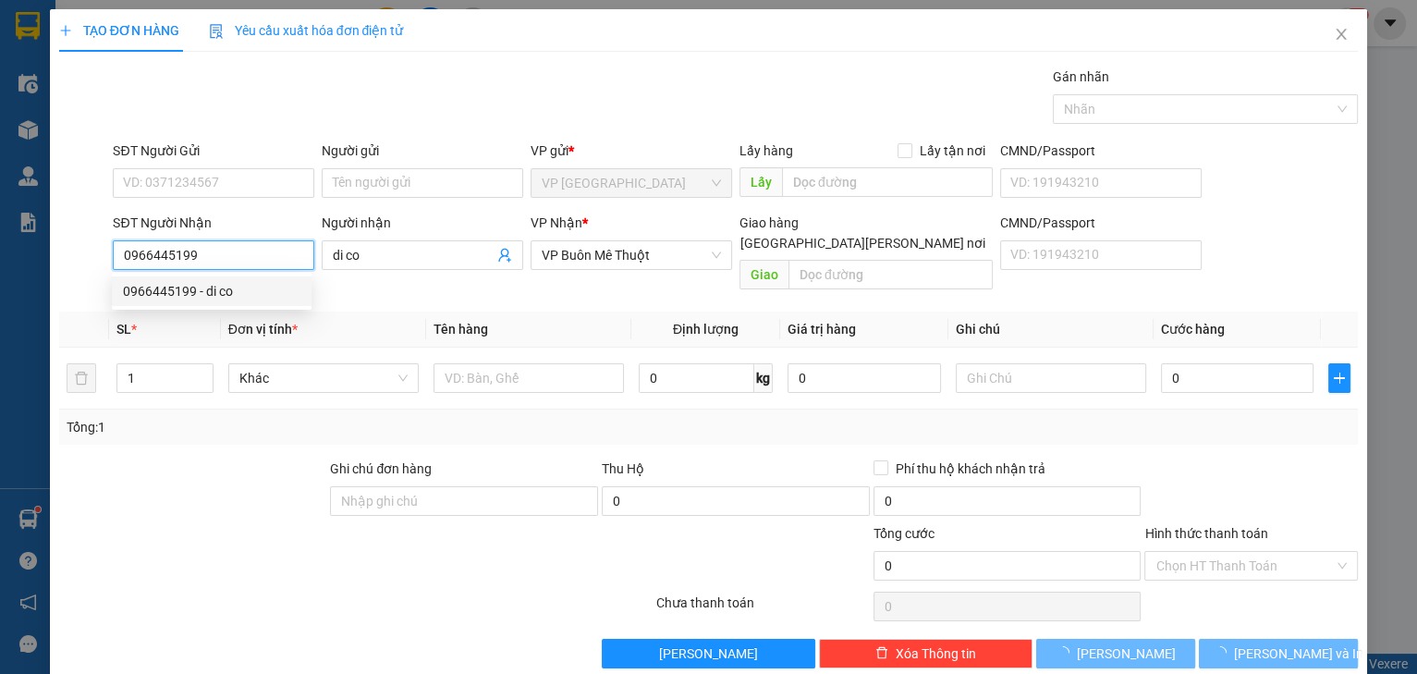
type input "100.000"
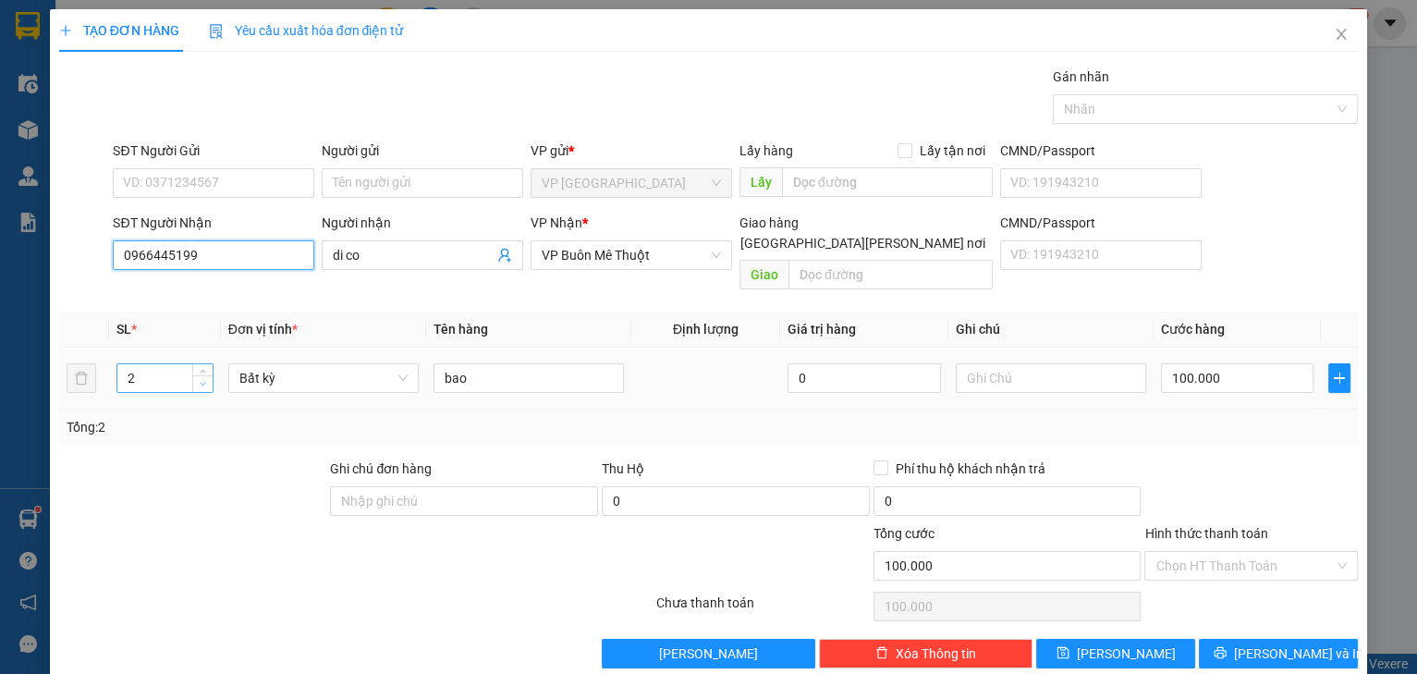
type input "0966445199"
type input "1"
click at [201, 381] on icon "down" at bounding box center [203, 384] width 6 height 6
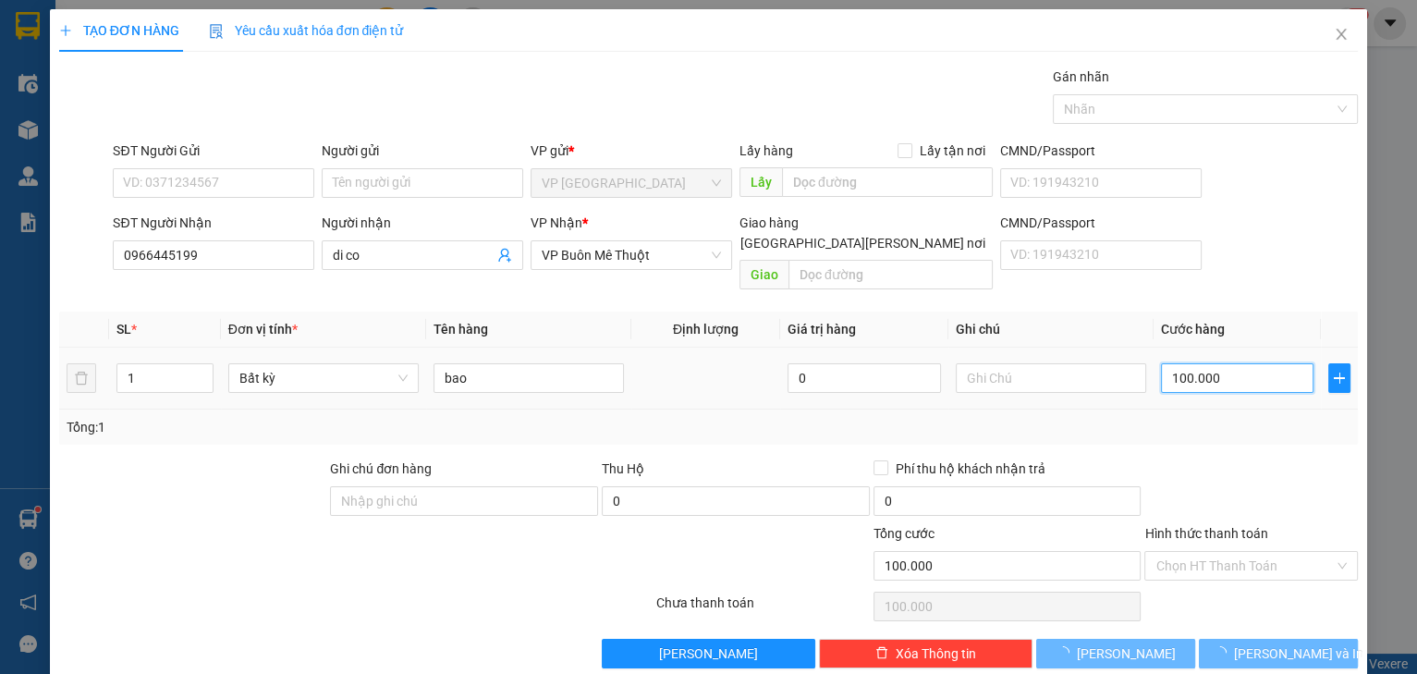
type input "0"
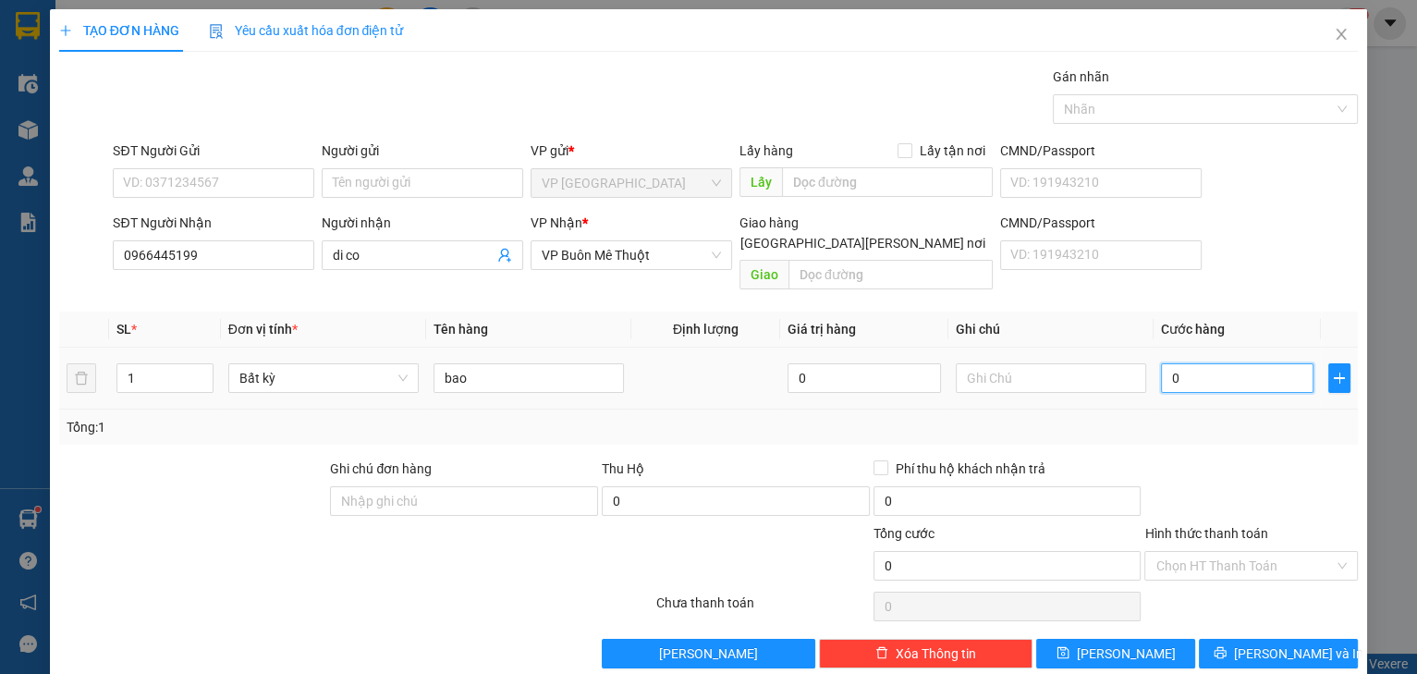
type input "5"
type input "05"
type input "50"
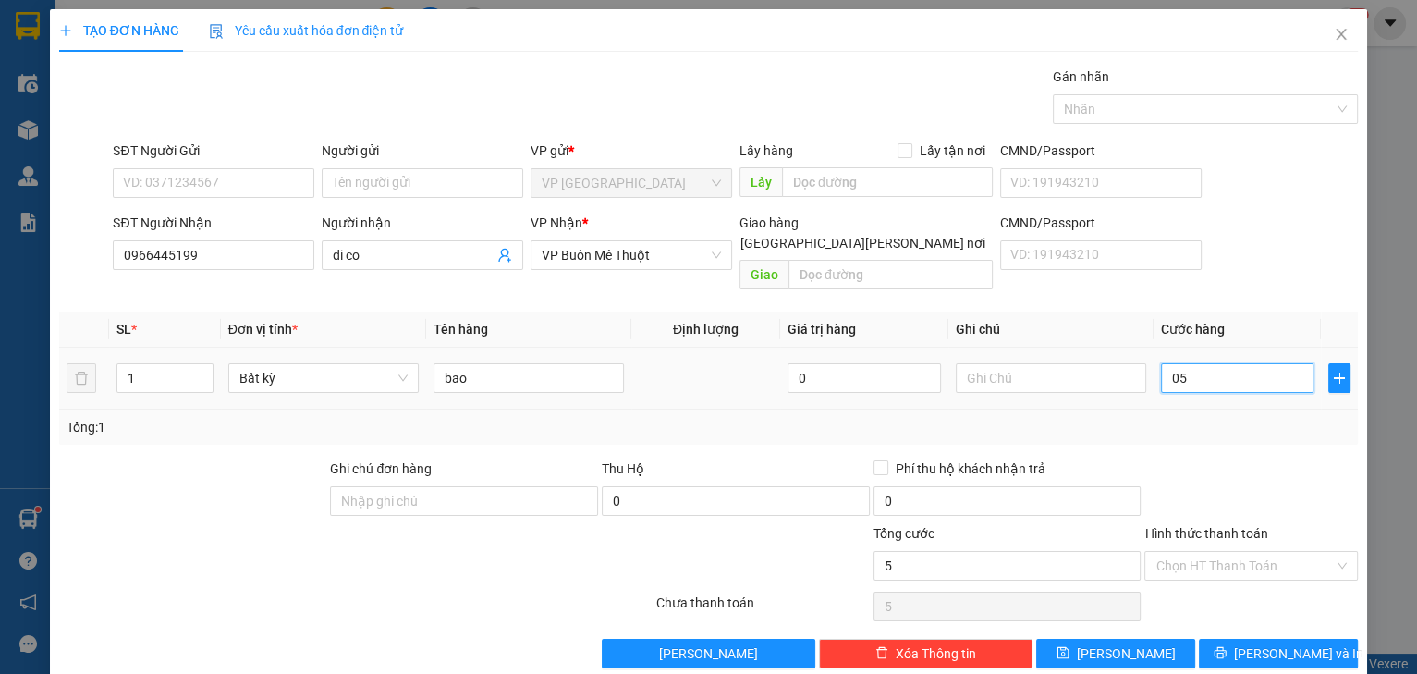
type input "050"
type input "5"
type input "05"
type input "54"
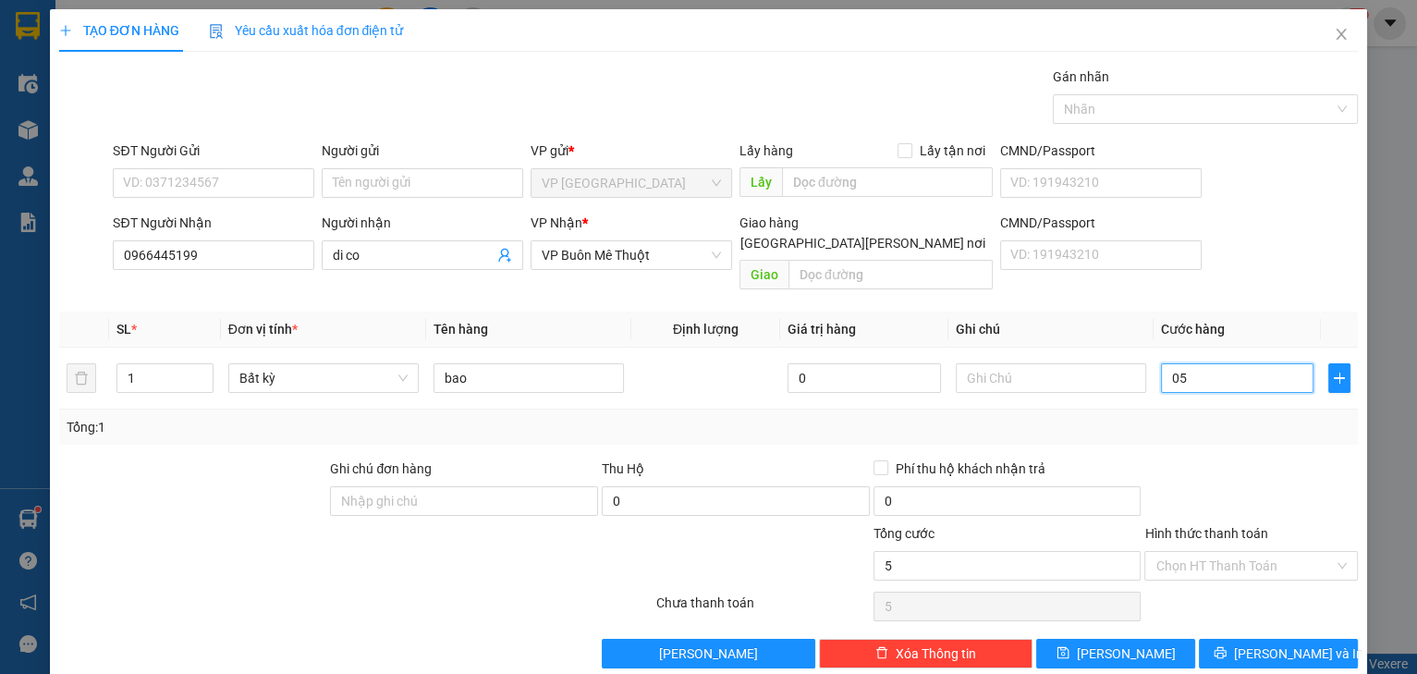
type input "54"
type input "054"
type input "540"
type input "0.540"
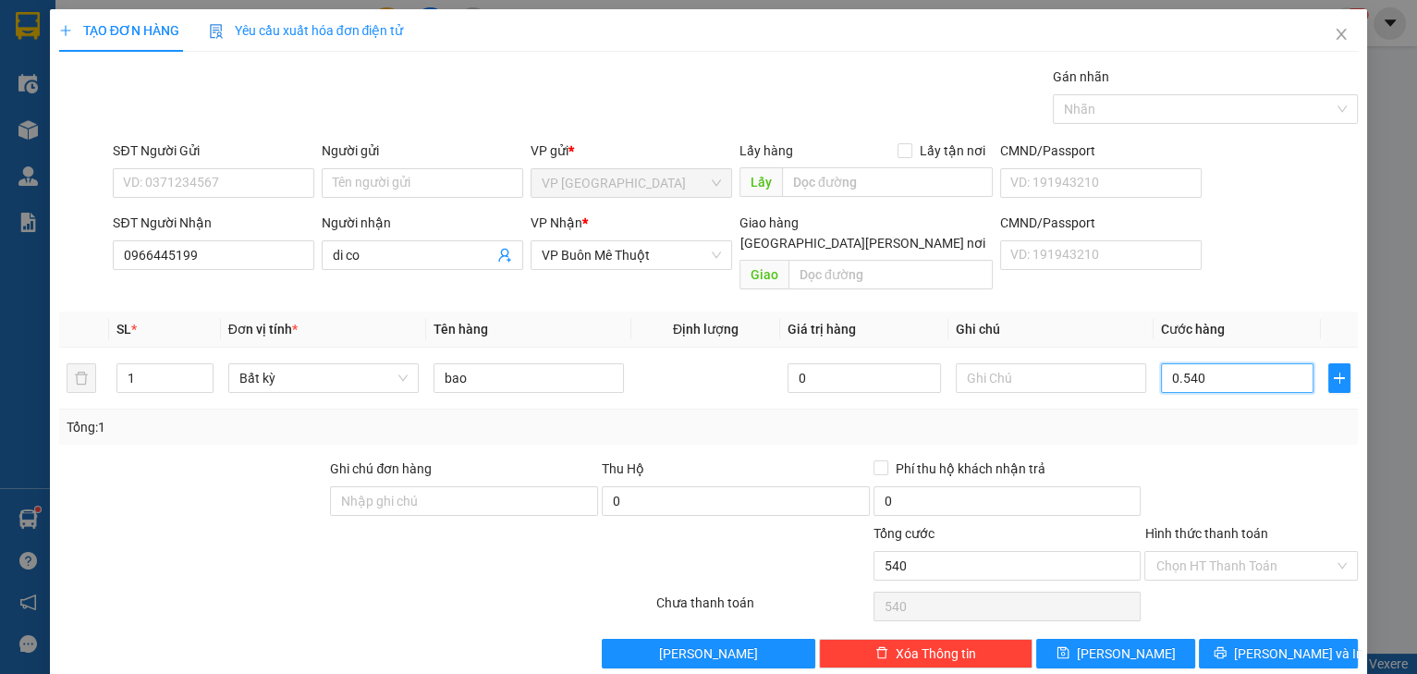
type input "54"
type input "054"
type input "5"
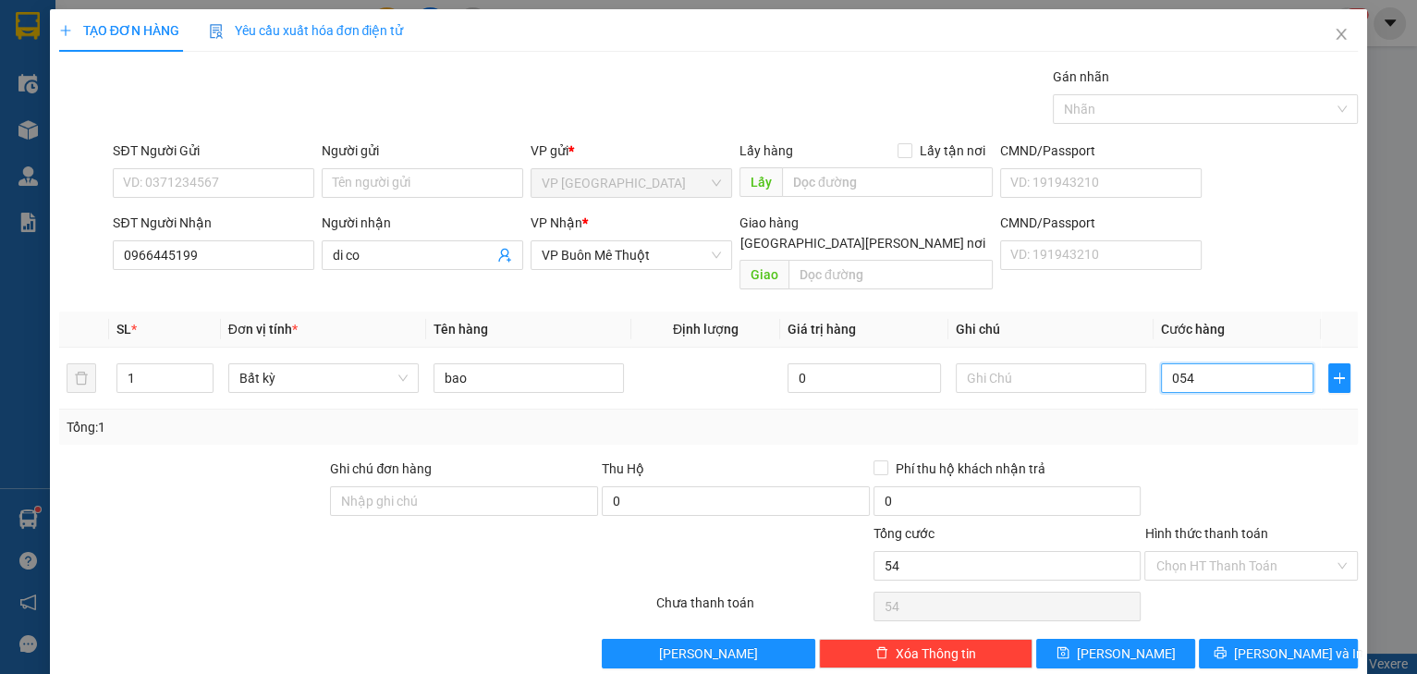
type input "05"
type input "0"
type input "4"
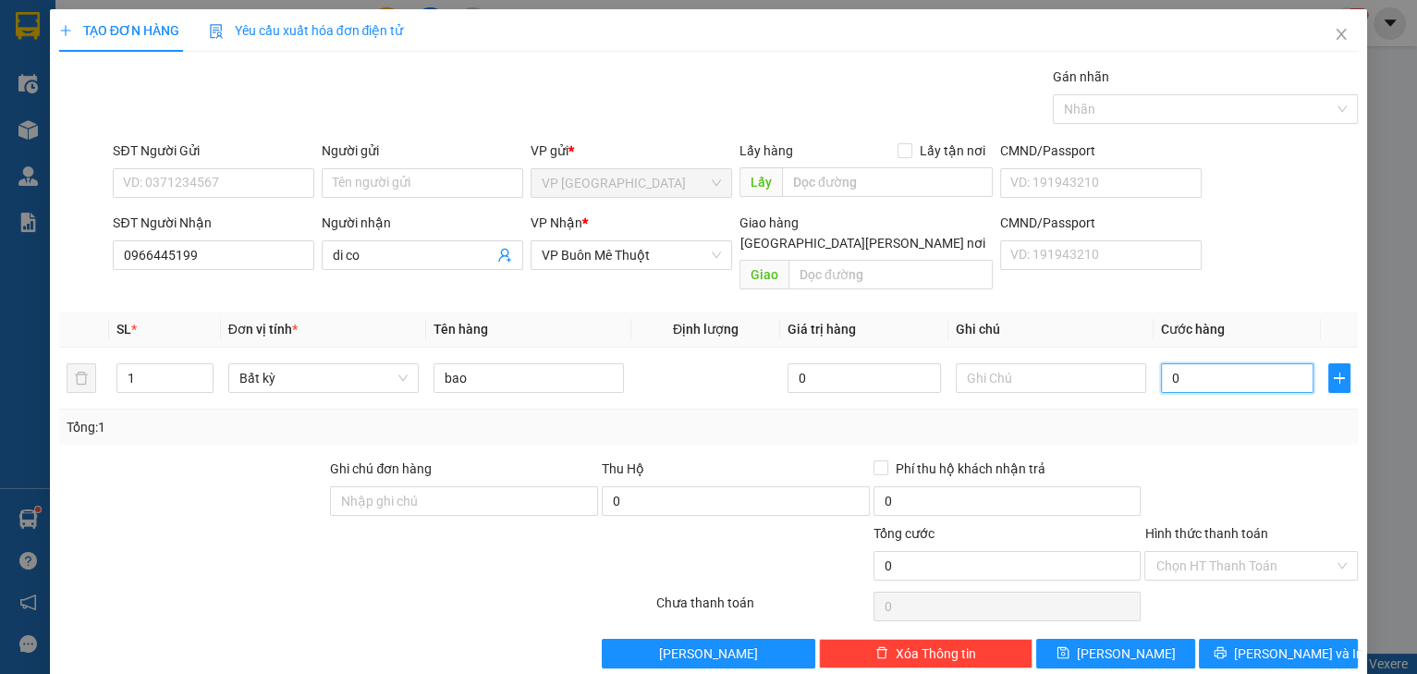
type input "4"
type input "04"
type input "40"
type input "040"
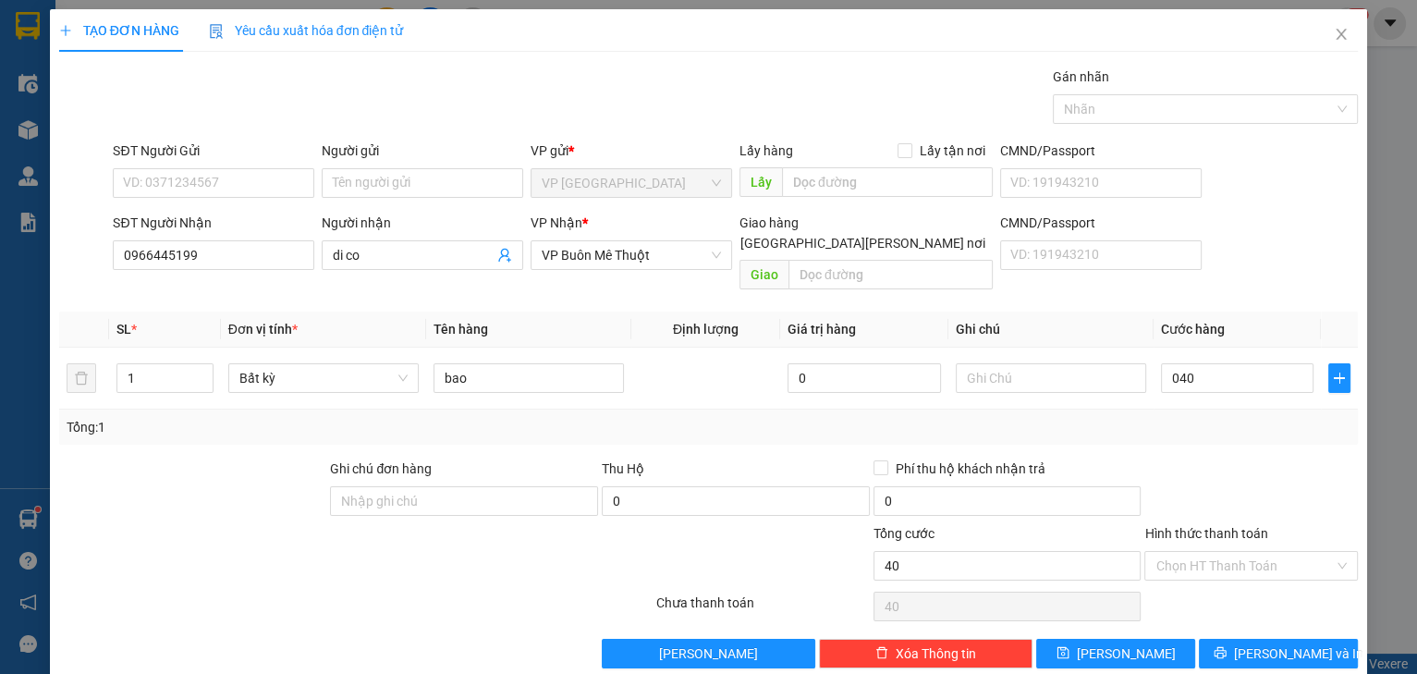
type input "40.000"
drag, startPoint x: 1233, startPoint y: 492, endPoint x: 1247, endPoint y: 592, distance: 101.8
click at [1232, 493] on div at bounding box center [1250, 490] width 217 height 65
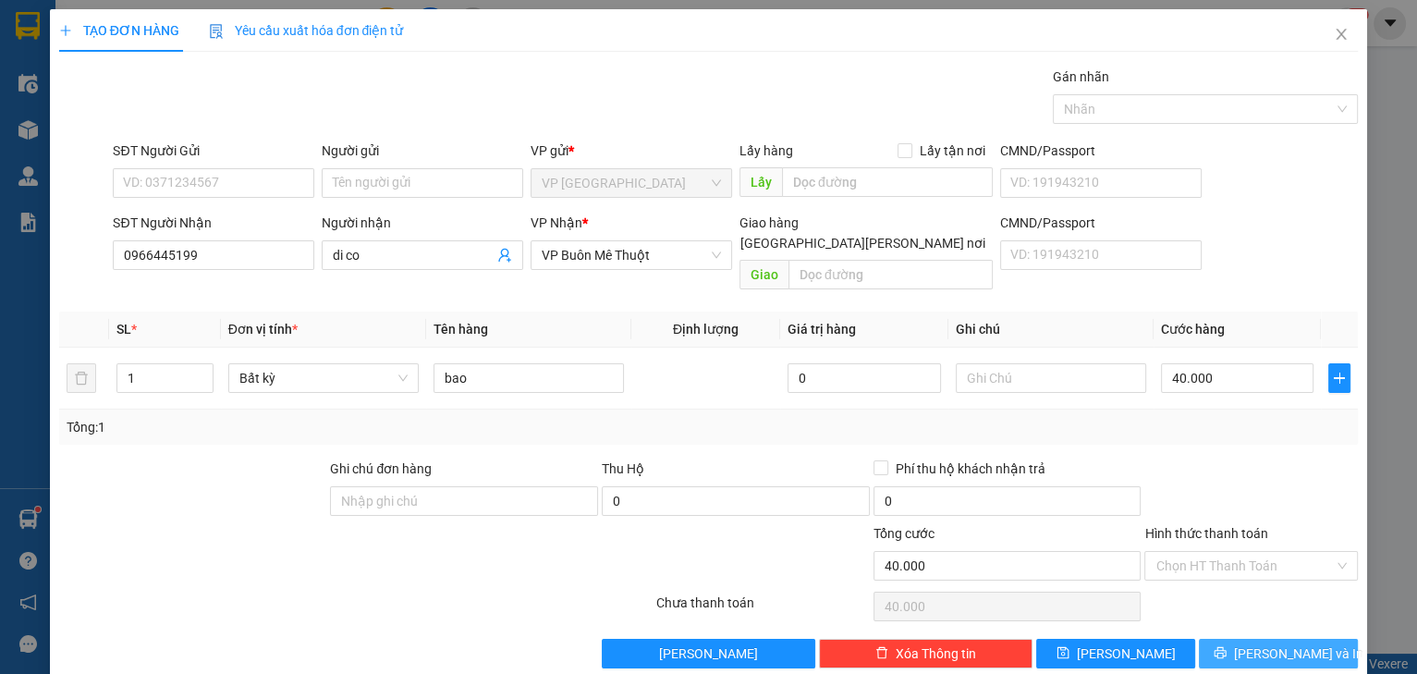
click at [1218, 638] on button "[PERSON_NAME] và In" at bounding box center [1277, 653] width 159 height 30
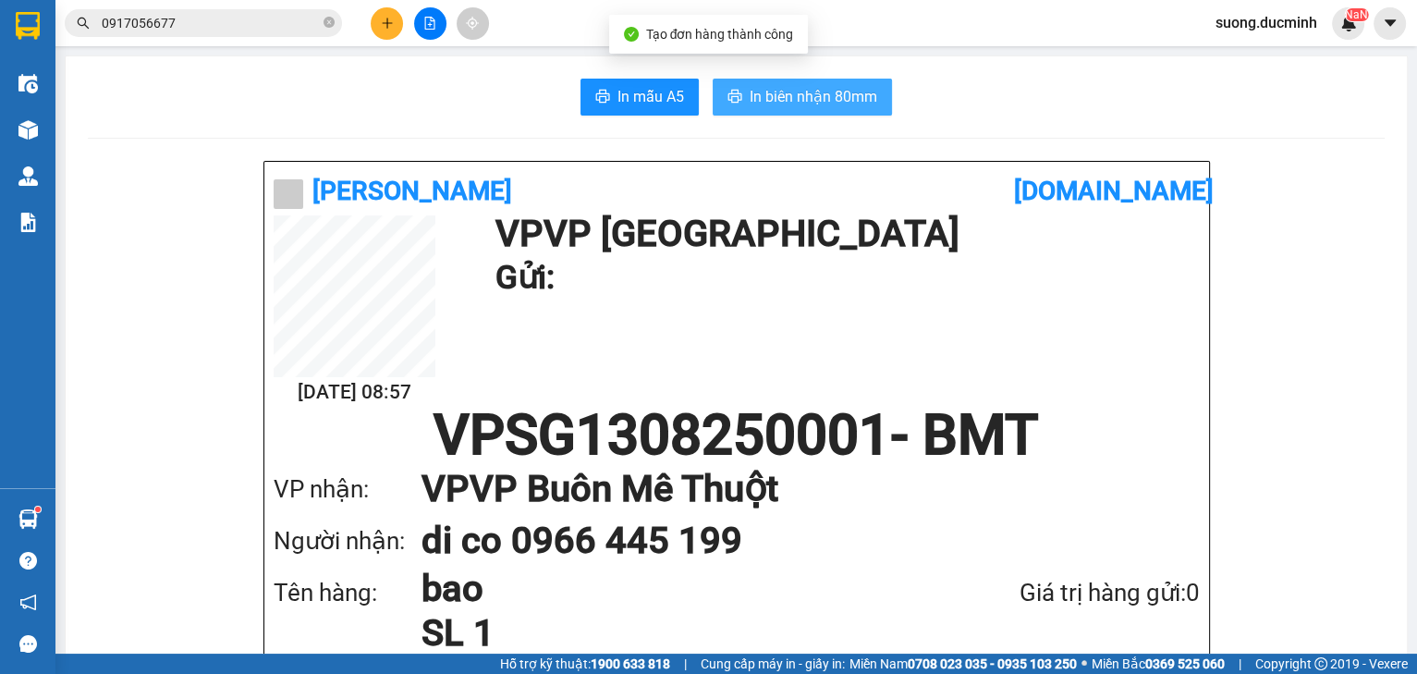
click at [742, 94] on button "In biên nhận 80mm" at bounding box center [801, 97] width 179 height 37
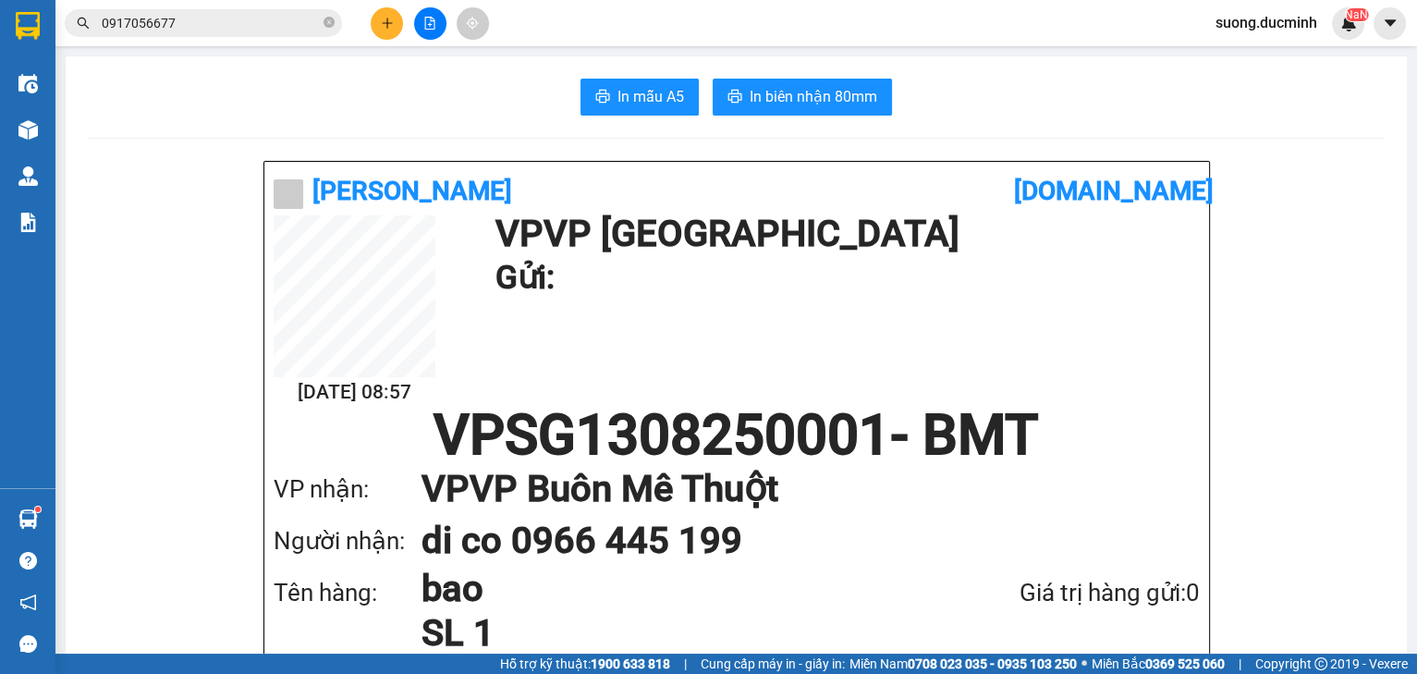
click at [829, 103] on span "In biên nhận 80mm" at bounding box center [813, 96] width 128 height 23
click at [827, 92] on span "In biên nhận 80mm" at bounding box center [813, 96] width 128 height 23
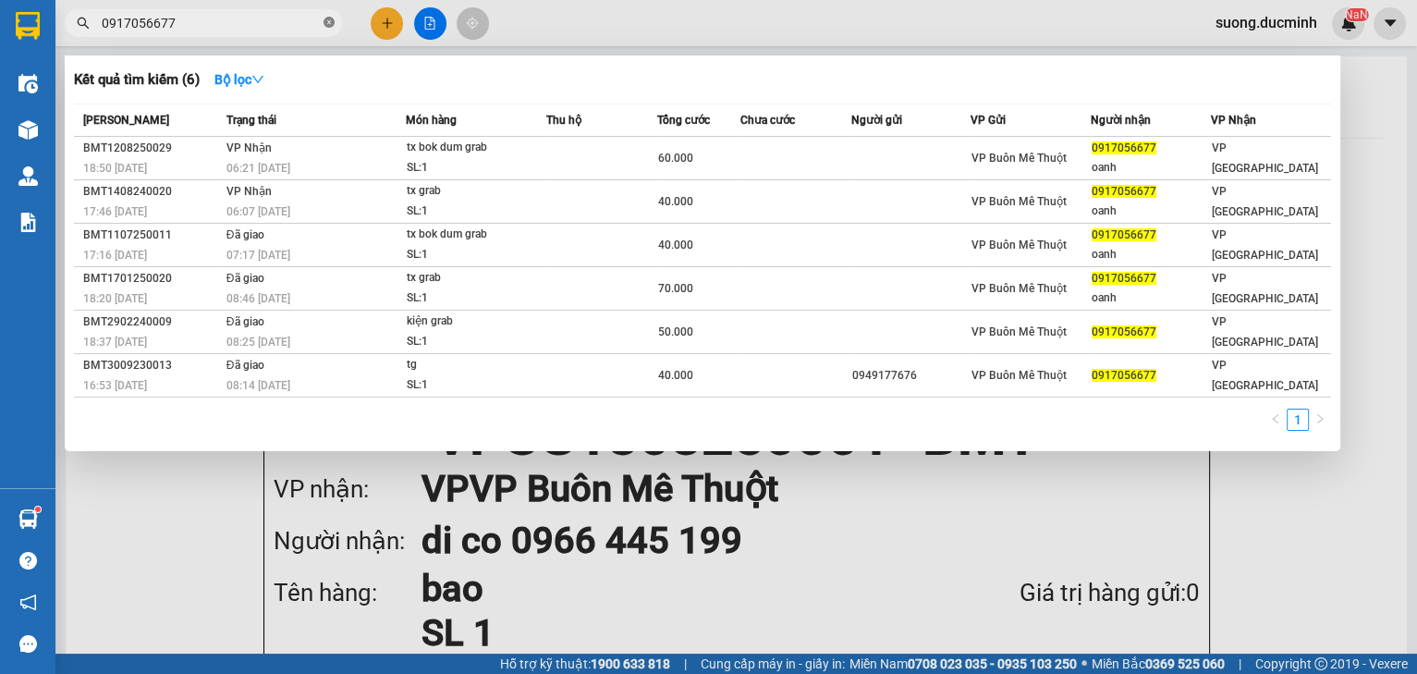
click at [324, 18] on icon "close-circle" at bounding box center [328, 22] width 11 height 11
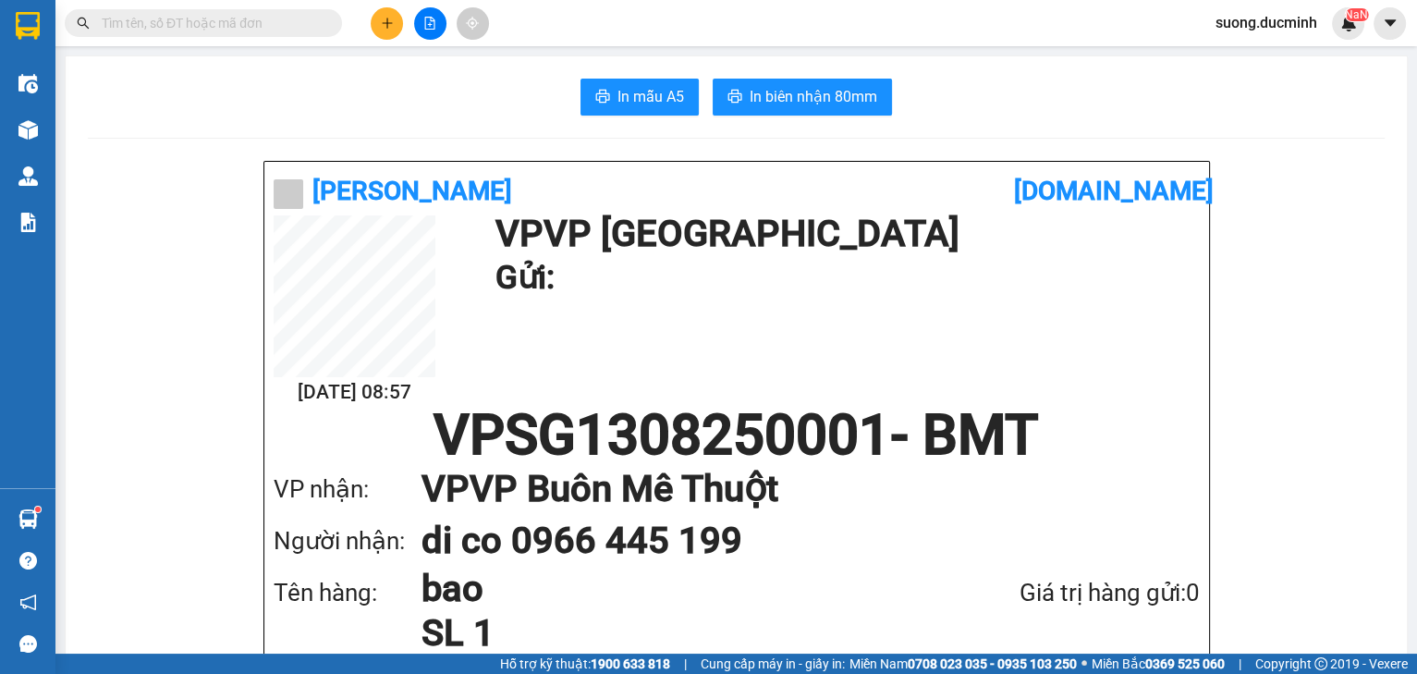
click at [282, 18] on input "text" at bounding box center [211, 23] width 218 height 20
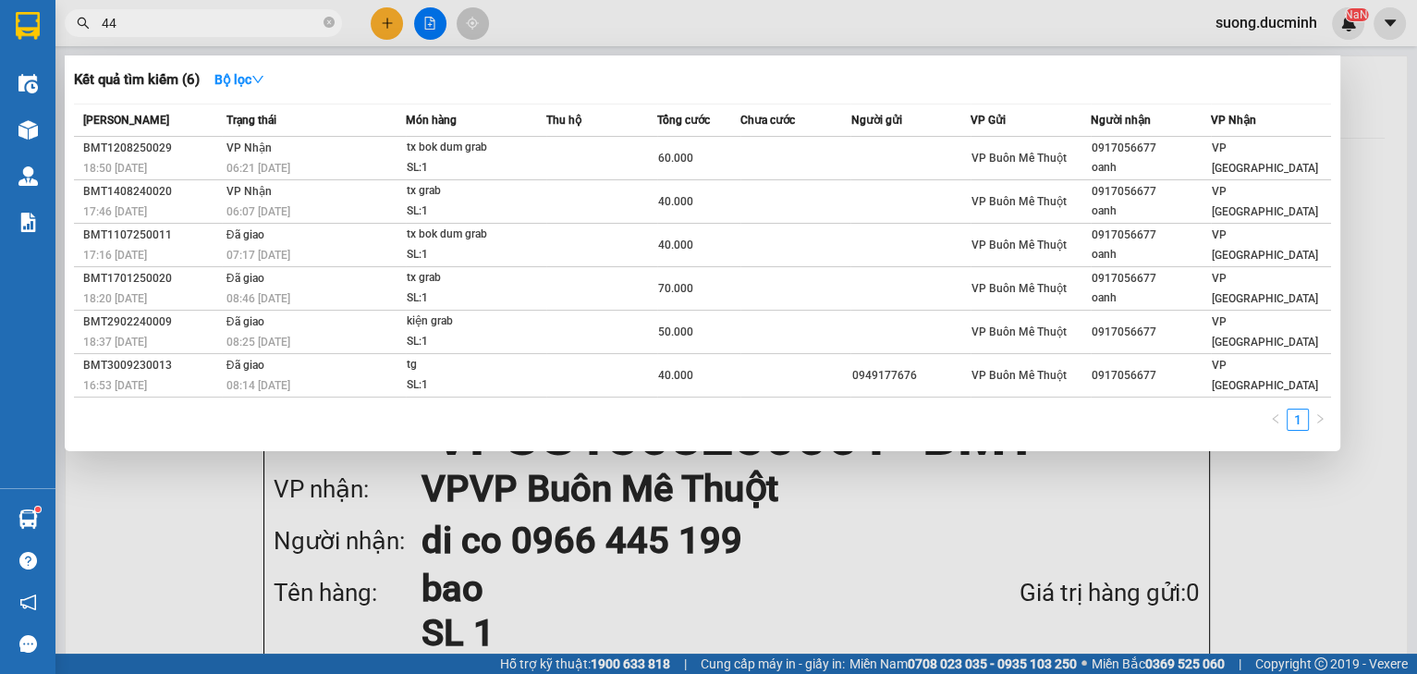
type input "448"
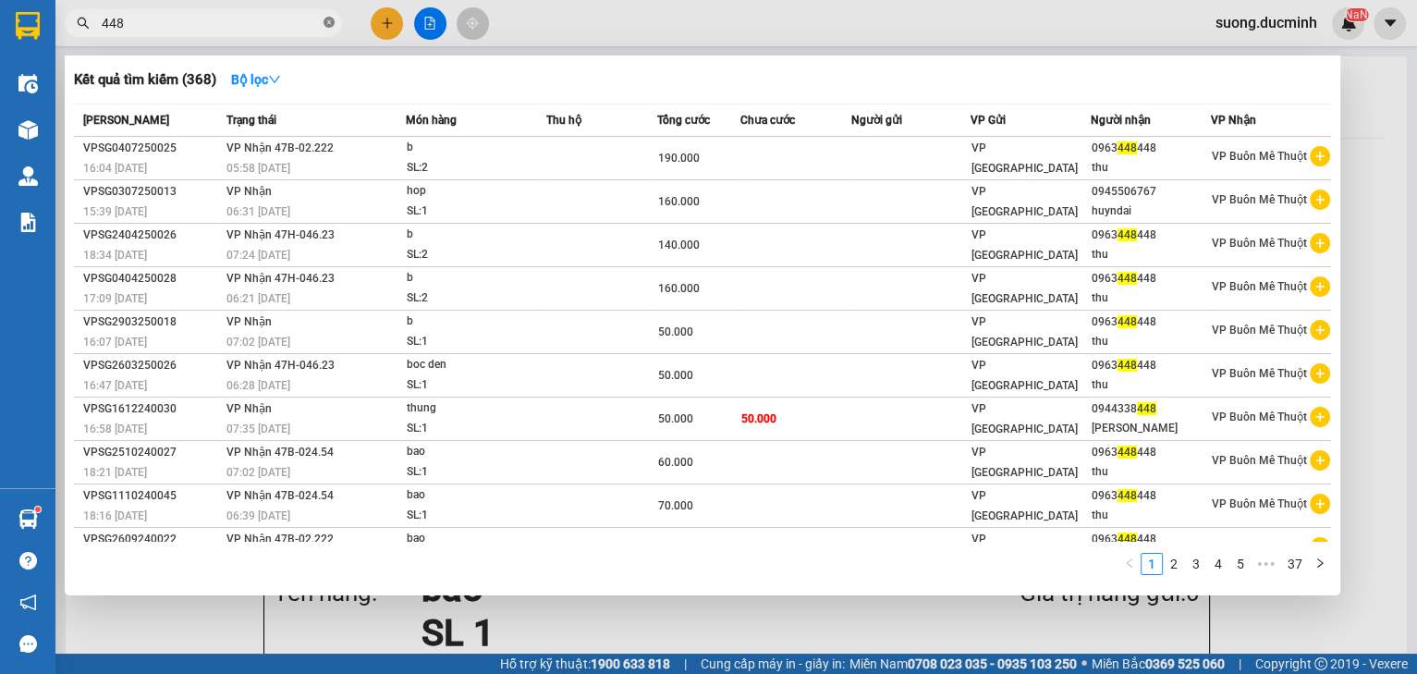
click at [331, 18] on icon "close-circle" at bounding box center [328, 22] width 11 height 11
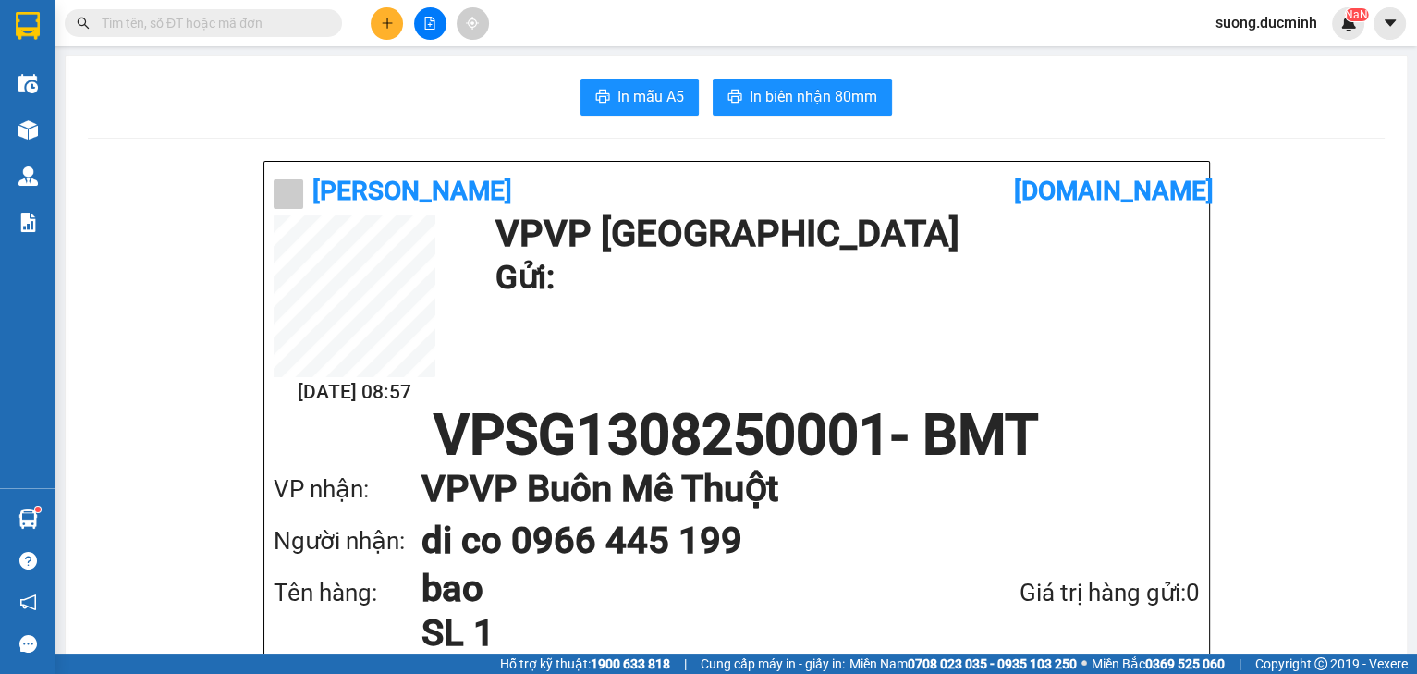
click at [272, 32] on input "text" at bounding box center [211, 23] width 218 height 20
click at [383, 30] on button at bounding box center [387, 23] width 32 height 32
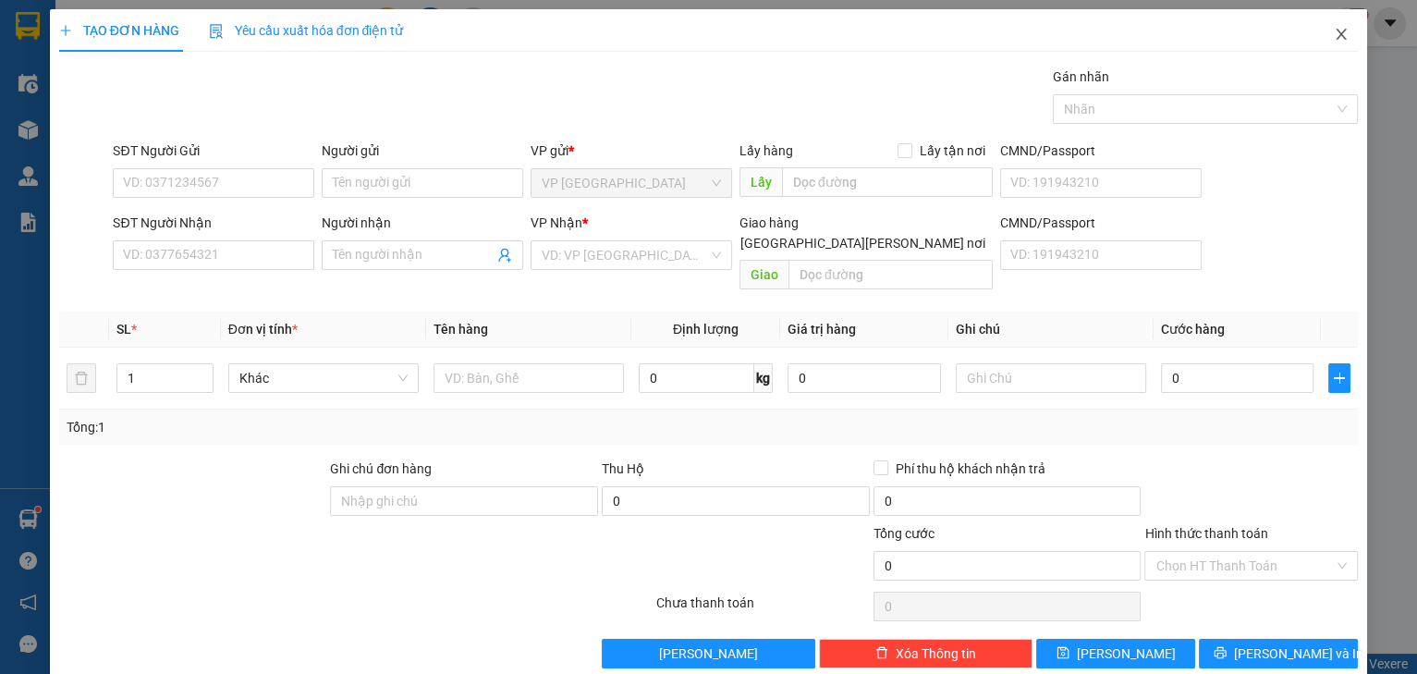
click at [1336, 38] on icon "close" at bounding box center [1341, 34] width 10 height 11
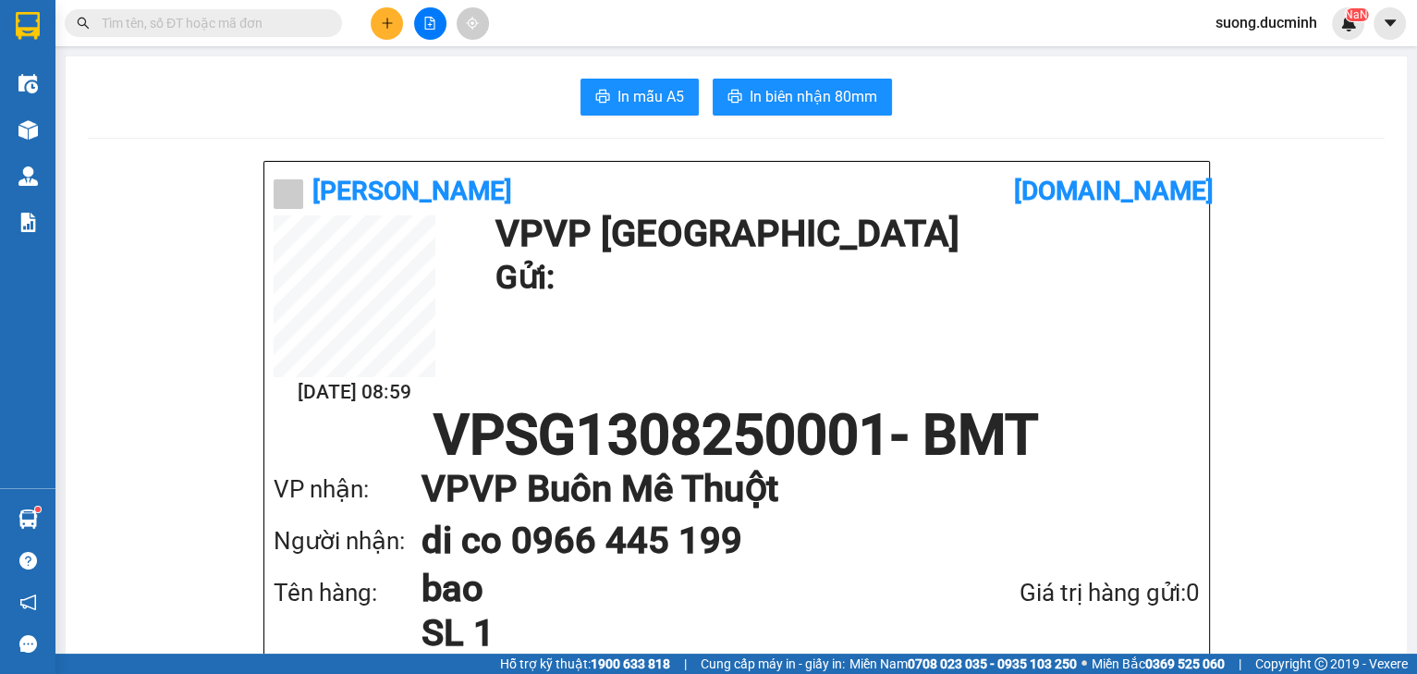
click at [249, 13] on input "text" at bounding box center [211, 23] width 218 height 20
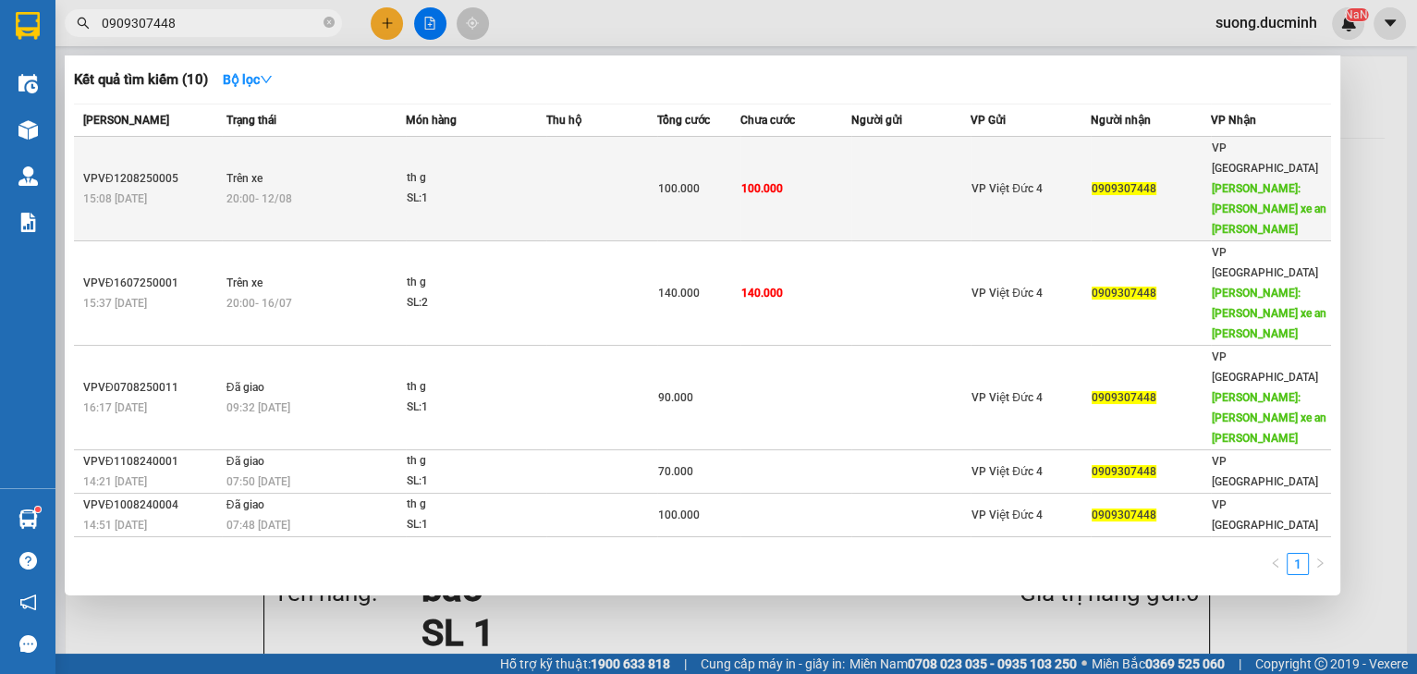
type input "0909307448"
click at [541, 188] on div "SL: 1" at bounding box center [476, 198] width 139 height 20
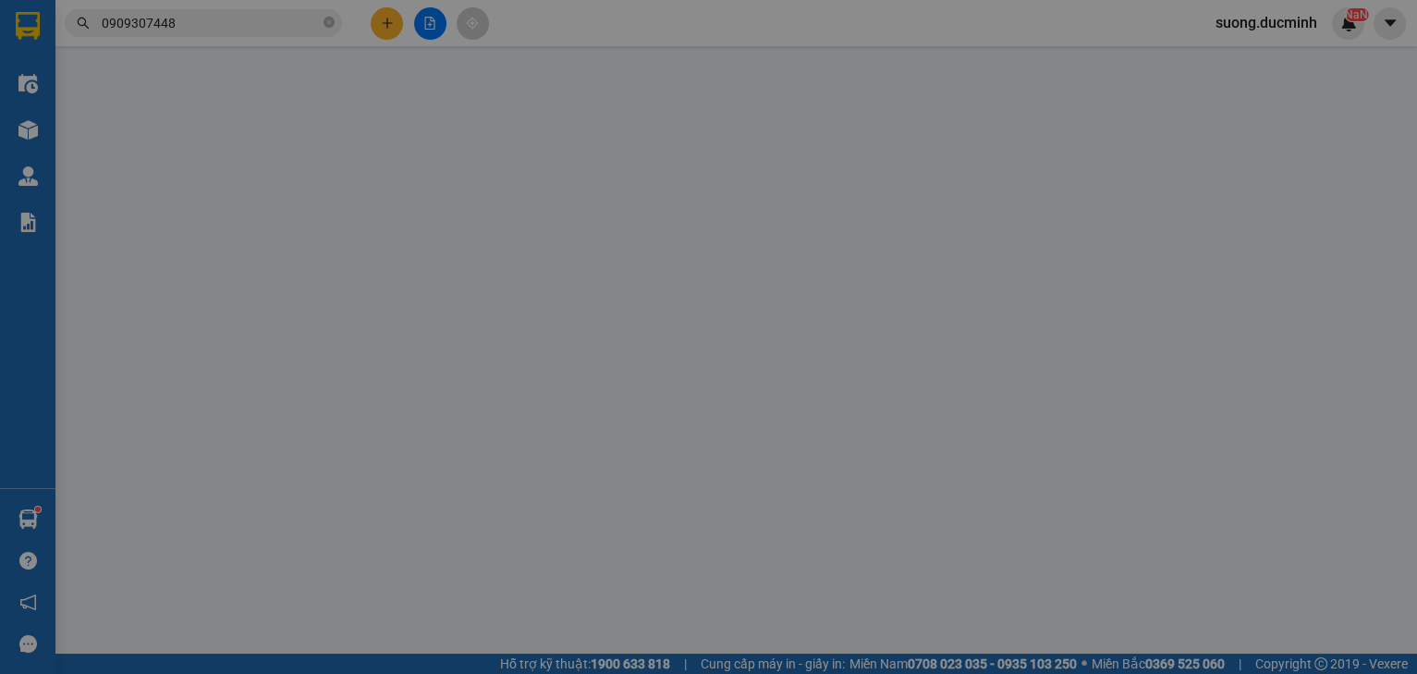
type input "0909307448"
type input "ben xe an suong"
type input "100.000"
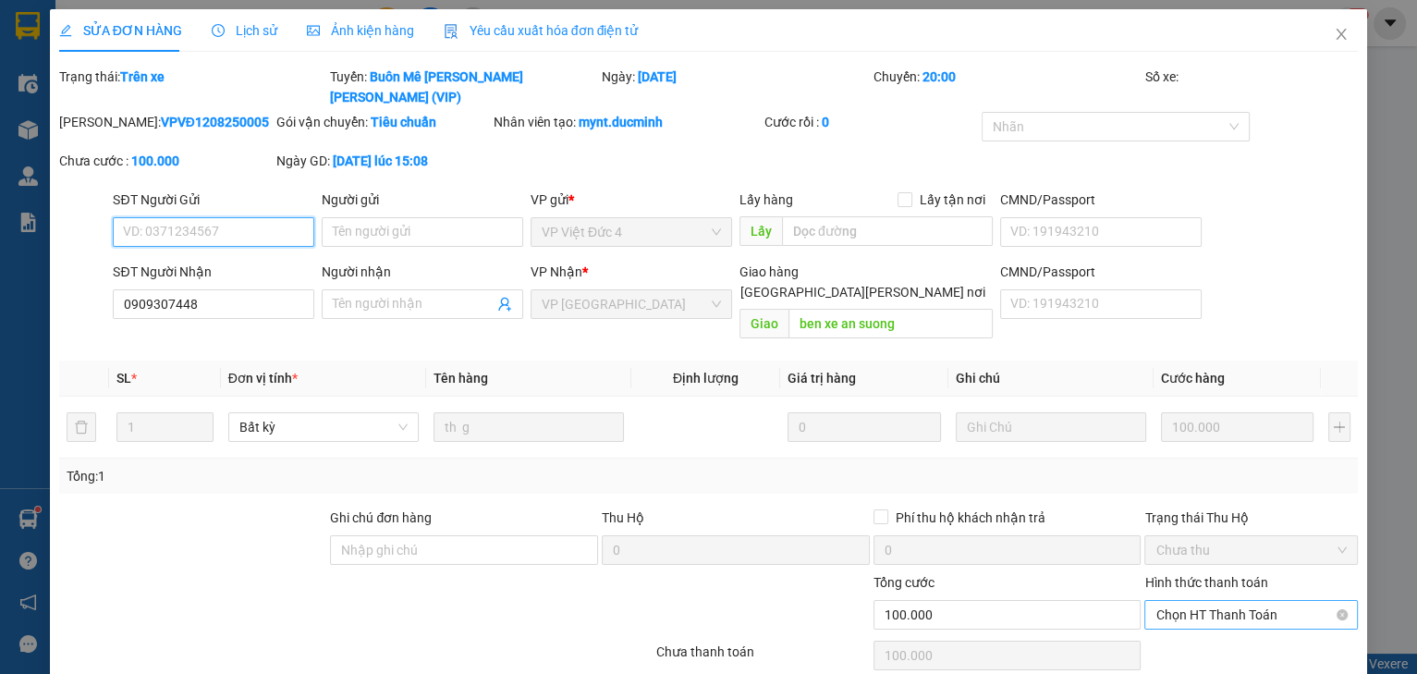
click at [1179, 601] on span "Chọn HT Thanh Toán" at bounding box center [1250, 615] width 191 height 28
click at [1204, 613] on div "Tại văn phòng" at bounding box center [1240, 610] width 189 height 20
type input "0"
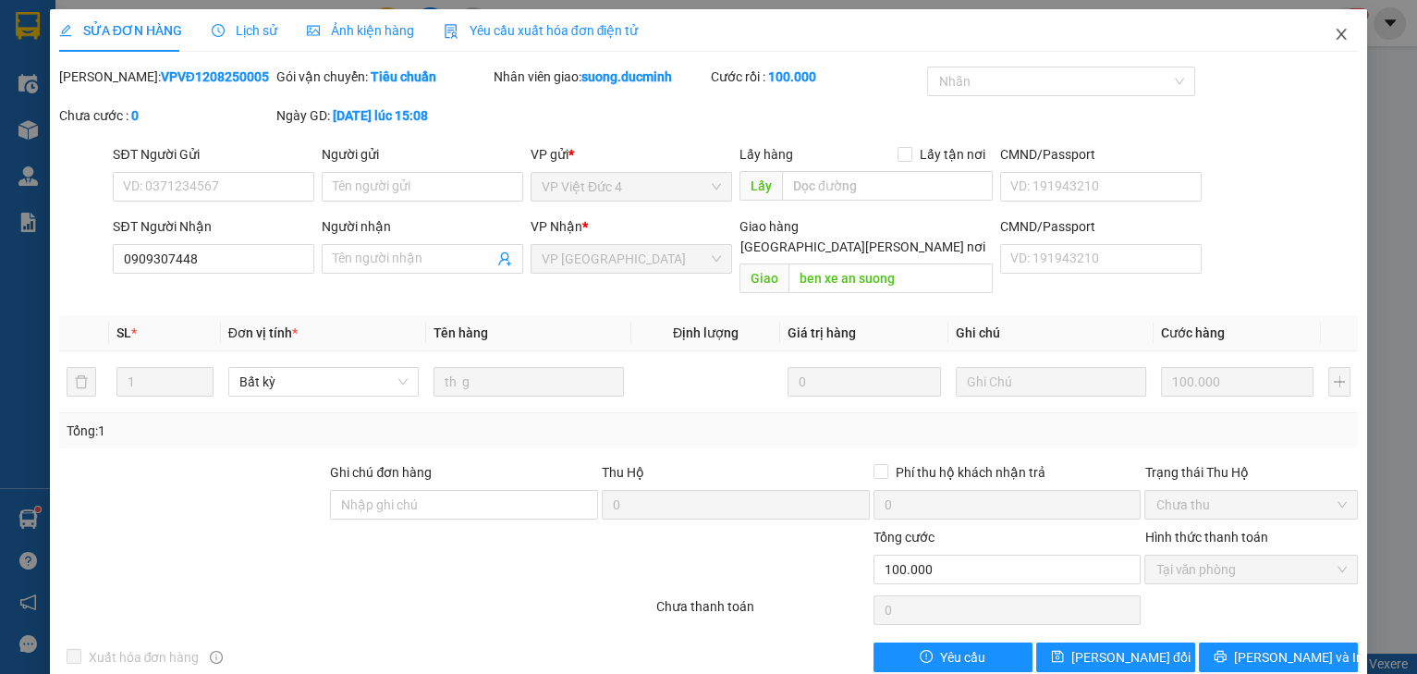
drag, startPoint x: 1334, startPoint y: 37, endPoint x: 475, endPoint y: 3, distance: 860.0
click at [1334, 37] on icon "close" at bounding box center [1340, 34] width 15 height 15
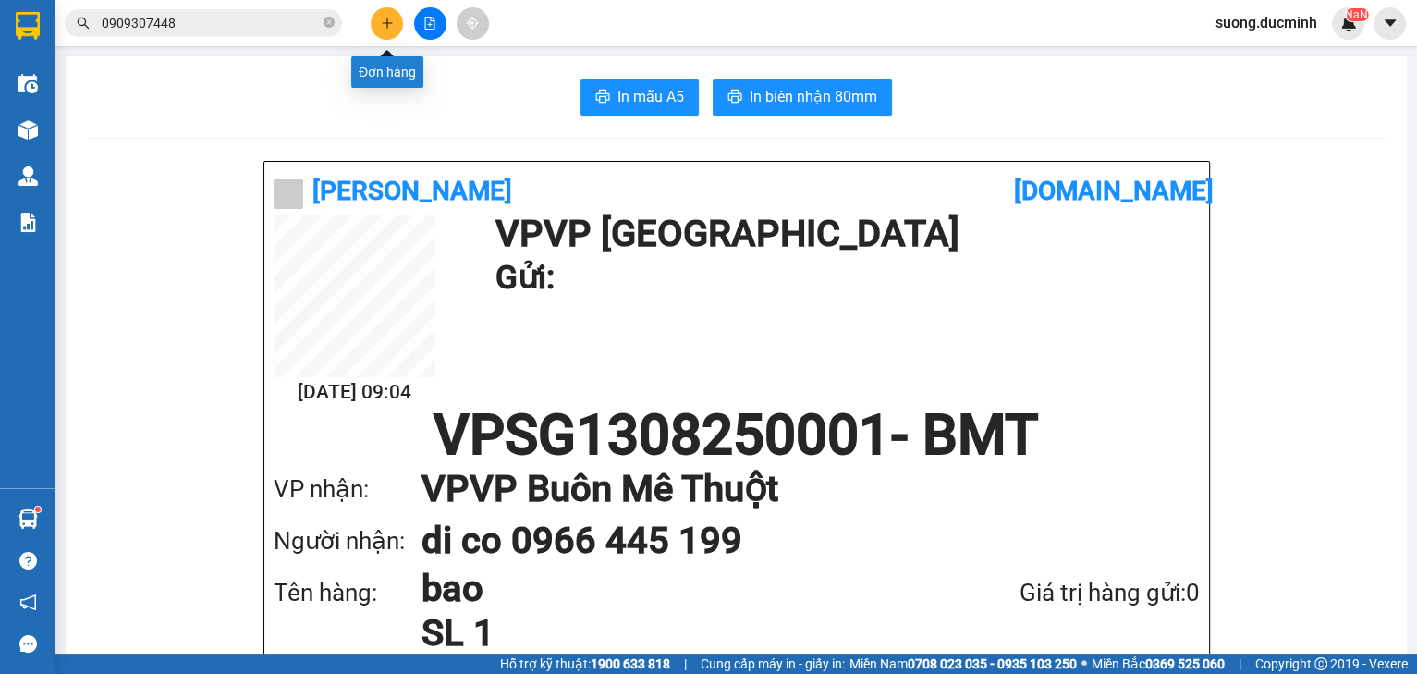
click at [385, 32] on button at bounding box center [387, 23] width 32 height 32
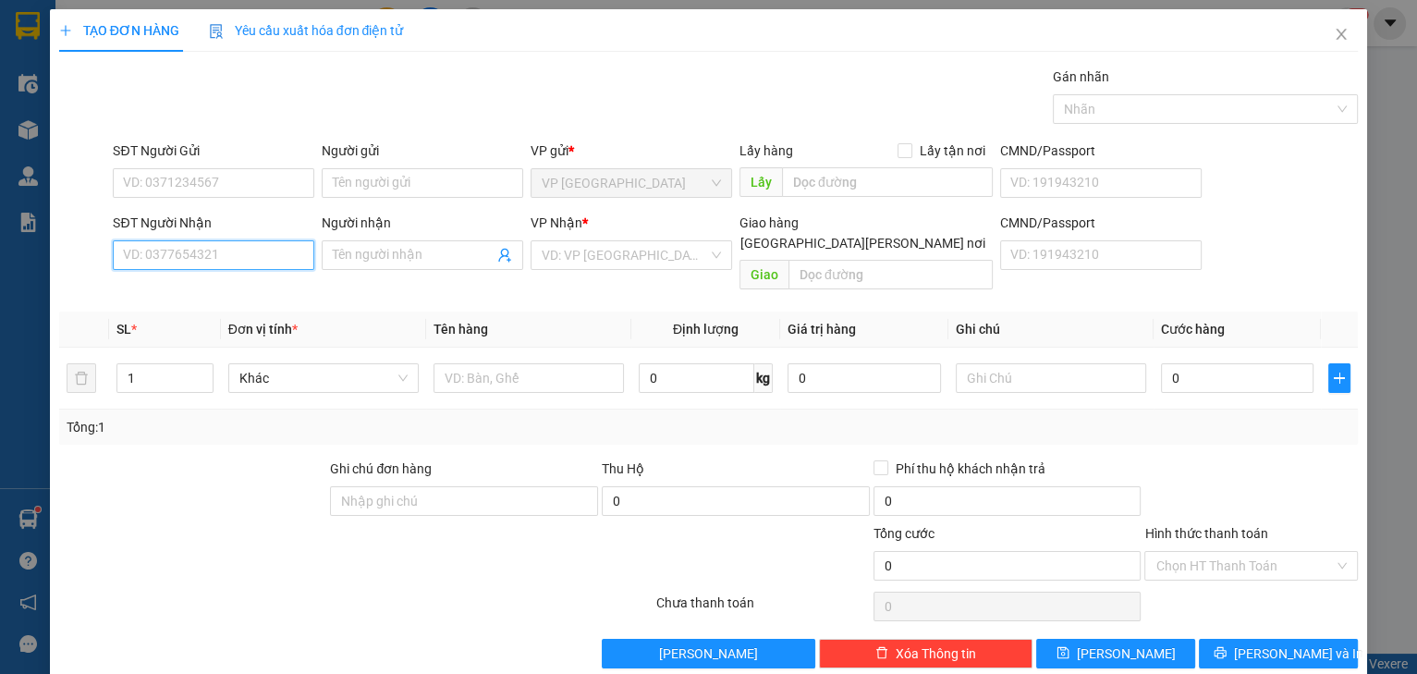
click at [212, 255] on input "SĐT Người Nhận" at bounding box center [213, 255] width 201 height 30
click at [198, 262] on input "003" at bounding box center [213, 255] width 201 height 30
click at [195, 310] on div "0963010003 - trang" at bounding box center [211, 320] width 177 height 20
type input "0963010003"
type input "trang"
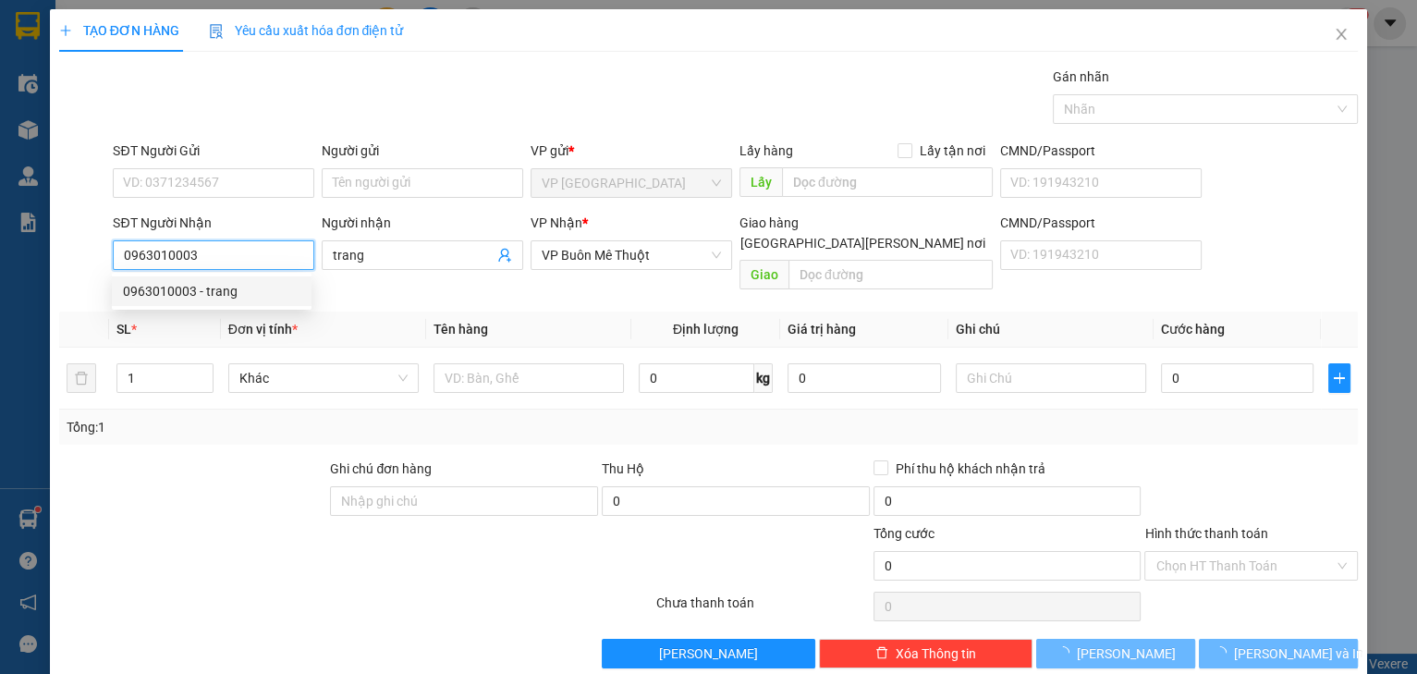
type input "200.000"
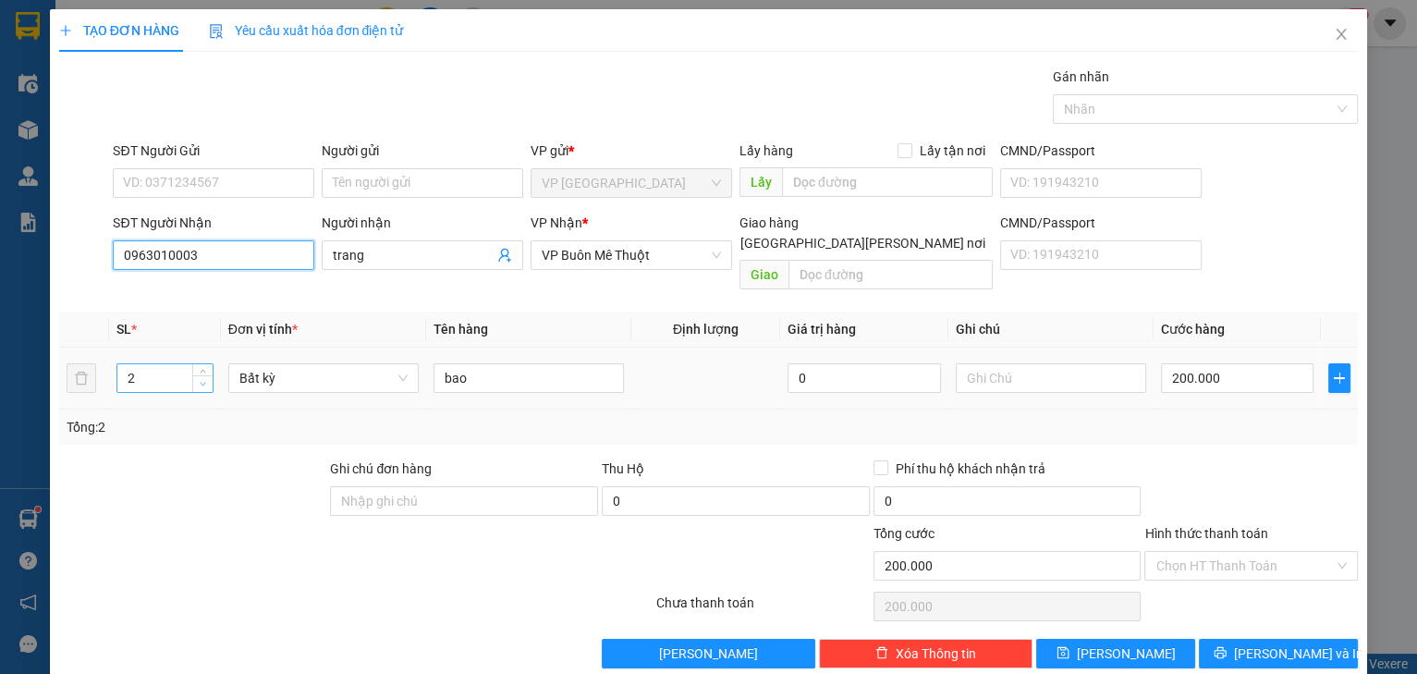
type input "0963010003"
type input "1"
click at [201, 383] on icon "down" at bounding box center [204, 385] width 6 height 4
click at [1249, 364] on input "200.000" at bounding box center [1237, 378] width 153 height 30
type input "0"
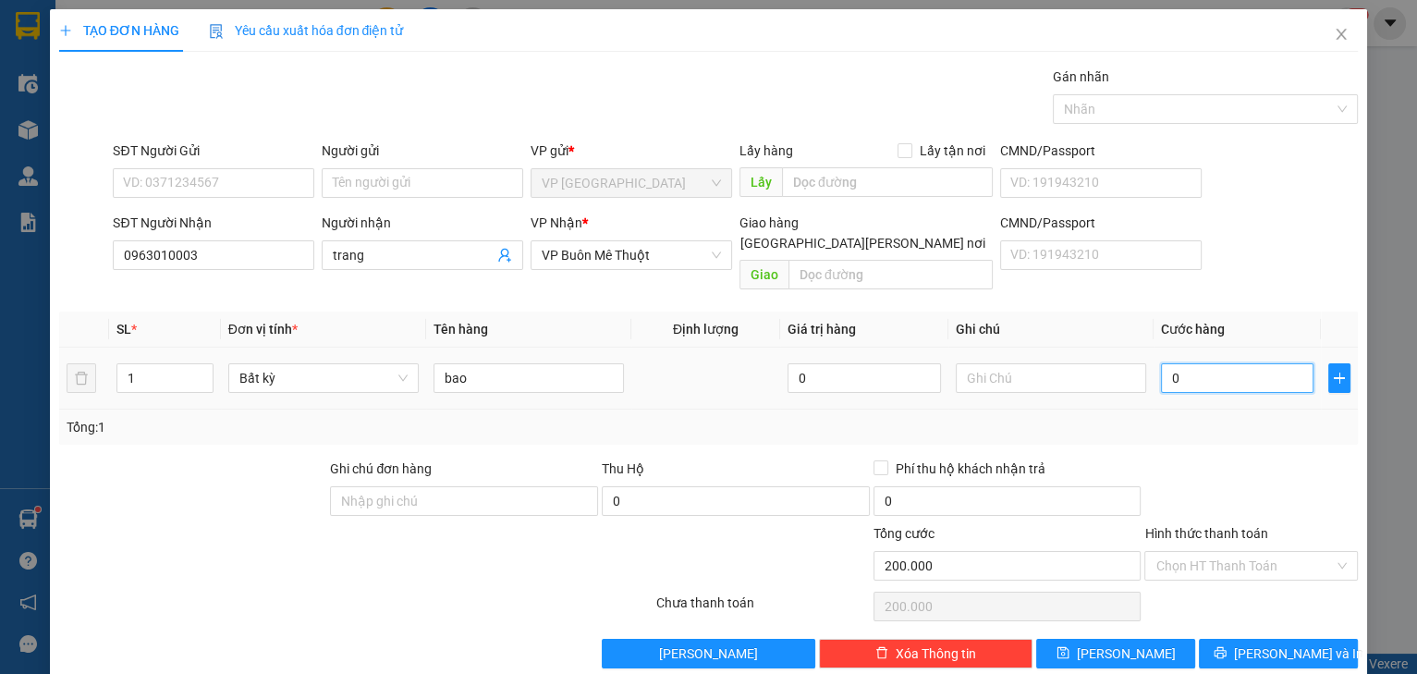
type input "1"
type input "01"
type input "10"
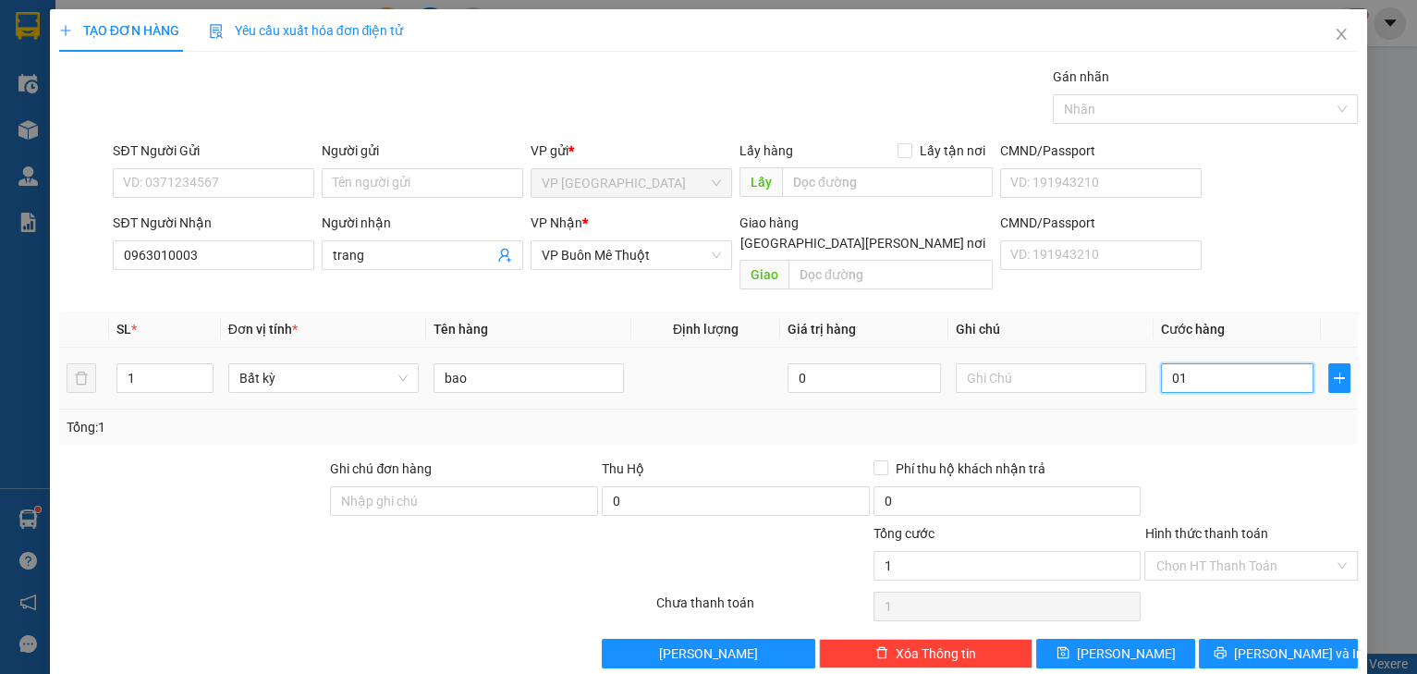
type input "010"
type input "100"
type input "0.100"
click at [1264, 482] on div at bounding box center [1250, 490] width 217 height 65
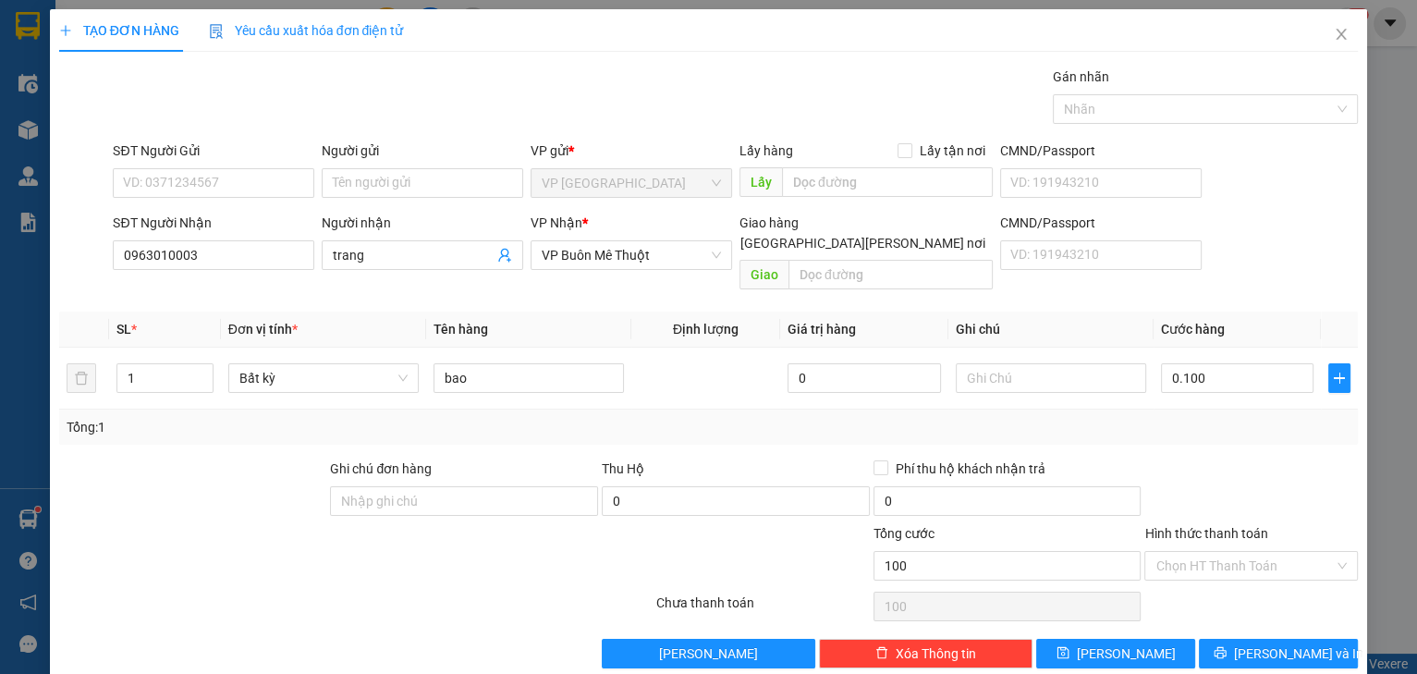
type input "100.000"
click at [1226, 646] on icon "printer" at bounding box center [1219, 652] width 13 height 13
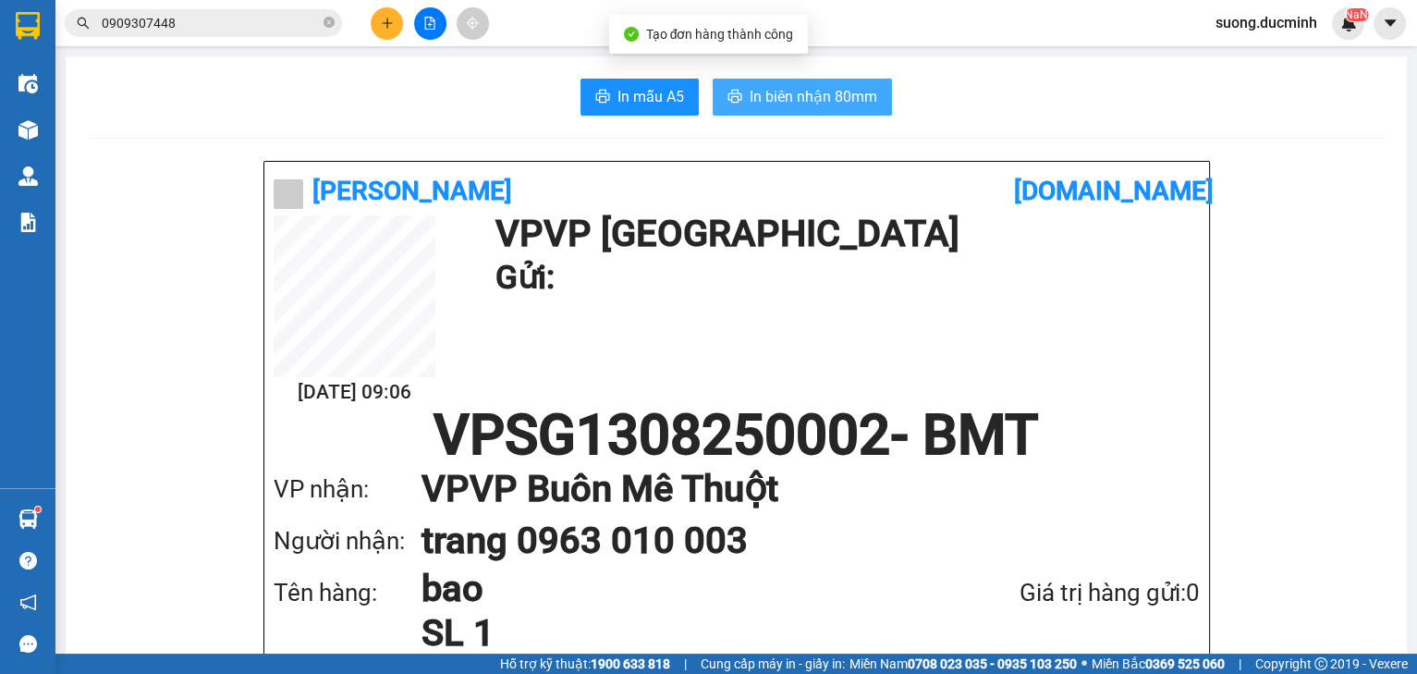
click at [784, 105] on span "In biên nhận 80mm" at bounding box center [813, 96] width 128 height 23
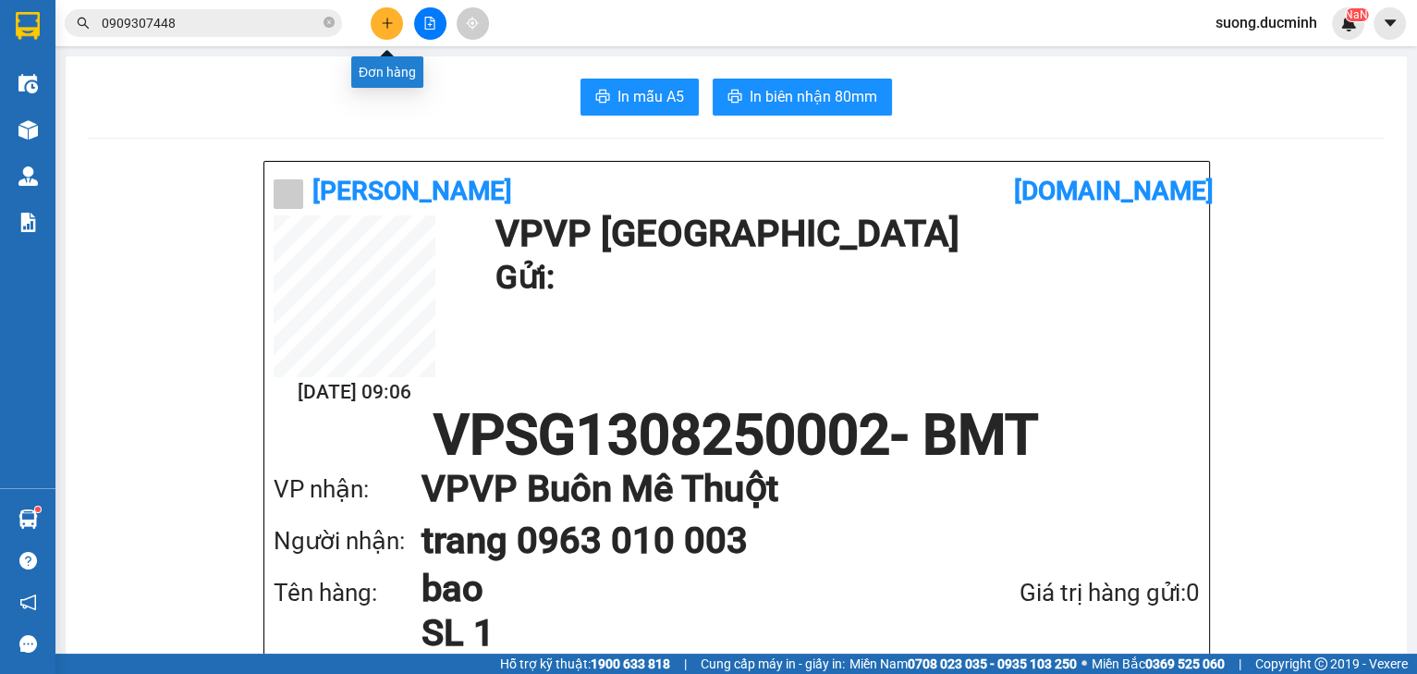
click at [392, 15] on button at bounding box center [387, 23] width 32 height 32
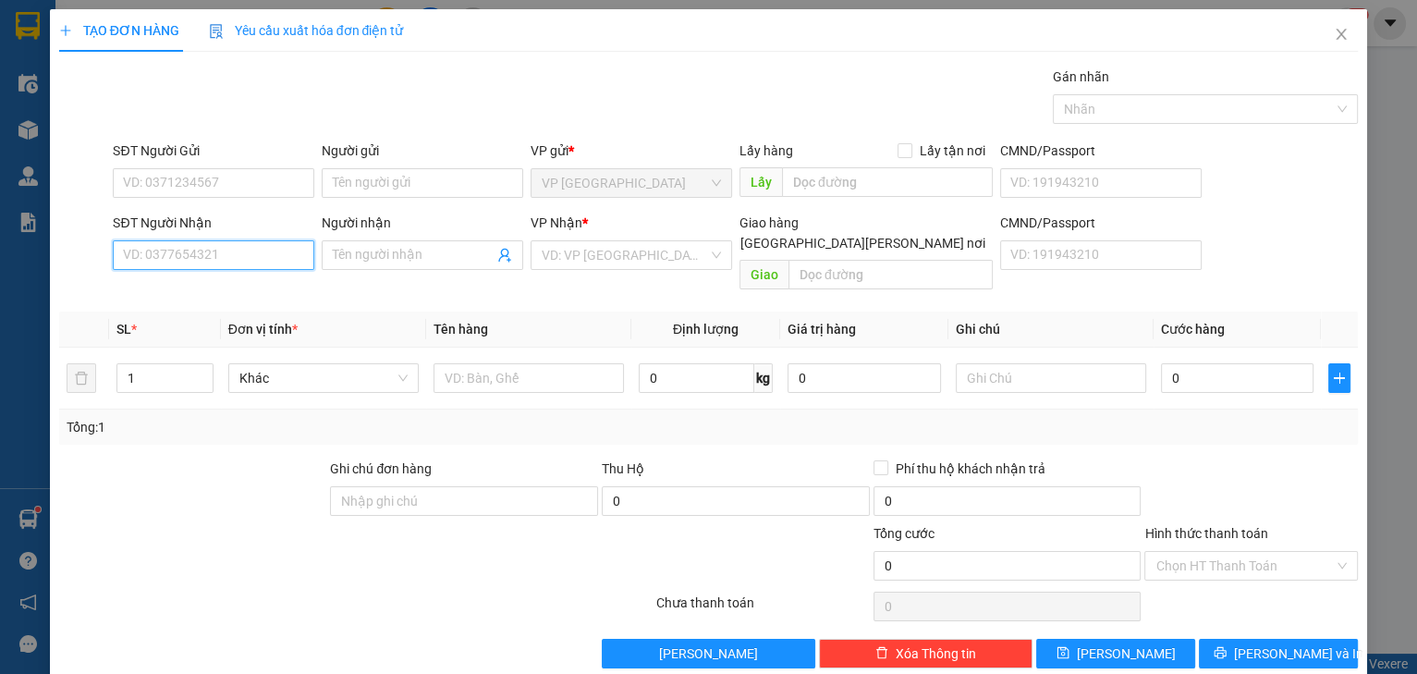
click at [249, 255] on input "SĐT Người Nhận" at bounding box center [213, 255] width 201 height 30
type input "0935326586"
click at [152, 297] on div "0935326586" at bounding box center [211, 291] width 177 height 20
type input "30.000"
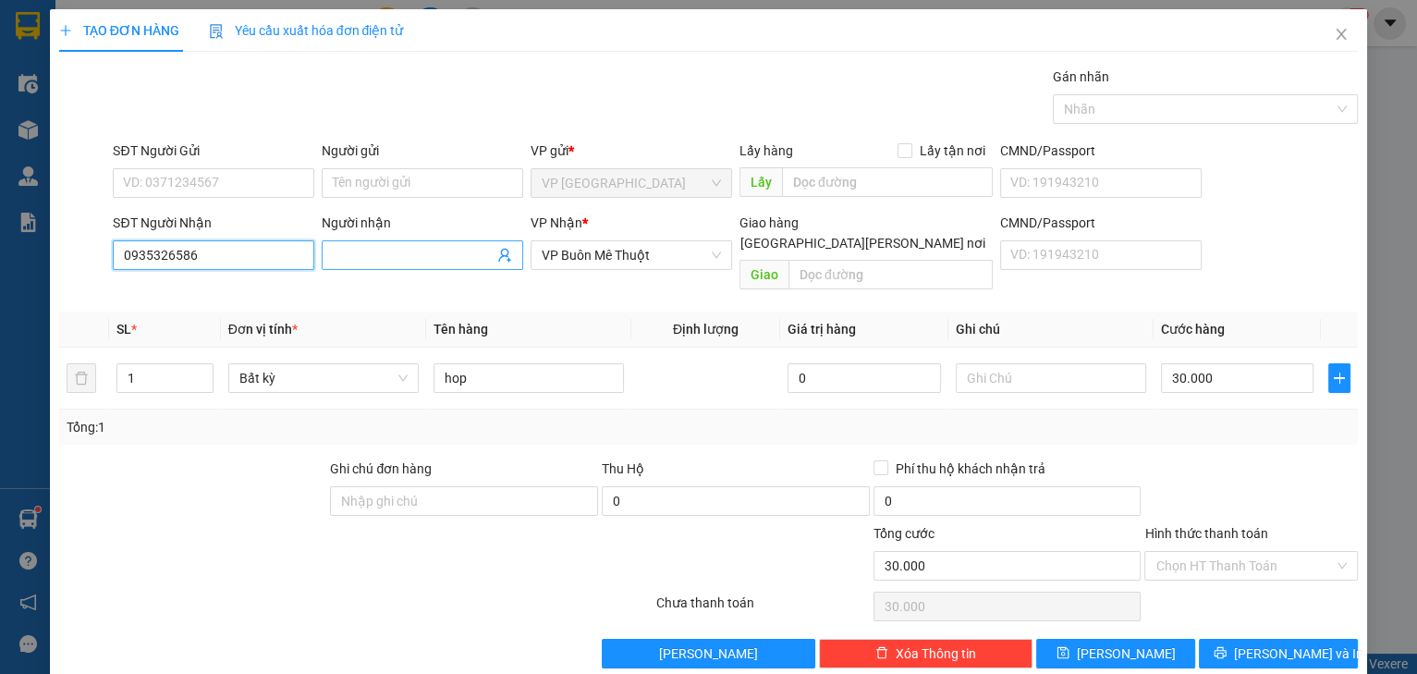
type input "0935326586"
click at [377, 250] on input "Người nhận" at bounding box center [413, 255] width 161 height 20
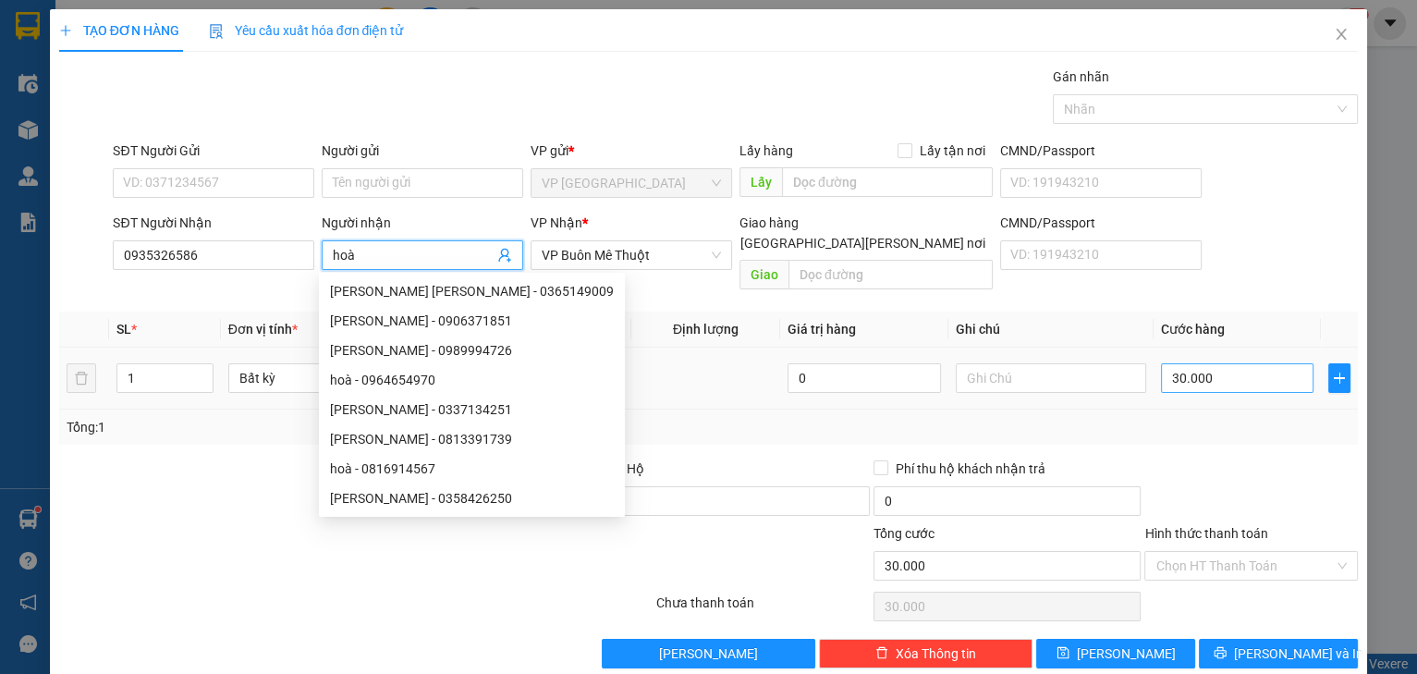
type input "hoà"
click at [1237, 367] on input "30.000" at bounding box center [1237, 378] width 153 height 30
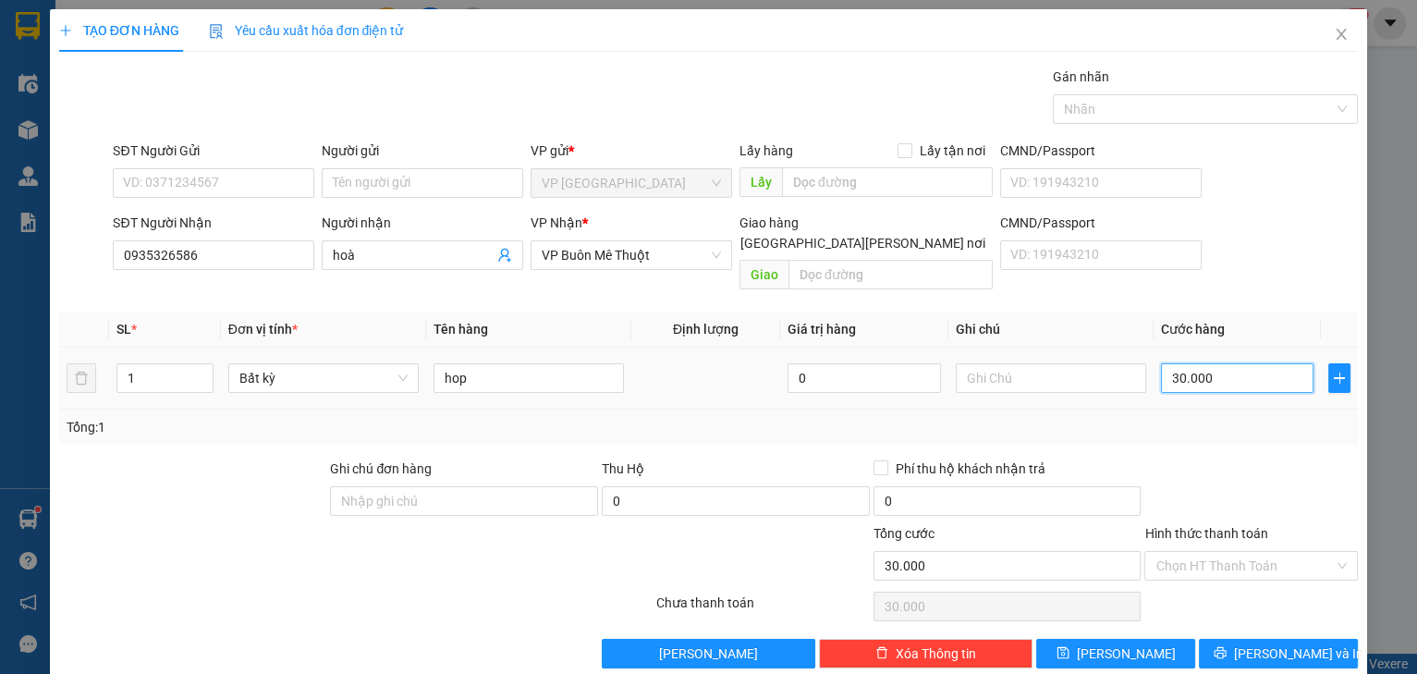
type input "4"
type input "40"
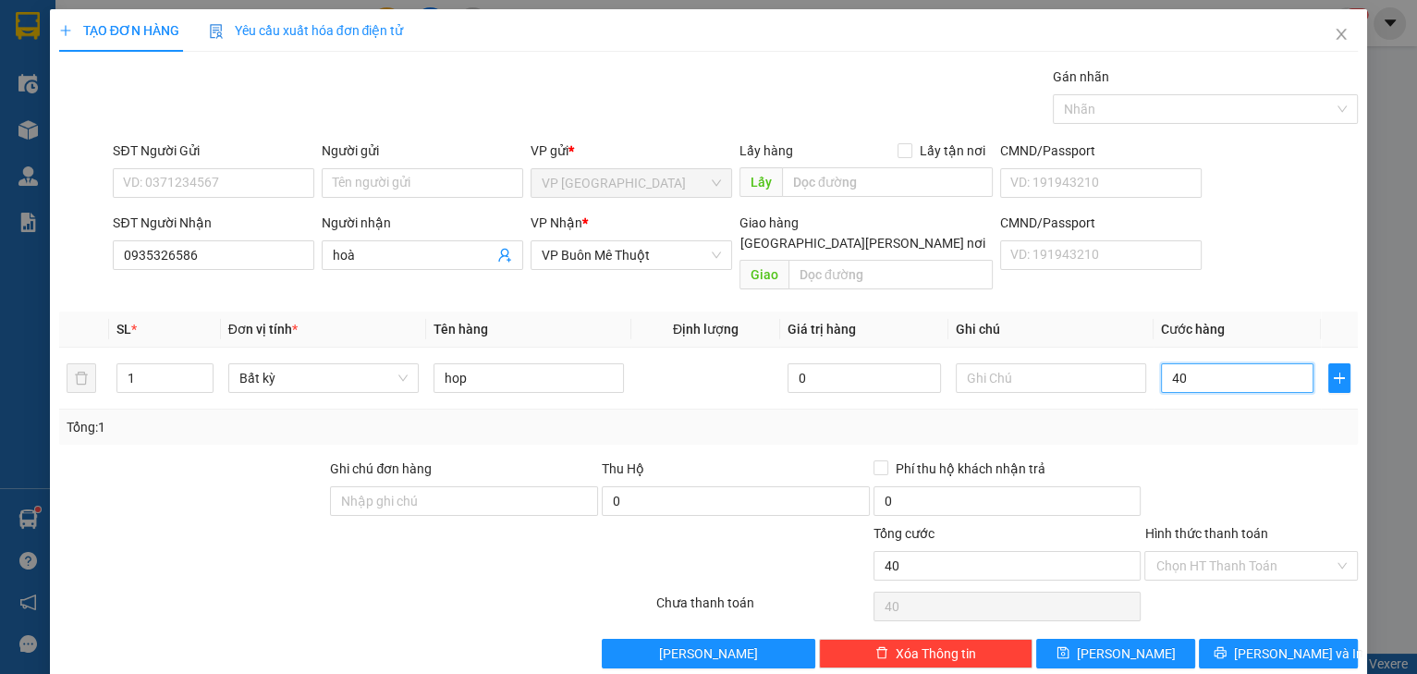
type input "40"
type input "40.000"
drag, startPoint x: 1295, startPoint y: 467, endPoint x: 1285, endPoint y: 549, distance: 82.9
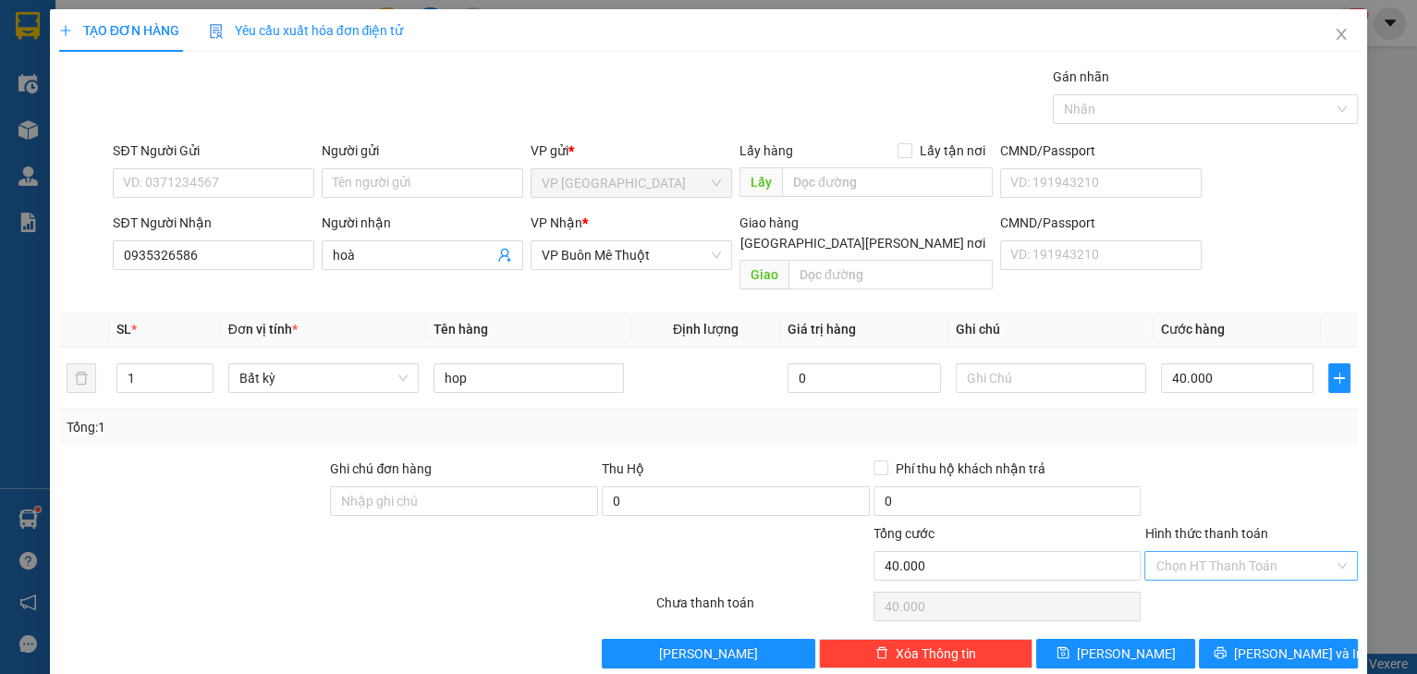
click at [1295, 470] on div at bounding box center [1250, 490] width 217 height 65
click at [1247, 639] on button "[PERSON_NAME] và In" at bounding box center [1277, 653] width 159 height 30
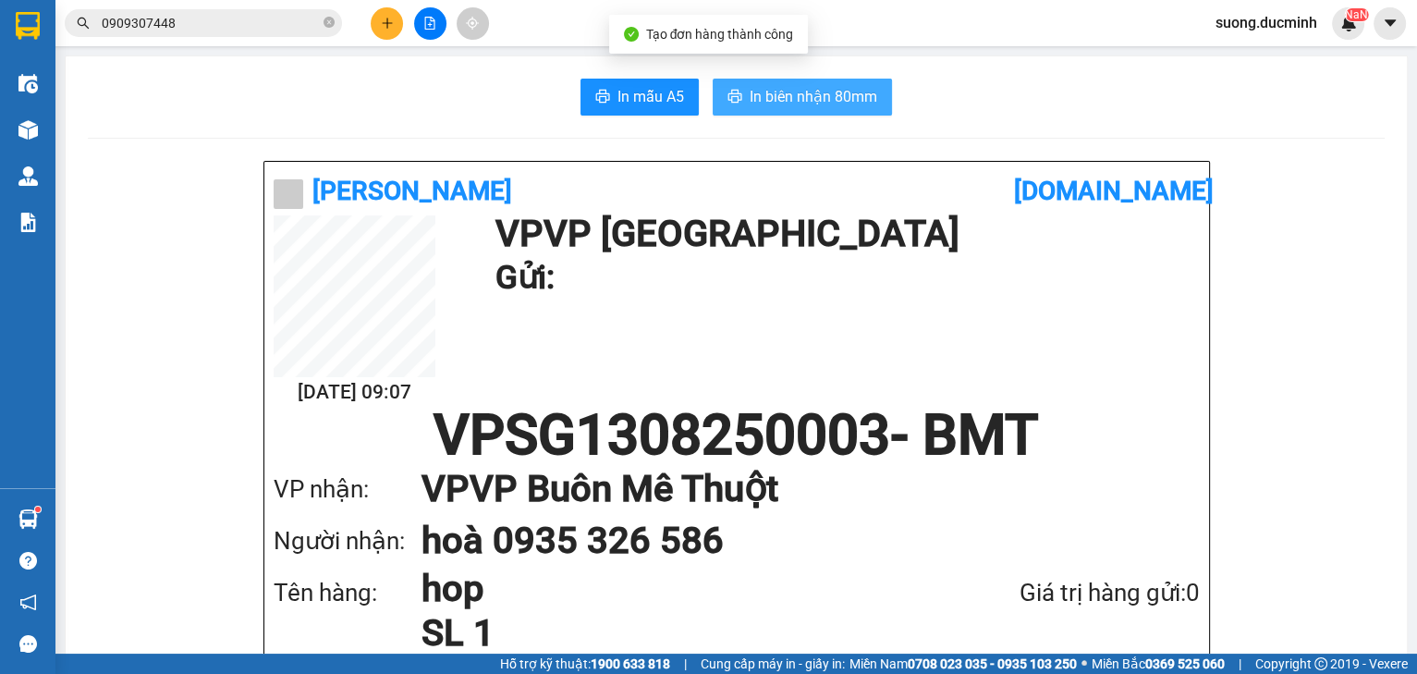
click at [750, 85] on span "In biên nhận 80mm" at bounding box center [813, 96] width 128 height 23
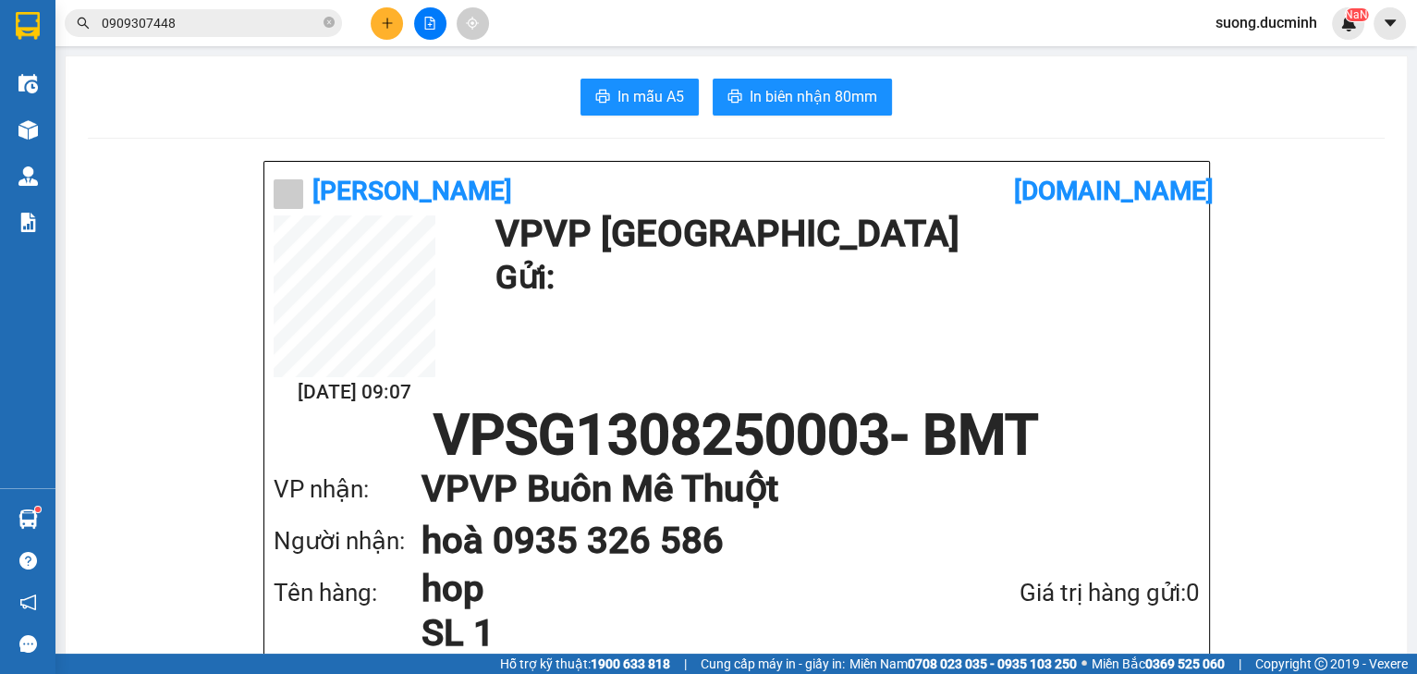
click at [392, 29] on icon "plus" at bounding box center [387, 23] width 13 height 13
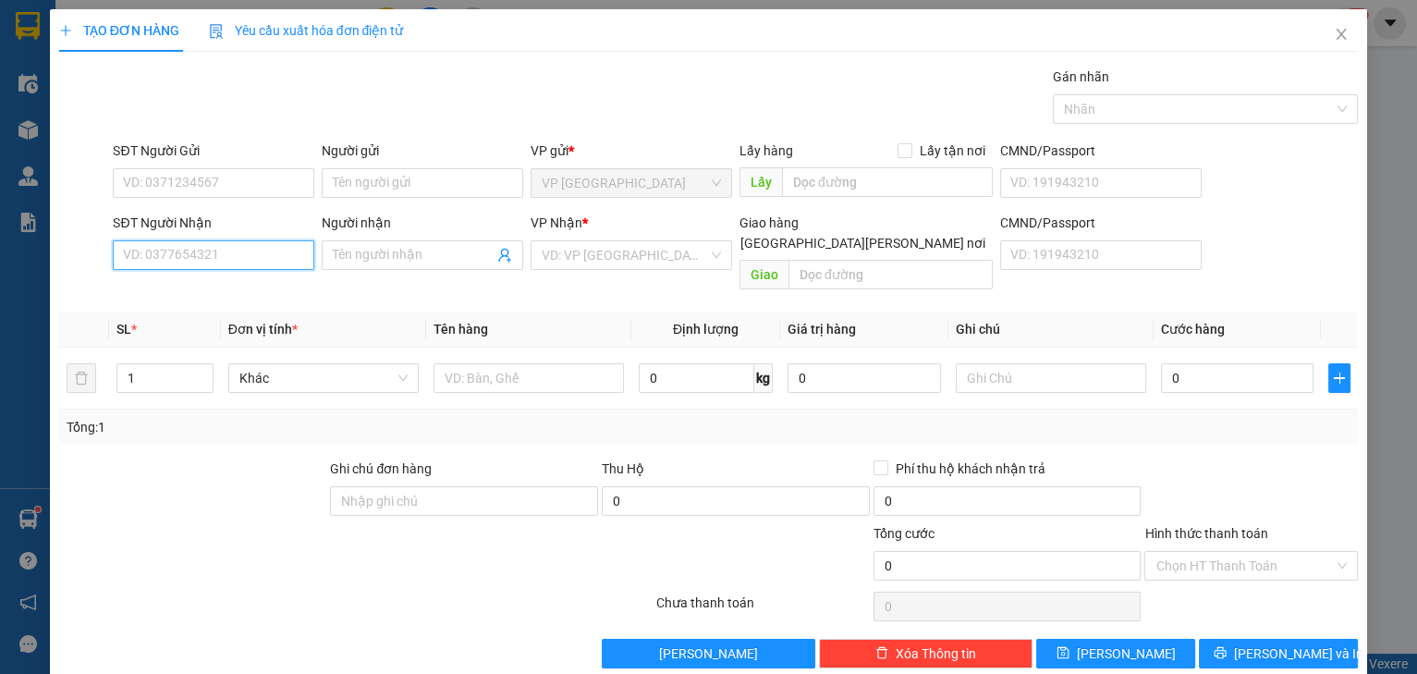
click at [247, 266] on input "SĐT Người Nhận" at bounding box center [213, 255] width 201 height 30
click at [185, 292] on div "0917884664 - c tam bv thien hanh" at bounding box center [240, 291] width 234 height 20
type input "0917884664"
type input "c tam bv thien hanh"
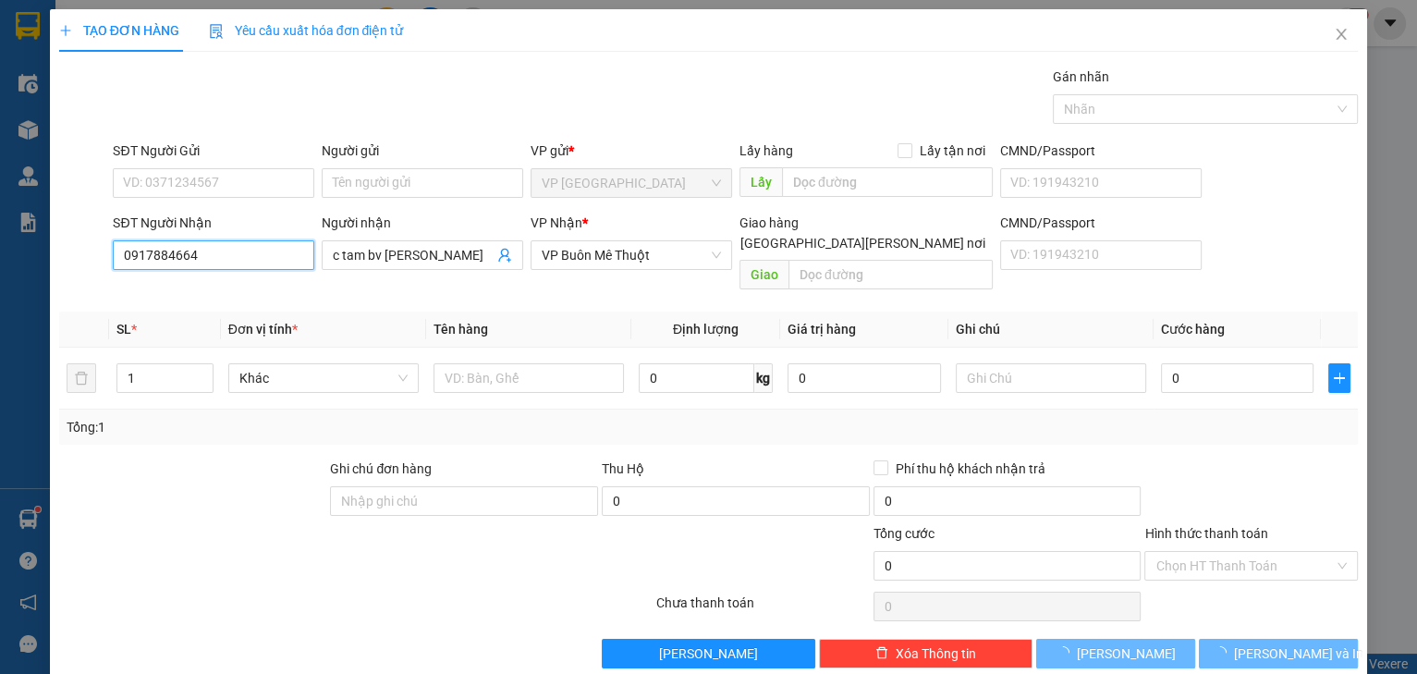
type input "80.000"
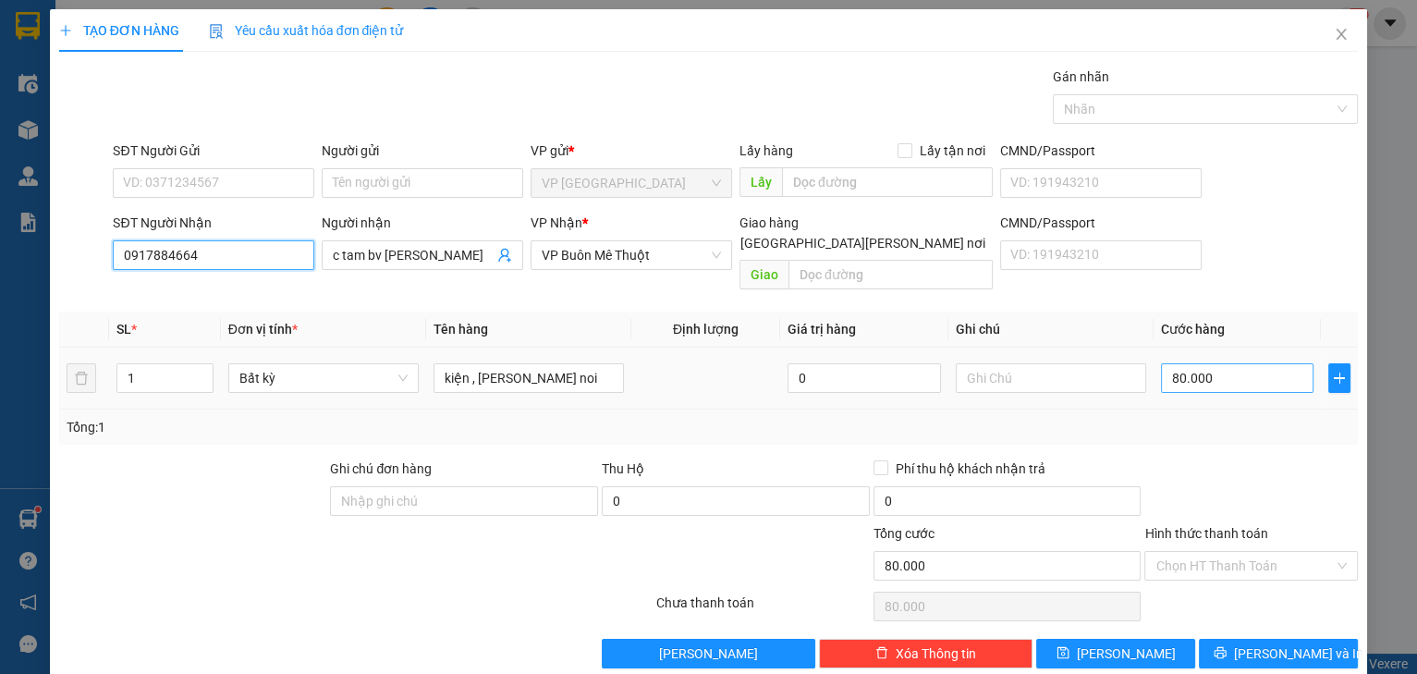
type input "0917884664"
click at [1233, 363] on input "80.000" at bounding box center [1237, 378] width 153 height 30
click at [1238, 370] on input "80.000" at bounding box center [1237, 378] width 153 height 30
type input "800.001"
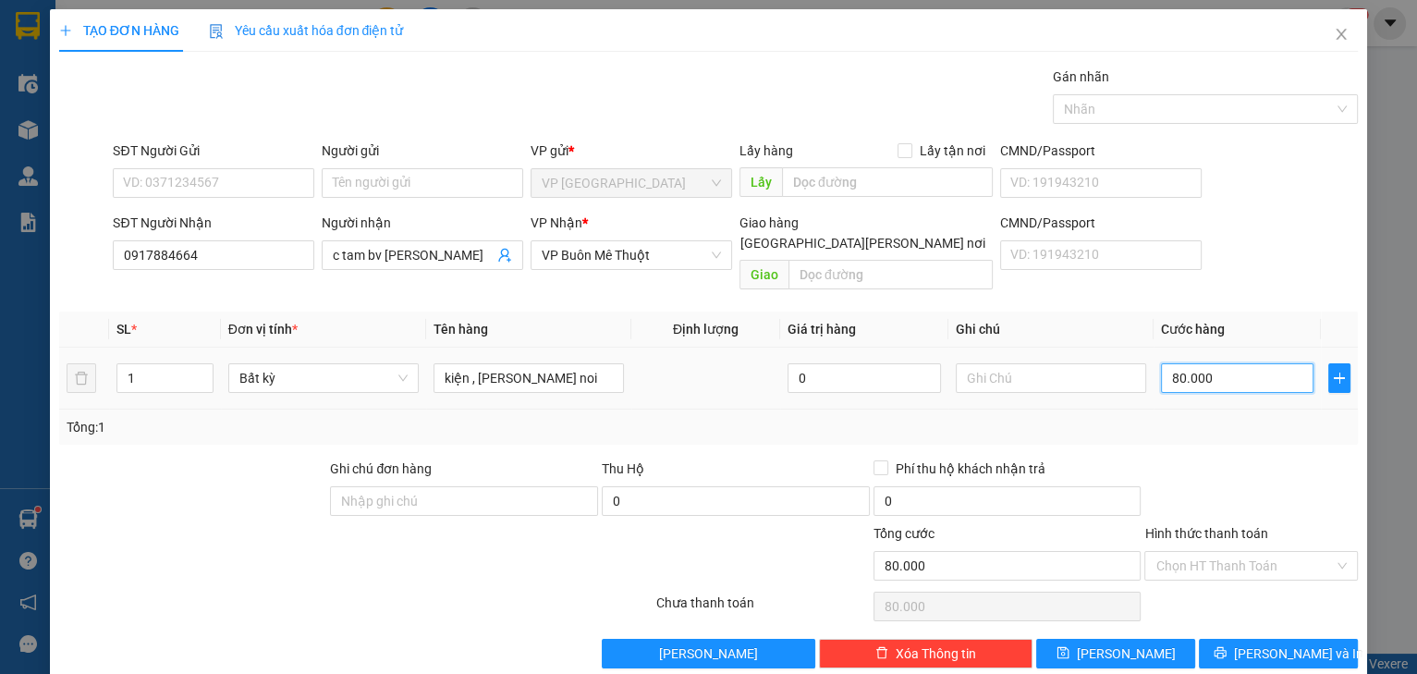
type input "800.001"
type input "8.000.010"
type input "80.000.100"
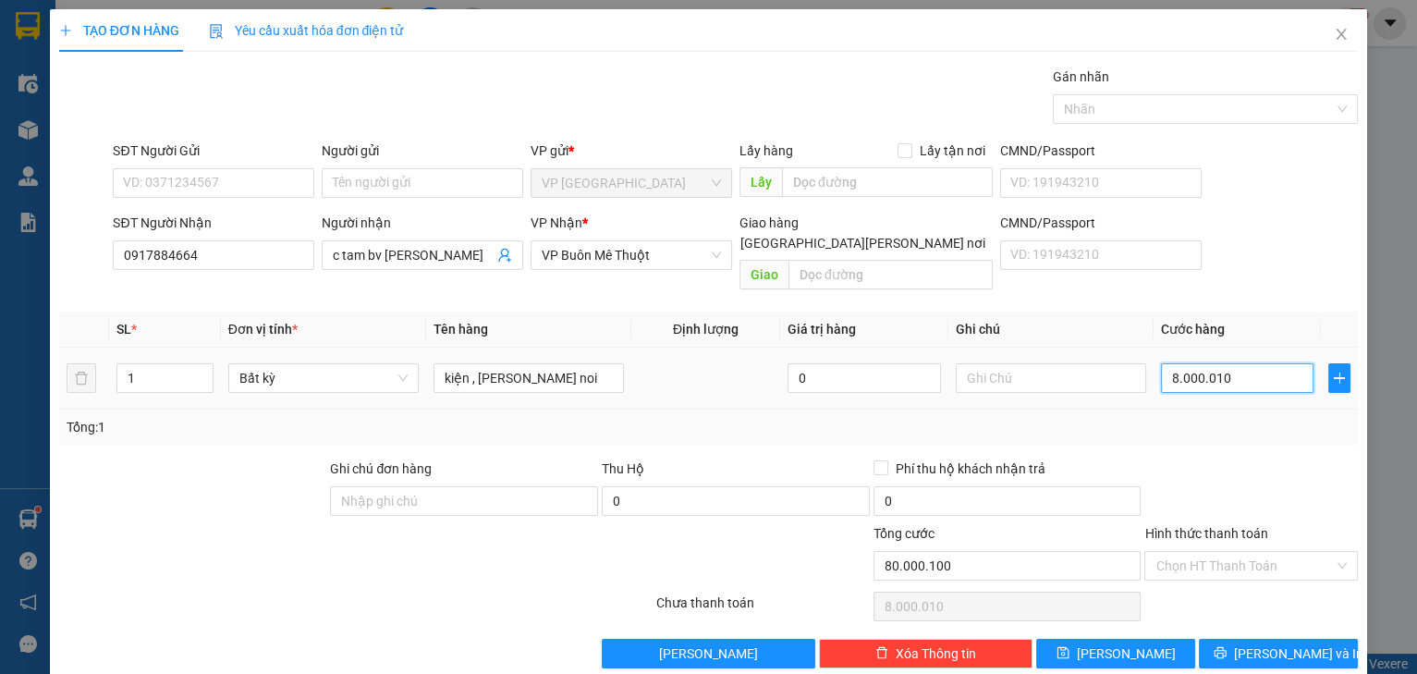
type input "80.000.100"
type input "8.000.010"
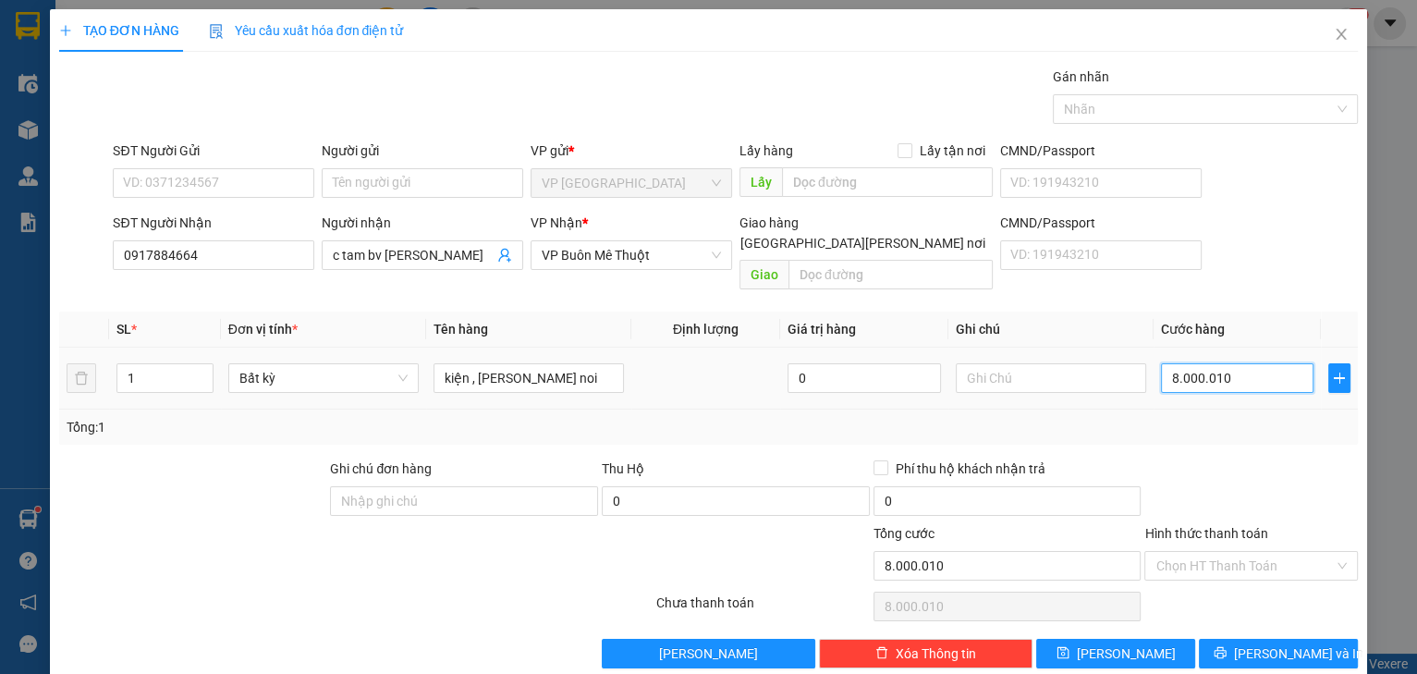
type input "800.001"
type input "80.000"
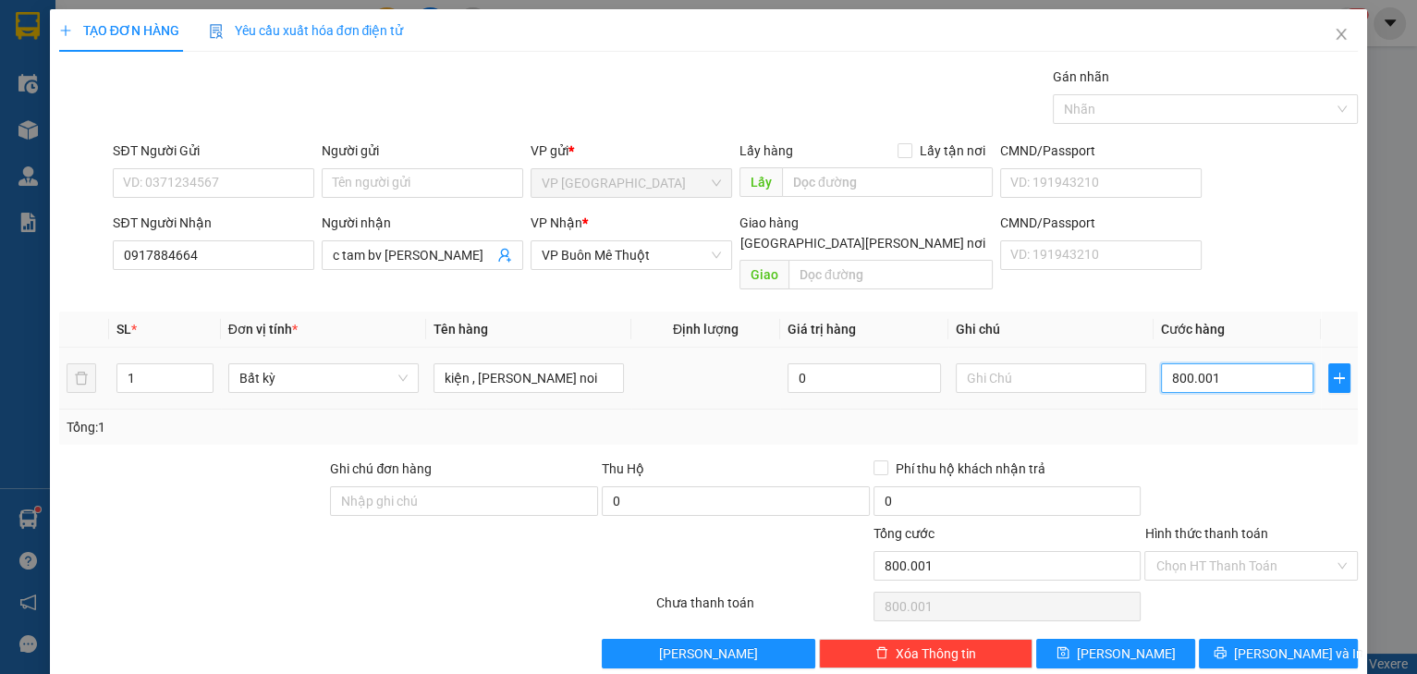
type input "80.000"
type input "8.000"
type input "800"
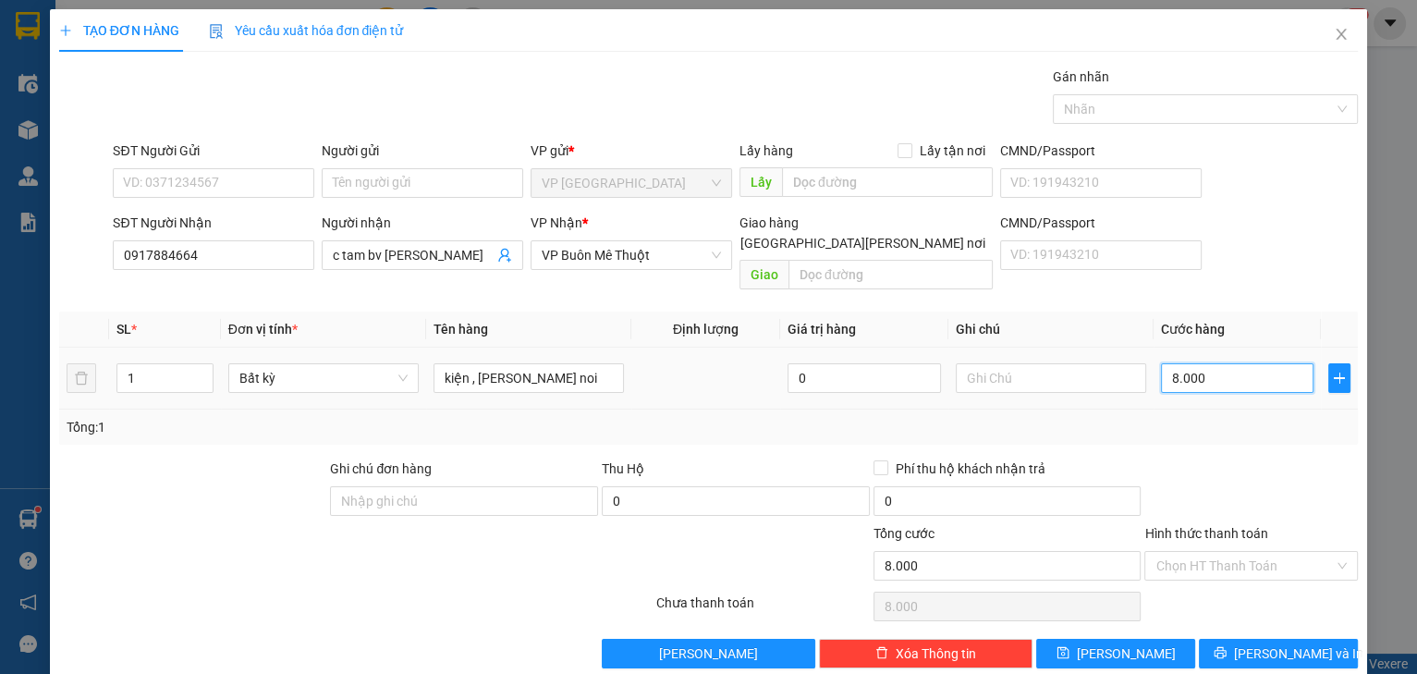
type input "800"
type input "80"
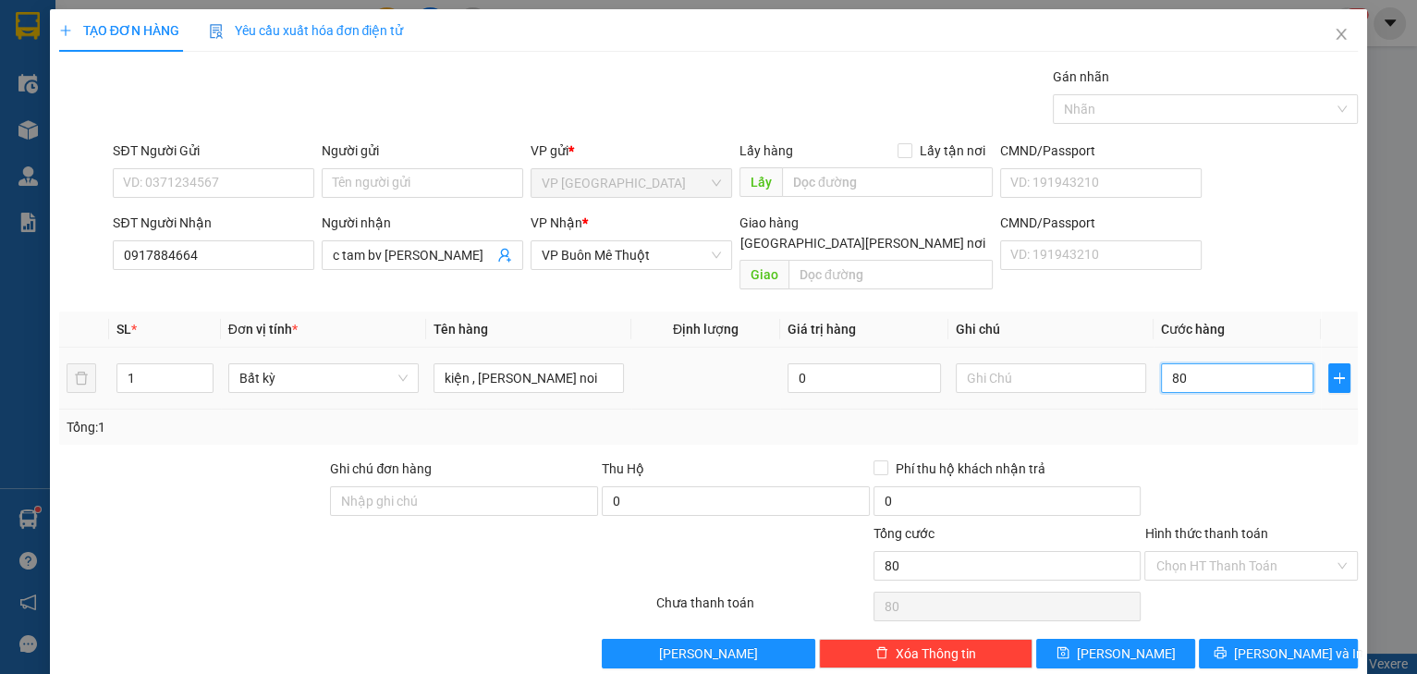
type input "8"
type input "0"
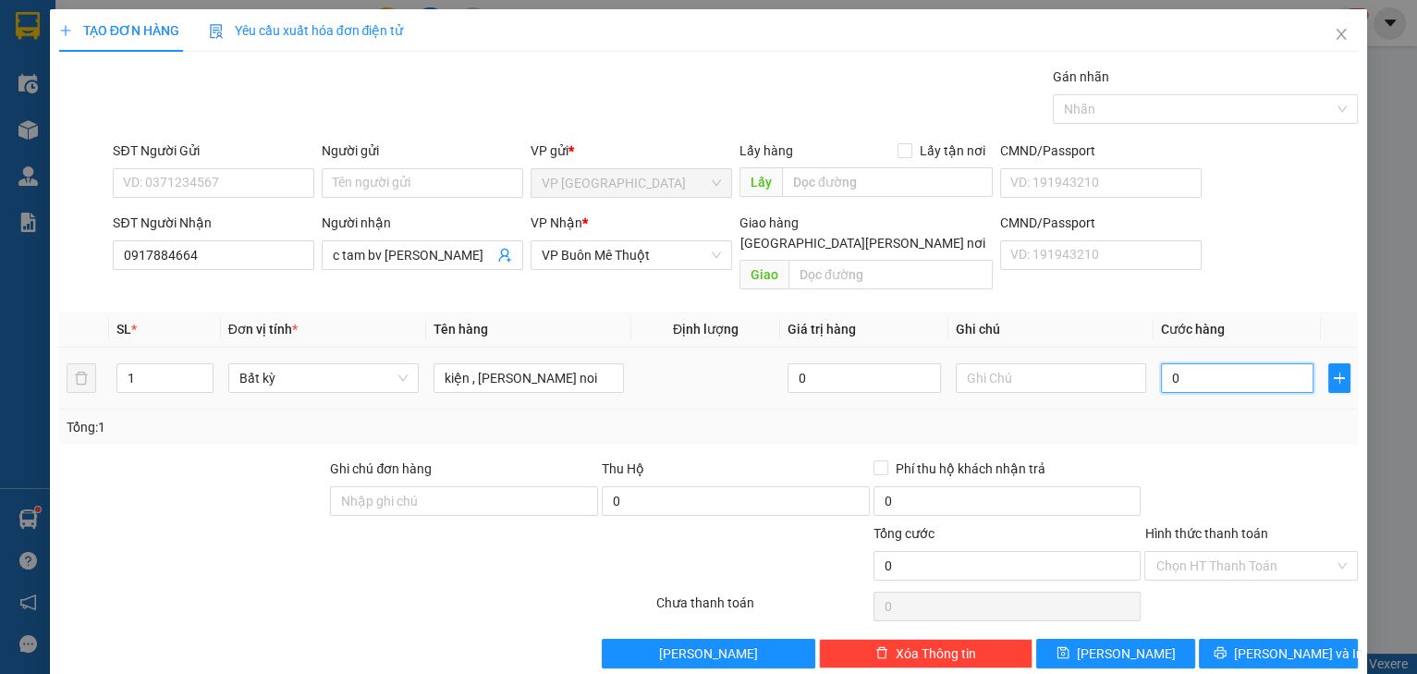
type input "0"
type input "1"
type input "01"
type input "10"
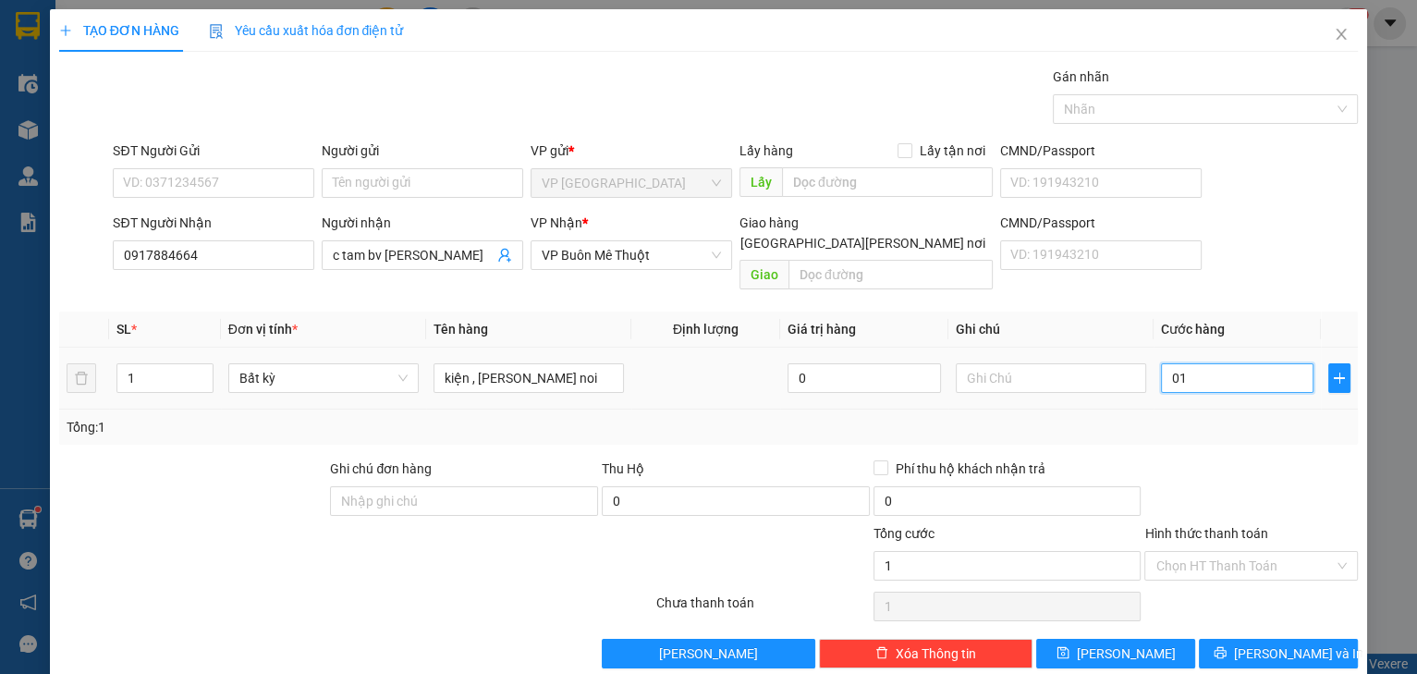
type input "10"
type input "010"
type input "100"
type input "0.100"
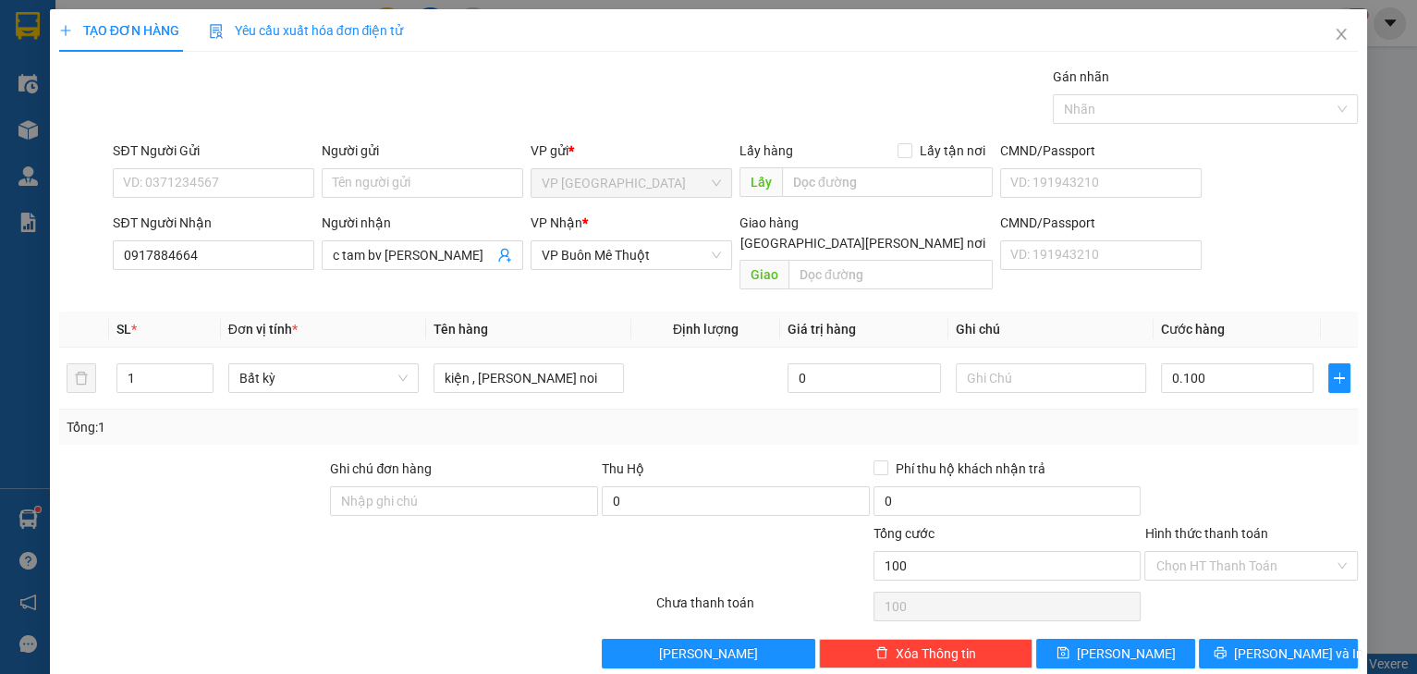
type input "100.000"
click at [1297, 488] on div at bounding box center [1250, 490] width 217 height 65
click at [1230, 554] on input "Hình thức thanh toán" at bounding box center [1244, 566] width 178 height 28
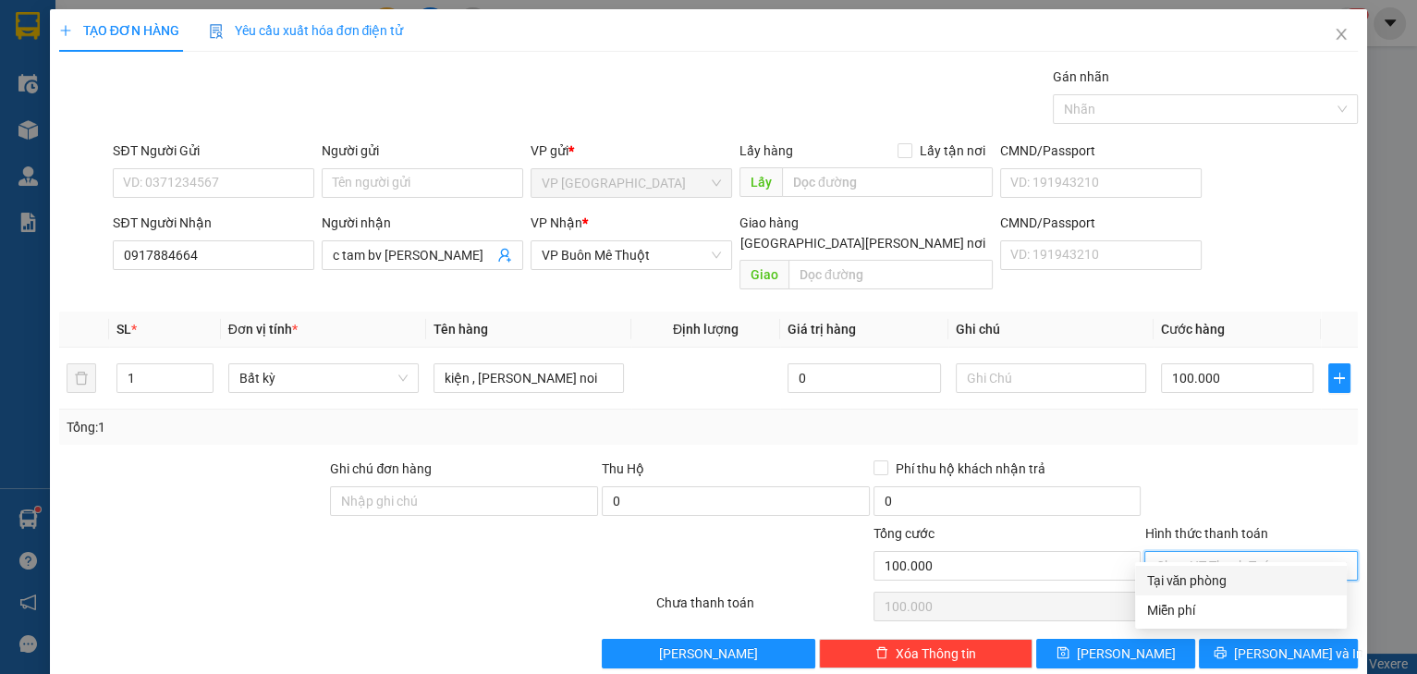
click at [1232, 589] on div "Tại văn phòng" at bounding box center [1240, 580] width 189 height 20
type input "0"
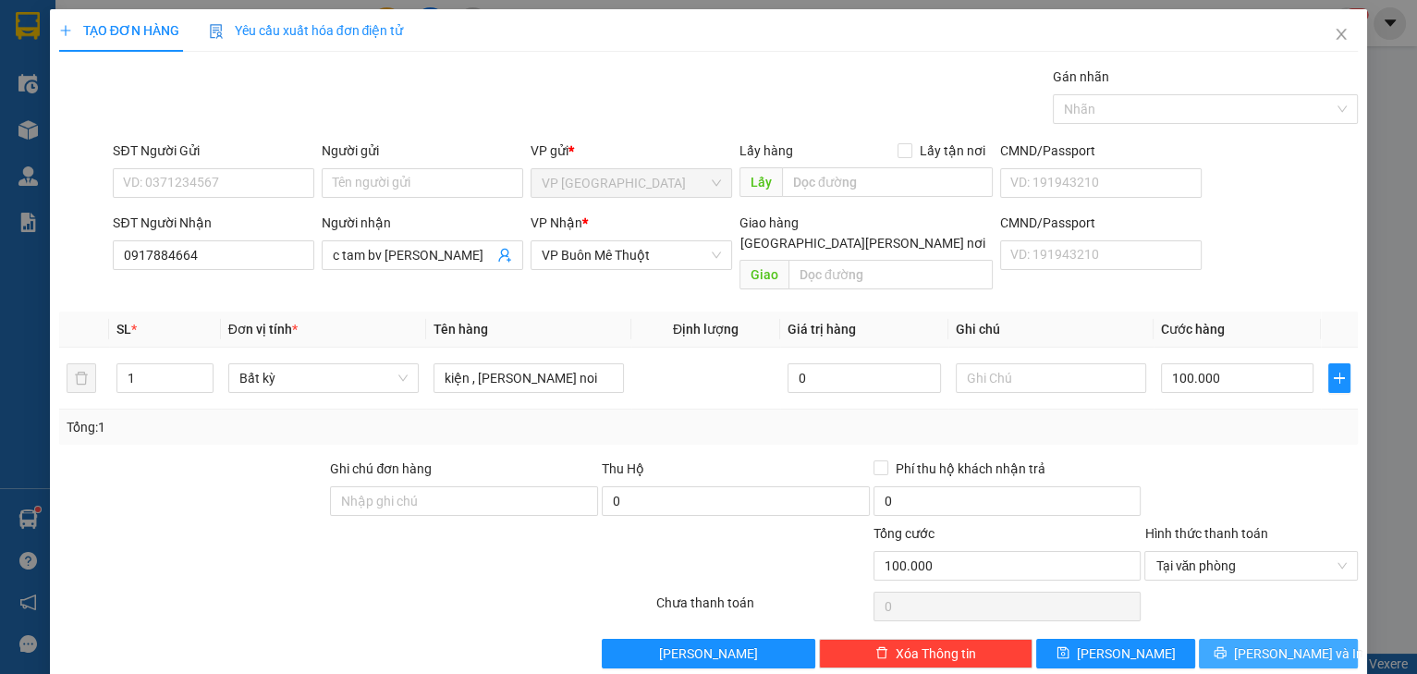
click at [1222, 638] on button "[PERSON_NAME] và In" at bounding box center [1277, 653] width 159 height 30
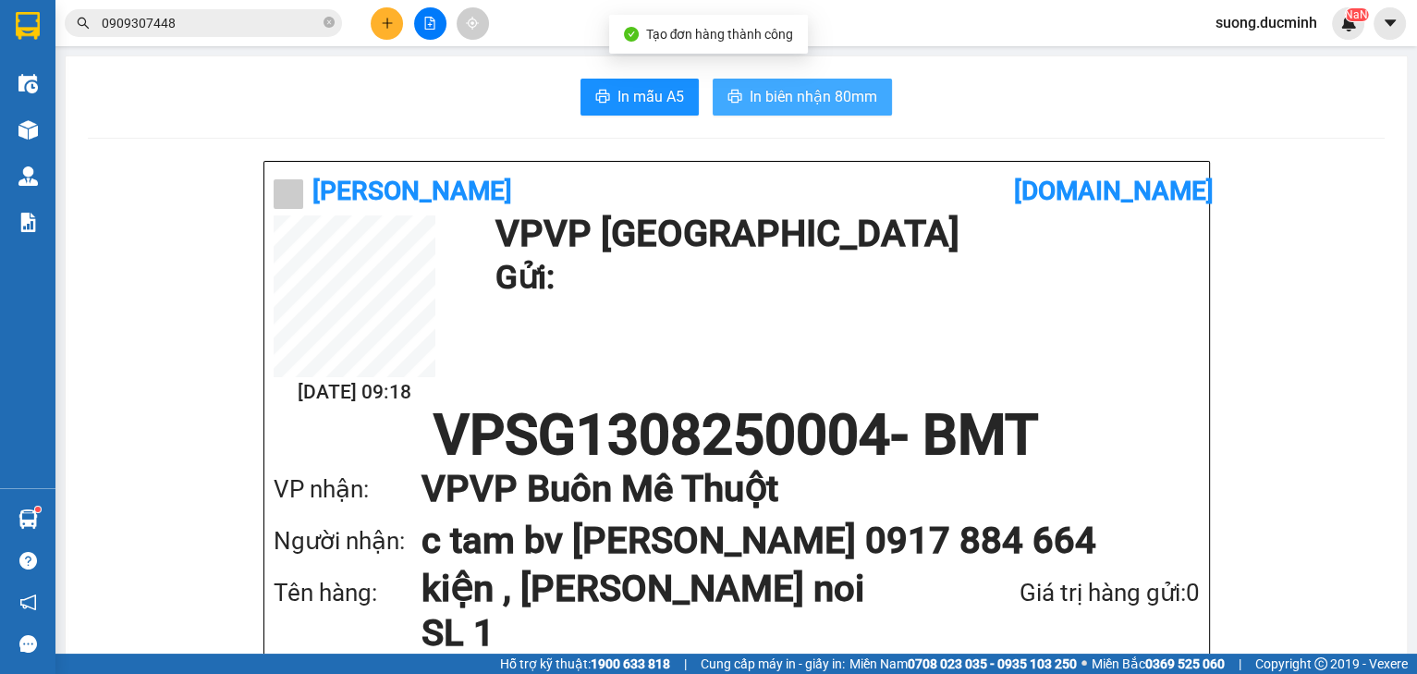
click at [771, 115] on button "In biên nhận 80mm" at bounding box center [801, 97] width 179 height 37
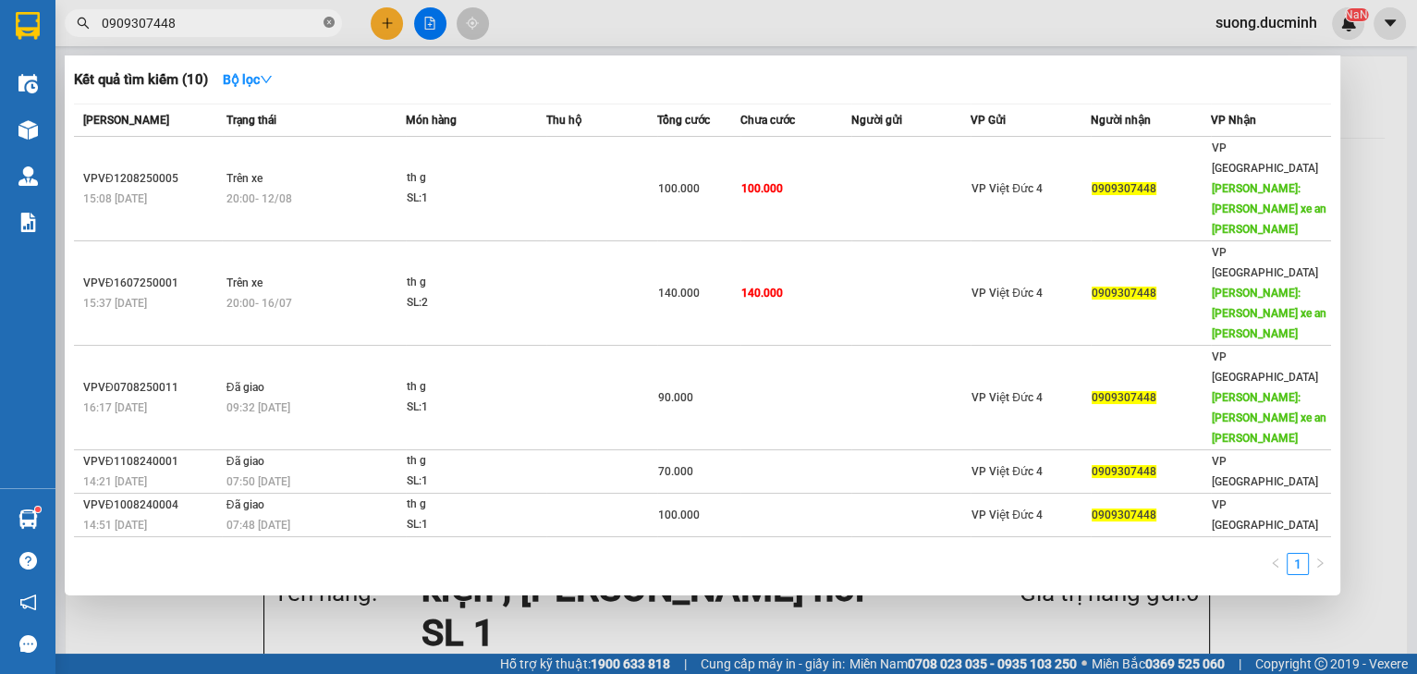
click at [329, 25] on icon "close-circle" at bounding box center [328, 22] width 11 height 11
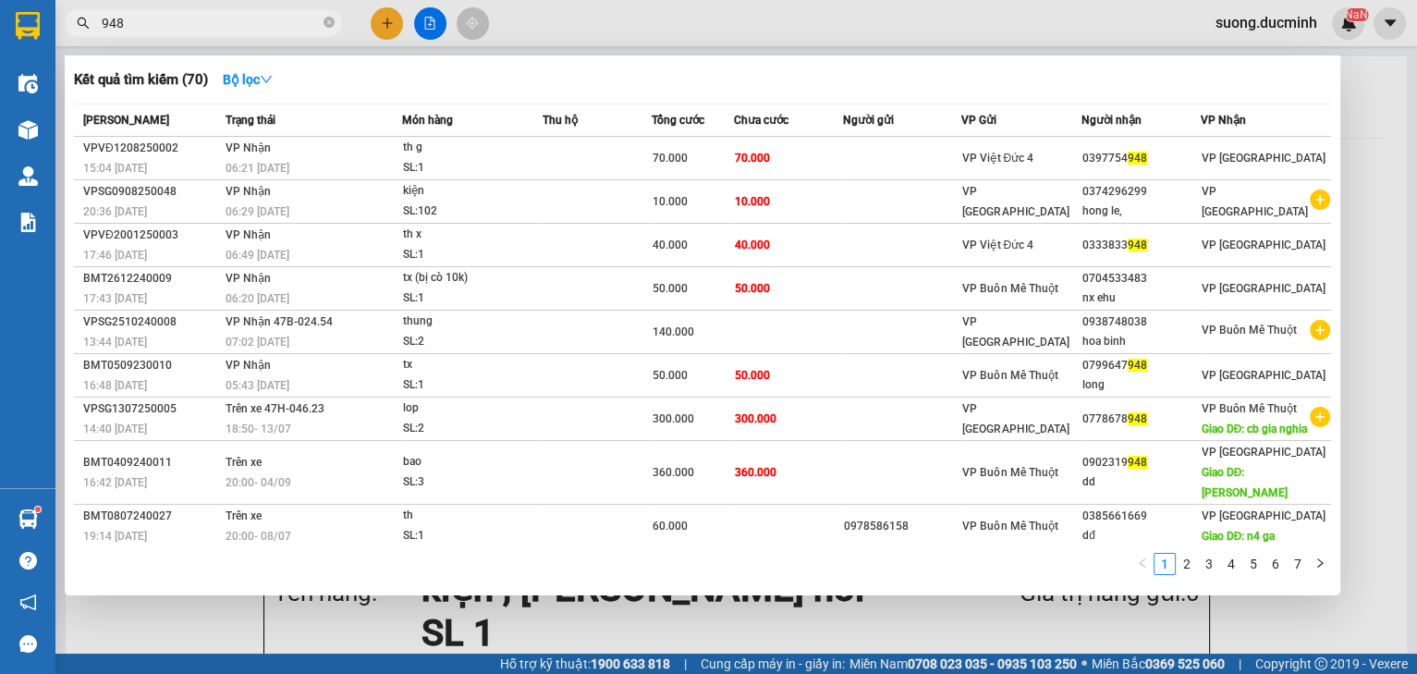
type input "948"
click at [1380, 221] on div at bounding box center [708, 337] width 1417 height 674
click at [248, 24] on input "948" at bounding box center [211, 23] width 218 height 20
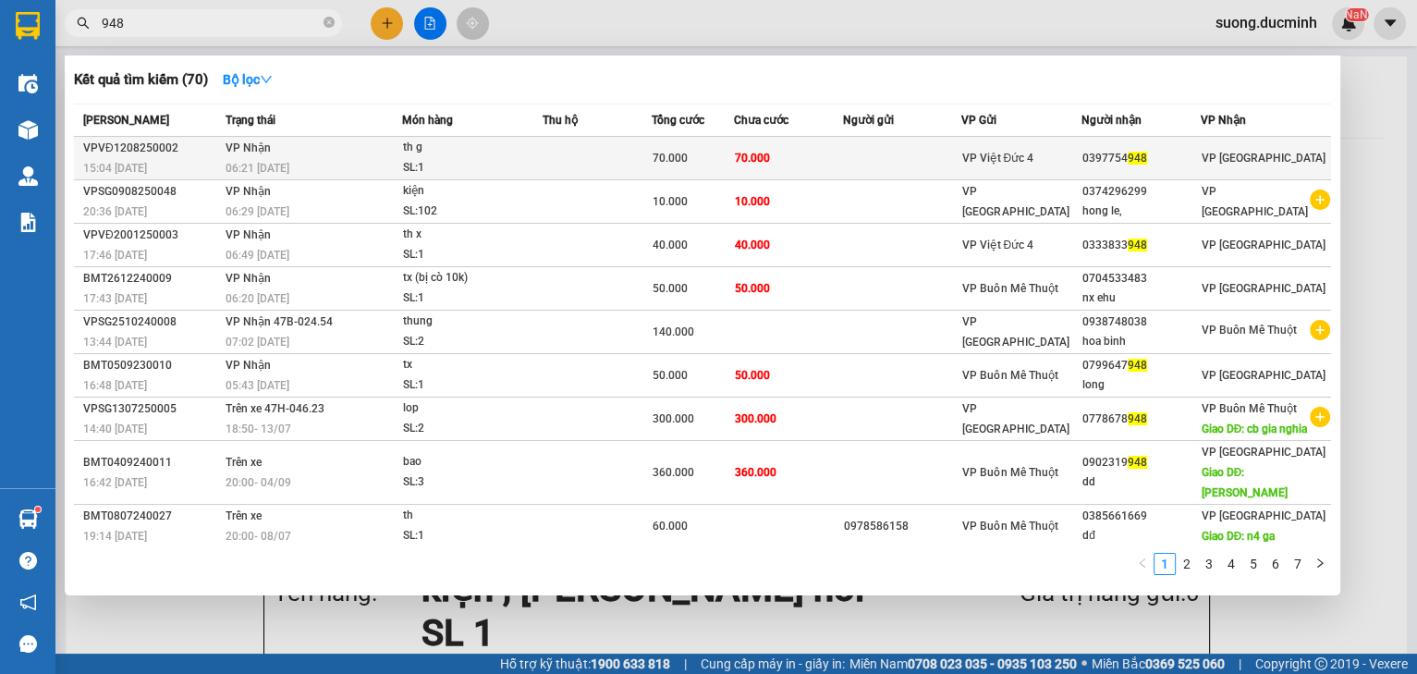
click at [790, 161] on td "70.000" at bounding box center [788, 158] width 109 height 43
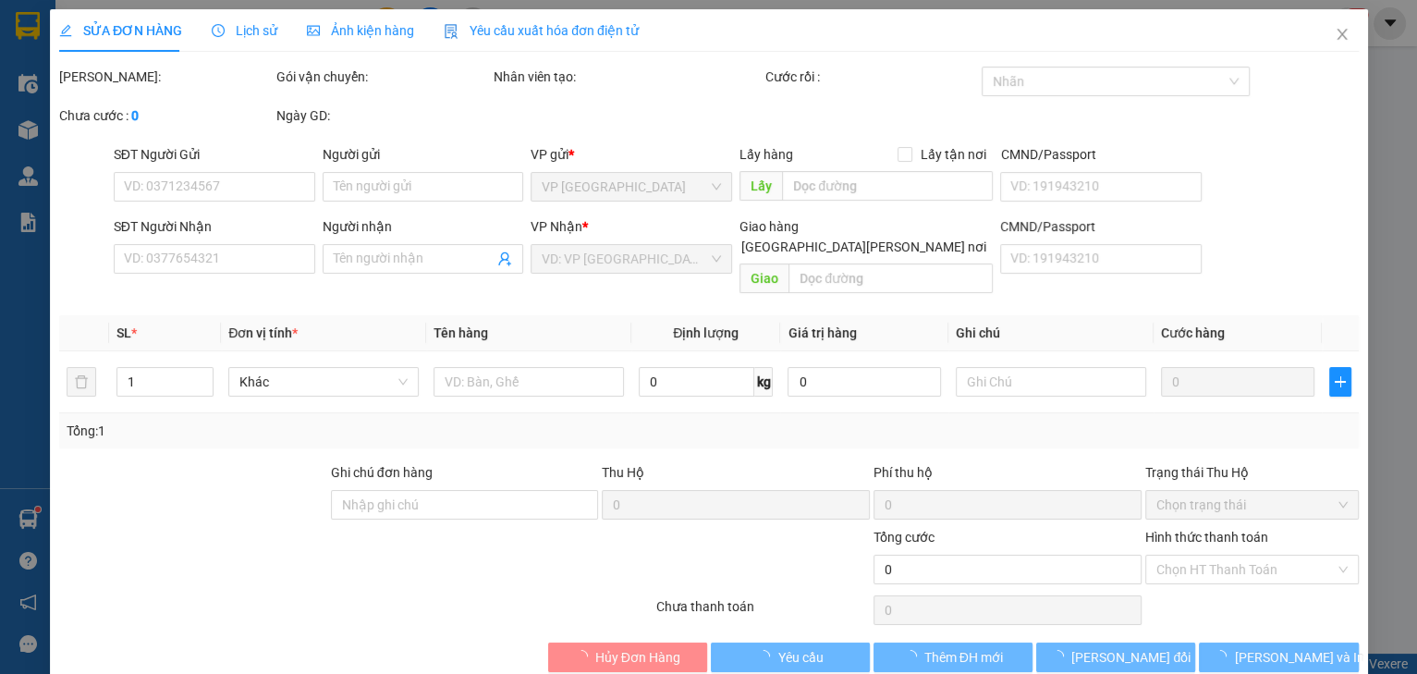
type input "0397754948"
type input "70.000"
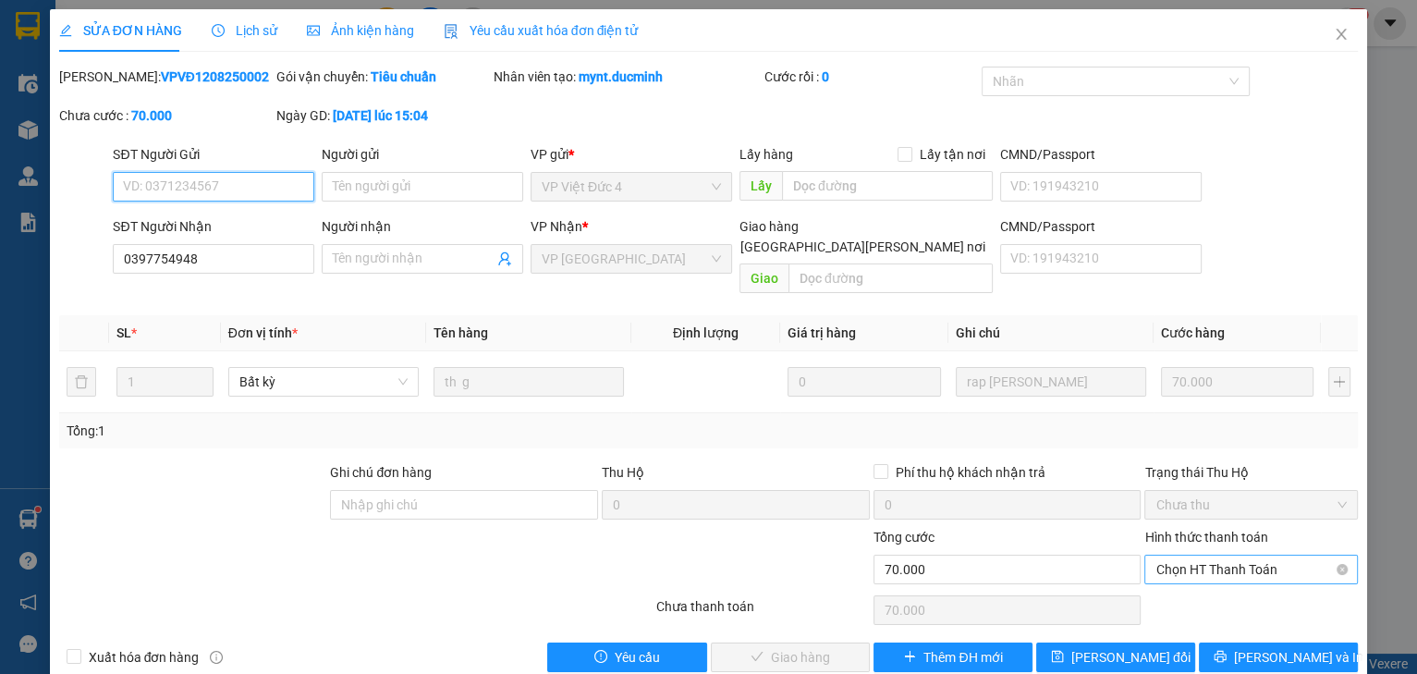
click at [1244, 555] on span "Chọn HT Thanh Toán" at bounding box center [1250, 569] width 191 height 28
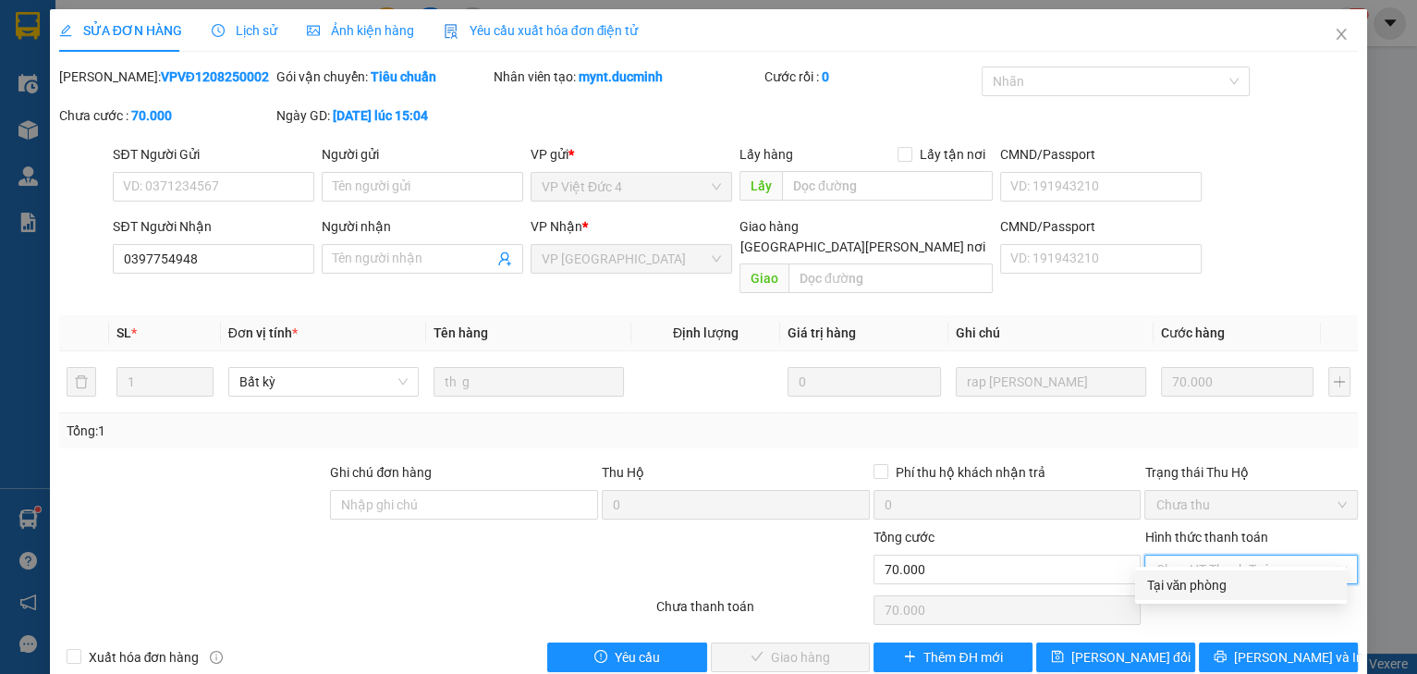
click at [1214, 592] on div "Tại văn phòng" at bounding box center [1240, 585] width 189 height 20
type input "0"
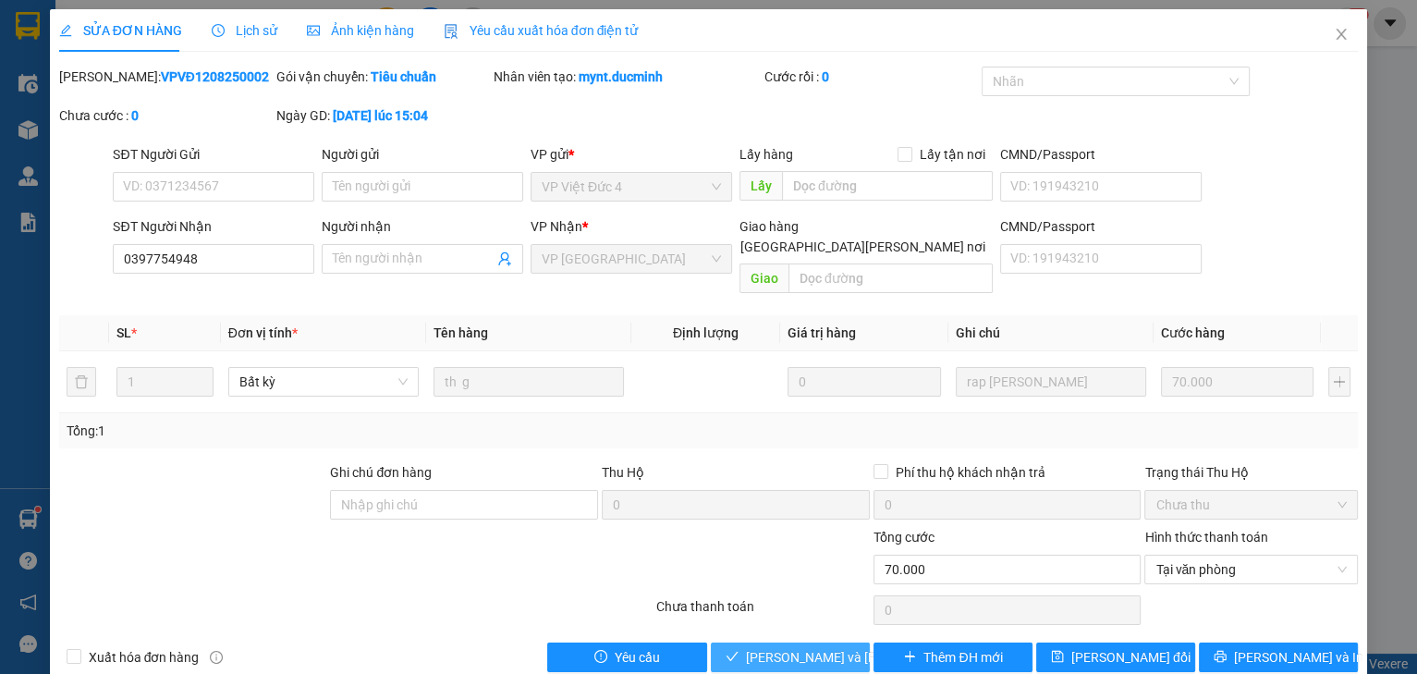
click at [778, 647] on span "[PERSON_NAME] và [PERSON_NAME] hàng" at bounding box center [870, 657] width 249 height 20
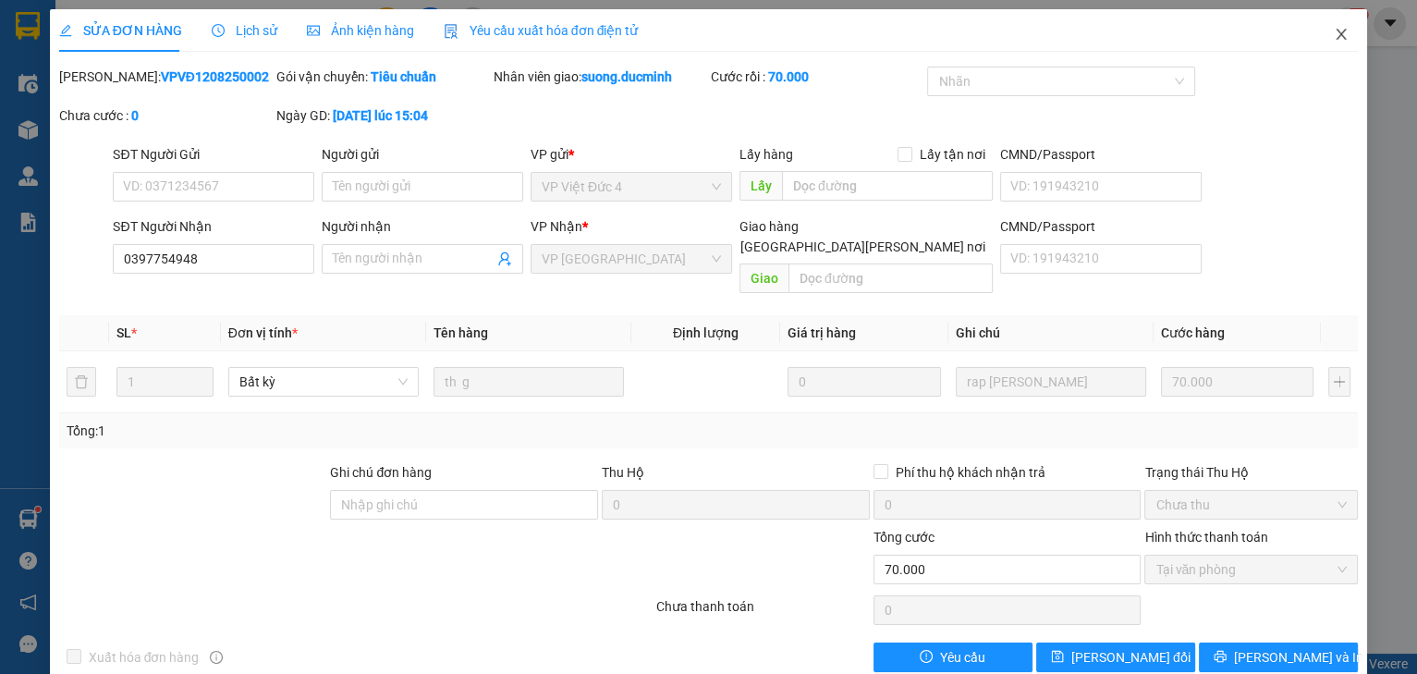
click at [1334, 33] on icon "close" at bounding box center [1340, 34] width 15 height 15
click at [1334, 33] on div "NaN" at bounding box center [1347, 23] width 32 height 32
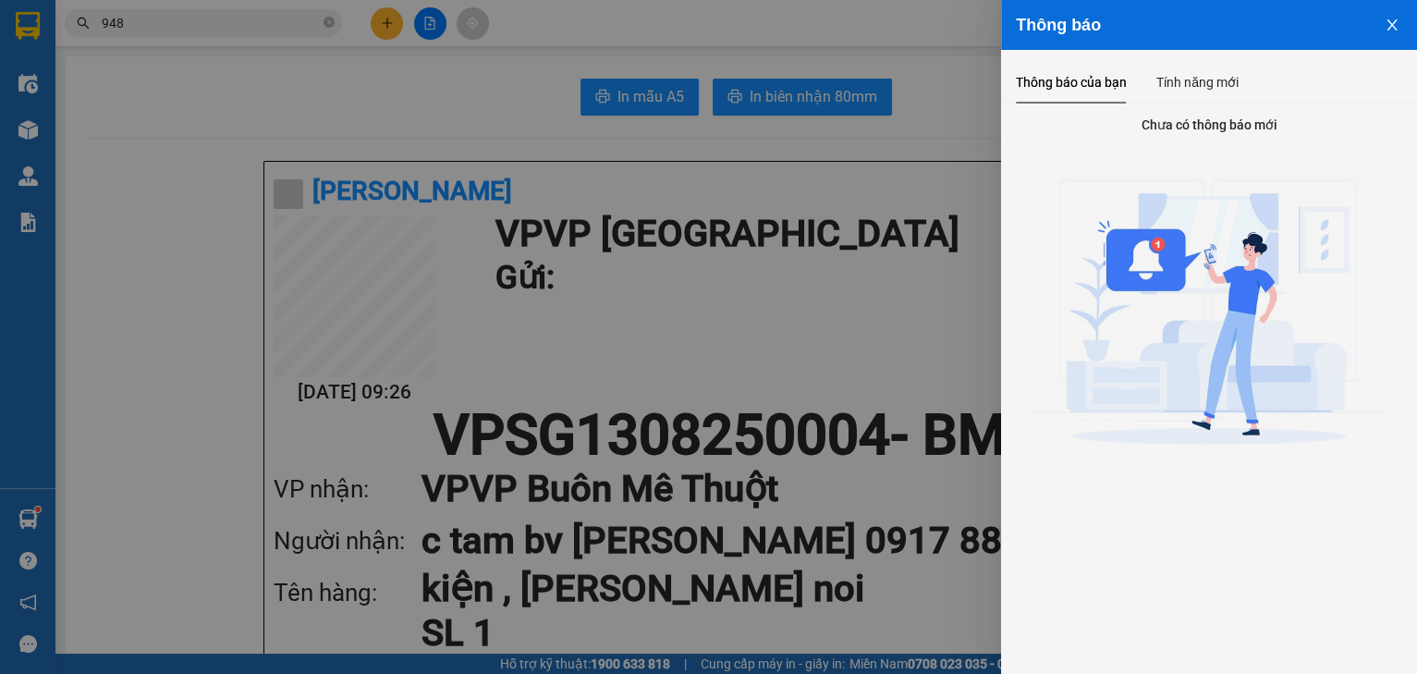
click at [1386, 31] on icon "close" at bounding box center [1391, 25] width 15 height 15
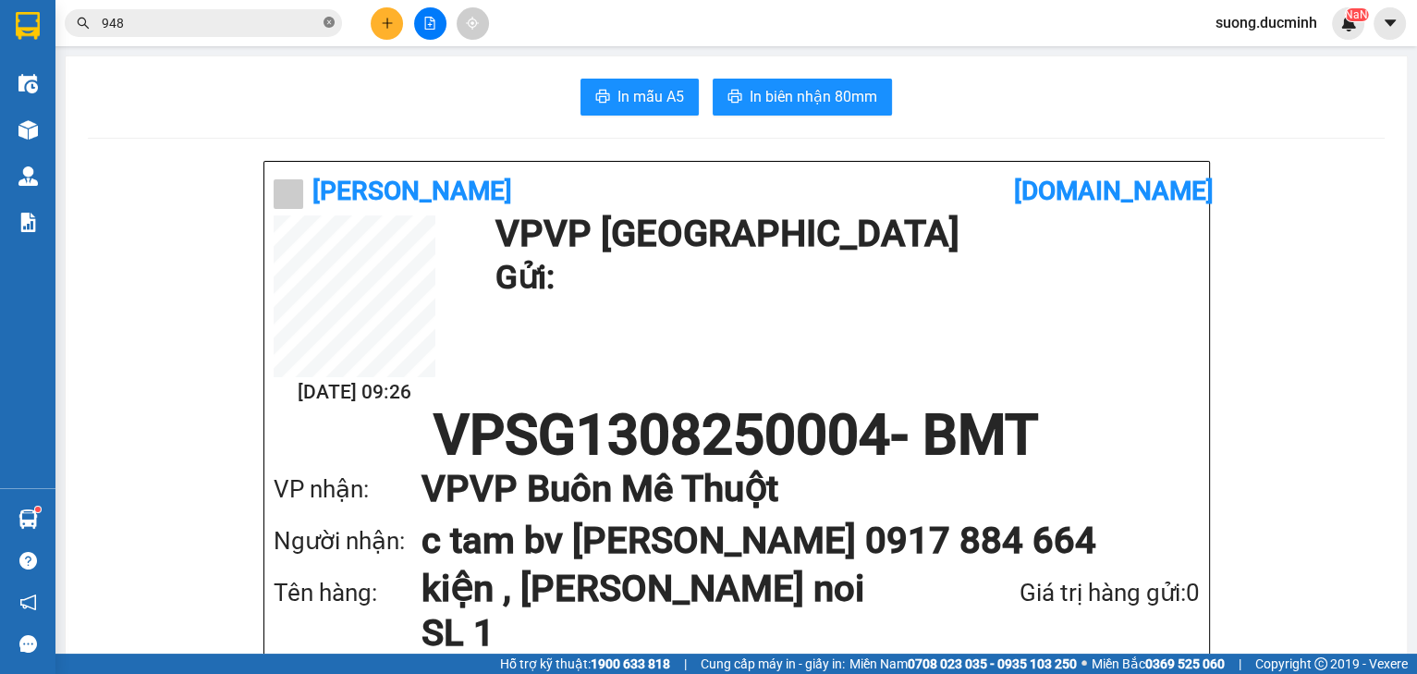
click at [325, 19] on icon "close-circle" at bounding box center [328, 22] width 11 height 11
click at [304, 30] on input "text" at bounding box center [211, 23] width 218 height 20
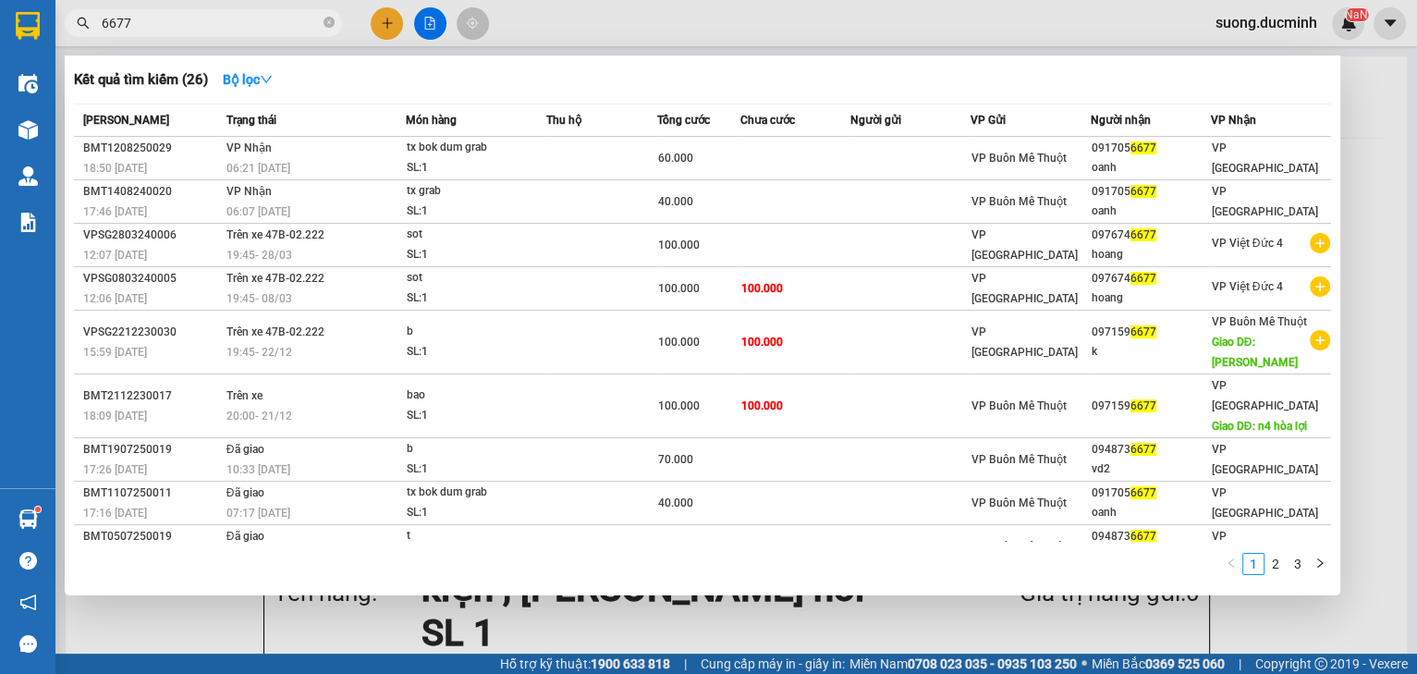
type input "6677"
click at [1373, 234] on div at bounding box center [708, 337] width 1417 height 674
click at [327, 18] on icon "close-circle" at bounding box center [328, 22] width 11 height 11
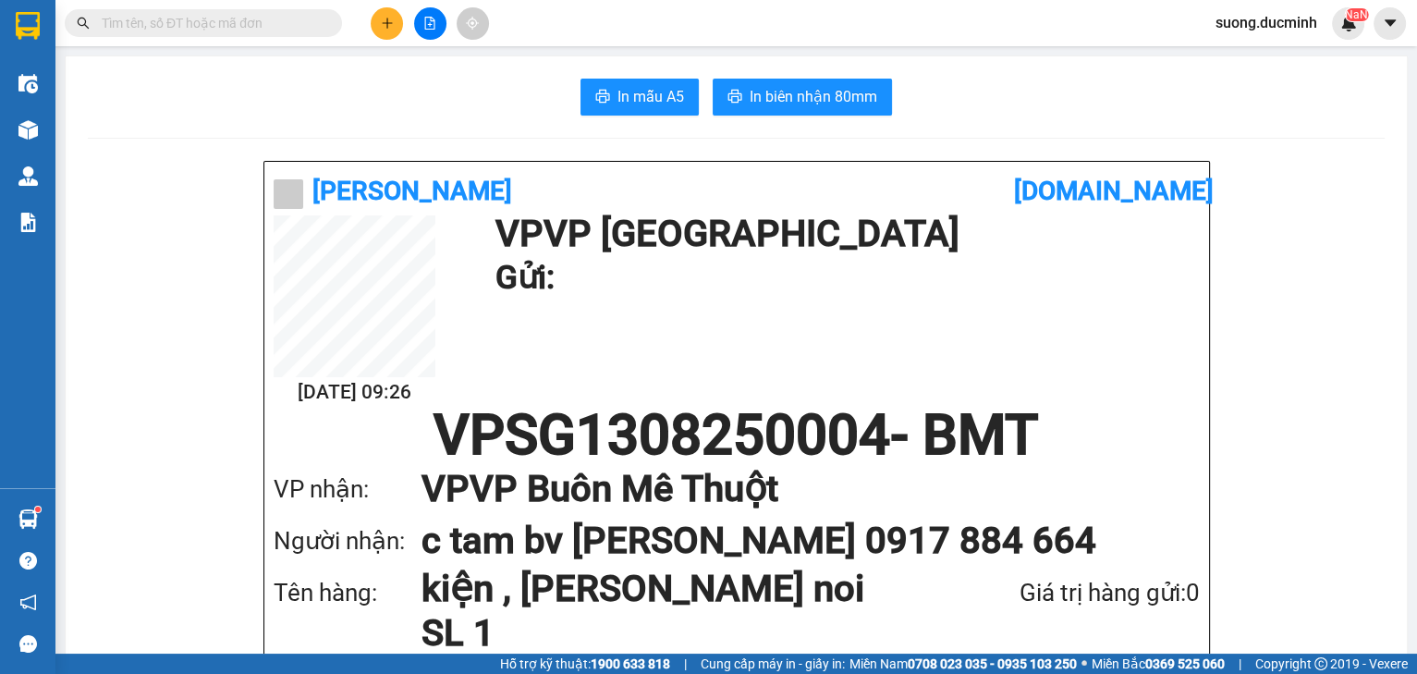
click at [237, 18] on input "text" at bounding box center [211, 23] width 218 height 20
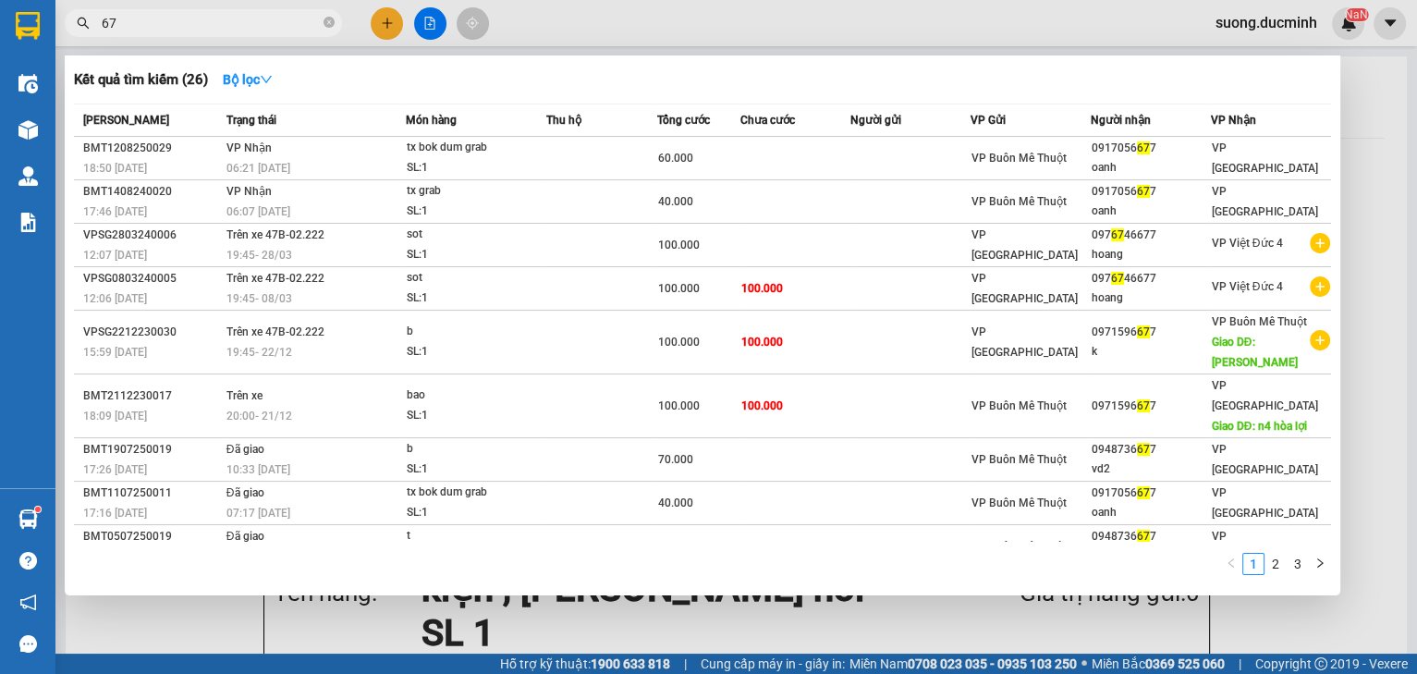
type input "676"
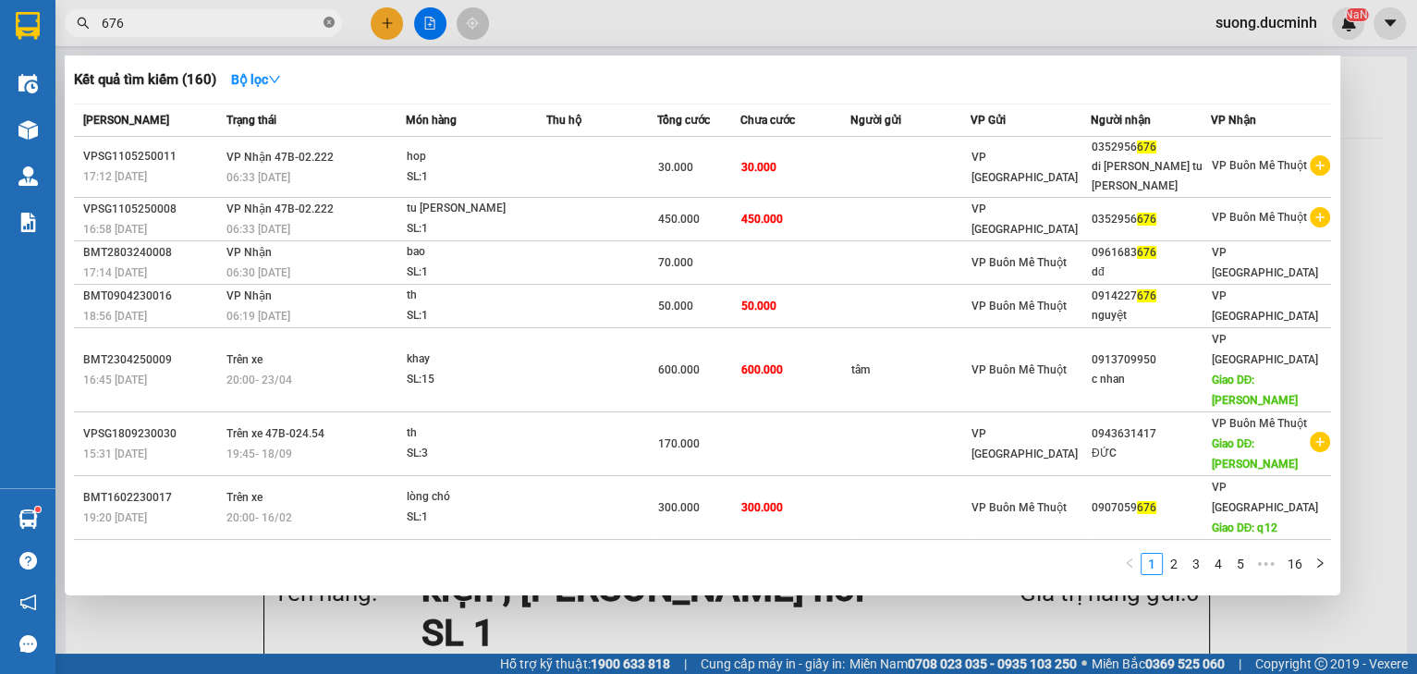
click at [325, 15] on span at bounding box center [328, 24] width 11 height 18
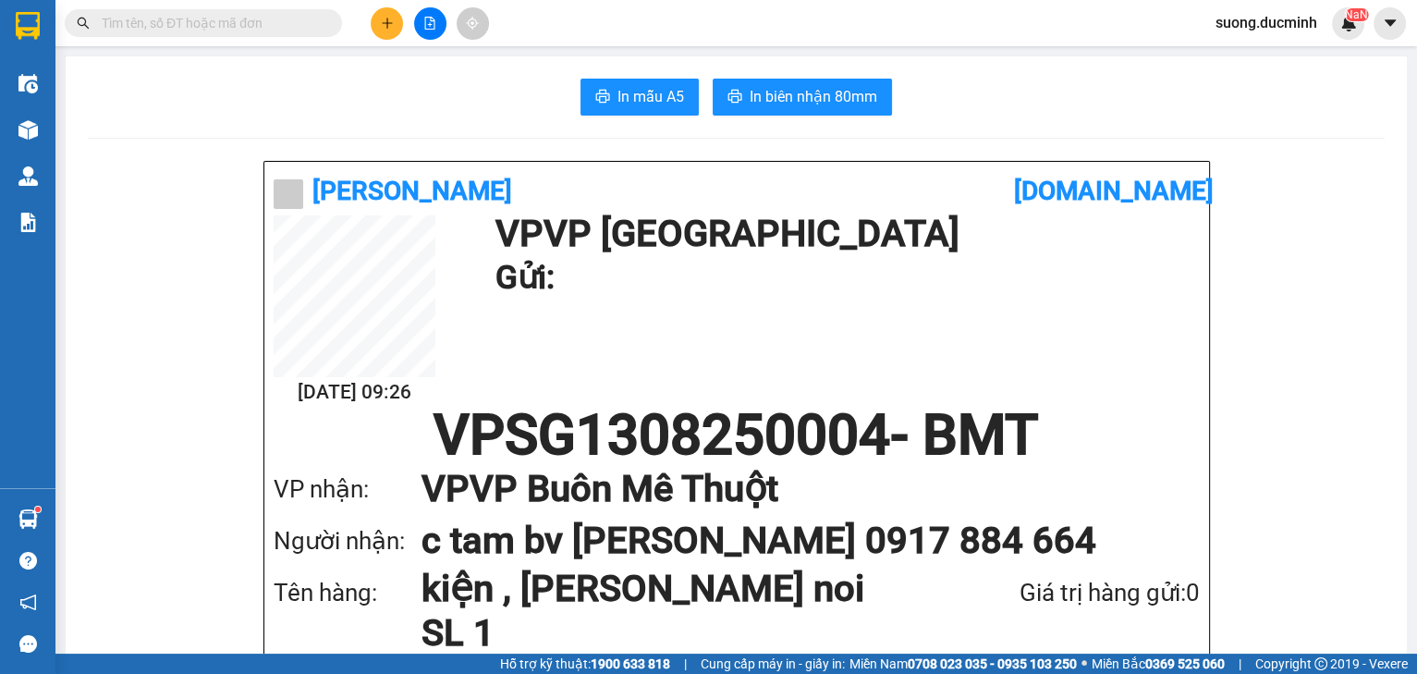
click at [262, 22] on input "text" at bounding box center [211, 23] width 218 height 20
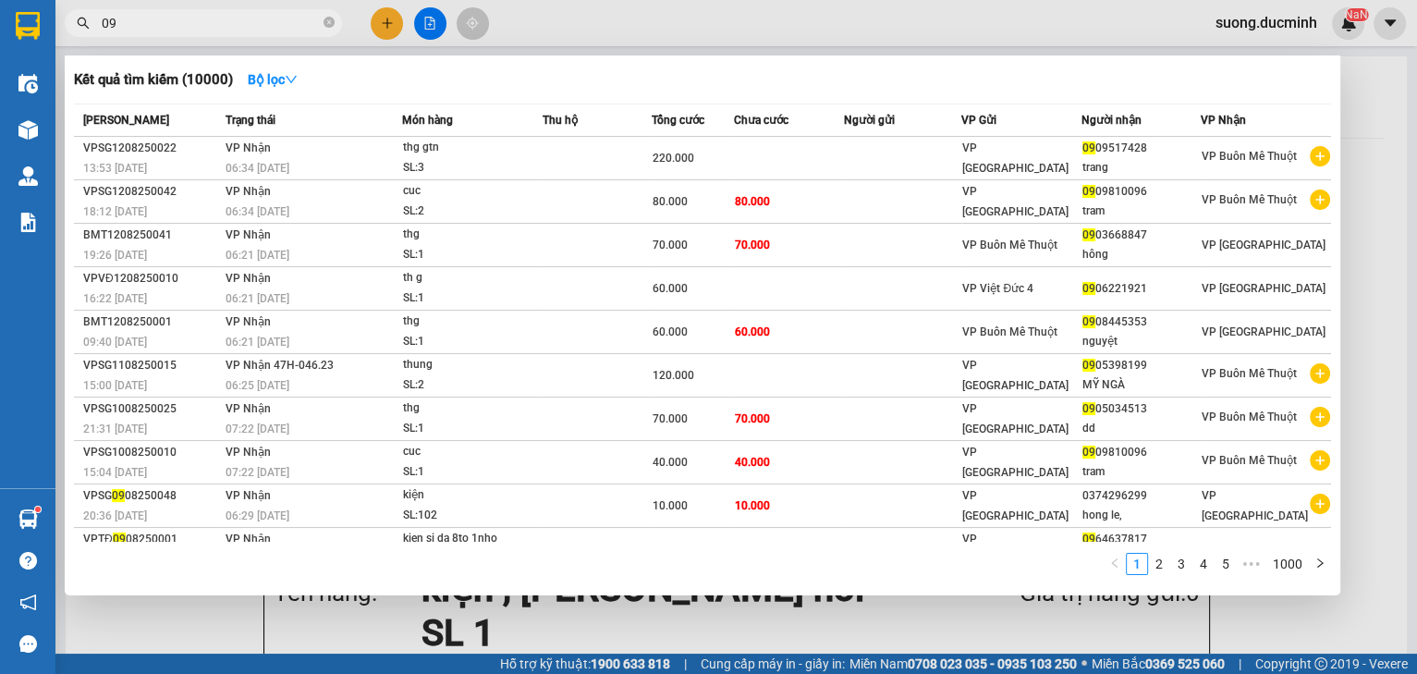
type input "0"
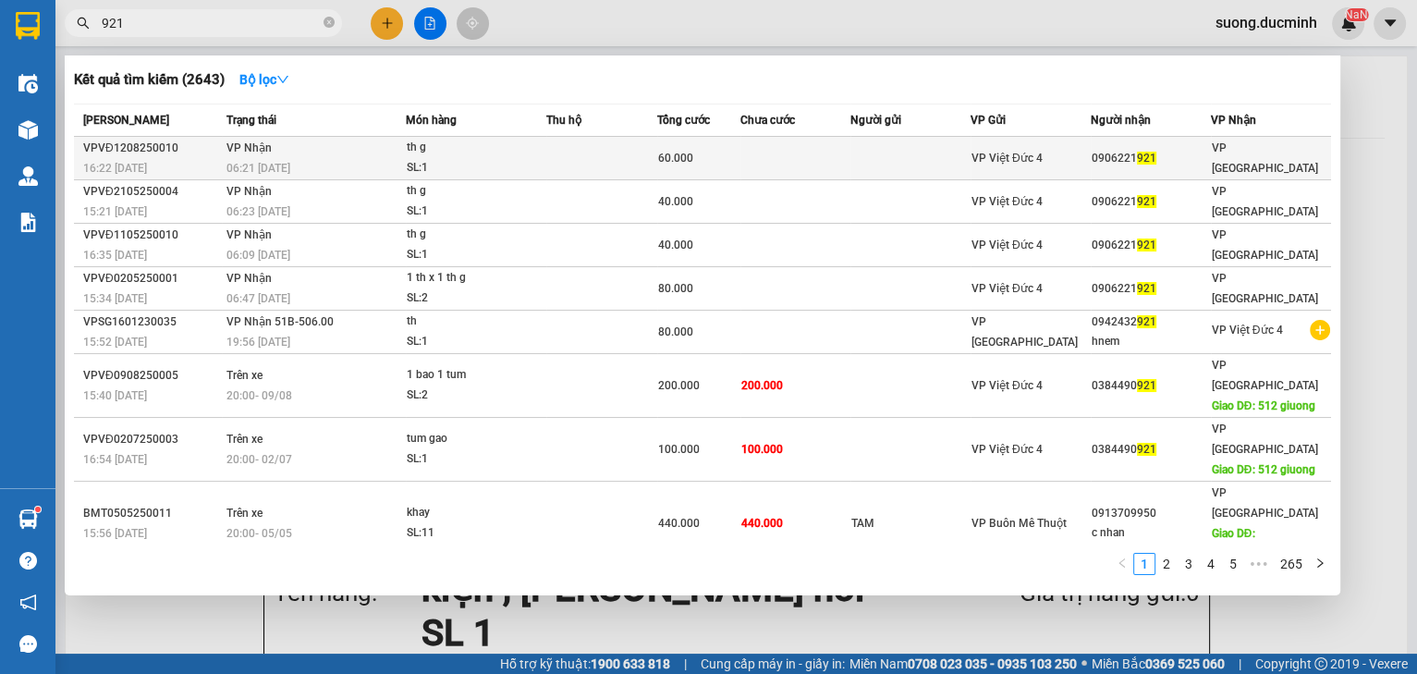
type input "921"
click at [702, 163] on div "60.000" at bounding box center [698, 158] width 81 height 20
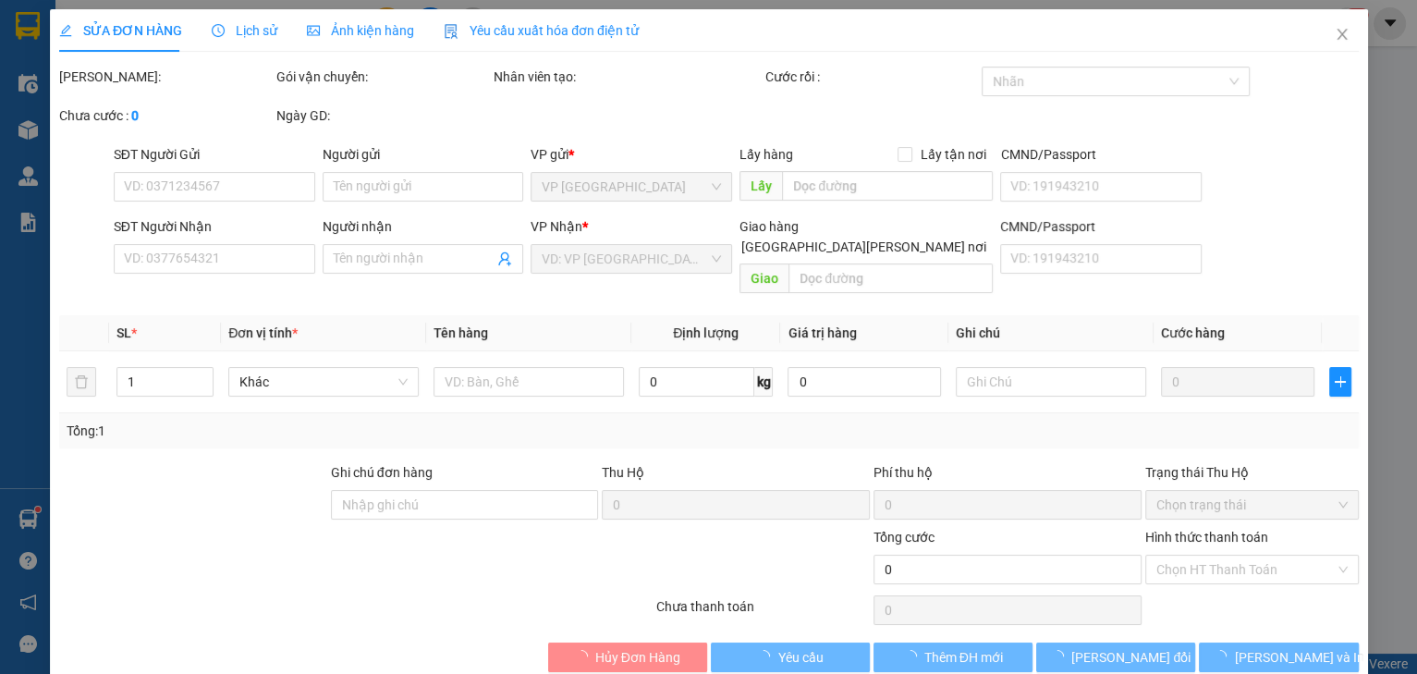
type input "0906221921"
type input "60.000"
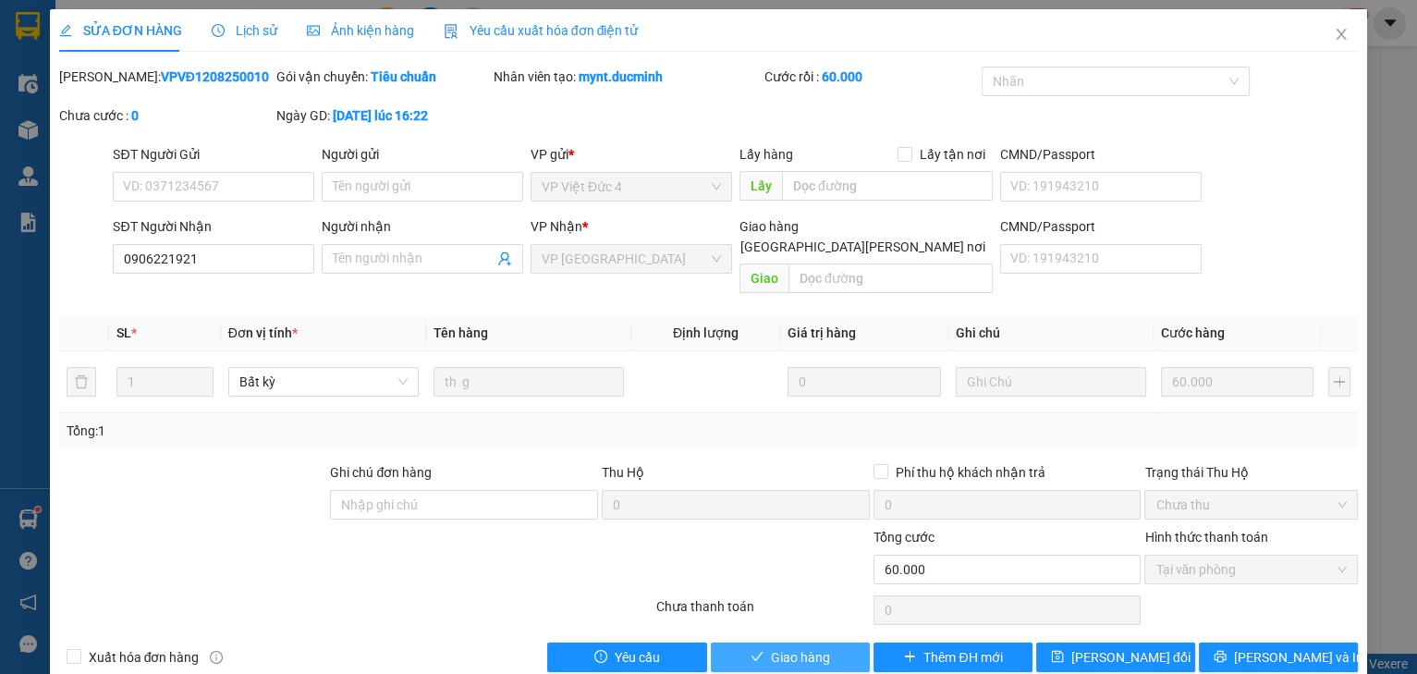
click at [806, 647] on span "Giao hàng" at bounding box center [800, 657] width 59 height 20
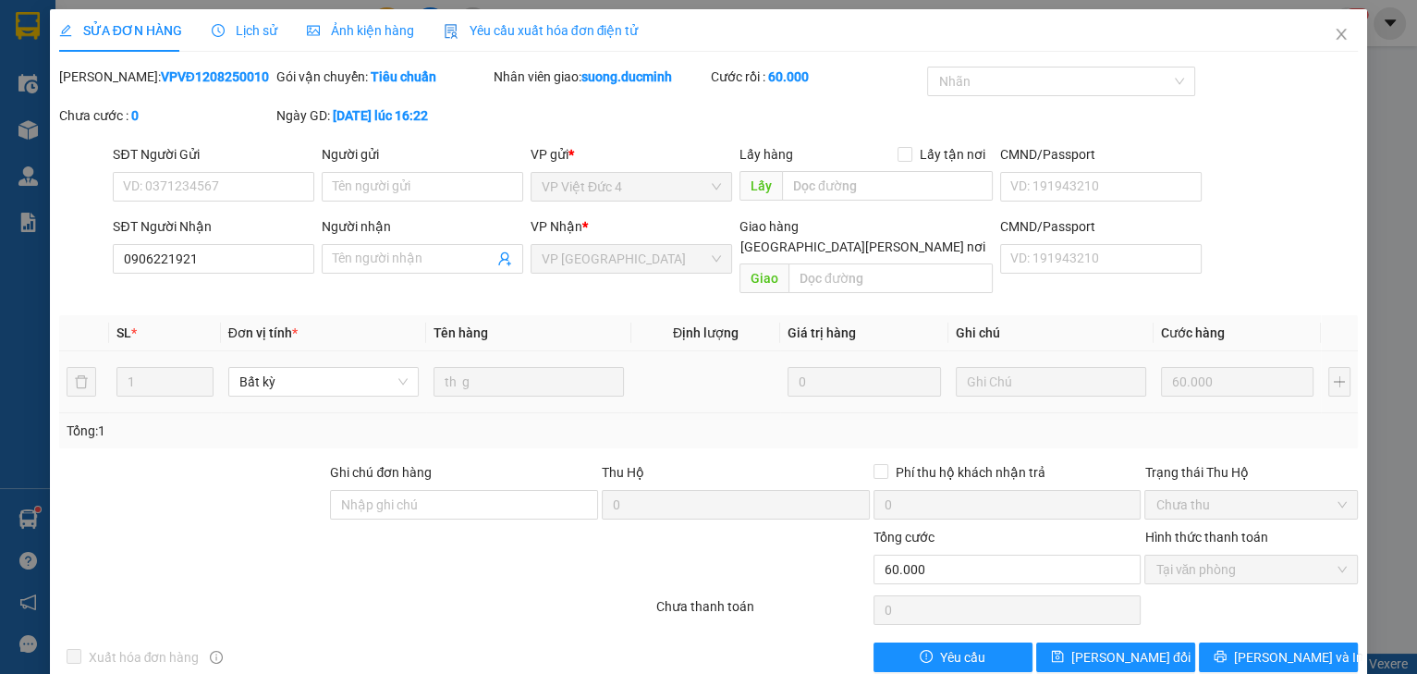
drag, startPoint x: 133, startPoint y: 451, endPoint x: 738, endPoint y: 345, distance: 614.5
click at [738, 351] on td at bounding box center [705, 382] width 149 height 62
click at [310, 462] on div at bounding box center [193, 494] width 272 height 65
click at [1333, 30] on icon "close" at bounding box center [1340, 34] width 15 height 15
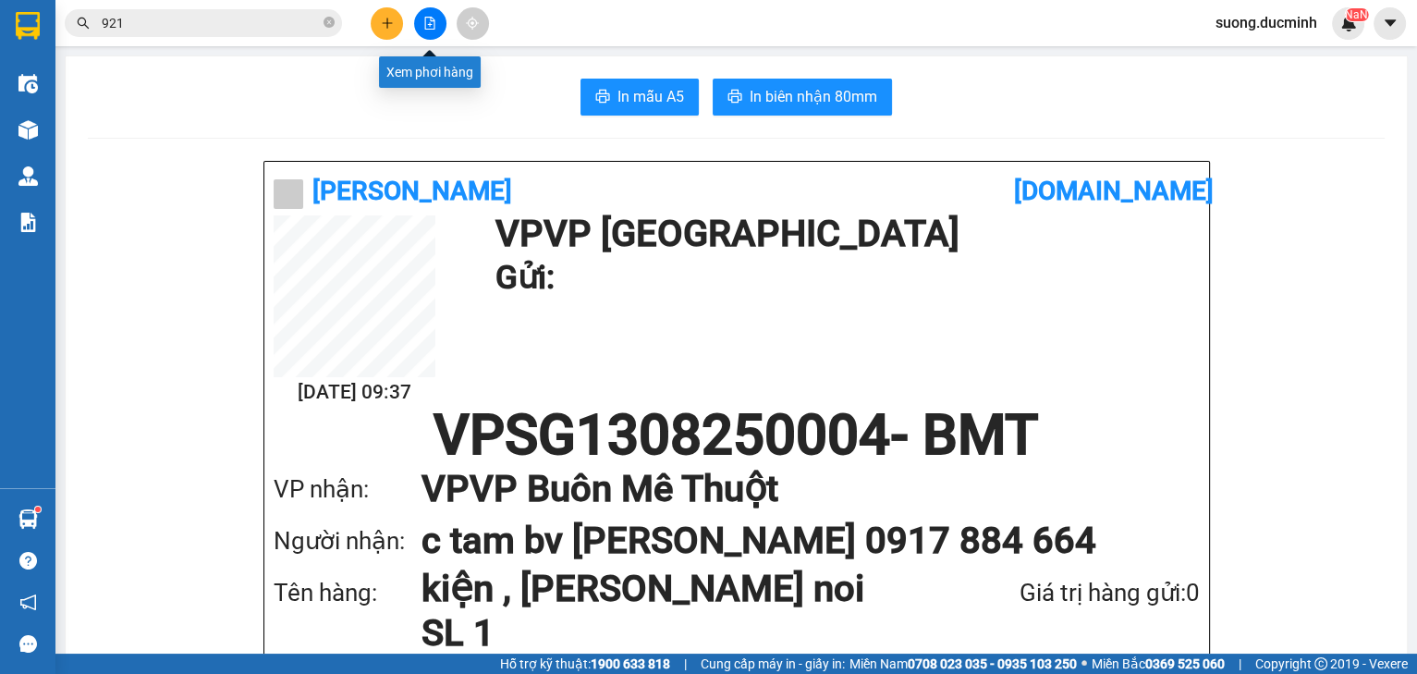
click at [423, 24] on icon "file-add" at bounding box center [429, 23] width 13 height 13
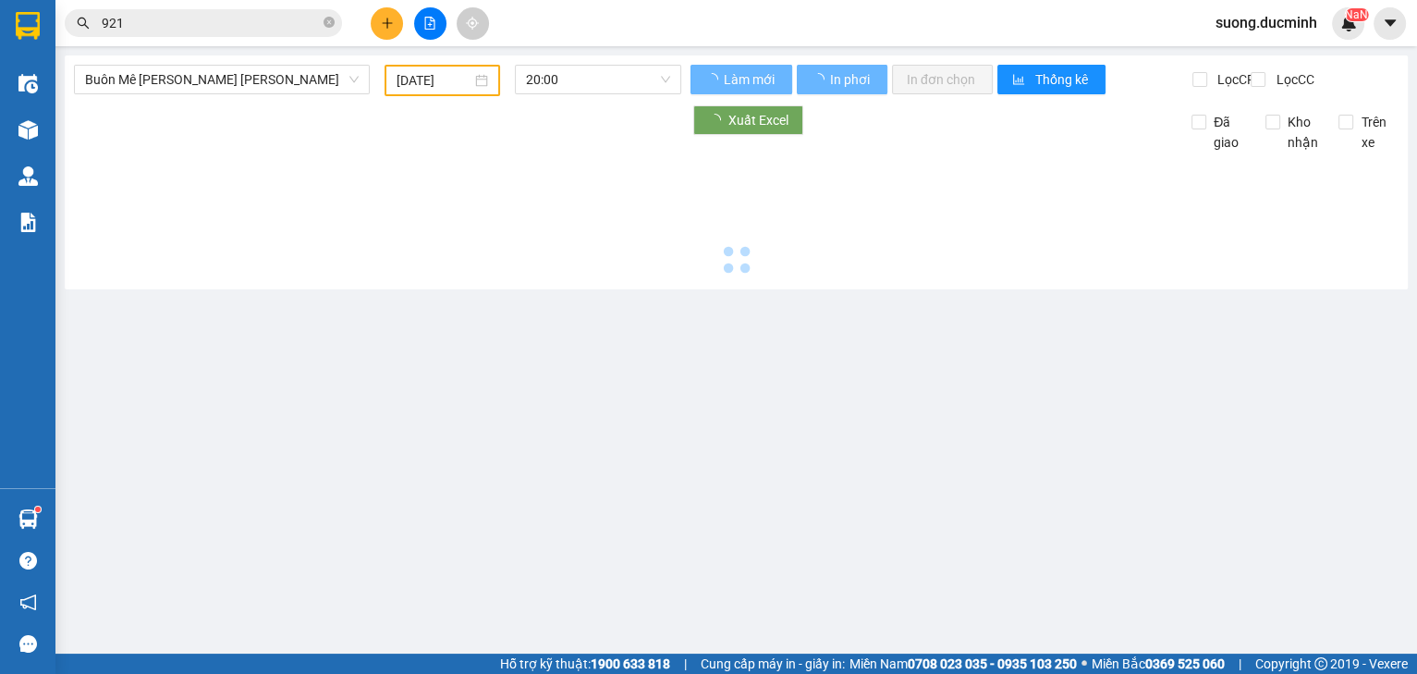
click at [429, 21] on icon "file-add" at bounding box center [429, 23] width 13 height 13
click at [294, 89] on span "Buôn Mê [PERSON_NAME] [PERSON_NAME]" at bounding box center [222, 80] width 274 height 28
type input "[DATE]"
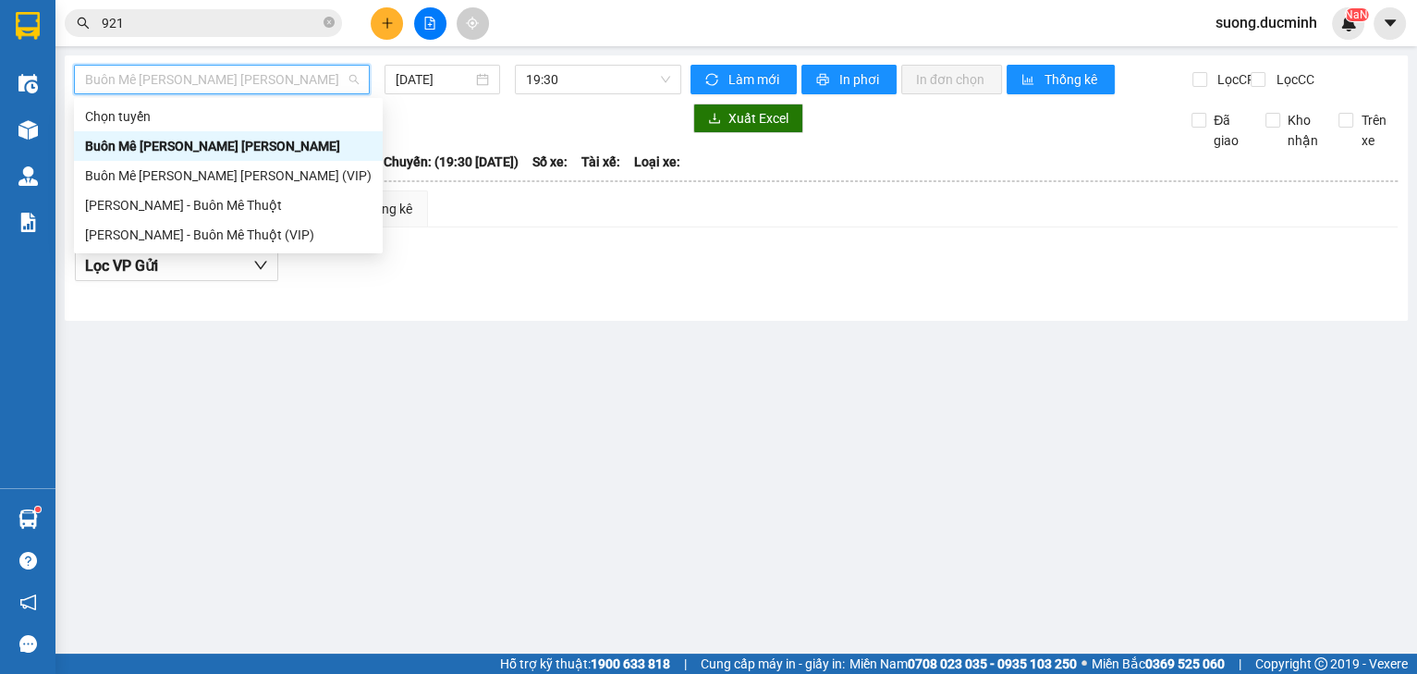
click at [294, 89] on span "Buôn Mê [PERSON_NAME] [PERSON_NAME]" at bounding box center [222, 80] width 274 height 28
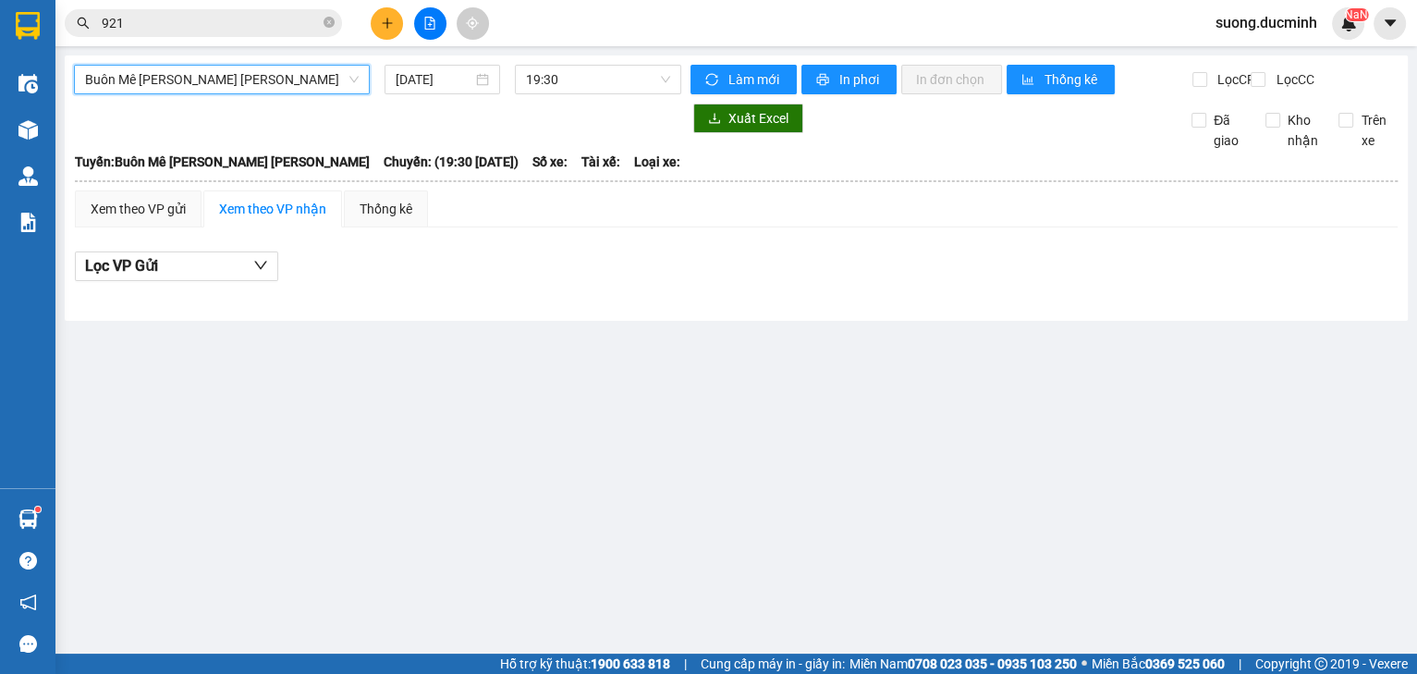
click at [245, 86] on span "Buôn Mê [PERSON_NAME] [PERSON_NAME]" at bounding box center [222, 80] width 274 height 28
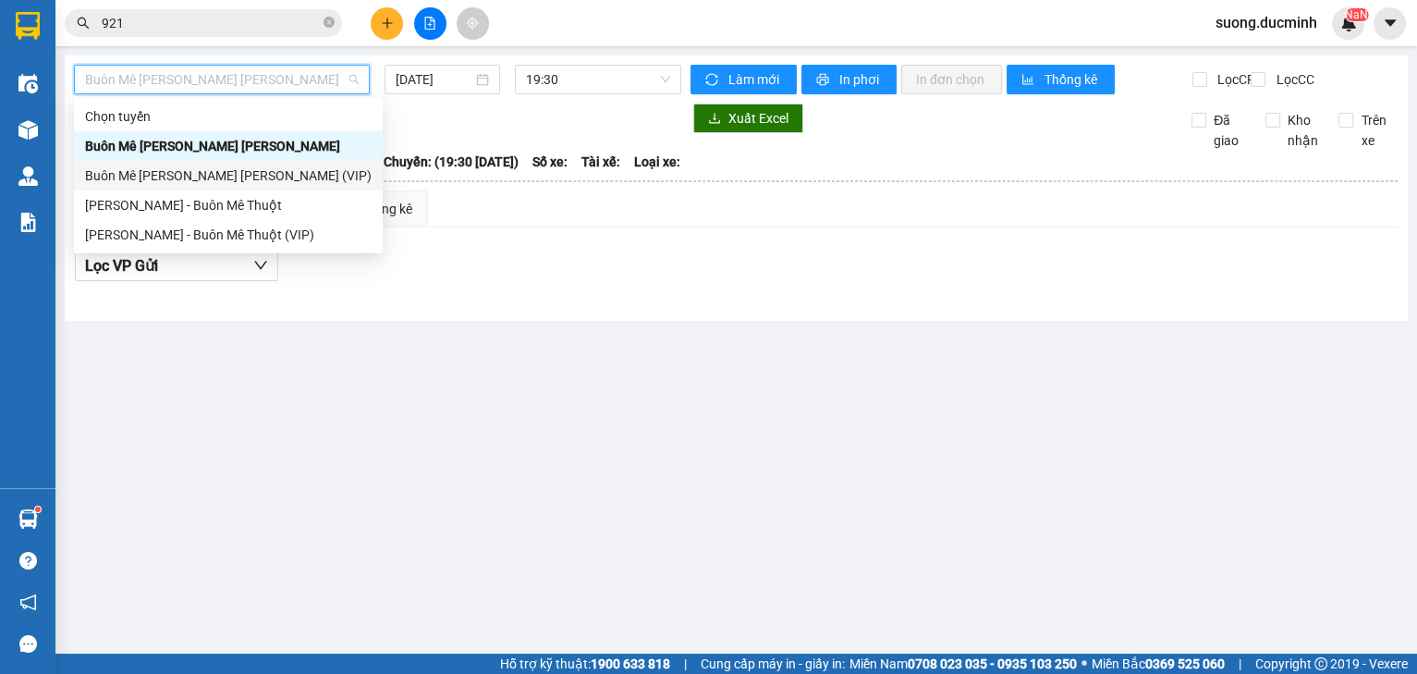
click at [226, 177] on div "Buôn Mê [PERSON_NAME] [PERSON_NAME] (VIP)" at bounding box center [228, 175] width 286 height 20
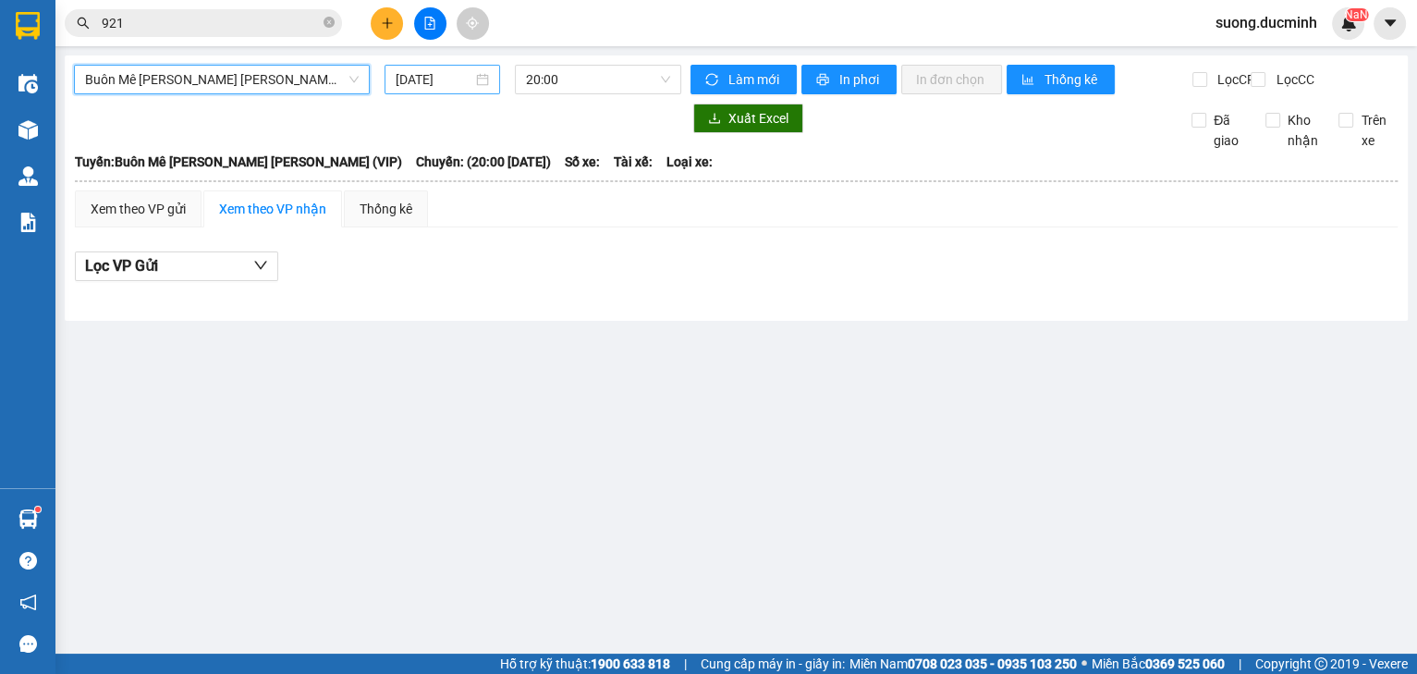
click at [408, 77] on input "[DATE]" at bounding box center [433, 79] width 76 height 20
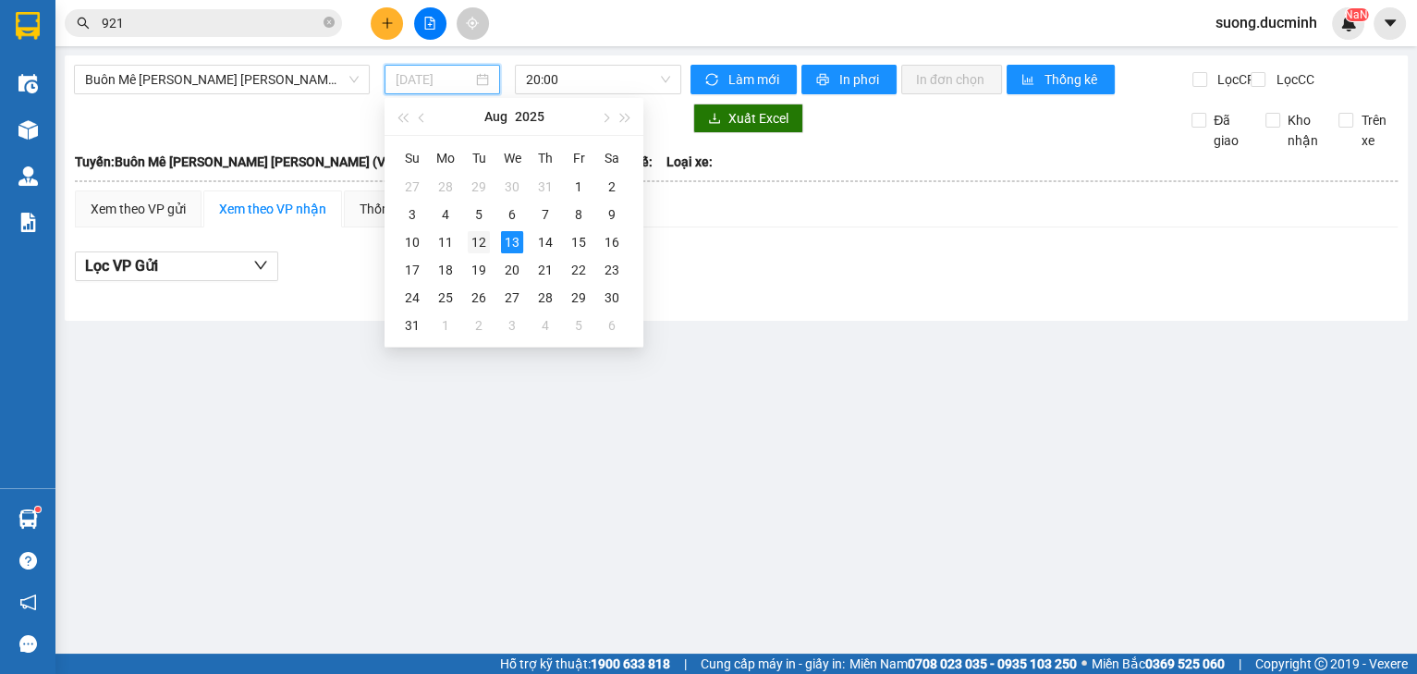
click at [472, 240] on div "12" at bounding box center [479, 242] width 22 height 22
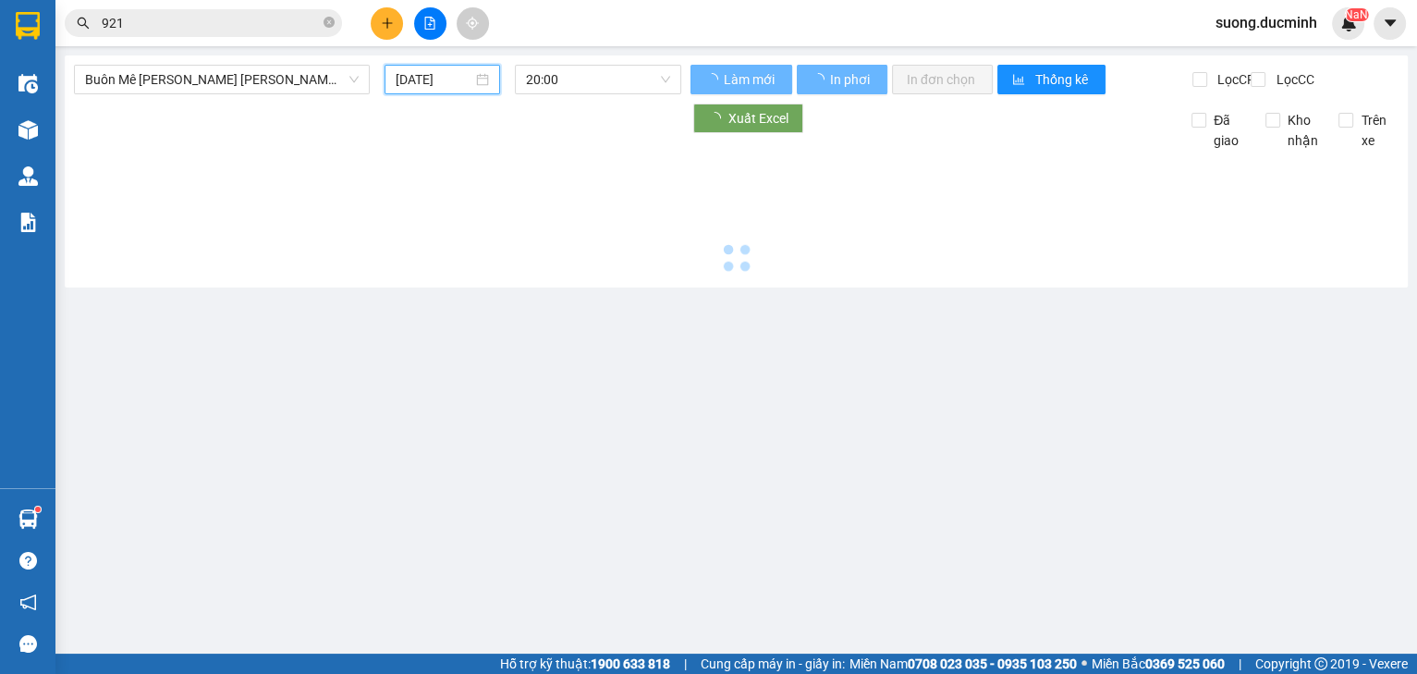
type input "[DATE]"
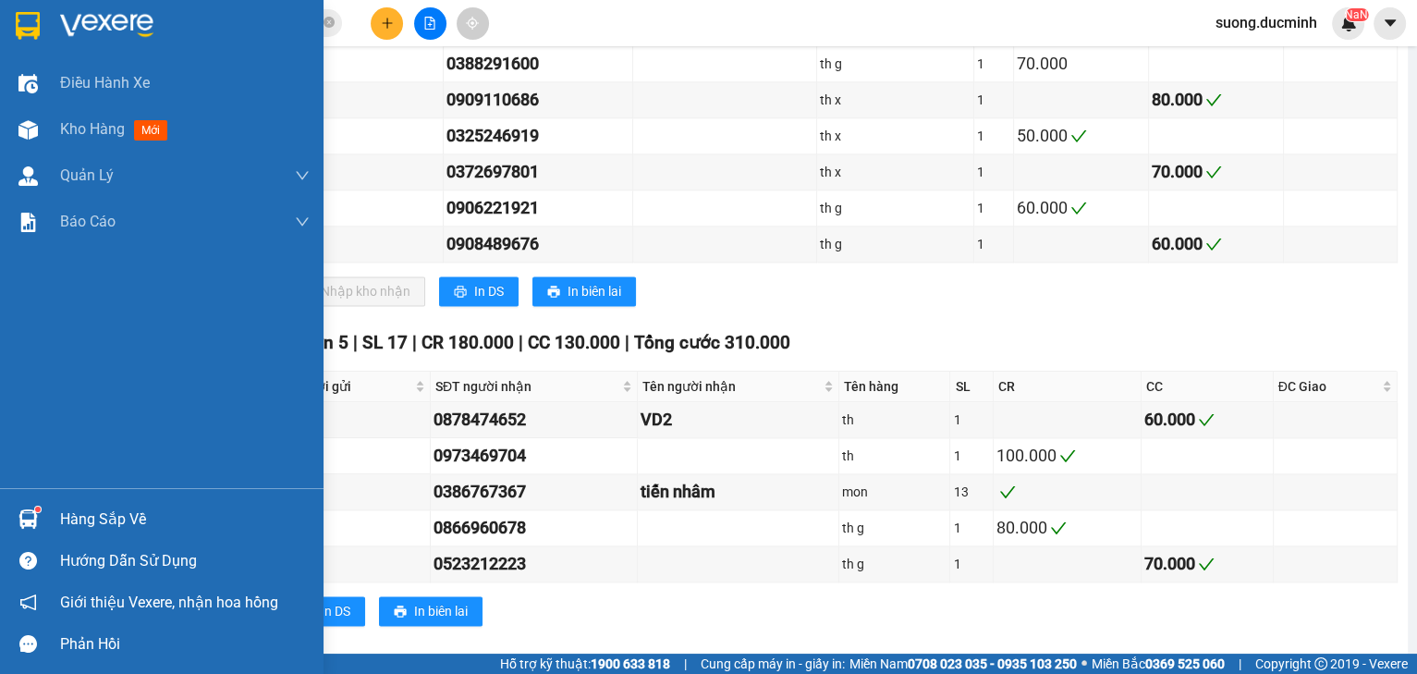
scroll to position [2111, 0]
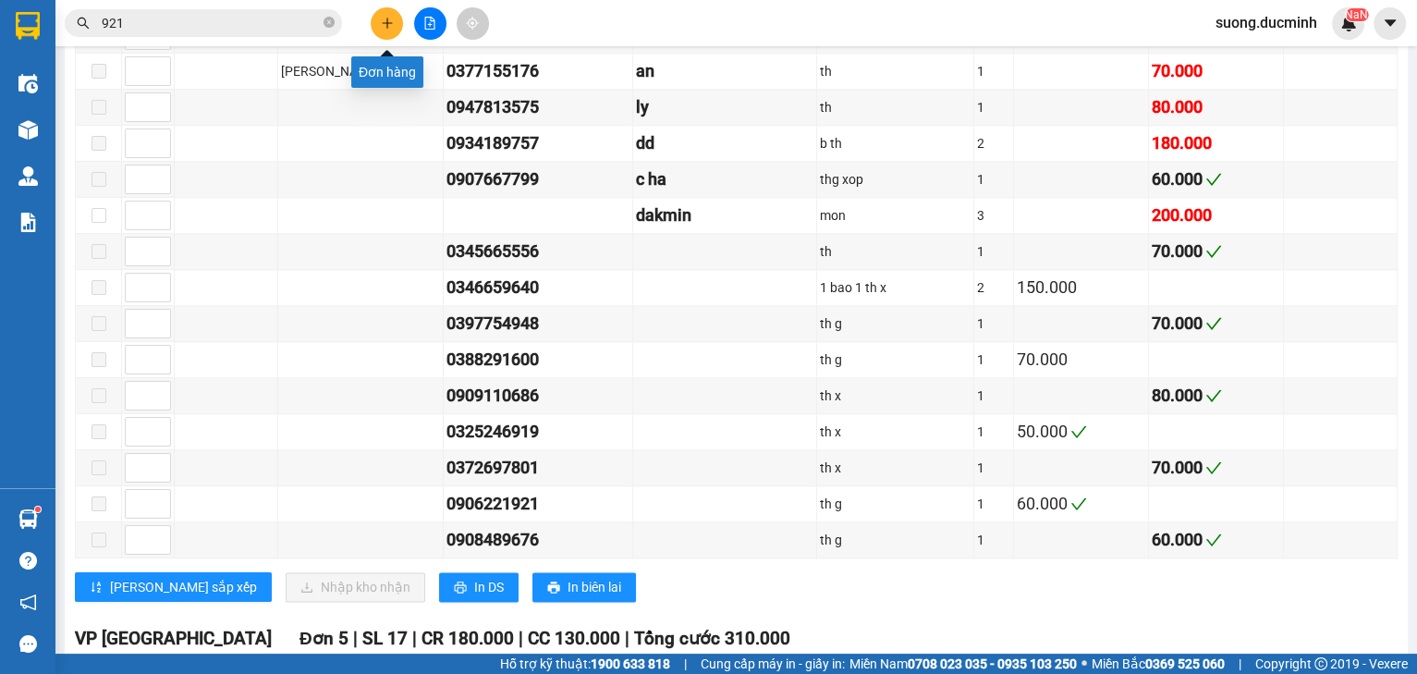
click at [379, 18] on button at bounding box center [387, 23] width 32 height 32
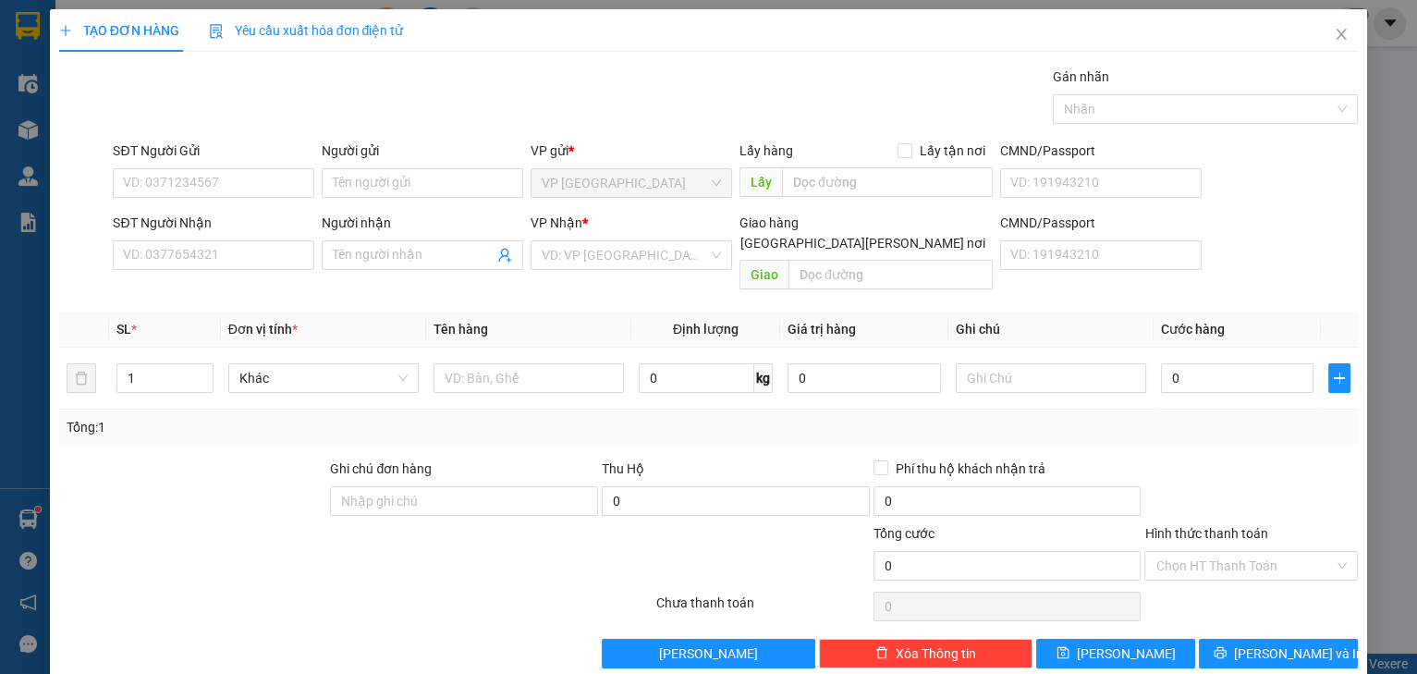
click at [390, 237] on div "Người nhận" at bounding box center [422, 227] width 201 height 28
click at [377, 267] on span at bounding box center [422, 255] width 201 height 30
click at [377, 262] on input "Người nhận" at bounding box center [413, 255] width 161 height 20
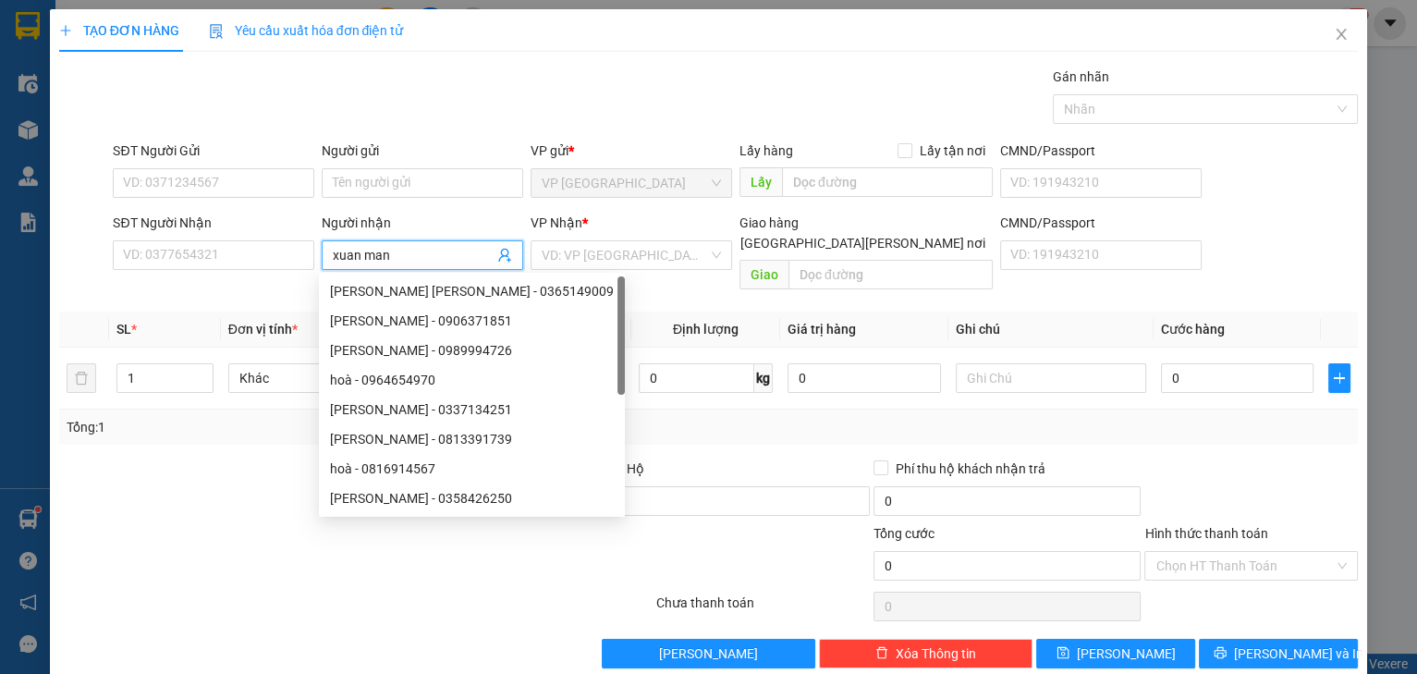
type input "xuan manh"
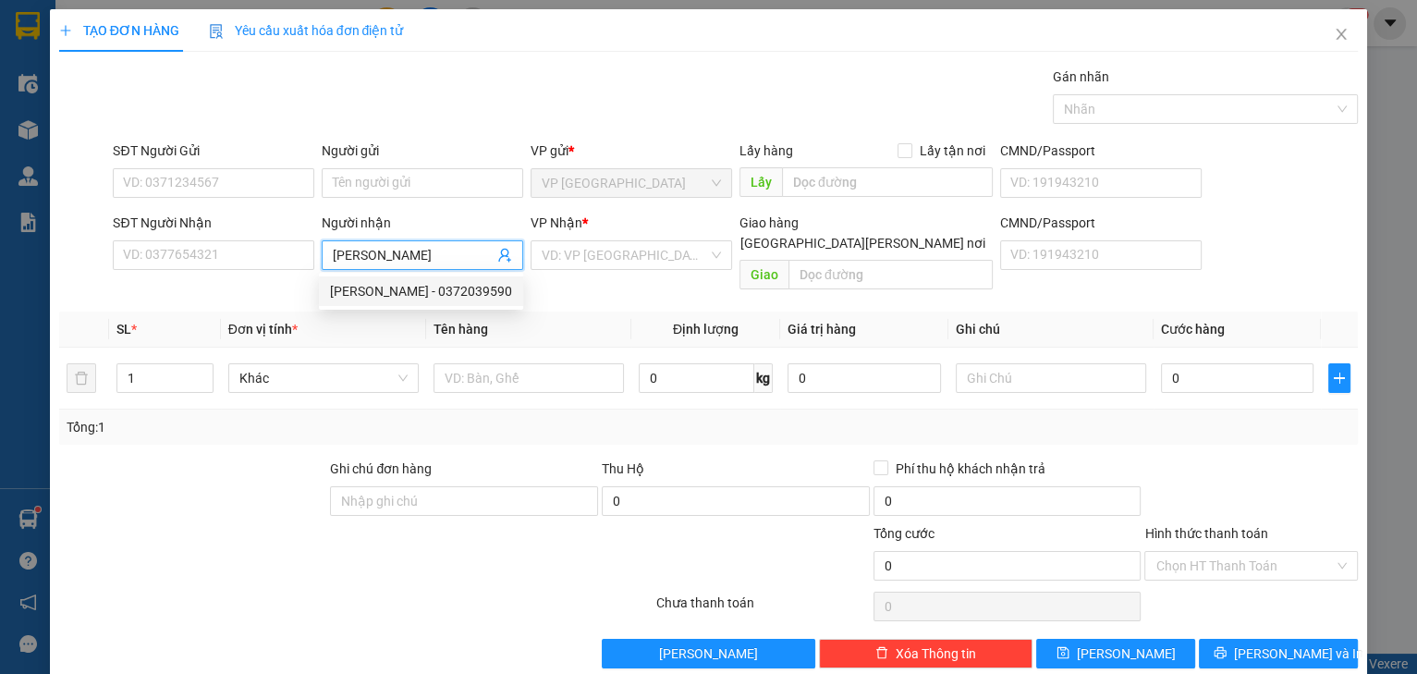
click at [422, 288] on div "xuân manh - 0372039590" at bounding box center [421, 291] width 182 height 20
type input "0372039590"
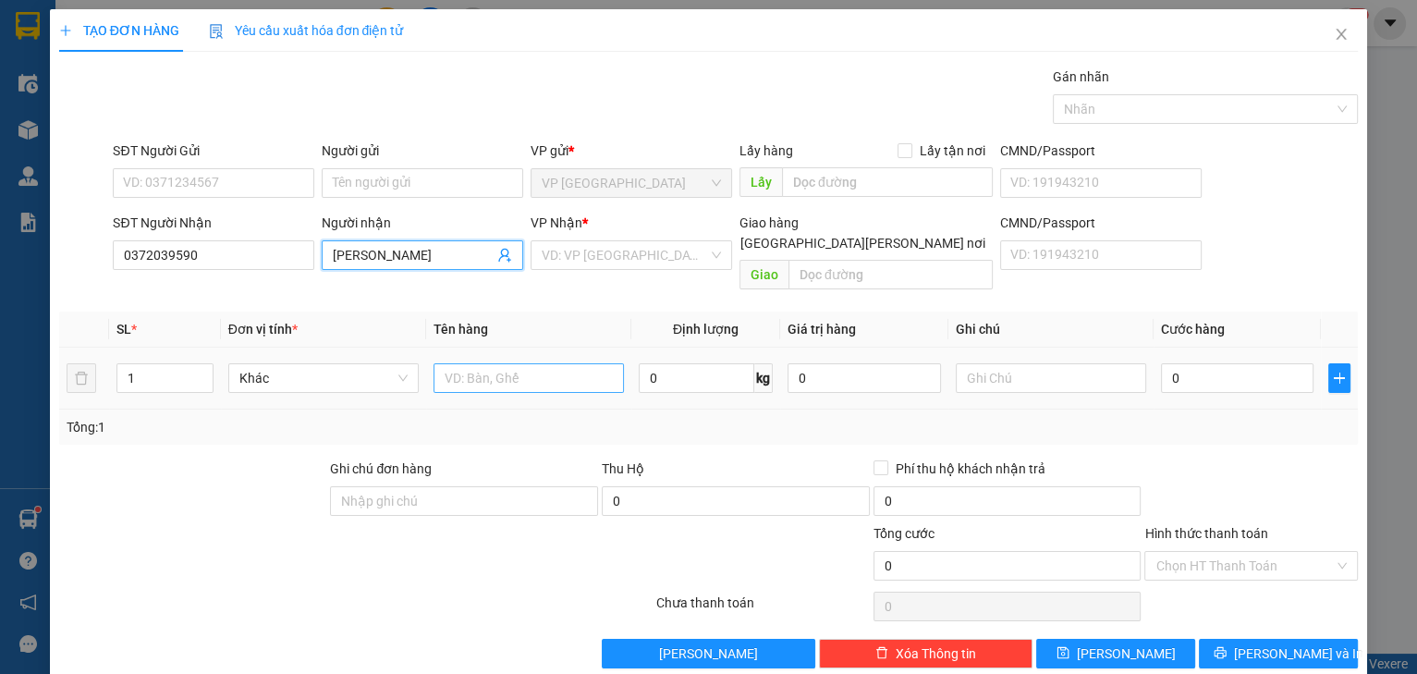
type input "[PERSON_NAME]"
click at [536, 364] on input "text" at bounding box center [528, 378] width 190 height 30
type input "thg"
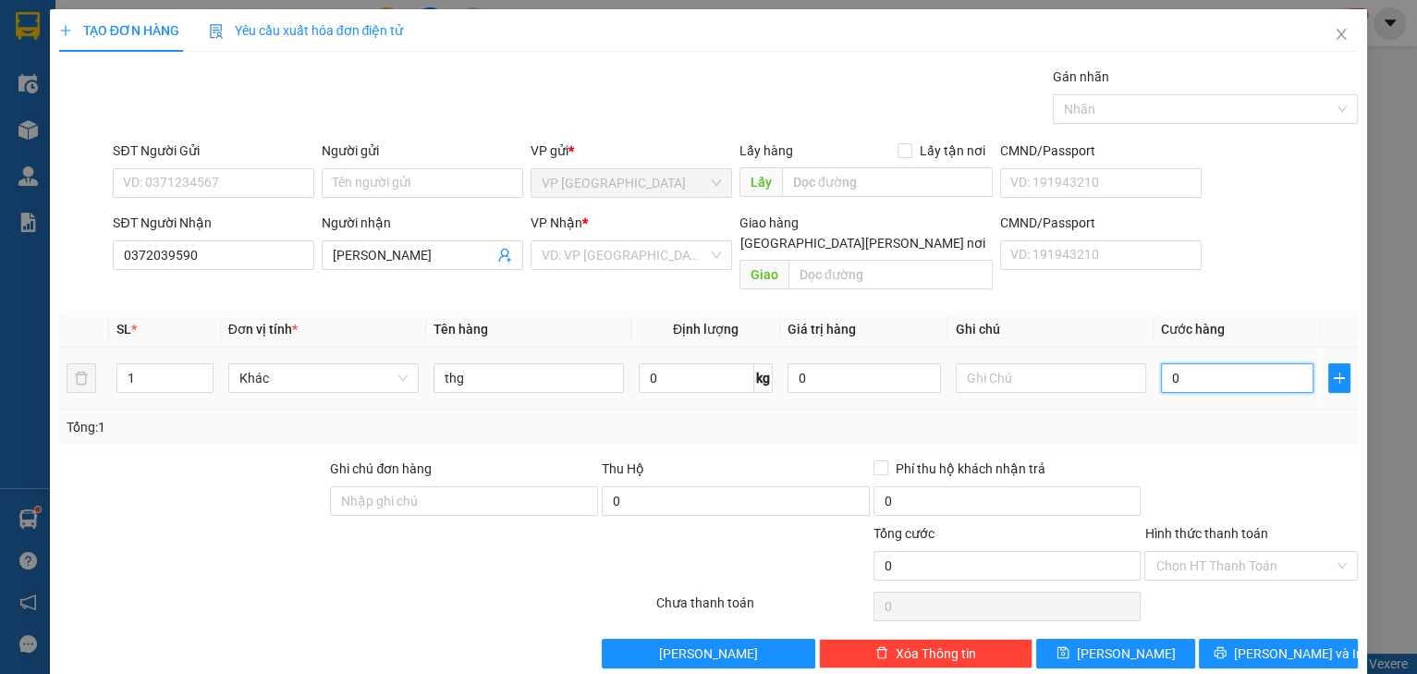
click at [1234, 366] on input "0" at bounding box center [1237, 378] width 153 height 30
type input "7"
type input "70"
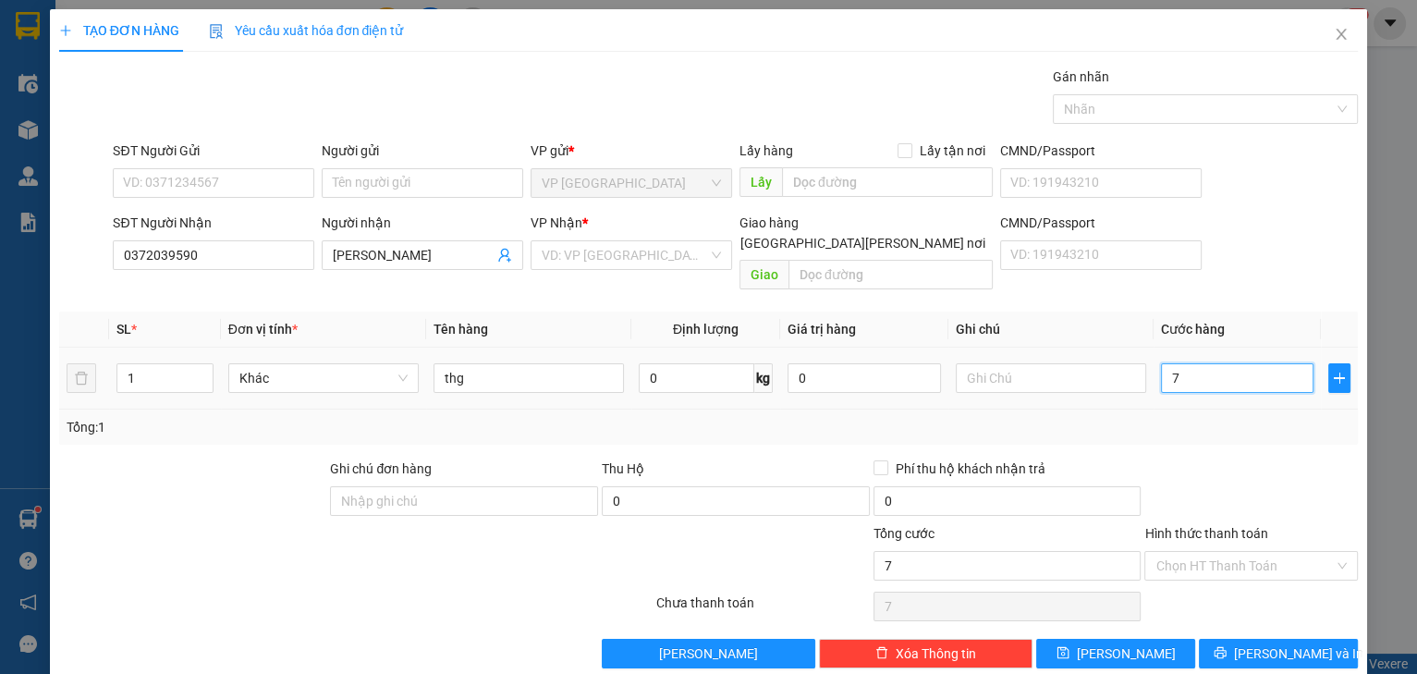
type input "70"
type input "70.000"
click at [1239, 458] on div at bounding box center [1250, 490] width 217 height 65
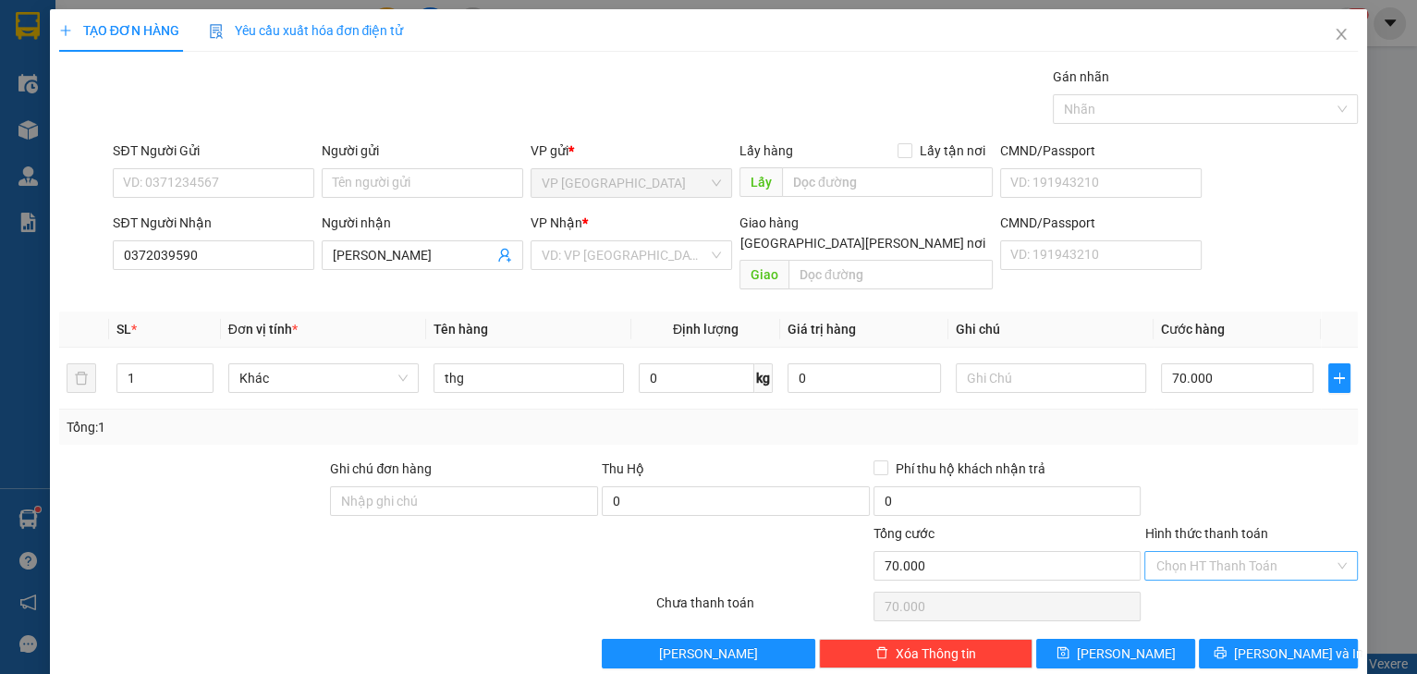
click at [1218, 552] on input "Hình thức thanh toán" at bounding box center [1244, 566] width 178 height 28
click at [1209, 575] on div "Tại văn phòng" at bounding box center [1240, 580] width 189 height 20
type input "0"
click at [1213, 638] on button "[PERSON_NAME] và In" at bounding box center [1277, 653] width 159 height 30
click at [624, 259] on input "search" at bounding box center [624, 255] width 166 height 28
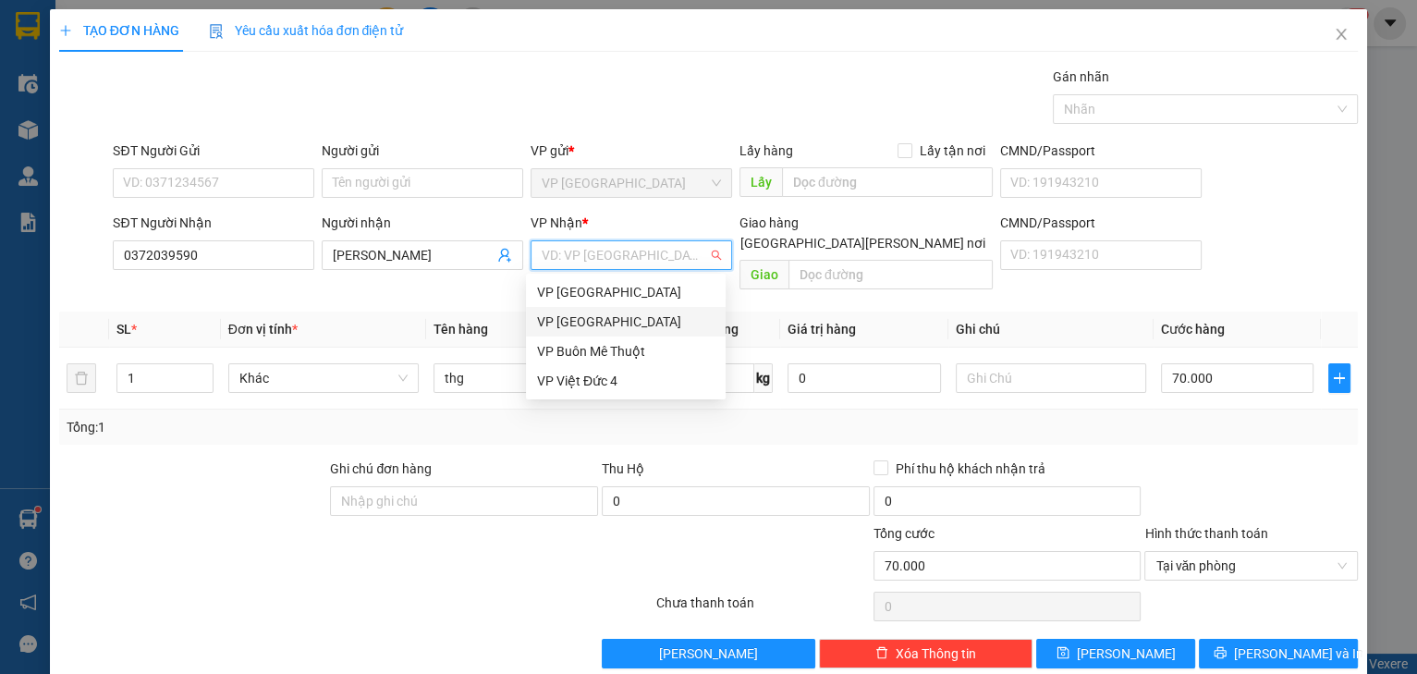
click at [636, 326] on div "VP [GEOGRAPHIC_DATA]" at bounding box center [625, 321] width 177 height 20
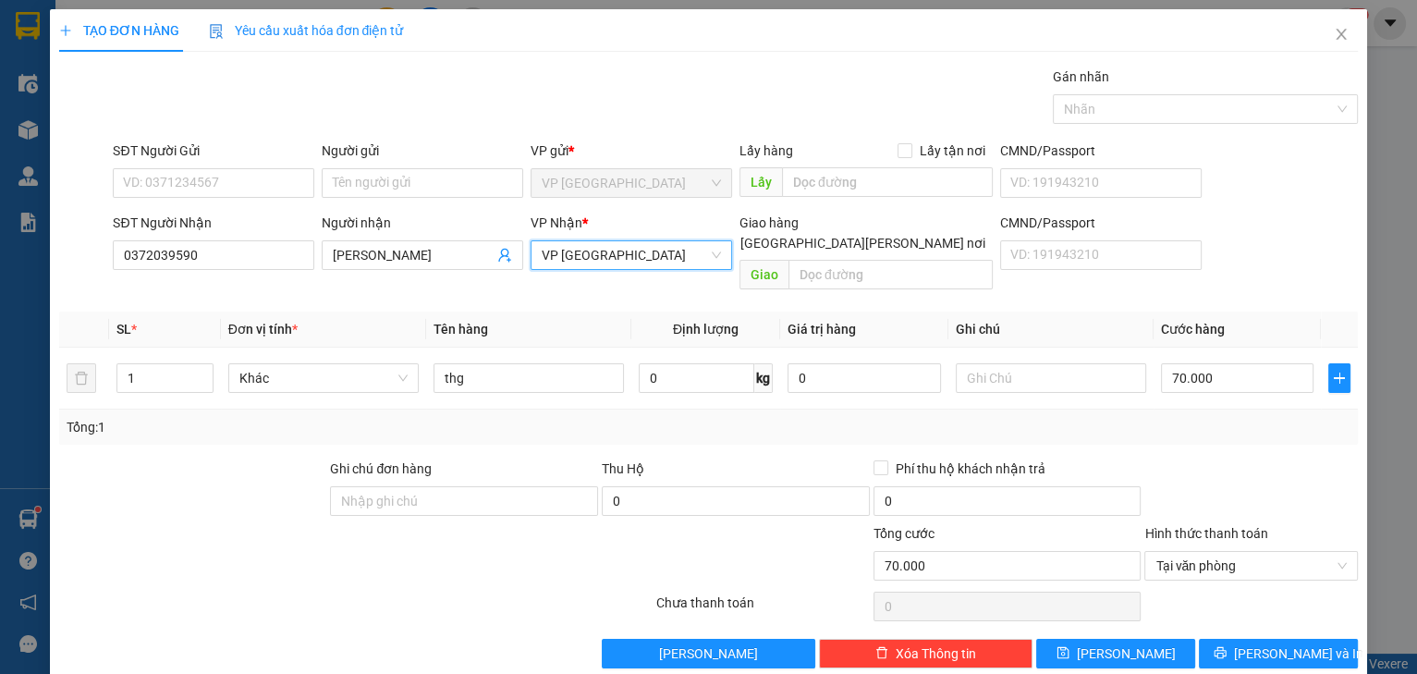
click at [626, 264] on span "VP [GEOGRAPHIC_DATA]" at bounding box center [630, 255] width 179 height 28
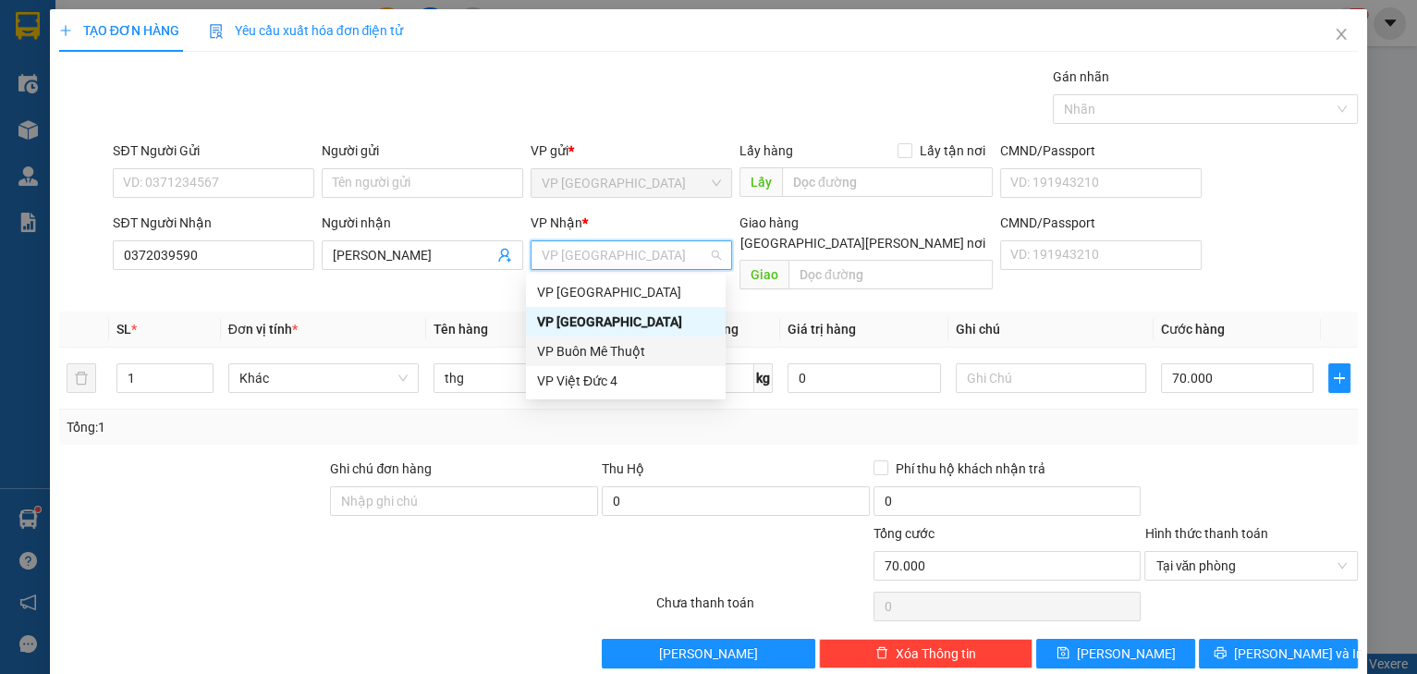
click at [620, 356] on div "VP Buôn Mê Thuột" at bounding box center [625, 351] width 177 height 20
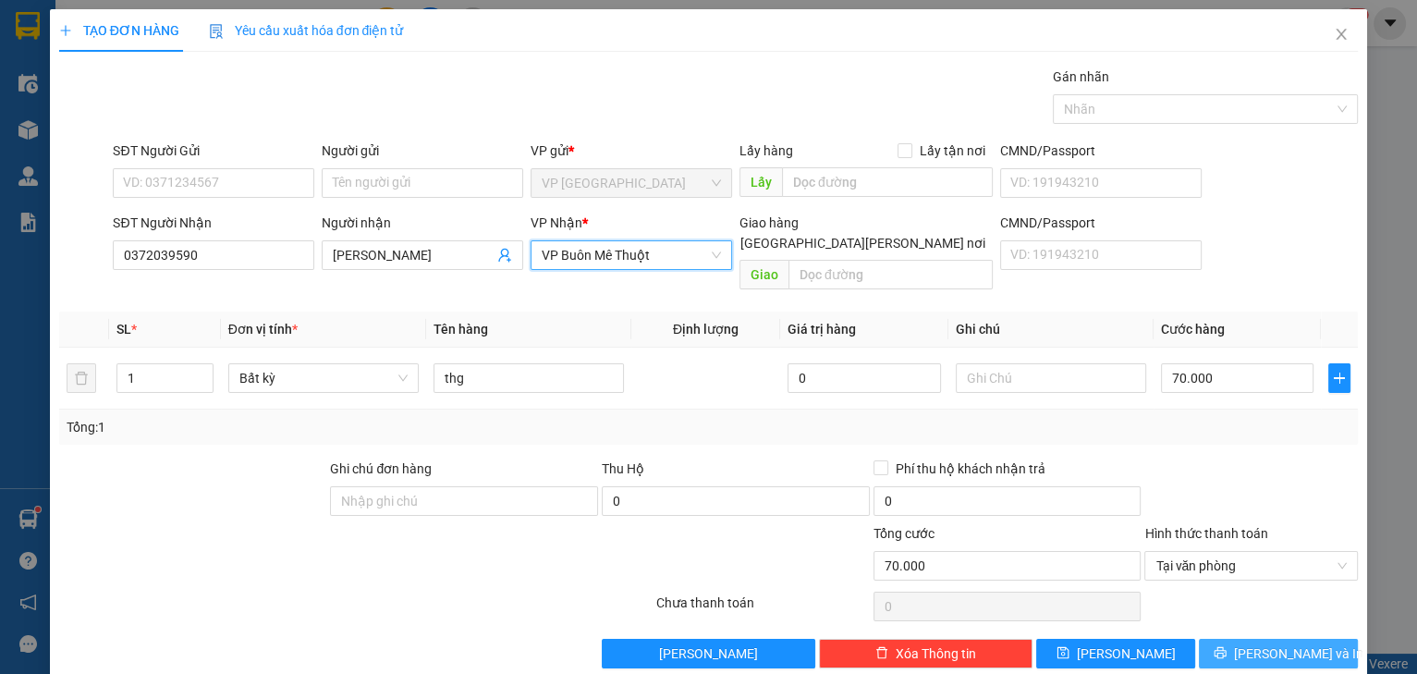
click at [1226, 646] on span "printer" at bounding box center [1219, 653] width 13 height 15
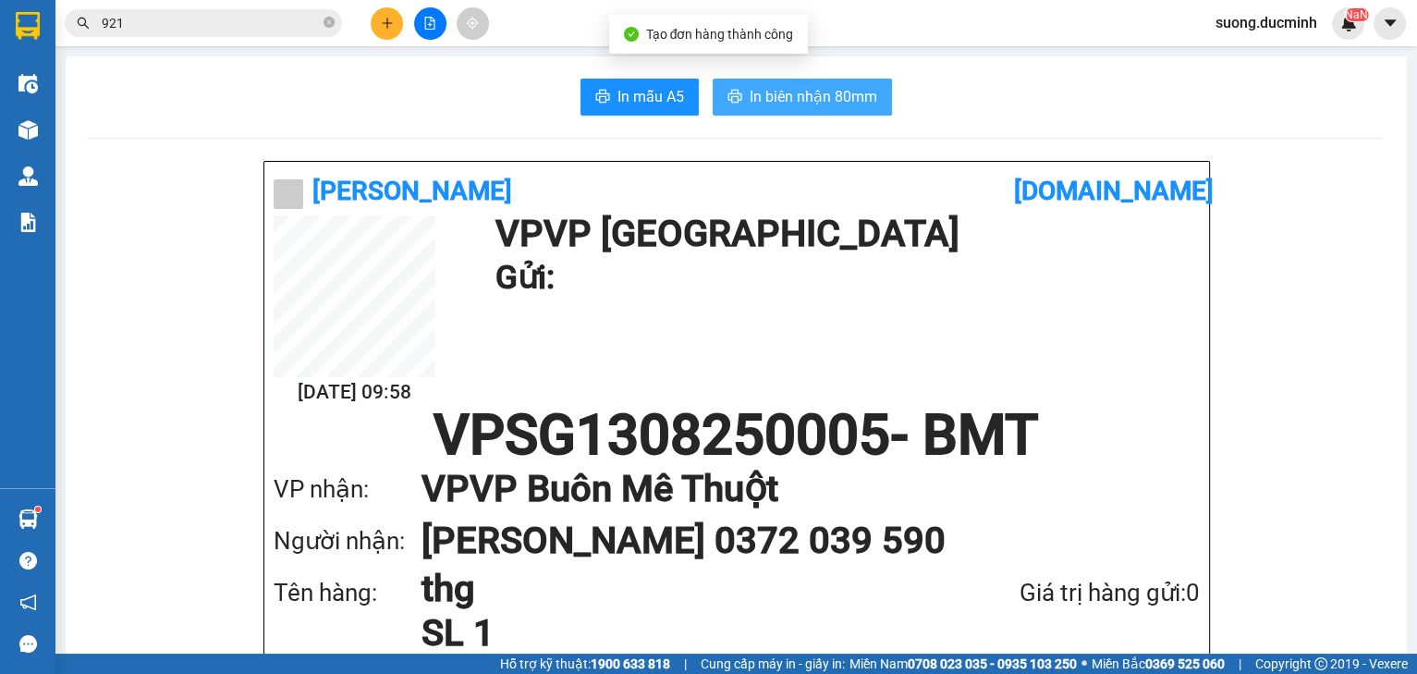
click at [753, 101] on span "In biên nhận 80mm" at bounding box center [813, 96] width 128 height 23
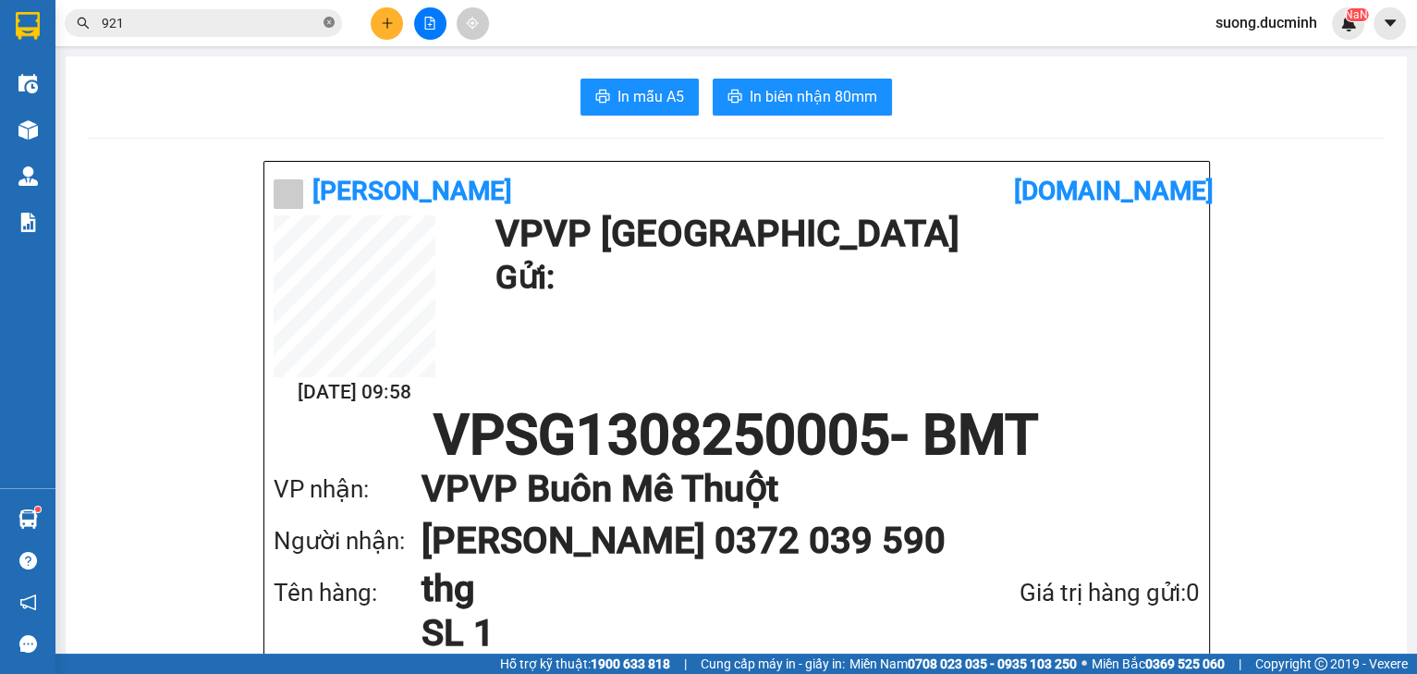
click at [324, 23] on icon "close-circle" at bounding box center [328, 22] width 11 height 11
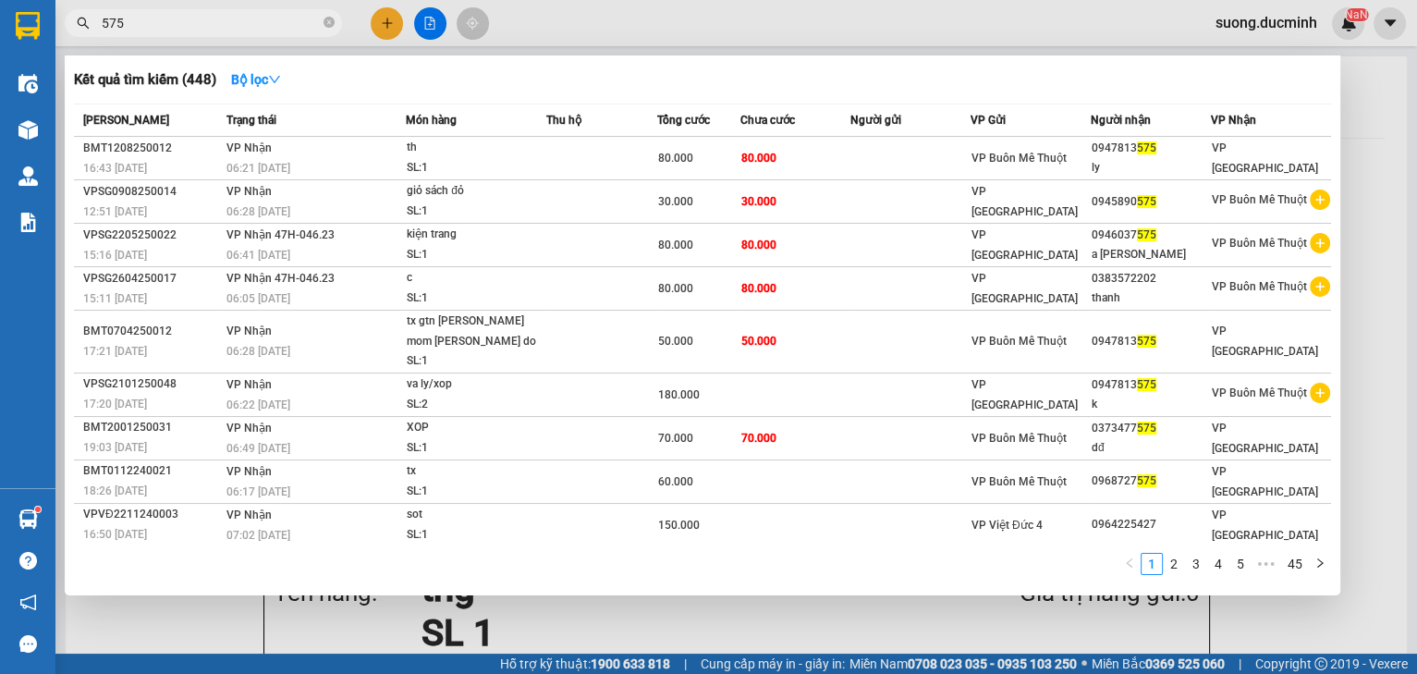
type input "575"
click at [394, 17] on div at bounding box center [708, 337] width 1417 height 674
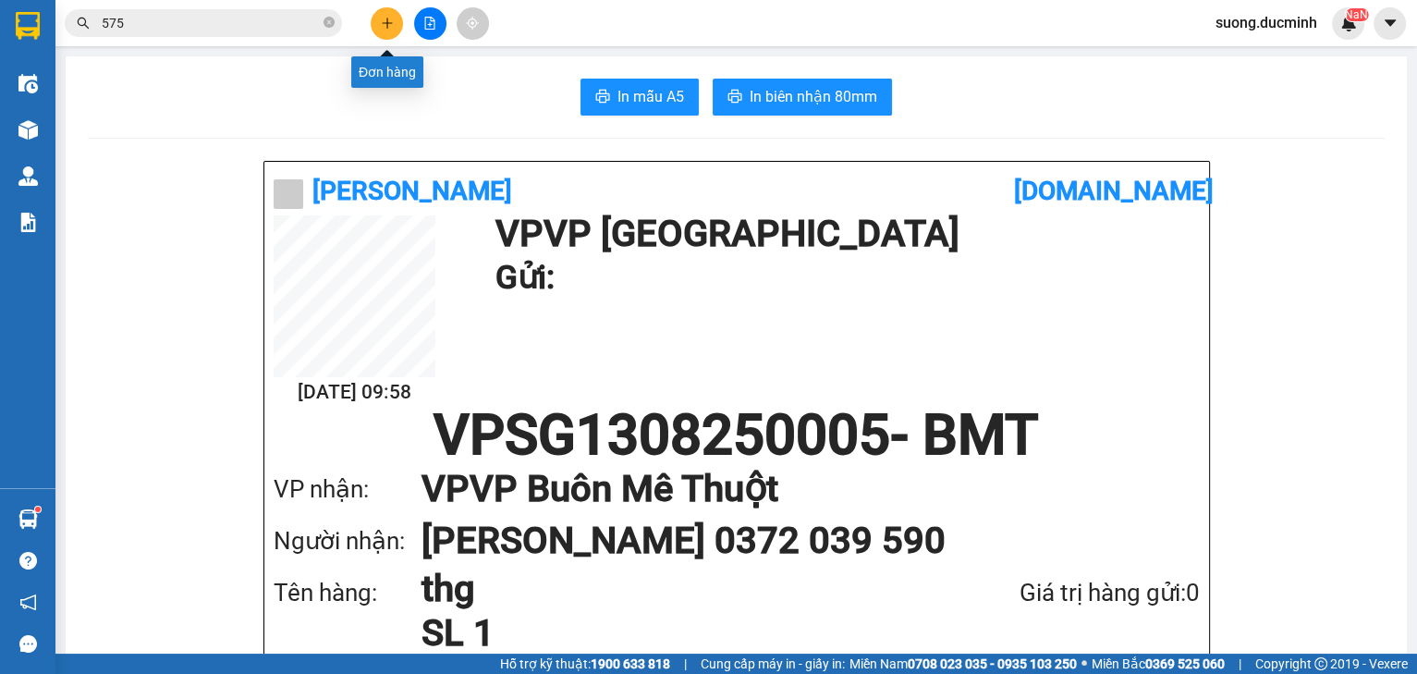
click at [388, 26] on icon "plus" at bounding box center [387, 23] width 13 height 13
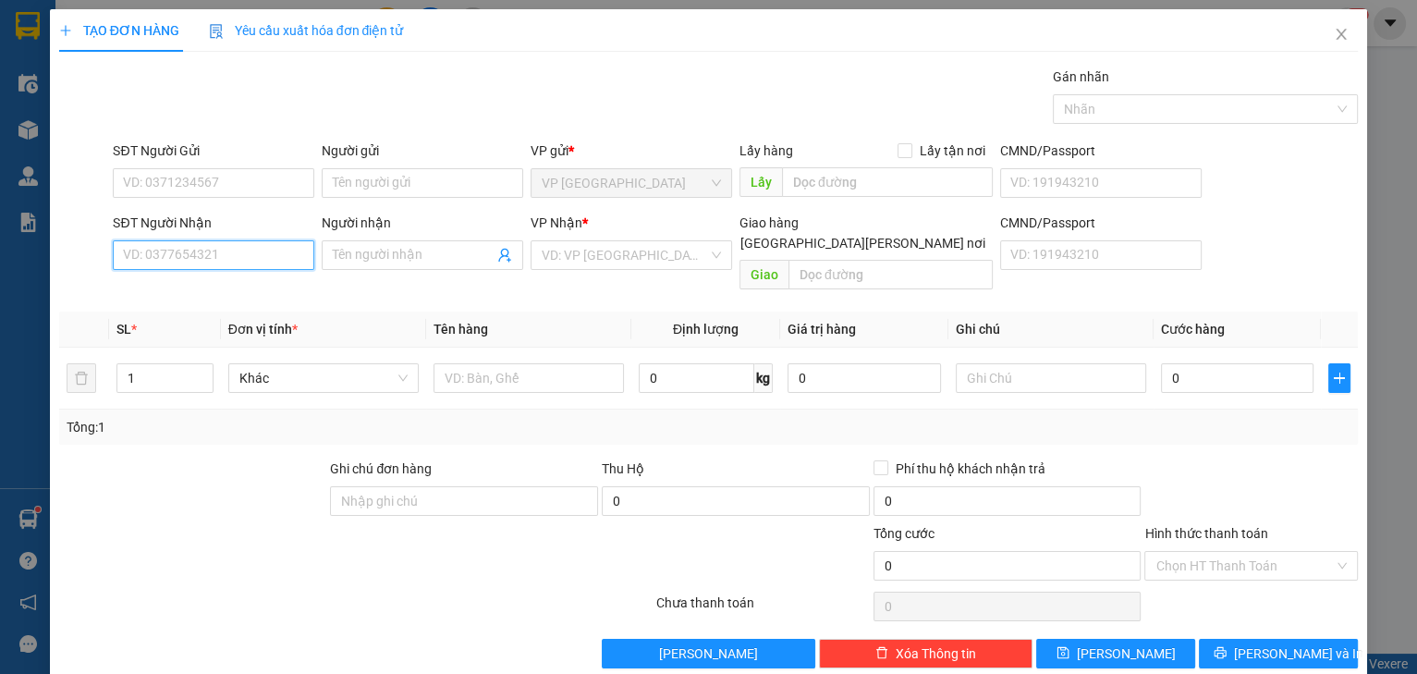
click at [206, 259] on input "SĐT Người Nhận" at bounding box center [213, 255] width 201 height 30
click at [185, 320] on div "0963448448 - thu" at bounding box center [214, 320] width 182 height 20
type input "0963448448"
type input "thu"
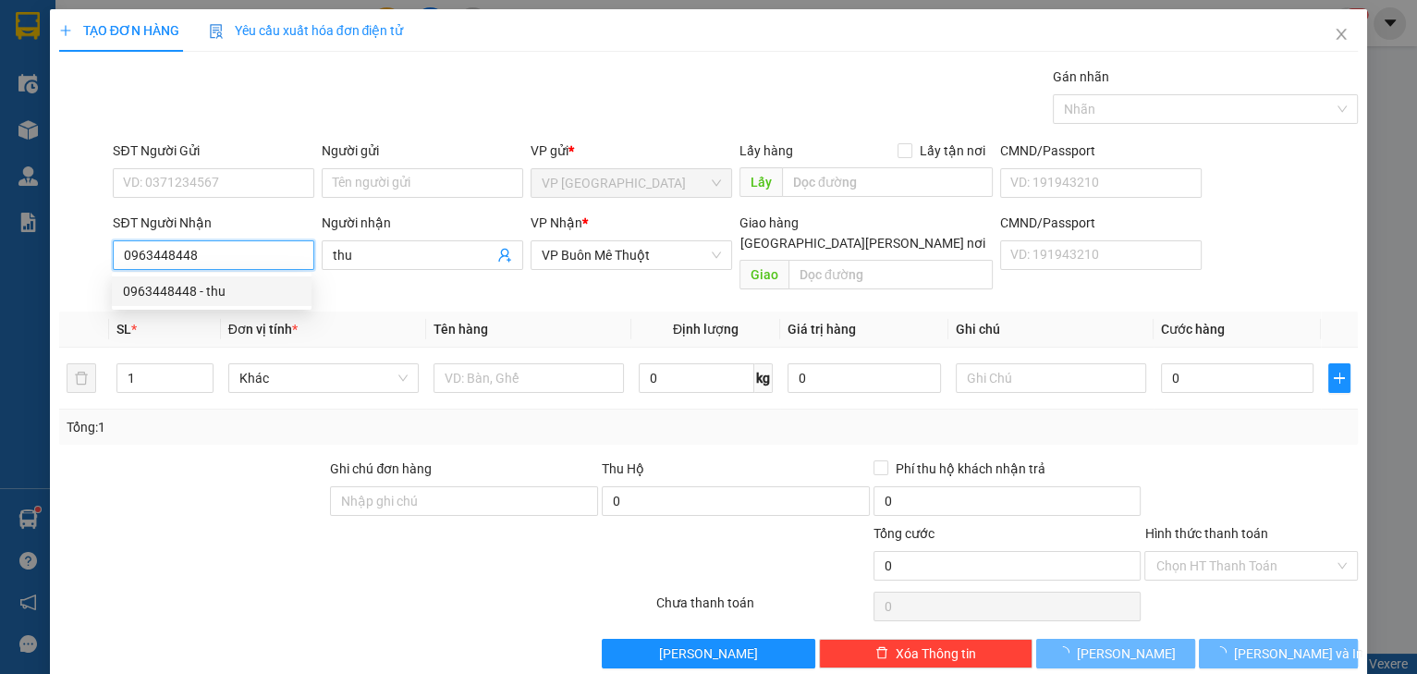
type input "100.000"
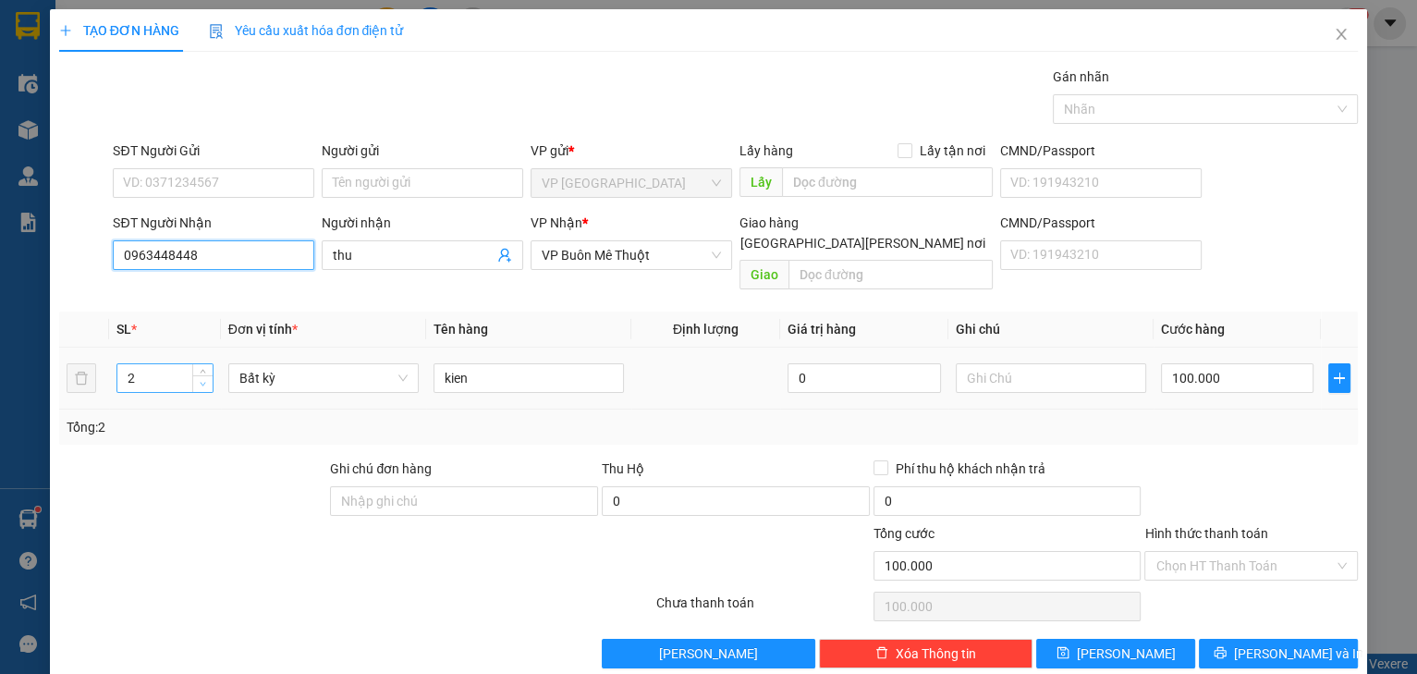
type input "0963448448"
type input "1"
click at [201, 381] on icon "down" at bounding box center [203, 384] width 6 height 6
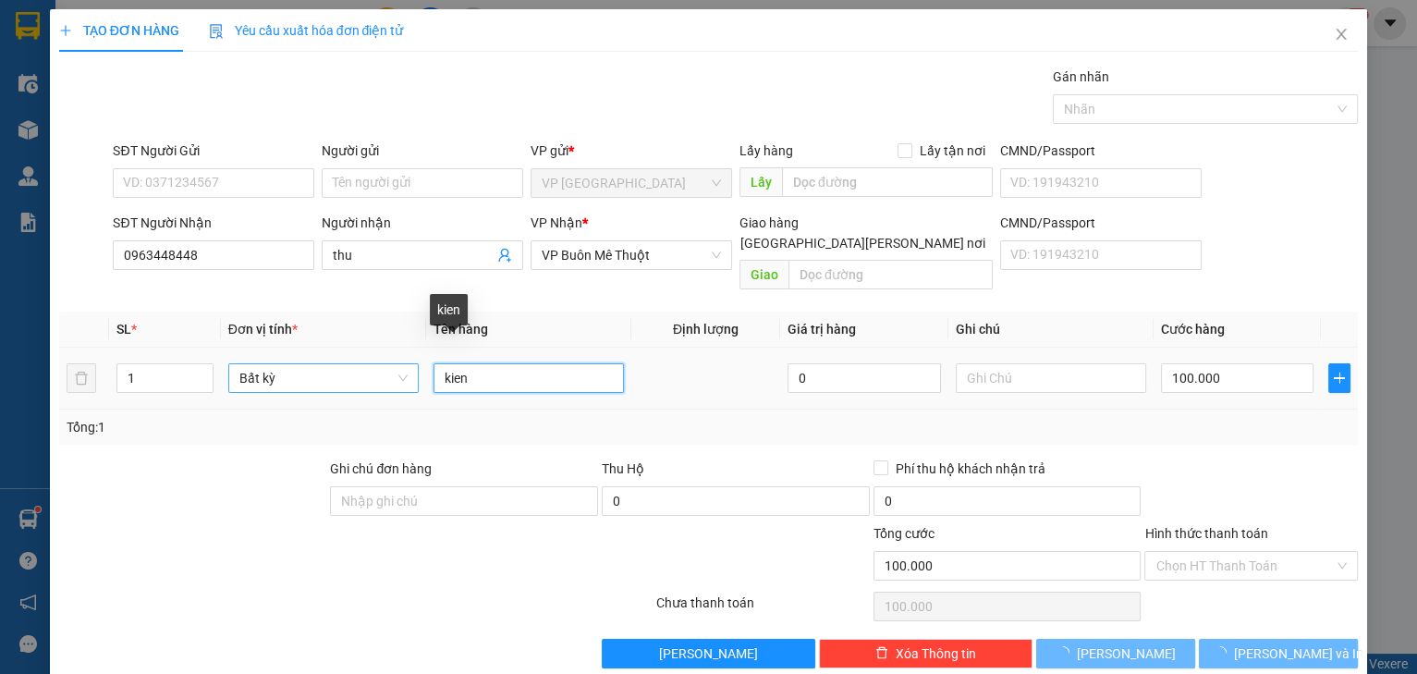
drag, startPoint x: 480, startPoint y: 359, endPoint x: 387, endPoint y: 349, distance: 93.9
click at [387, 349] on tr "1 Bất kỳ kien 0 100.000" at bounding box center [708, 378] width 1299 height 62
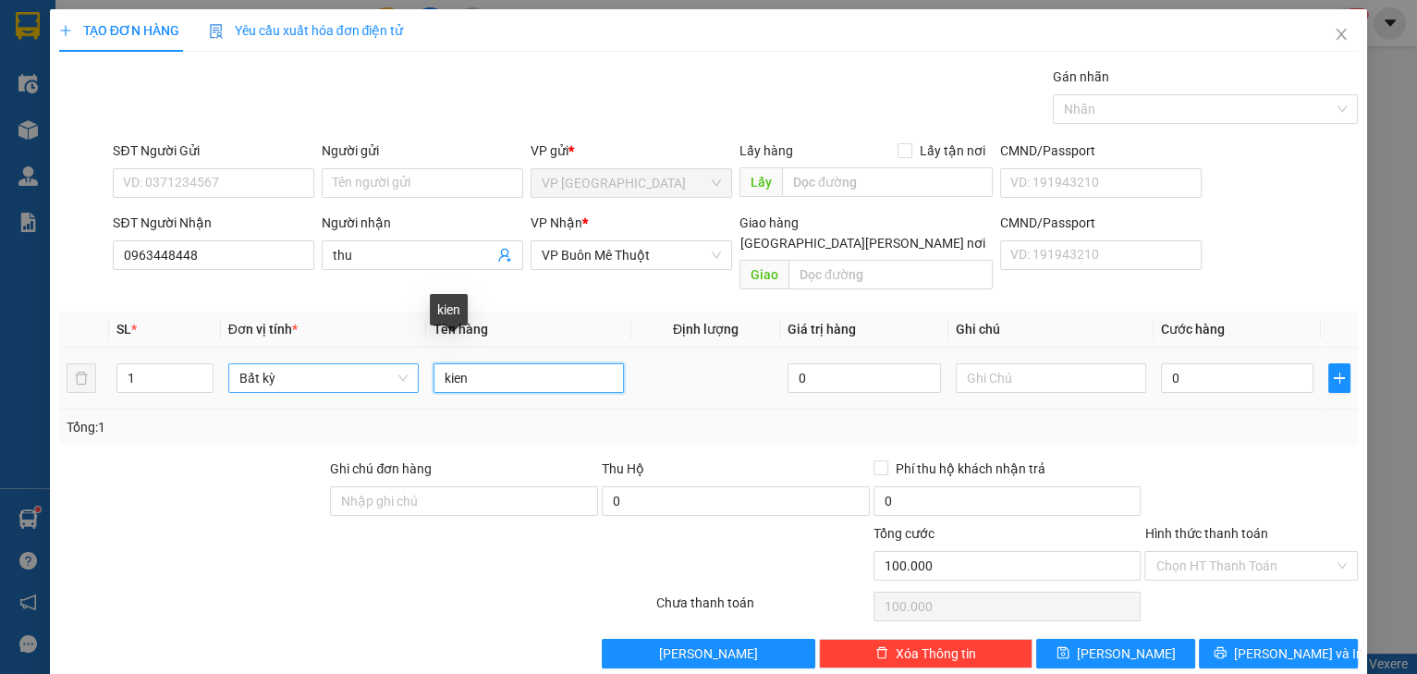
type input "0"
type input "cục"
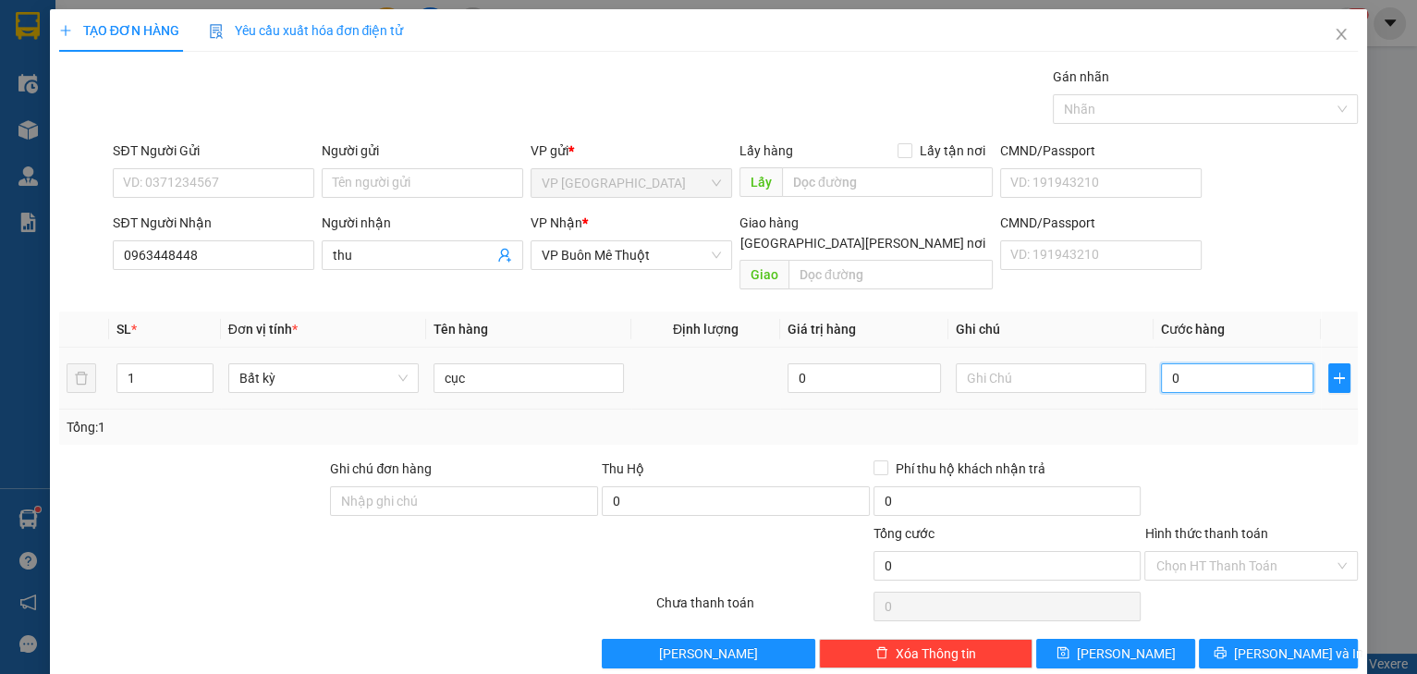
click at [1189, 363] on input "0" at bounding box center [1237, 378] width 153 height 30
drag, startPoint x: 1294, startPoint y: 462, endPoint x: 1308, endPoint y: 532, distance: 71.8
click at [1294, 463] on div at bounding box center [1250, 490] width 217 height 65
drag, startPoint x: 1238, startPoint y: 547, endPoint x: 1240, endPoint y: 575, distance: 27.8
click at [1238, 552] on input "Hình thức thanh toán" at bounding box center [1244, 566] width 178 height 28
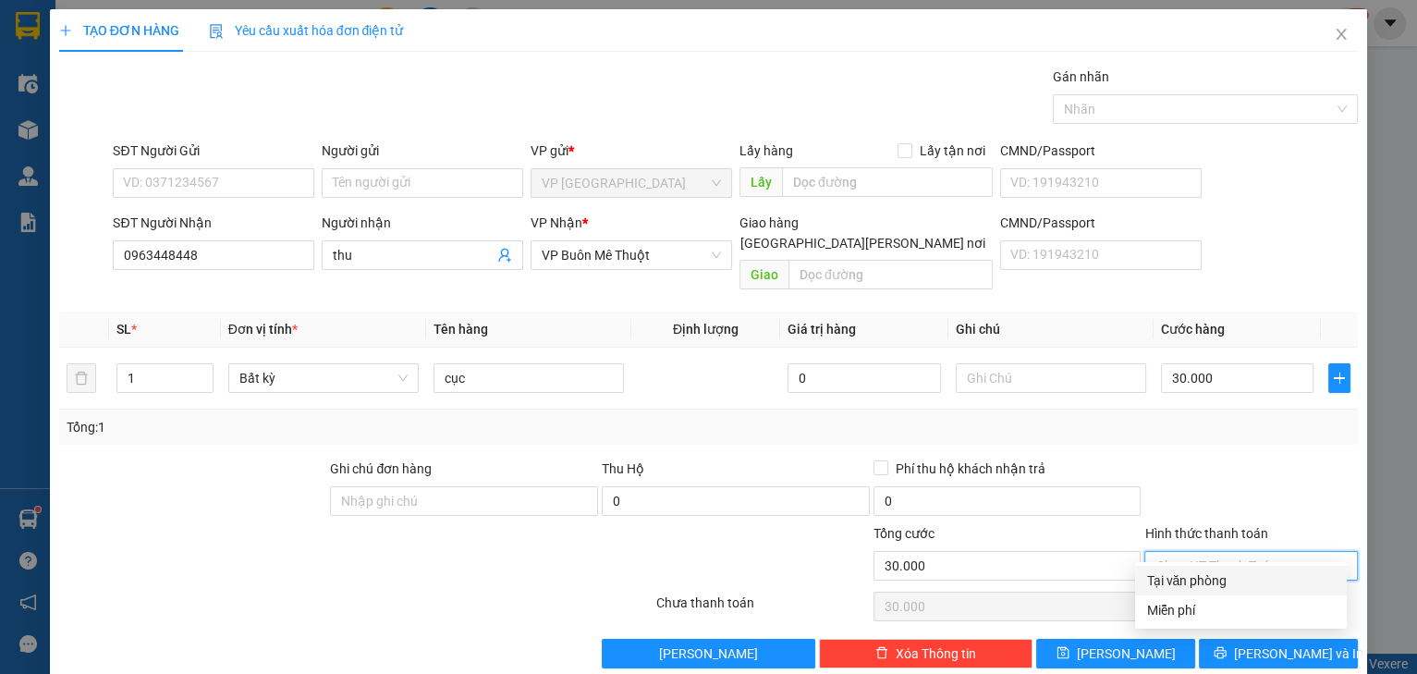
click at [1231, 582] on div "Tại văn phòng" at bounding box center [1240, 580] width 189 height 20
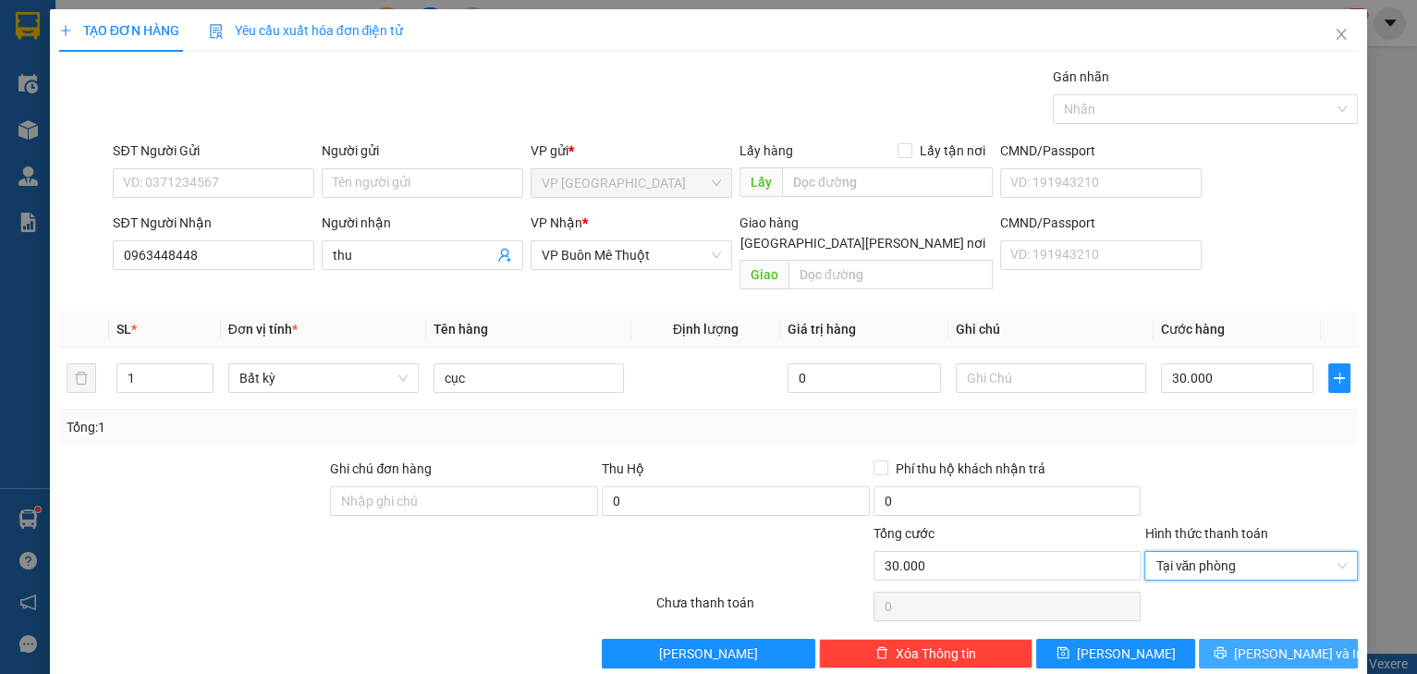
click at [1268, 641] on button "[PERSON_NAME] và In" at bounding box center [1277, 653] width 159 height 30
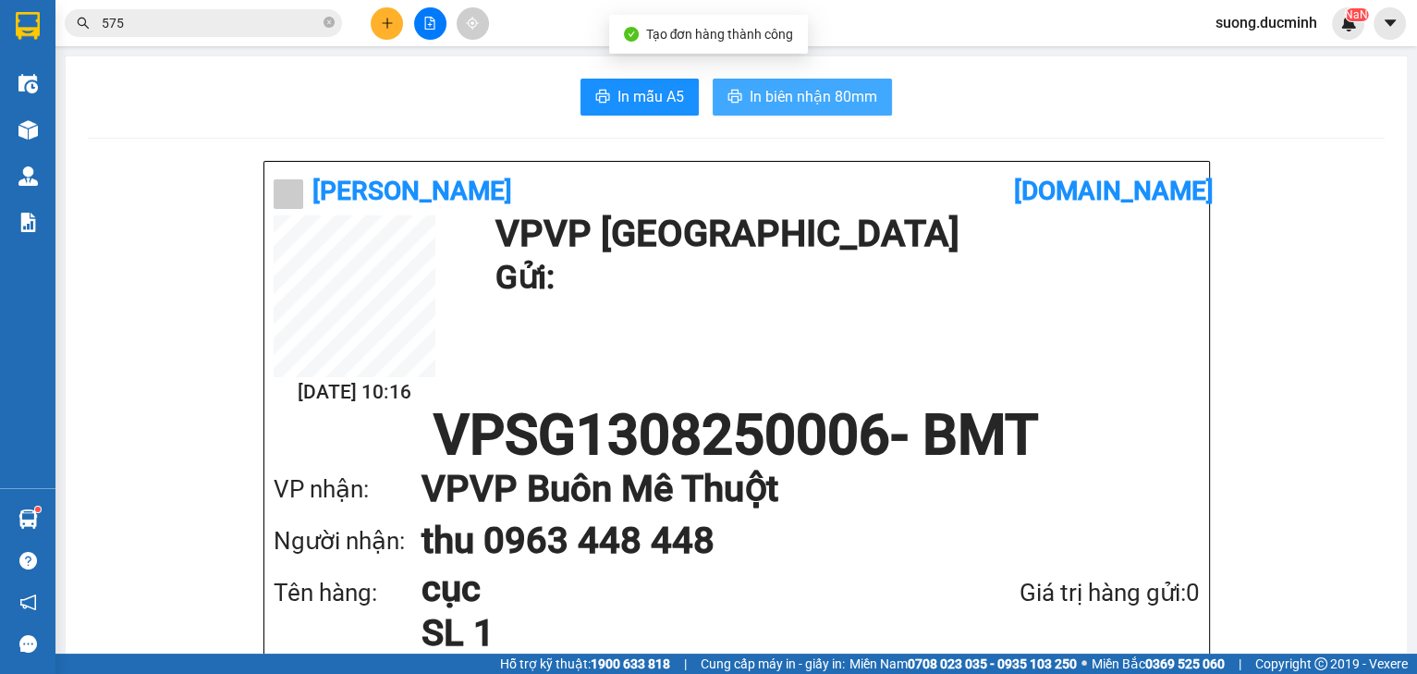
click at [837, 103] on span "In biên nhận 80mm" at bounding box center [813, 96] width 128 height 23
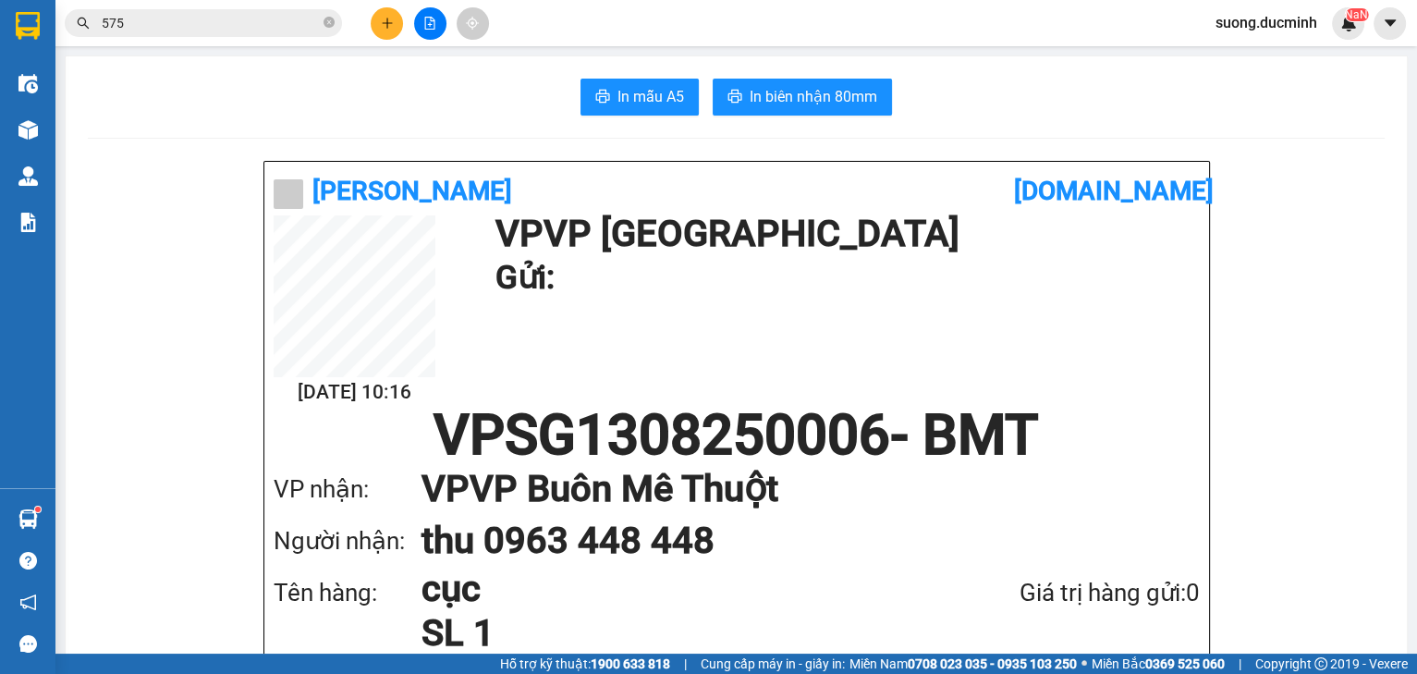
click at [251, 7] on div "Kết quả tìm kiếm ( 448 ) Bộ lọc Mã ĐH Trạng thái Món hàng Thu hộ Tổng cước Chưa…" at bounding box center [180, 23] width 360 height 32
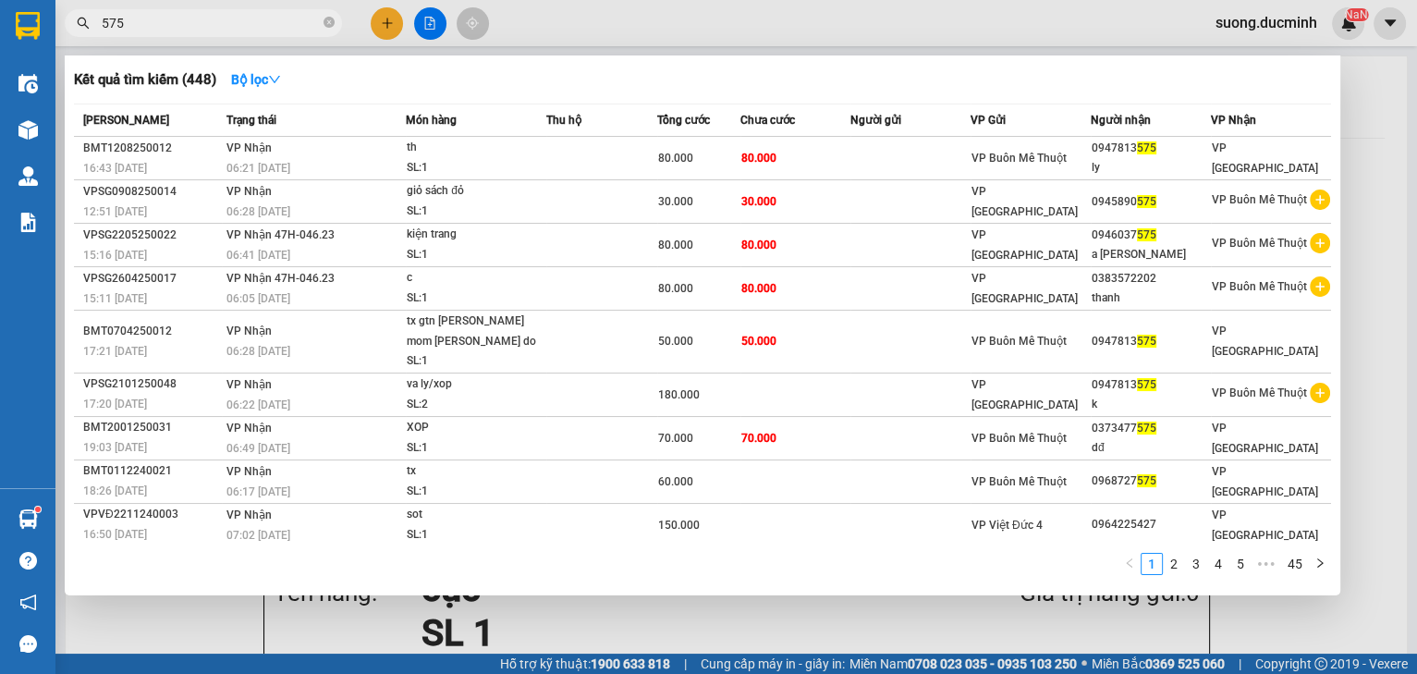
click at [245, 18] on input "575" at bounding box center [211, 23] width 218 height 20
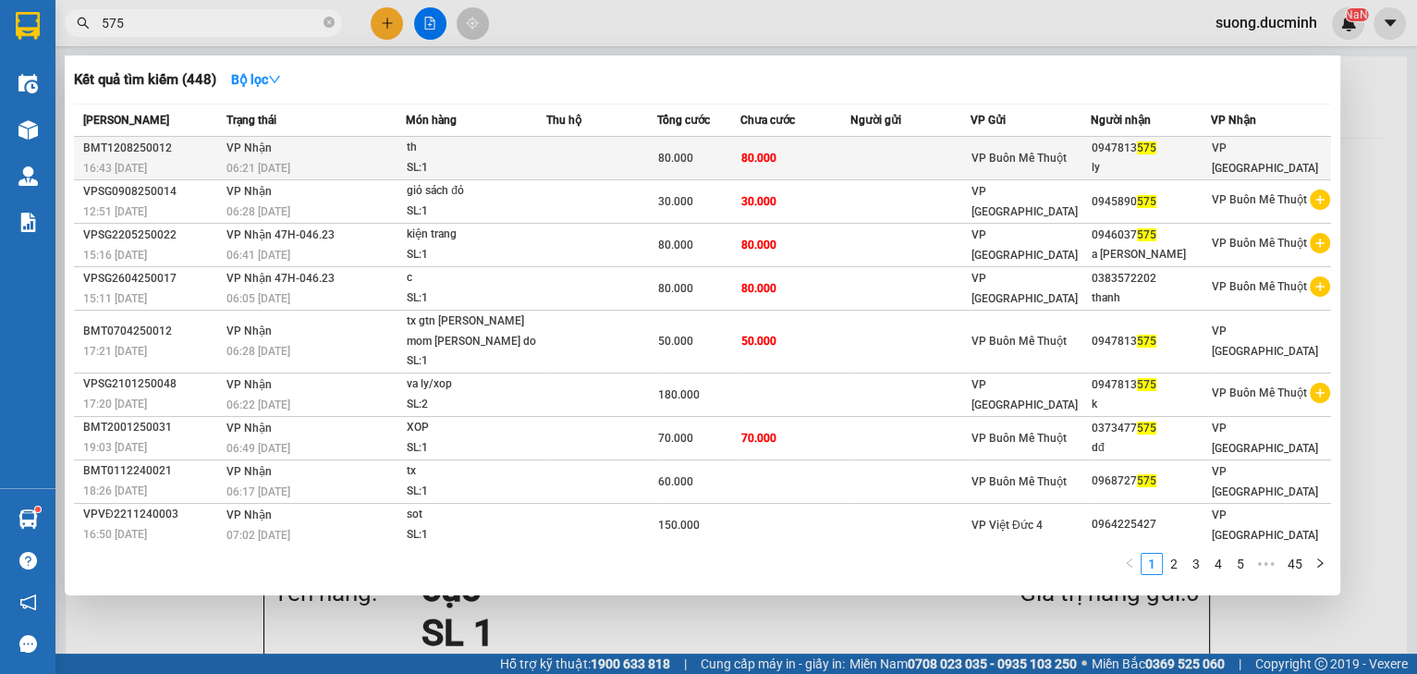
click at [410, 159] on div "SL: 1" at bounding box center [476, 168] width 139 height 20
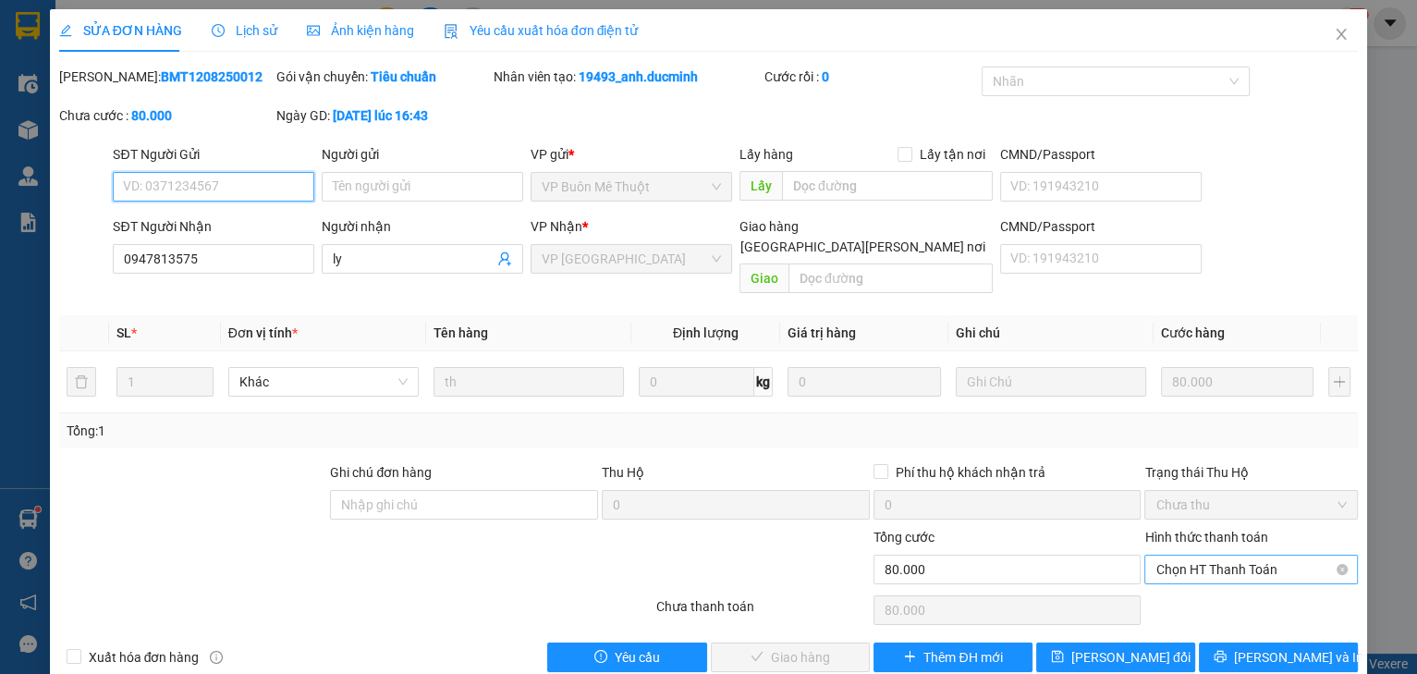
click at [1205, 555] on span "Chọn HT Thanh Toán" at bounding box center [1250, 569] width 191 height 28
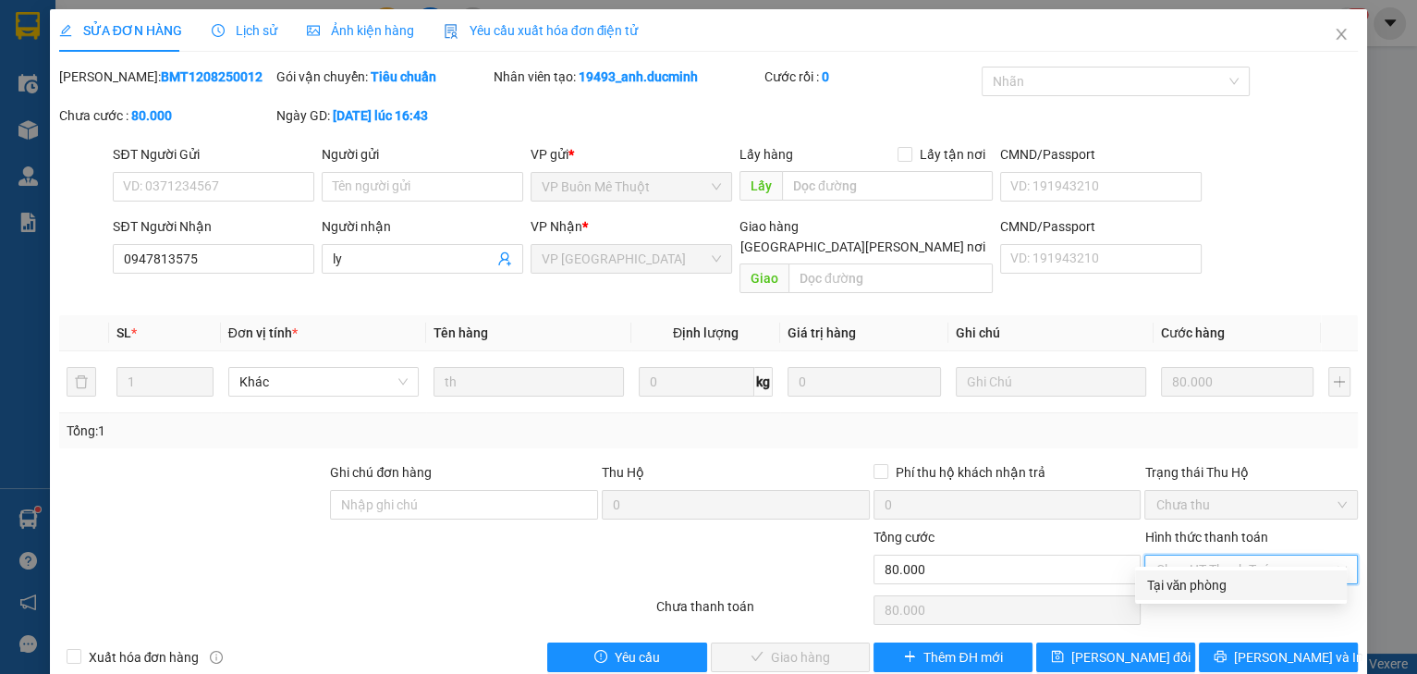
click at [1200, 587] on div "Tại văn phòng" at bounding box center [1240, 585] width 189 height 20
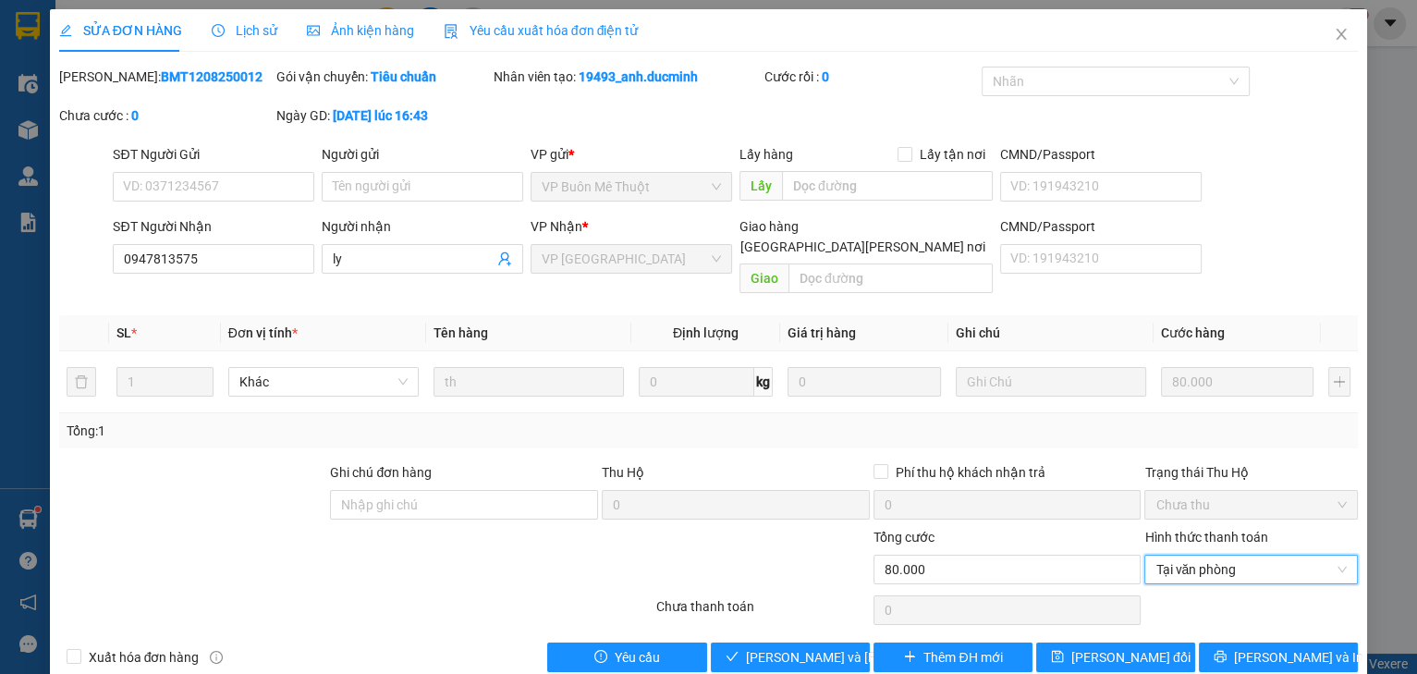
click at [794, 618] on div "Total Paid Fee 0 Total UnPaid Fee 80.000 Cash Collection Total Fee Mã ĐH: BMT12…" at bounding box center [708, 369] width 1299 height 605
click at [746, 647] on span "[PERSON_NAME] và [PERSON_NAME] hàng" at bounding box center [870, 657] width 249 height 20
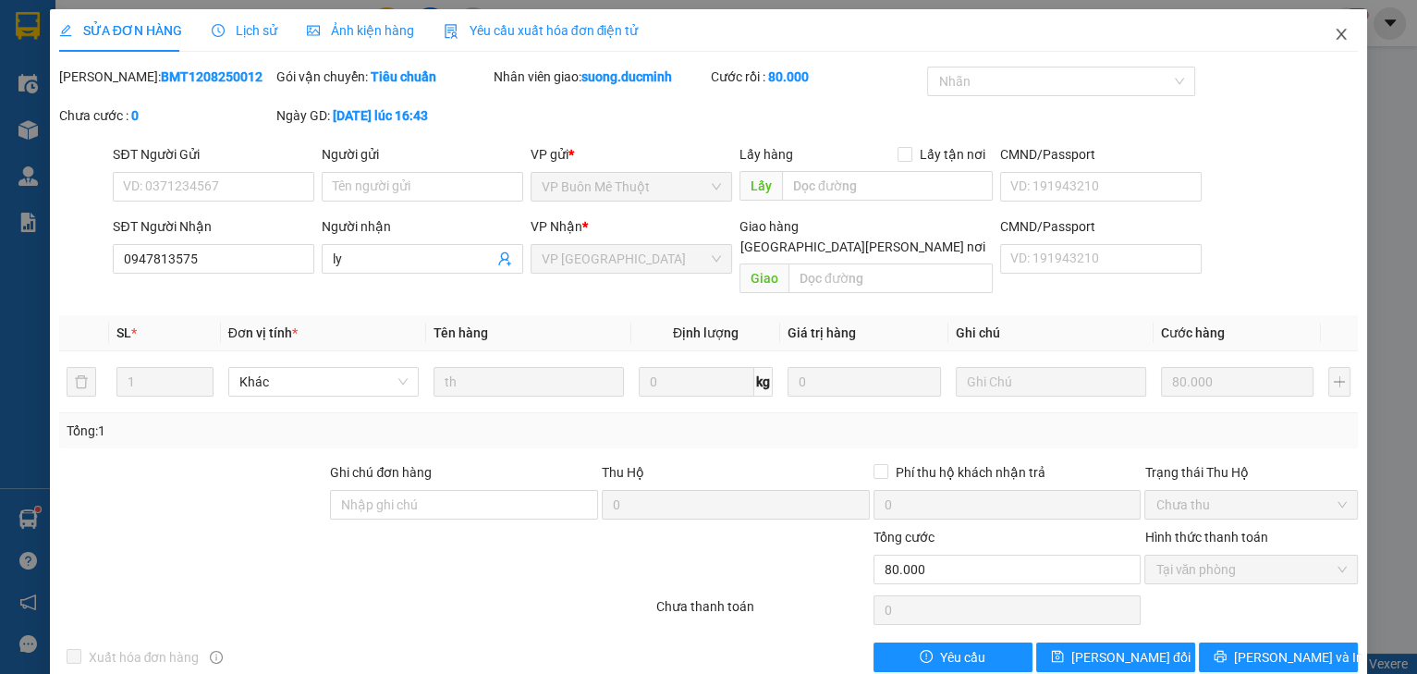
click at [1333, 29] on icon "close" at bounding box center [1340, 34] width 15 height 15
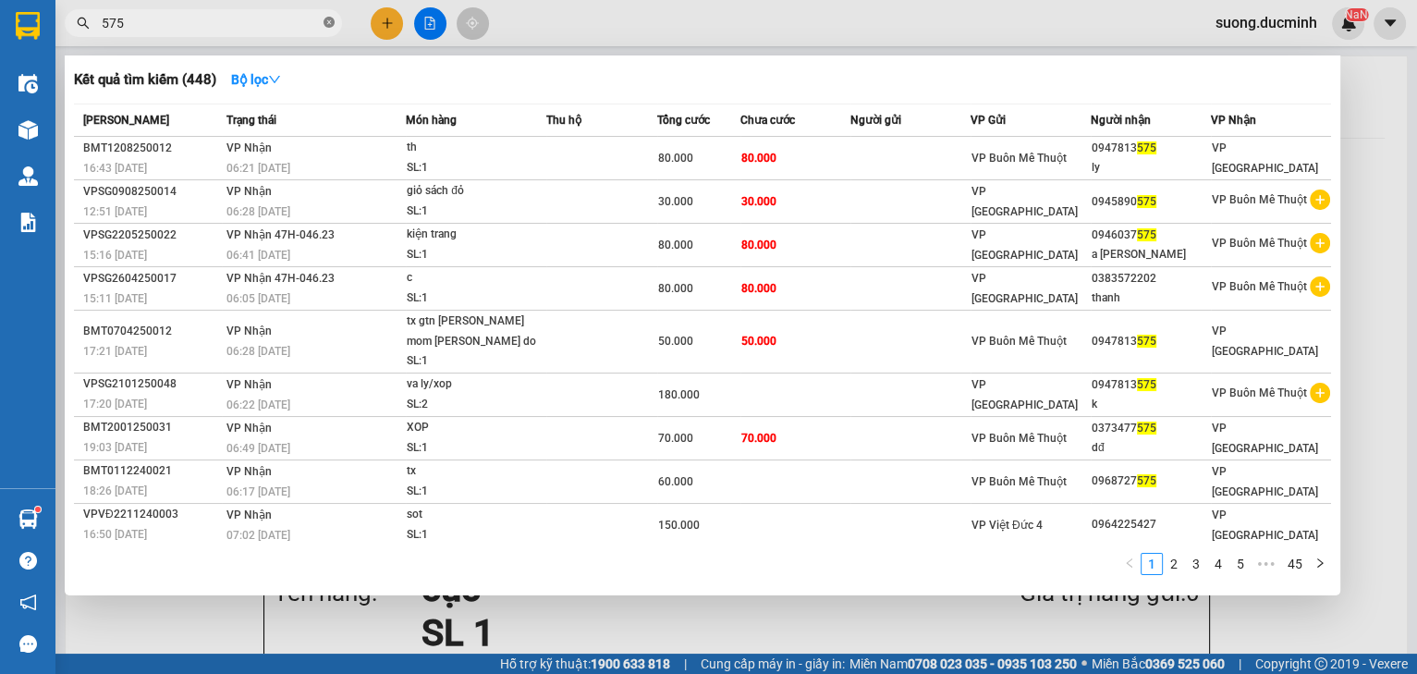
click at [329, 18] on icon "close-circle" at bounding box center [328, 22] width 11 height 11
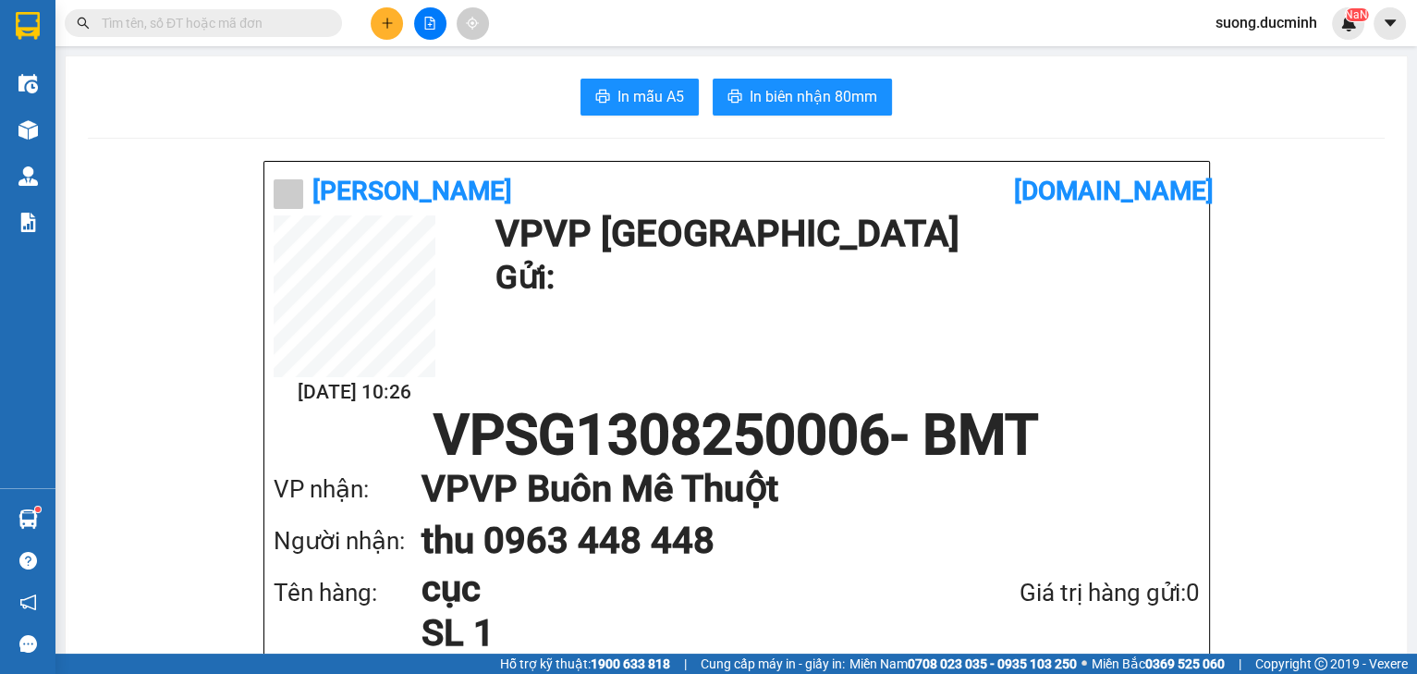
click at [270, 27] on input "text" at bounding box center [211, 23] width 218 height 20
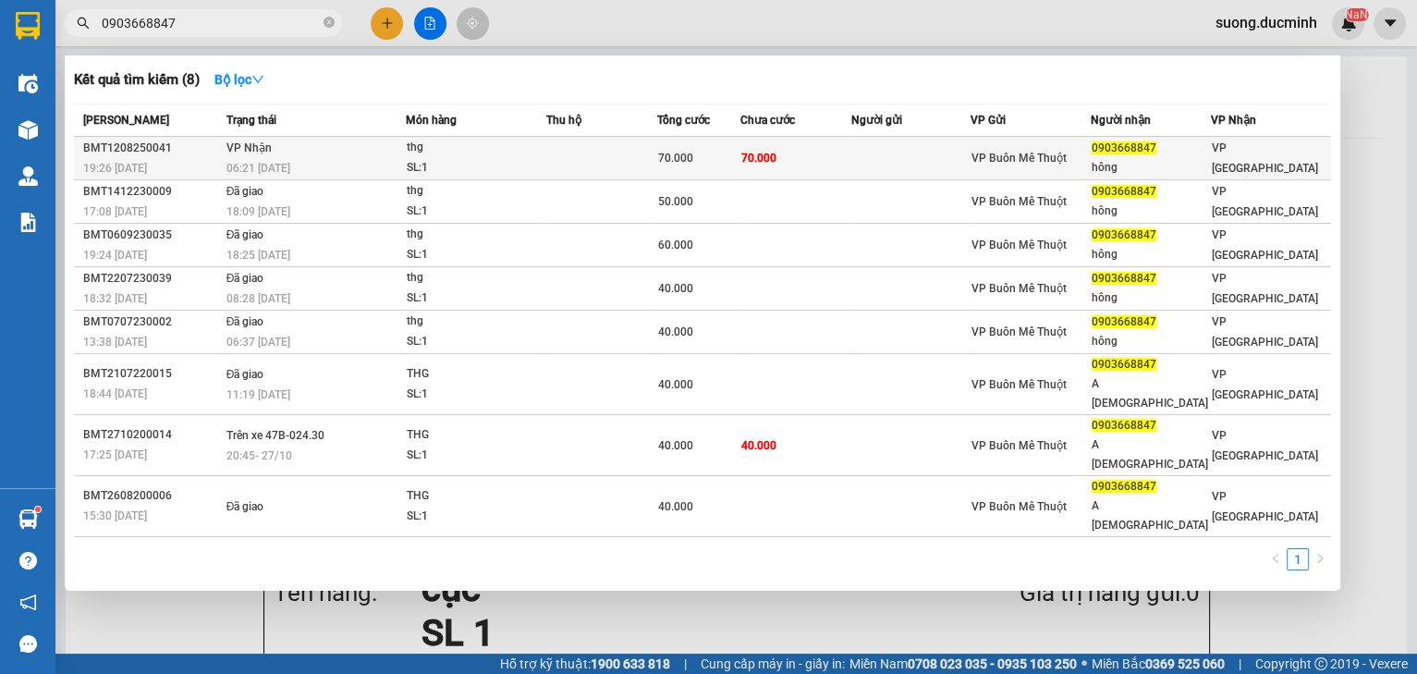
click at [752, 162] on span "70.000" at bounding box center [758, 158] width 35 height 13
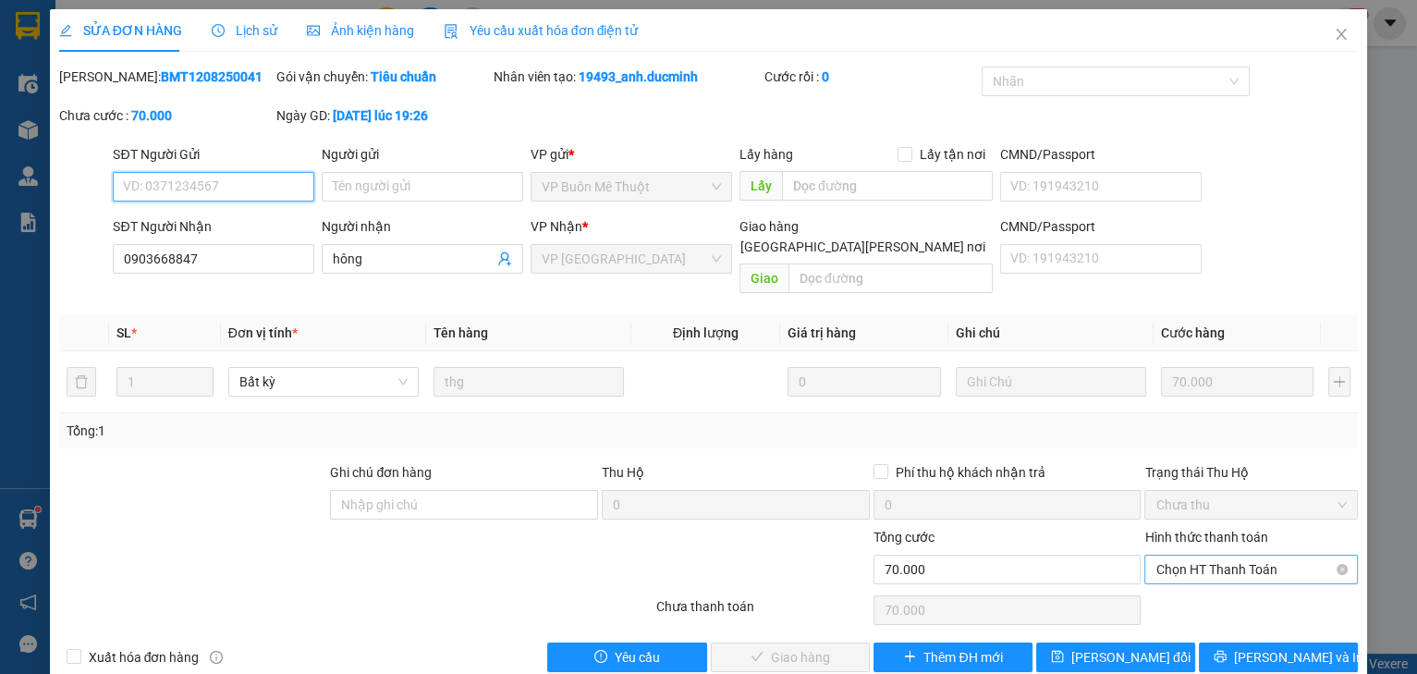
click at [1223, 555] on span "Chọn HT Thanh Toán" at bounding box center [1250, 569] width 191 height 28
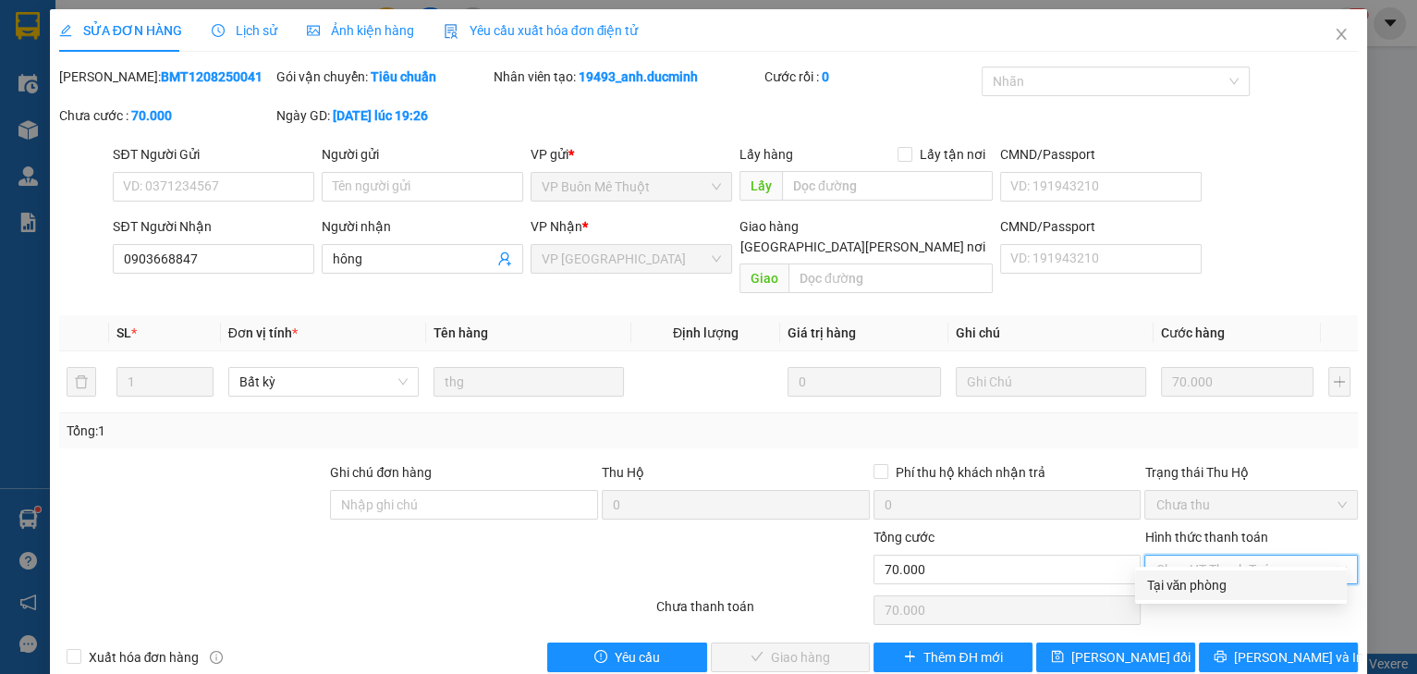
click at [1192, 588] on div "Tại văn phòng" at bounding box center [1240, 585] width 189 height 20
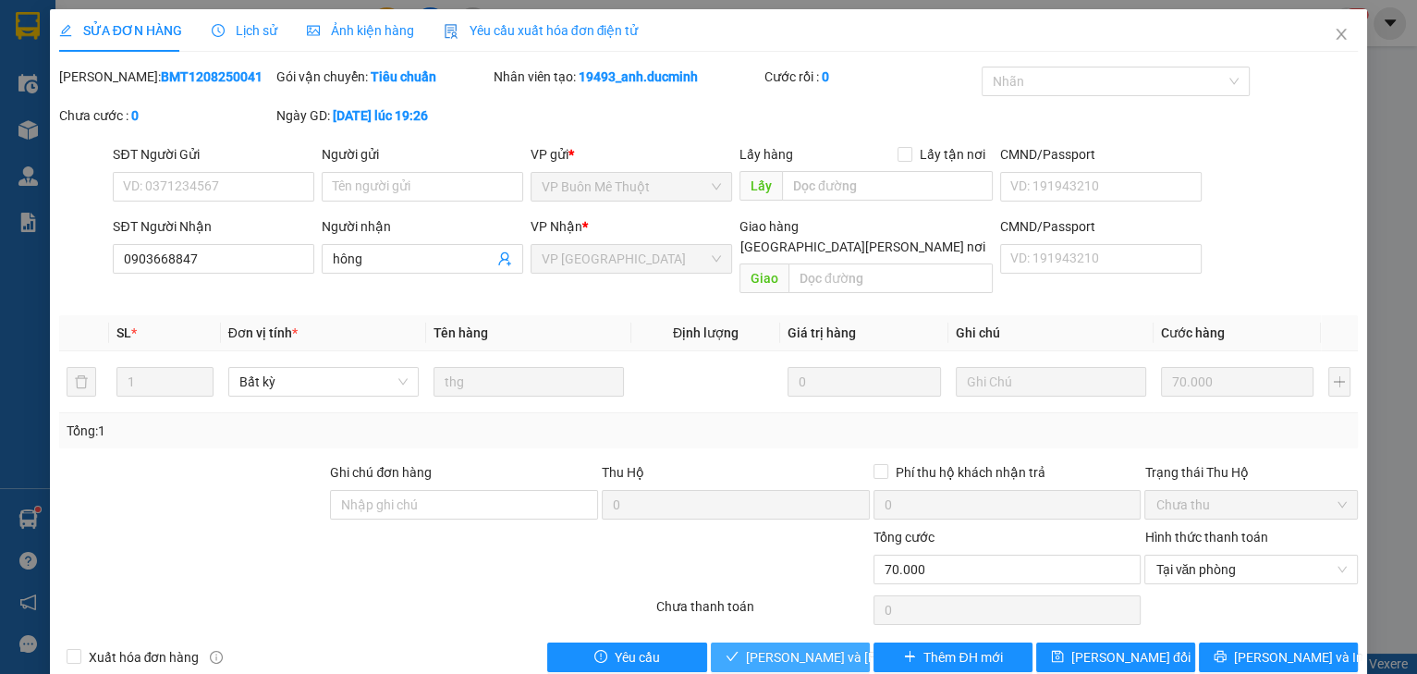
click at [728, 650] on icon "check" at bounding box center [731, 656] width 13 height 13
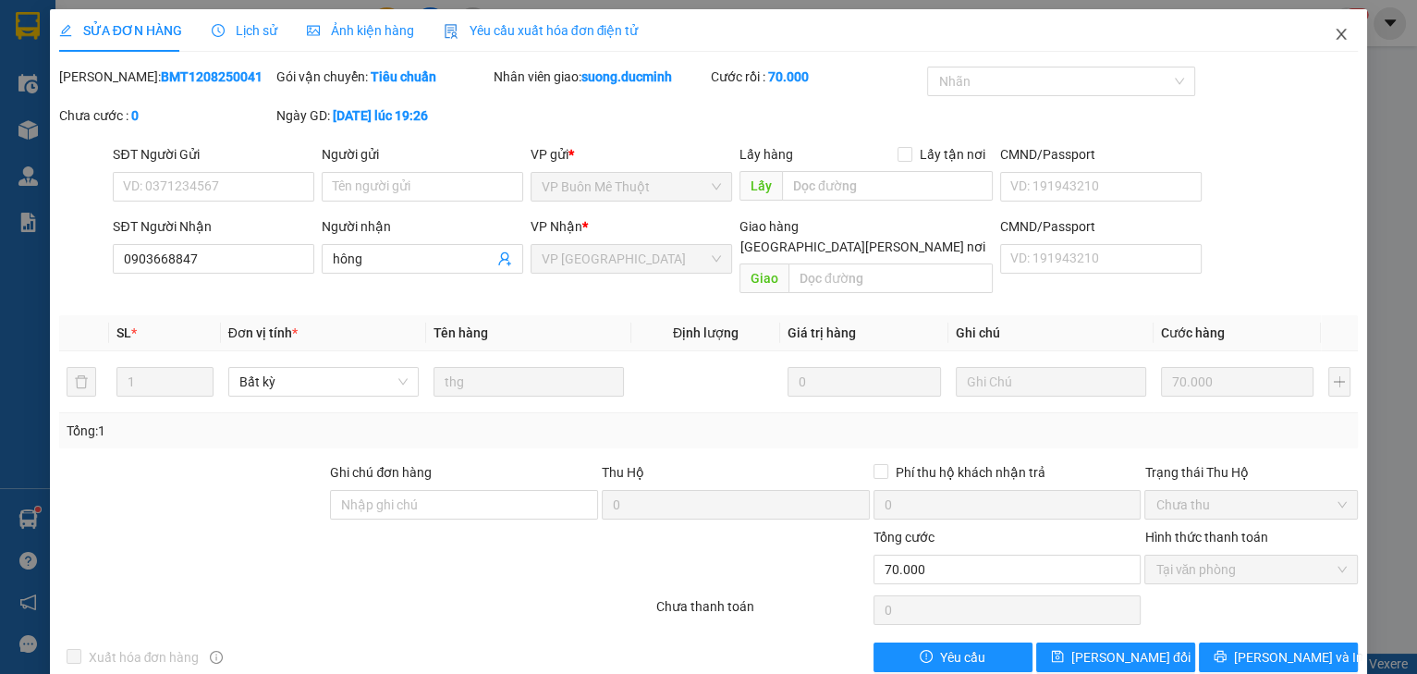
click at [1333, 31] on icon "close" at bounding box center [1340, 34] width 15 height 15
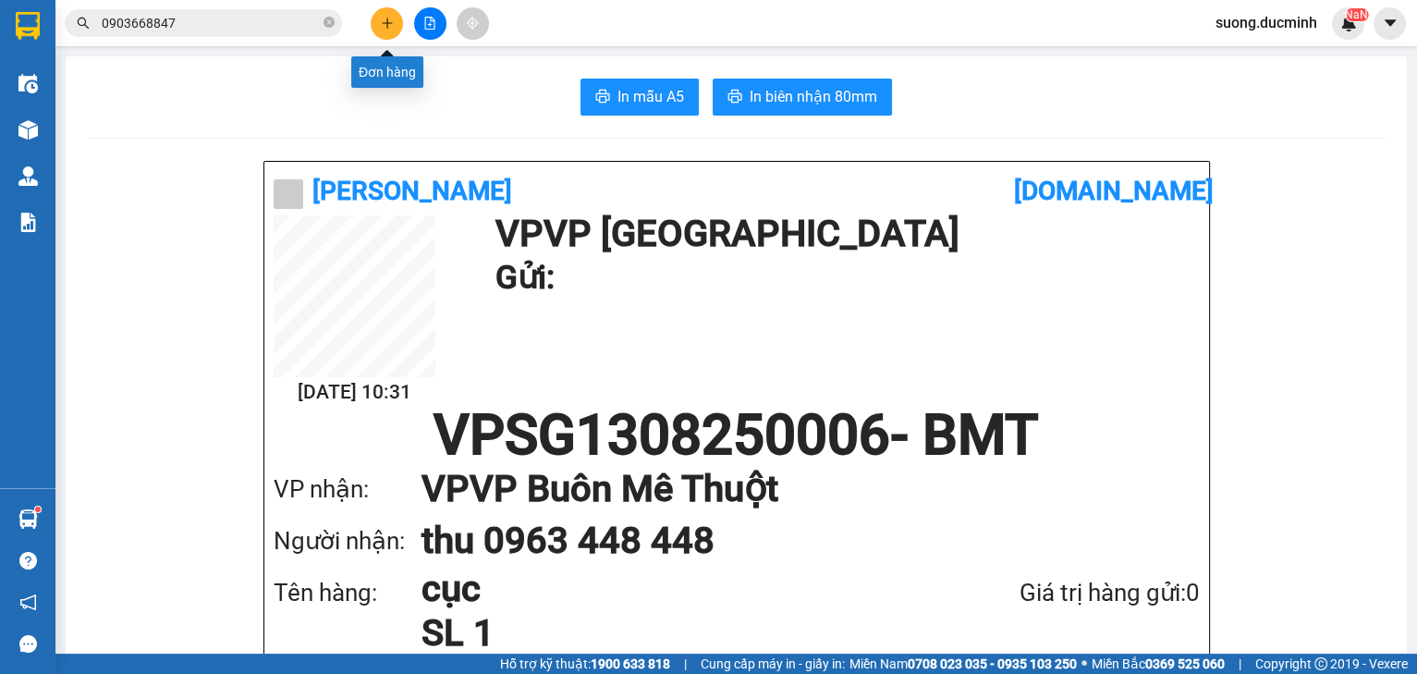
click at [384, 26] on icon "plus" at bounding box center [387, 23] width 13 height 13
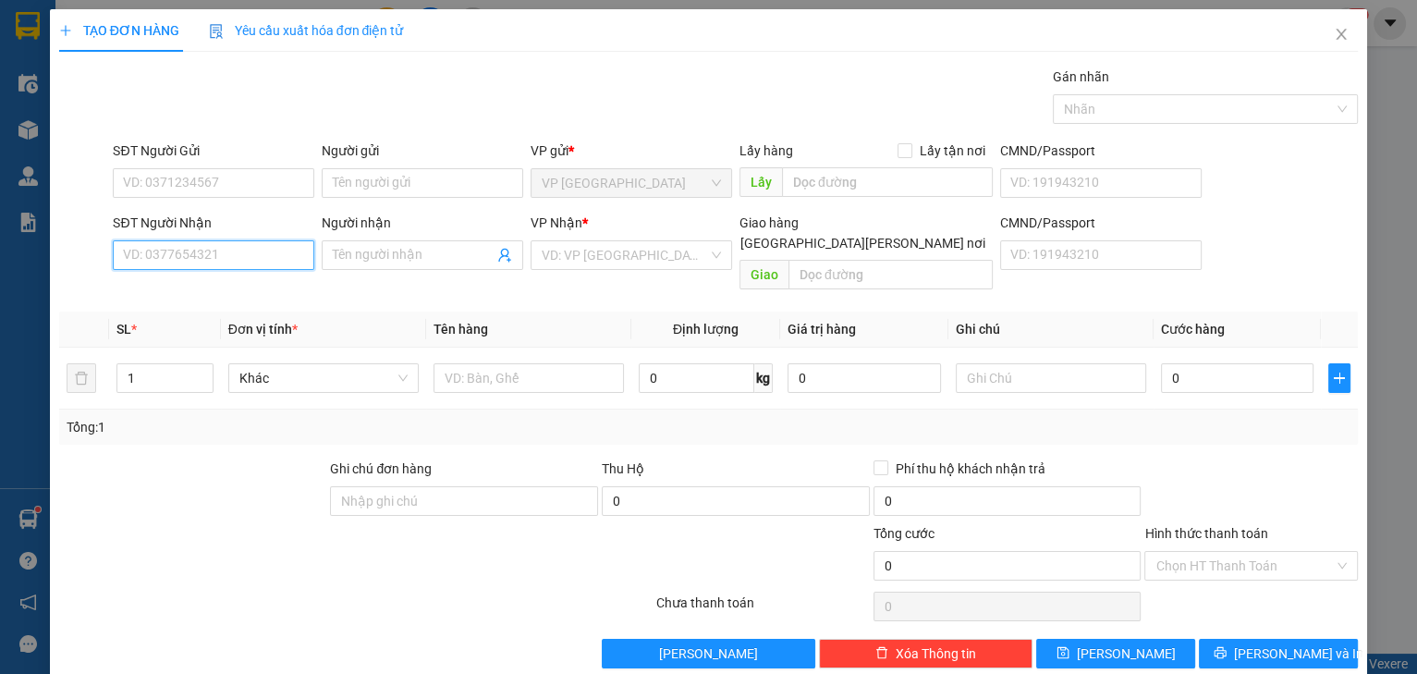
click at [225, 240] on input "SĐT Người Nhận" at bounding box center [213, 255] width 201 height 30
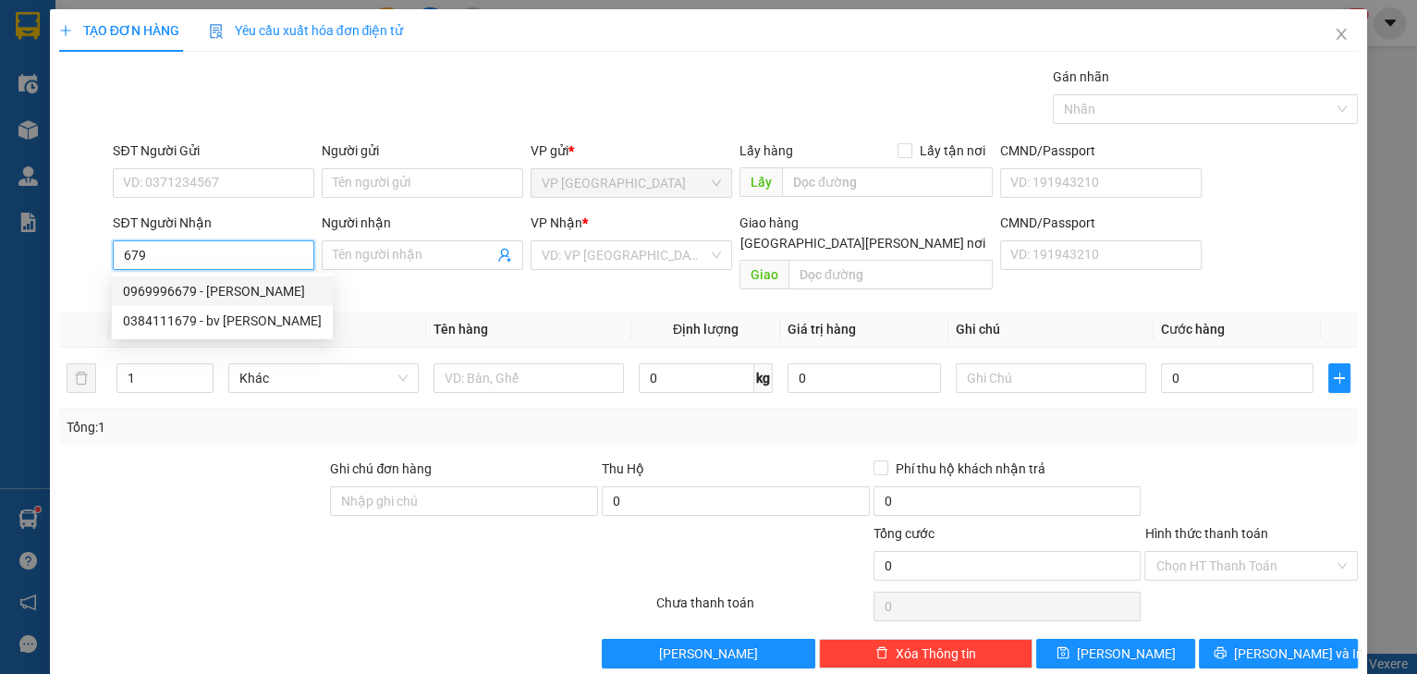
click at [200, 296] on div "0969996679 - tuan y wang" at bounding box center [222, 291] width 199 height 20
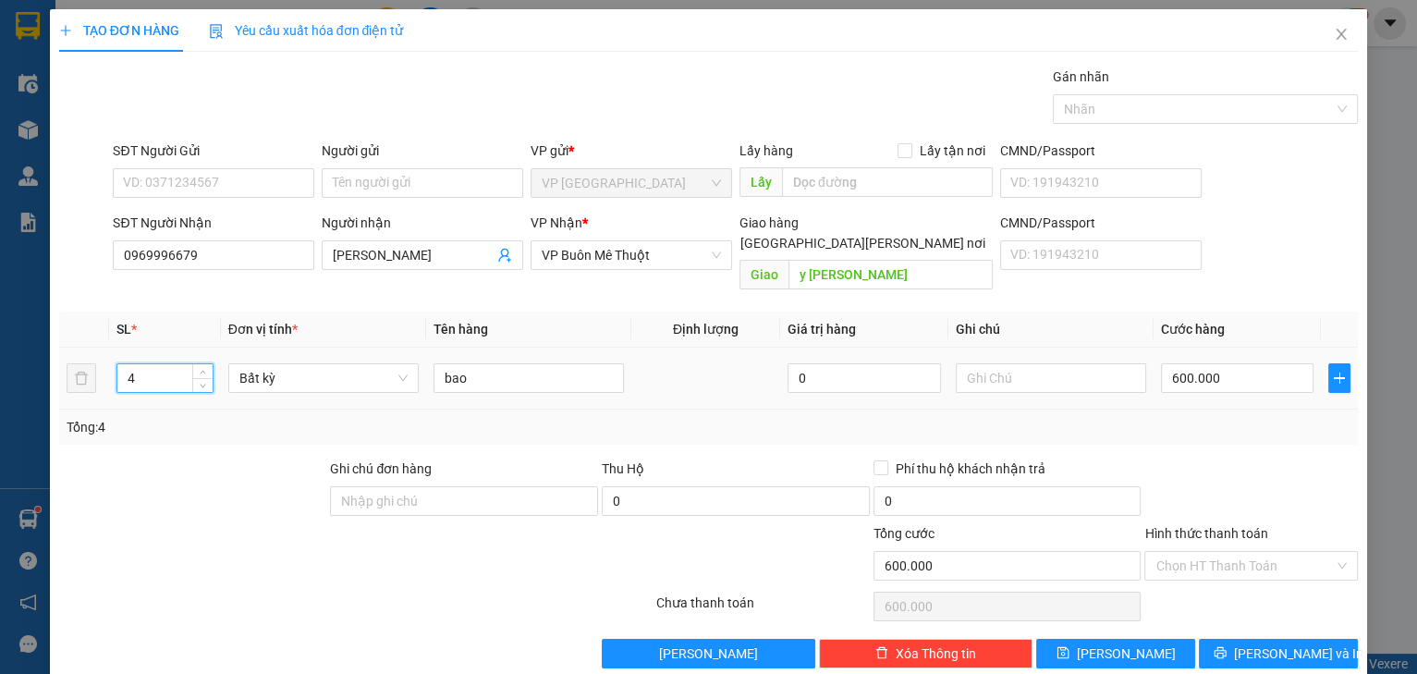
drag, startPoint x: 152, startPoint y: 357, endPoint x: 125, endPoint y: 366, distance: 29.2
click at [125, 366] on input "4" at bounding box center [164, 378] width 95 height 28
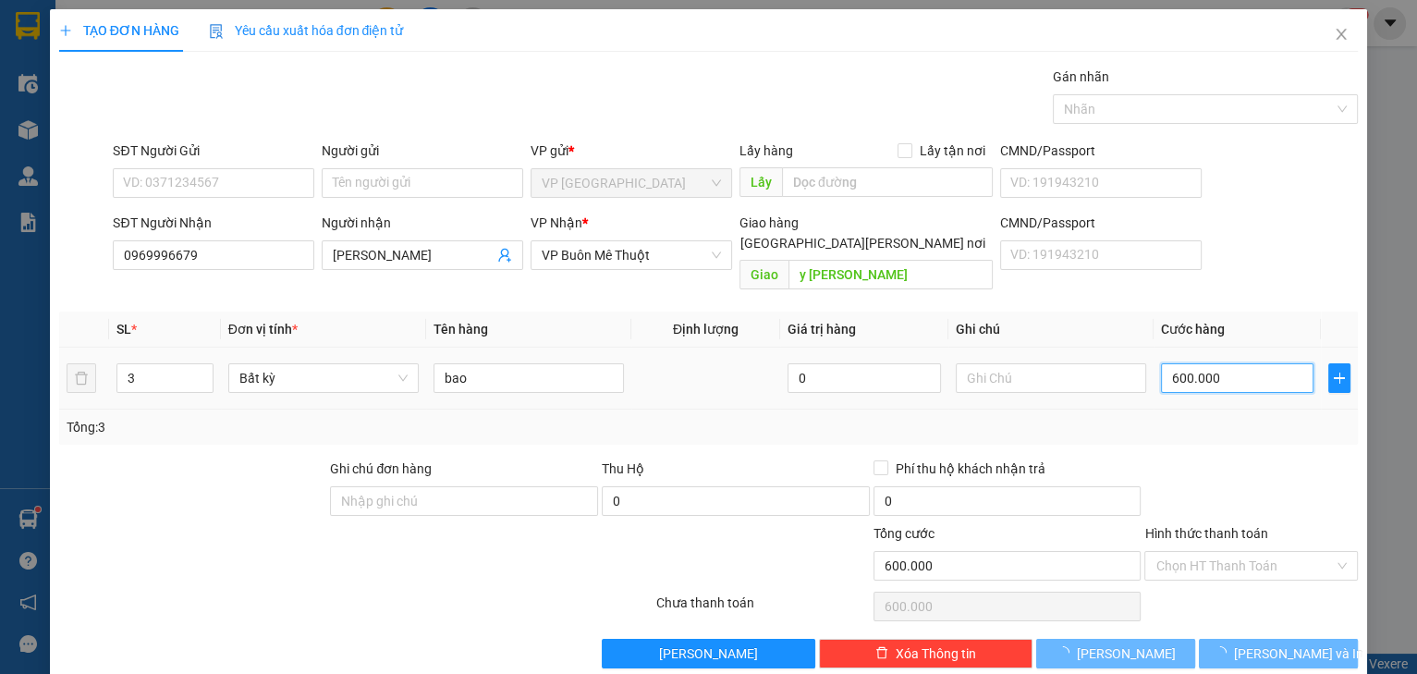
click at [1233, 363] on input "600.000" at bounding box center [1237, 378] width 153 height 30
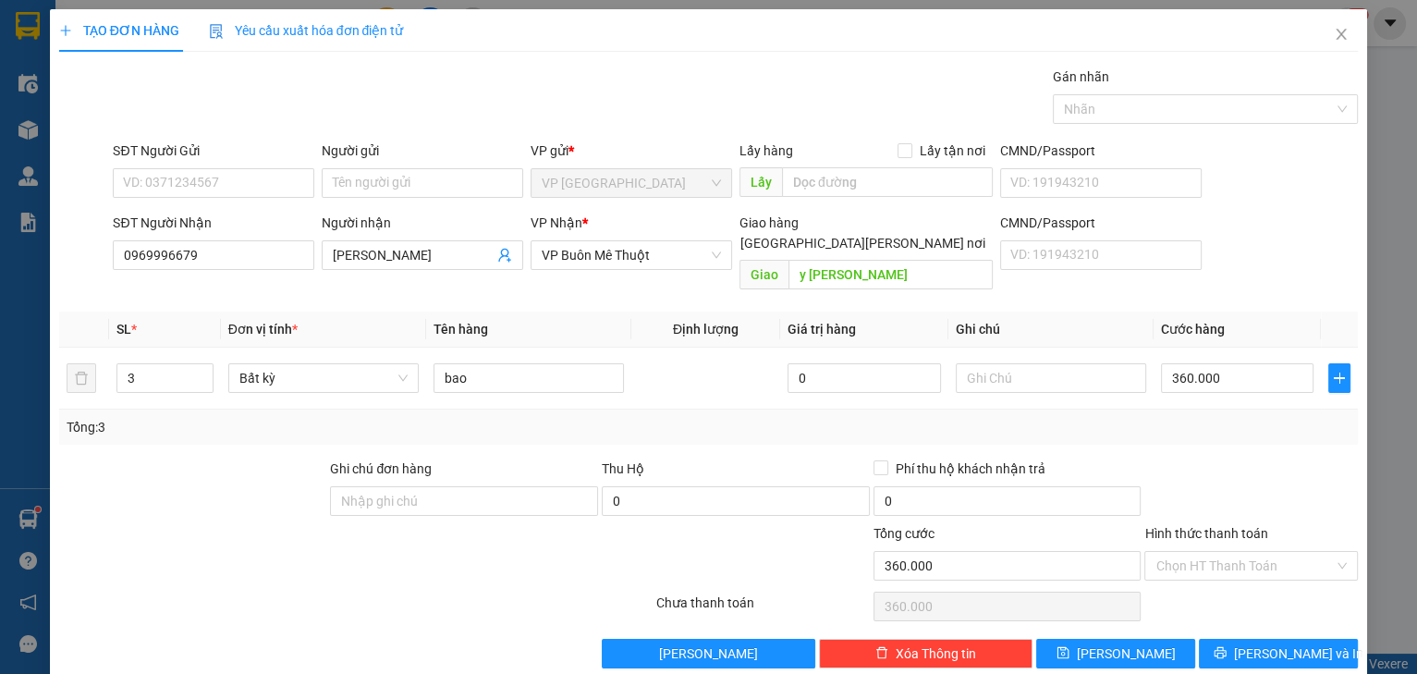
click at [1225, 466] on div at bounding box center [1250, 490] width 217 height 65
click at [1111, 643] on span "Lưu" at bounding box center [1125, 653] width 99 height 20
click at [1333, 30] on icon "close" at bounding box center [1340, 34] width 15 height 15
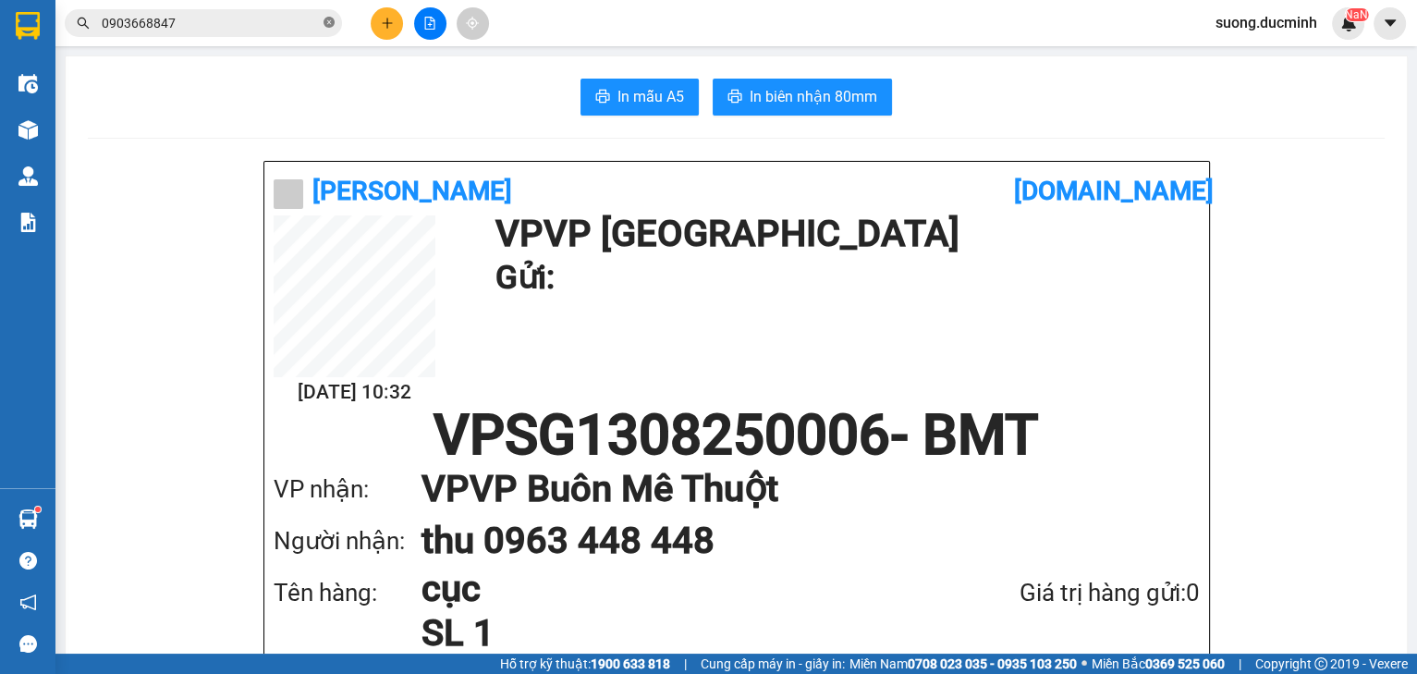
click at [325, 26] on icon "close-circle" at bounding box center [328, 22] width 11 height 11
click at [309, 29] on input "text" at bounding box center [211, 23] width 218 height 20
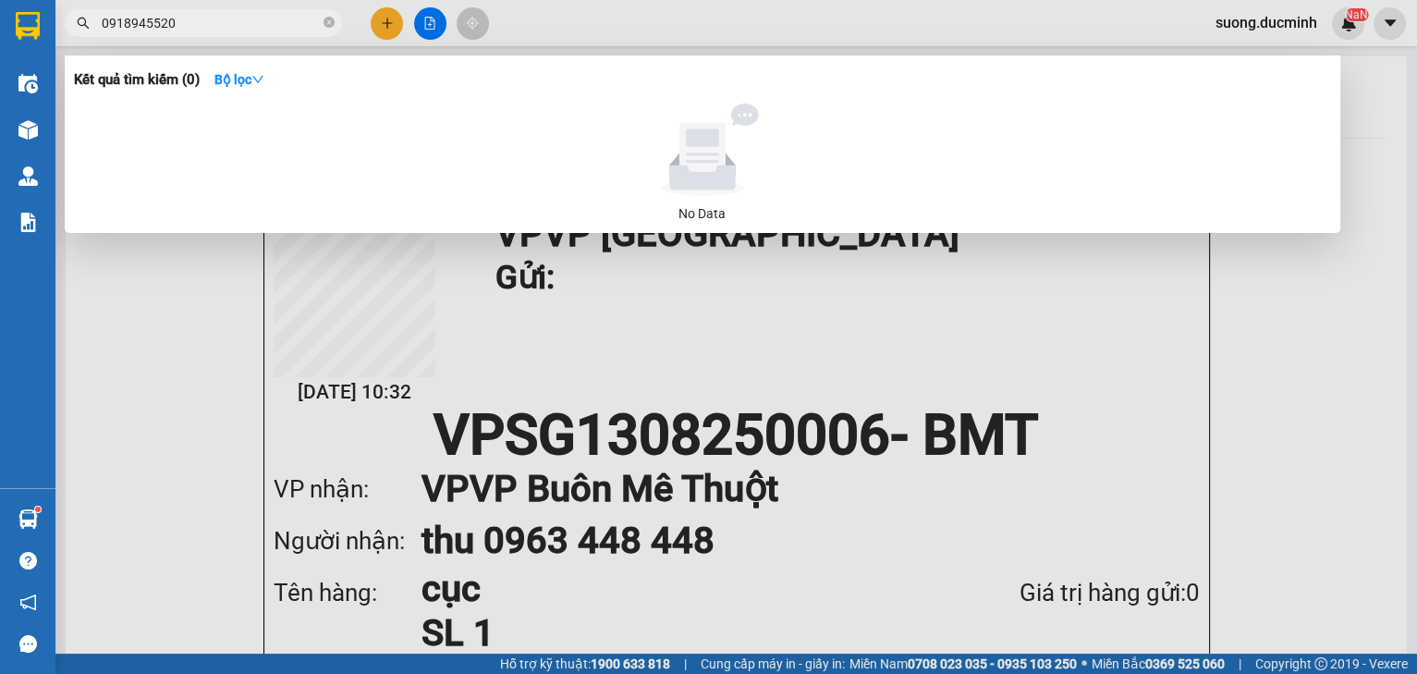
drag, startPoint x: 176, startPoint y: 20, endPoint x: 81, endPoint y: 29, distance: 94.6
click at [81, 29] on div "0918945520" at bounding box center [180, 23] width 360 height 28
click at [920, 312] on div at bounding box center [708, 337] width 1417 height 674
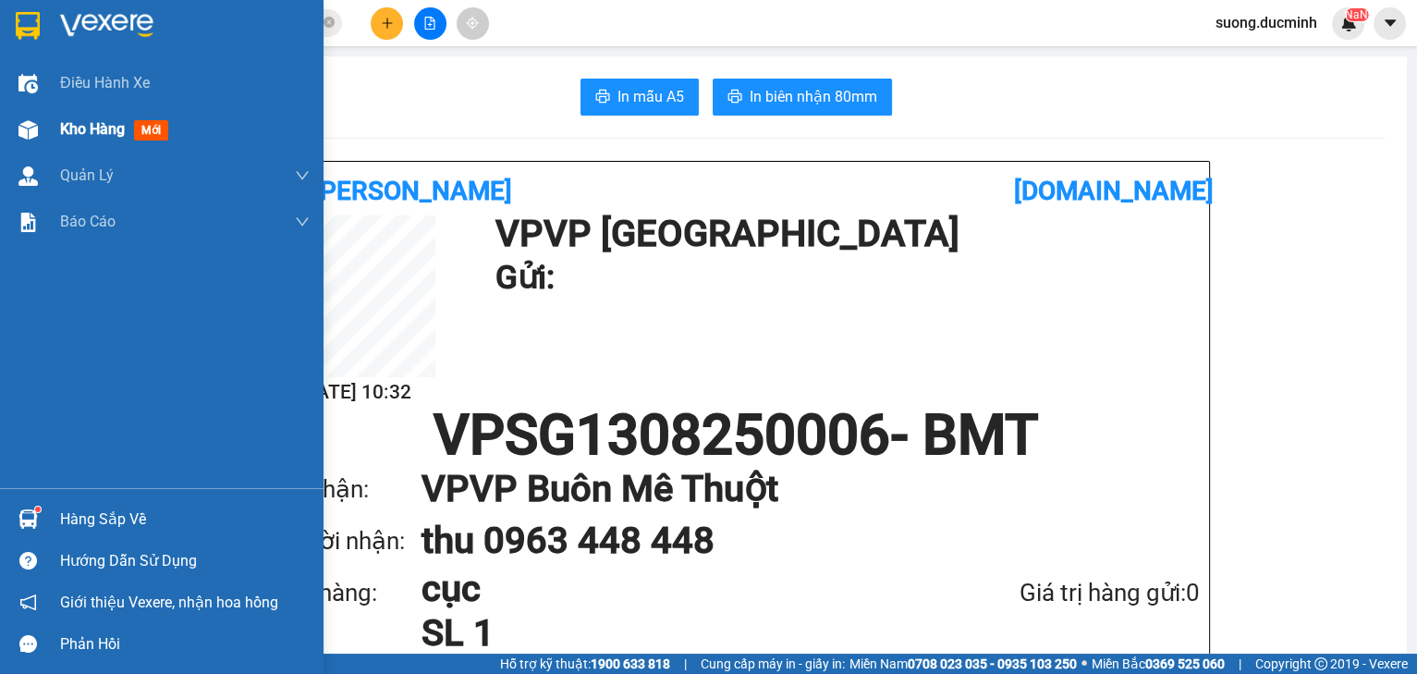
drag, startPoint x: 100, startPoint y: 131, endPoint x: 288, endPoint y: 115, distance: 189.2
click at [100, 130] on span "Kho hàng" at bounding box center [92, 129] width 65 height 18
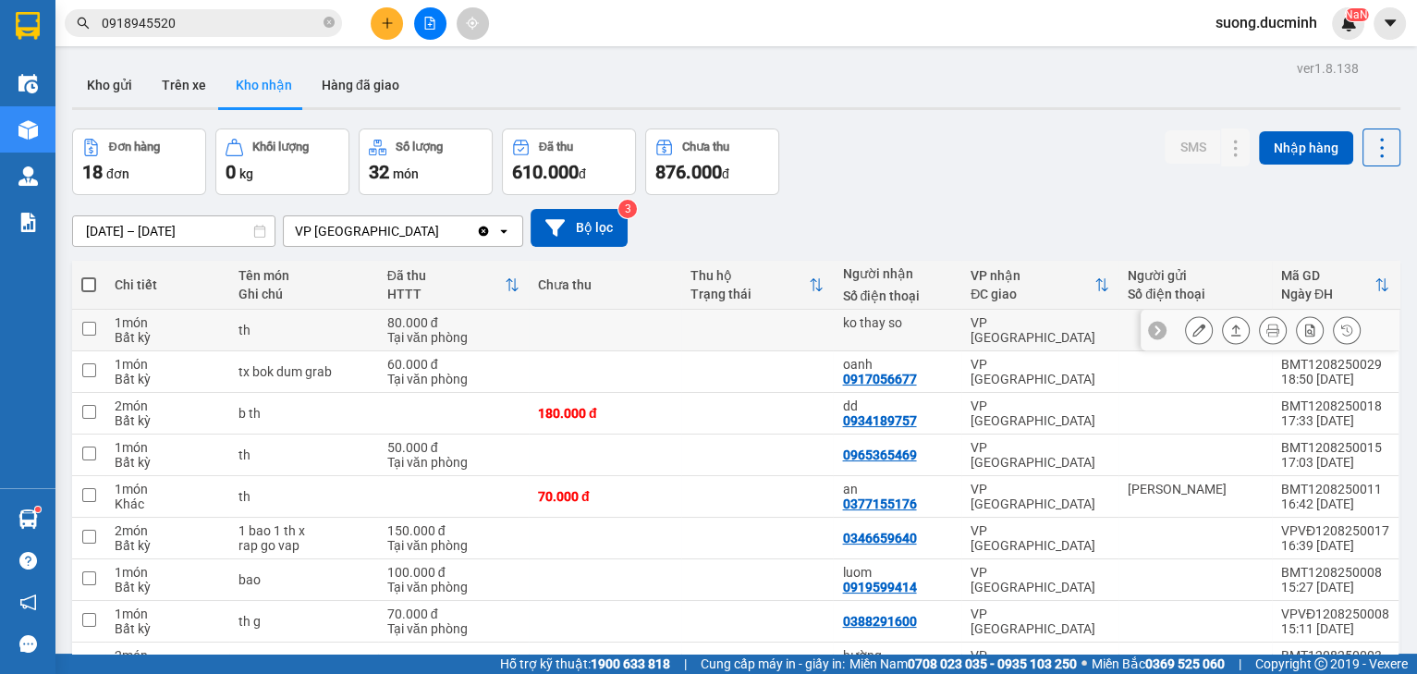
click at [1192, 329] on icon at bounding box center [1198, 329] width 13 height 13
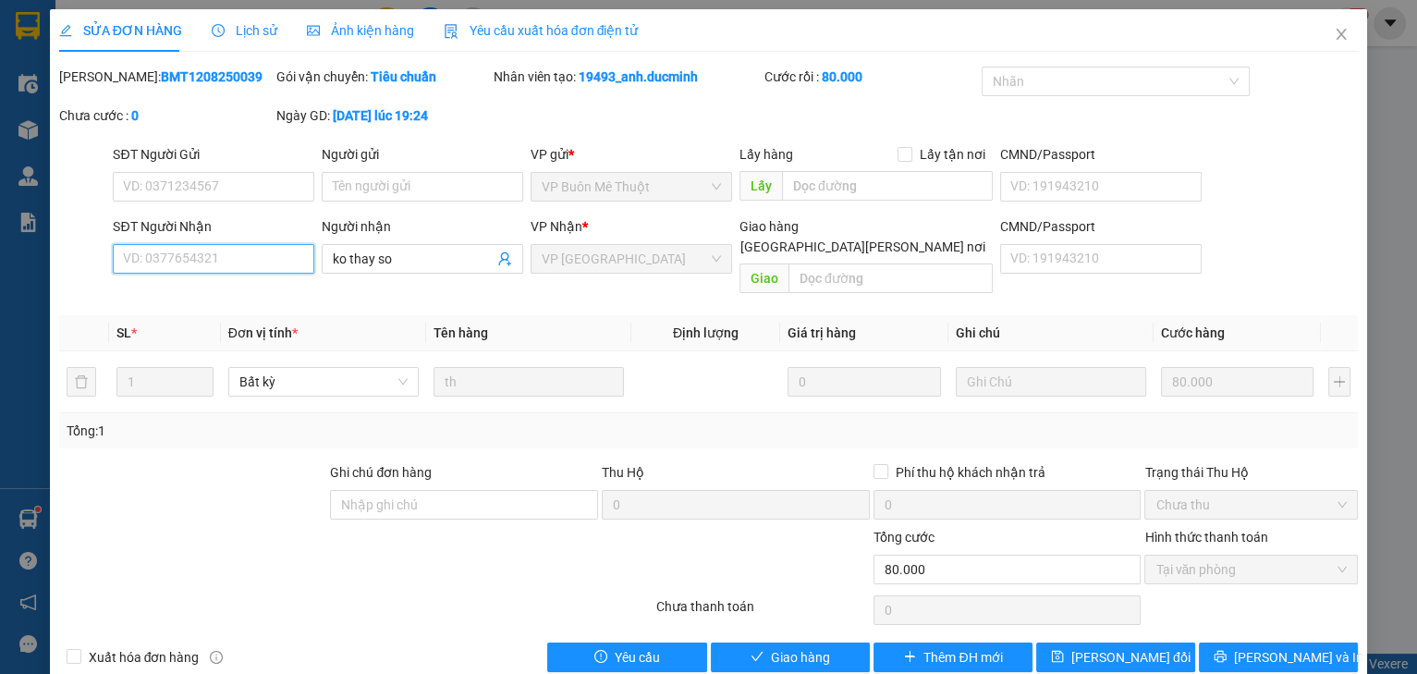
paste input "0918945520"
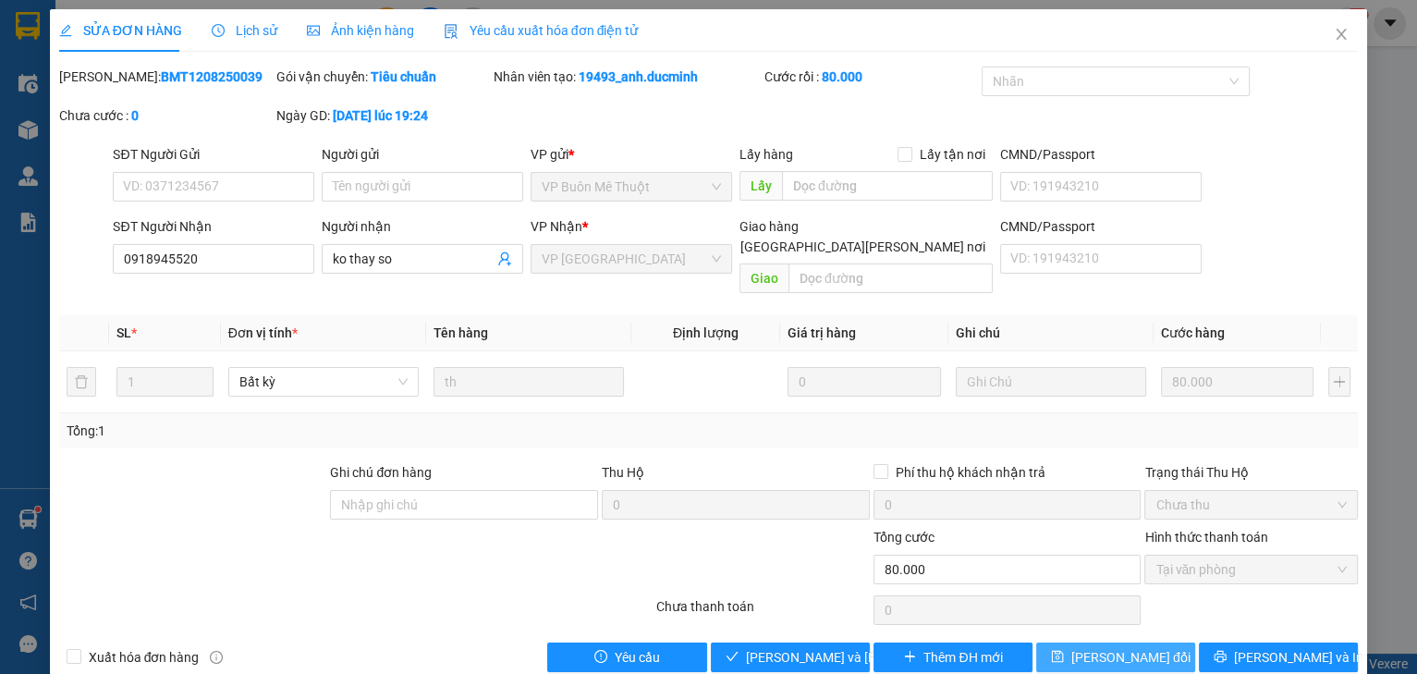
click at [1150, 647] on span "[PERSON_NAME] đổi" at bounding box center [1130, 657] width 119 height 20
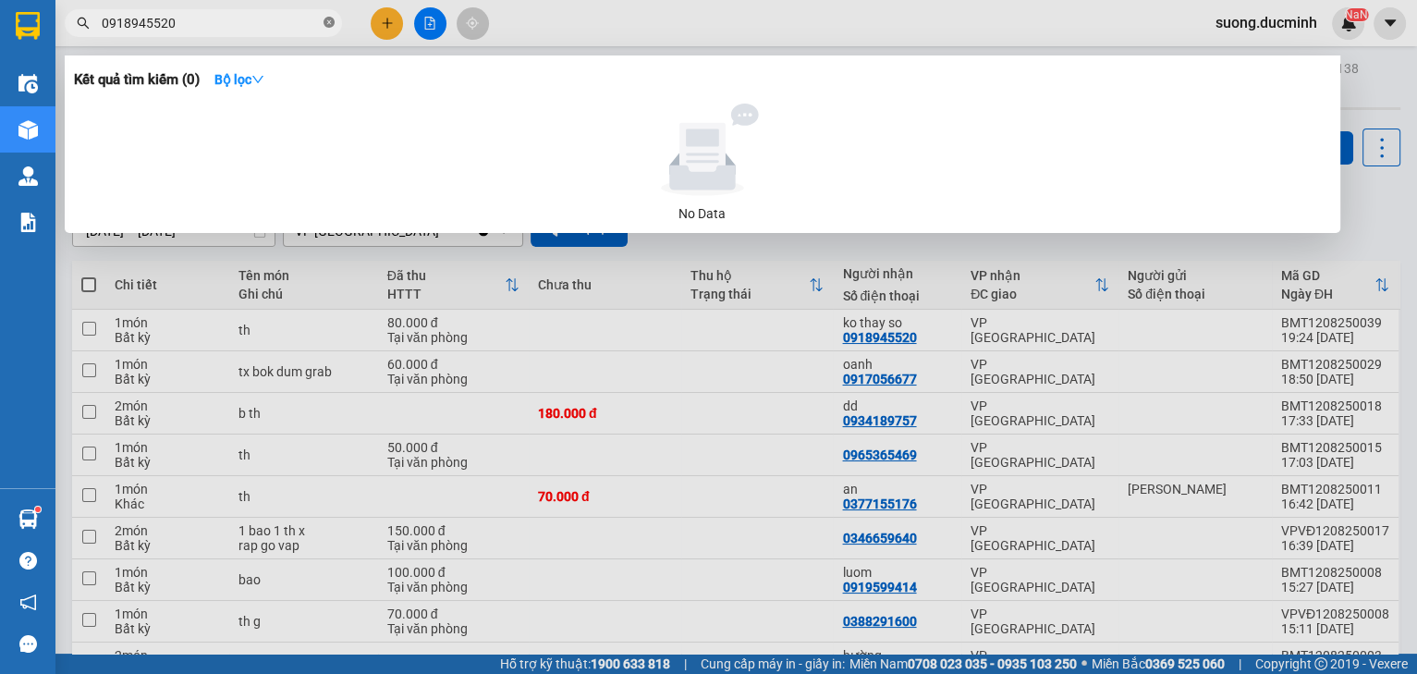
click at [326, 19] on icon "close-circle" at bounding box center [328, 22] width 11 height 11
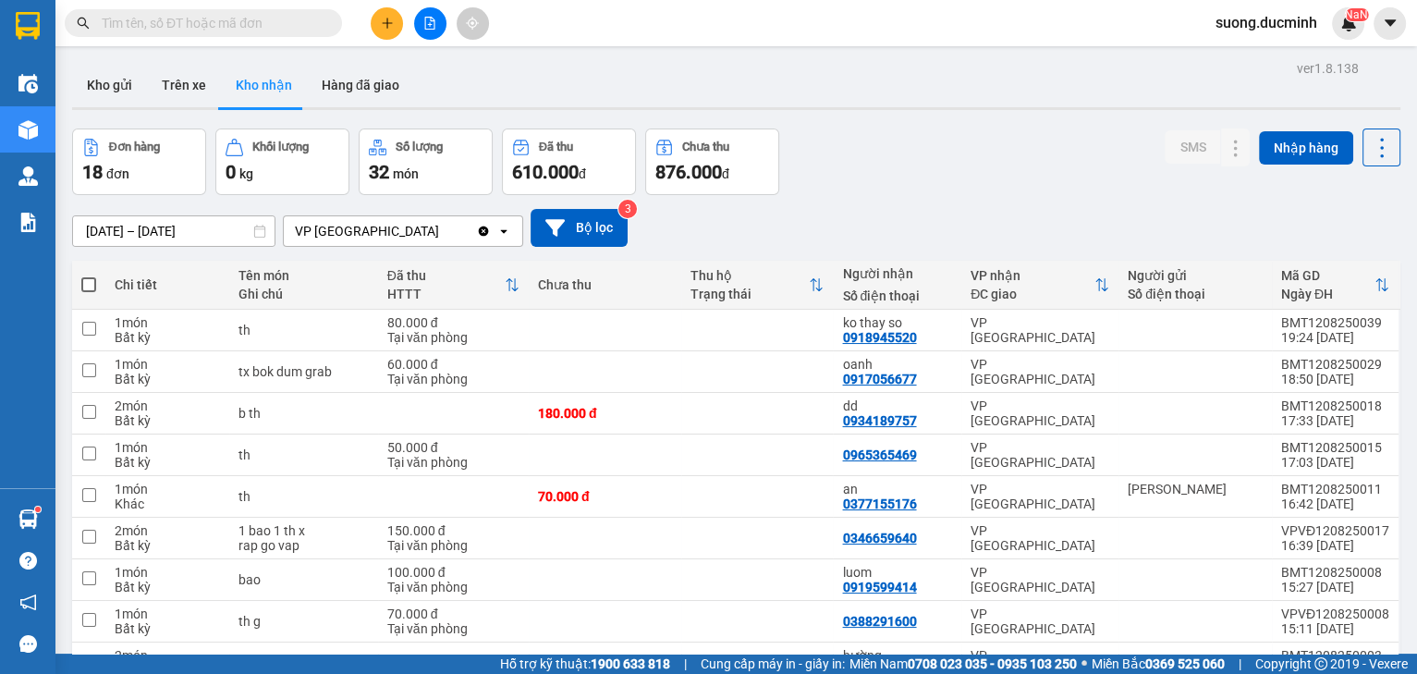
click at [291, 21] on input "text" at bounding box center [211, 23] width 218 height 20
click at [296, 21] on input "text" at bounding box center [211, 23] width 218 height 20
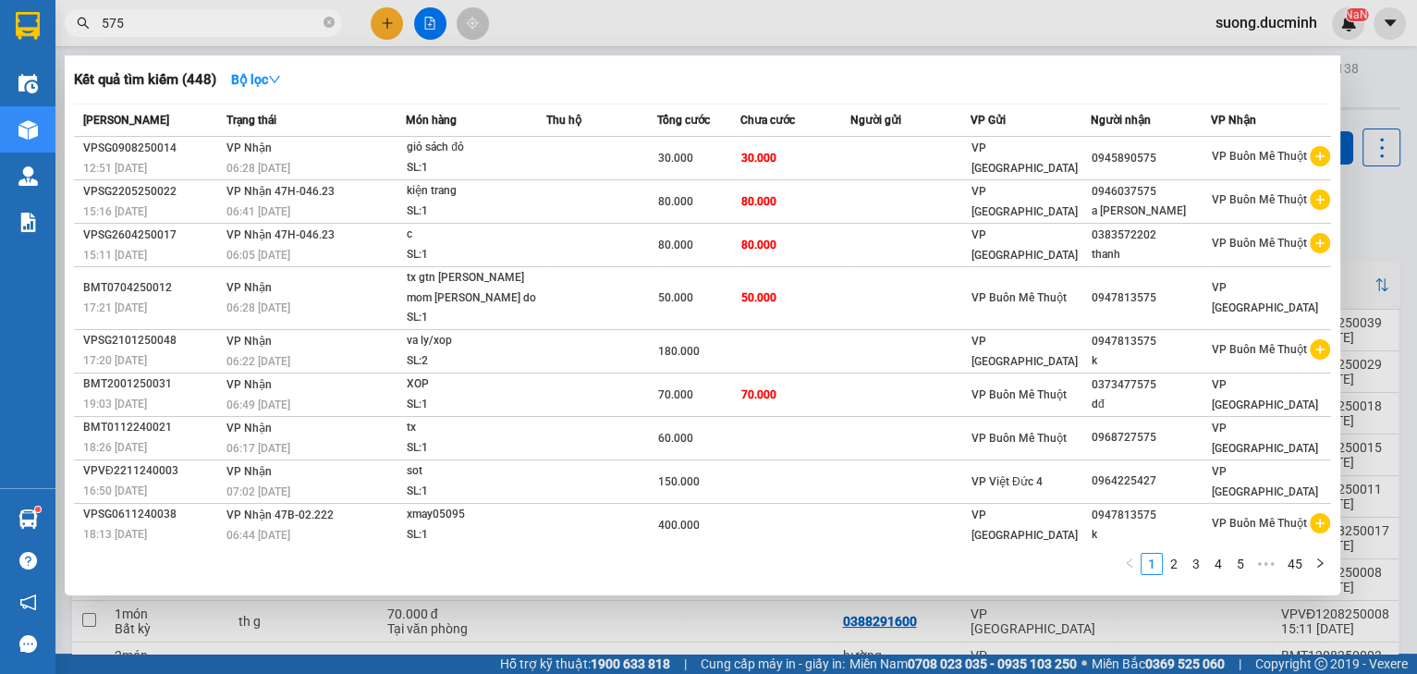
click at [1397, 352] on div at bounding box center [708, 337] width 1417 height 674
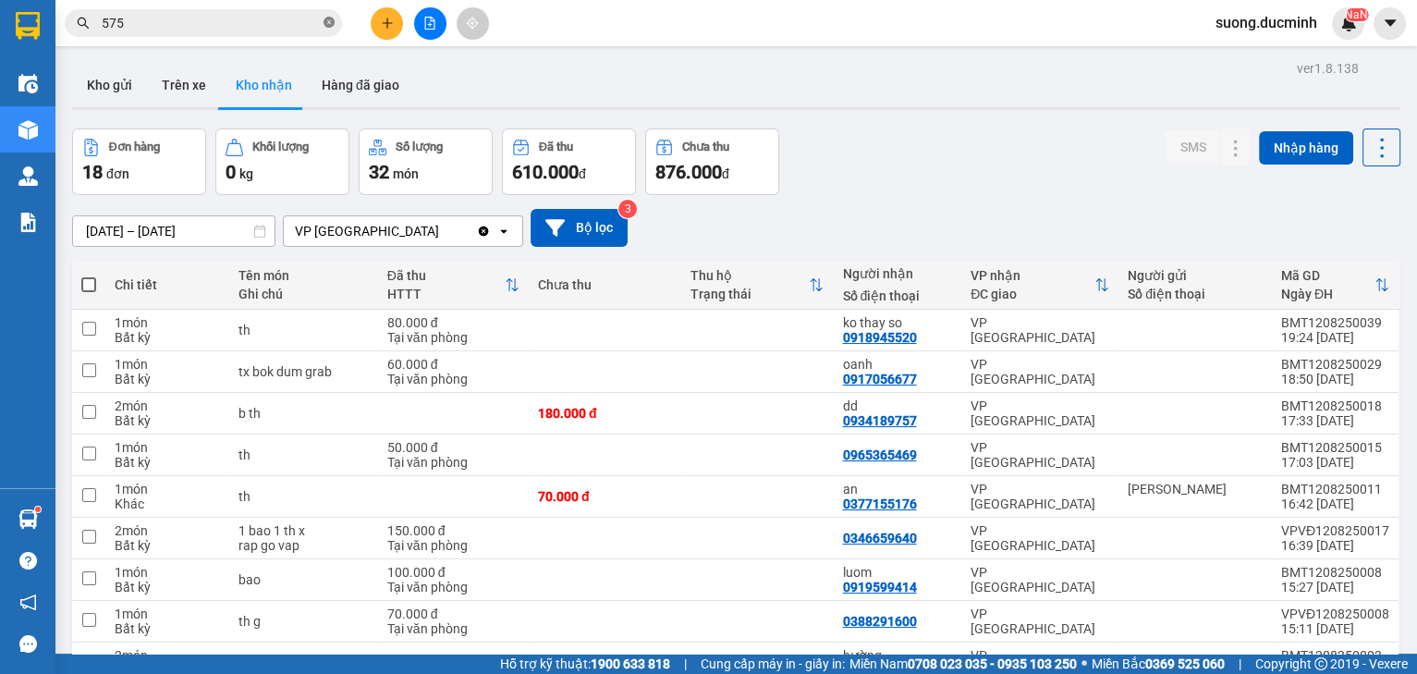
click at [325, 22] on icon "close-circle" at bounding box center [328, 22] width 11 height 11
click at [279, 23] on input "text" at bounding box center [211, 23] width 218 height 20
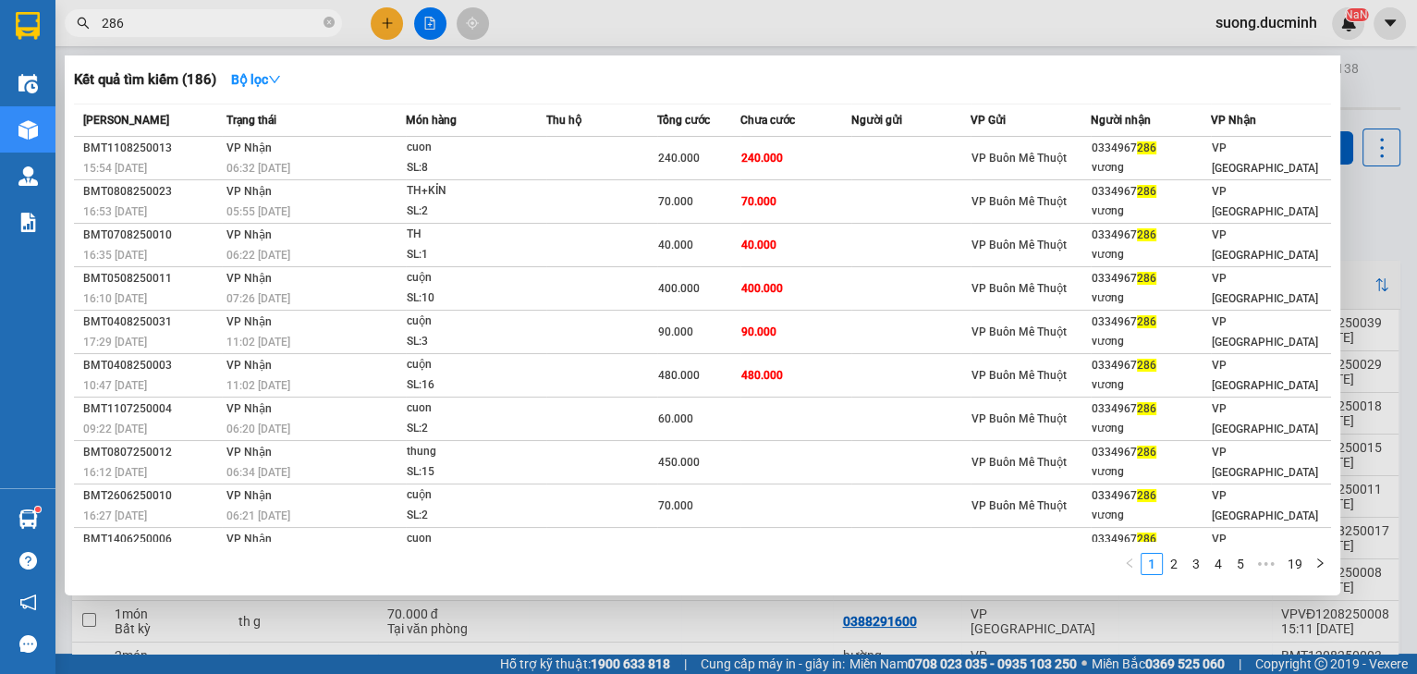
click at [383, 27] on div at bounding box center [708, 337] width 1417 height 674
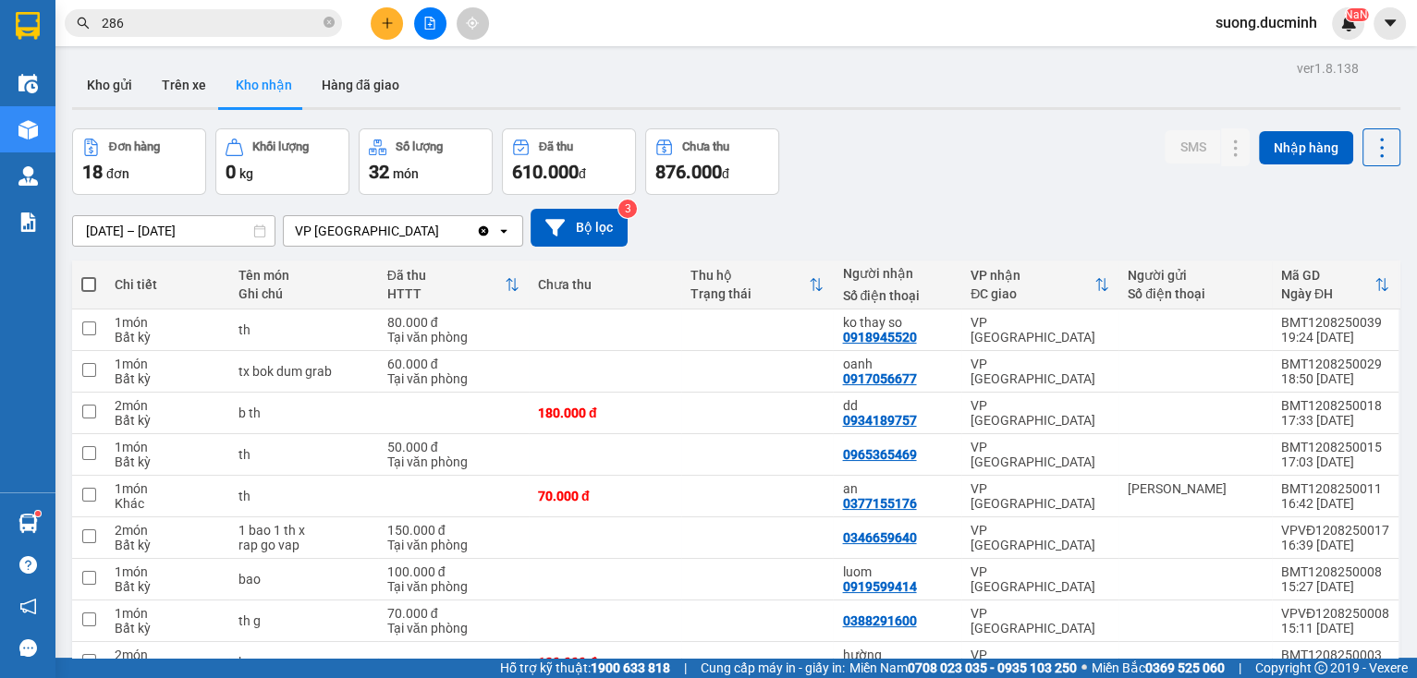
scroll to position [140, 0]
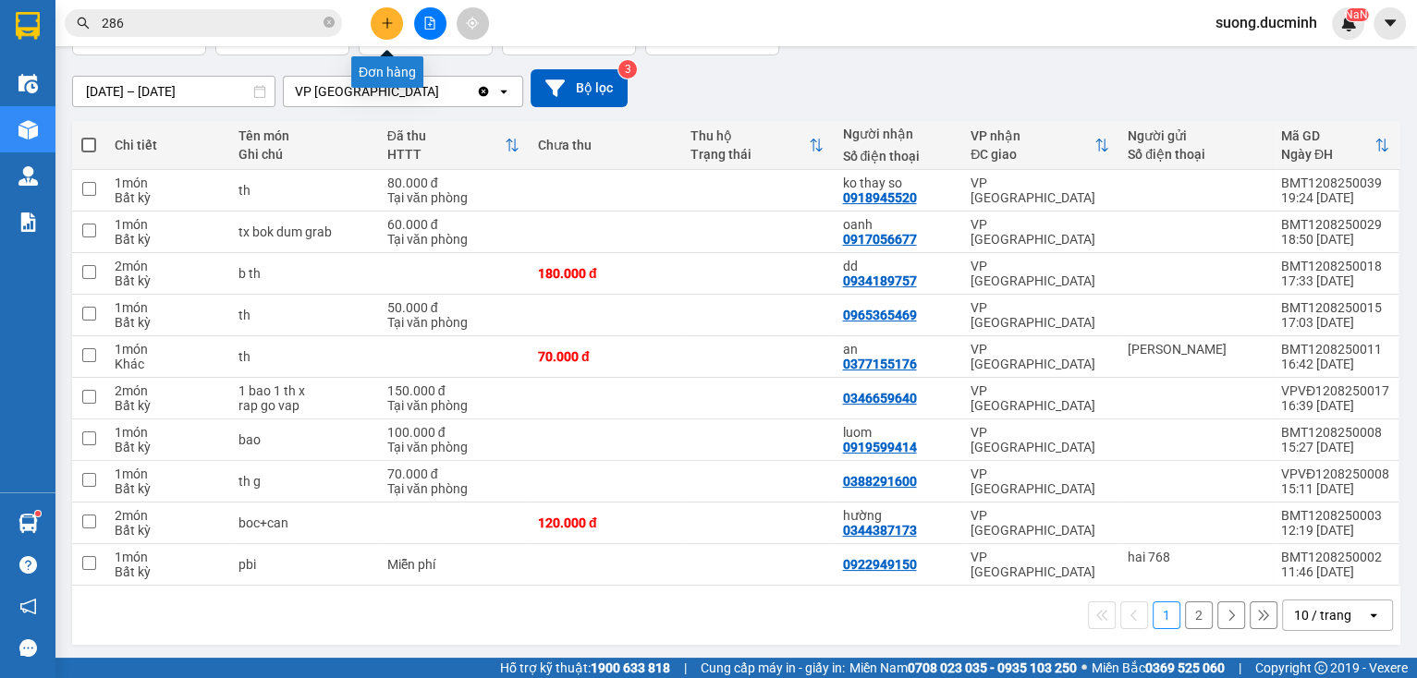
click at [380, 32] on button at bounding box center [387, 23] width 32 height 32
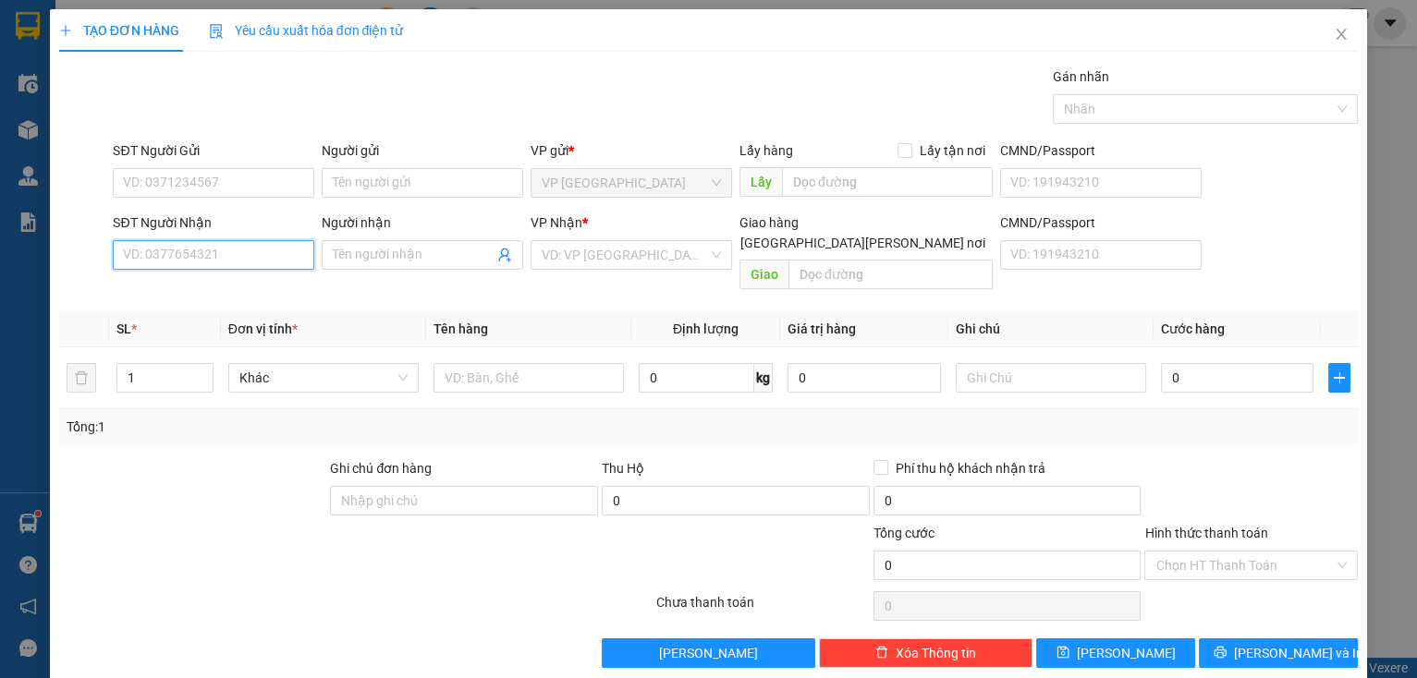
click at [154, 249] on input "SĐT Người Nhận" at bounding box center [213, 255] width 201 height 30
click at [195, 318] on div "0944212468 - NỮ" at bounding box center [211, 320] width 177 height 20
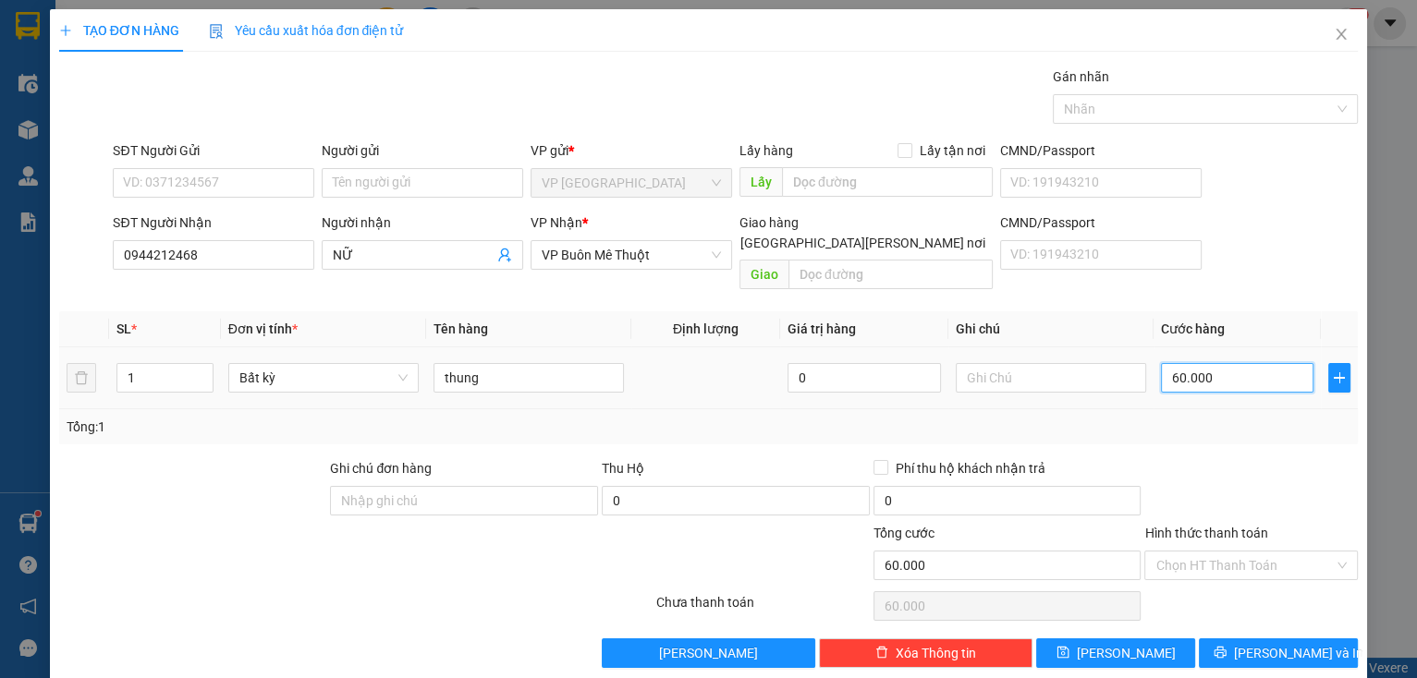
click at [1220, 363] on input "60.000" at bounding box center [1237, 378] width 153 height 30
click at [1220, 458] on div at bounding box center [1250, 490] width 217 height 65
click at [1274, 552] on input "Hình thức thanh toán" at bounding box center [1244, 566] width 178 height 28
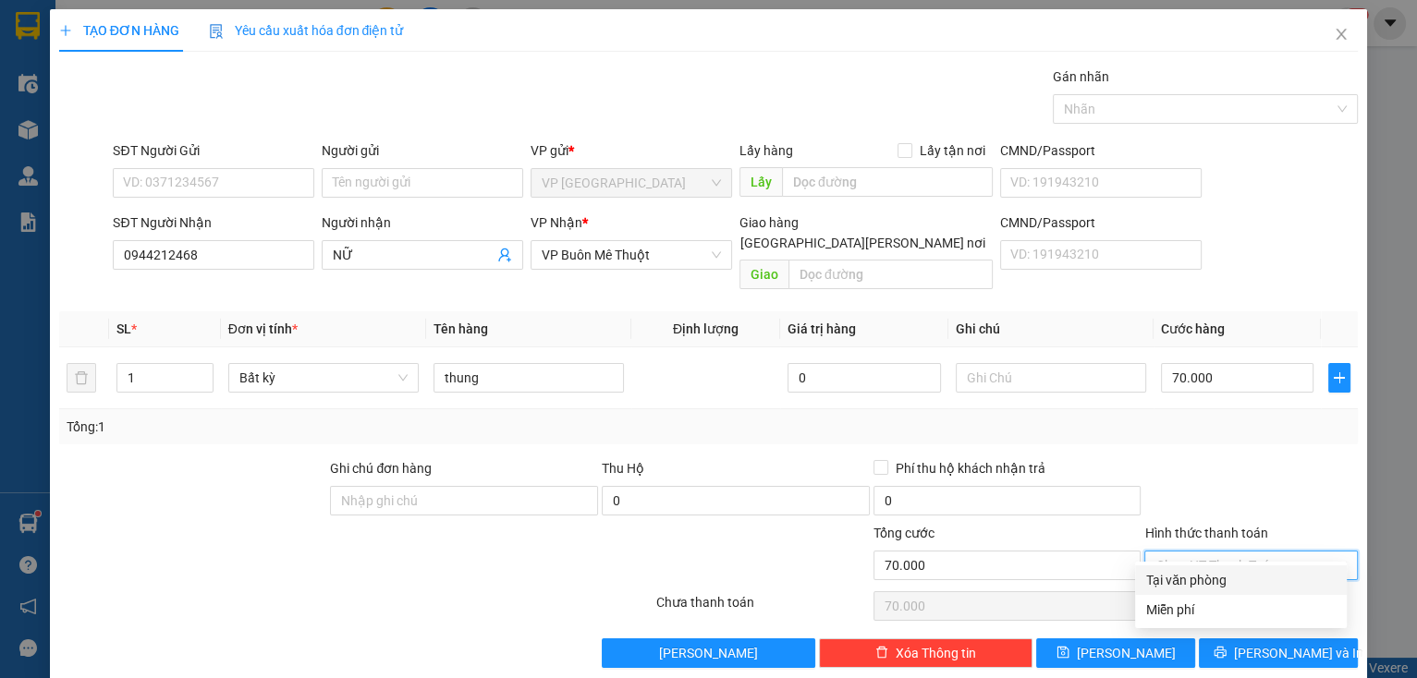
click at [1258, 591] on div "Tại văn phòng" at bounding box center [1241, 580] width 212 height 30
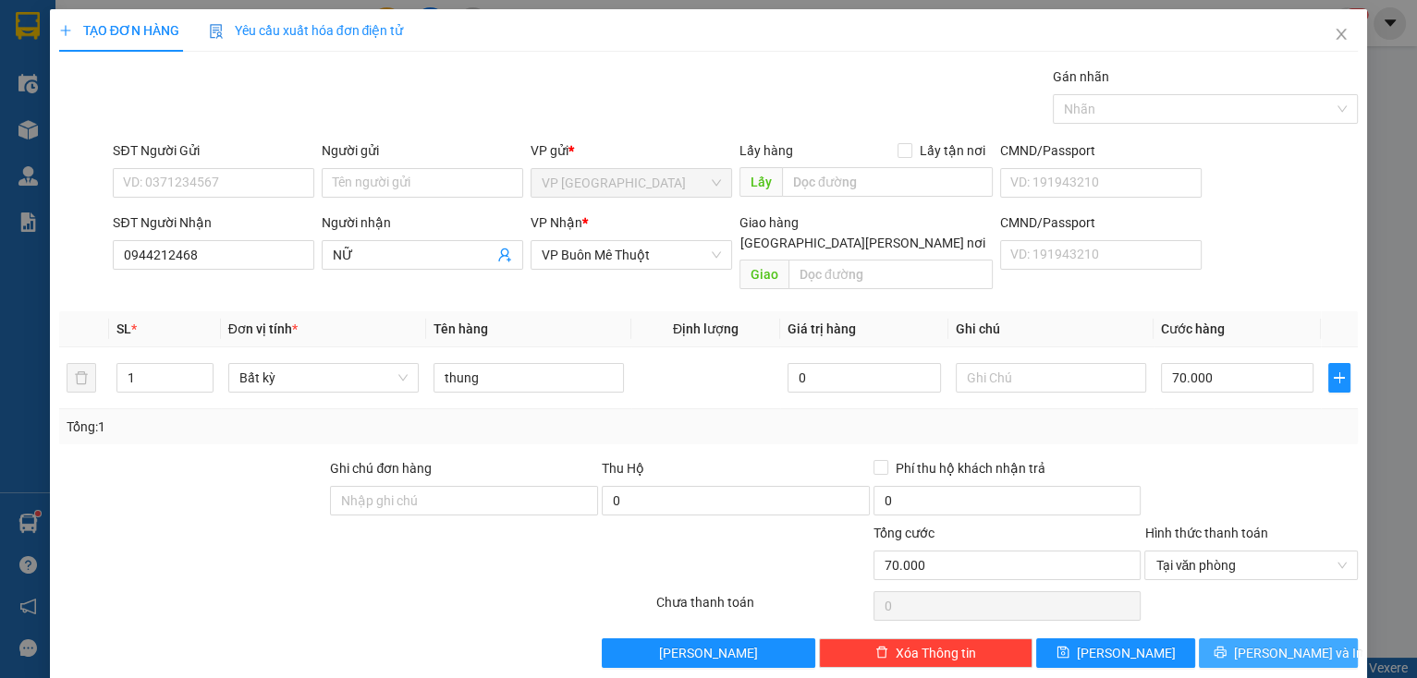
click at [1261, 643] on span "[PERSON_NAME] và In" at bounding box center [1298, 653] width 129 height 20
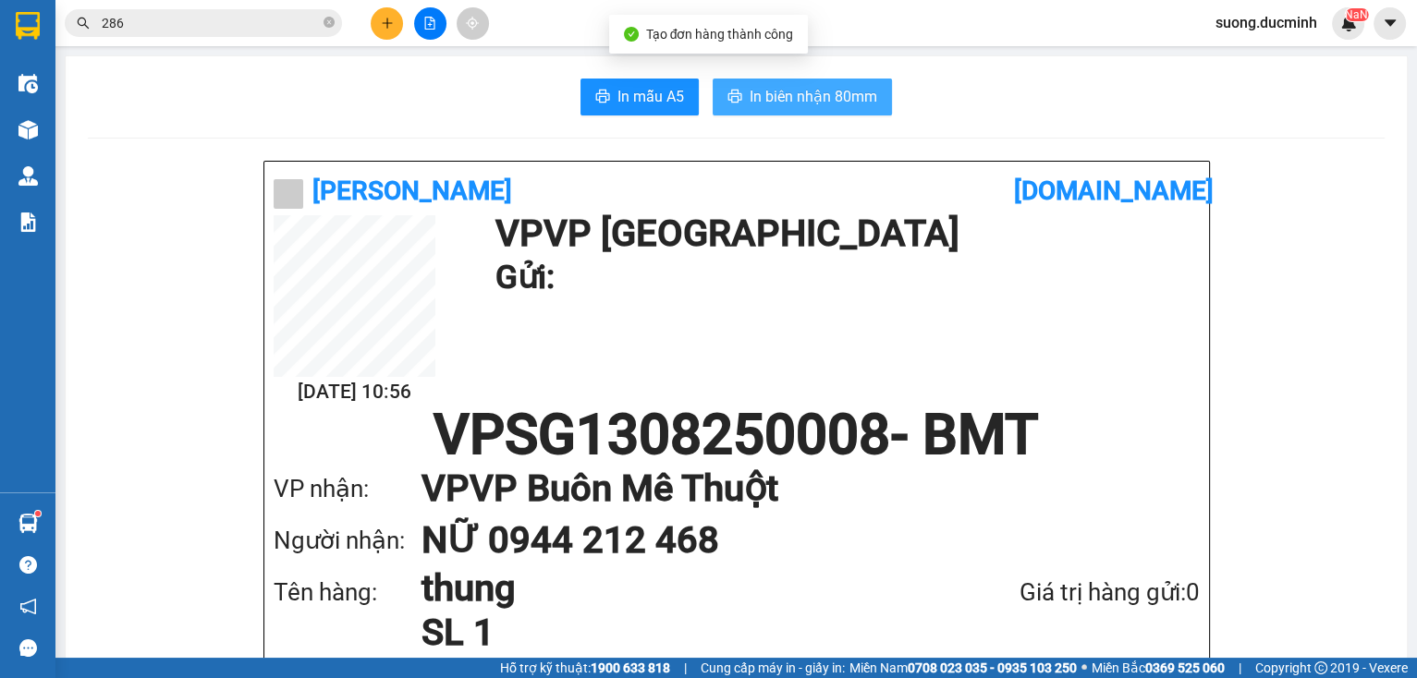
click at [799, 91] on span "In biên nhận 80mm" at bounding box center [813, 96] width 128 height 23
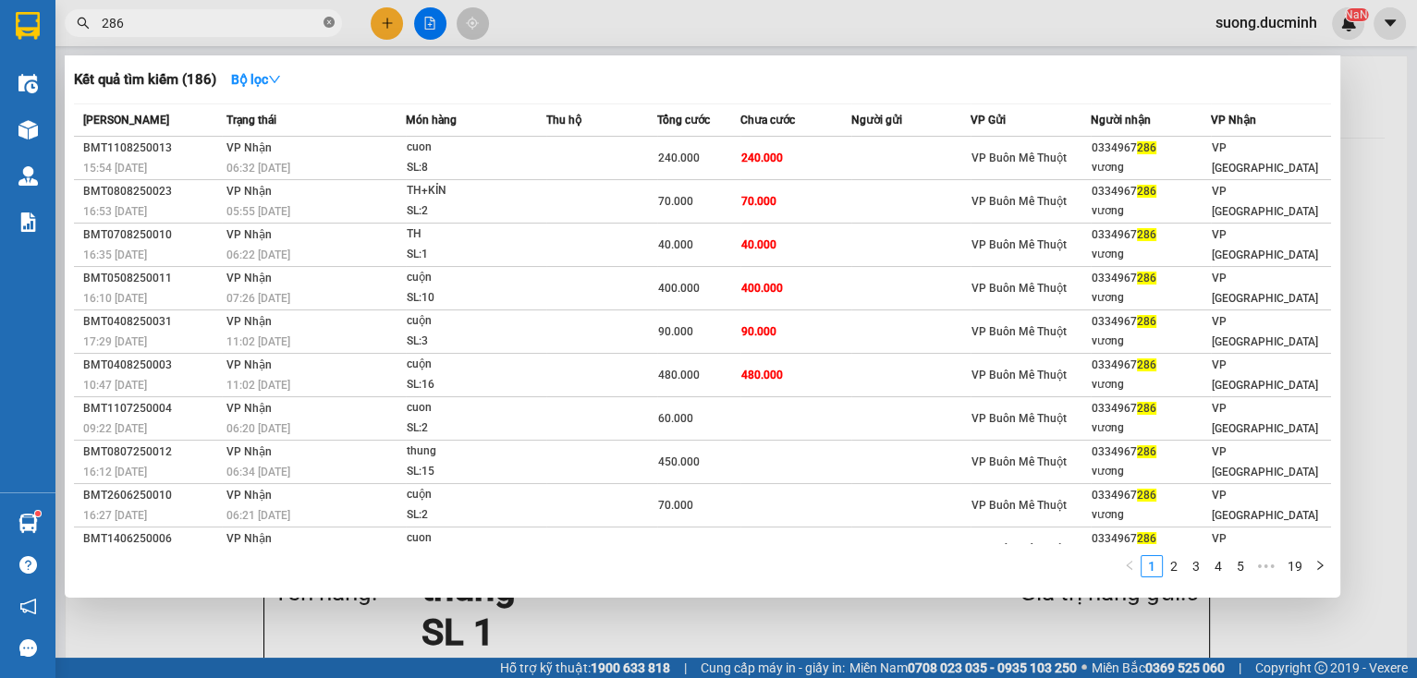
click at [329, 20] on icon "close-circle" at bounding box center [328, 22] width 11 height 11
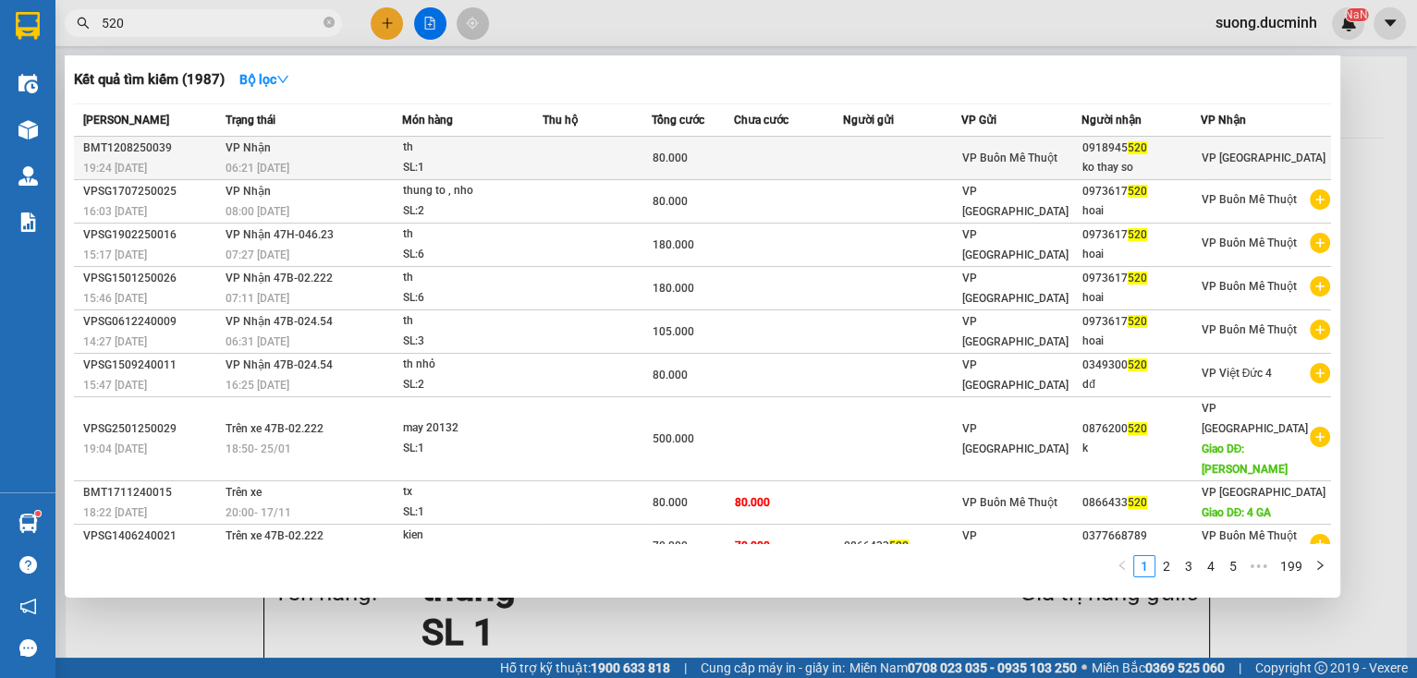
click at [421, 164] on div "SL: 1" at bounding box center [472, 168] width 139 height 20
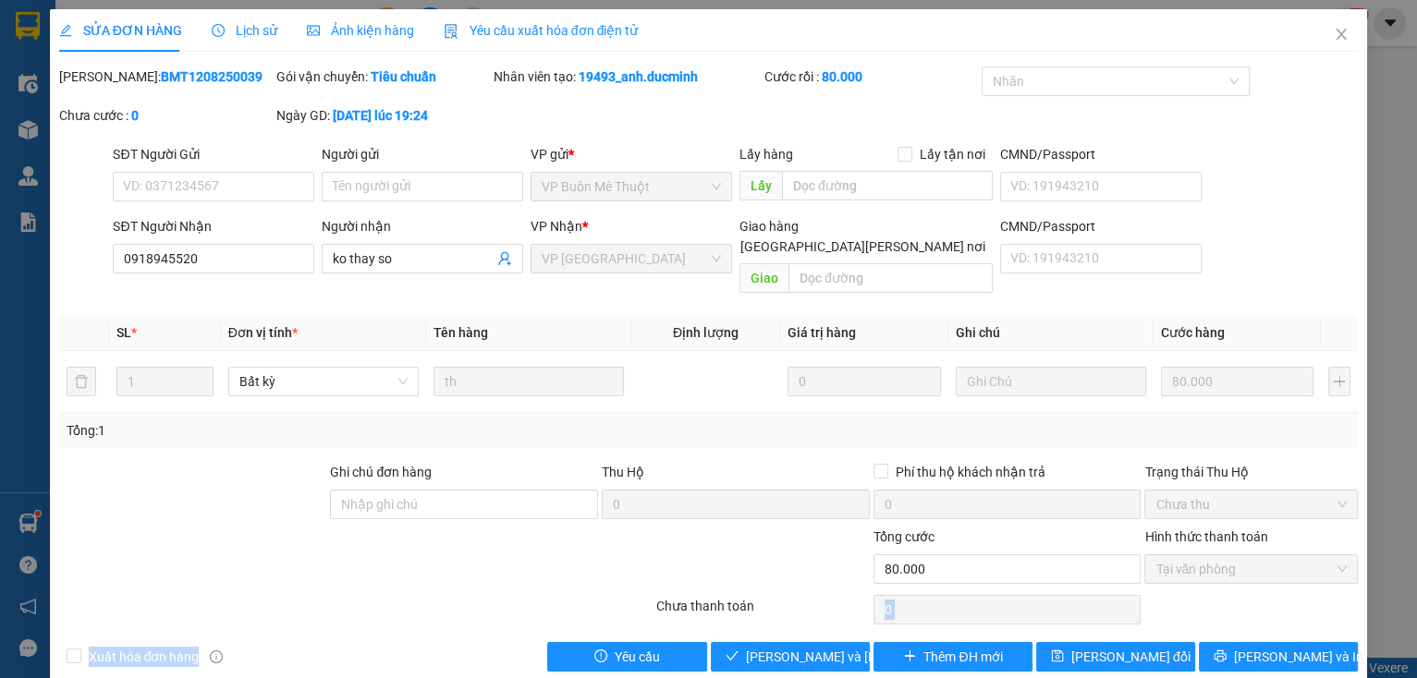
drag, startPoint x: 838, startPoint y: 604, endPoint x: 831, endPoint y: 615, distance: 13.3
click at [834, 614] on div "Total Paid Fee 80.000 Total UnPaid Fee 0 Cash Collection Total Fee Mã ĐH: BMT12…" at bounding box center [708, 369] width 1299 height 605
click at [817, 647] on span "[PERSON_NAME] và [PERSON_NAME] hàng" at bounding box center [870, 657] width 249 height 20
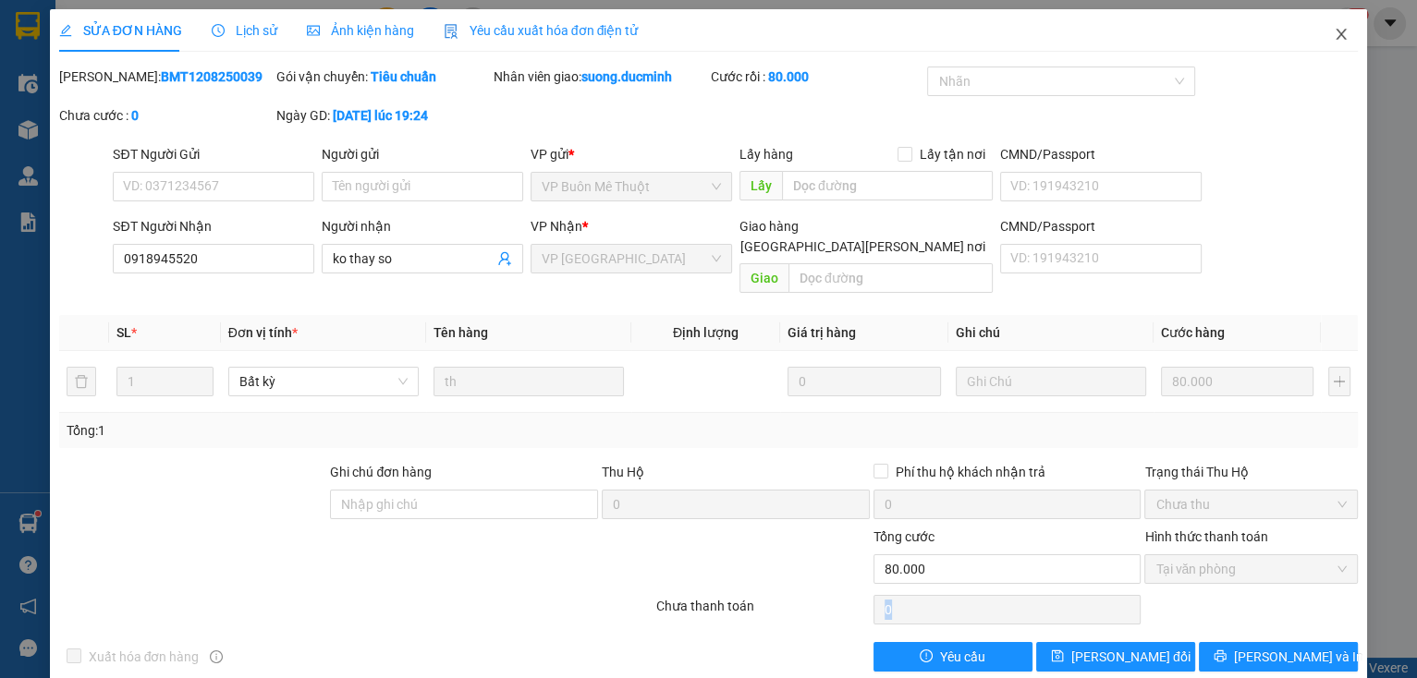
click at [1333, 34] on icon "close" at bounding box center [1340, 34] width 15 height 15
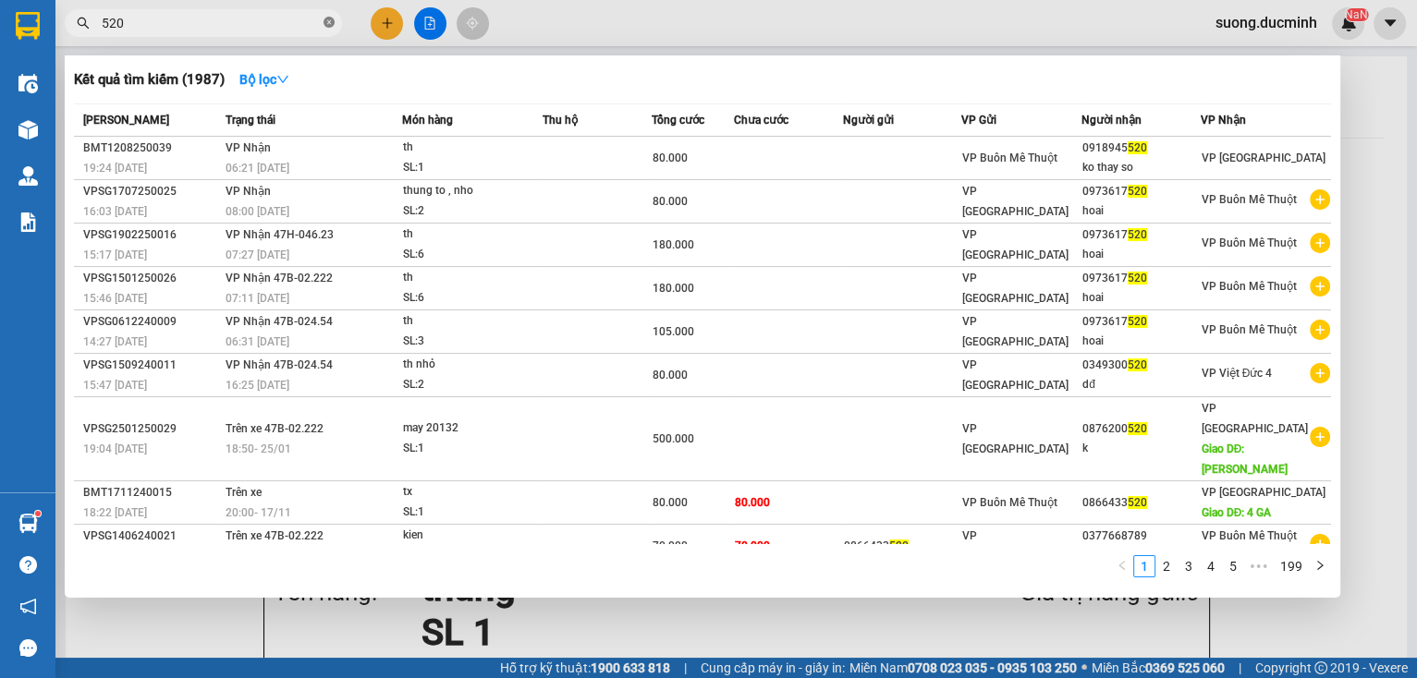
click at [327, 29] on span at bounding box center [328, 24] width 11 height 18
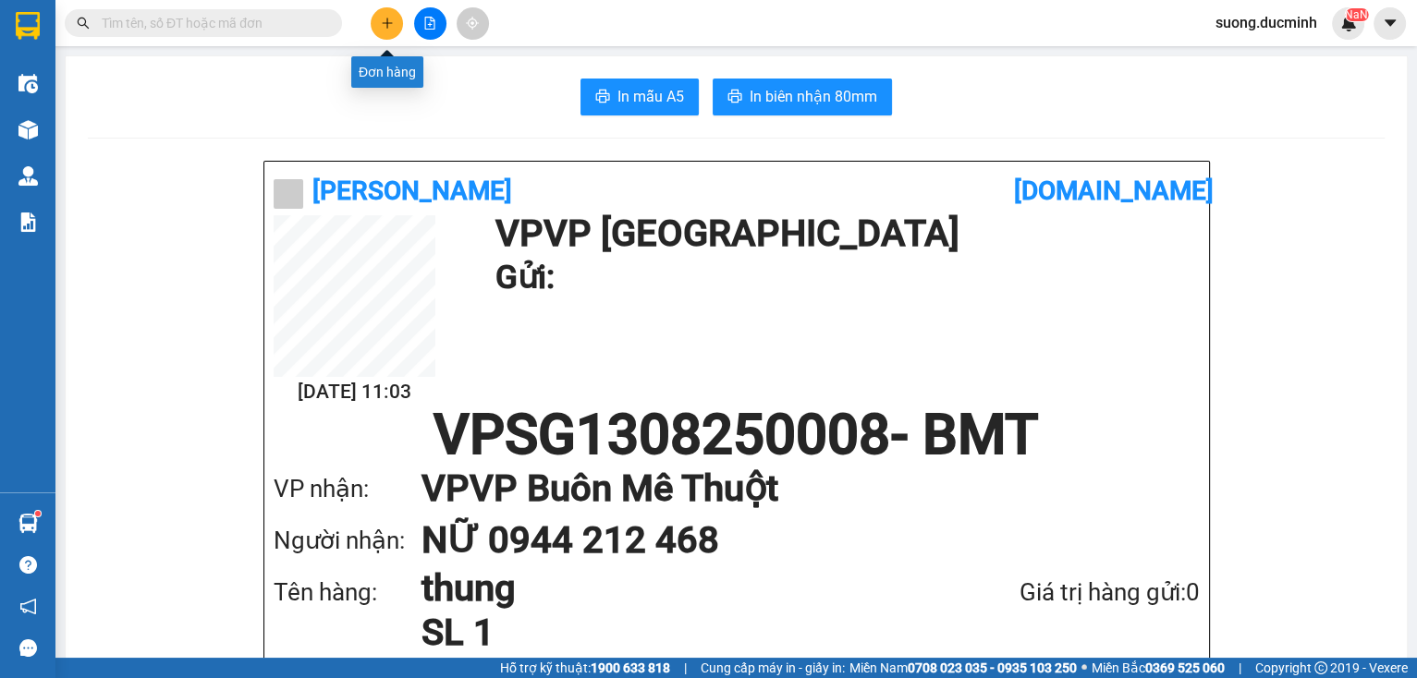
click at [393, 13] on button at bounding box center [387, 23] width 32 height 32
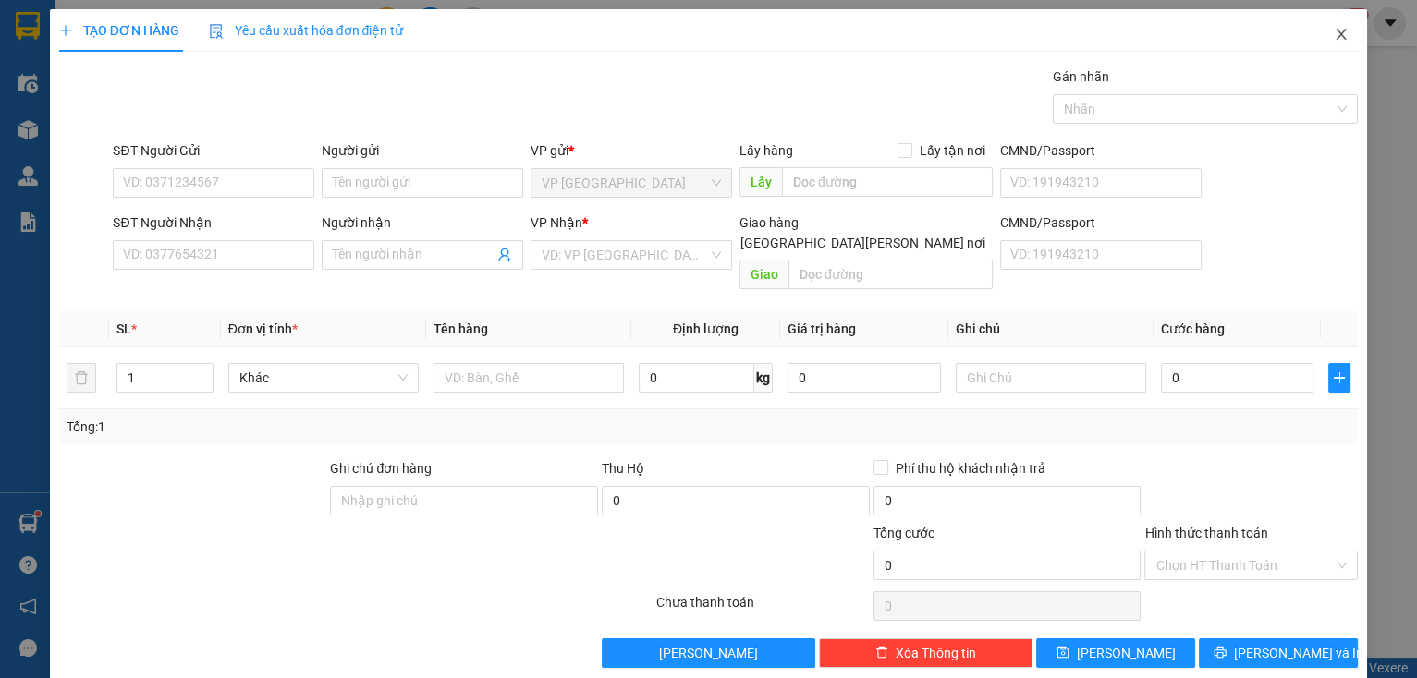
click at [1333, 41] on icon "close" at bounding box center [1340, 34] width 15 height 15
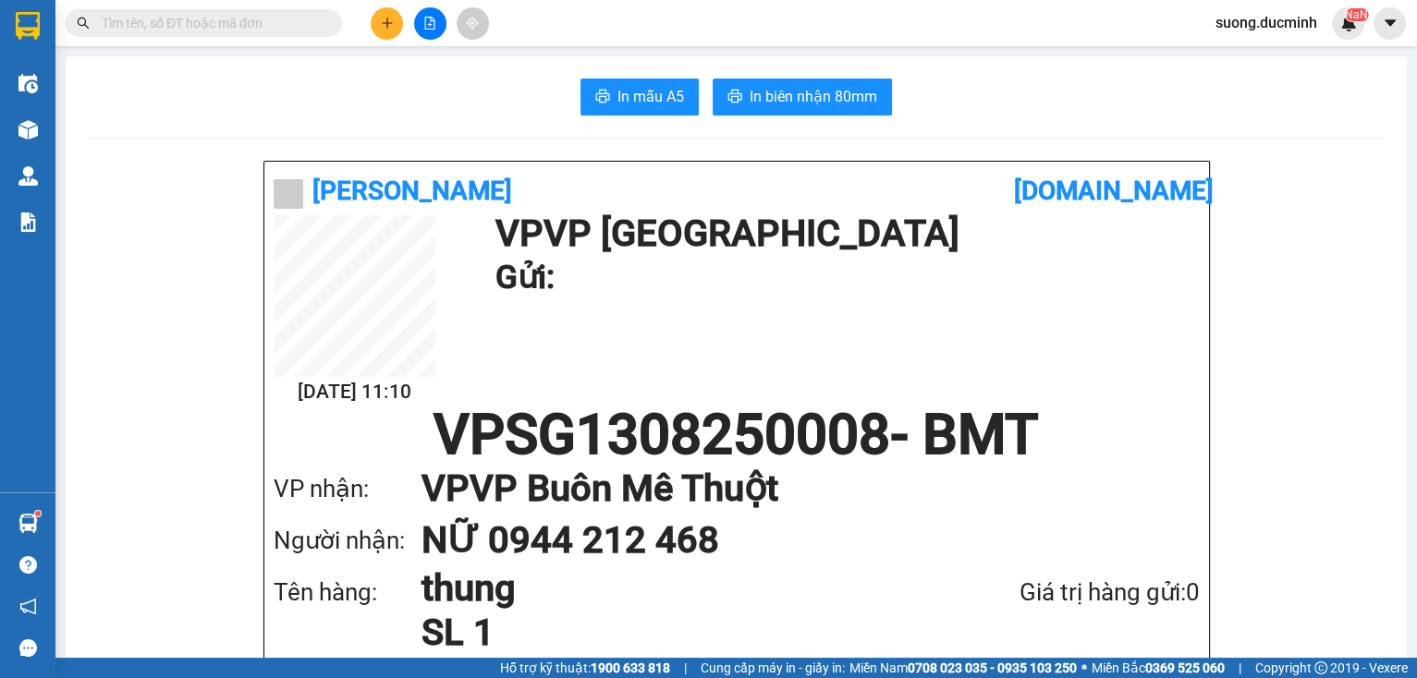
click at [274, 30] on input "text" at bounding box center [211, 23] width 218 height 20
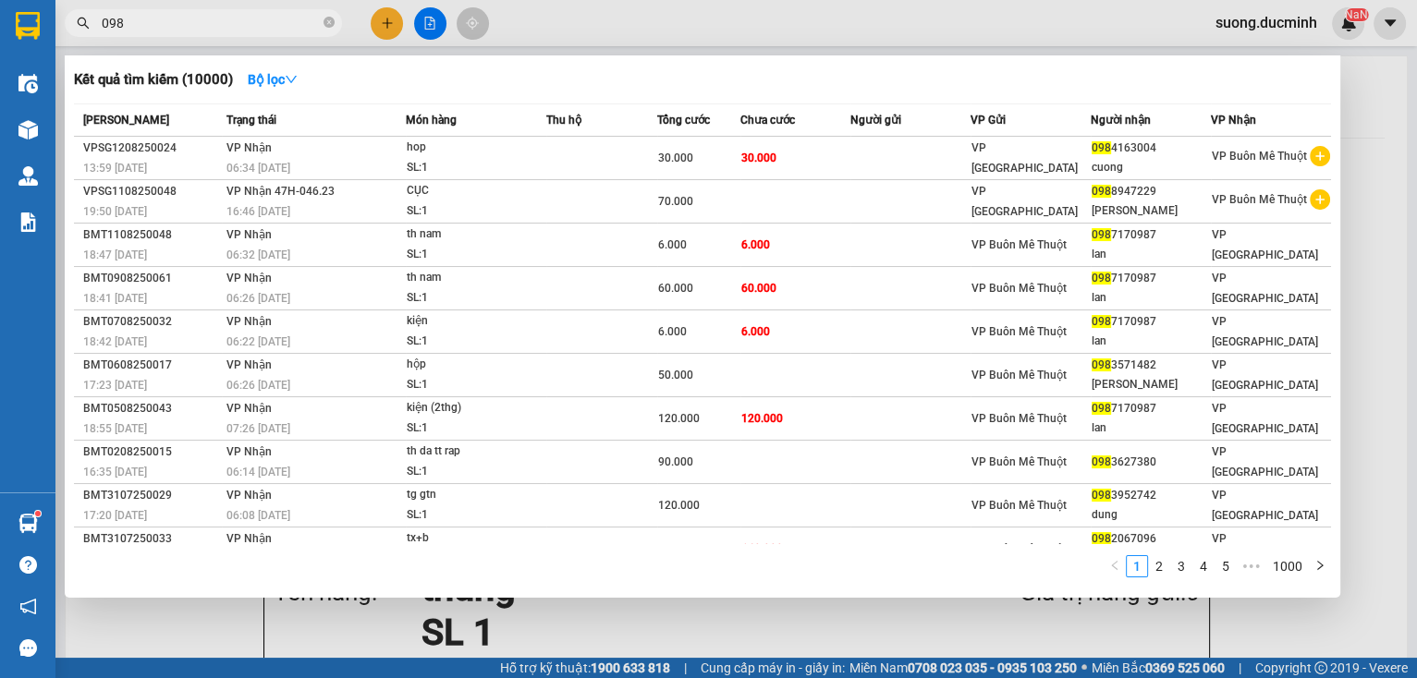
click at [380, 15] on div at bounding box center [708, 339] width 1417 height 678
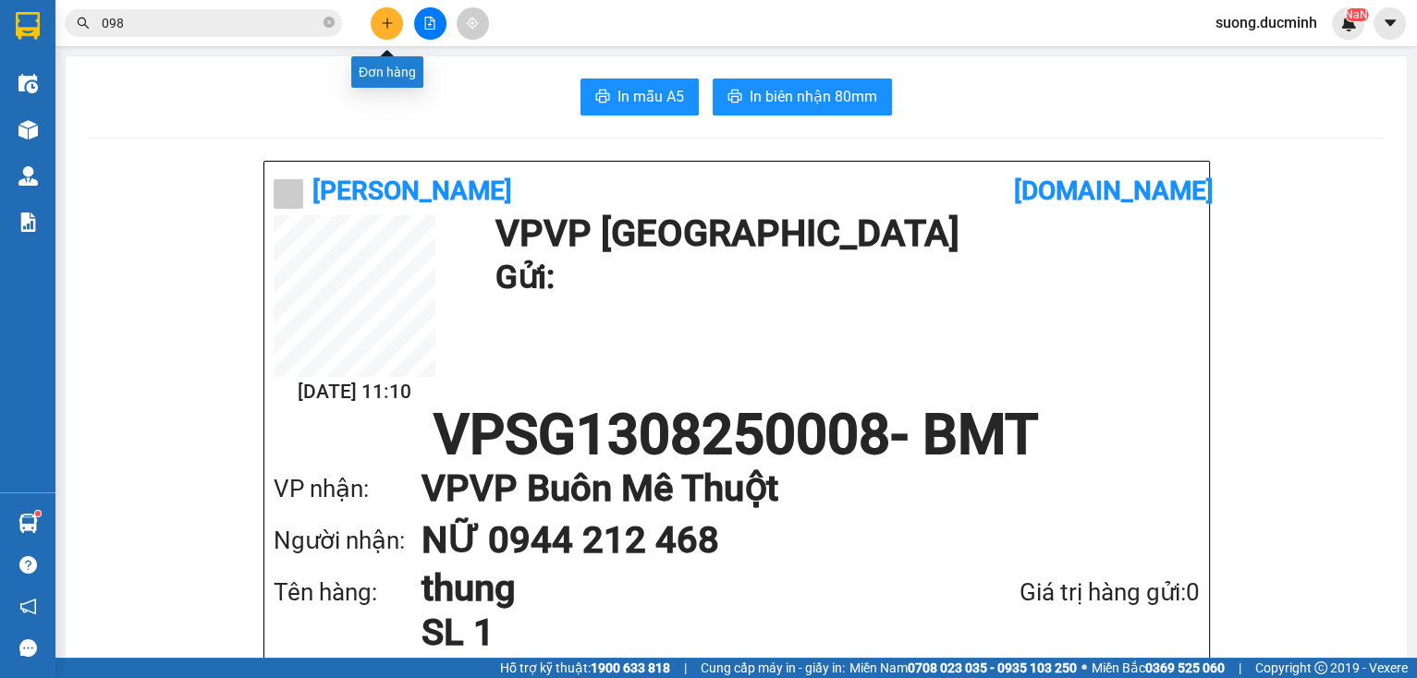
click at [381, 21] on icon "plus" at bounding box center [387, 23] width 13 height 13
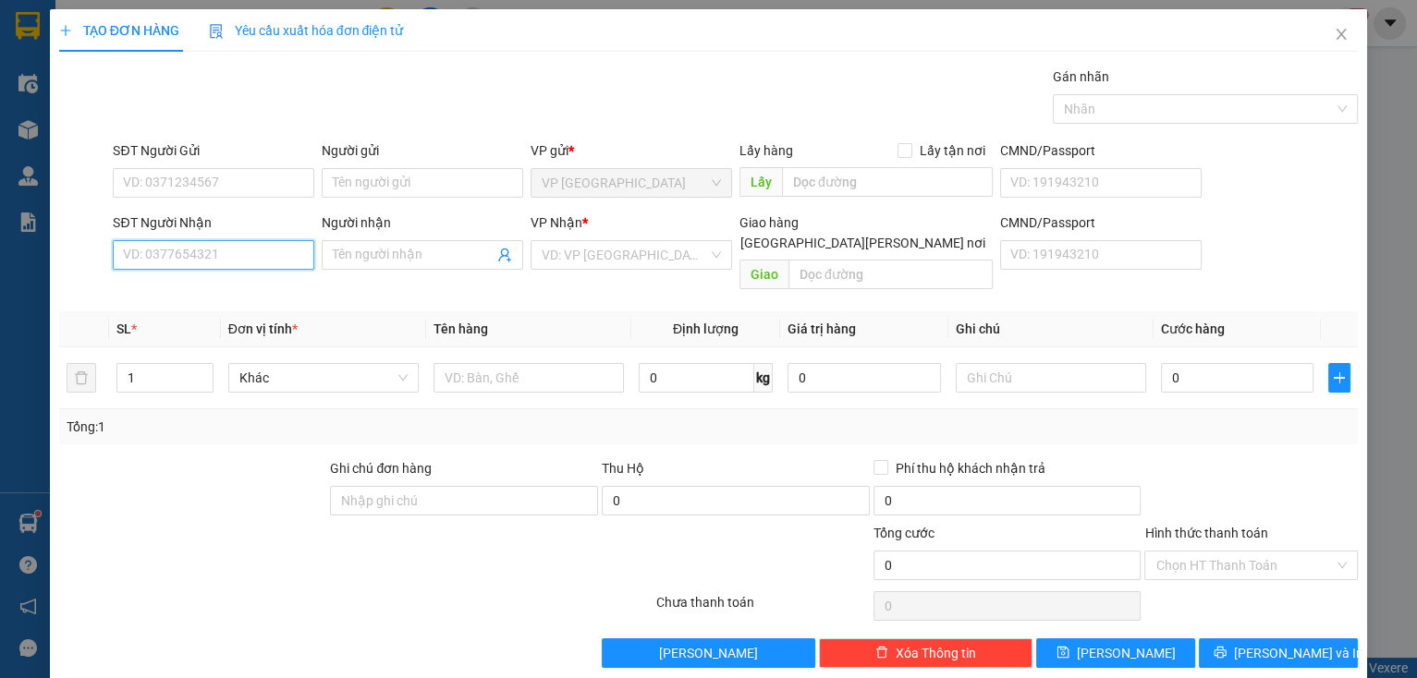
click at [224, 262] on input "SĐT Người Nhận" at bounding box center [213, 255] width 201 height 30
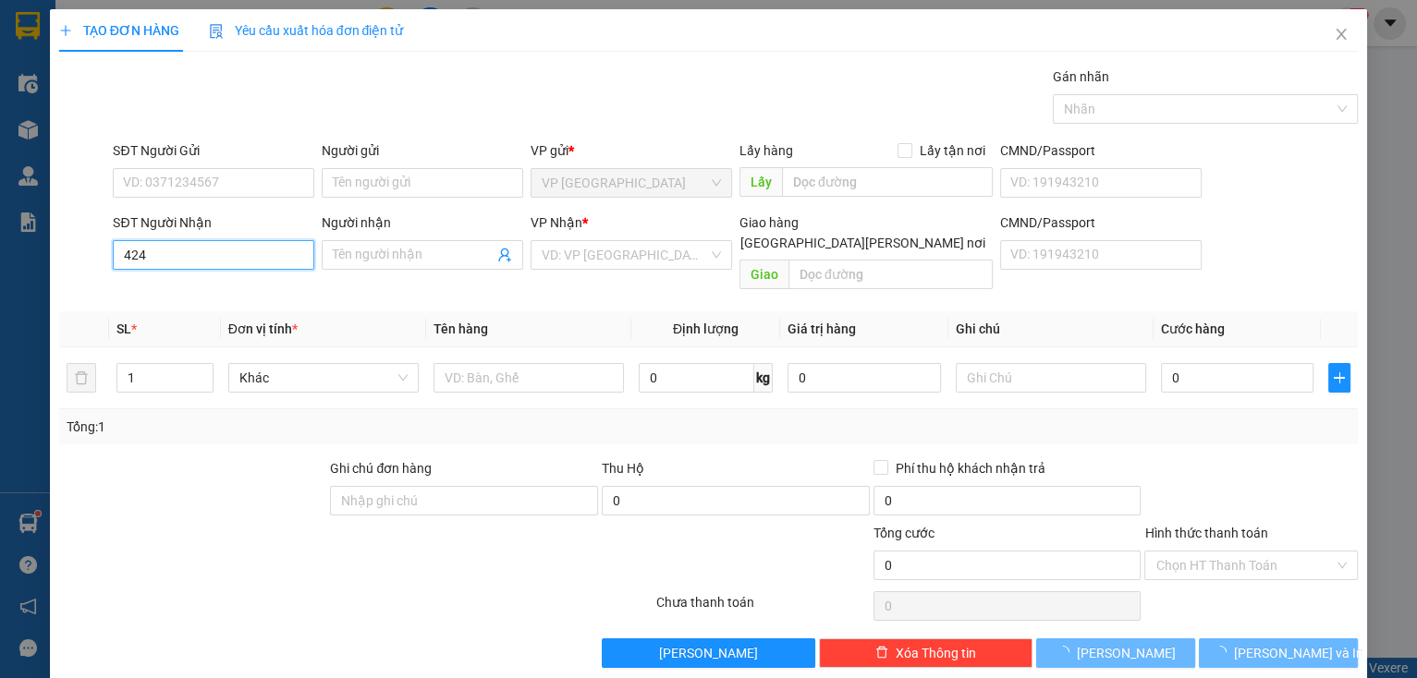
click at [225, 261] on input "424" at bounding box center [213, 255] width 201 height 30
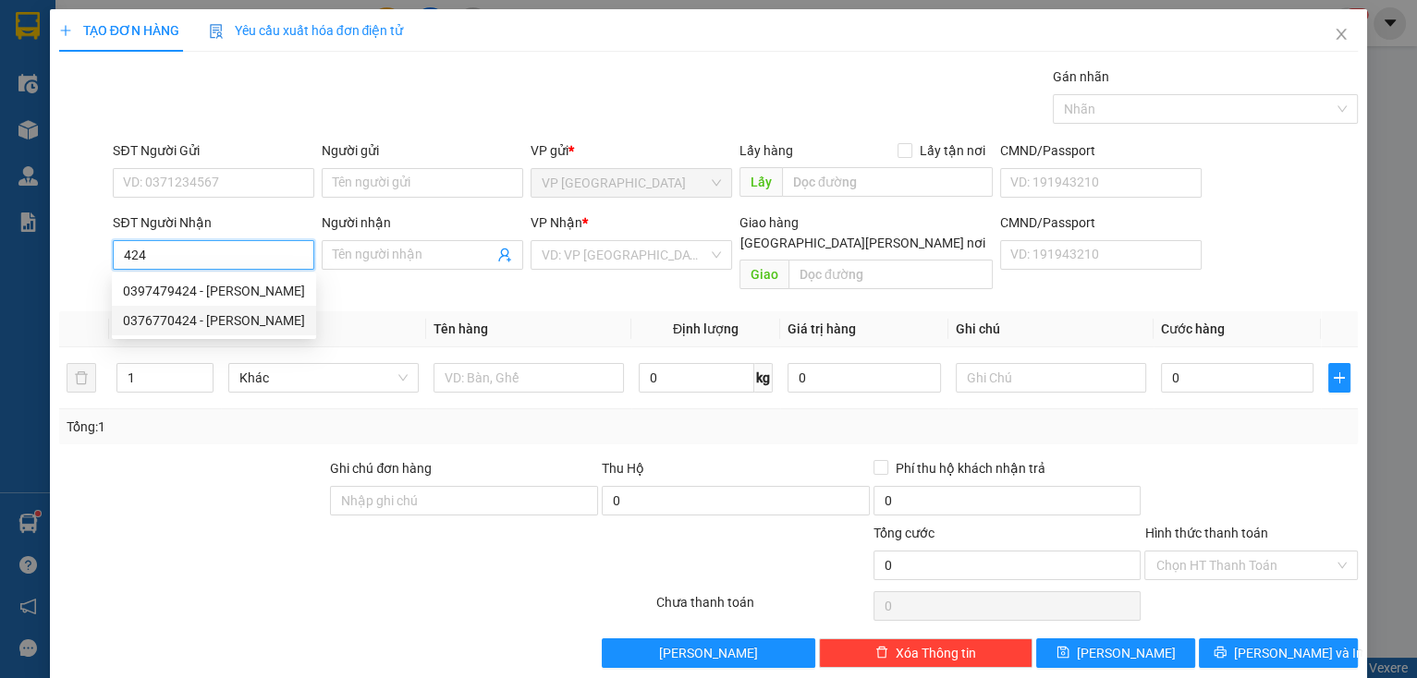
click at [223, 308] on div "0376770424 - lữ nhung" at bounding box center [214, 321] width 204 height 30
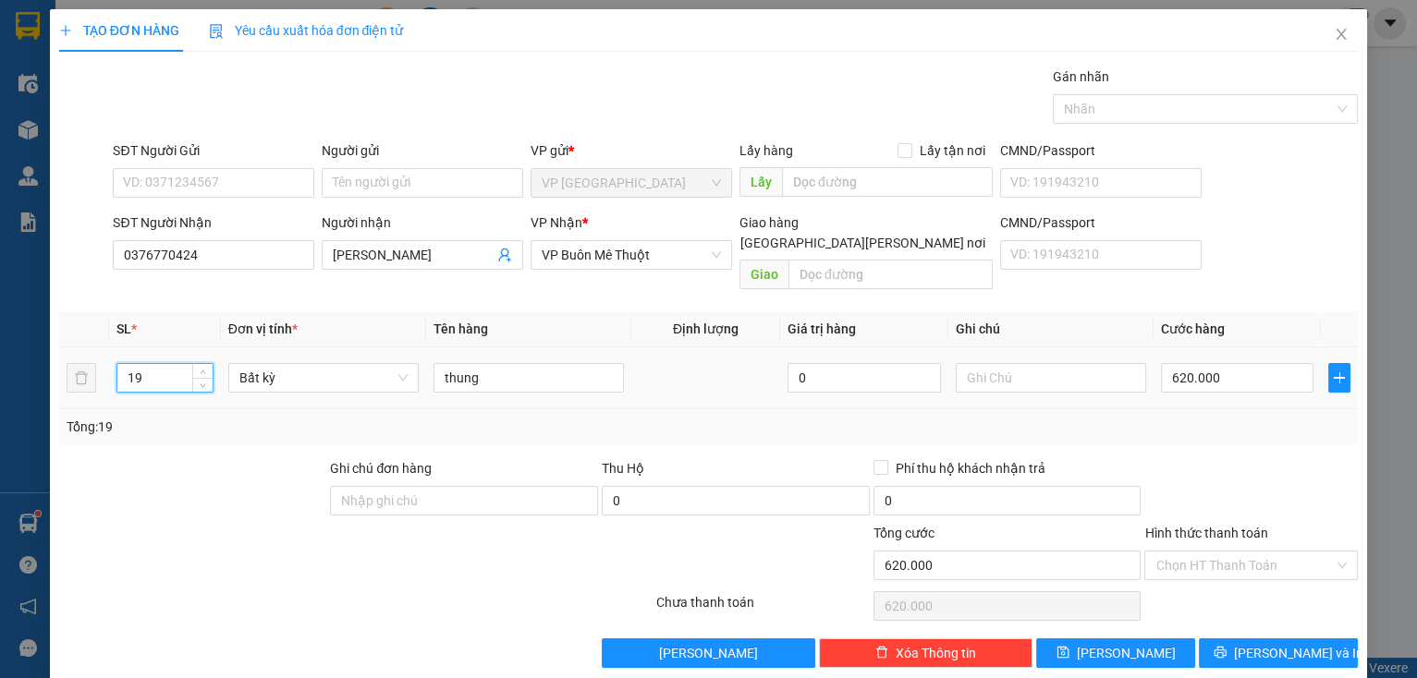
drag, startPoint x: 146, startPoint y: 369, endPoint x: 128, endPoint y: 369, distance: 18.5
click at [128, 369] on input "19" at bounding box center [164, 378] width 95 height 28
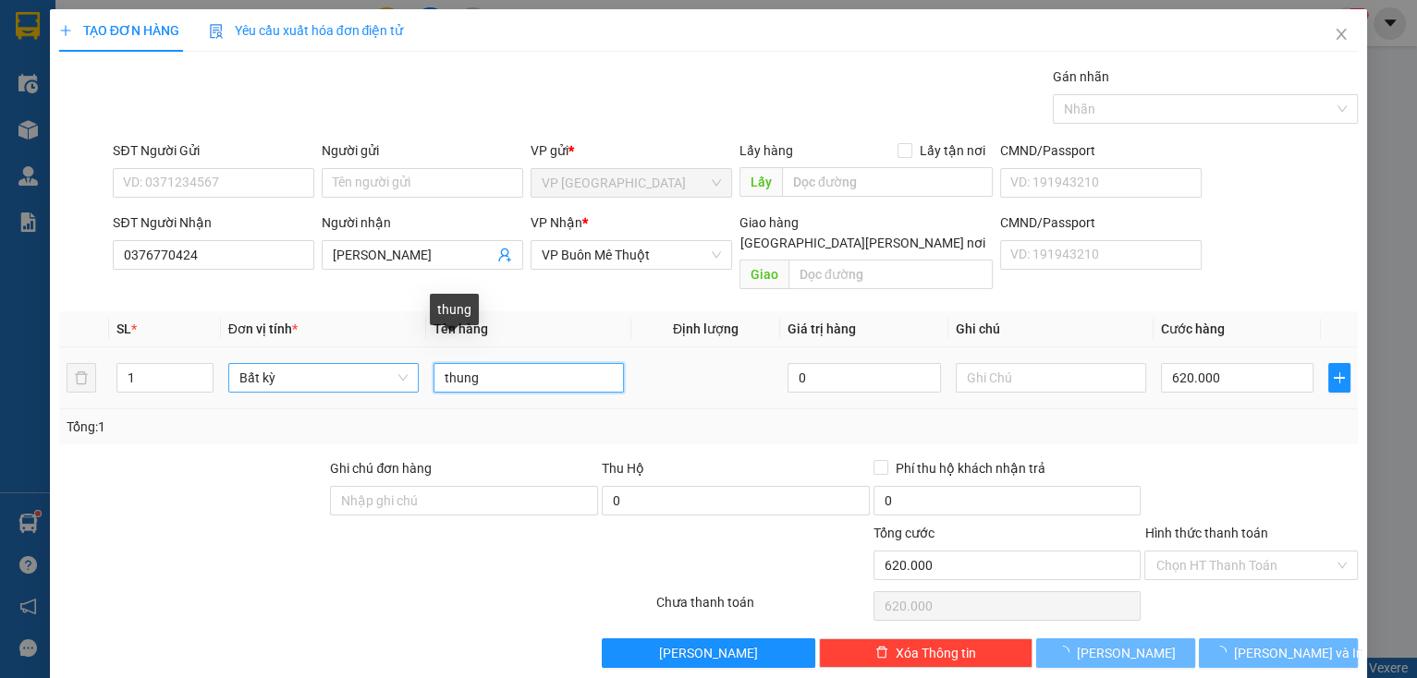
drag, startPoint x: 488, startPoint y: 357, endPoint x: 354, endPoint y: 354, distance: 134.0
click at [354, 354] on tr "1 Bất kỳ thung 0 620.000" at bounding box center [708, 378] width 1299 height 62
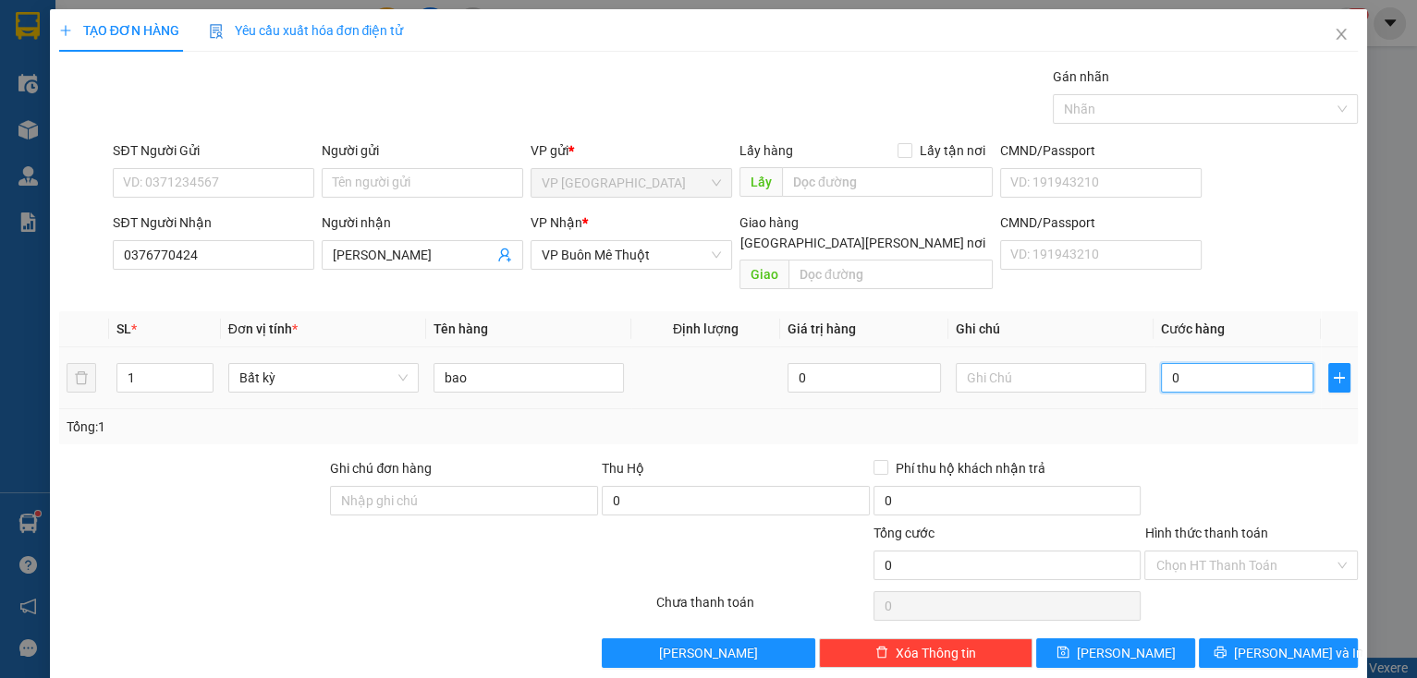
click at [1209, 363] on input "0" at bounding box center [1237, 378] width 153 height 30
click at [1257, 466] on div at bounding box center [1250, 490] width 217 height 65
click at [1240, 640] on button "[PERSON_NAME] và In" at bounding box center [1277, 653] width 159 height 30
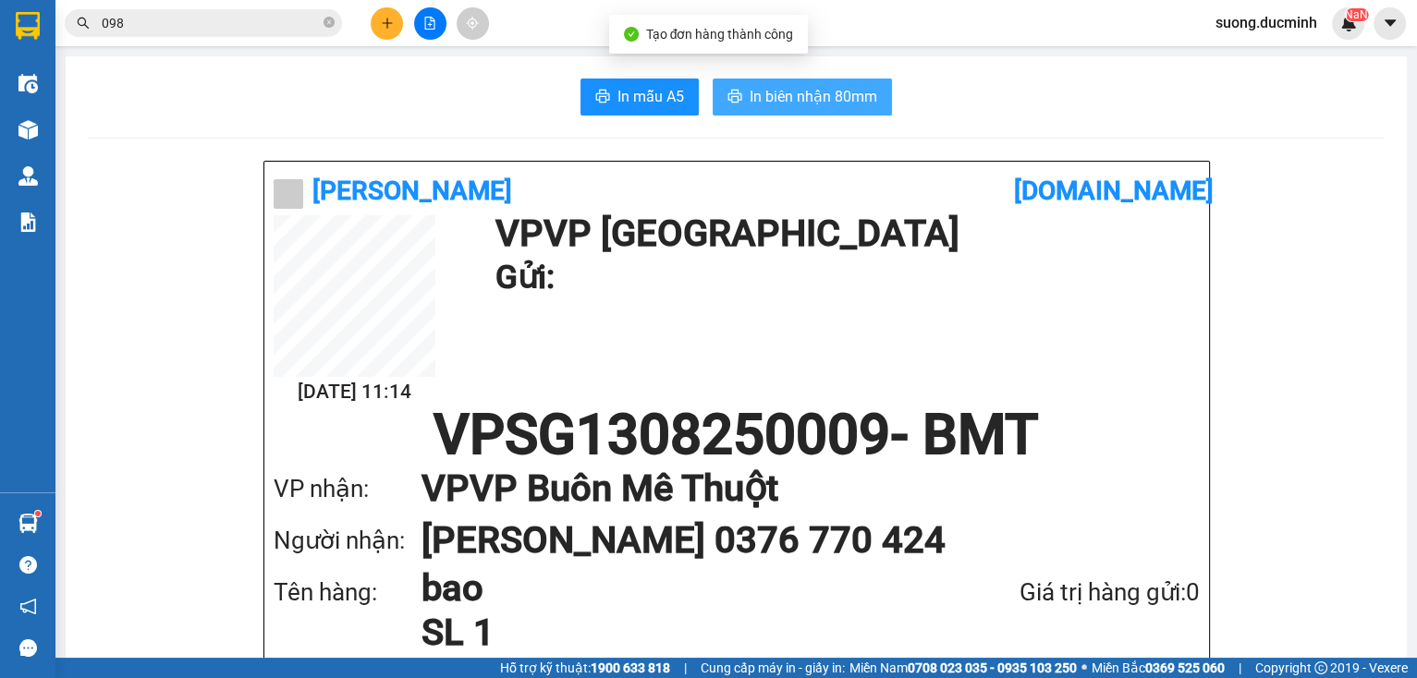
click at [811, 85] on span "In biên nhận 80mm" at bounding box center [813, 96] width 128 height 23
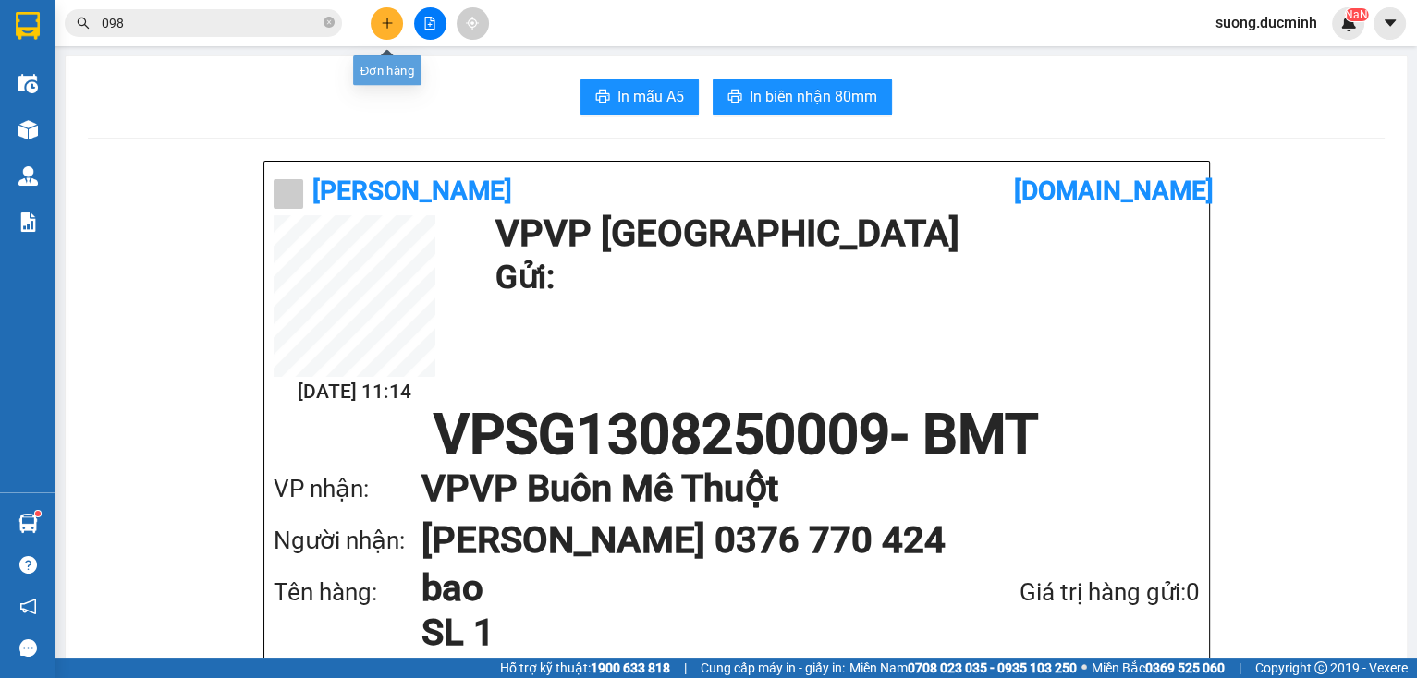
click at [378, 22] on button at bounding box center [387, 23] width 32 height 32
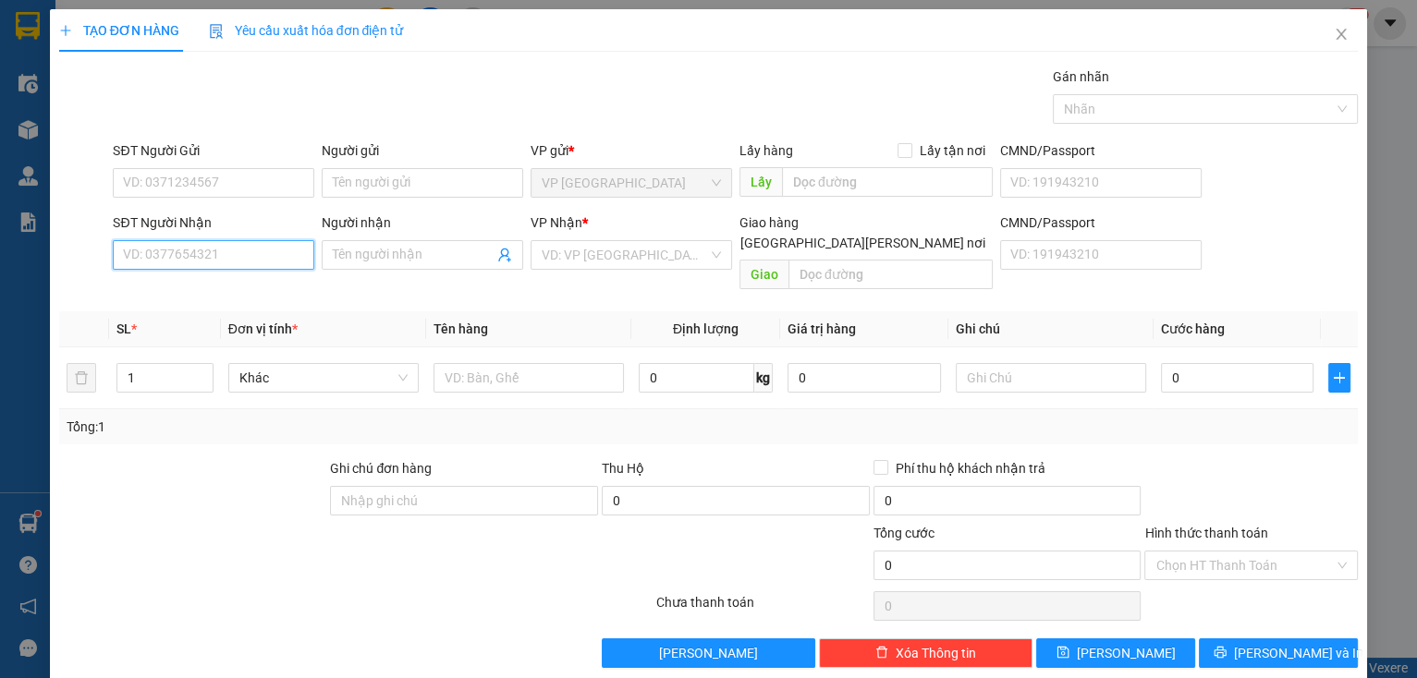
click at [268, 248] on input "SĐT Người Nhận" at bounding box center [213, 255] width 201 height 30
click at [161, 290] on div "0906539300 - NỮ" at bounding box center [211, 291] width 177 height 20
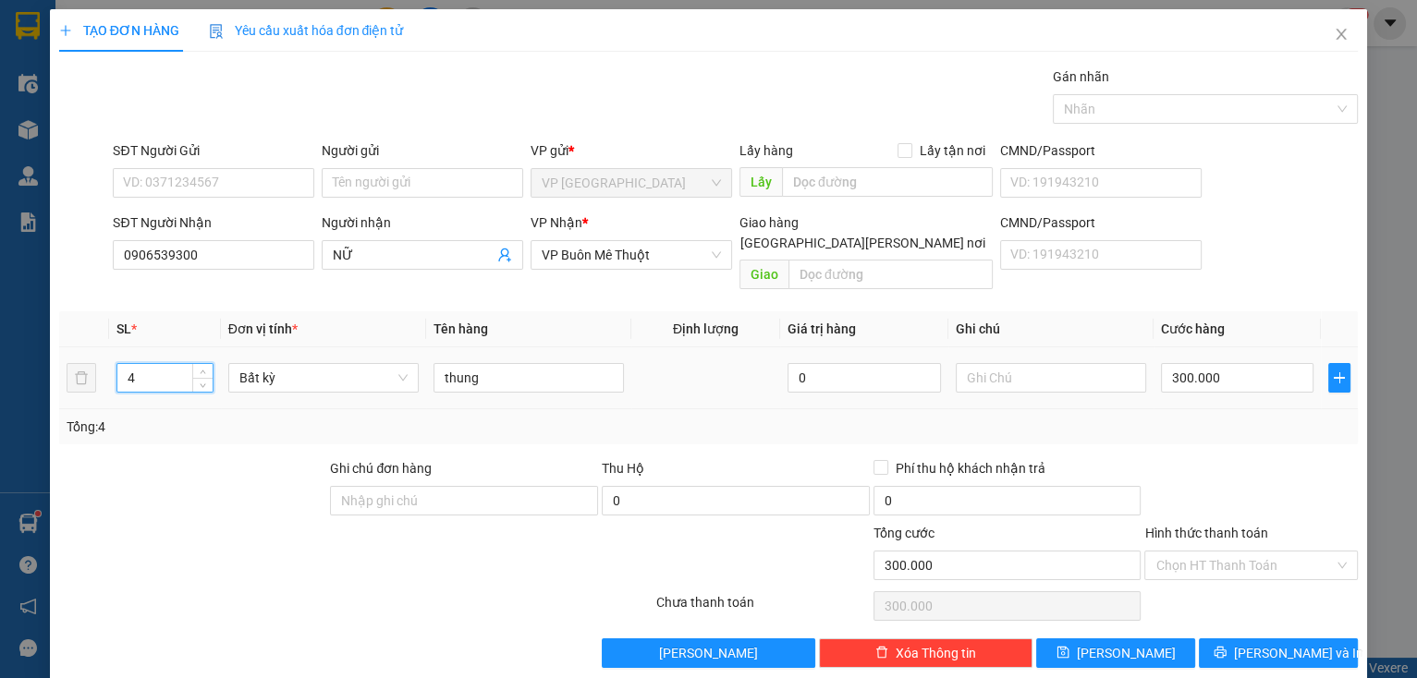
drag, startPoint x: 137, startPoint y: 348, endPoint x: 123, endPoint y: 359, distance: 17.2
click at [124, 364] on input "4" at bounding box center [164, 378] width 95 height 28
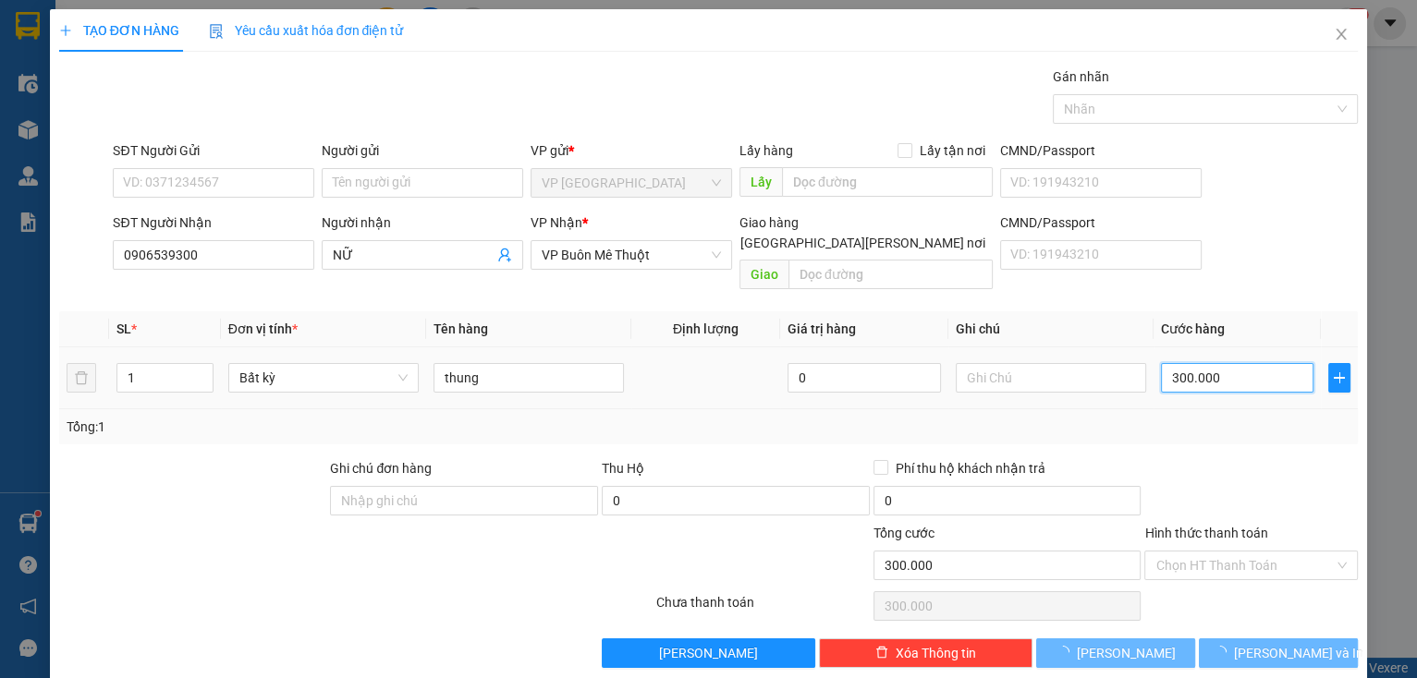
click at [1212, 363] on input "300.000" at bounding box center [1237, 378] width 153 height 30
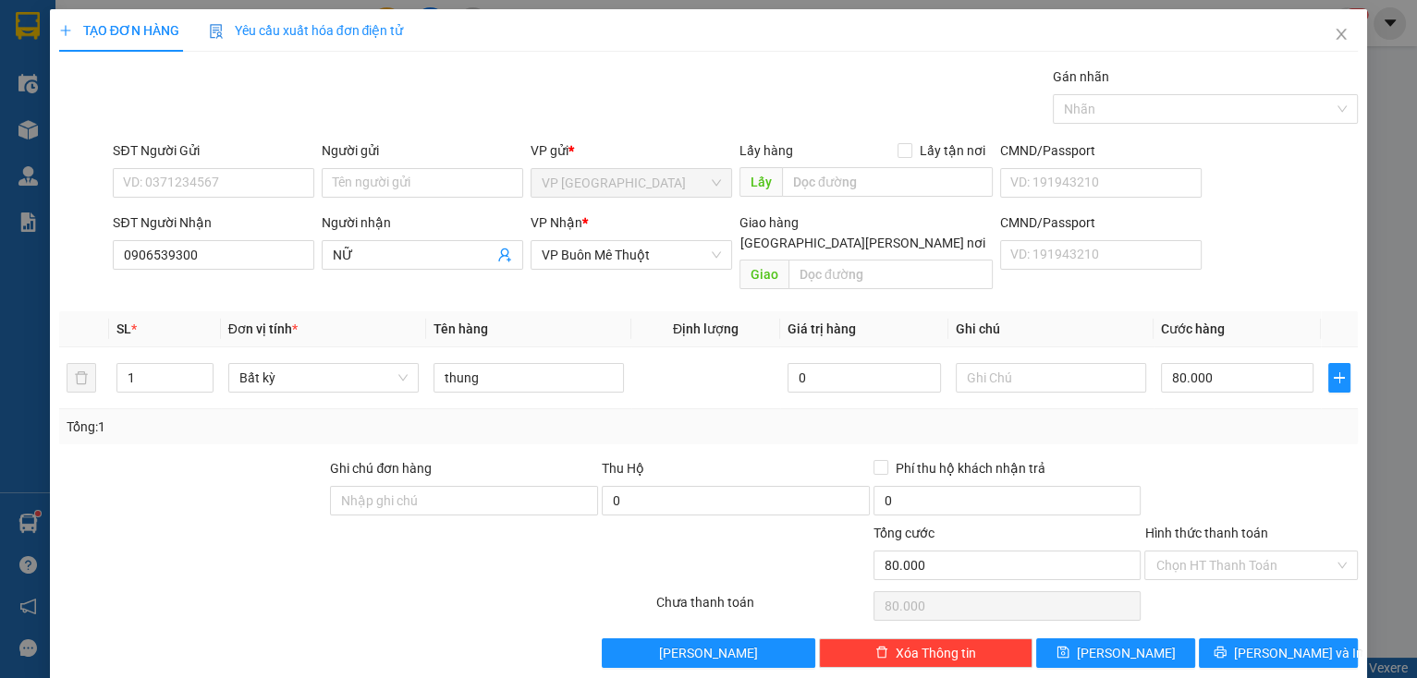
drag, startPoint x: 1310, startPoint y: 474, endPoint x: 1295, endPoint y: 498, distance: 28.7
click at [1308, 478] on div at bounding box center [1250, 490] width 217 height 65
drag, startPoint x: 1274, startPoint y: 539, endPoint x: 1246, endPoint y: 561, distance: 35.5
click at [1273, 552] on input "Hình thức thanh toán" at bounding box center [1244, 566] width 178 height 28
click at [1222, 584] on div "Tại văn phòng" at bounding box center [1240, 580] width 189 height 20
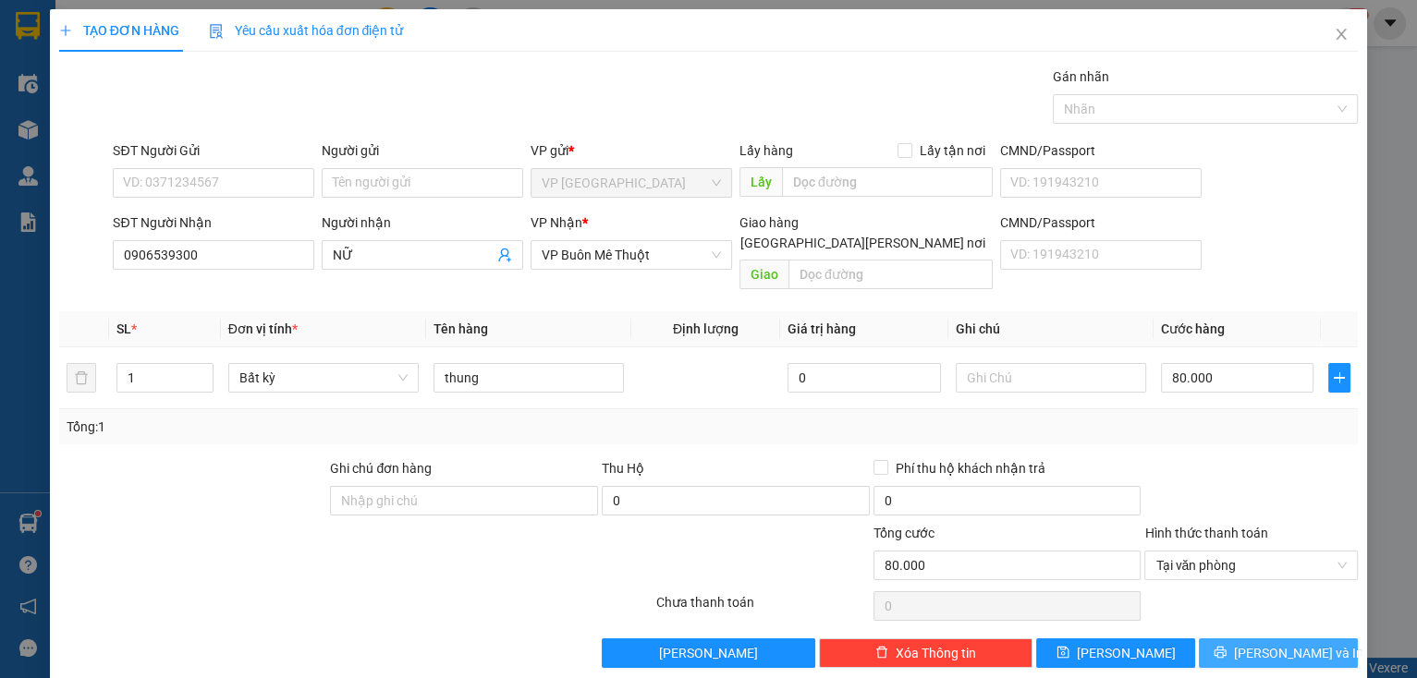
click at [1226, 647] on icon "printer" at bounding box center [1220, 653] width 12 height 12
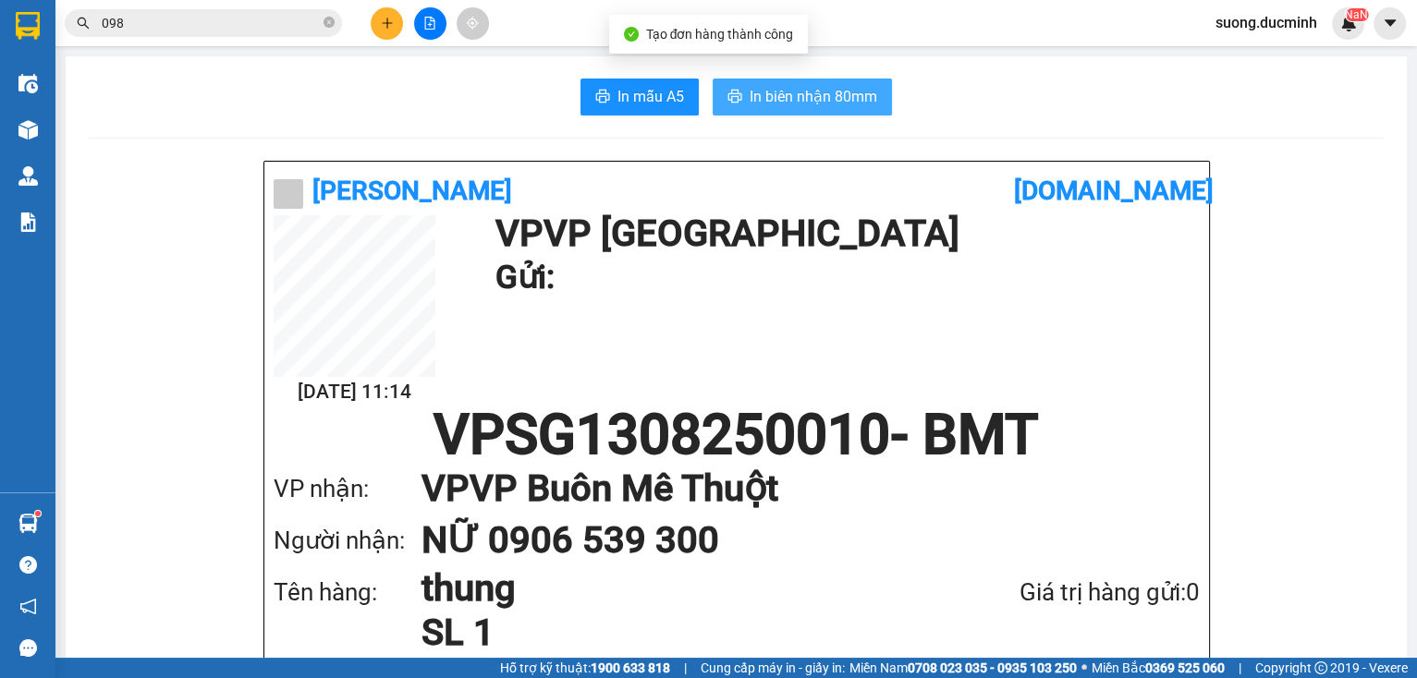
click at [865, 92] on span "In biên nhận 80mm" at bounding box center [813, 96] width 128 height 23
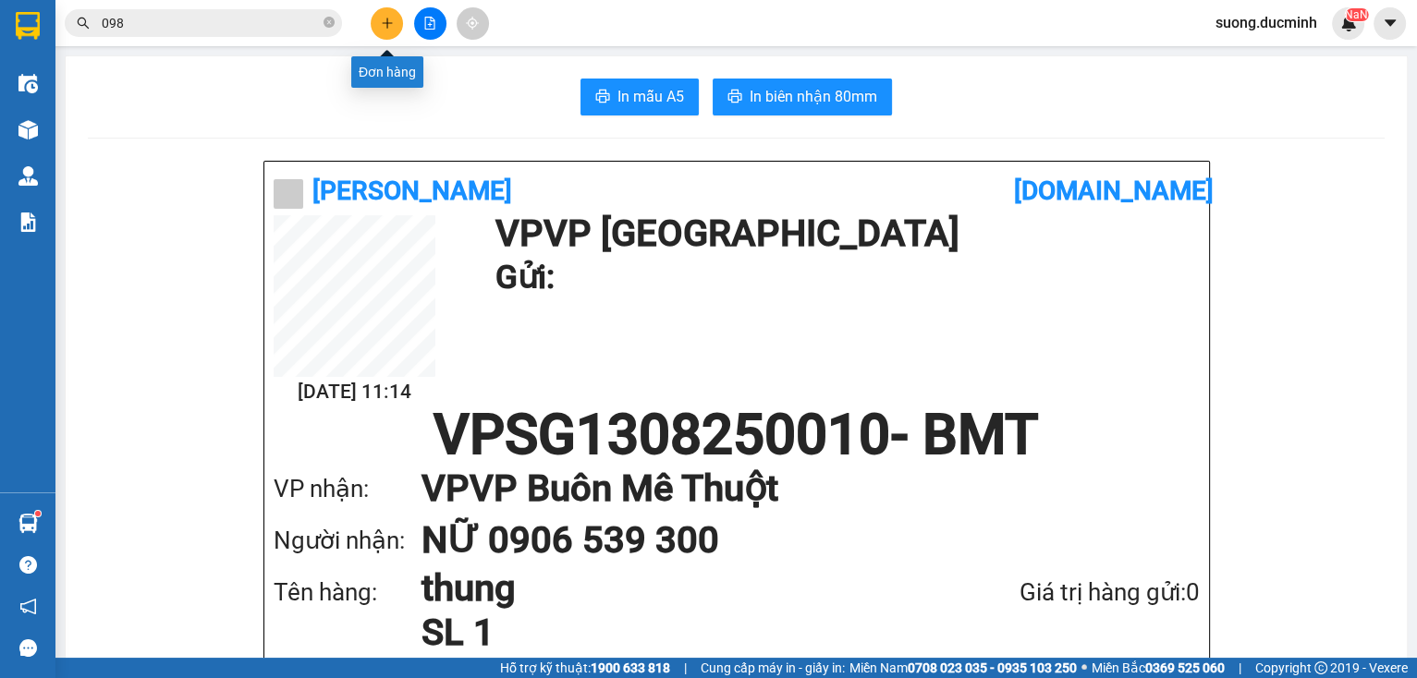
click at [375, 30] on button at bounding box center [387, 23] width 32 height 32
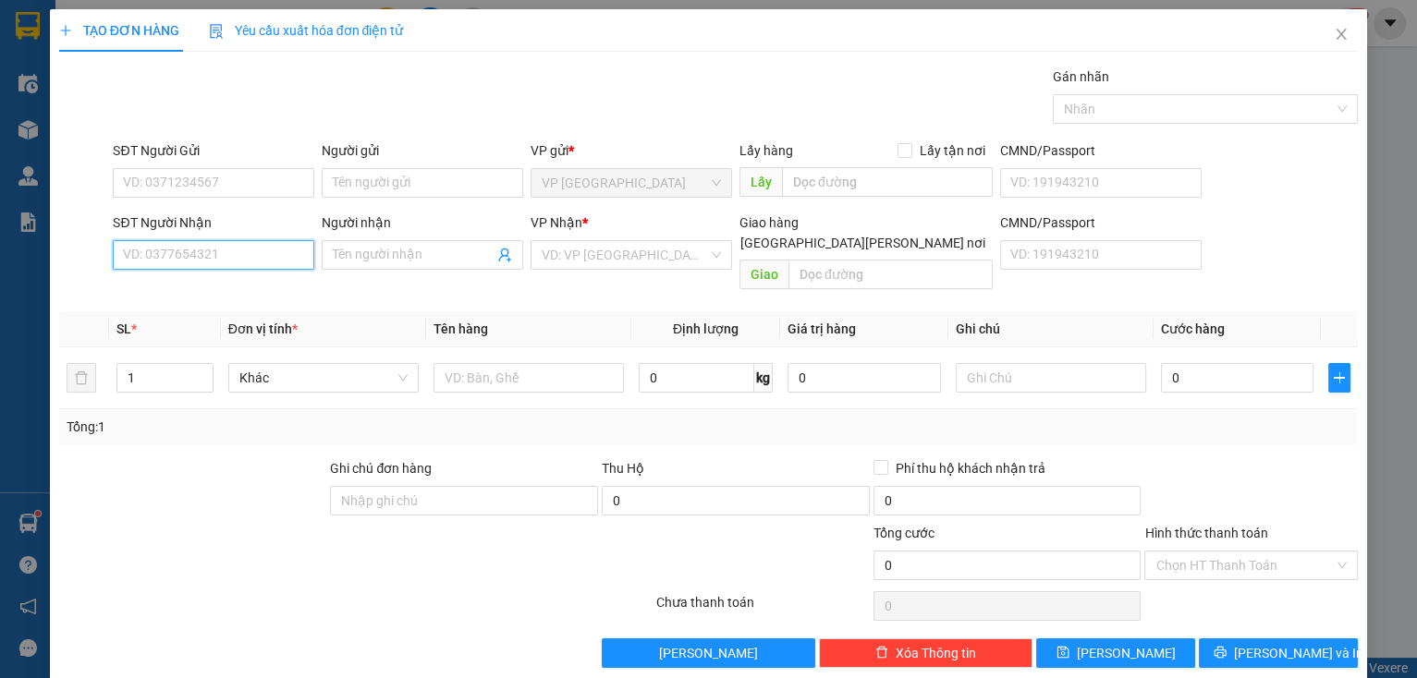
click at [251, 257] on input "SĐT Người Nhận" at bounding box center [213, 255] width 201 height 30
click at [147, 299] on div "0332907777" at bounding box center [211, 291] width 177 height 20
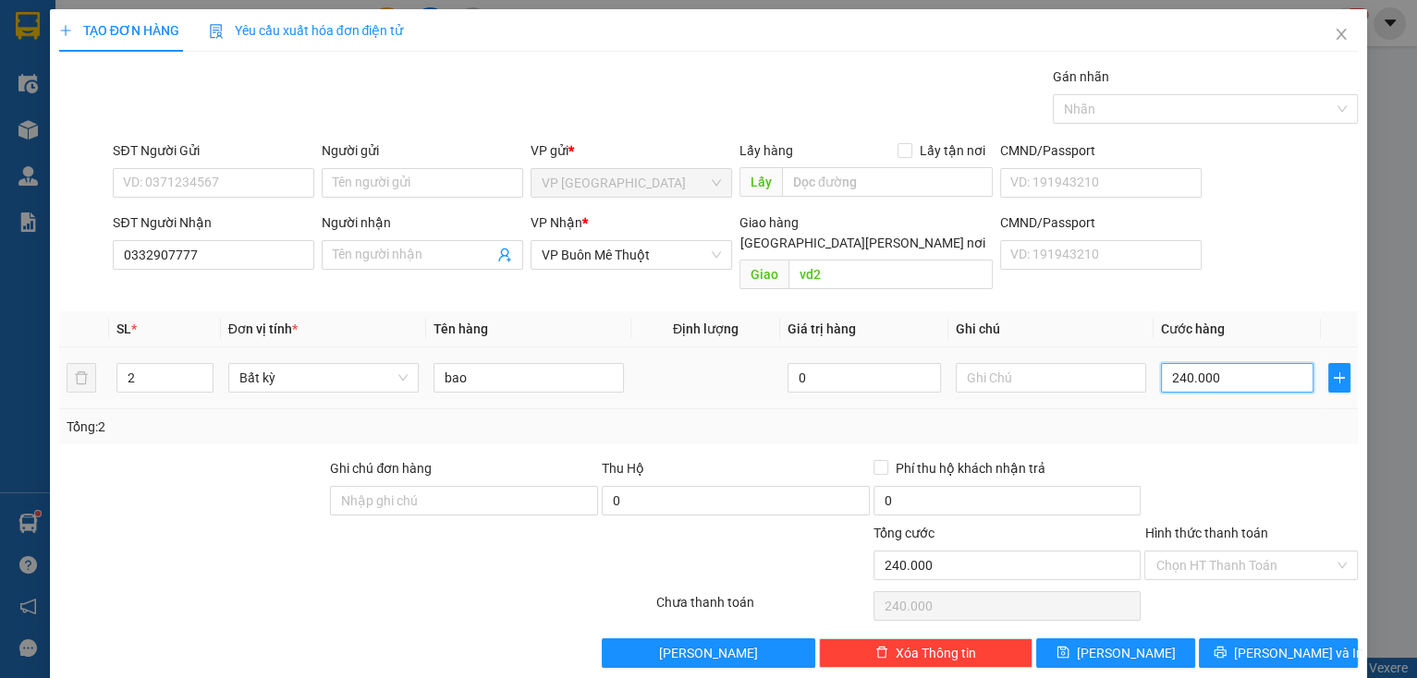
click at [1232, 363] on input "240.000" at bounding box center [1237, 378] width 153 height 30
click at [203, 371] on icon "up" at bounding box center [203, 374] width 6 height 6
click at [208, 364] on span "Increase Value" at bounding box center [202, 372] width 20 height 17
click at [203, 368] on span "up" at bounding box center [203, 373] width 11 height 11
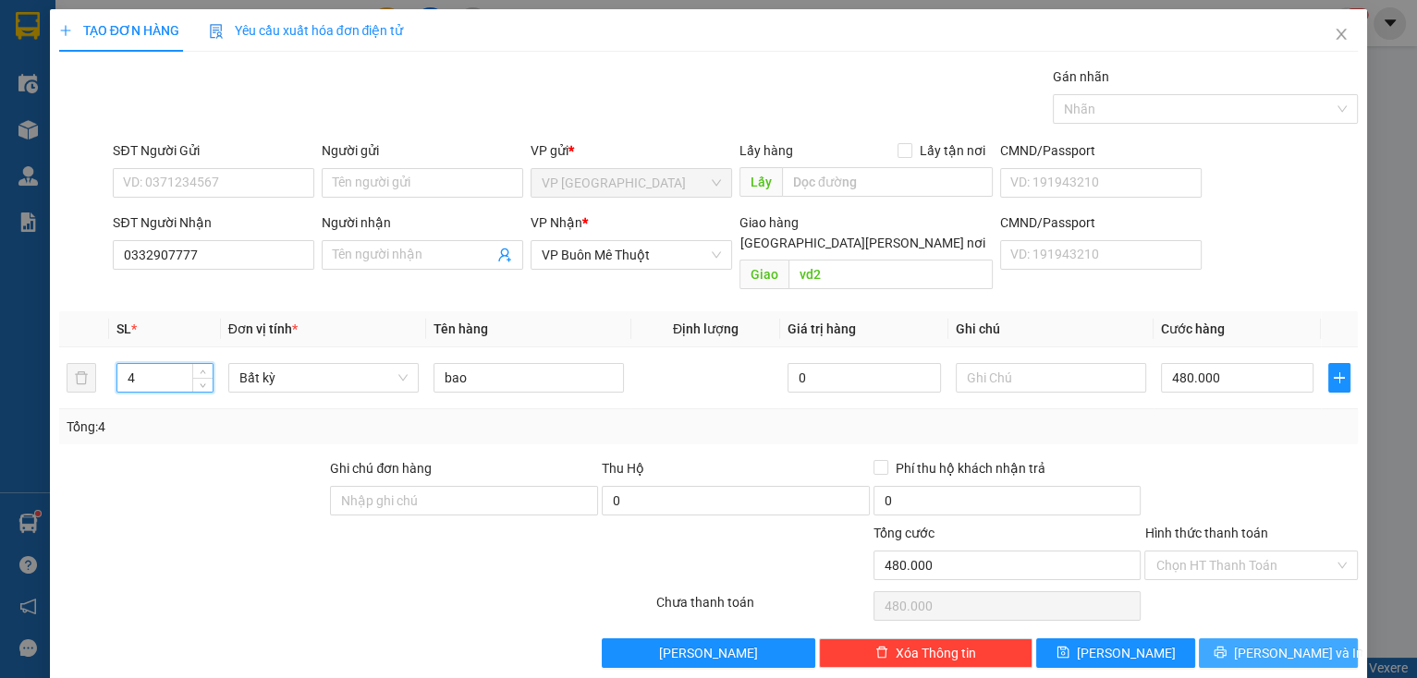
click at [1267, 643] on span "[PERSON_NAME] và In" at bounding box center [1298, 653] width 129 height 20
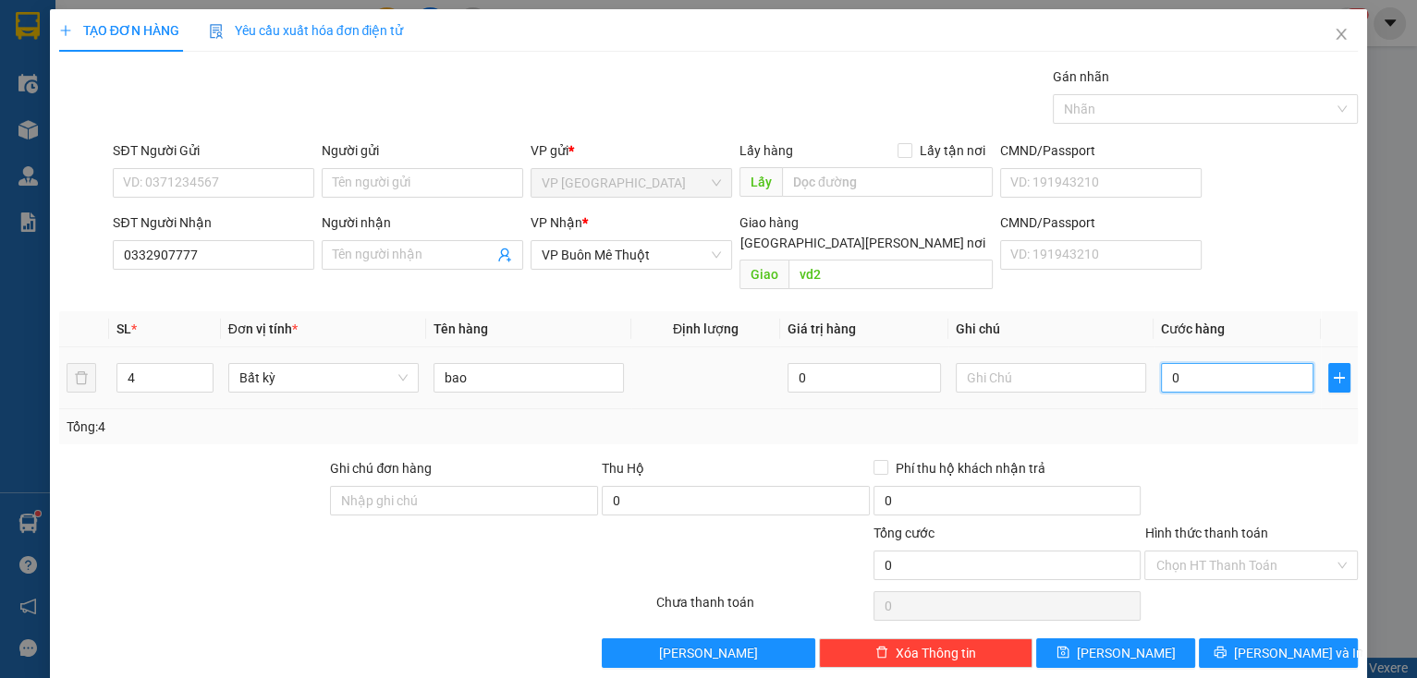
click at [1210, 363] on input "0" at bounding box center [1237, 378] width 153 height 30
click at [1183, 458] on div at bounding box center [1250, 490] width 217 height 65
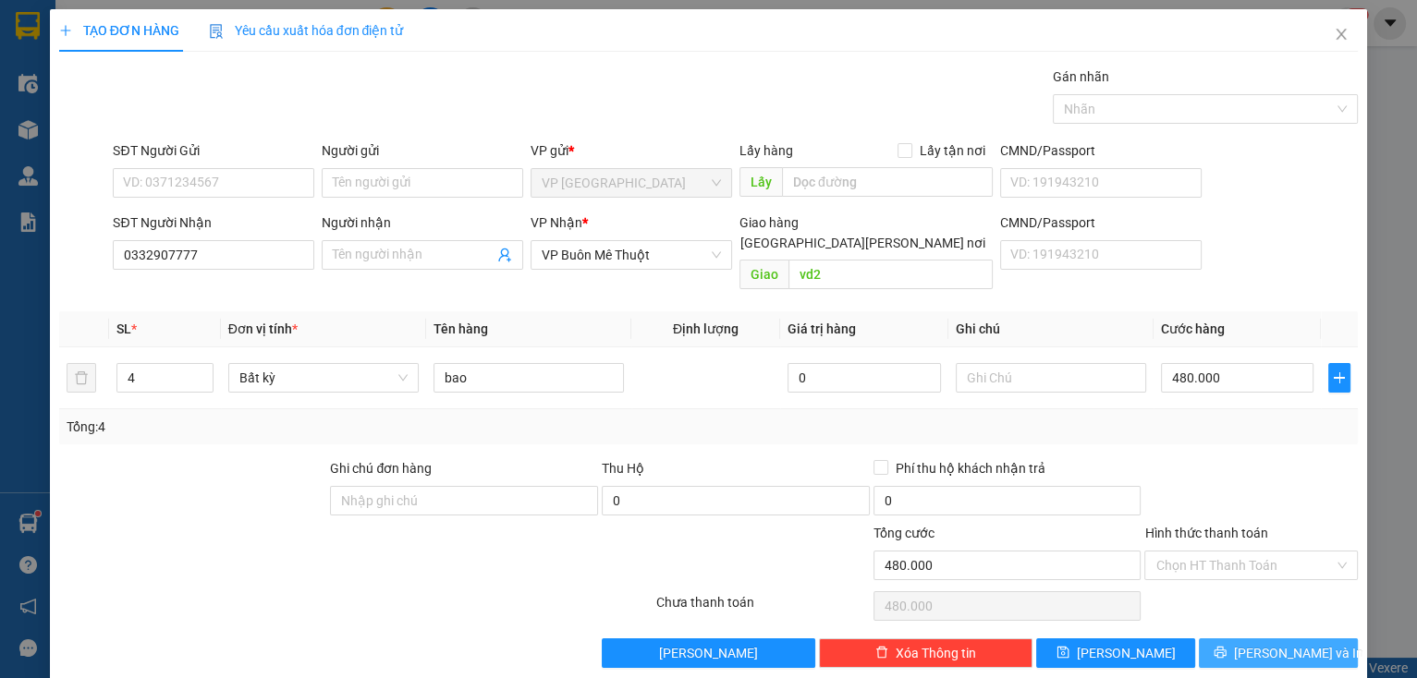
click at [1245, 639] on button "[PERSON_NAME] và In" at bounding box center [1277, 653] width 159 height 30
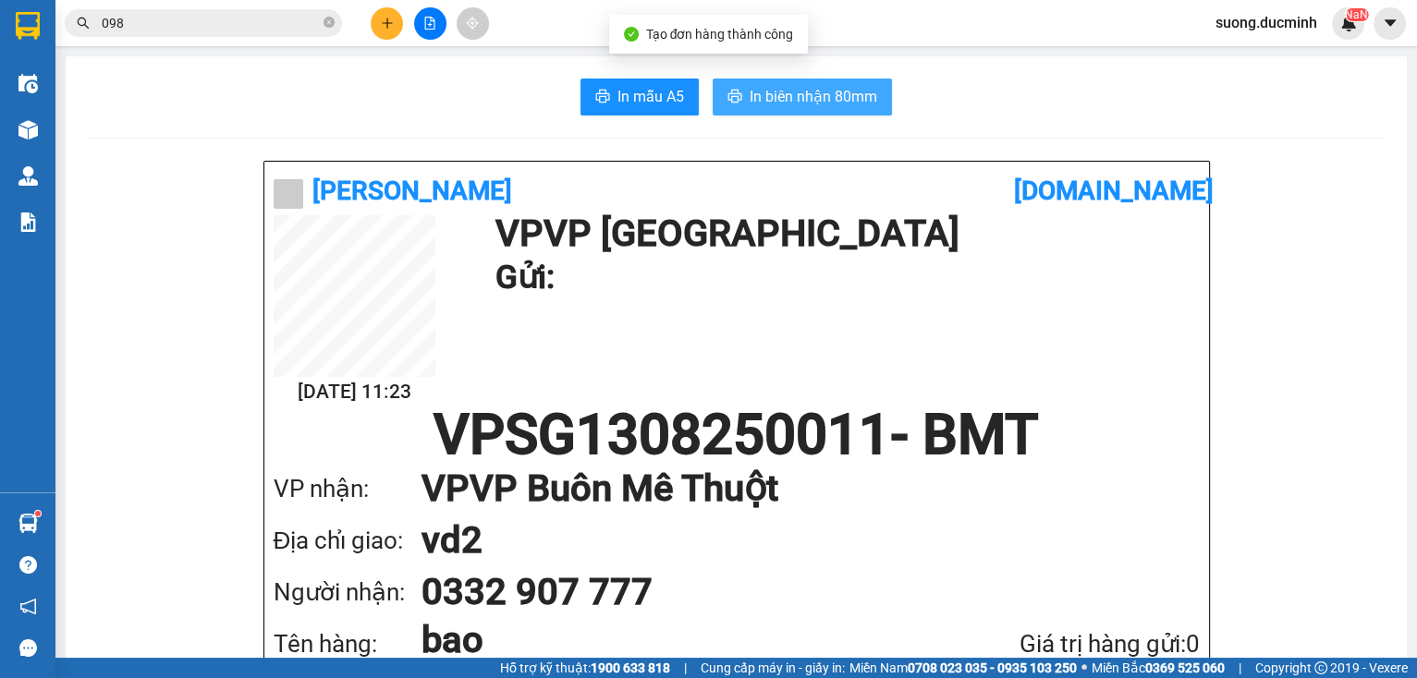
click at [821, 96] on span "In biên nhận 80mm" at bounding box center [813, 96] width 128 height 23
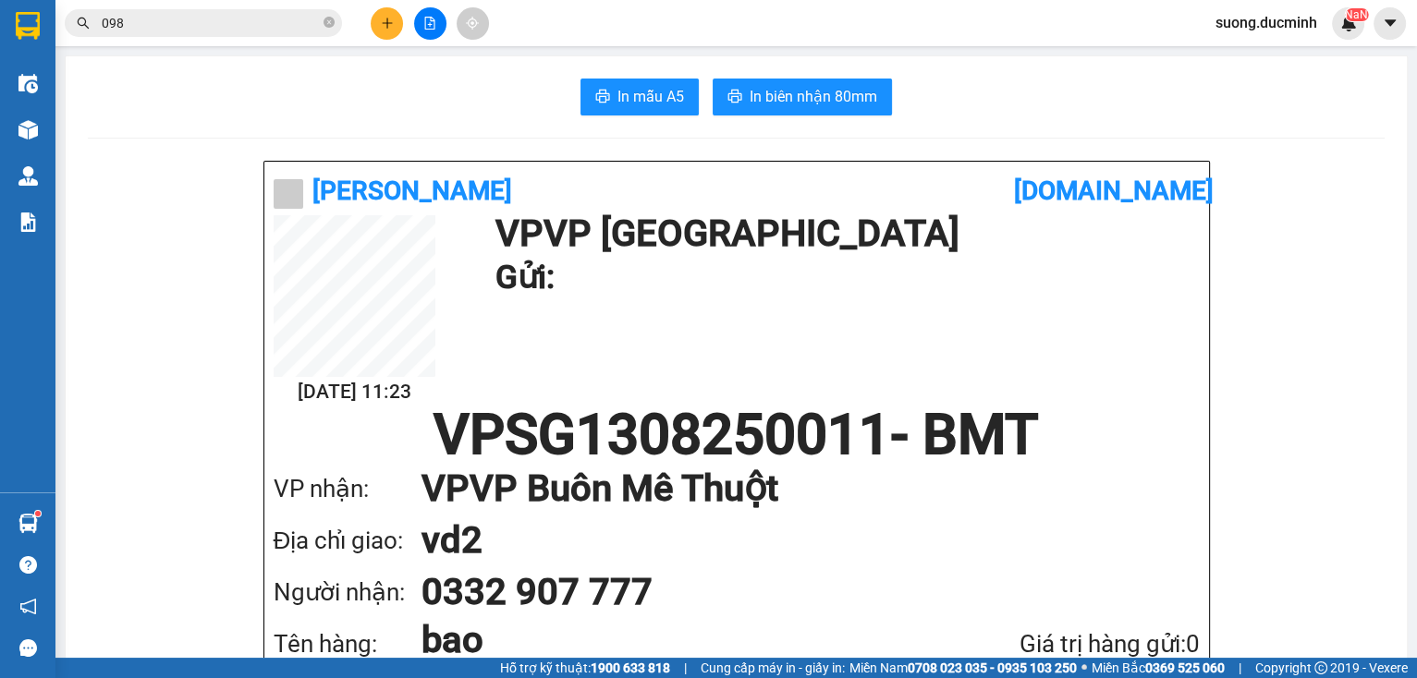
scroll to position [111, 0]
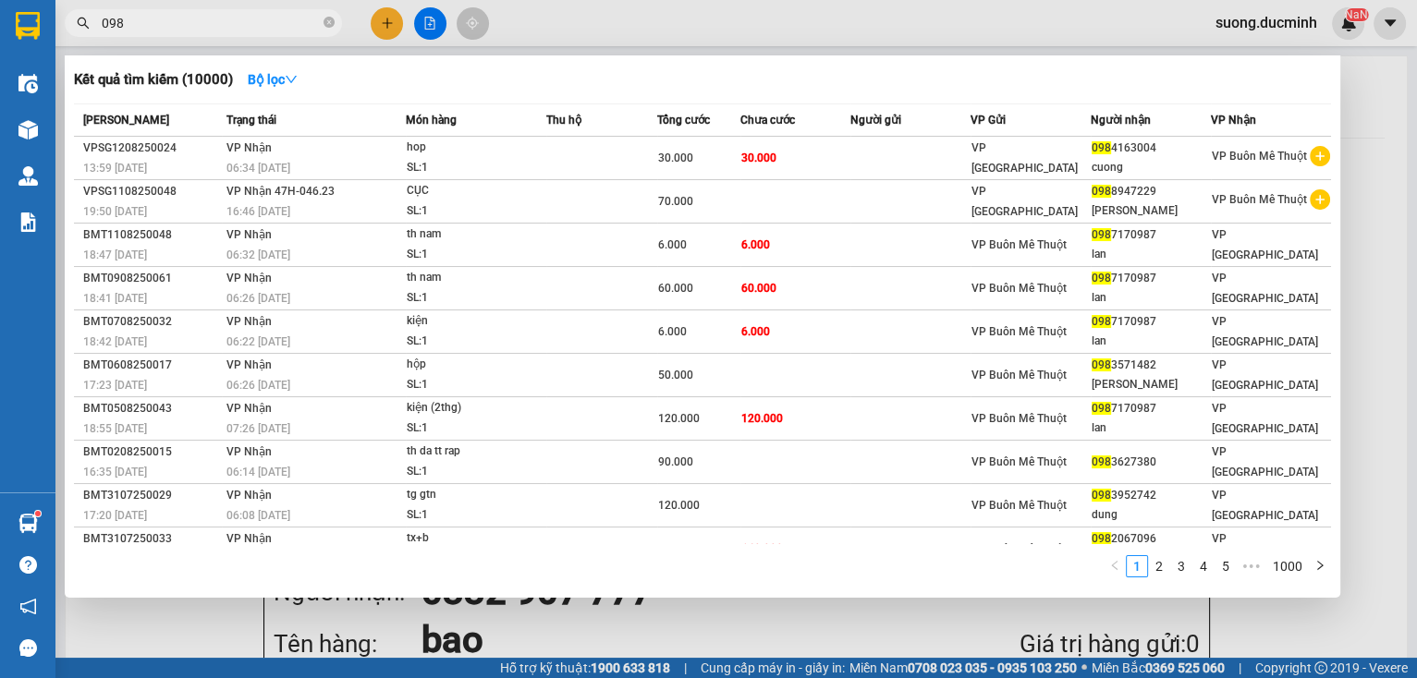
drag, startPoint x: 329, startPoint y: 23, endPoint x: 288, endPoint y: 26, distance: 40.8
click at [328, 23] on icon "close-circle" at bounding box center [328, 22] width 11 height 11
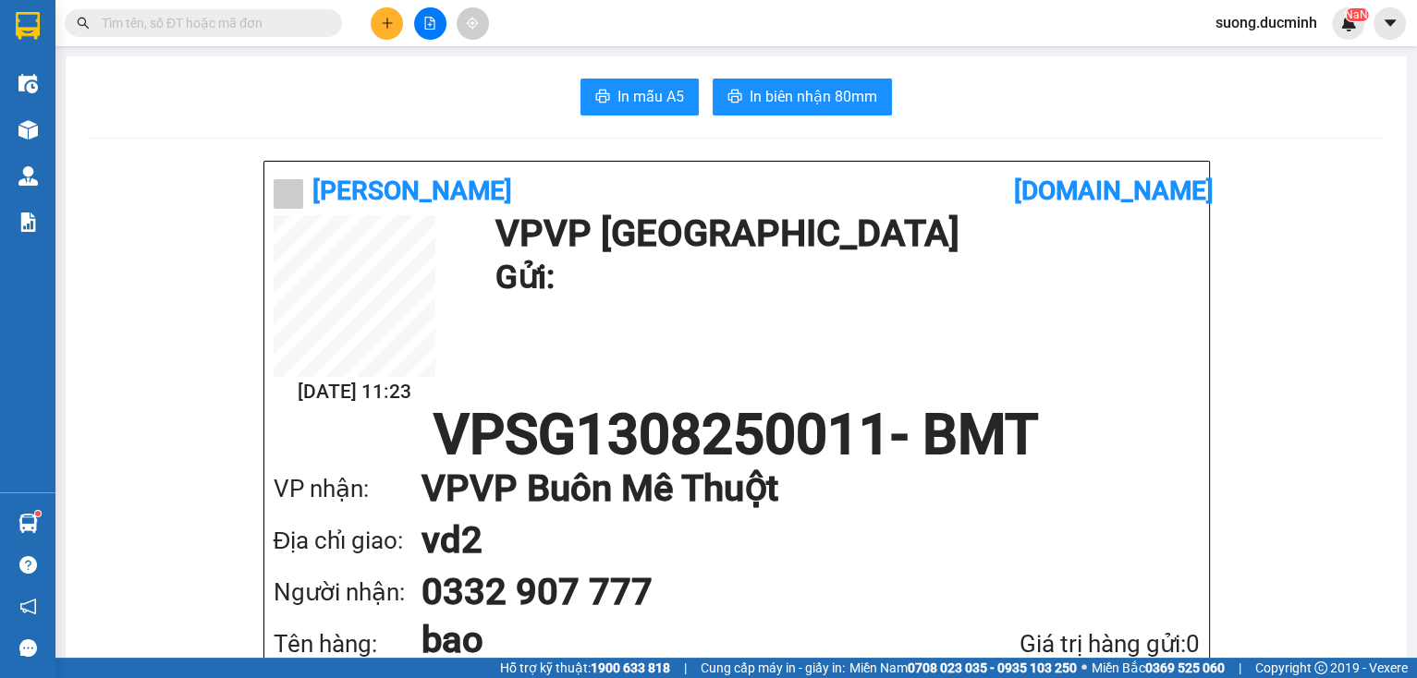
click at [272, 26] on input "text" at bounding box center [211, 23] width 218 height 20
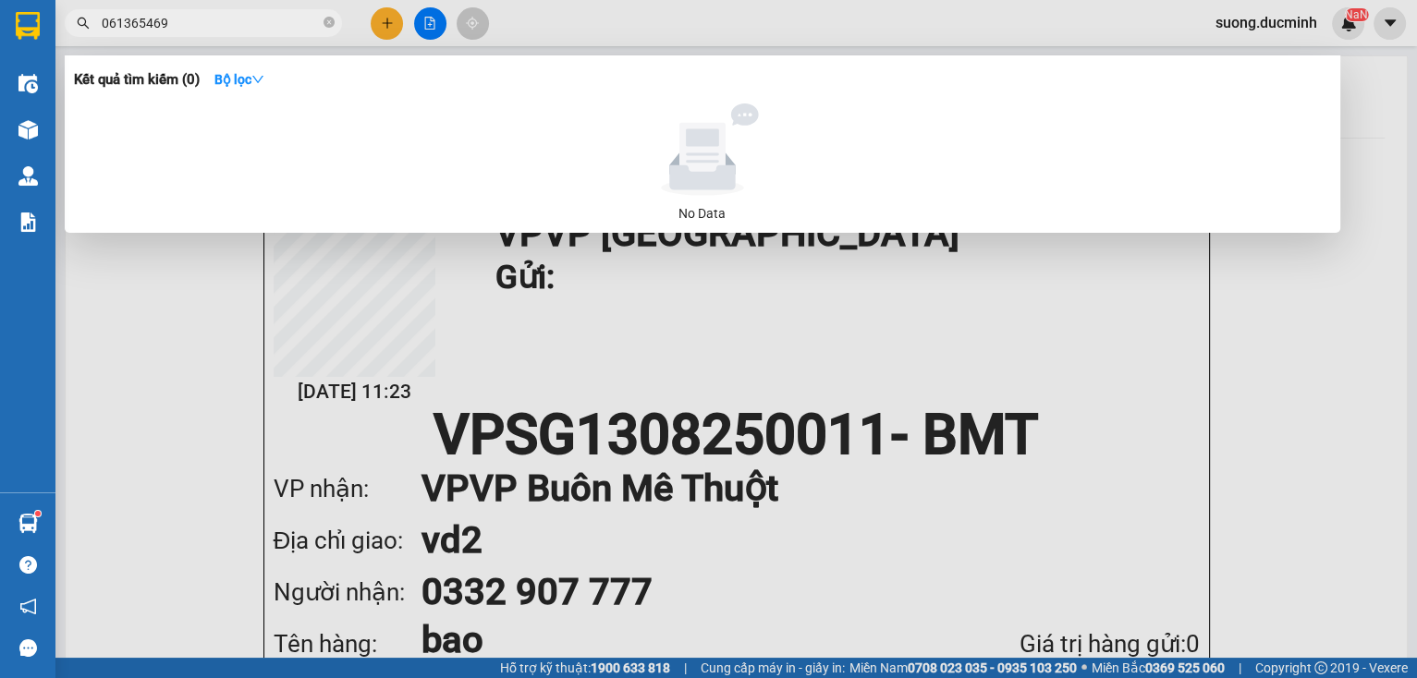
click at [110, 21] on input "061365469" at bounding box center [211, 23] width 218 height 20
